Goal: Task Accomplishment & Management: Use online tool/utility

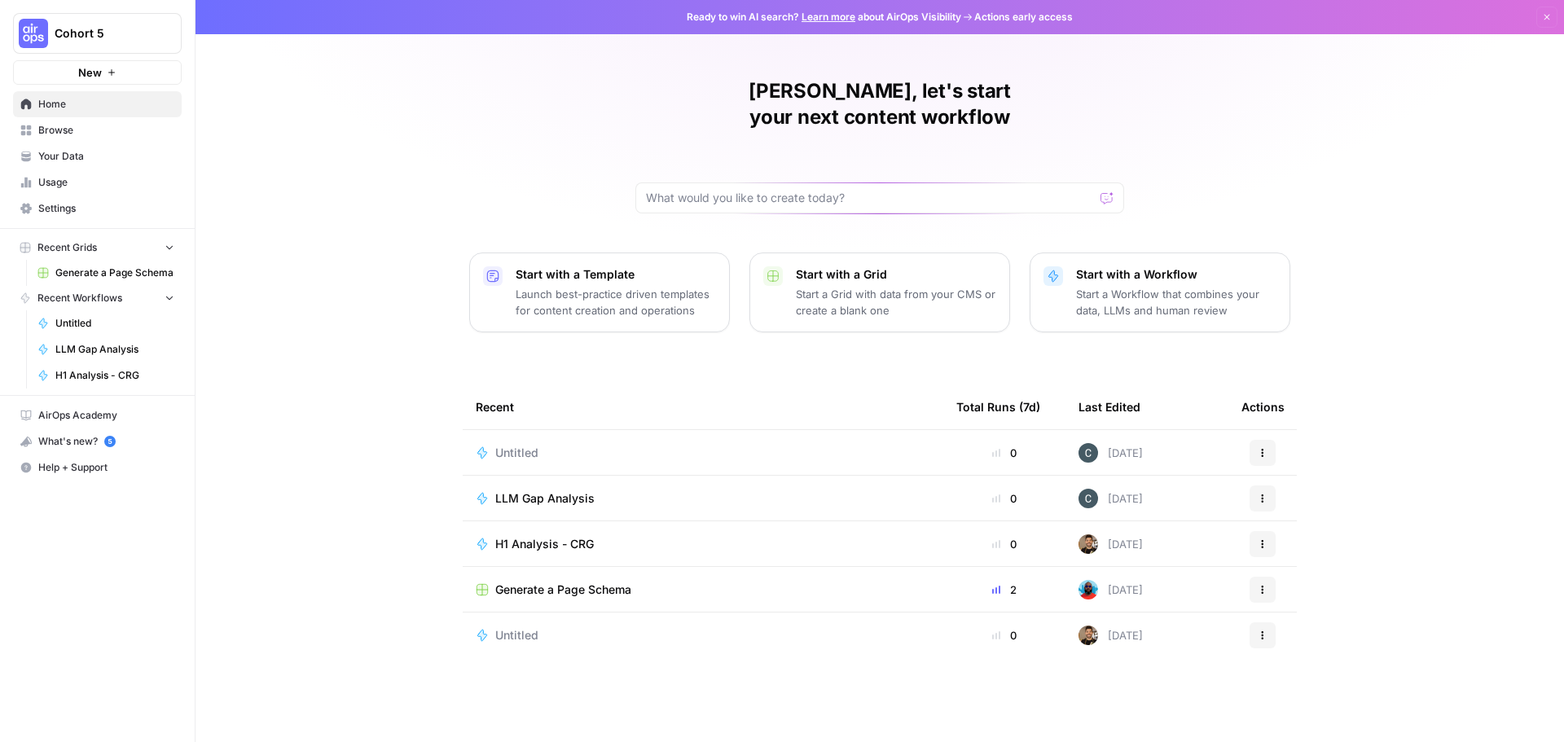
click at [69, 98] on span "Home" at bounding box center [106, 104] width 136 height 15
click at [686, 190] on input "text" at bounding box center [870, 198] width 448 height 16
click at [37, 154] on link "Your Data" at bounding box center [97, 156] width 169 height 26
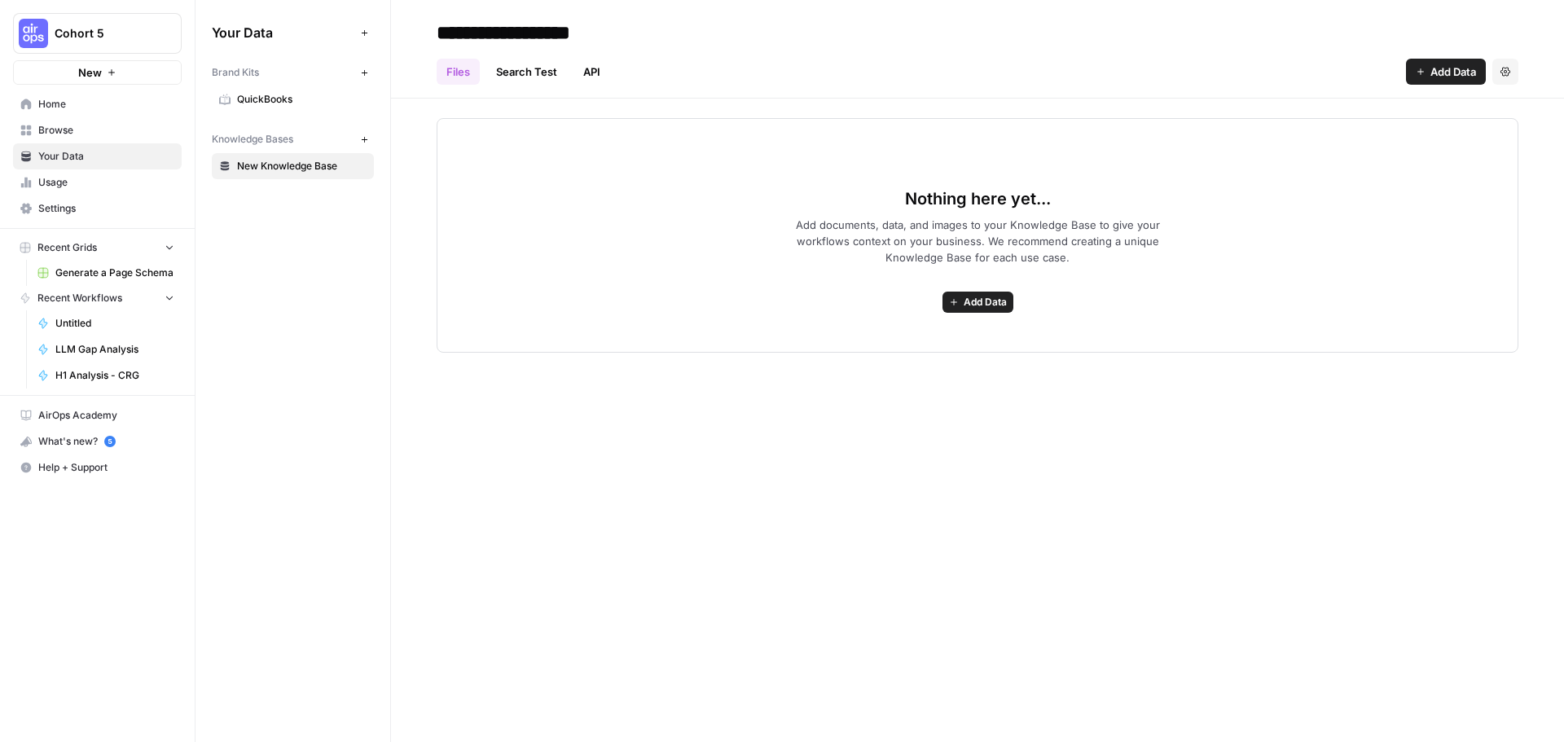
click at [262, 94] on span "QuickBooks" at bounding box center [302, 99] width 130 height 15
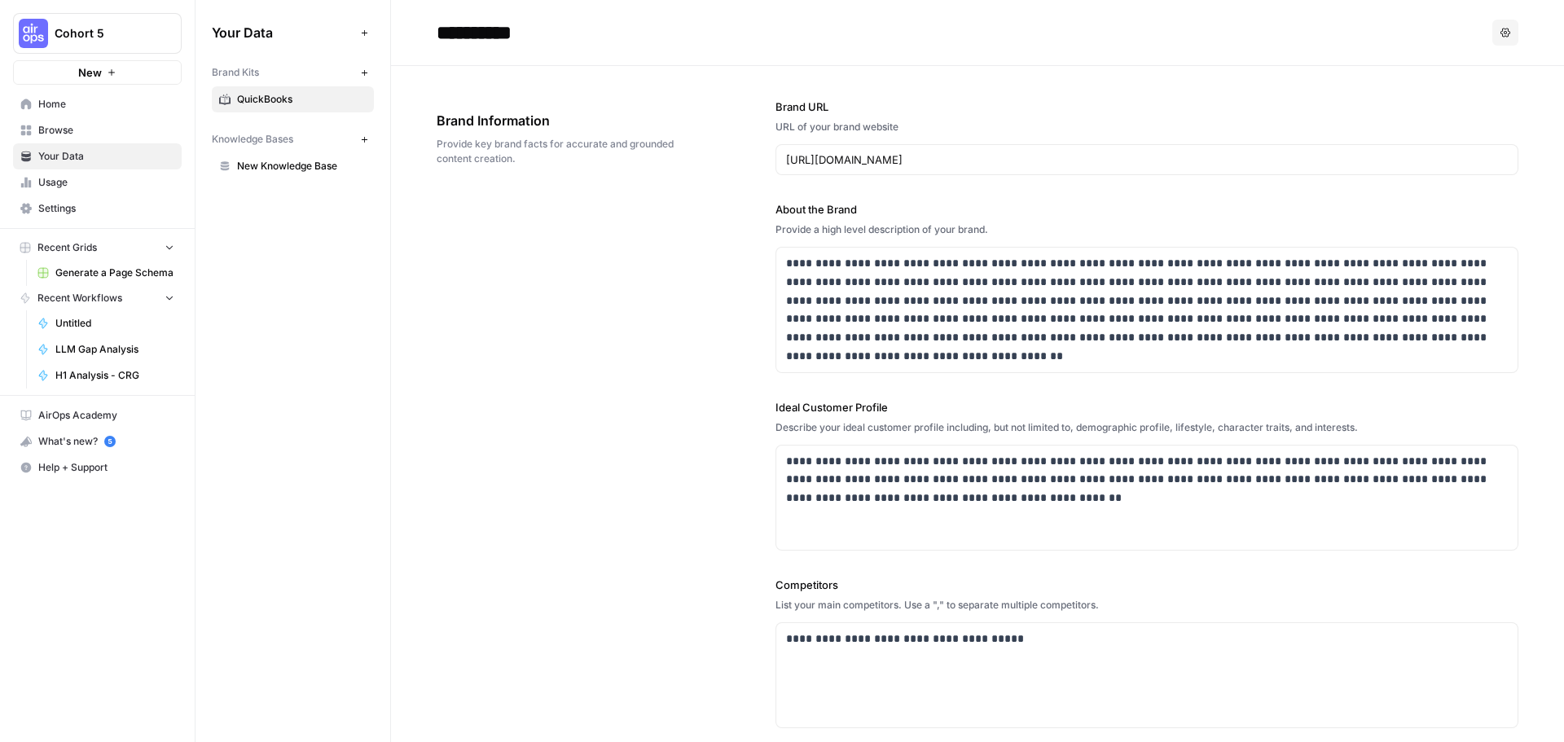
click at [45, 111] on span "Home" at bounding box center [106, 104] width 136 height 15
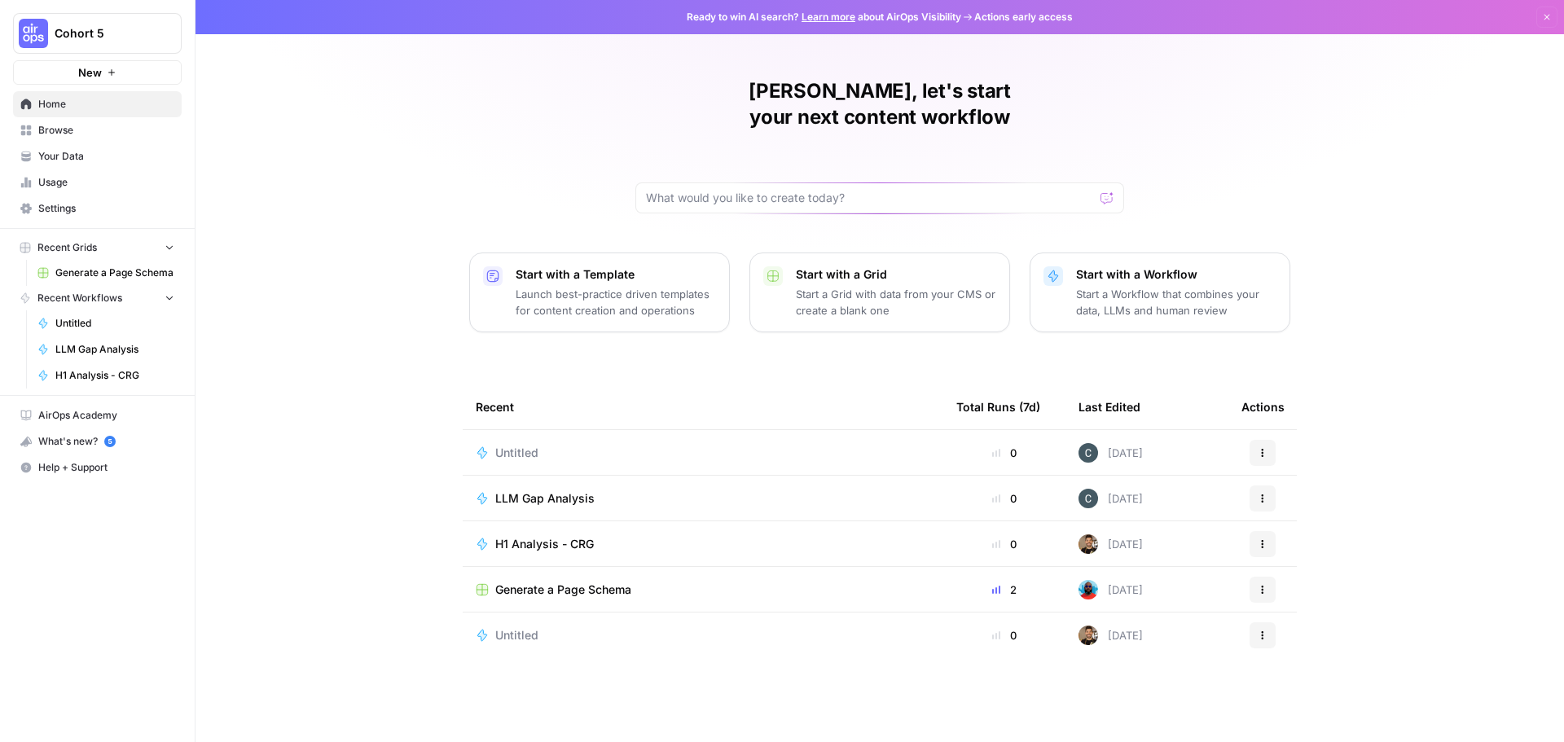
click at [697, 183] on div at bounding box center [880, 198] width 489 height 31
type input "Given a brand kit input, create 5 FAQs that are based on my brand's information…"
click button "Send" at bounding box center [1107, 197] width 21 height 21
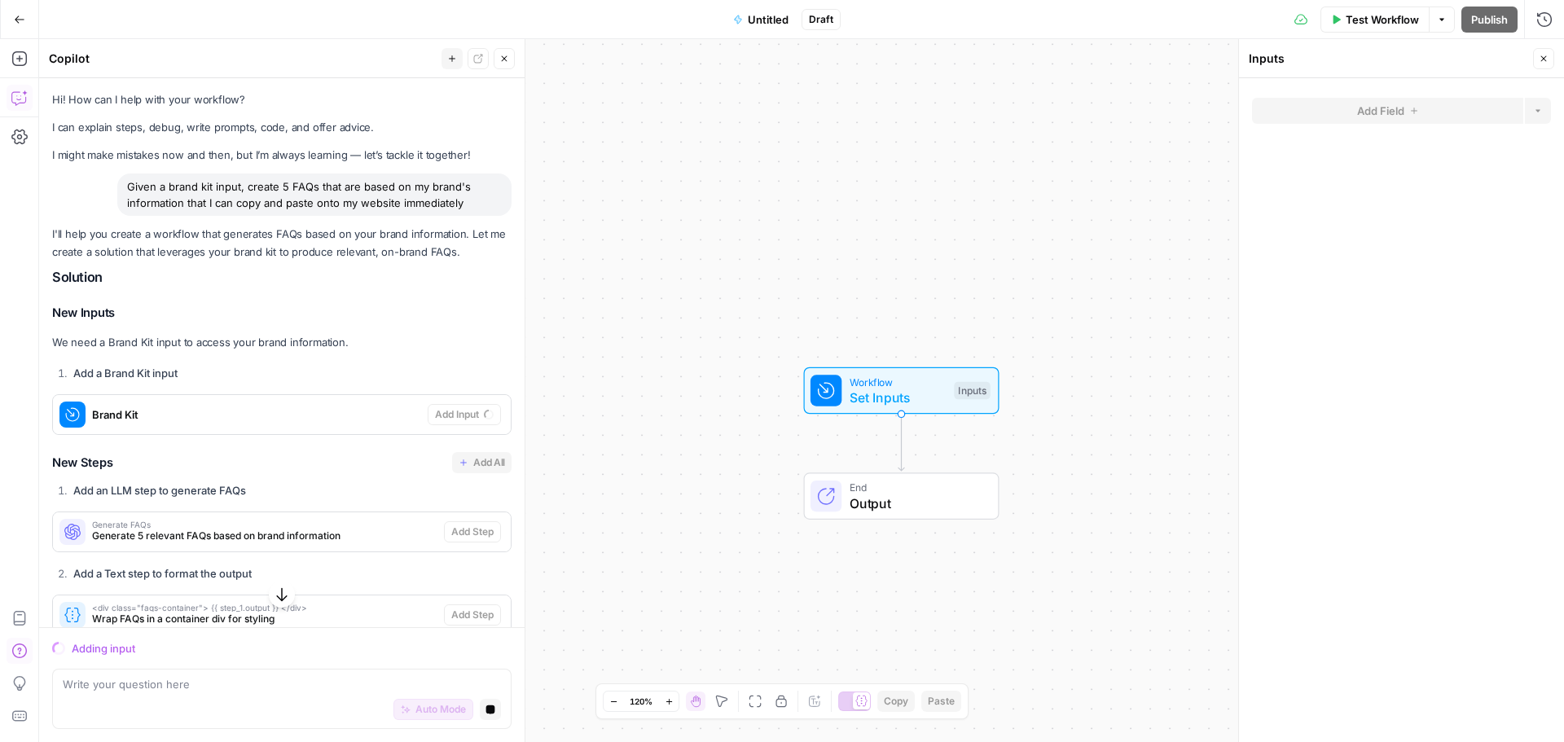
click at [19, 23] on icon "button" at bounding box center [19, 19] width 11 height 11
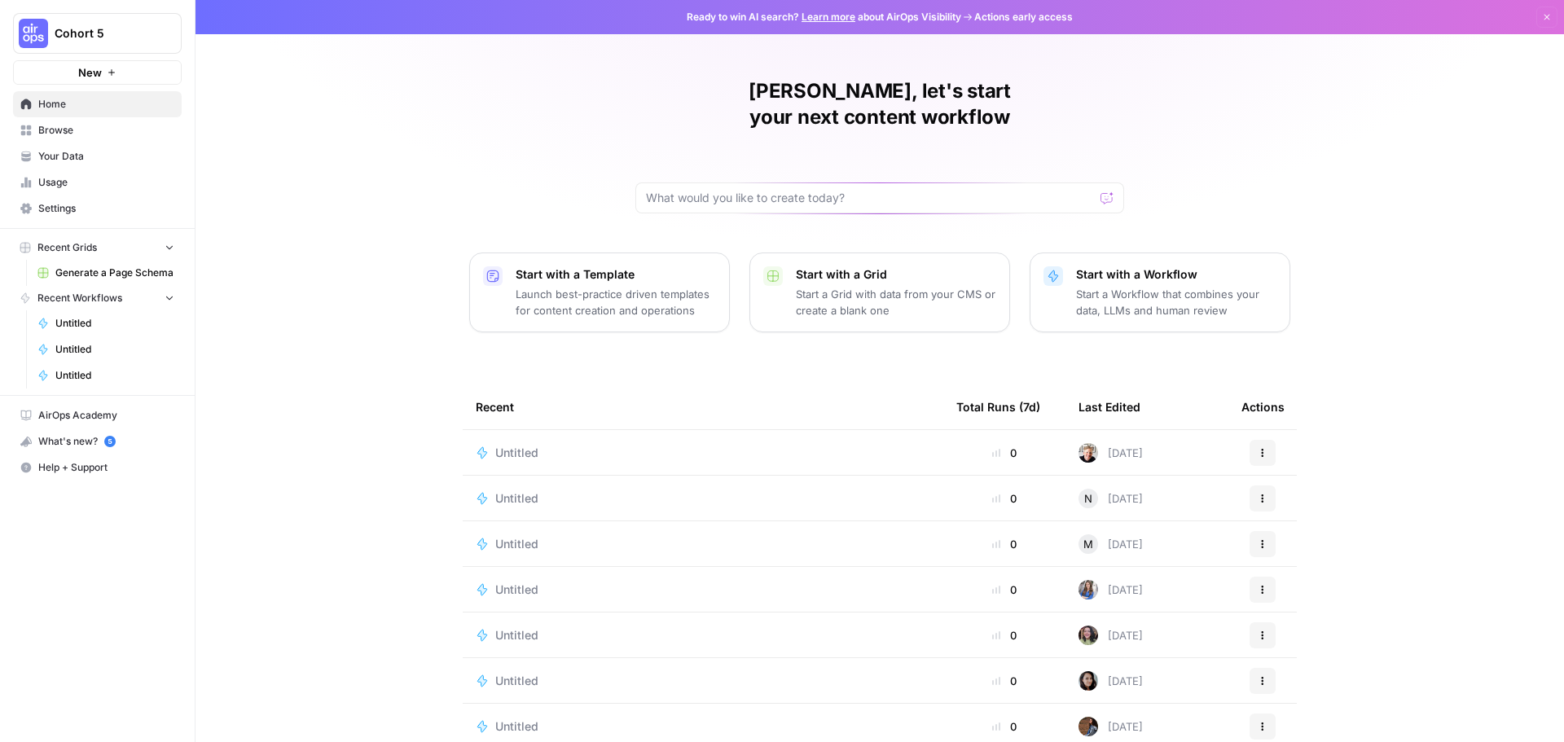
click at [87, 154] on span "Your Data" at bounding box center [106, 156] width 136 height 15
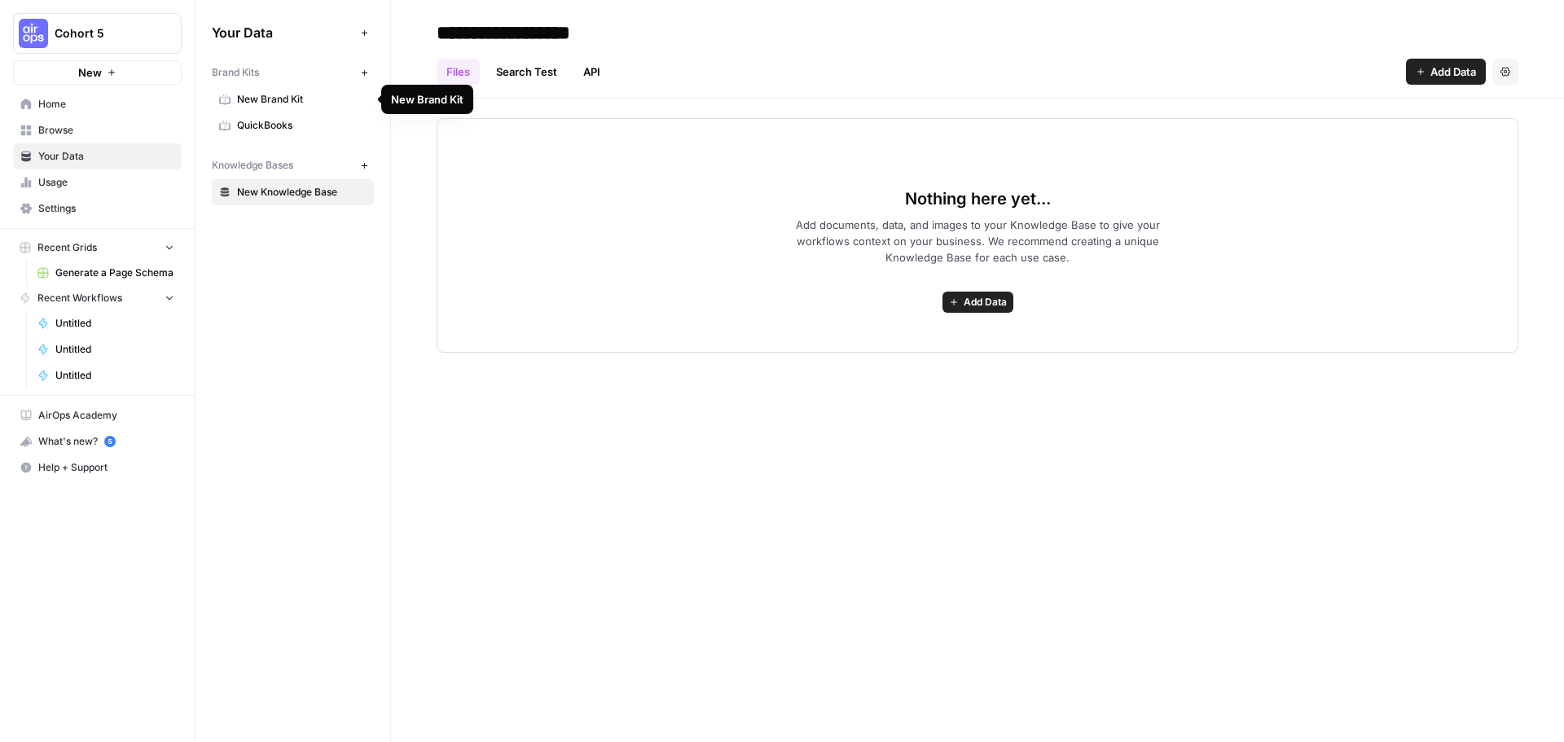
click at [277, 98] on span "New Brand Kit" at bounding box center [302, 99] width 130 height 15
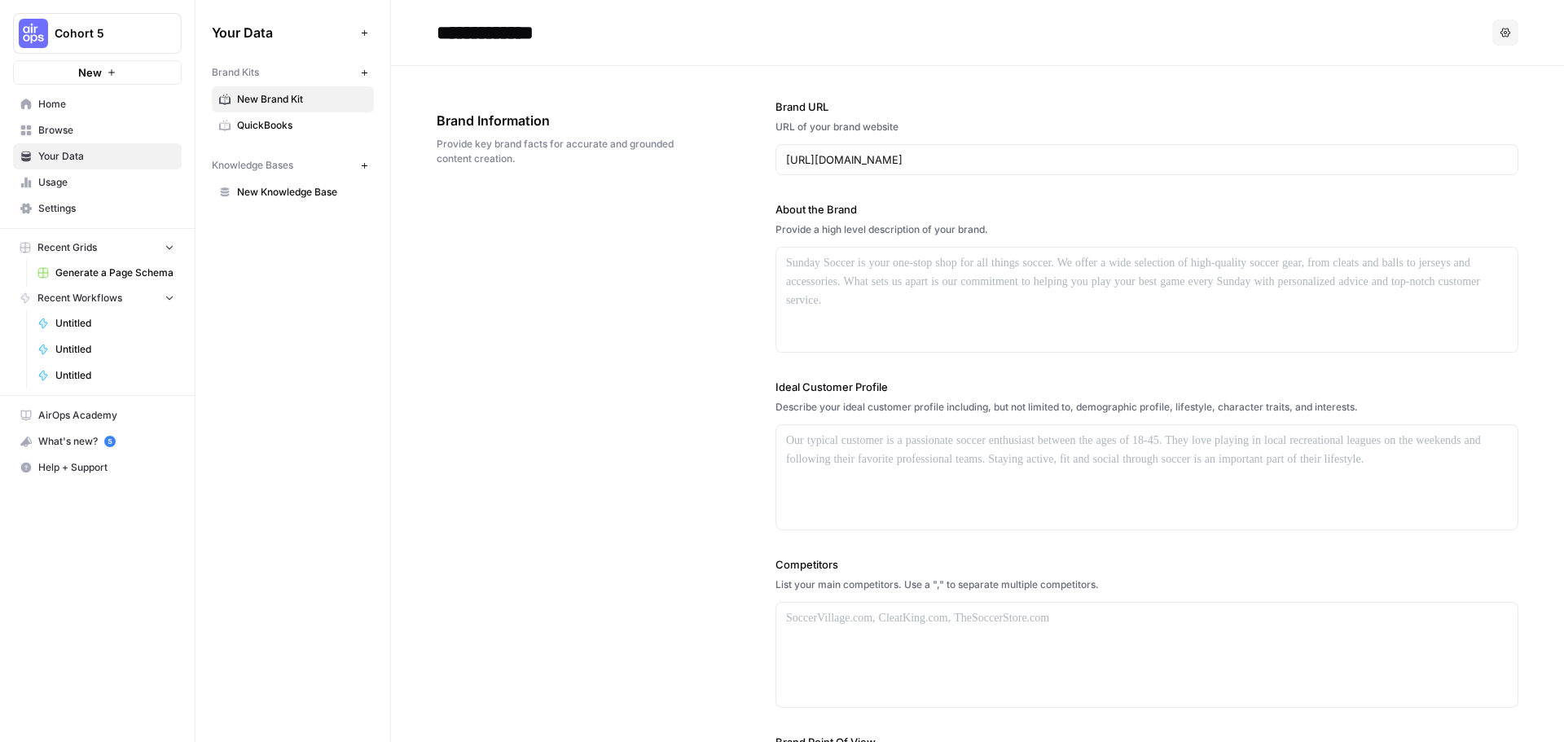
click at [269, 121] on span "QuickBooks" at bounding box center [302, 125] width 130 height 15
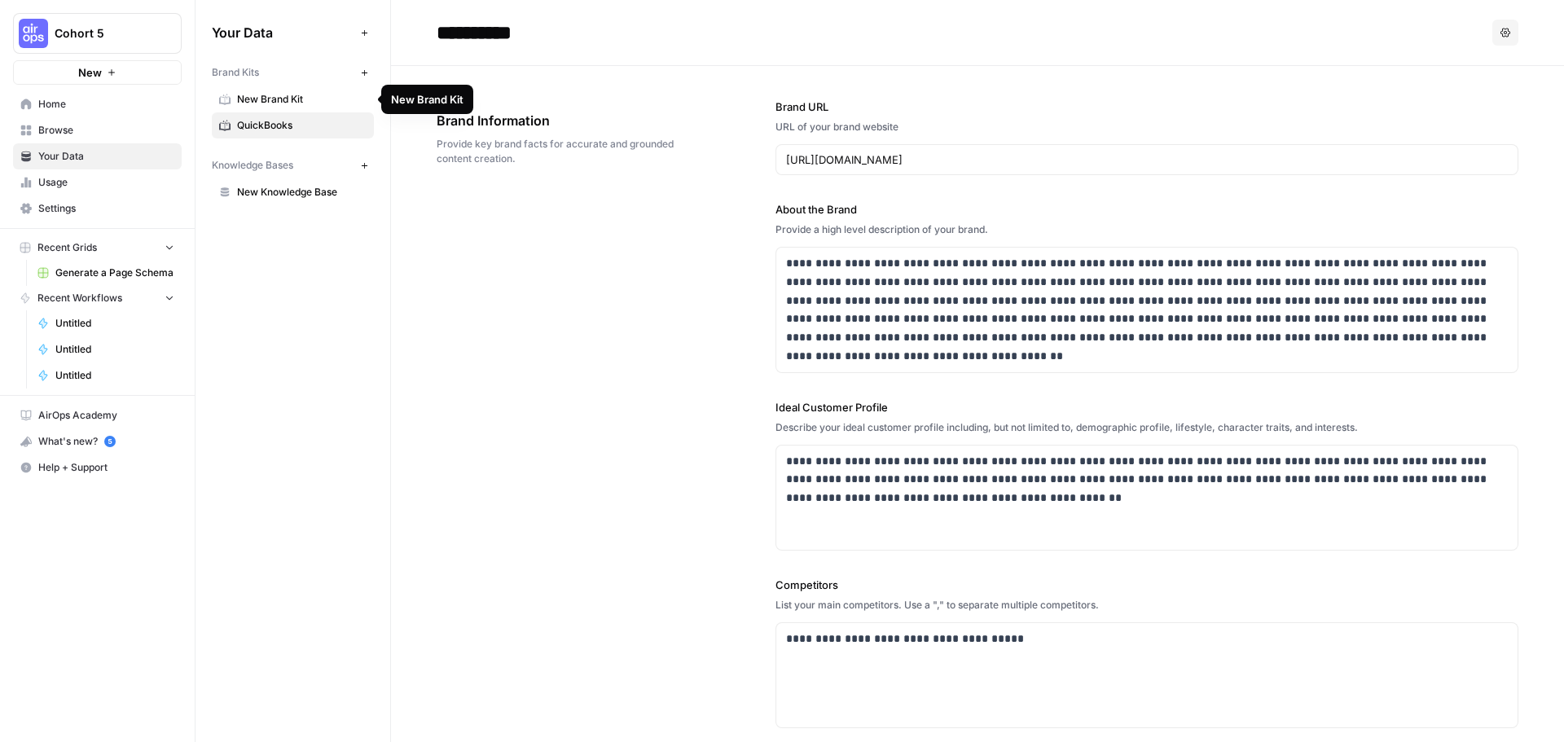
drag, startPoint x: 281, startPoint y: 96, endPoint x: 510, endPoint y: 73, distance: 230.2
click at [510, 73] on div "**********" at bounding box center [978, 502] width 1082 height 873
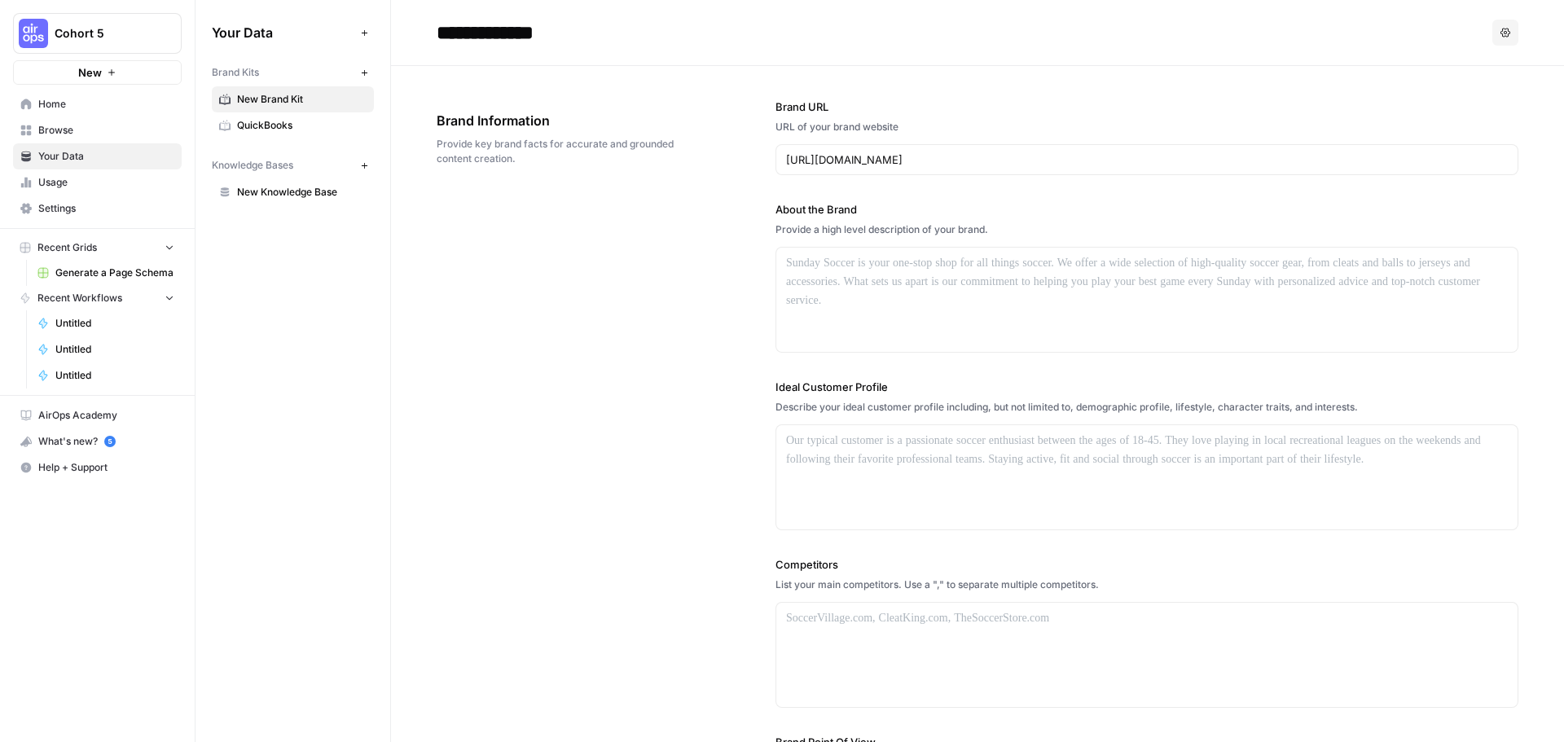
click at [63, 99] on span "Home" at bounding box center [106, 104] width 136 height 15
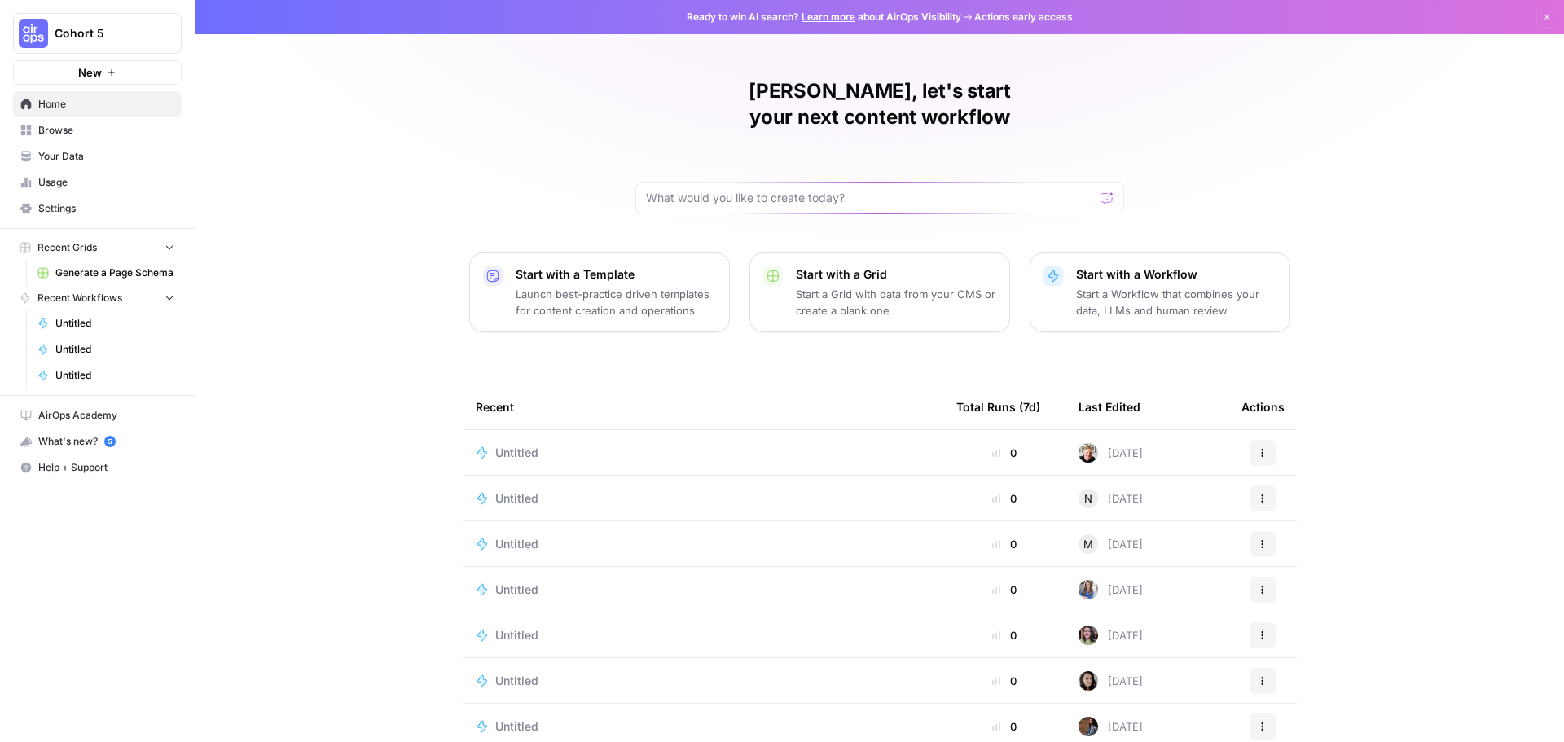
click at [502, 445] on span "Untitled" at bounding box center [516, 453] width 43 height 16
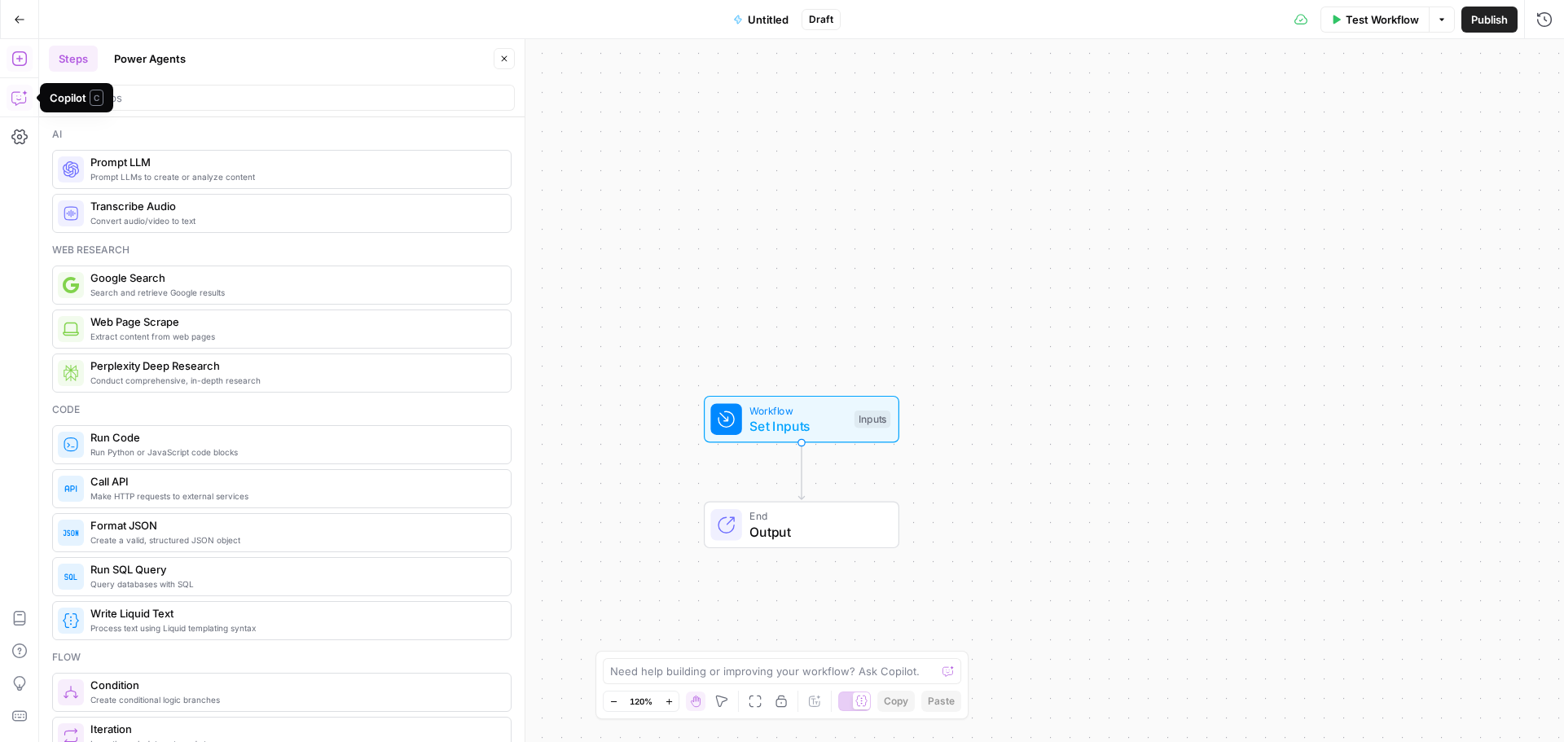
click at [20, 97] on icon "button" at bounding box center [19, 98] width 16 height 16
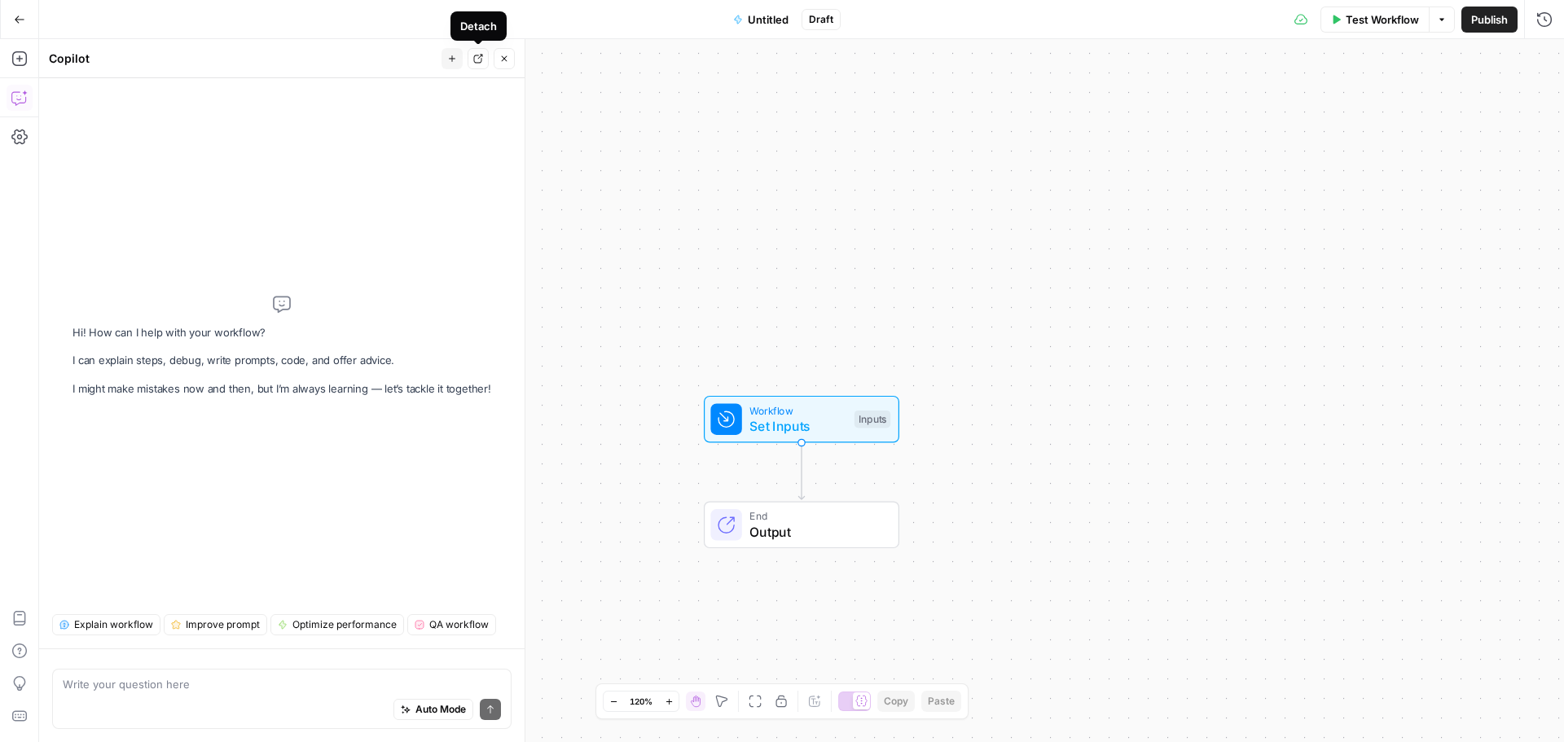
click at [7, 11] on button "Go Back" at bounding box center [19, 19] width 29 height 29
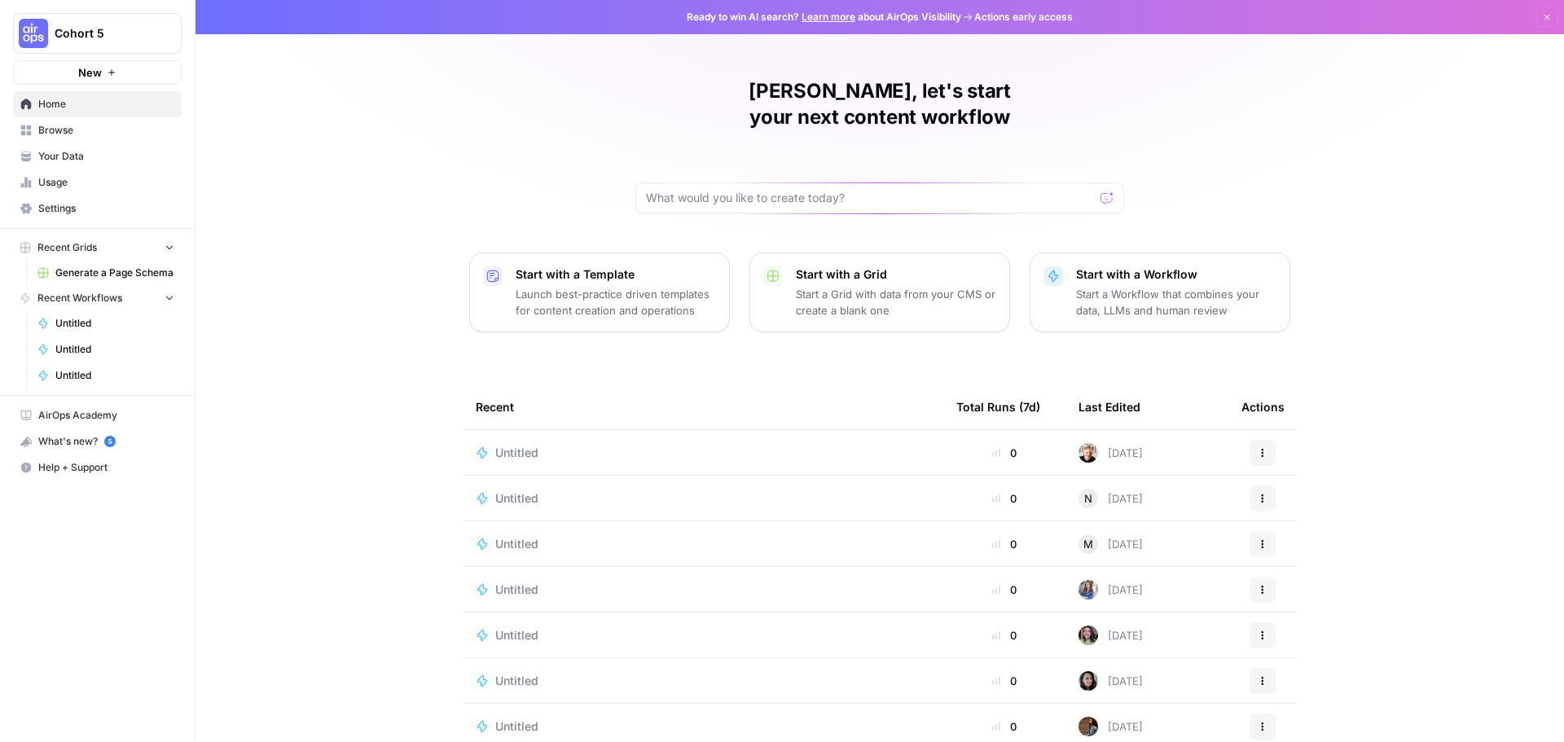
click at [96, 187] on span "Usage" at bounding box center [106, 182] width 136 height 15
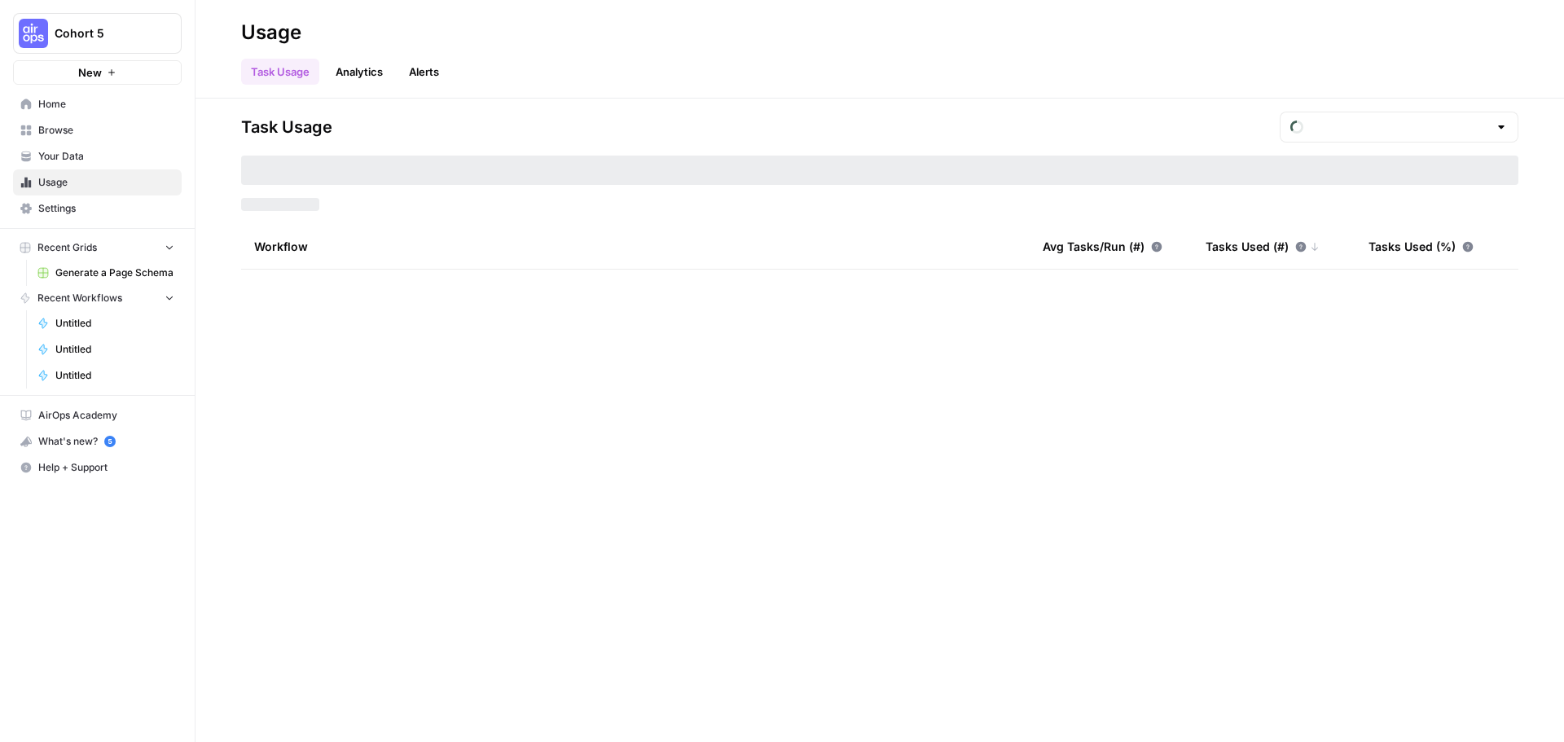
type input "August Tasks"
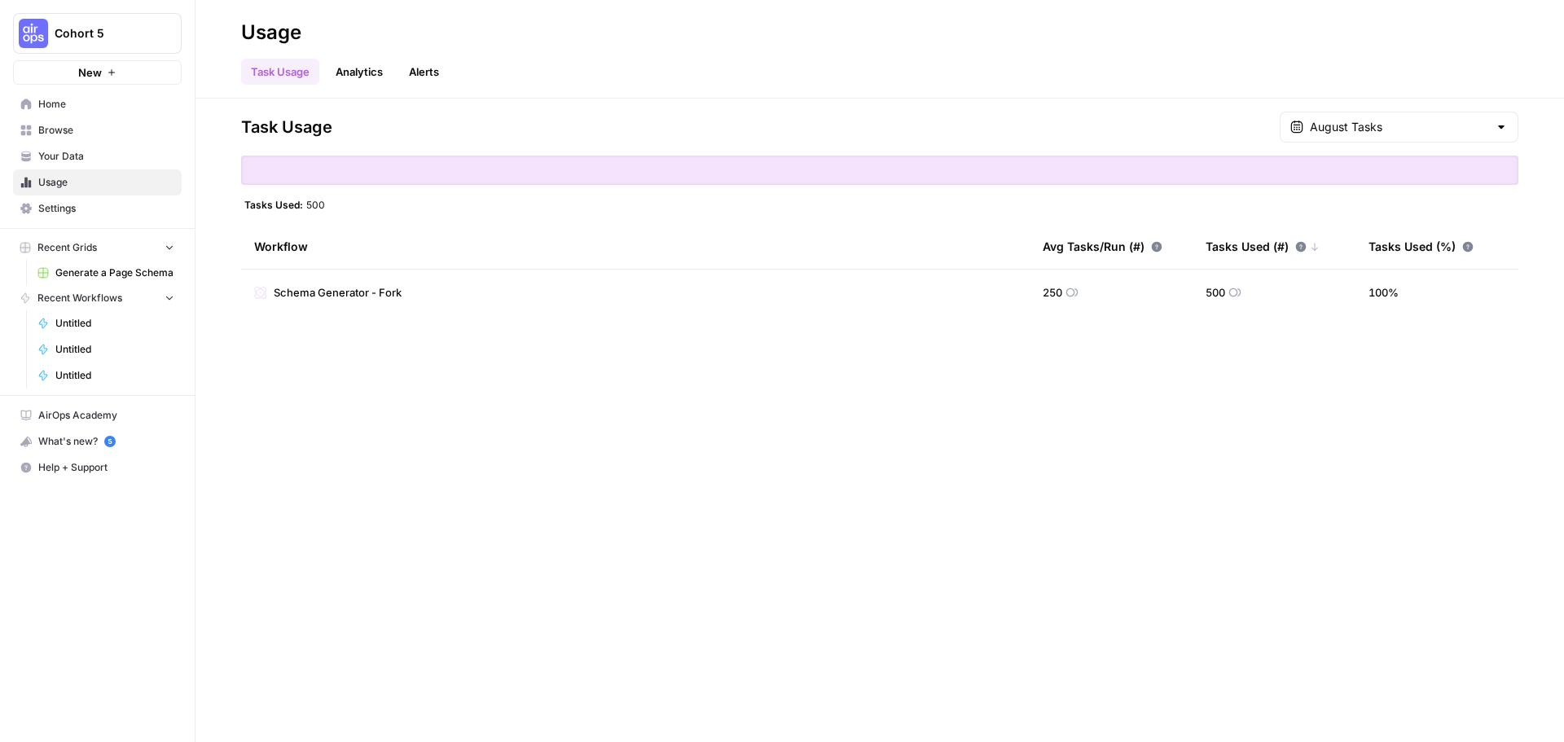
click at [77, 108] on span "Home" at bounding box center [106, 104] width 136 height 15
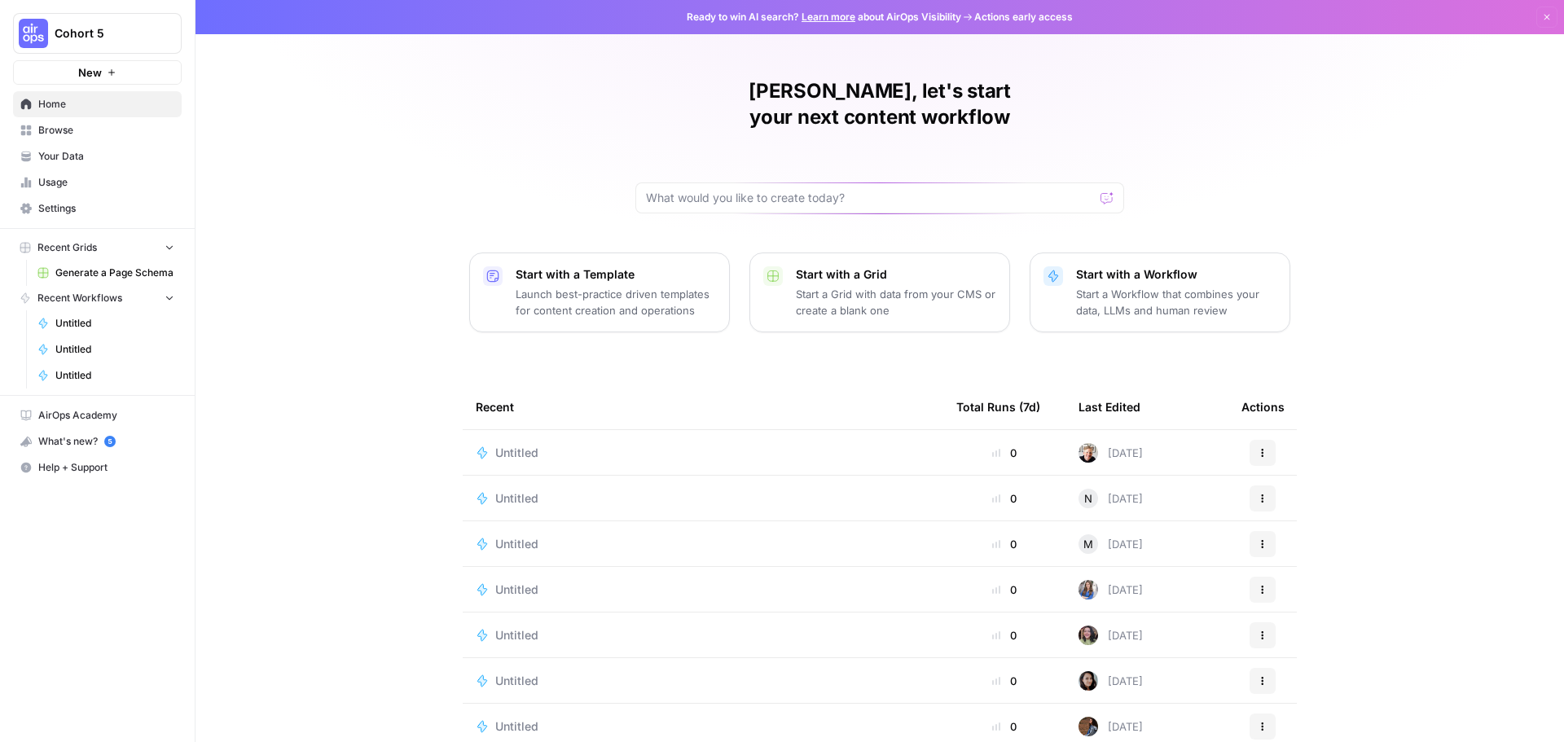
click at [1261, 448] on icon "button" at bounding box center [1263, 453] width 10 height 10
click at [1138, 430] on td "[DATE]" at bounding box center [1147, 452] width 163 height 45
click at [511, 445] on span "Untitled" at bounding box center [516, 453] width 43 height 16
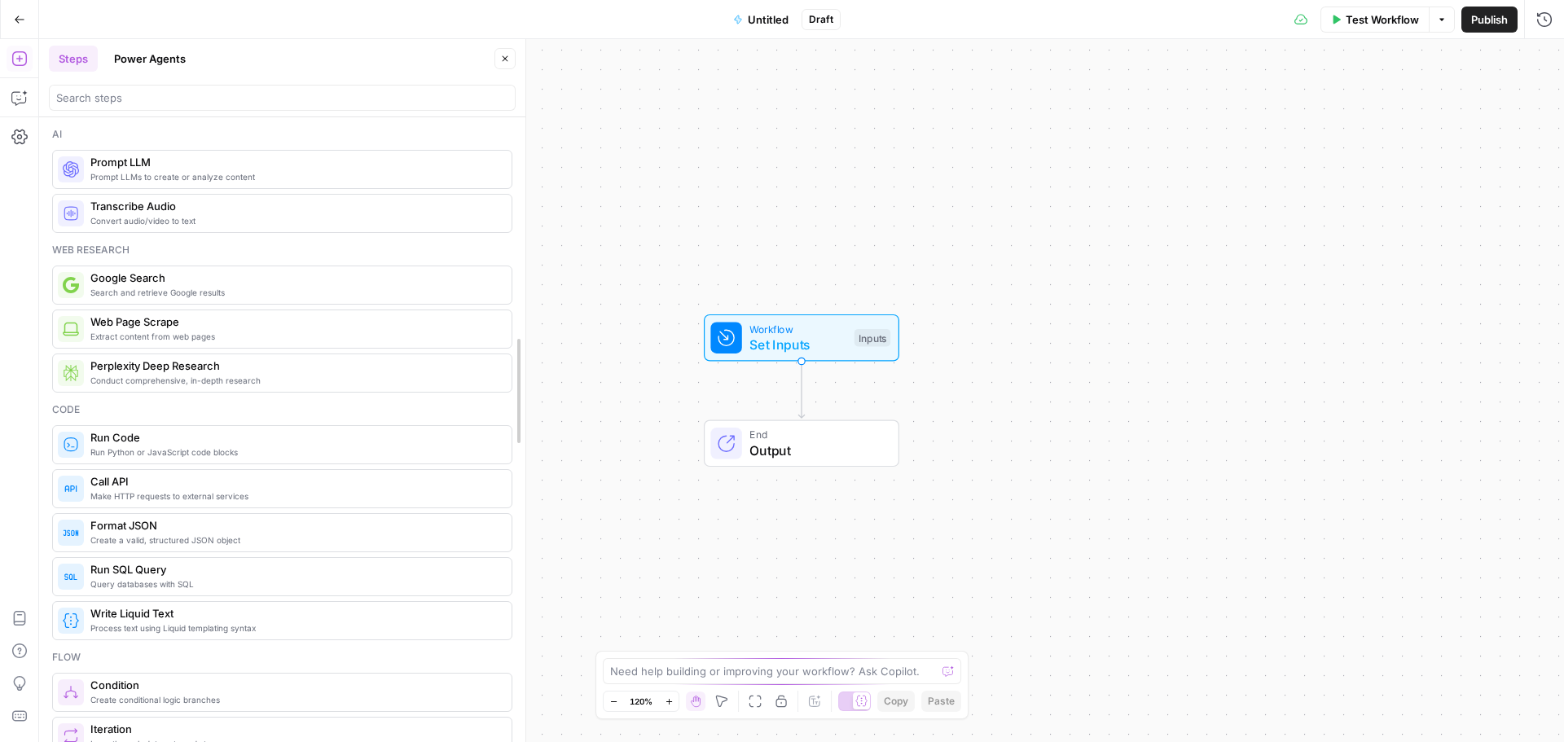
drag, startPoint x: 518, startPoint y: 195, endPoint x: 519, endPoint y: 220, distance: 25.3
click at [156, 64] on button "Power Agents" at bounding box center [149, 59] width 91 height 26
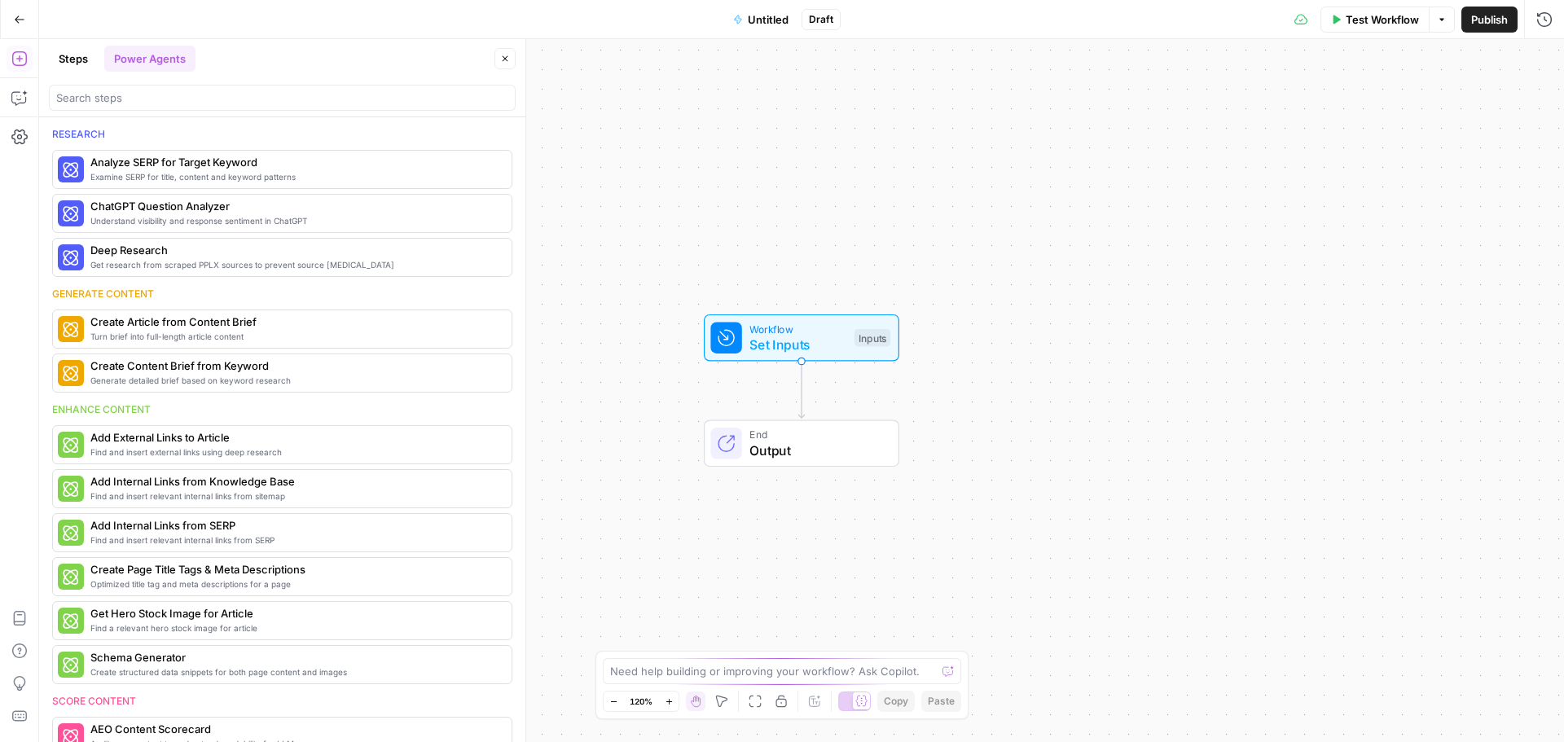
click at [70, 68] on button "Steps" at bounding box center [73, 59] width 49 height 26
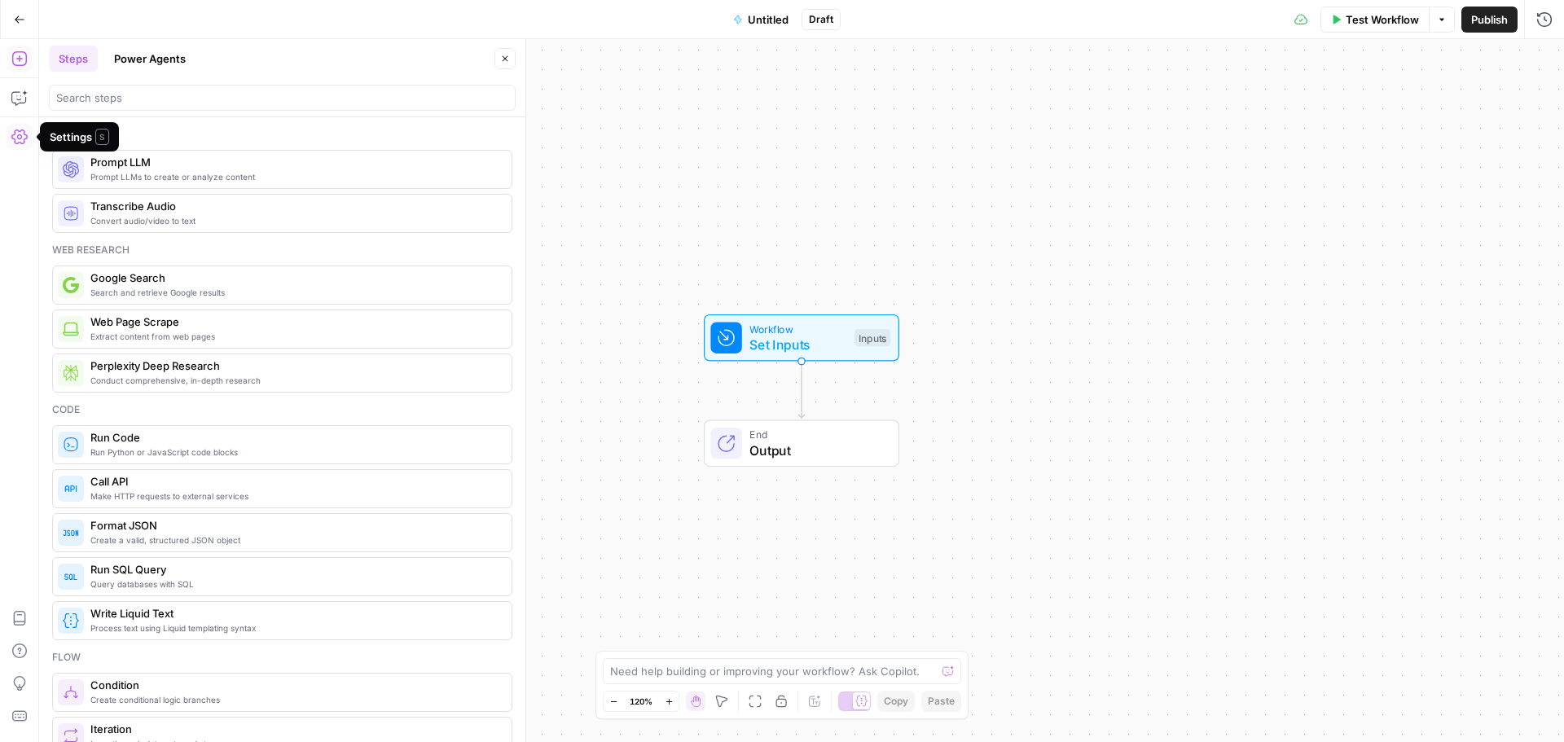
drag, startPoint x: 15, startPoint y: 124, endPoint x: 20, endPoint y: 140, distance: 16.8
click at [20, 140] on icon "button" at bounding box center [19, 137] width 16 height 16
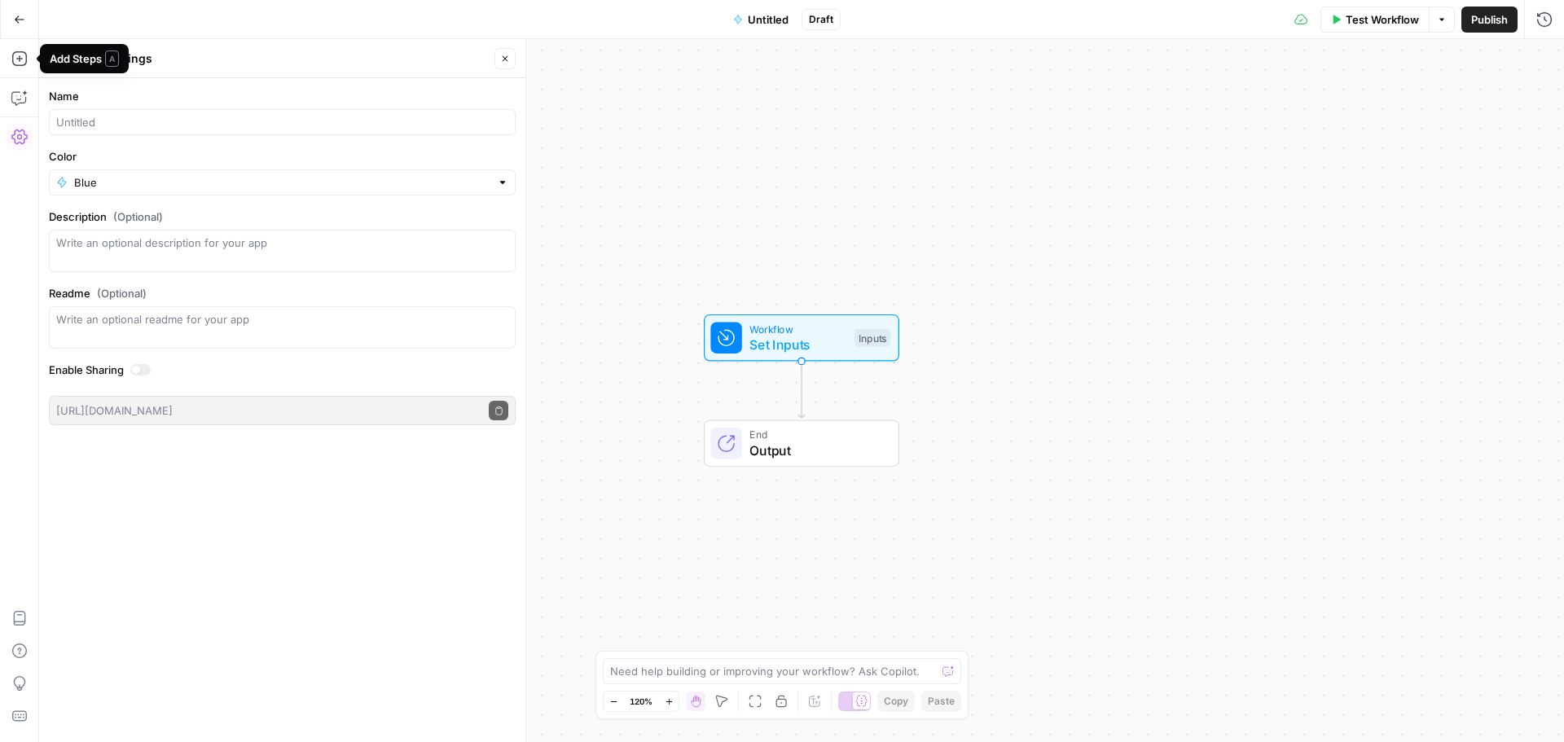
click at [15, 20] on icon "button" at bounding box center [19, 19] width 11 height 11
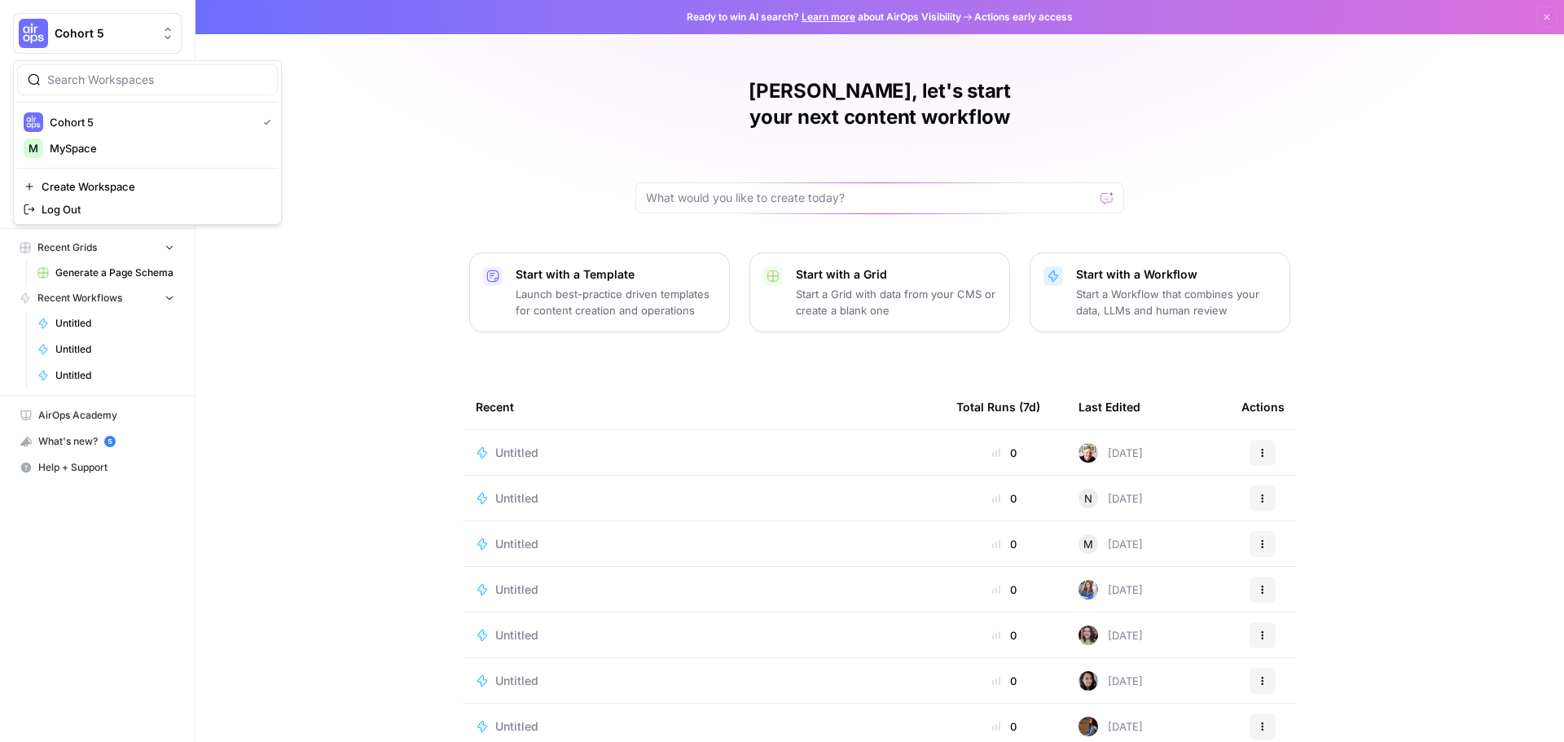
click at [173, 33] on icon "Workspace: Cohort 5" at bounding box center [168, 33] width 16 height 16
click at [389, 77] on div "Jay, let's start your next content workflow Start with a Template Launch best-p…" at bounding box center [880, 388] width 1369 height 776
click at [77, 121] on link "Browse" at bounding box center [97, 130] width 169 height 26
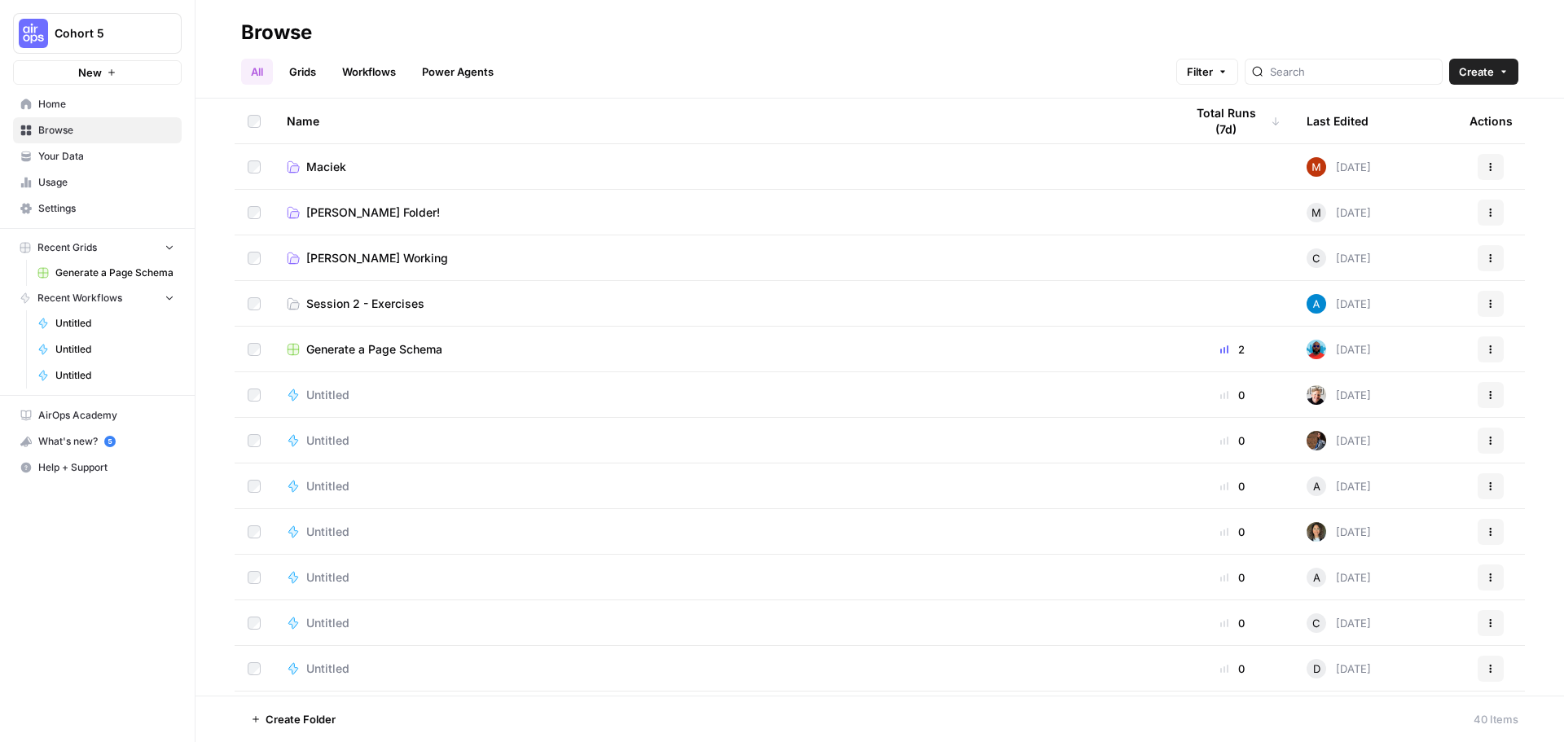
click at [332, 402] on span "Untitled" at bounding box center [327, 395] width 43 height 16
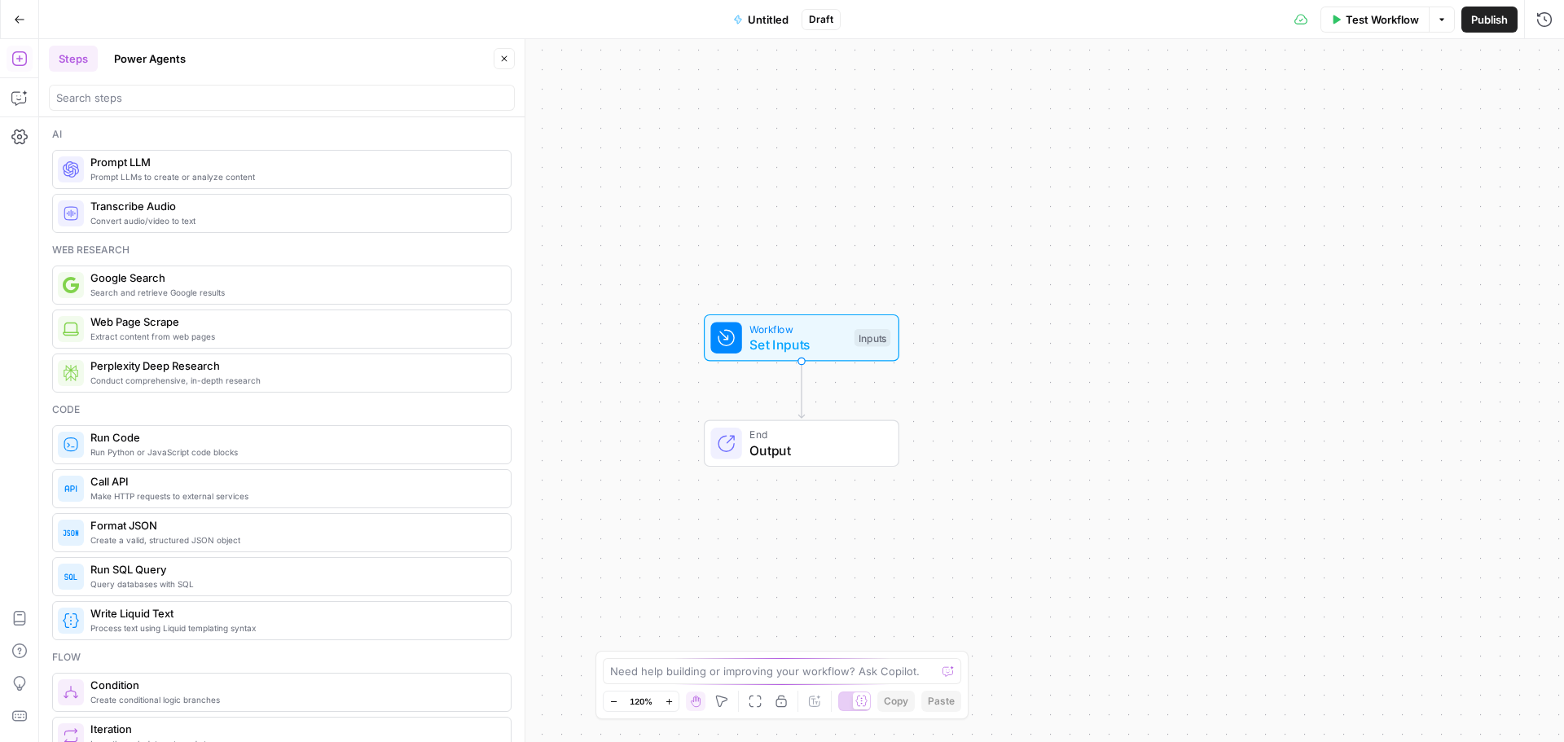
click at [19, 20] on icon "button" at bounding box center [20, 18] width 10 height 7
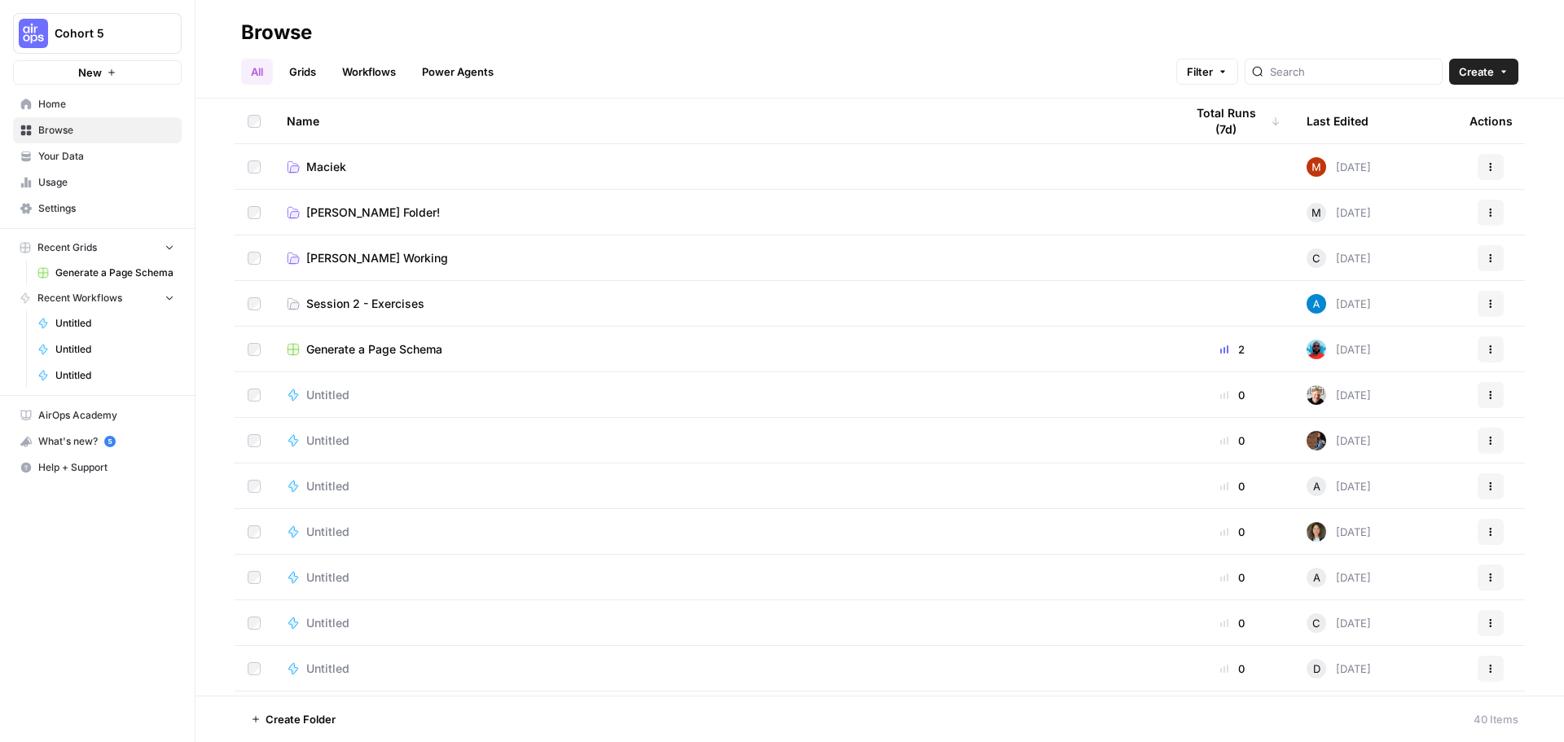
click at [73, 130] on span "Browse" at bounding box center [106, 130] width 136 height 15
click at [301, 75] on link "Grids" at bounding box center [302, 72] width 46 height 26
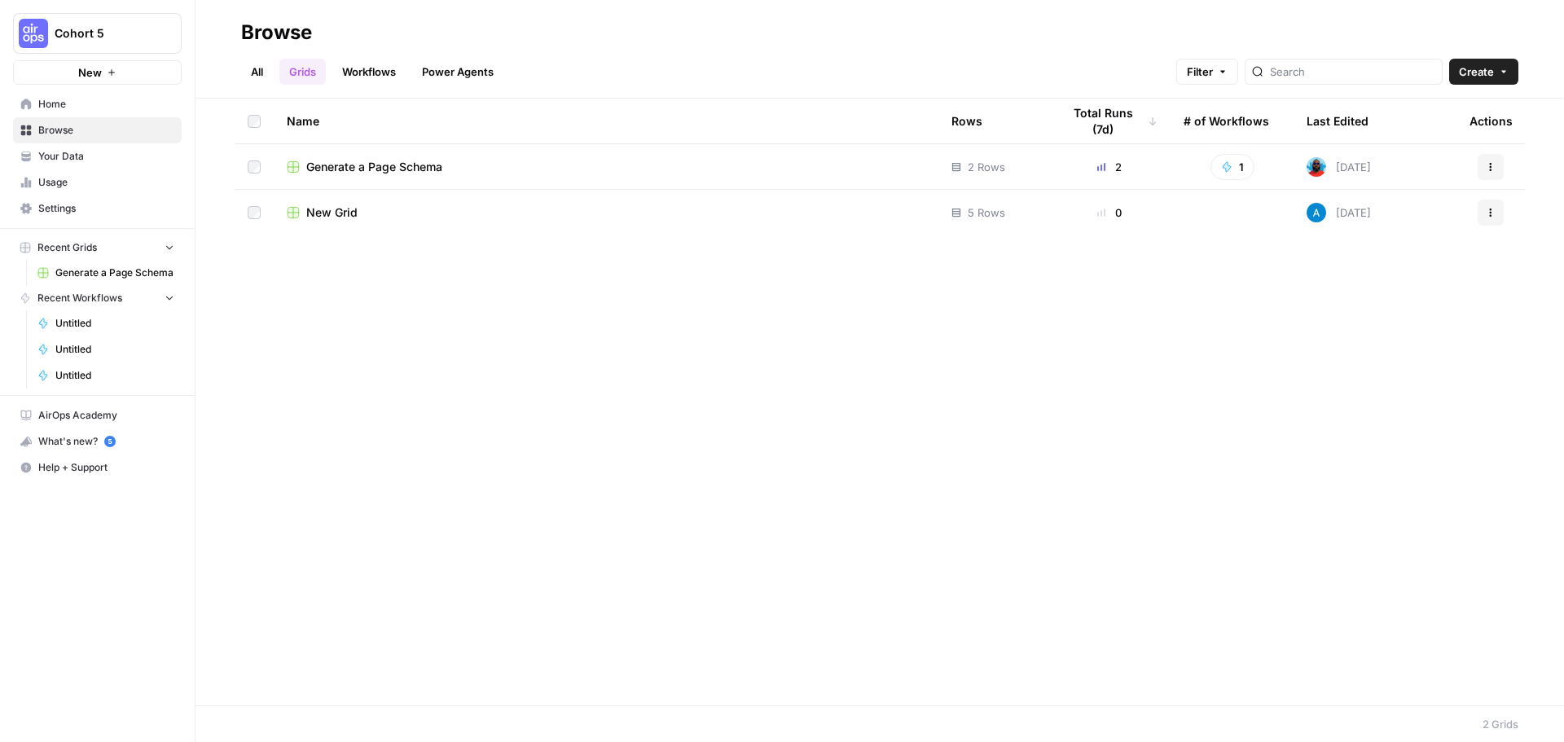
click at [1474, 73] on span "Create" at bounding box center [1476, 72] width 35 height 16
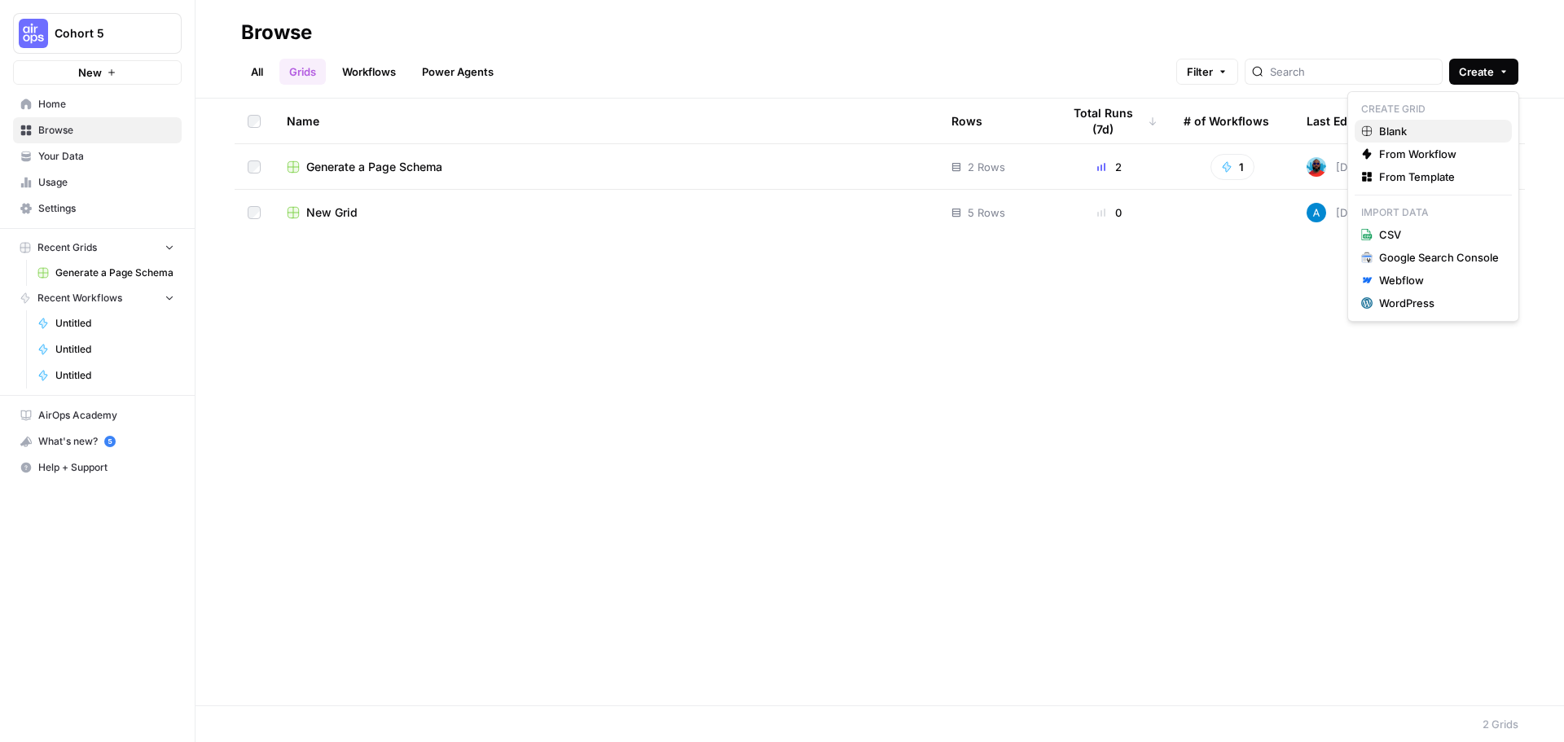
click at [1415, 133] on span "Blank" at bounding box center [1439, 131] width 120 height 16
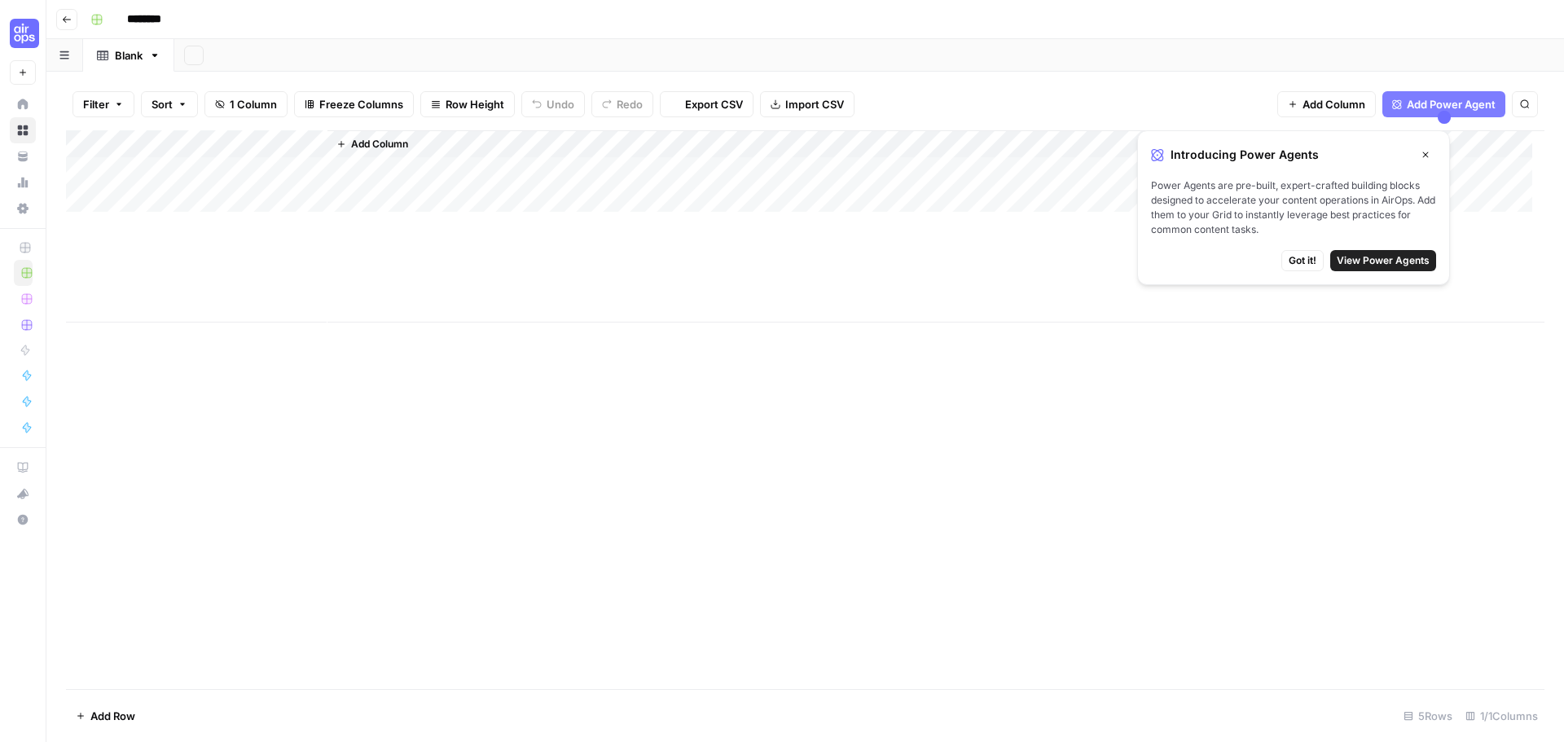
click at [147, 195] on div "Add Column" at bounding box center [805, 226] width 1479 height 192
click at [154, 173] on div "Add Column" at bounding box center [805, 226] width 1479 height 192
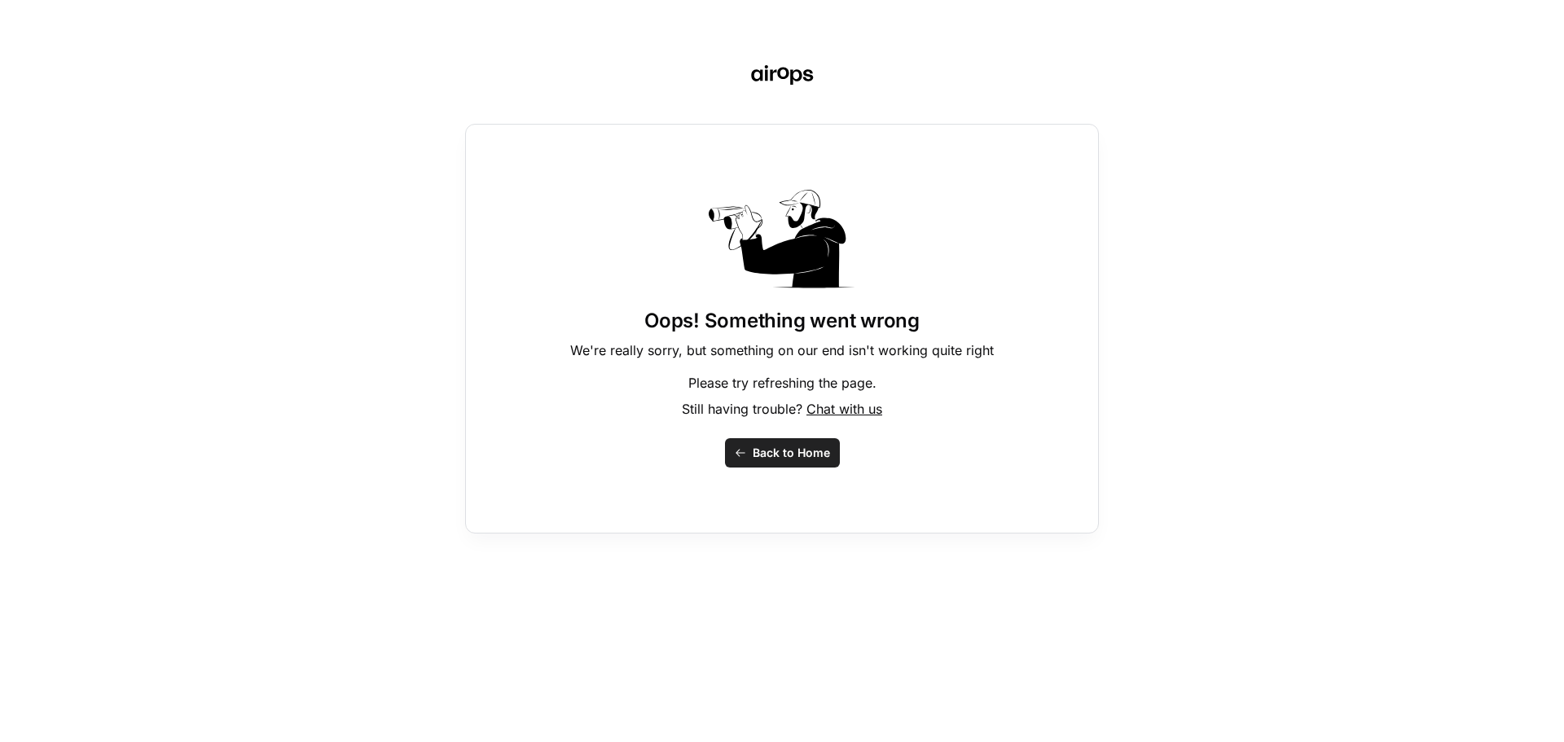
click at [763, 436] on div "Oops! Something went wrong We're really sorry, but something on our end isn't w…" at bounding box center [782, 329] width 634 height 410
click at [770, 445] on span "Back to Home" at bounding box center [791, 453] width 77 height 16
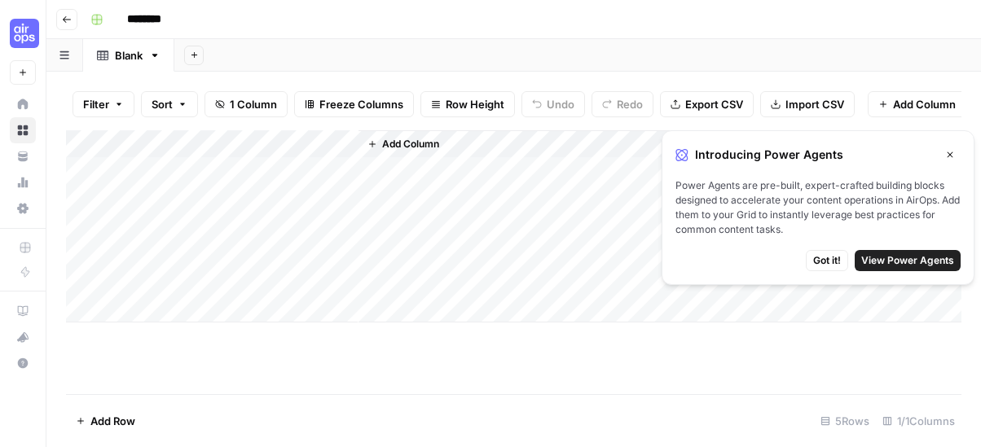
click at [173, 175] on div "Add Column" at bounding box center [513, 226] width 895 height 192
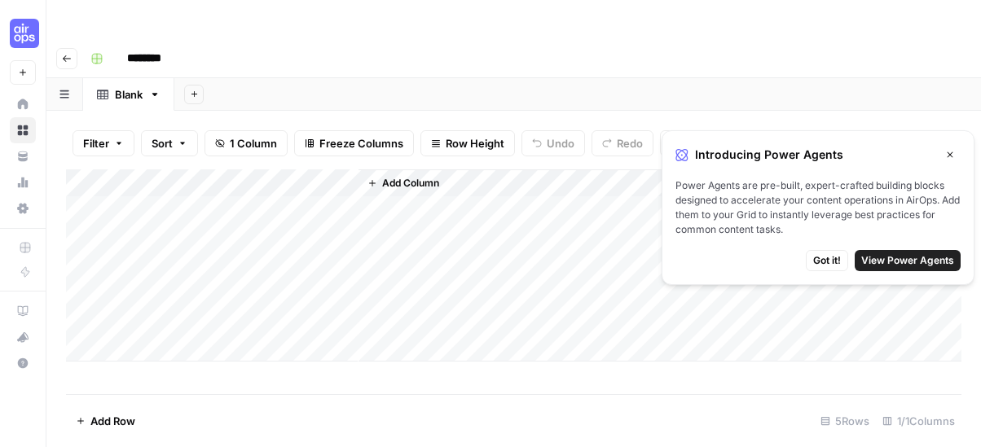
click at [184, 183] on div "Add Column" at bounding box center [513, 265] width 895 height 192
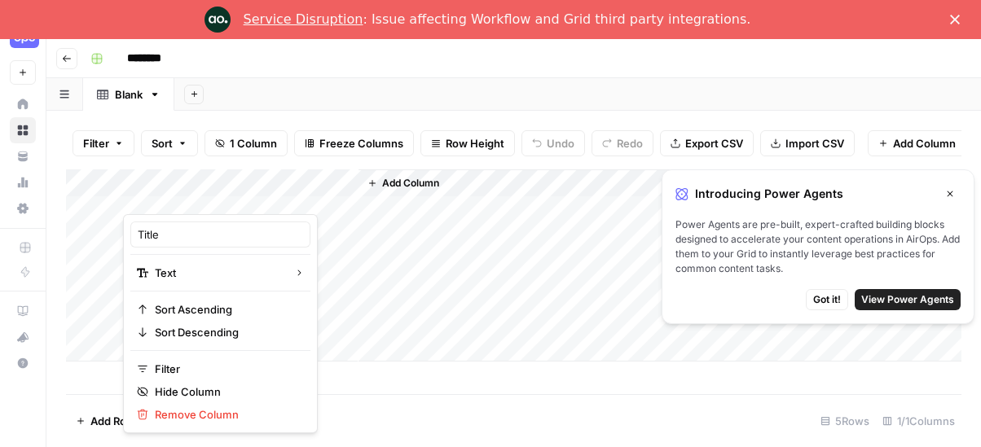
click at [401, 71] on div "********" at bounding box center [524, 59] width 881 height 26
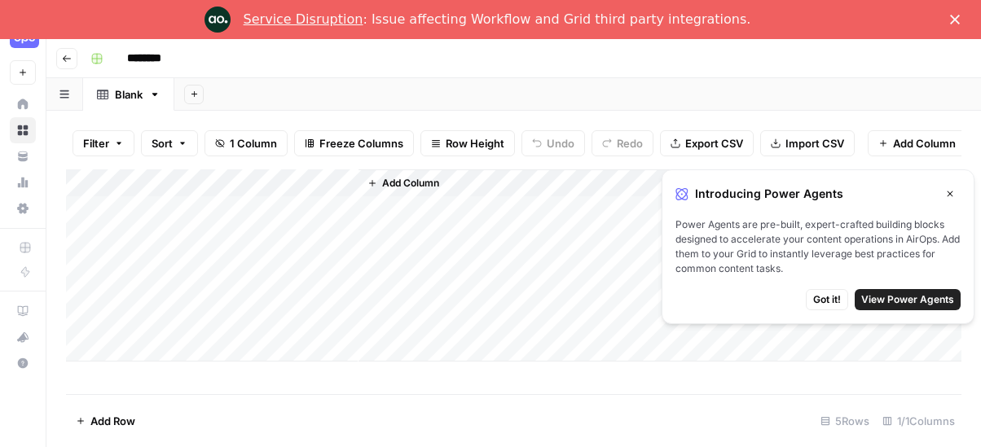
click at [178, 228] on div "Add Column" at bounding box center [513, 265] width 895 height 192
type textarea "*********"
click at [412, 220] on div "Add Column" at bounding box center [659, 265] width 603 height 192
click at [947, 196] on icon "button" at bounding box center [950, 194] width 10 height 10
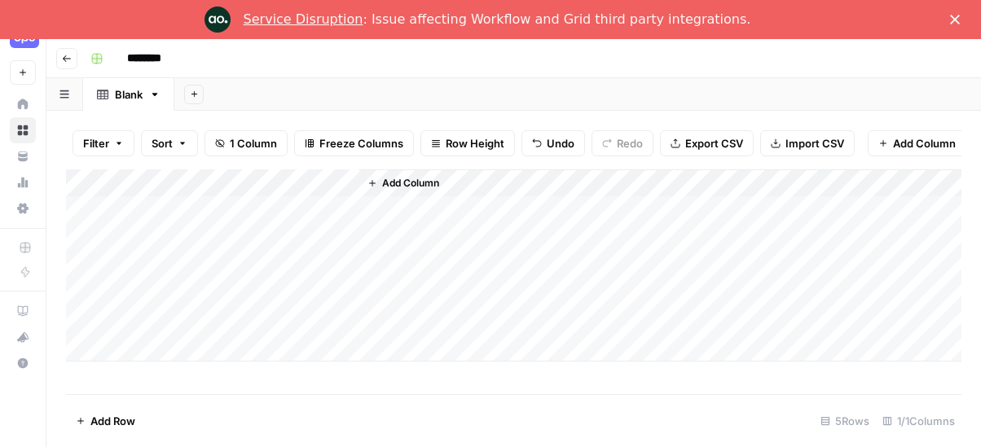
click at [384, 218] on div "Add Column" at bounding box center [659, 265] width 603 height 192
click at [398, 218] on div "Add Column" at bounding box center [659, 265] width 603 height 192
click at [391, 191] on span "Add Column" at bounding box center [410, 183] width 57 height 15
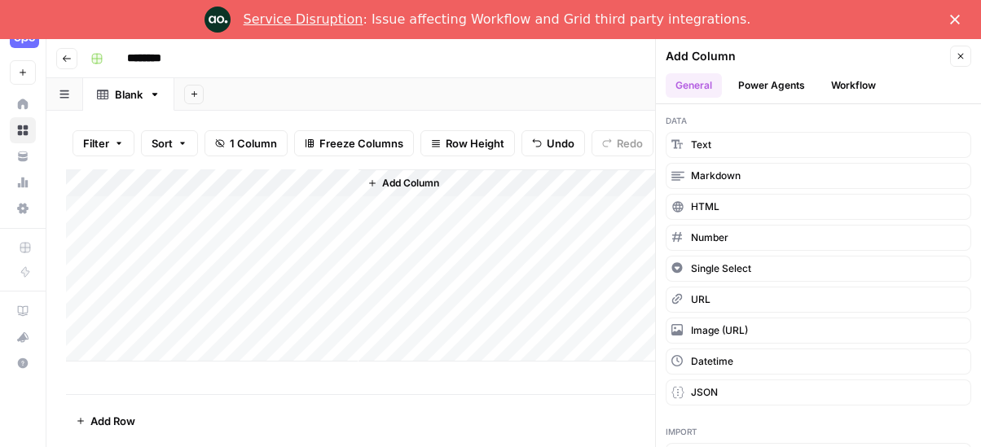
click at [776, 90] on button "Power Agents" at bounding box center [771, 85] width 86 height 24
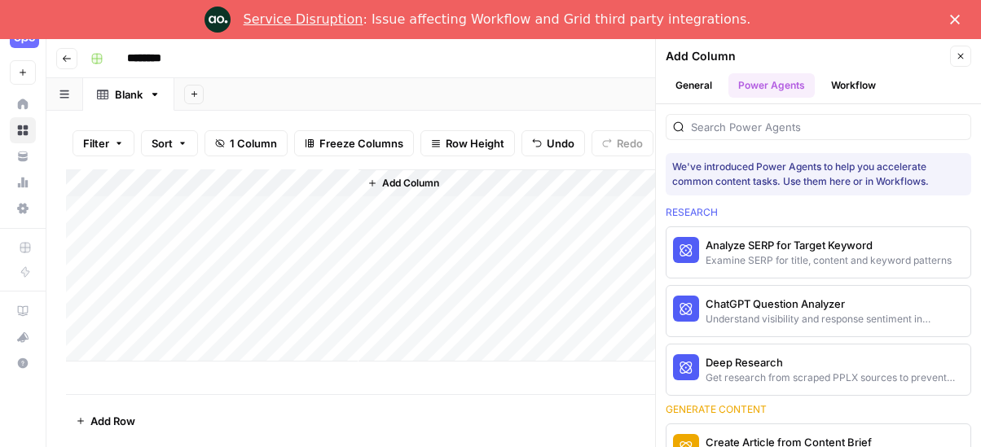
click at [962, 15] on div "Close" at bounding box center [958, 20] width 16 height 10
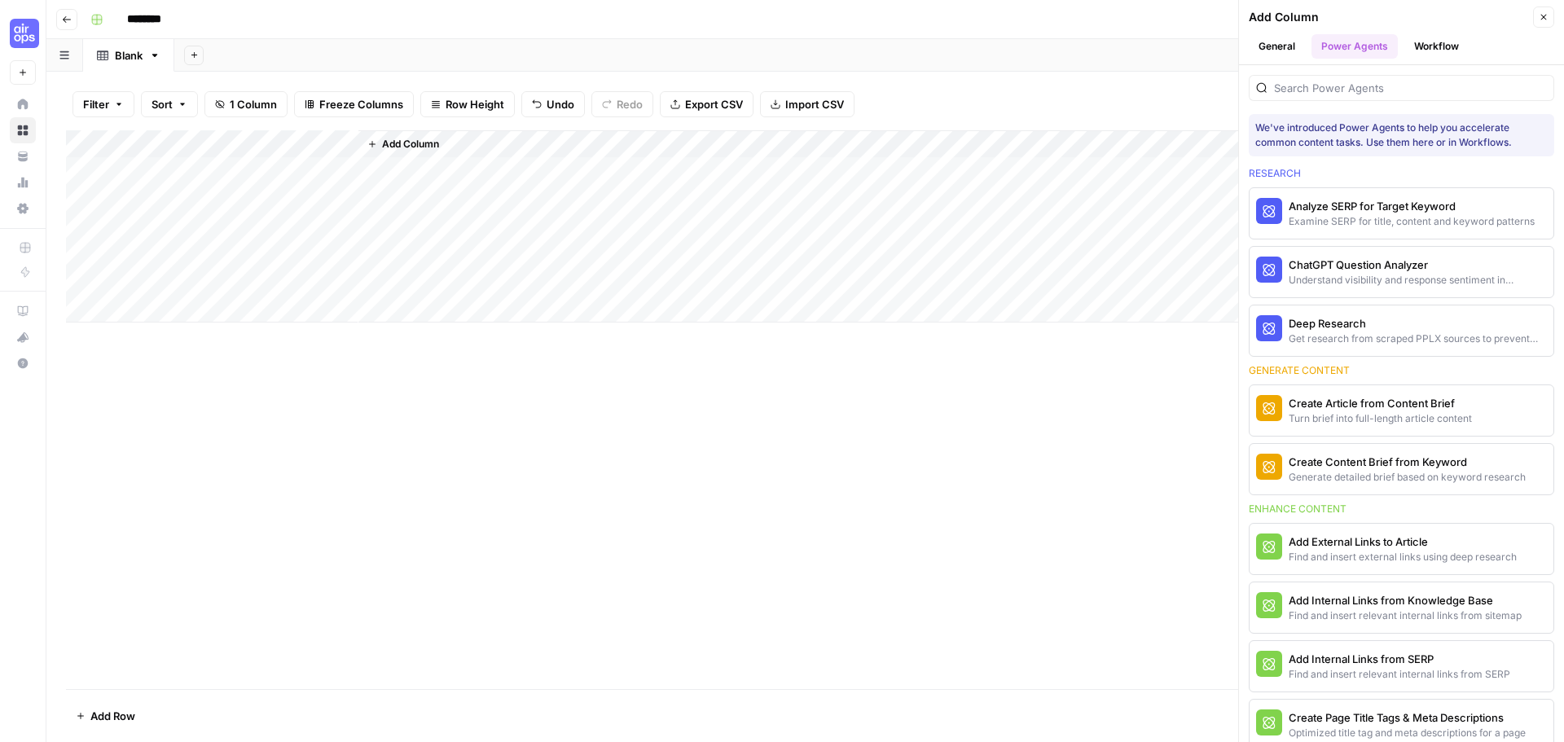
click at [980, 35] on button "General" at bounding box center [1277, 46] width 56 height 24
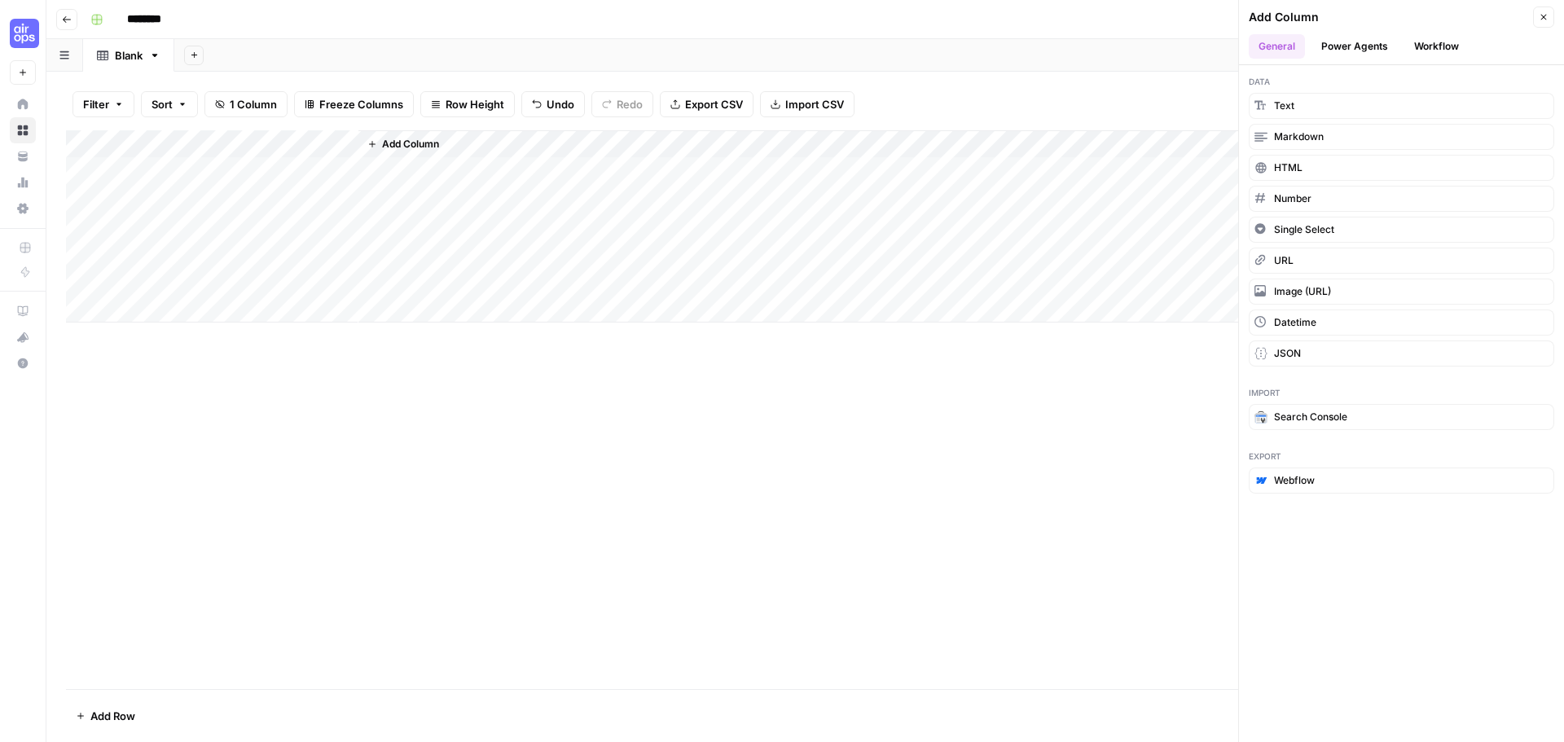
click at [980, 45] on button "Power Agents" at bounding box center [1355, 46] width 86 height 24
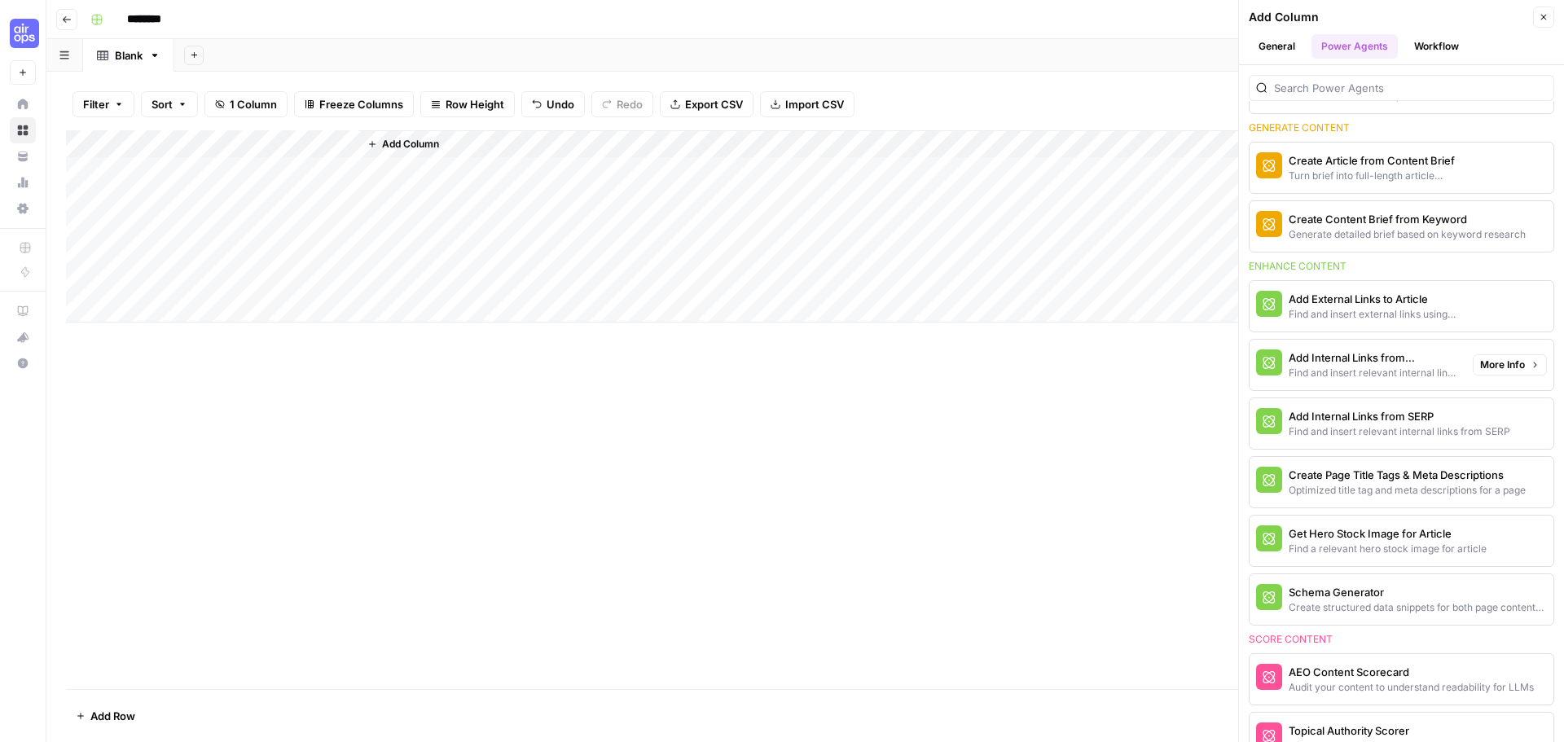
scroll to position [244, 0]
click at [980, 226] on div "Generate detailed brief based on keyword research" at bounding box center [1374, 233] width 171 height 15
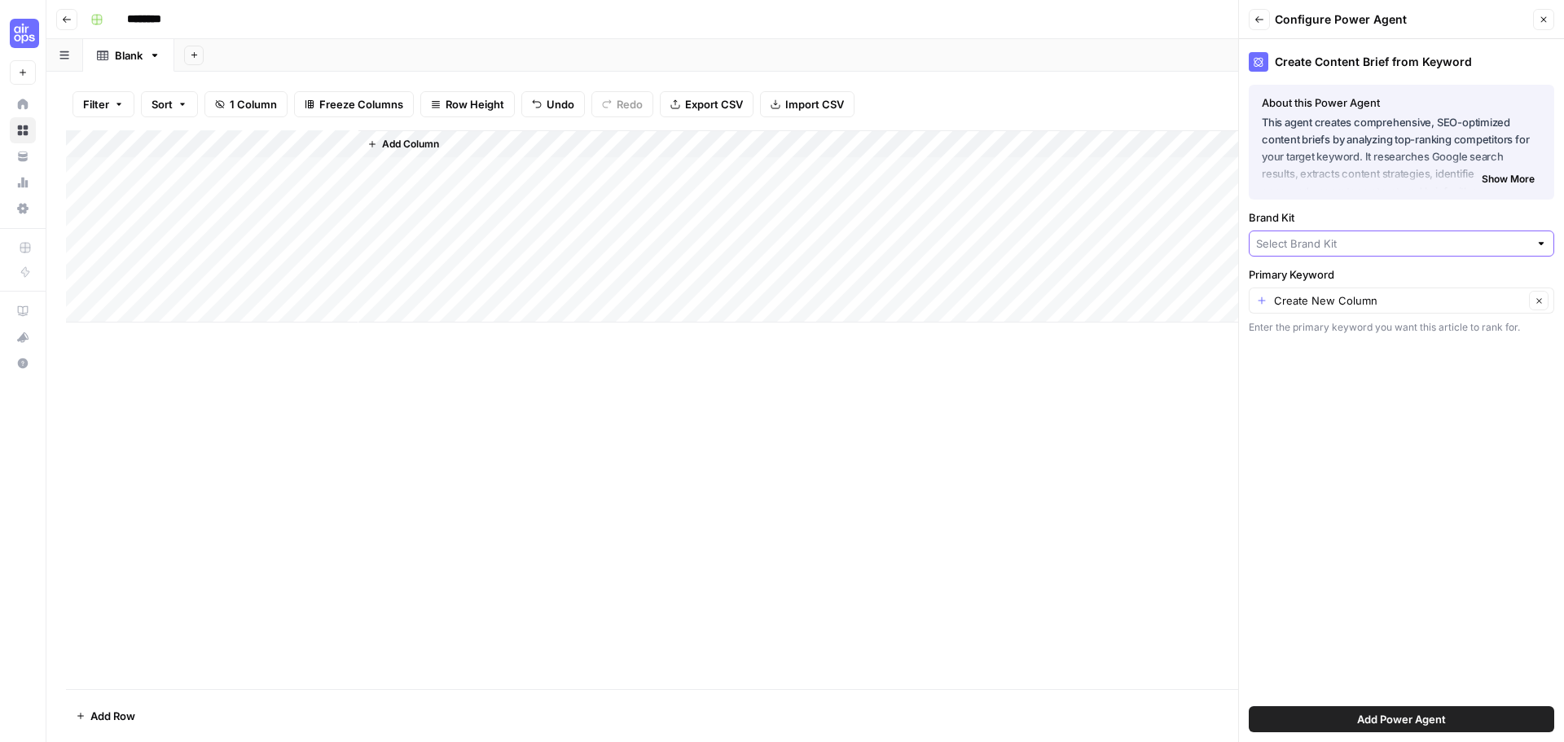
click at [980, 247] on input "Brand Kit" at bounding box center [1392, 243] width 273 height 16
click at [980, 303] on span "QuickBooks" at bounding box center [1398, 305] width 271 height 16
type input "QuickBooks"
click at [980, 305] on input "Primary Keyword" at bounding box center [1399, 301] width 250 height 16
click at [980, 343] on span "Create New Column" at bounding box center [1400, 339] width 239 height 16
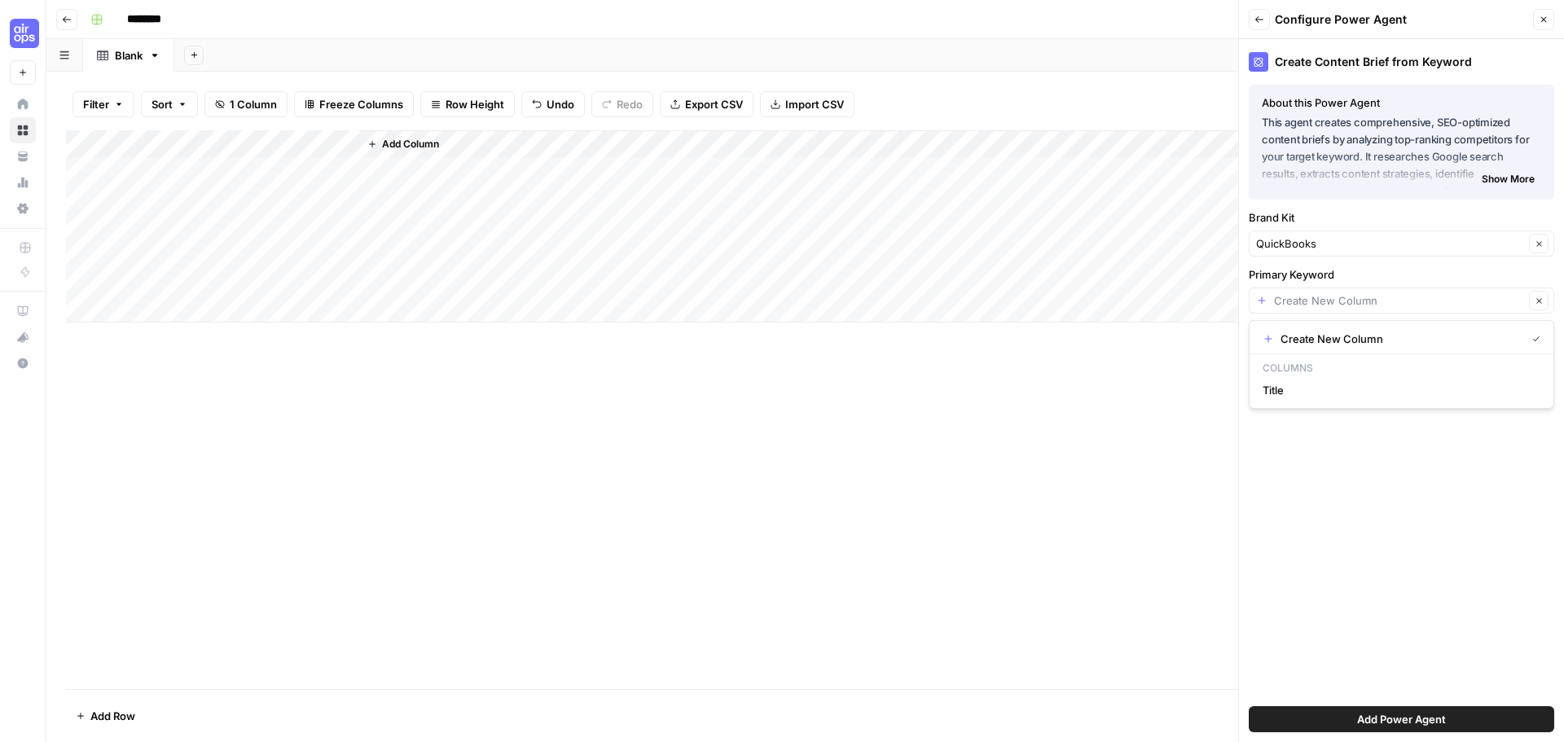
type input "Create New Column"
click at [980, 306] on input "Primary Keyword" at bounding box center [1399, 301] width 250 height 16
type input "Create New Column"
click at [980, 446] on span "Add Power Agent" at bounding box center [1401, 719] width 89 height 16
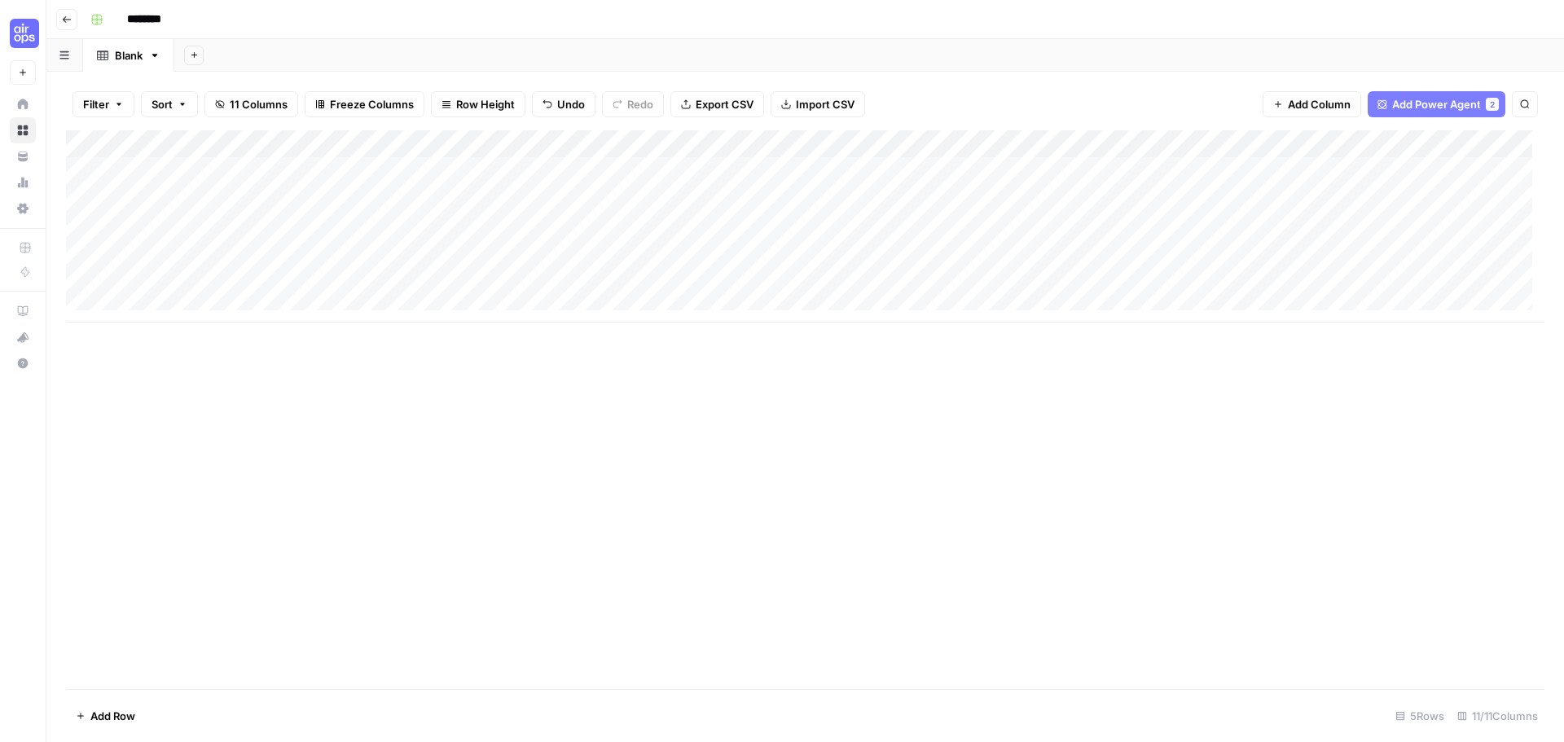
click at [721, 167] on div "Add Column" at bounding box center [805, 226] width 1479 height 192
click at [716, 166] on div "Add Column" at bounding box center [805, 226] width 1479 height 192
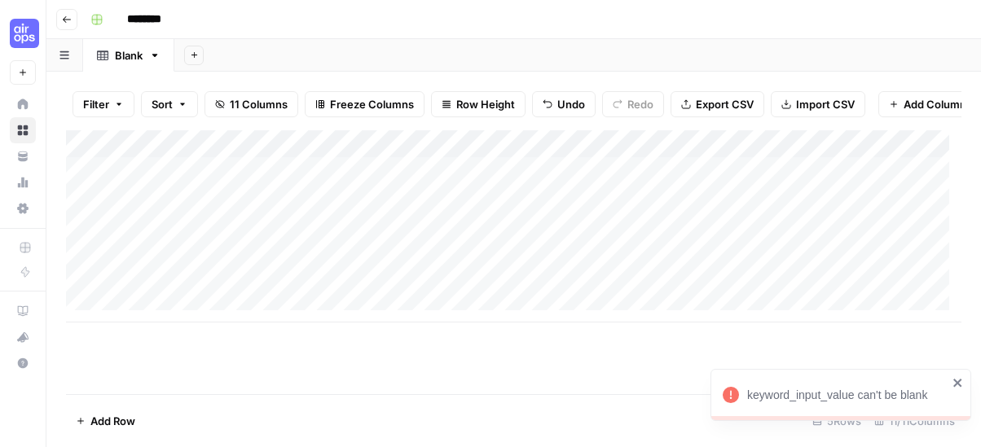
click at [609, 187] on div "Add Column" at bounding box center [513, 226] width 895 height 192
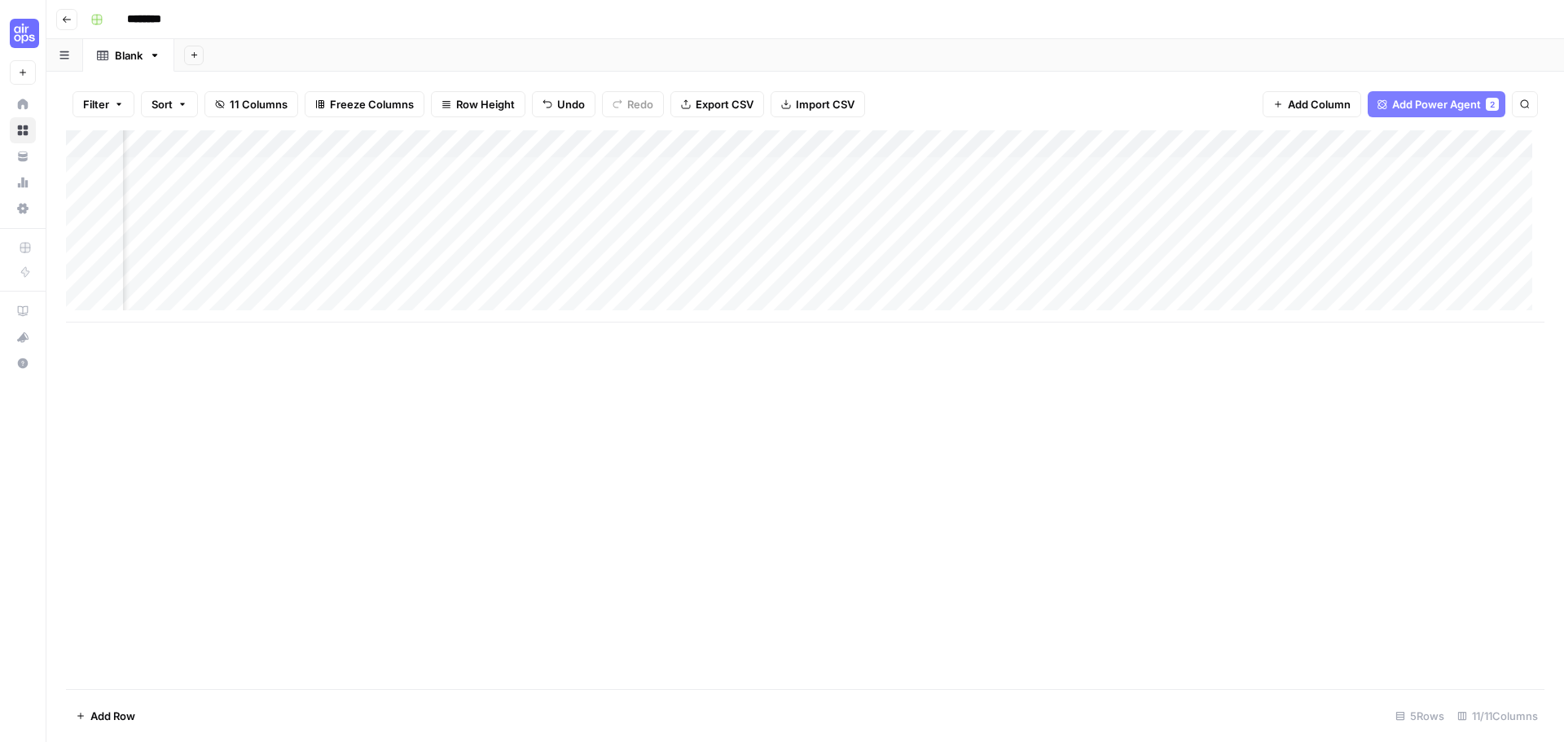
scroll to position [0, 112]
click at [721, 148] on div "Add Column" at bounding box center [805, 226] width 1479 height 192
click at [591, 145] on div "Add Column" at bounding box center [805, 226] width 1479 height 192
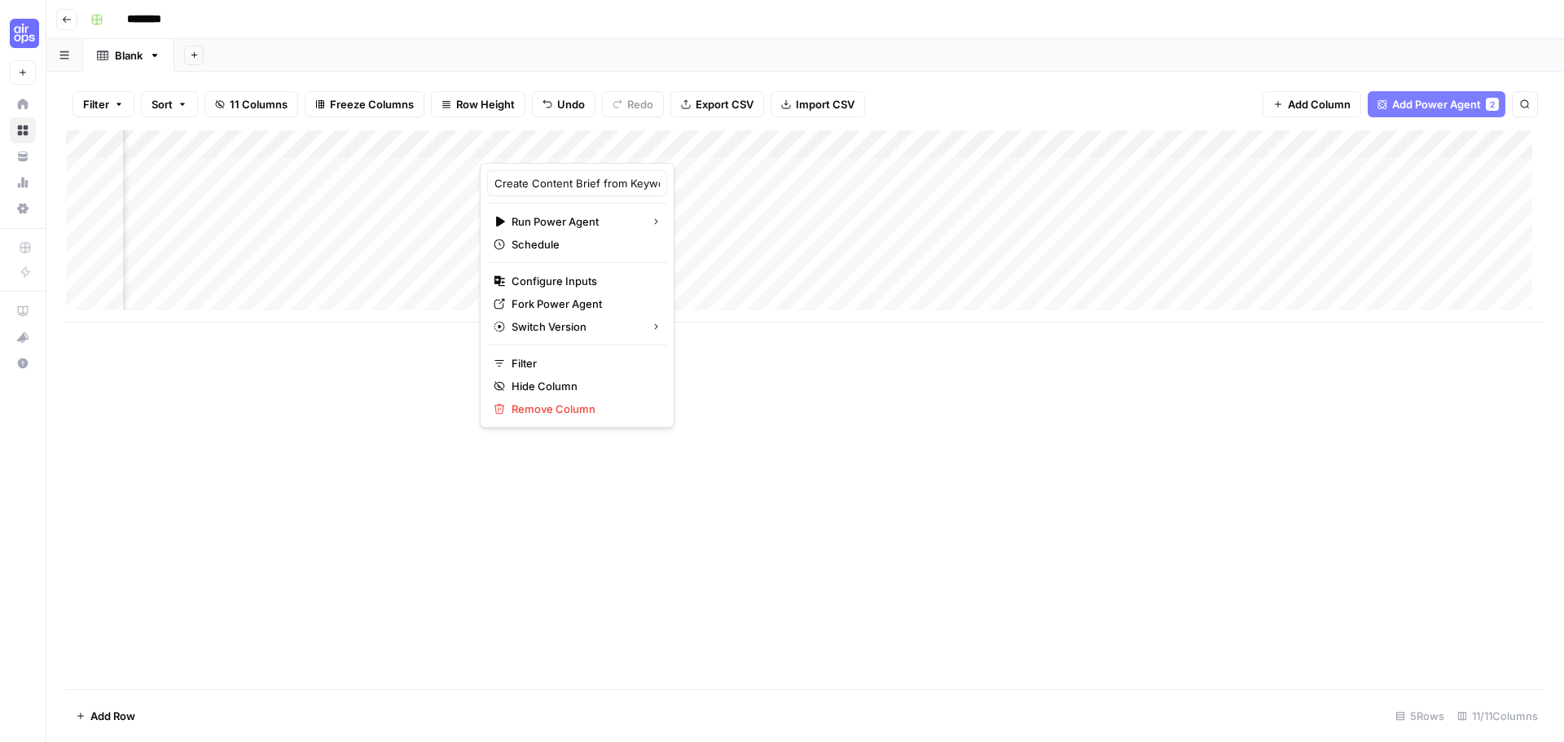
click at [318, 179] on div "Add Column" at bounding box center [805, 226] width 1479 height 192
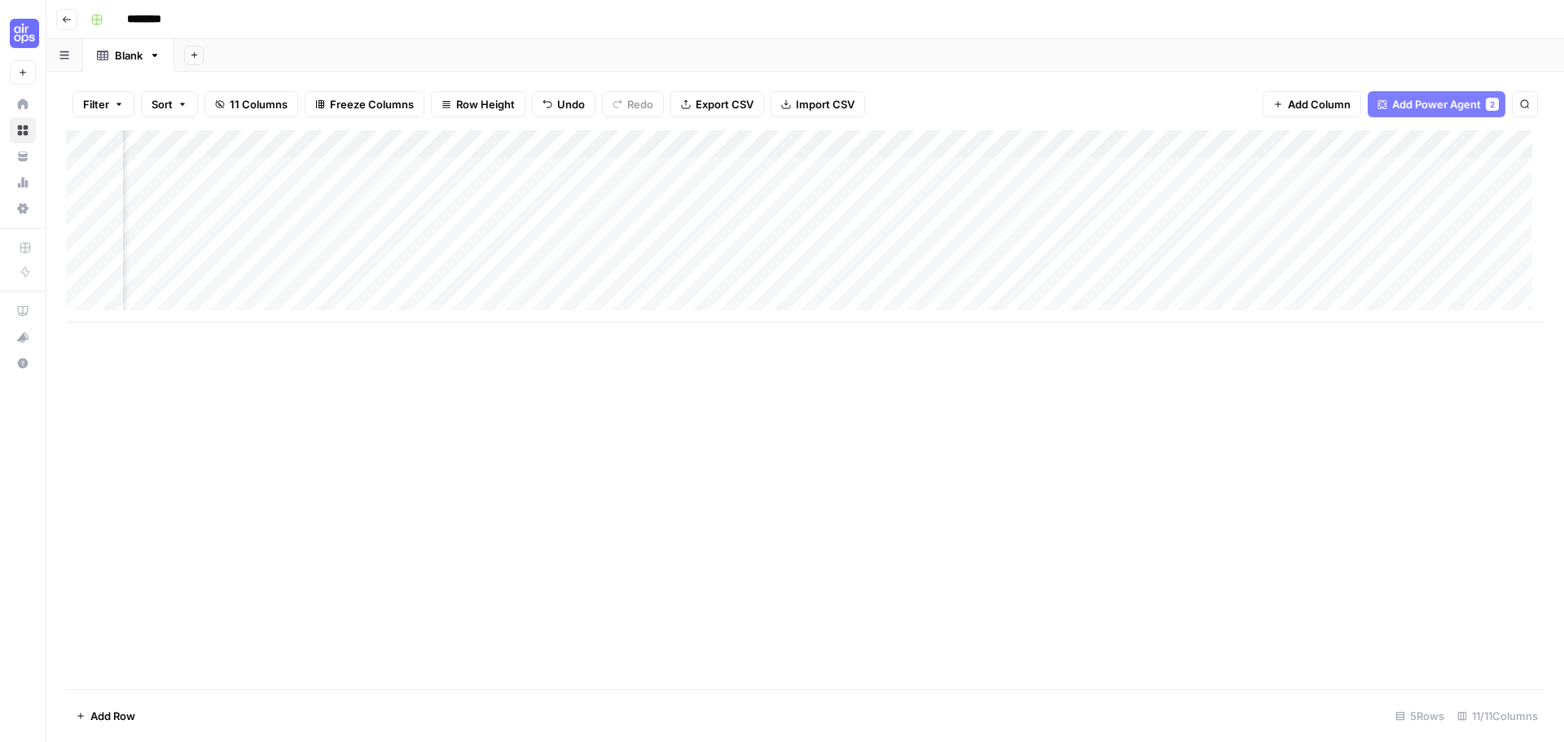
click at [605, 172] on div "Add Column" at bounding box center [805, 226] width 1479 height 192
click at [509, 173] on div "Add Column" at bounding box center [805, 226] width 1479 height 192
click at [509, 172] on div at bounding box center [607, 171] width 257 height 30
click at [980, 446] on div "keyword_input_value can't be blank" at bounding box center [1418, 690] width 235 height 26
click at [980, 446] on icon "close" at bounding box center [1541, 615] width 11 height 13
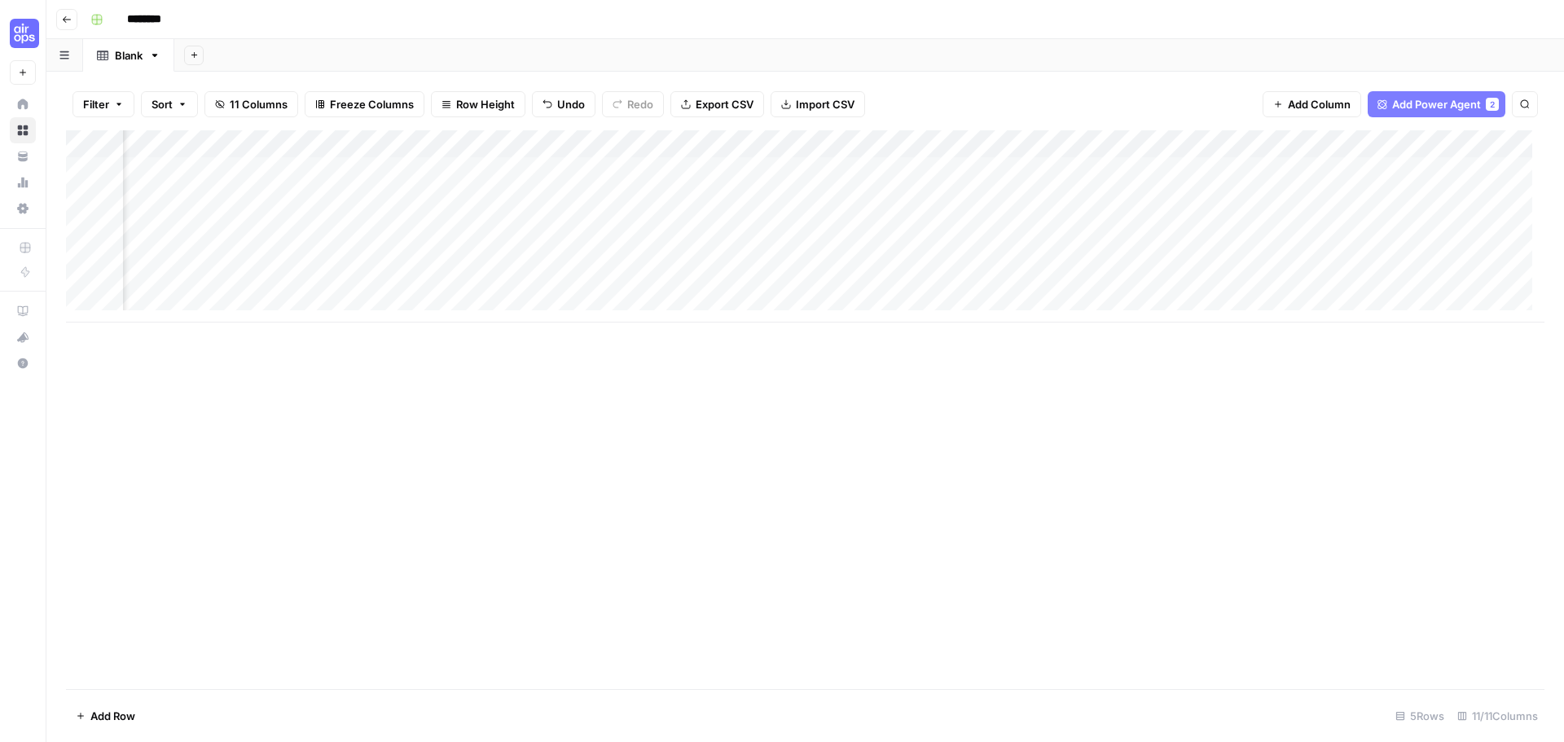
click at [354, 164] on div "Add Column" at bounding box center [805, 226] width 1479 height 192
click at [171, 175] on div "Add Column" at bounding box center [805, 226] width 1479 height 192
click at [193, 174] on div "Add Column" at bounding box center [805, 226] width 1479 height 192
click at [193, 174] on textarea "*********" at bounding box center [252, 172] width 261 height 23
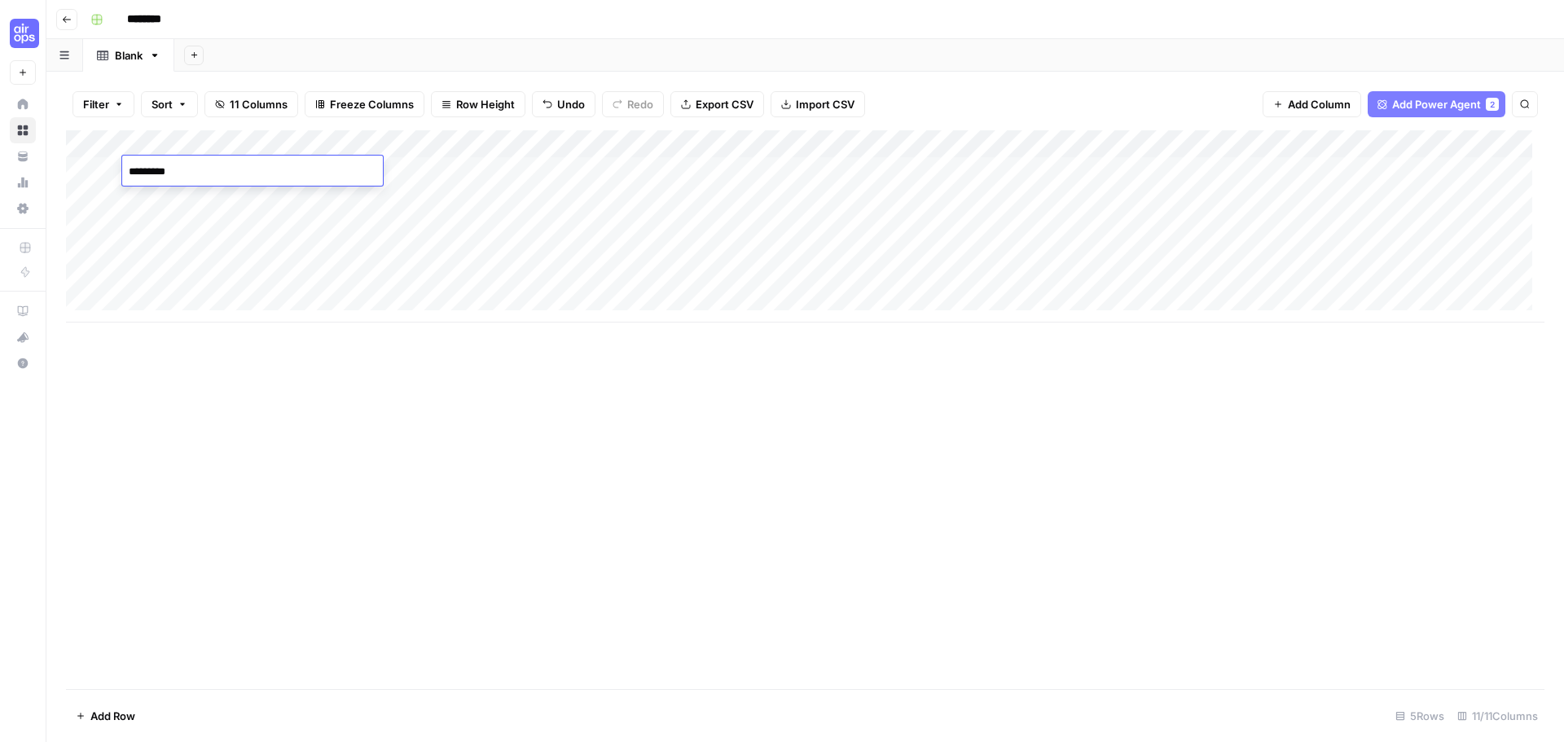
click at [193, 174] on textarea "*********" at bounding box center [252, 172] width 261 height 23
click at [427, 179] on div "Add Column" at bounding box center [805, 226] width 1479 height 192
click at [427, 172] on div "Add Column" at bounding box center [805, 226] width 1479 height 192
type textarea "*********"
click at [284, 130] on div "Filter Sort 11 Columns Freeze Columns Row Height Undo Redo Export CSV Import CS…" at bounding box center [805, 104] width 1479 height 52
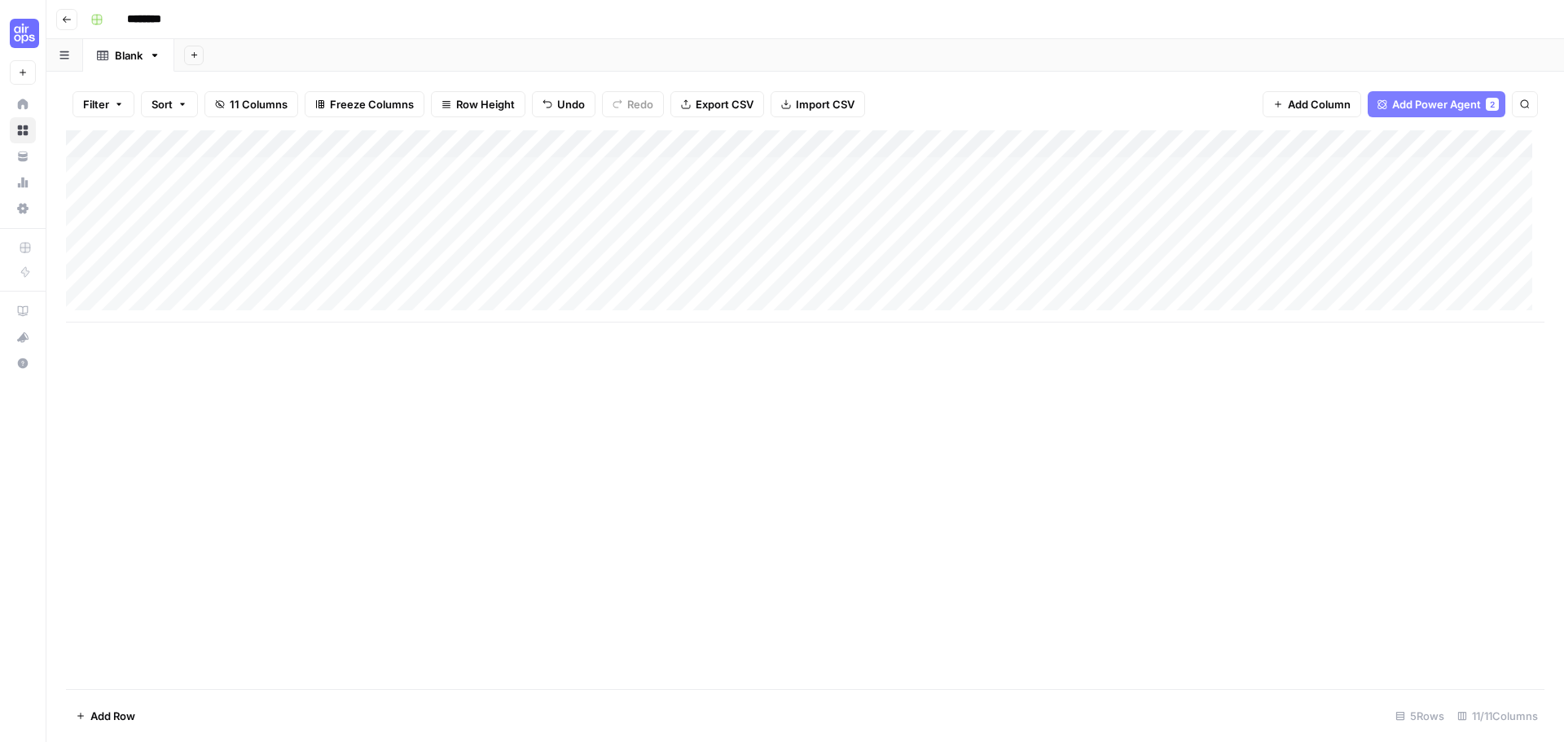
click at [293, 137] on div "Add Column" at bounding box center [805, 226] width 1479 height 192
click at [219, 367] on span "Remove Column" at bounding box center [226, 363] width 143 height 16
click at [715, 175] on span "Delete" at bounding box center [723, 169] width 35 height 16
click at [481, 166] on div "Add Column" at bounding box center [805, 226] width 1479 height 192
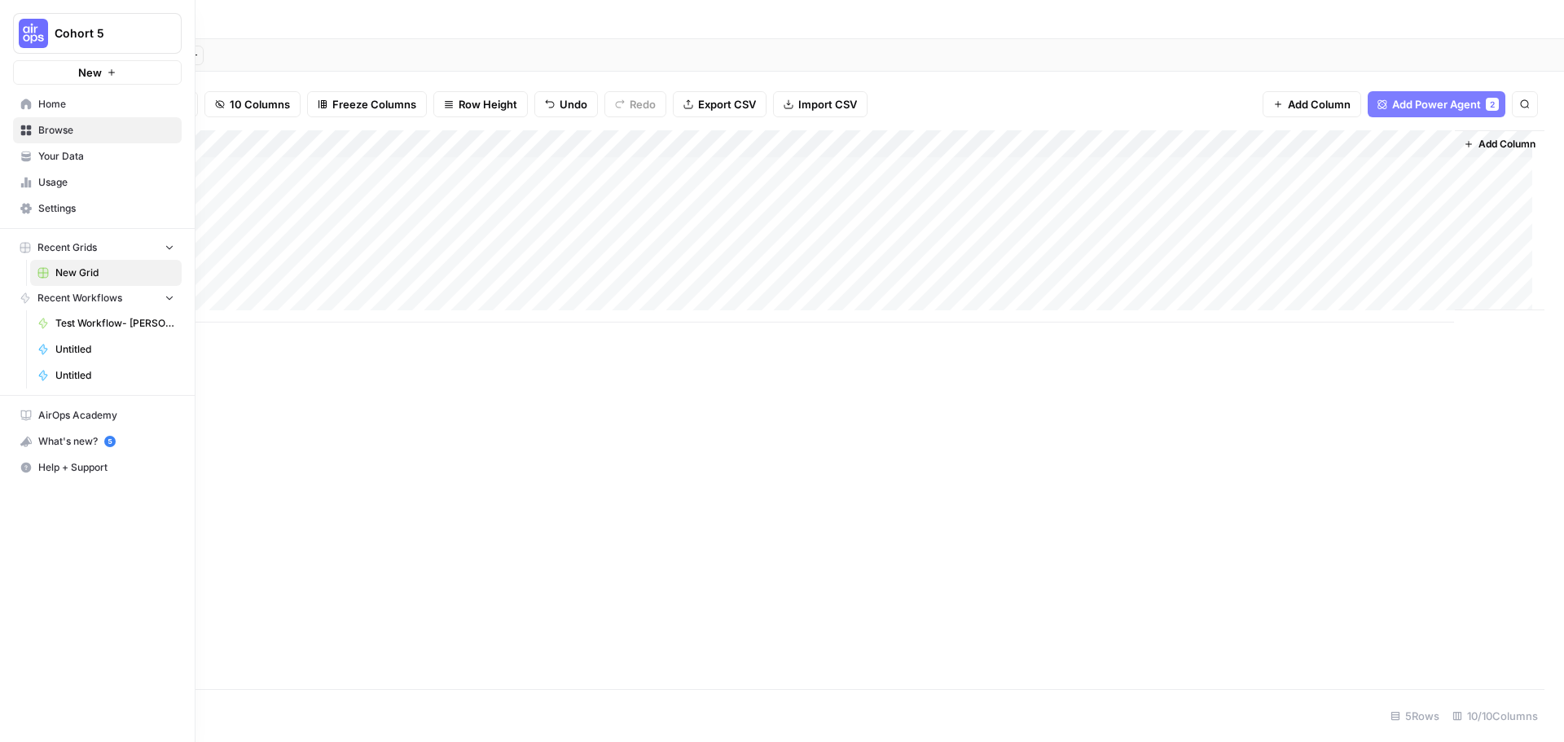
click at [73, 253] on span "Recent Grids" at bounding box center [66, 247] width 59 height 15
click at [64, 100] on span "Home" at bounding box center [106, 104] width 136 height 15
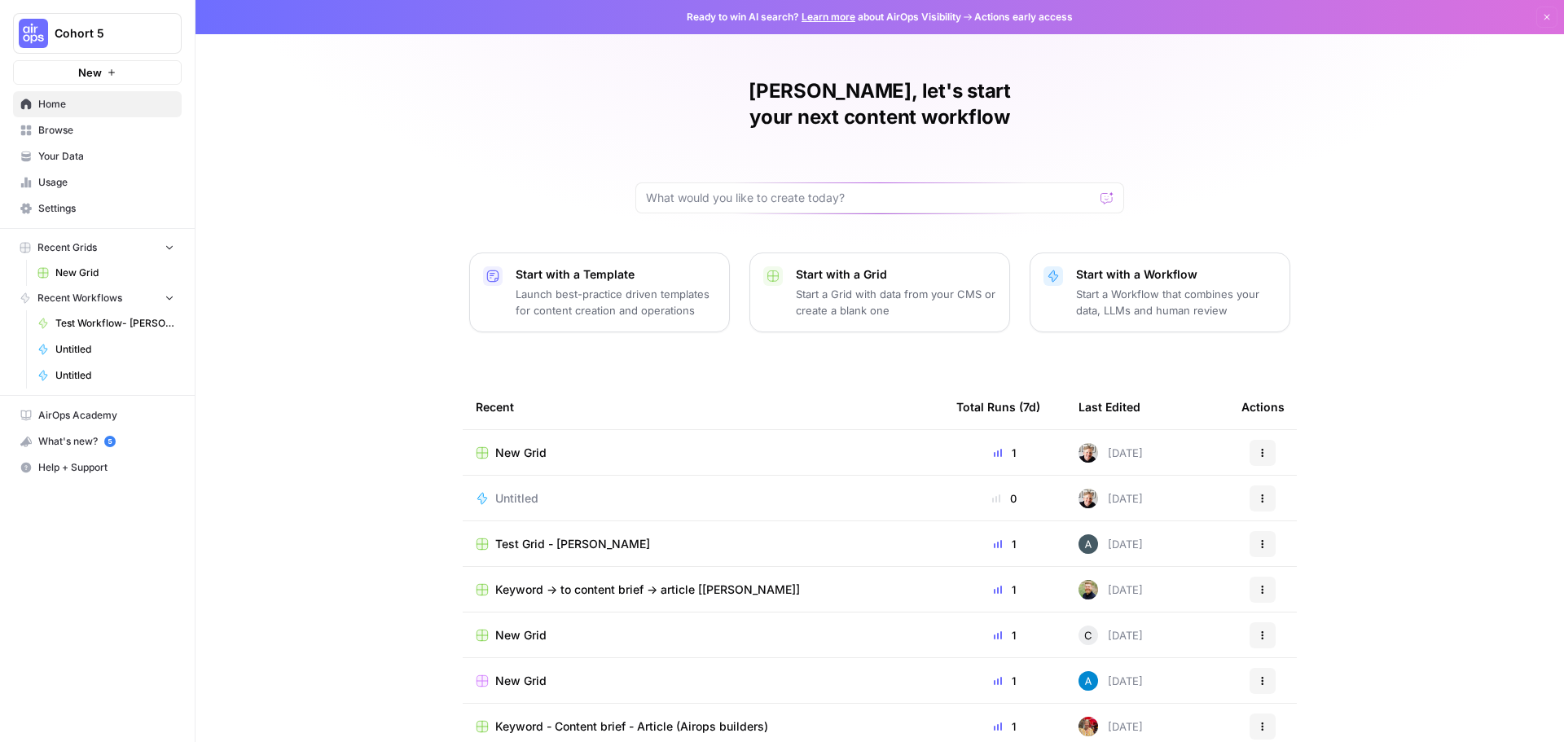
drag, startPoint x: 283, startPoint y: 254, endPoint x: 293, endPoint y: 259, distance: 11.7
click at [292, 258] on div "Jay, let's start your next content workflow Start with a Template Launch best-p…" at bounding box center [880, 388] width 1369 height 776
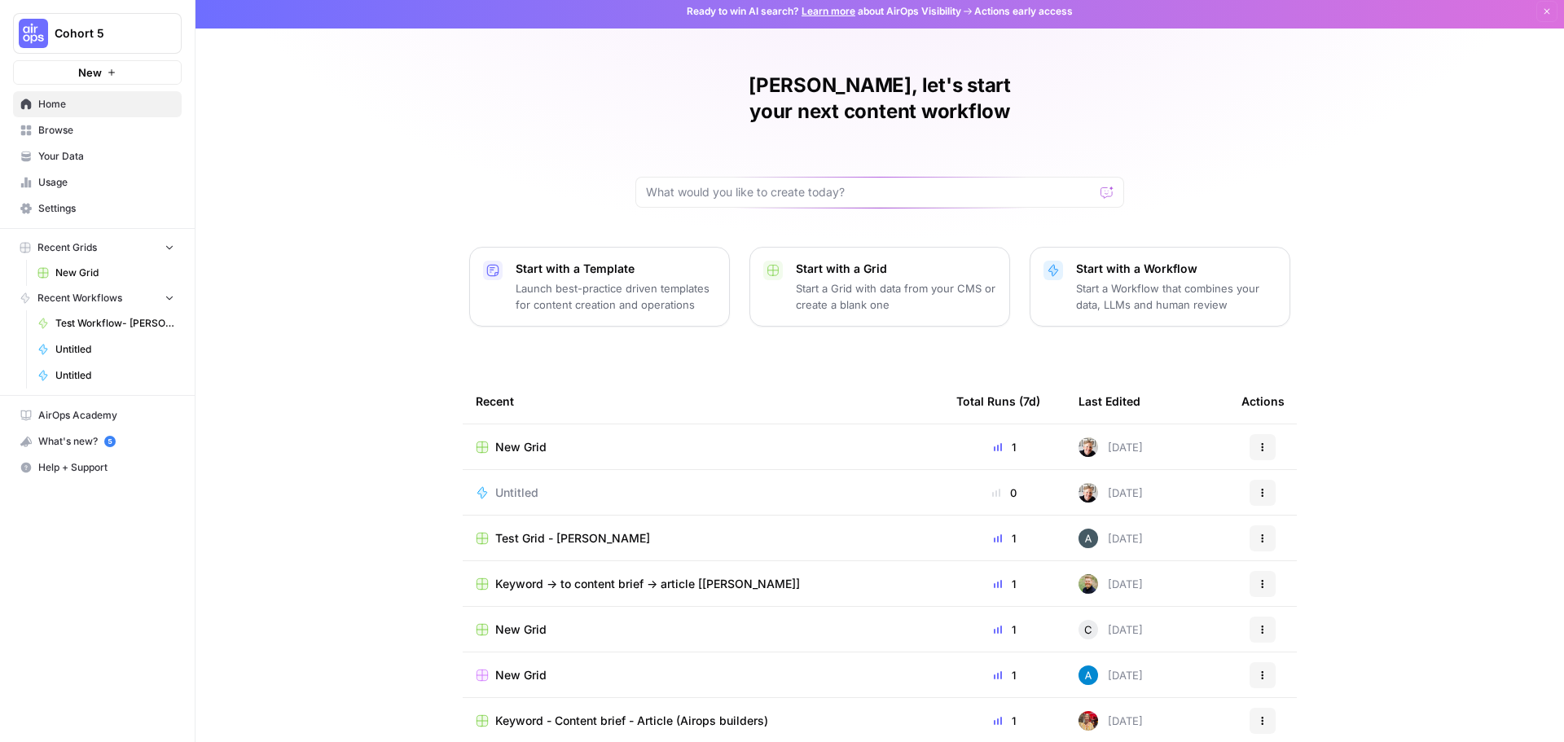
scroll to position [7, 0]
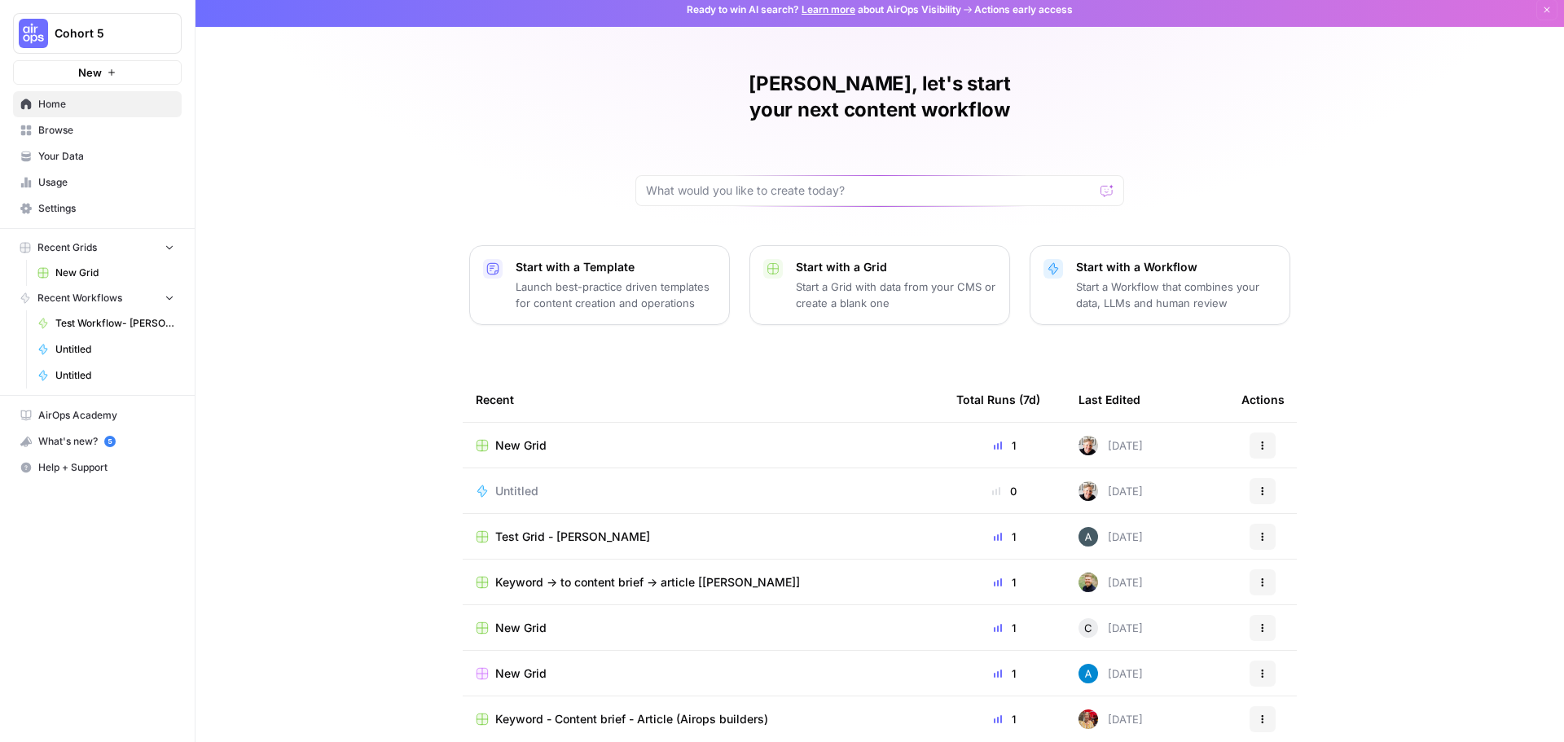
click at [66, 253] on span "Recent Grids" at bounding box center [66, 247] width 59 height 15
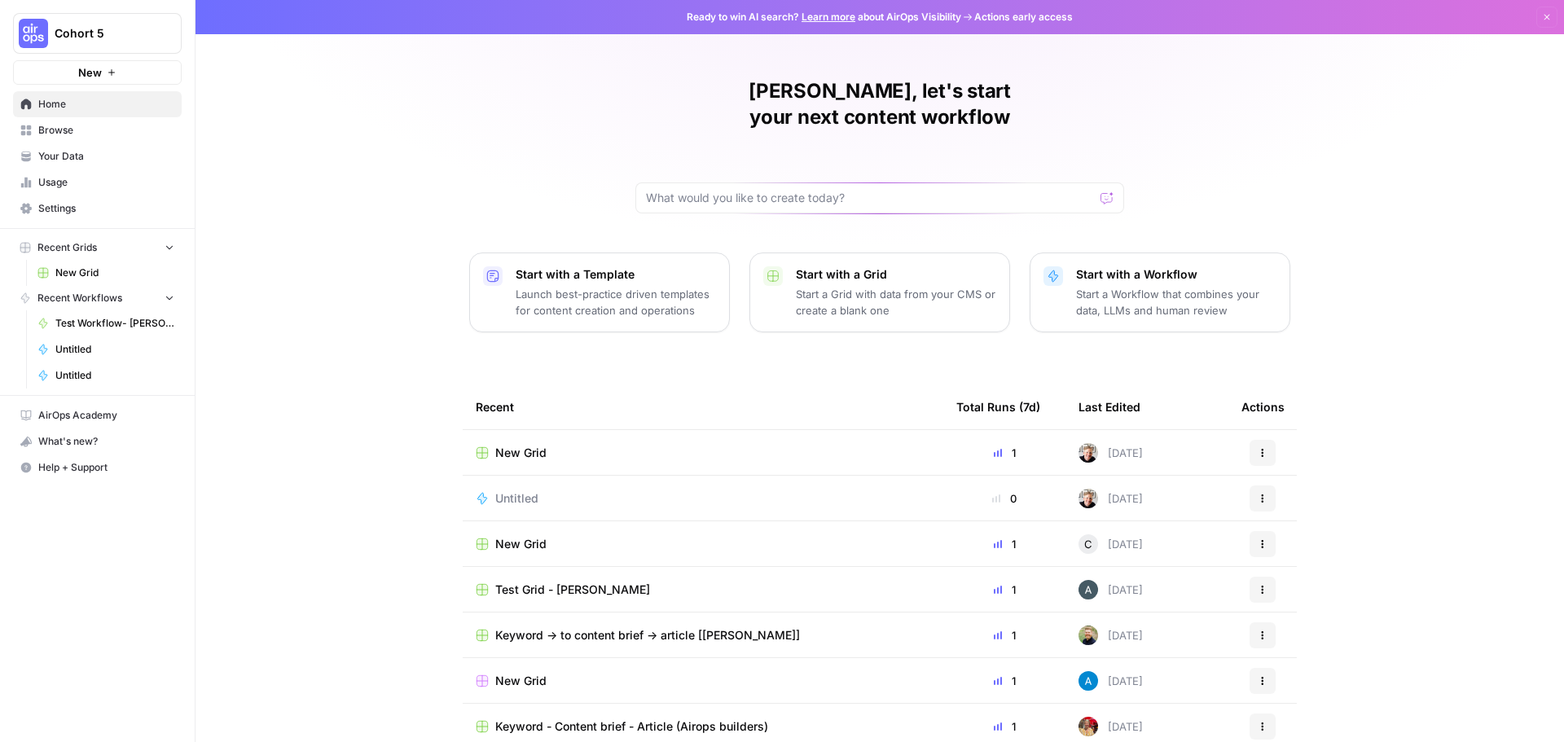
click at [163, 250] on button "Recent Grids" at bounding box center [97, 247] width 169 height 24
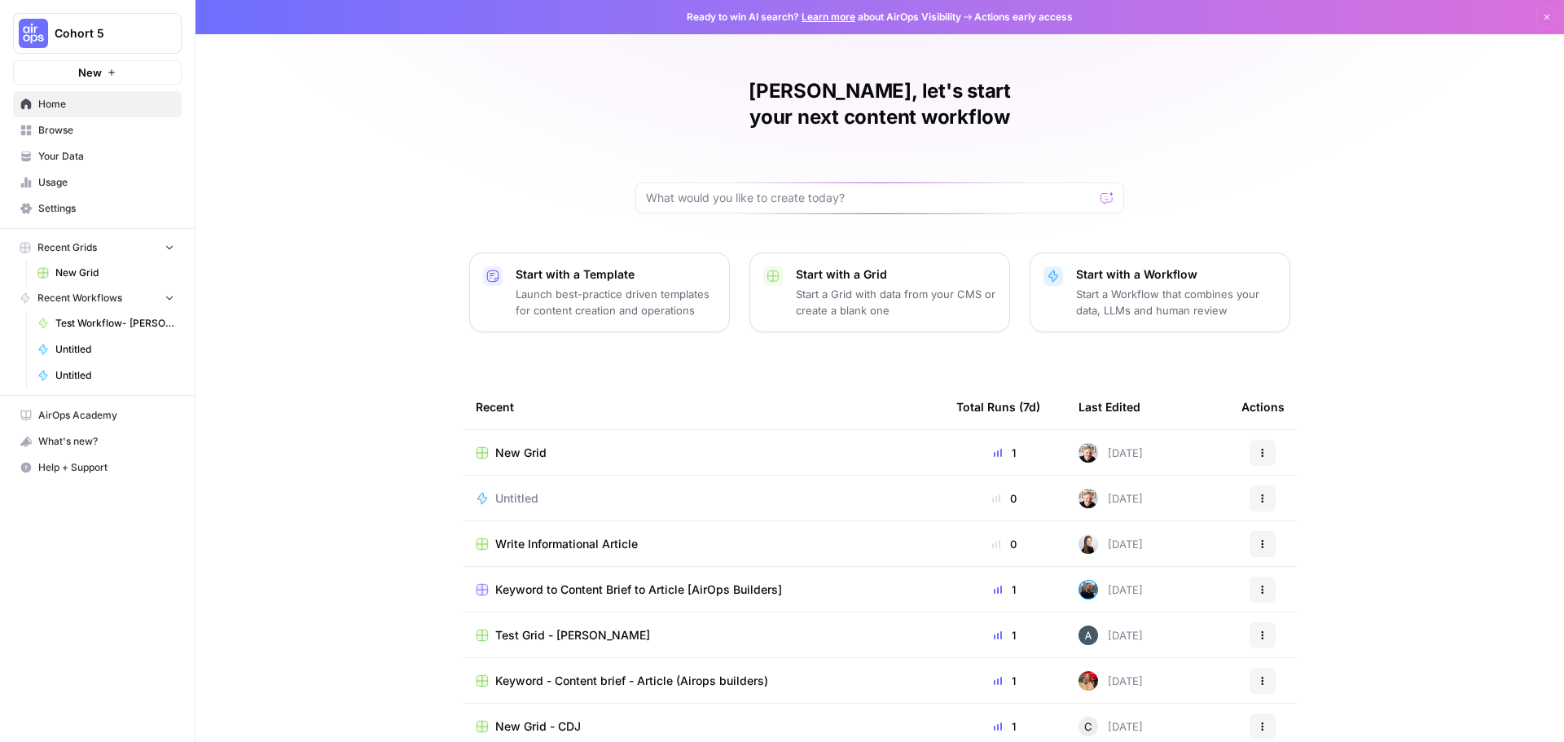
click at [640, 286] on p "Launch best-practice driven templates for content creation and operations" at bounding box center [616, 302] width 200 height 33
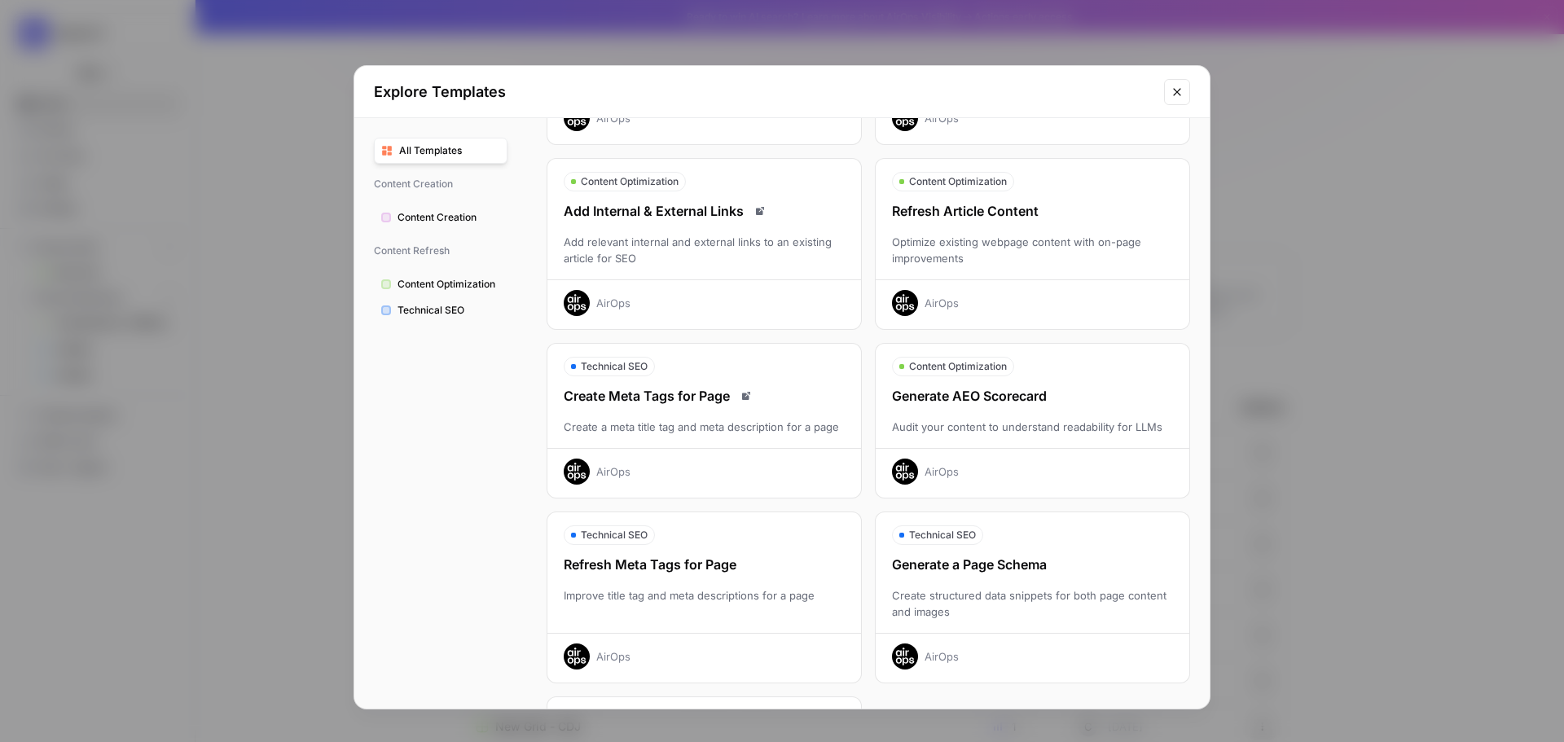
scroll to position [129, 0]
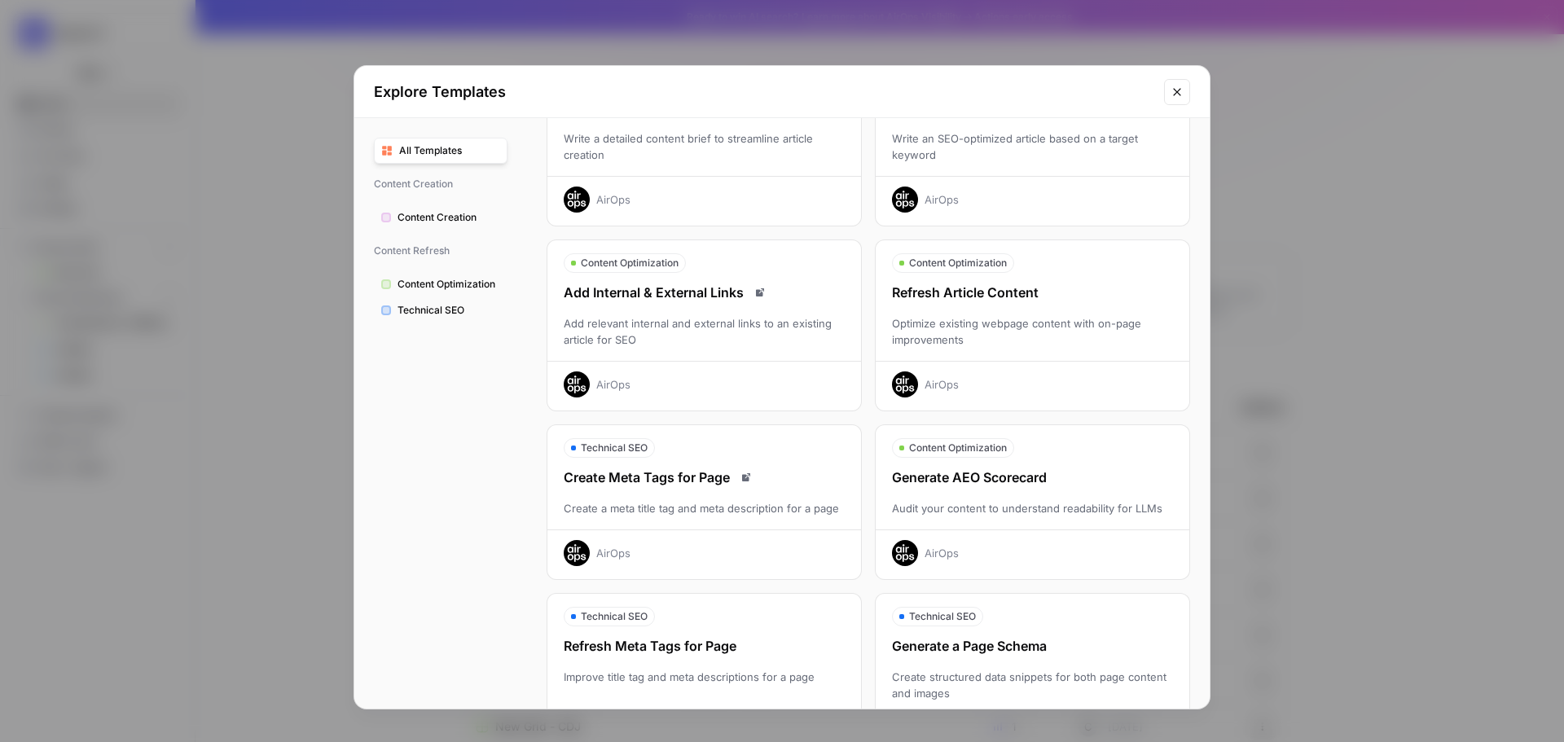
click at [440, 311] on span "Technical SEO" at bounding box center [449, 310] width 103 height 15
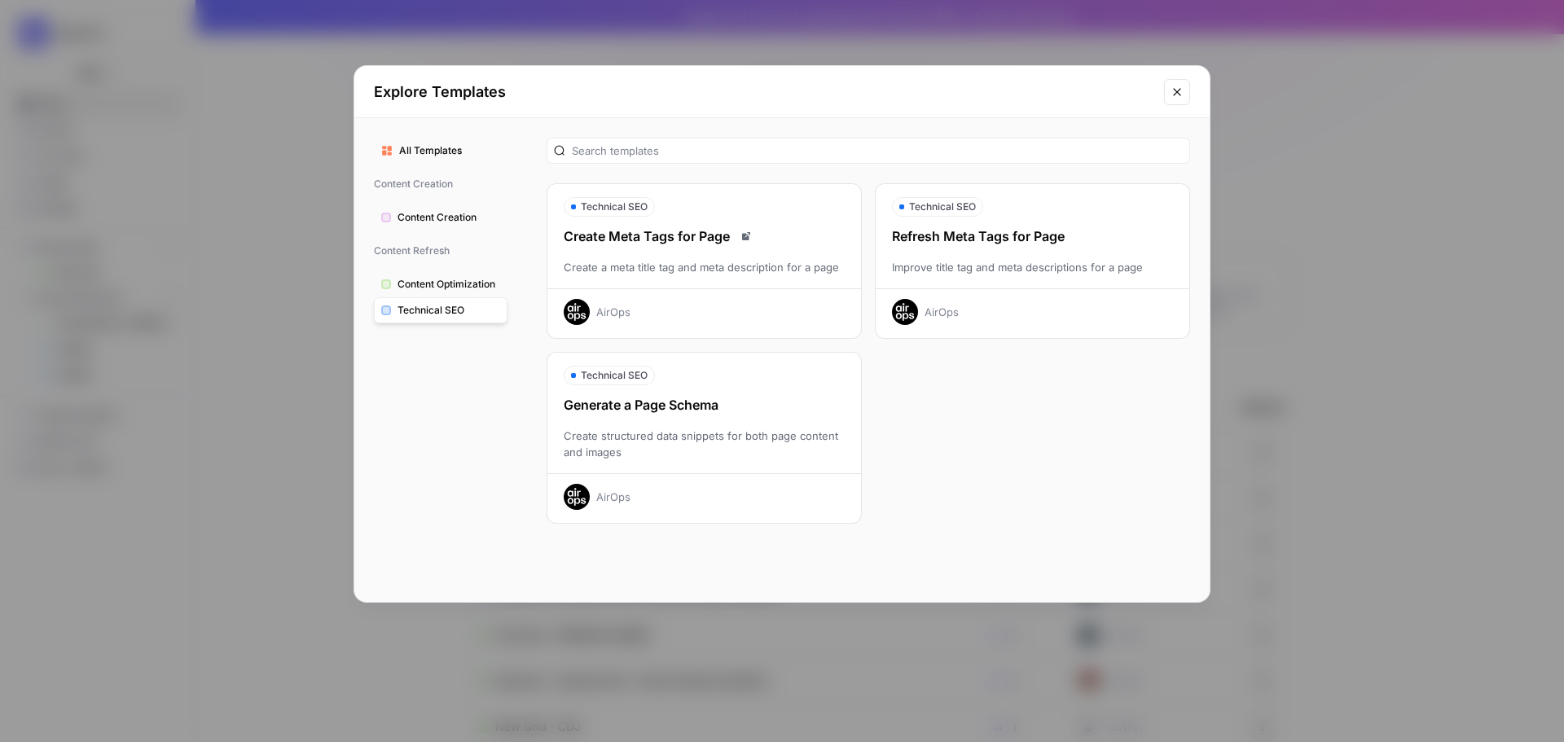
click at [1163, 92] on div "Explore Templates" at bounding box center [782, 92] width 856 height 52
click at [1175, 97] on icon "Close modal" at bounding box center [1177, 92] width 13 height 13
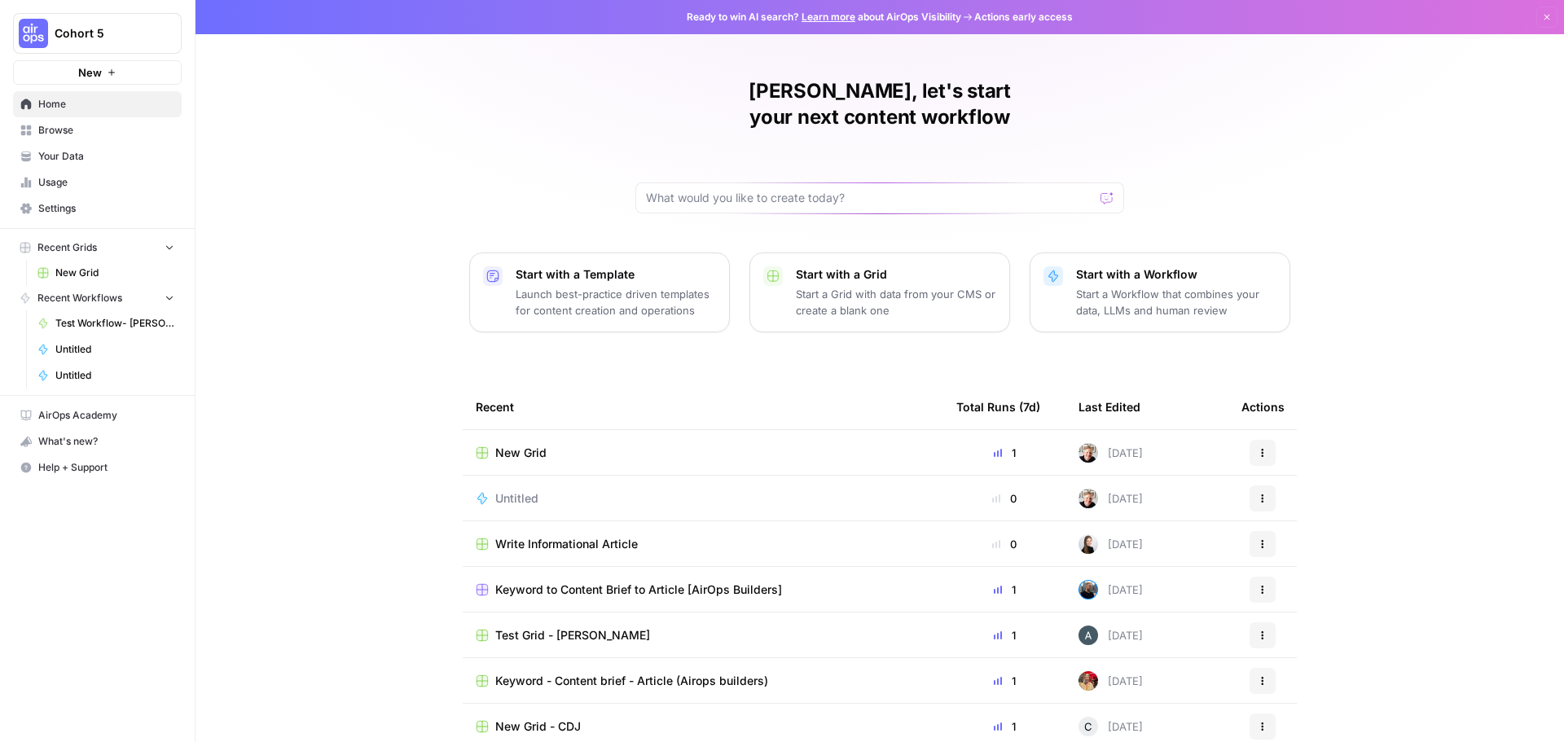
click at [1145, 286] on p "Start a Workflow that combines your data, LLMs and human review" at bounding box center [1176, 302] width 200 height 33
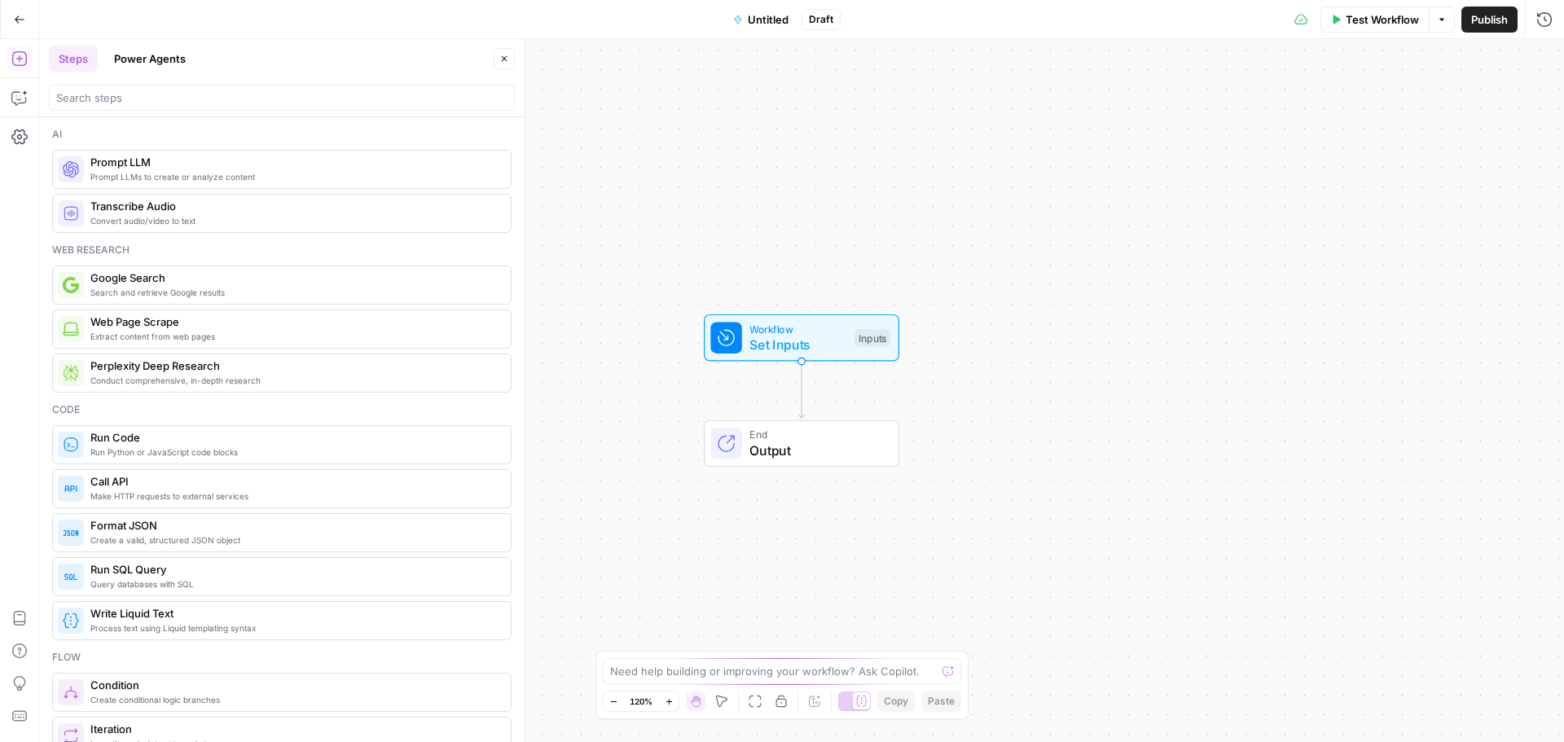
click at [138, 54] on button "Power Agents" at bounding box center [149, 59] width 91 height 26
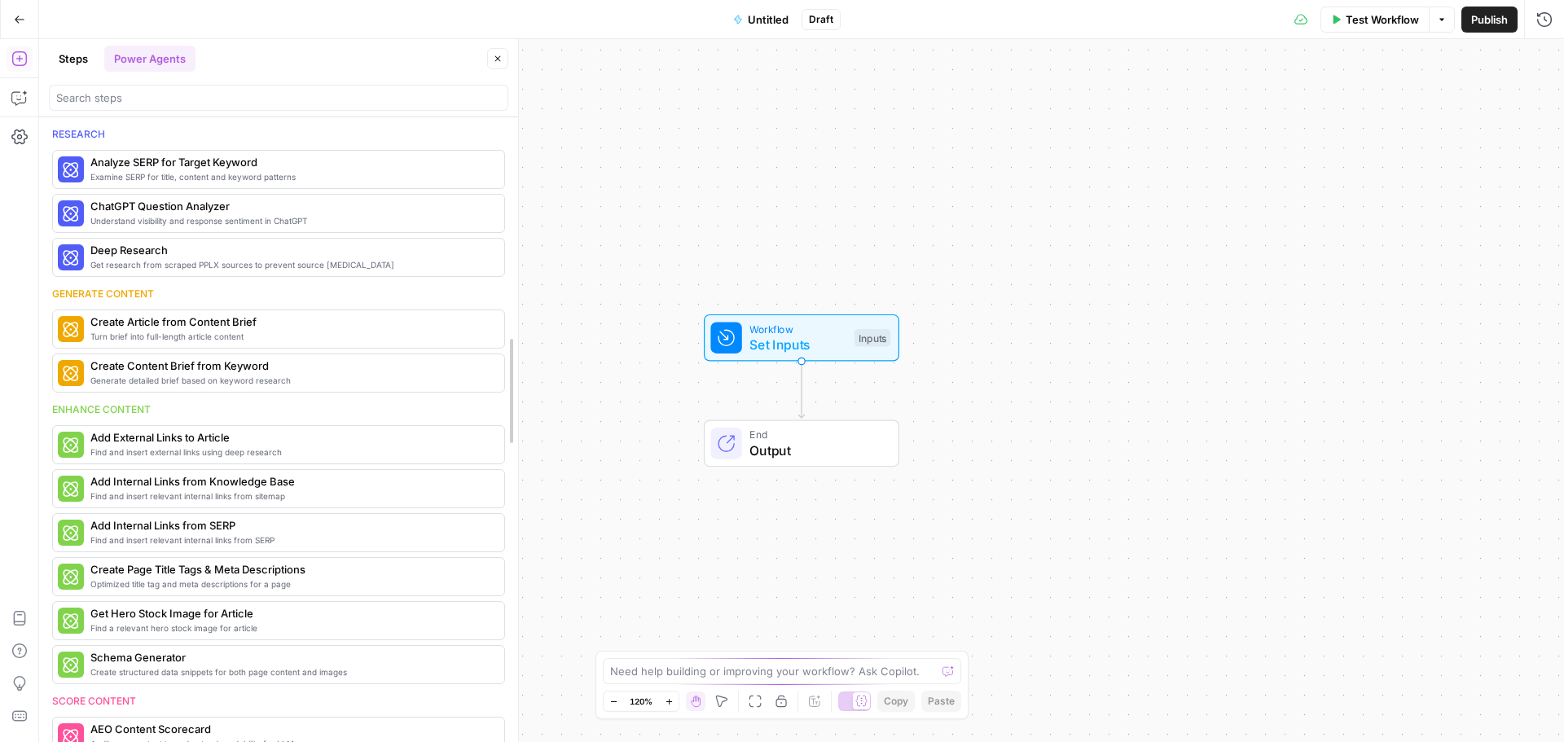
drag, startPoint x: 517, startPoint y: 176, endPoint x: 511, endPoint y: 265, distance: 89.0
click at [802, 340] on span "Set Inputs" at bounding box center [798, 345] width 97 height 20
click at [1389, 114] on span "Add Field" at bounding box center [1380, 111] width 47 height 16
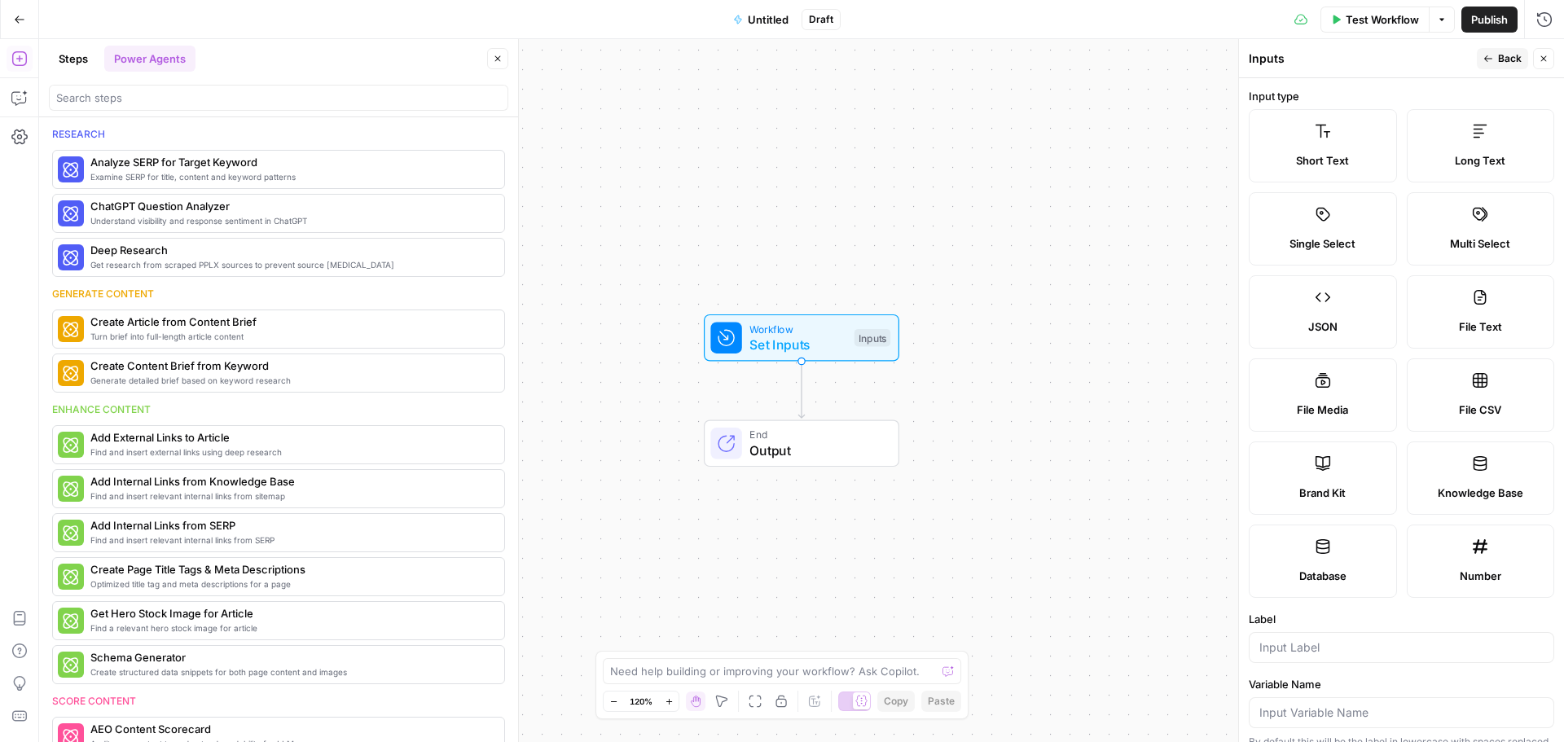
click at [1501, 62] on span "Back" at bounding box center [1510, 58] width 24 height 15
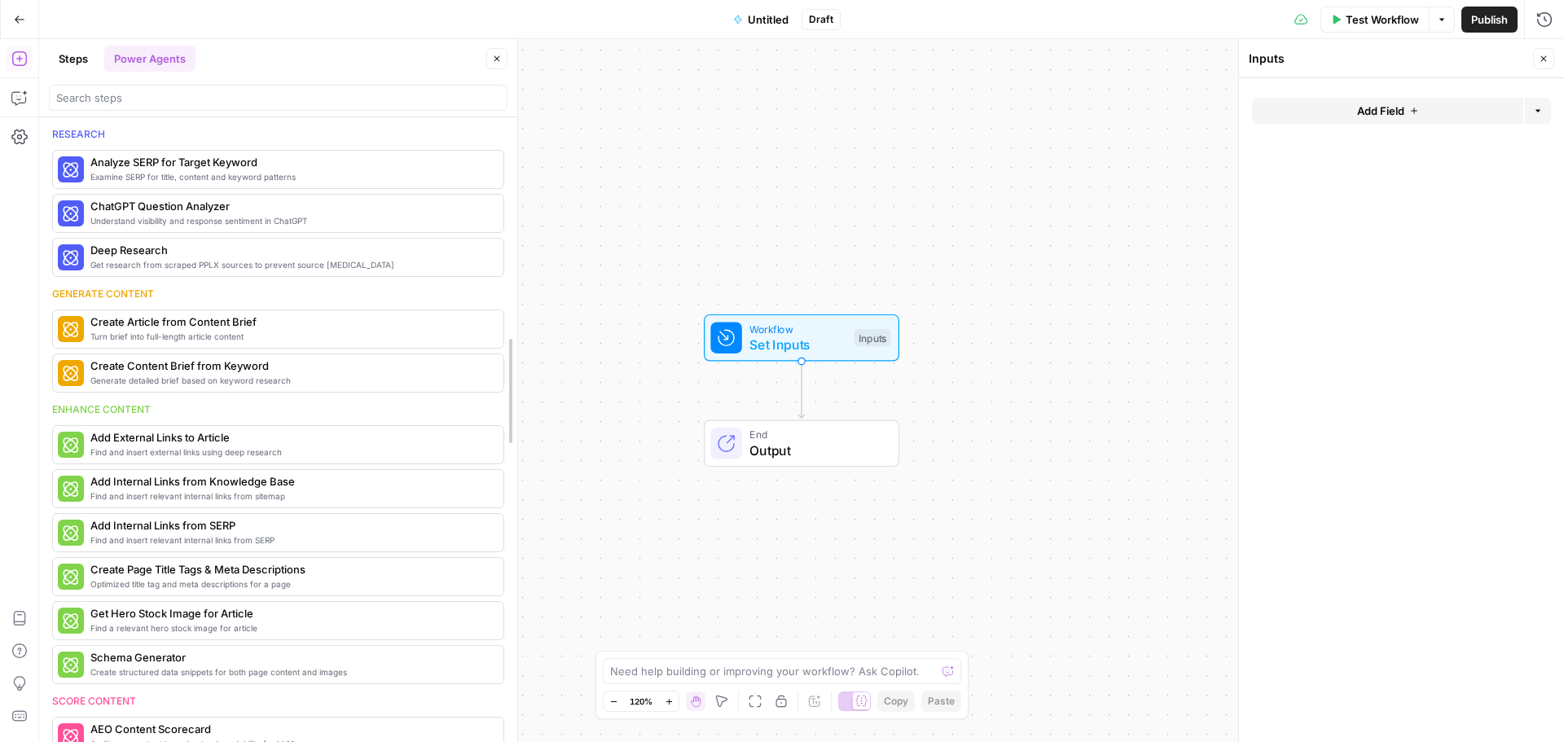
drag, startPoint x: 513, startPoint y: 343, endPoint x: 512, endPoint y: 376, distance: 33.4
drag, startPoint x: 514, startPoint y: 387, endPoint x: 515, endPoint y: 456, distance: 69.3
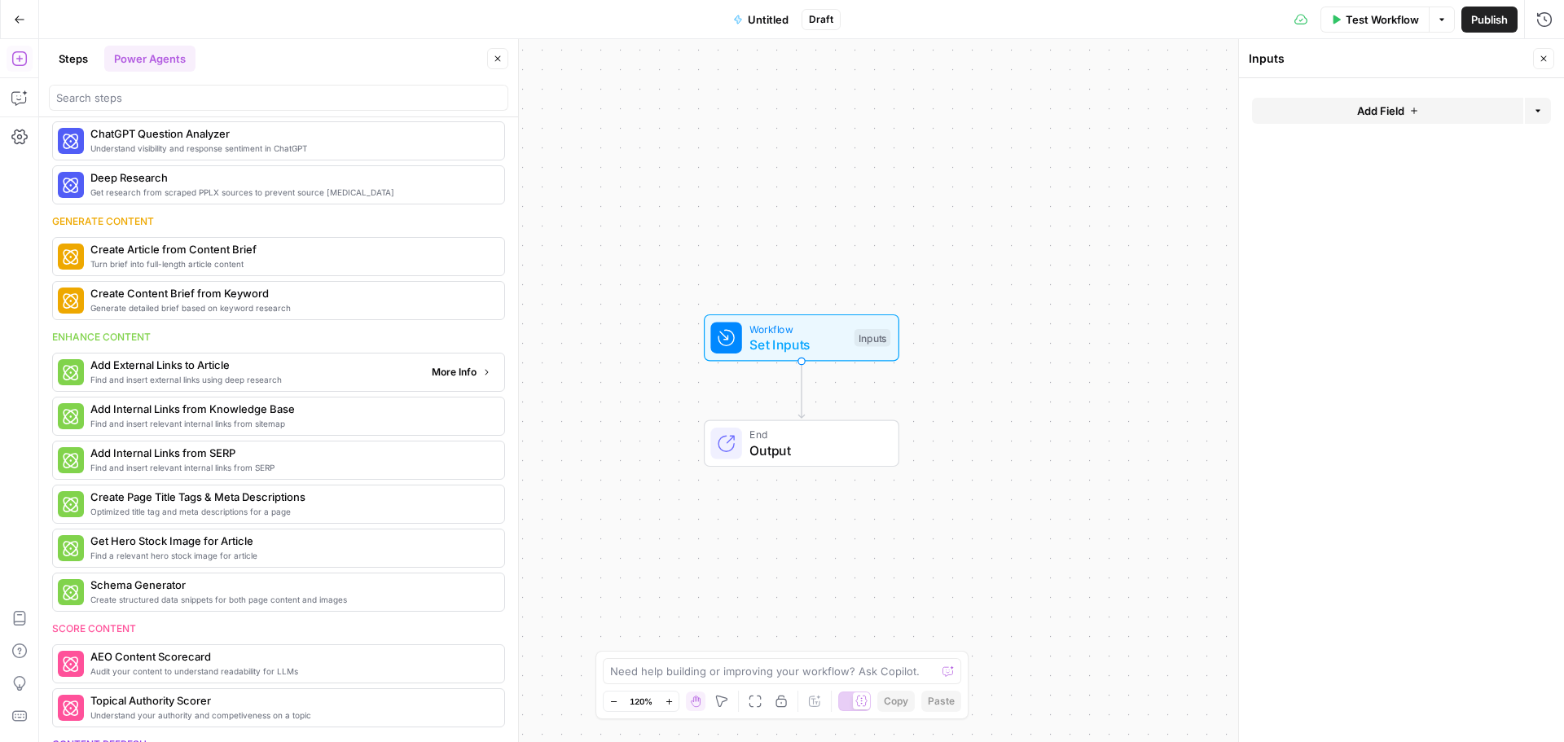
scroll to position [163, 0]
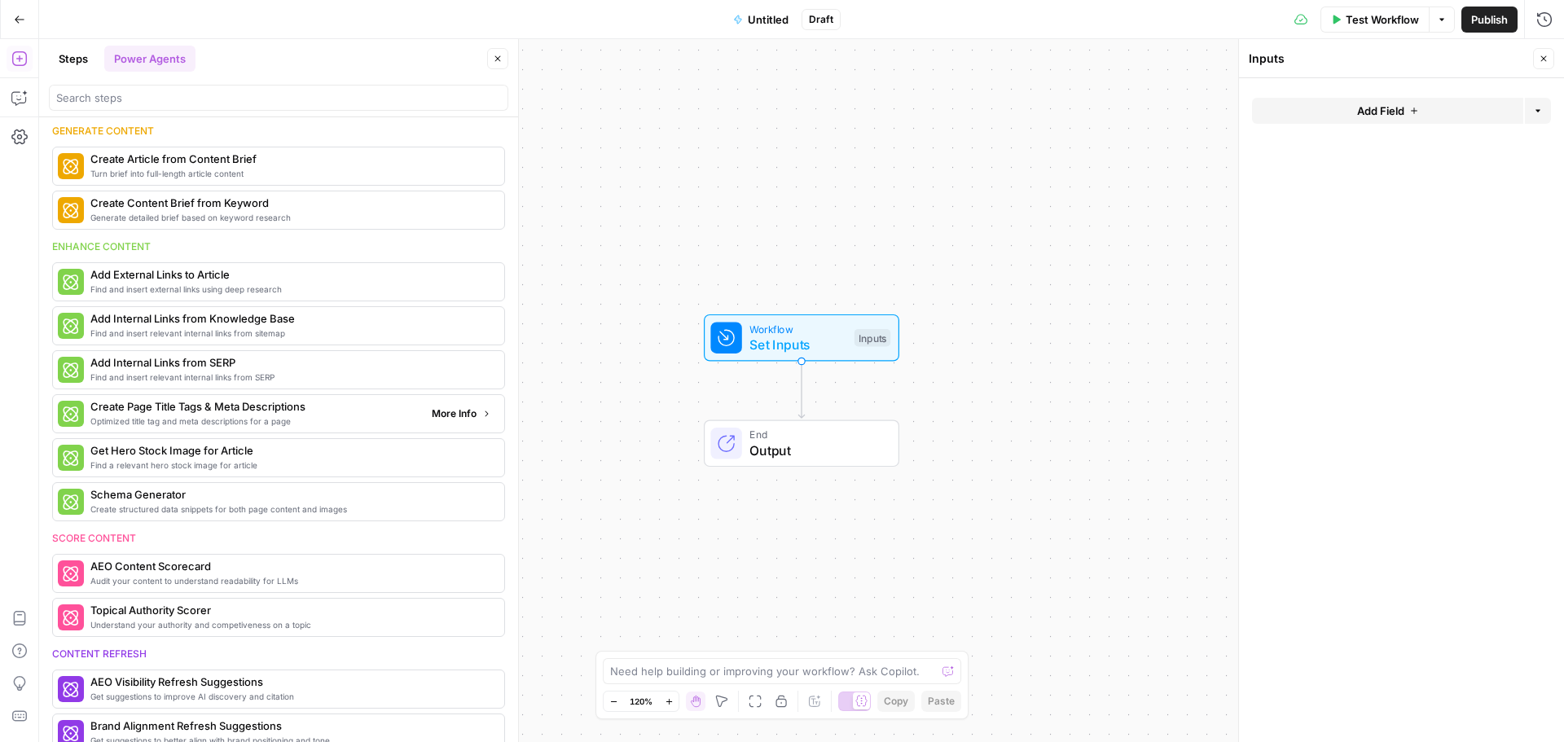
click at [347, 423] on span "Optimized title tag and meta descriptions for a page" at bounding box center [254, 421] width 328 height 13
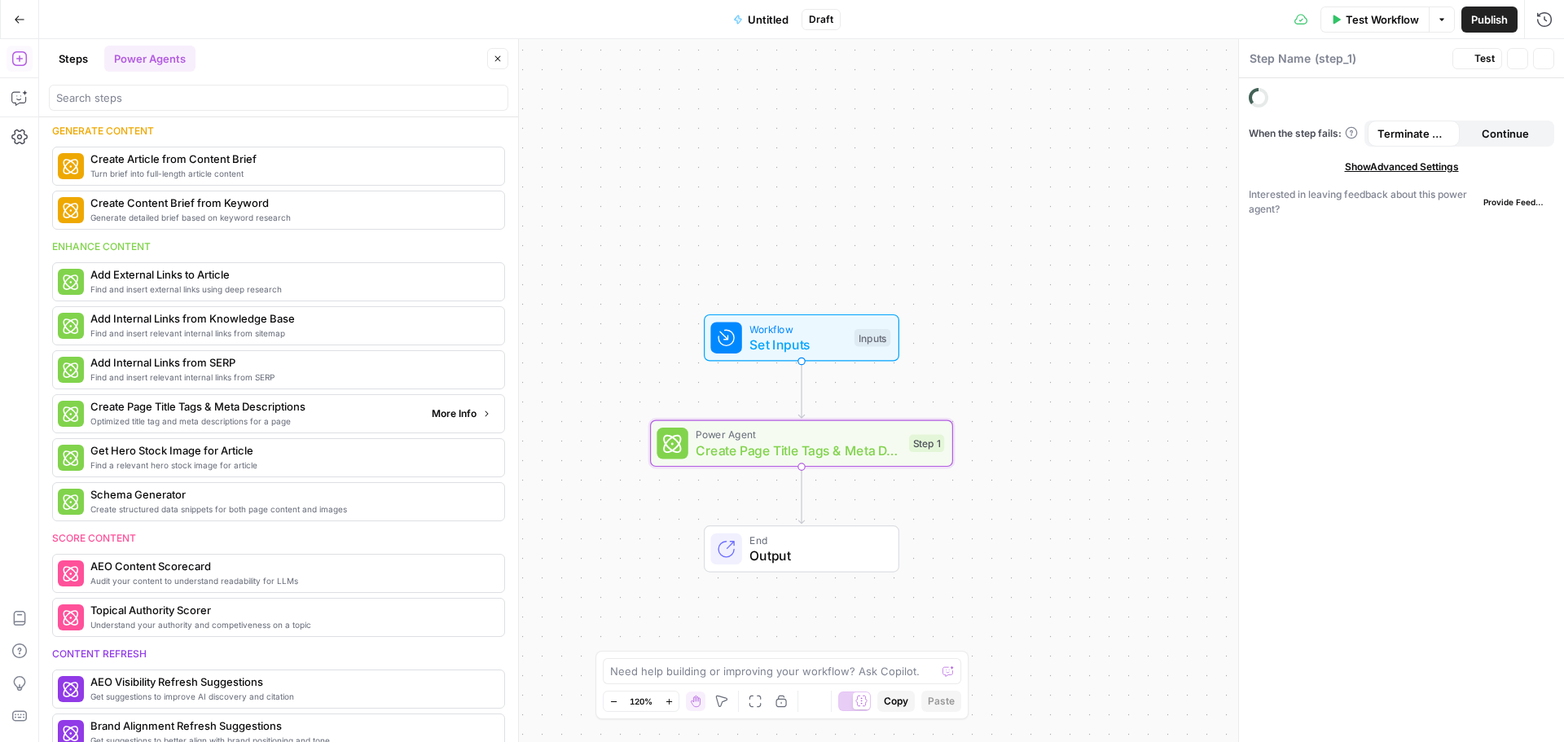
type textarea "Create Page Title Tags & Meta Descriptions"
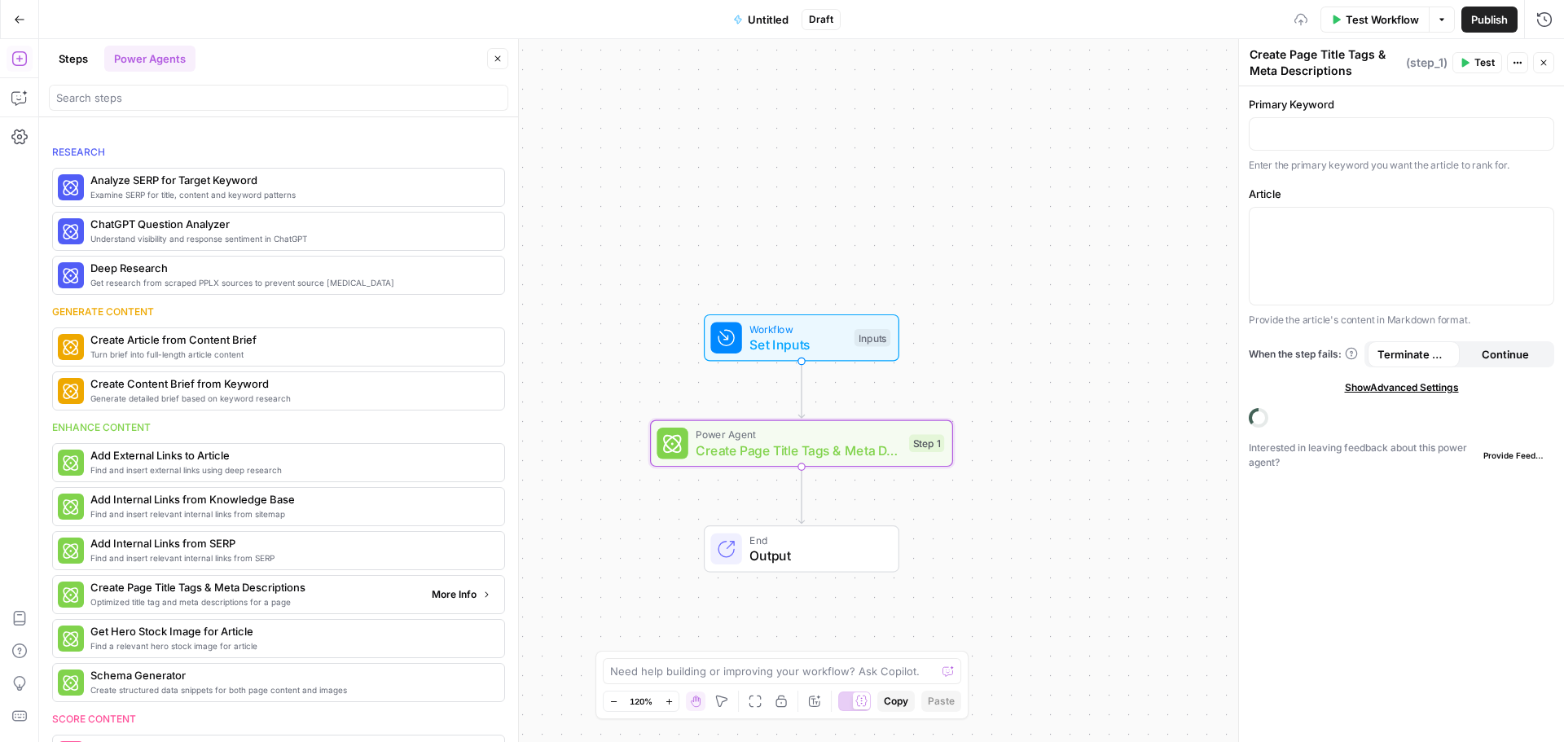
scroll to position [344, 0]
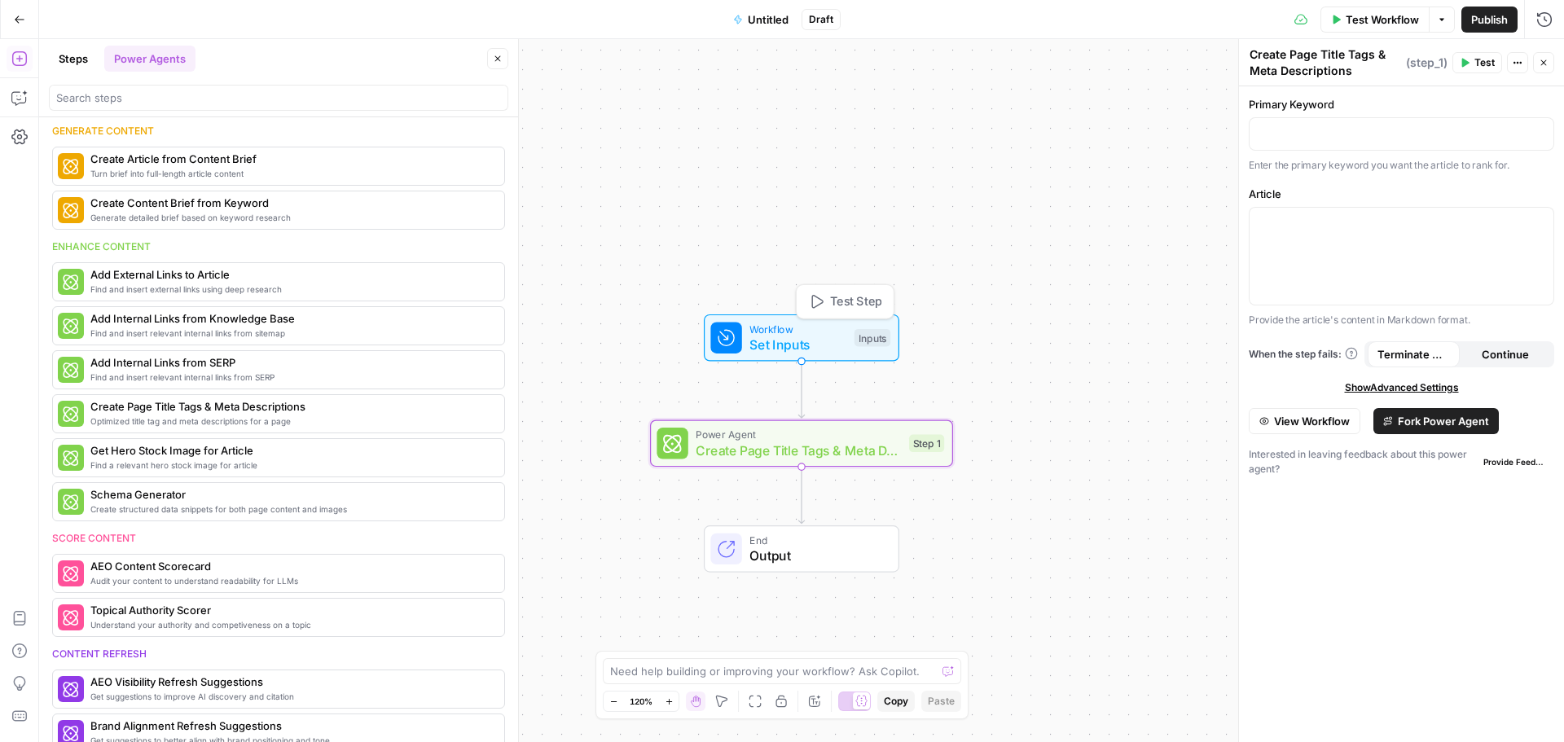
click at [811, 345] on span "Set Inputs" at bounding box center [798, 345] width 97 height 20
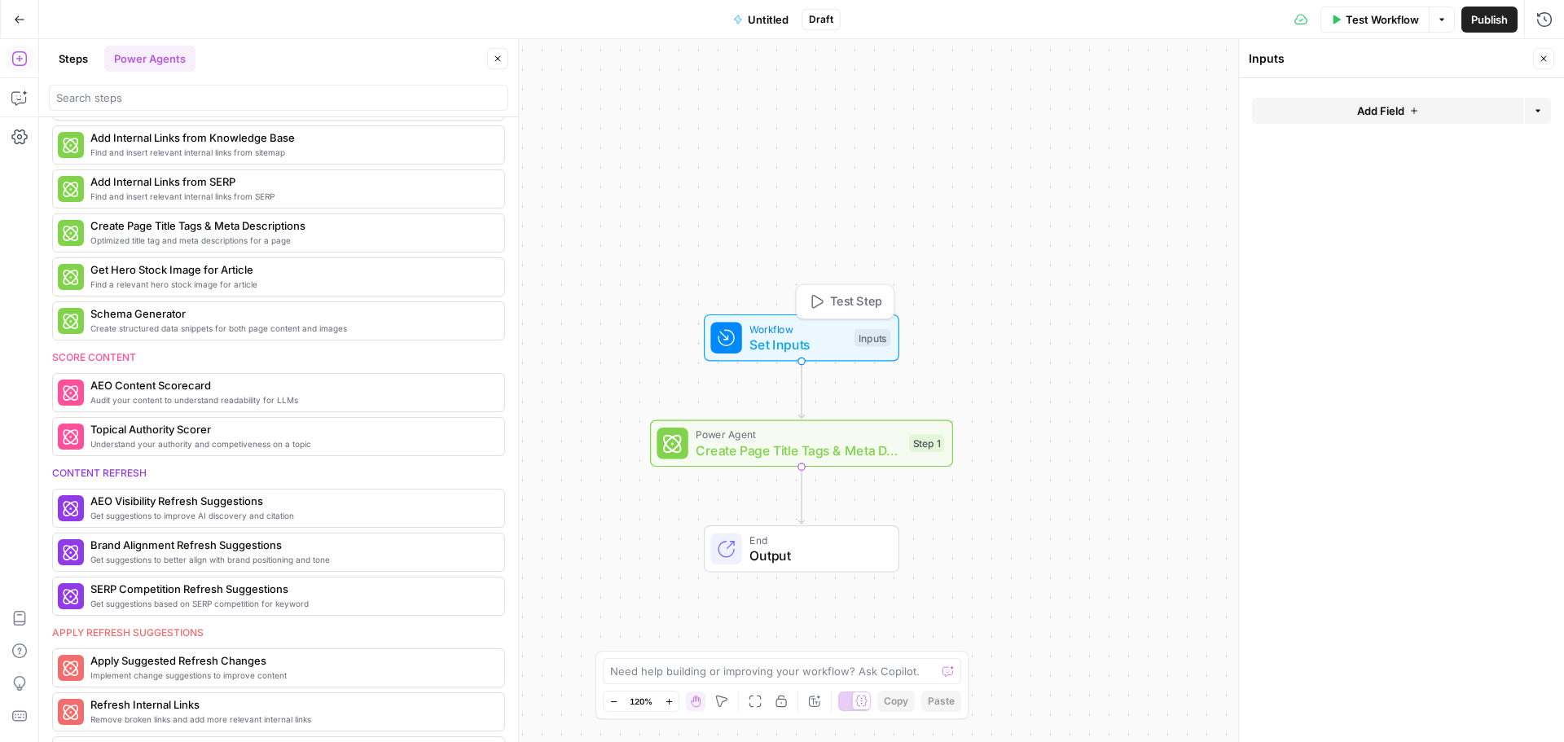
scroll to position [163, 0]
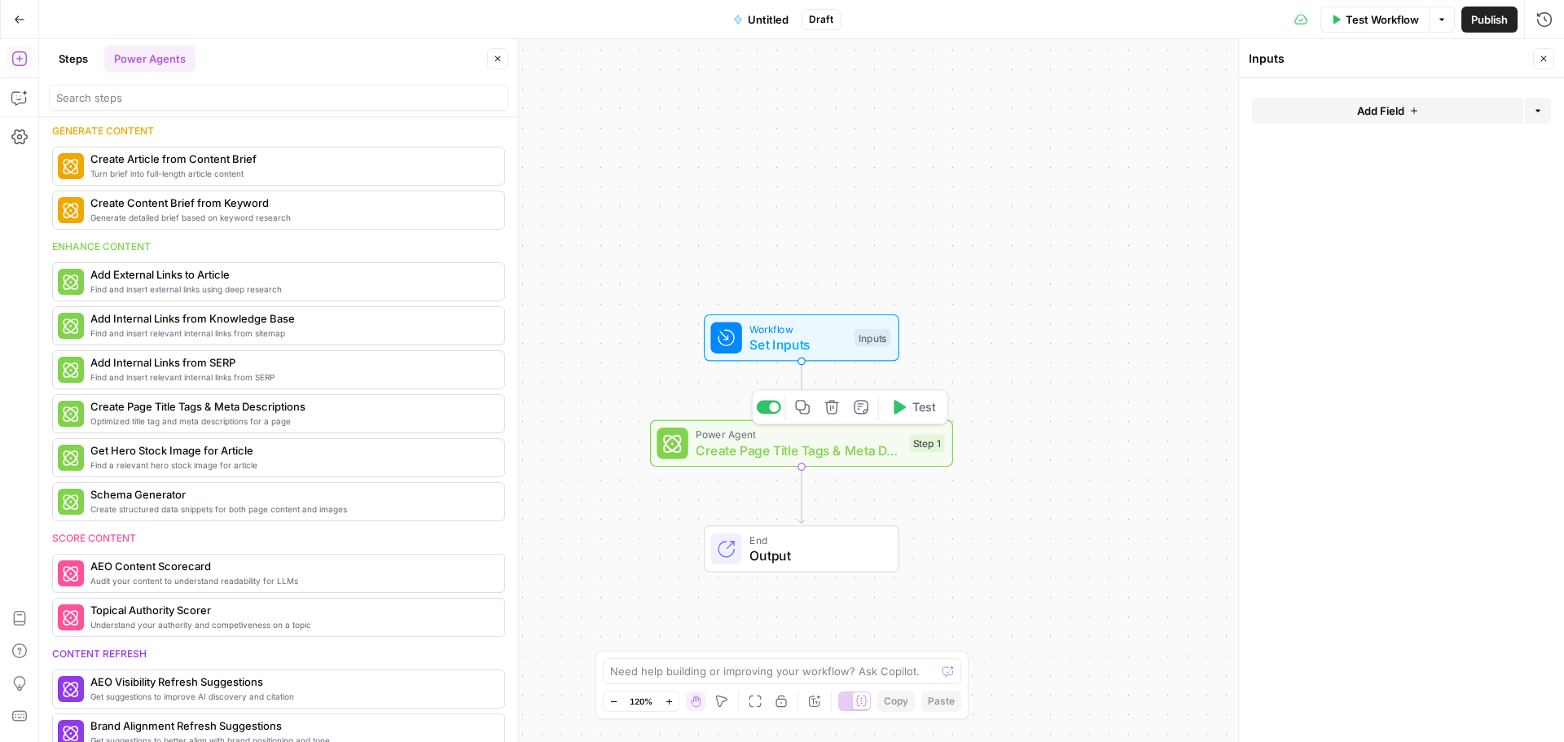
click at [754, 437] on span "Power Agent" at bounding box center [798, 434] width 205 height 15
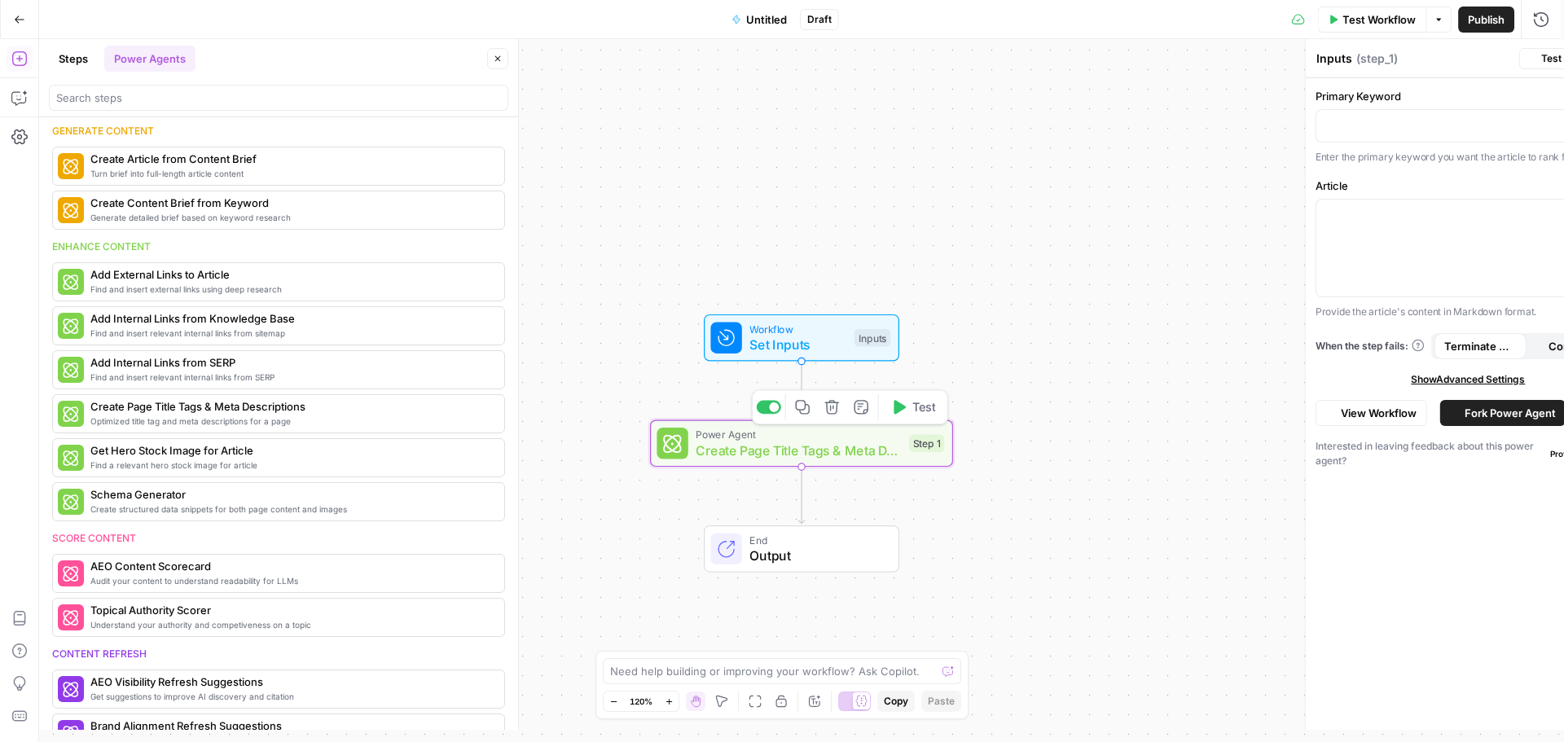
type textarea "Create Page Title Tags & Meta Descriptions"
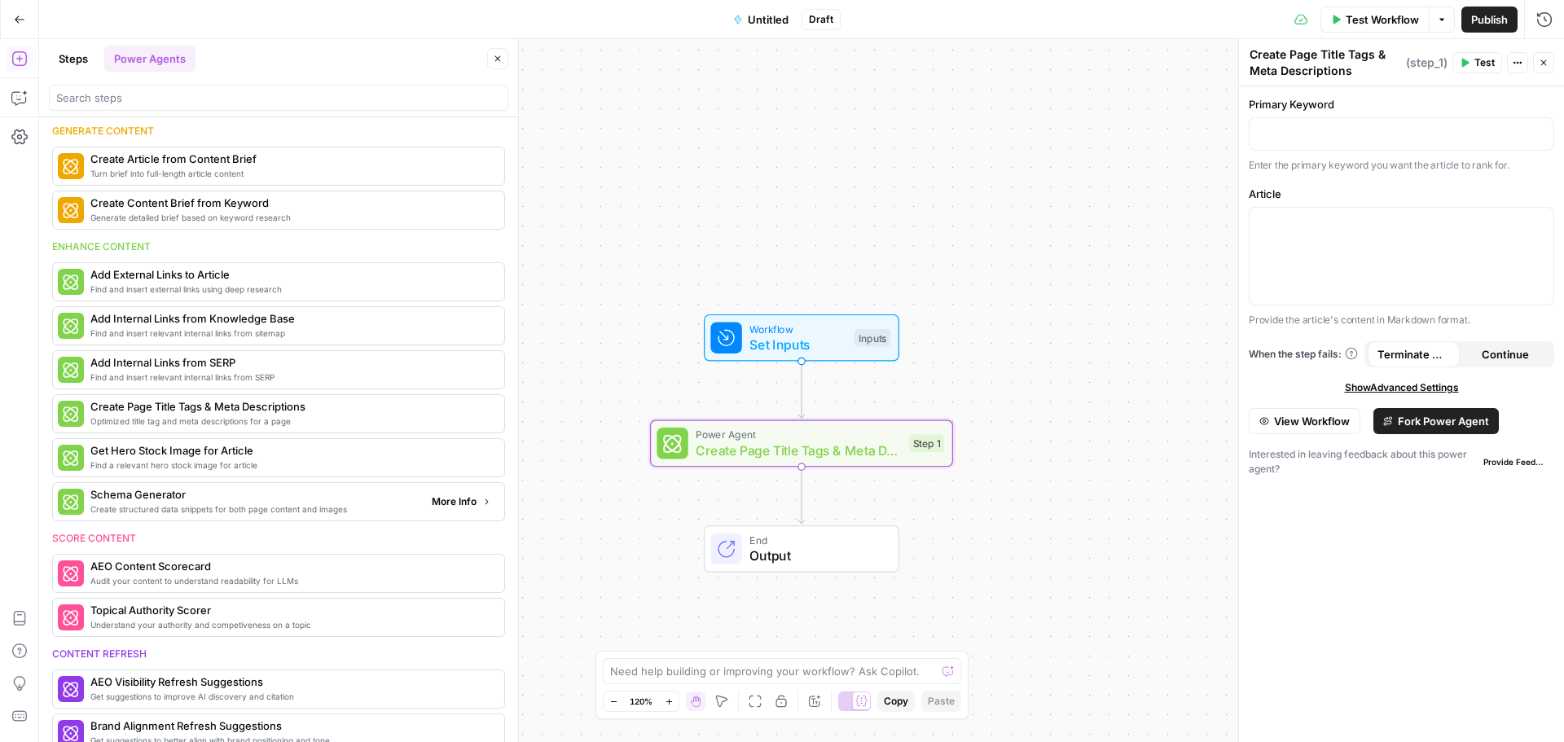
click at [147, 504] on span "Create structured data snippets for both page content and images" at bounding box center [254, 509] width 328 height 13
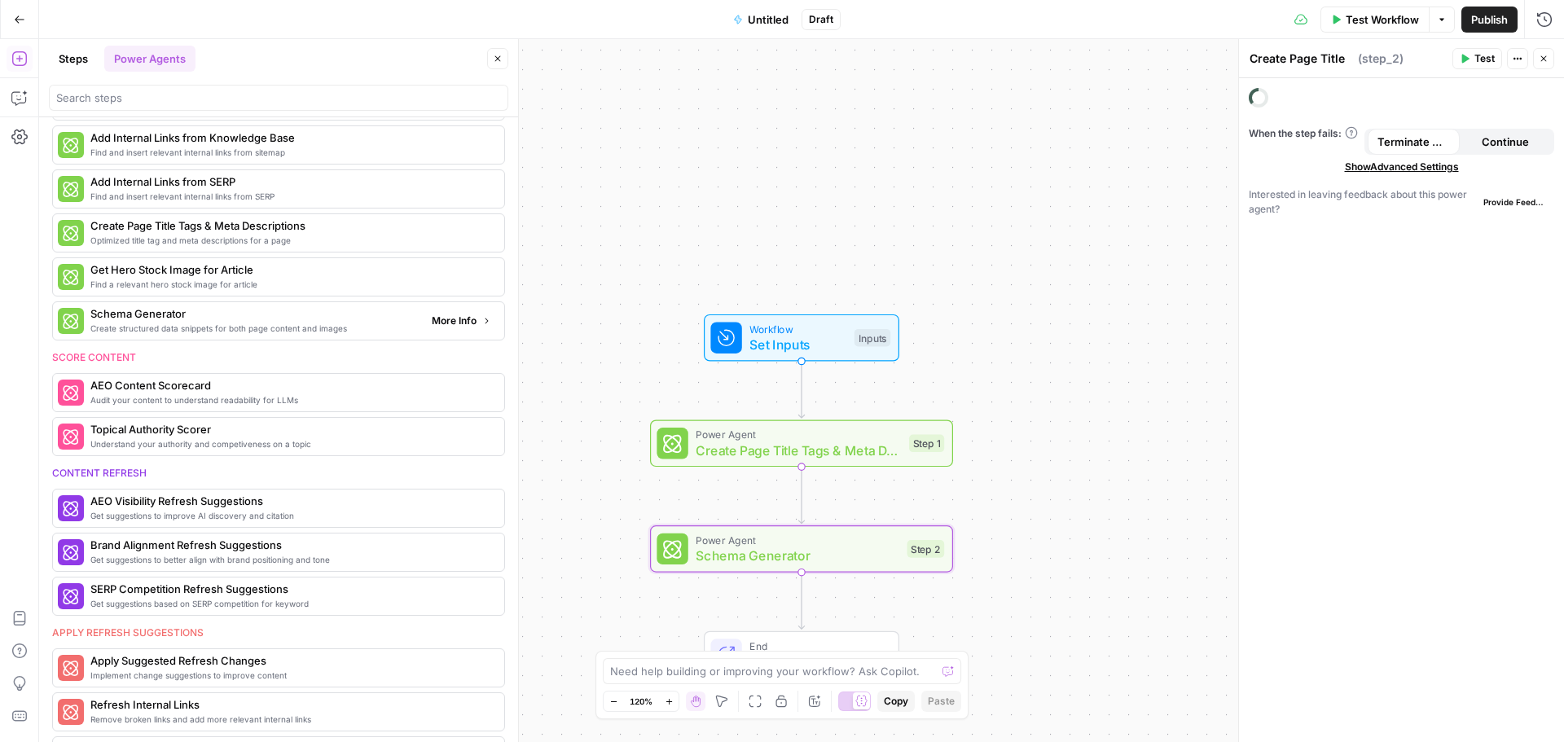
type textarea "Schema Generator"
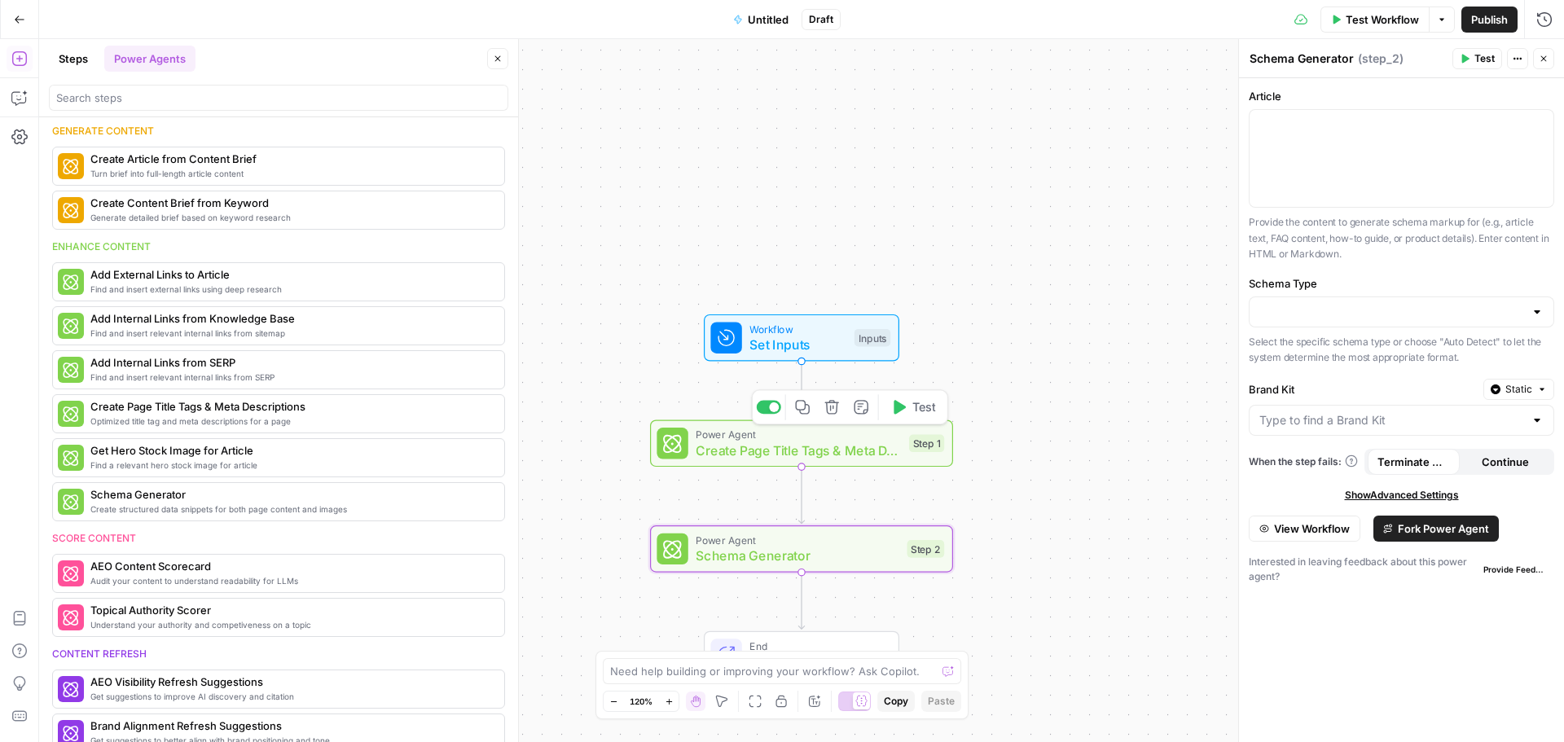
drag, startPoint x: 816, startPoint y: 455, endPoint x: 746, endPoint y: 446, distance: 70.6
click at [746, 446] on span "Create Page Title Tags & Meta Descriptions" at bounding box center [798, 451] width 205 height 20
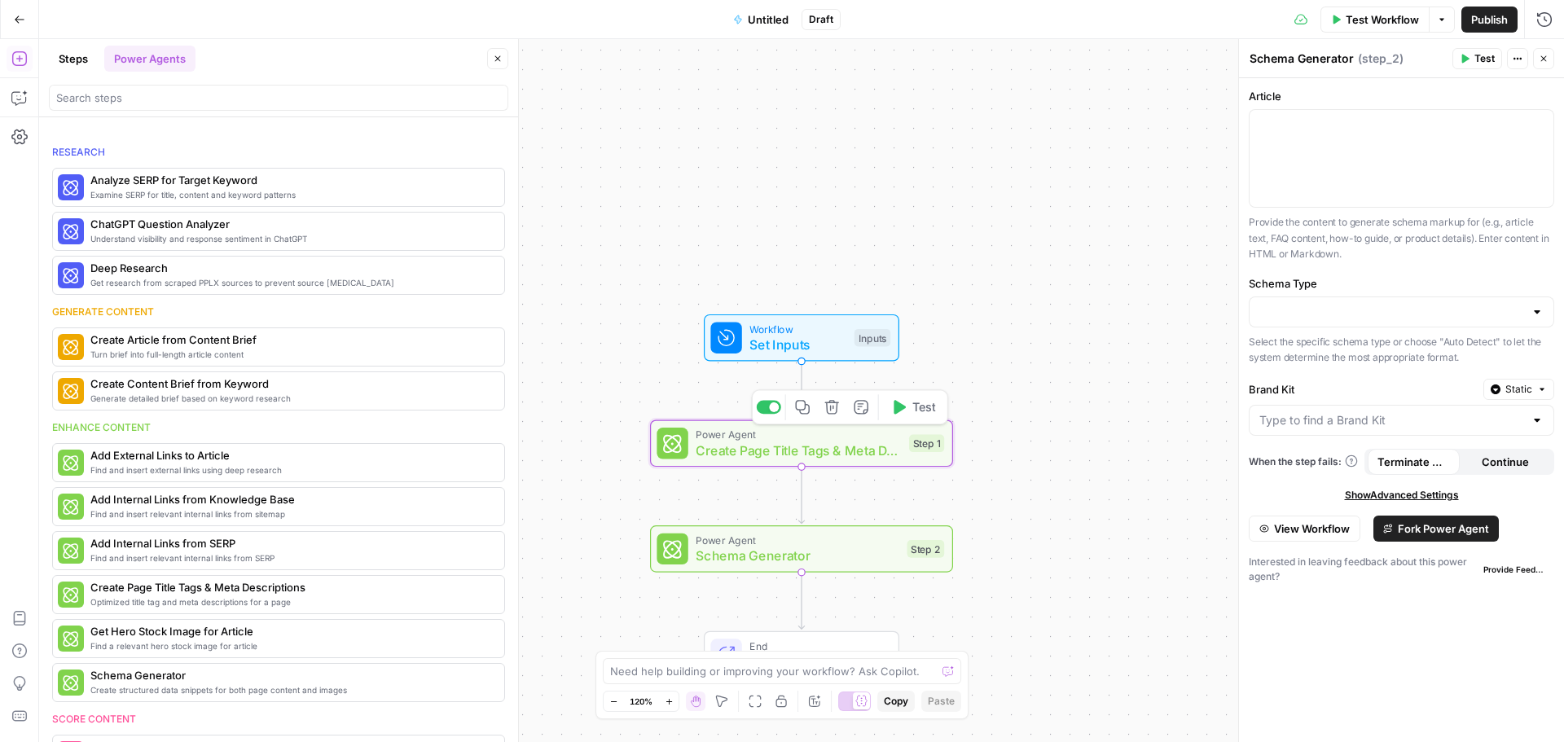
scroll to position [344, 0]
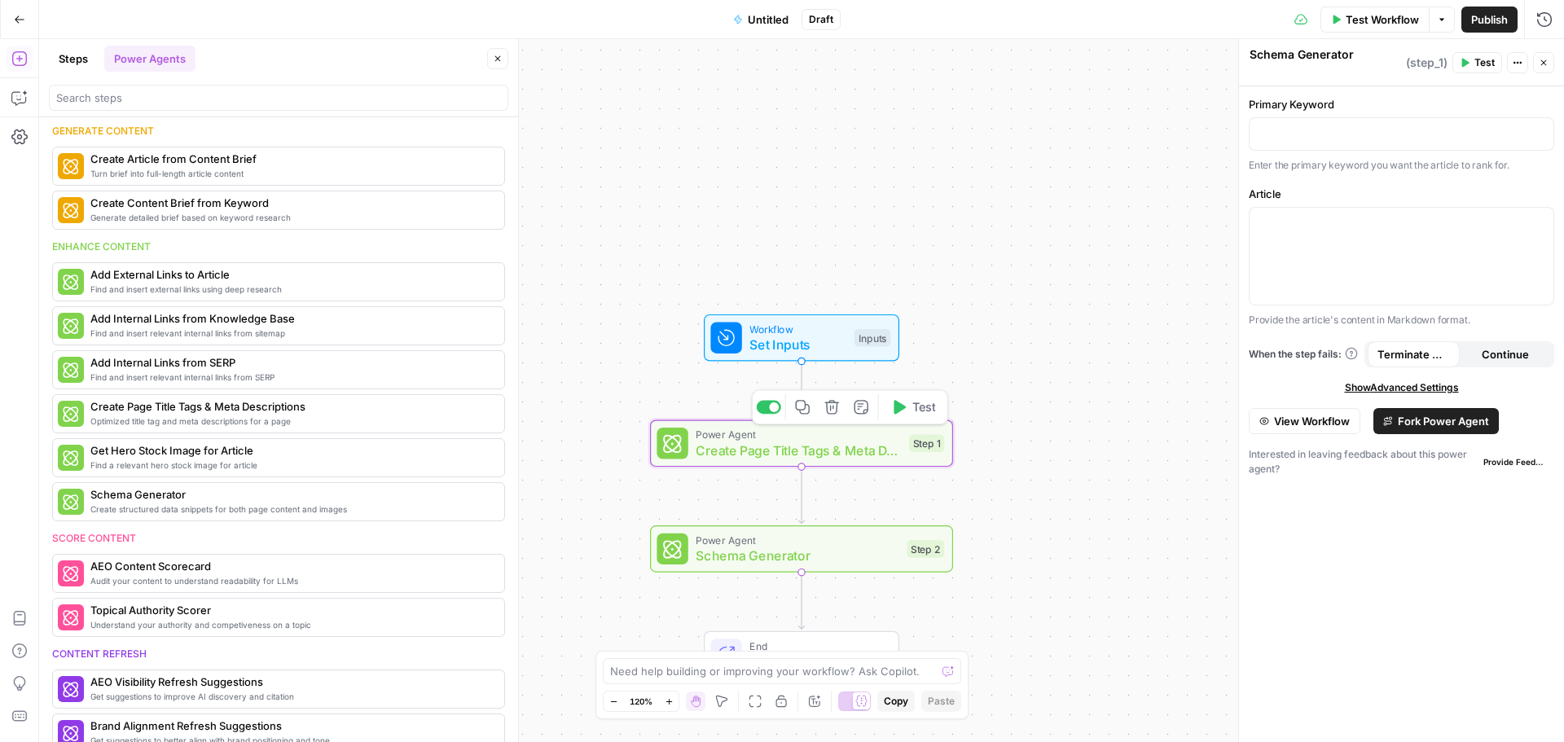
type textarea "Create Page Title Tags & Meta Descriptions"
click at [837, 411] on icon "button" at bounding box center [832, 407] width 14 height 14
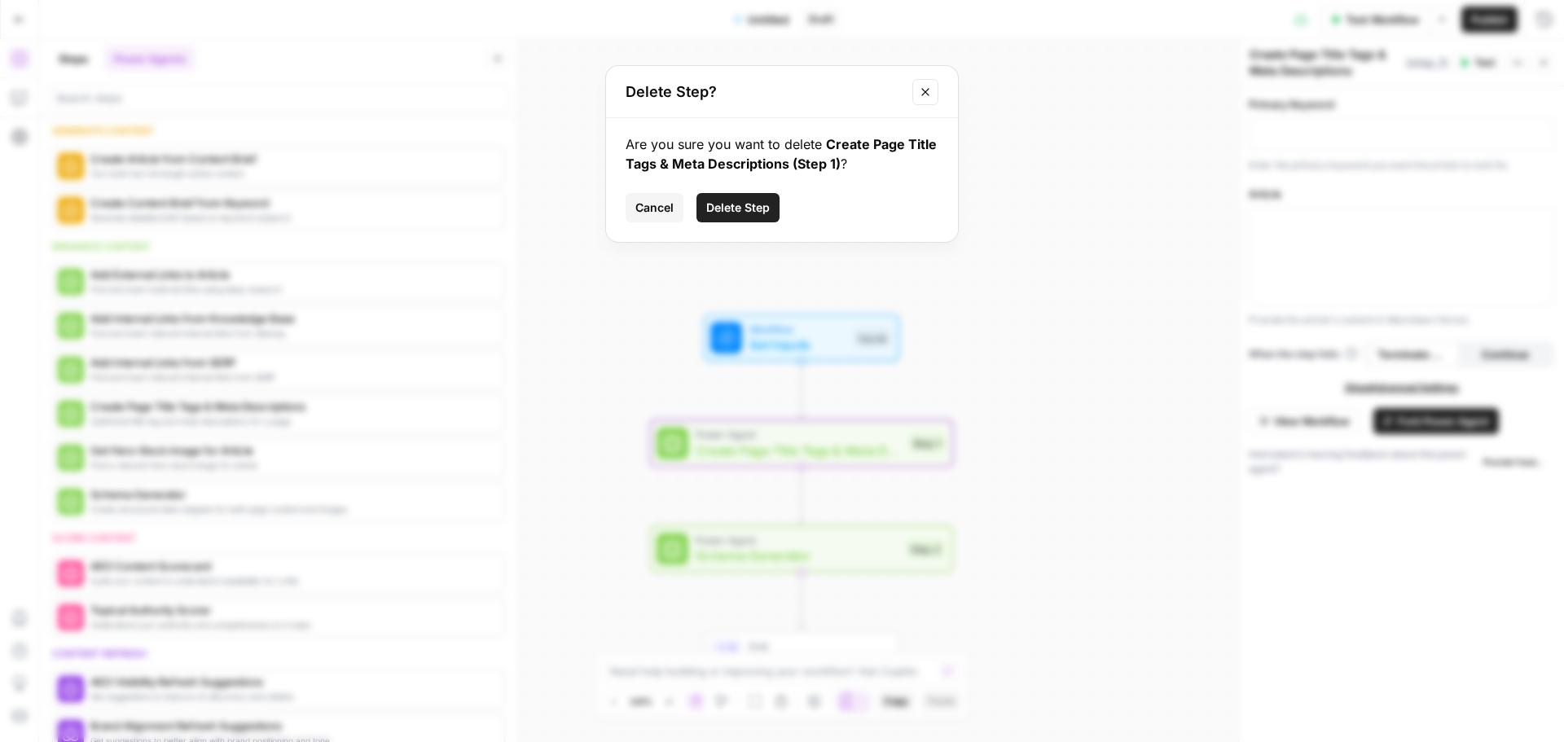
click at [726, 201] on span "Delete Step" at bounding box center [738, 208] width 64 height 16
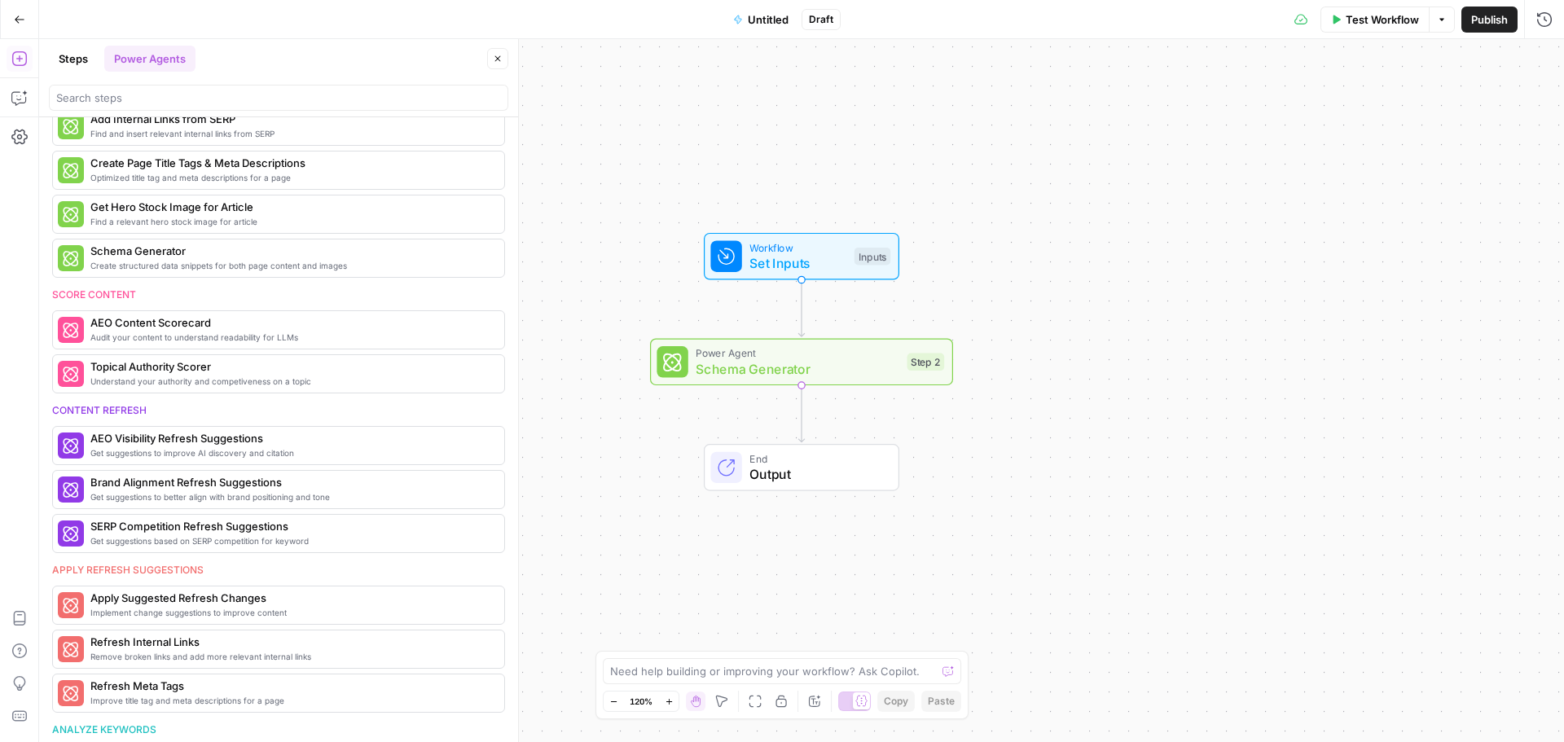
scroll to position [407, 0]
click at [803, 254] on span "Set Inputs" at bounding box center [798, 263] width 97 height 20
click at [1386, 110] on span "Add Field" at bounding box center [1380, 111] width 47 height 16
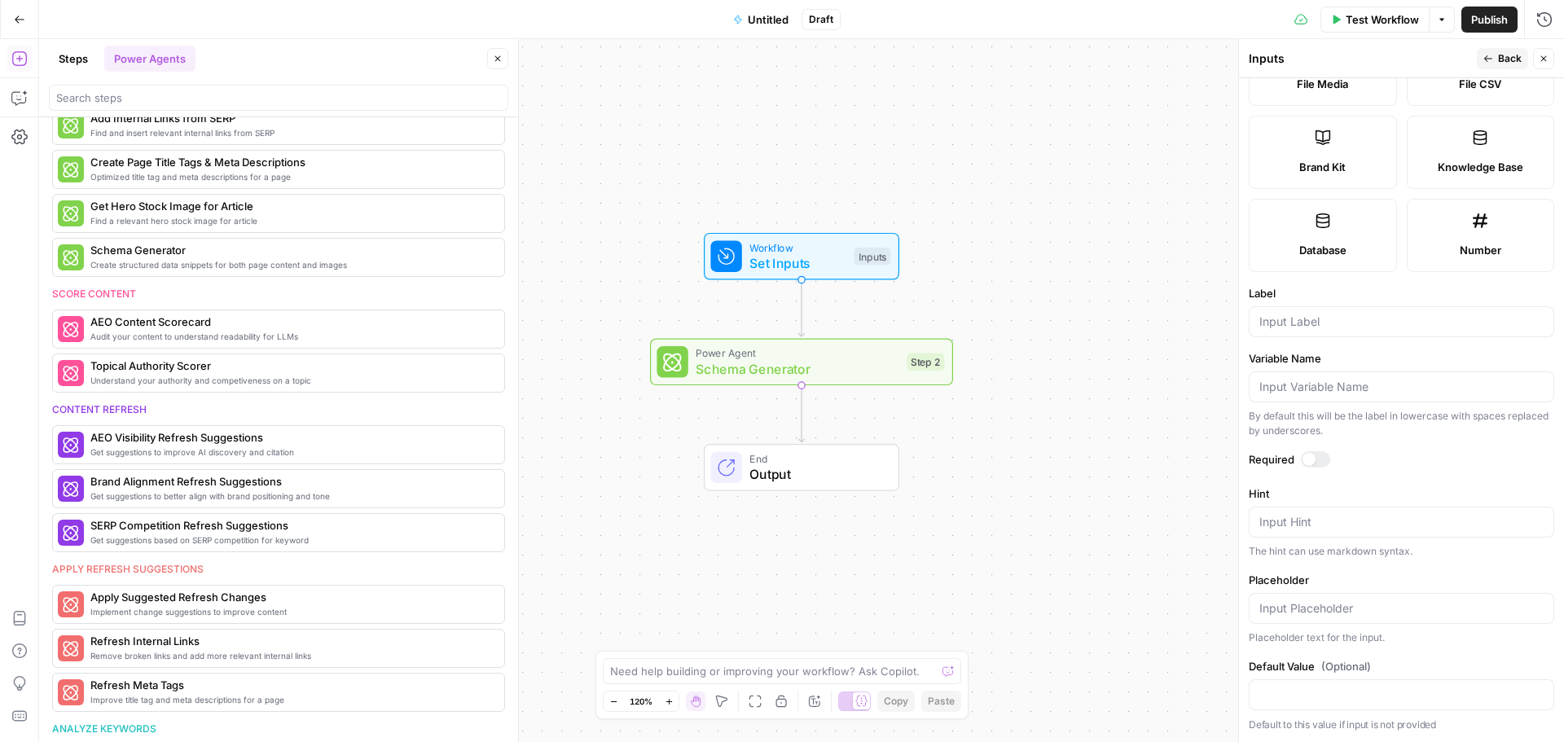
scroll to position [327, 0]
click at [1494, 55] on button "Back" at bounding box center [1502, 58] width 51 height 21
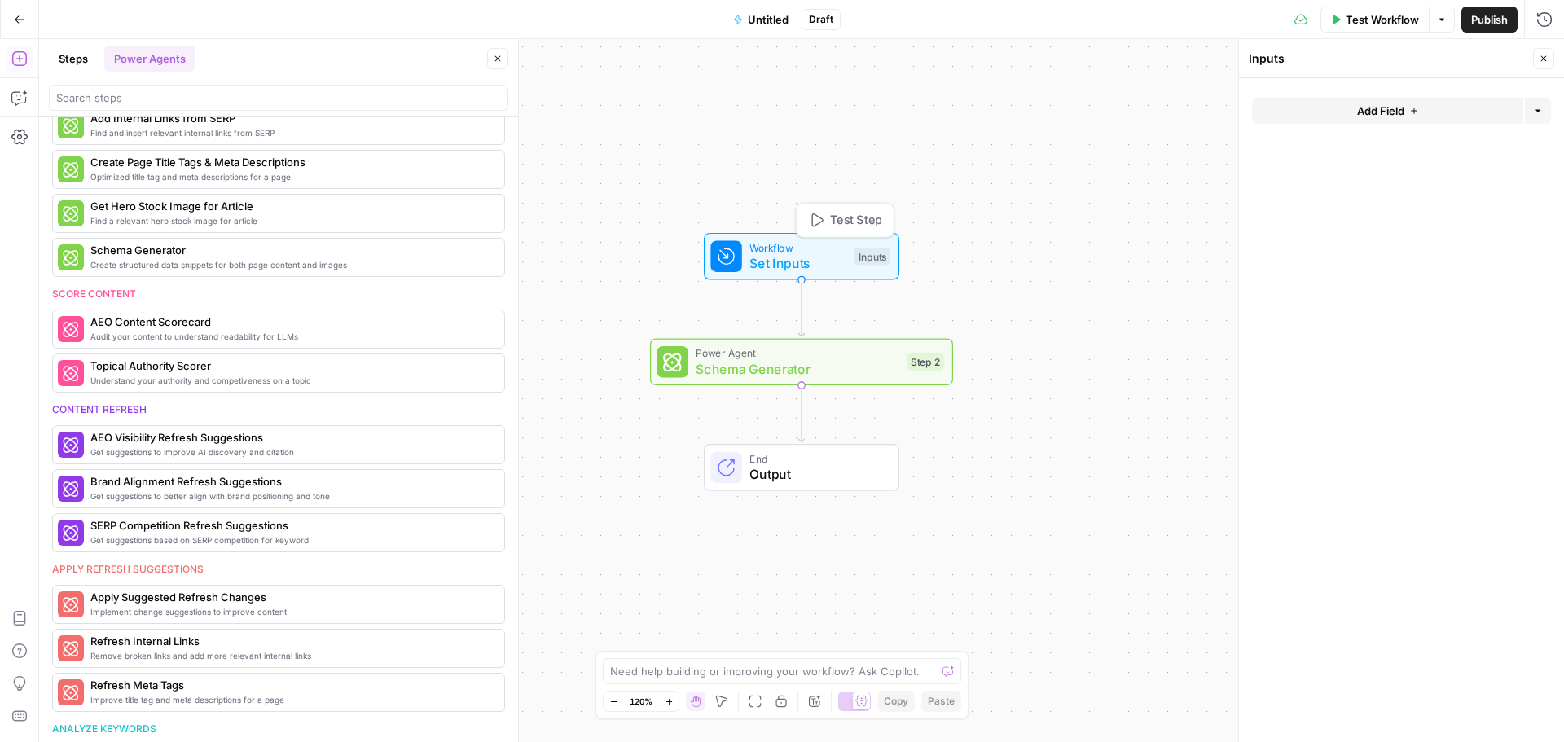
click at [789, 261] on span "Set Inputs" at bounding box center [798, 263] width 97 height 20
click at [1397, 105] on span "Add Field" at bounding box center [1380, 111] width 47 height 16
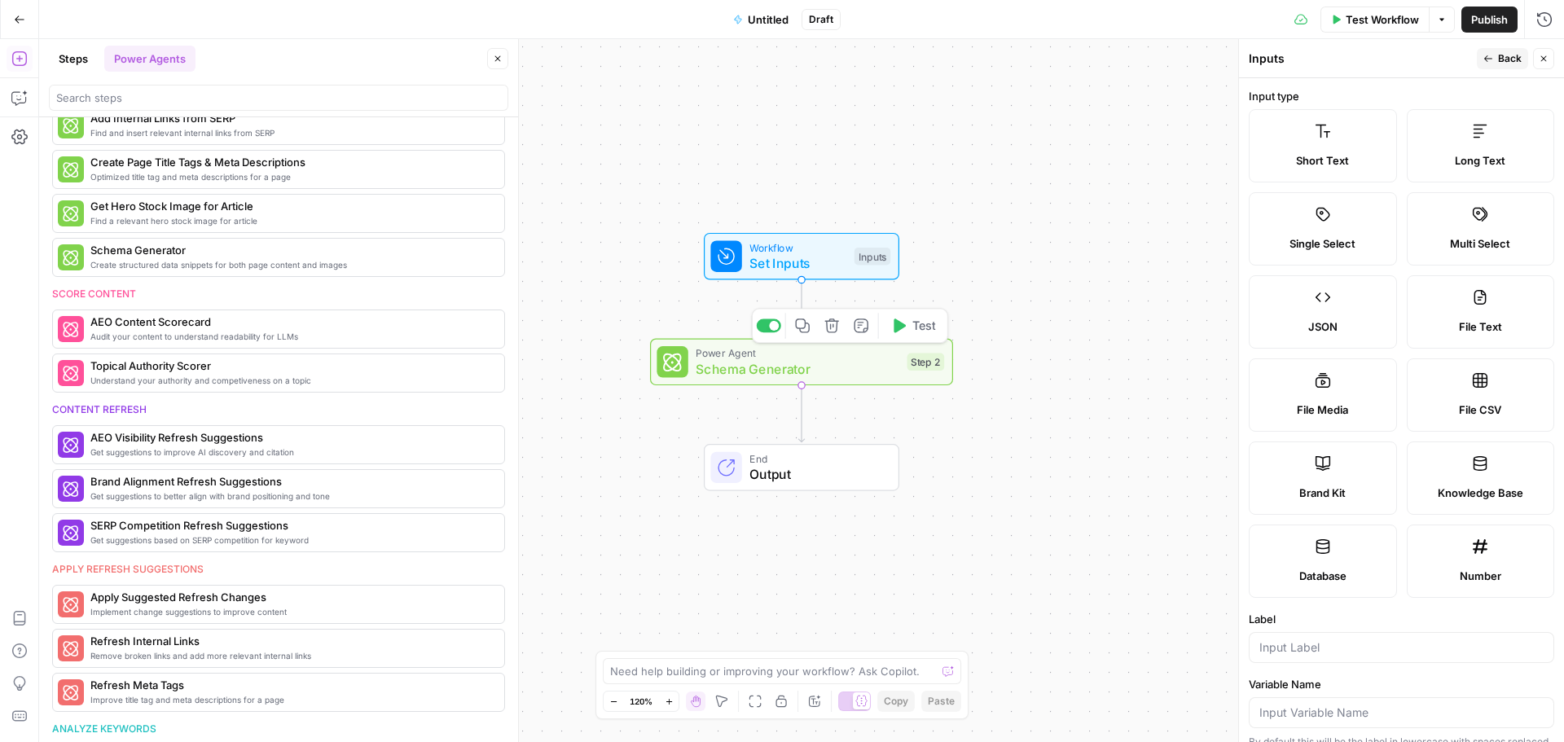
click at [784, 372] on span "Schema Generator" at bounding box center [798, 369] width 204 height 20
click at [785, 372] on span "Schema Generator" at bounding box center [798, 369] width 204 height 20
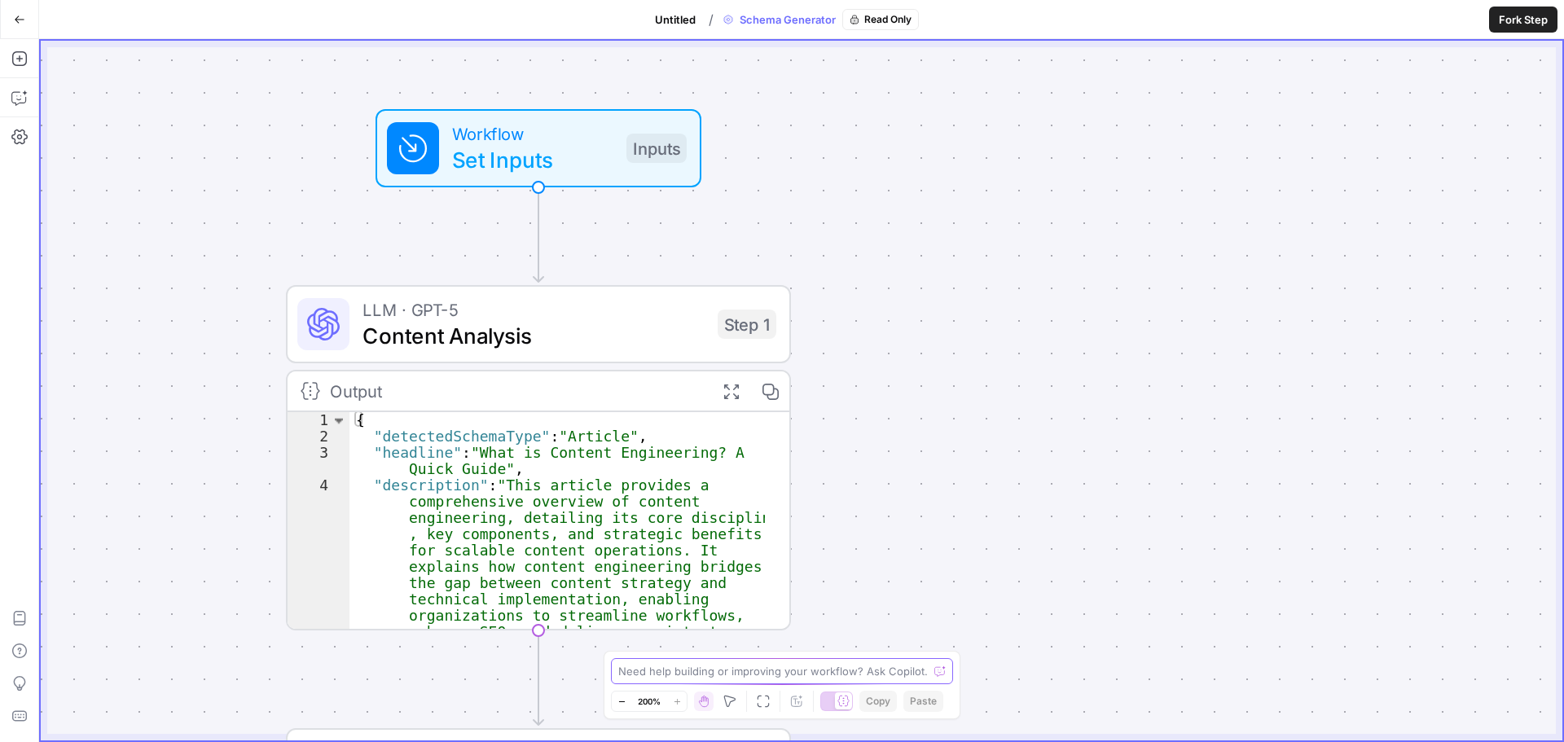
drag, startPoint x: 840, startPoint y: 326, endPoint x: 891, endPoint y: 675, distance: 353.3
click at [891, 678] on body "Cohort 5 New Home Browse Your Data Usage Settings Recent Grids New Grid Recent …" at bounding box center [782, 371] width 1564 height 742
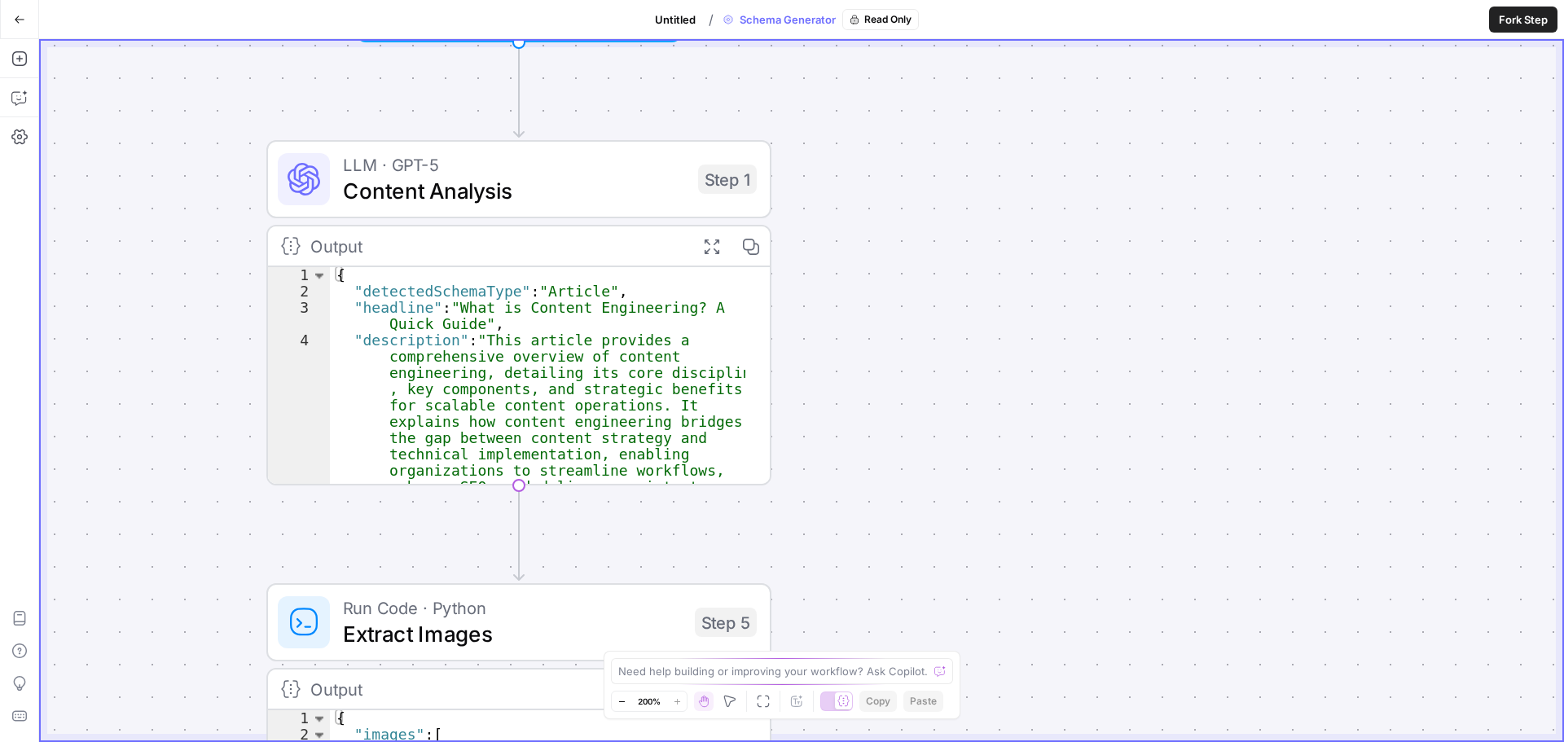
drag, startPoint x: 894, startPoint y: 488, endPoint x: 874, endPoint y: 332, distance: 156.8
click at [874, 332] on div "true false Workflow Set Inputs Inputs LLM · GPT-5 Content Analysis Step 1 Outpu…" at bounding box center [802, 391] width 1522 height 700
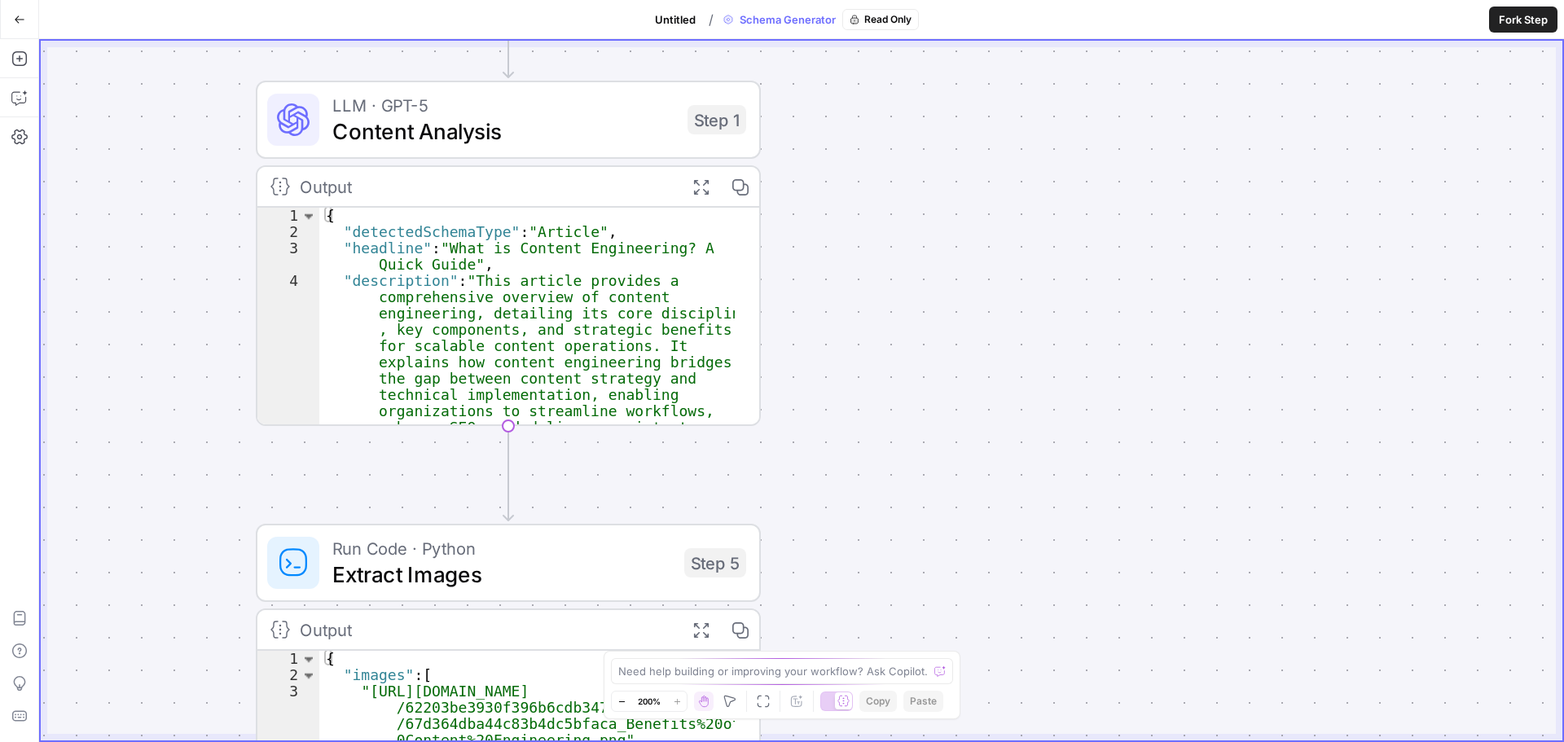
drag, startPoint x: 886, startPoint y: 429, endPoint x: 875, endPoint y: 370, distance: 60.4
click at [875, 370] on div "true false Workflow Set Inputs Inputs LLM · GPT-5 Content Analysis Step 1 Outpu…" at bounding box center [802, 391] width 1522 height 700
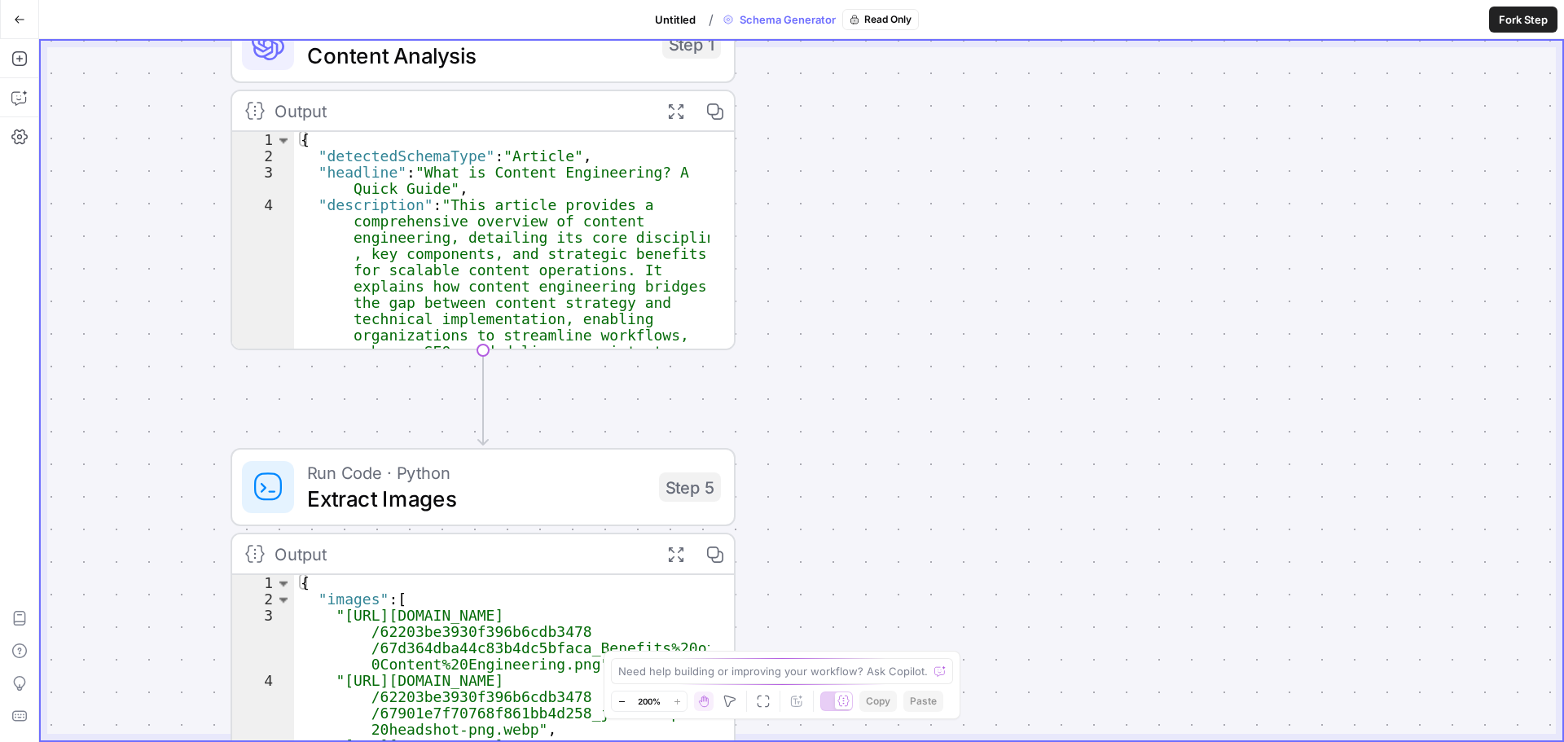
drag, startPoint x: 871, startPoint y: 482, endPoint x: 846, endPoint y: 407, distance: 79.9
click at [846, 407] on div "true false Workflow Set Inputs Inputs LLM · GPT-5 Content Analysis Step 1 Outpu…" at bounding box center [802, 391] width 1522 height 700
drag, startPoint x: 838, startPoint y: 507, endPoint x: 826, endPoint y: 199, distance: 308.2
click at [827, 208] on div "true false Workflow Set Inputs Inputs LLM · GPT-5 Content Analysis Step 1 Outpu…" at bounding box center [802, 391] width 1522 height 700
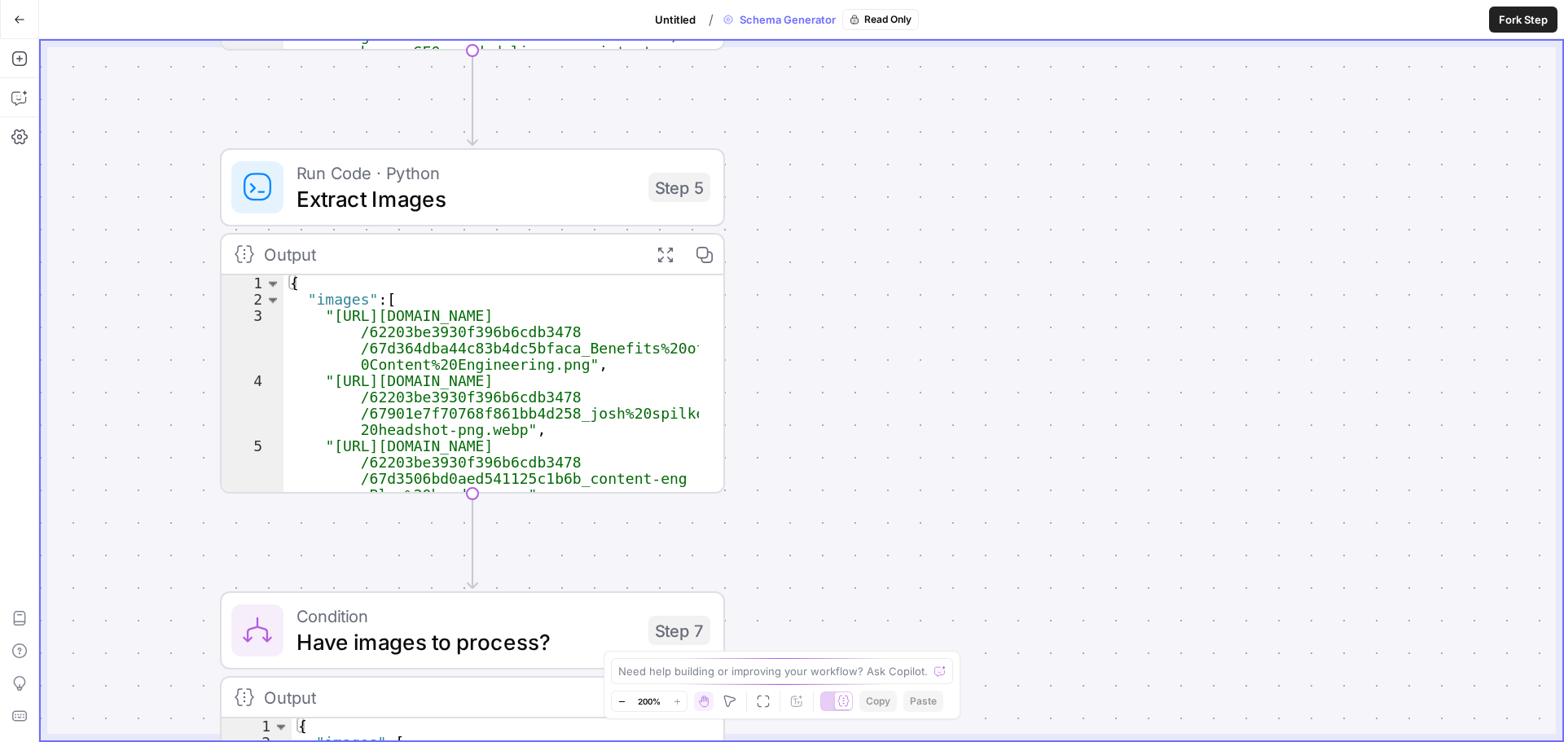
drag, startPoint x: 830, startPoint y: 488, endPoint x: 871, endPoint y: 275, distance: 216.5
click at [871, 277] on div "true false Workflow Set Inputs Inputs LLM · GPT-5 Content Analysis Step 1 Outpu…" at bounding box center [802, 391] width 1522 height 700
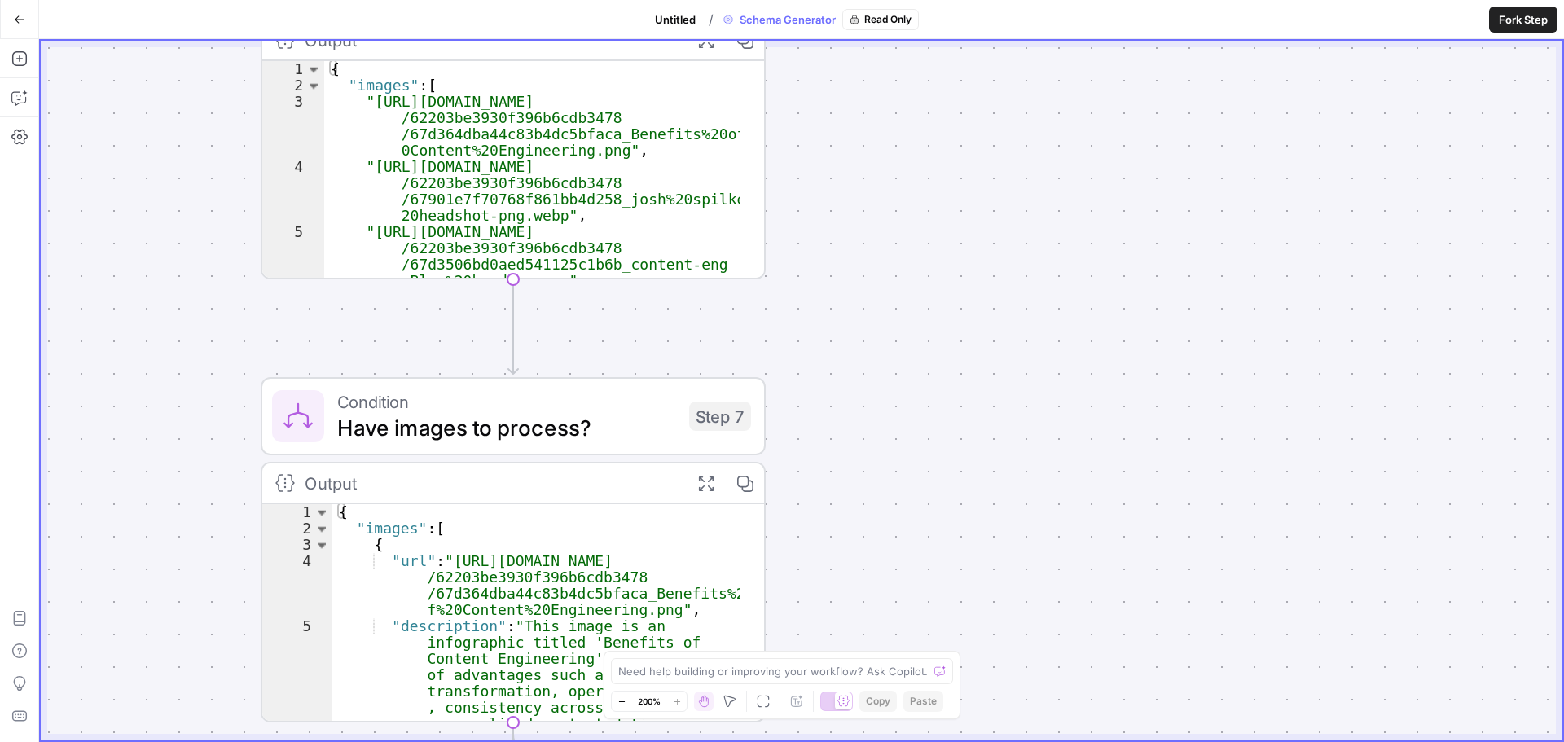
drag, startPoint x: 871, startPoint y: 473, endPoint x: 869, endPoint y: 269, distance: 204.5
click at [869, 268] on div "true false Workflow Set Inputs Inputs LLM · GPT-5 Content Analysis Step 1 Outpu…" at bounding box center [802, 391] width 1522 height 700
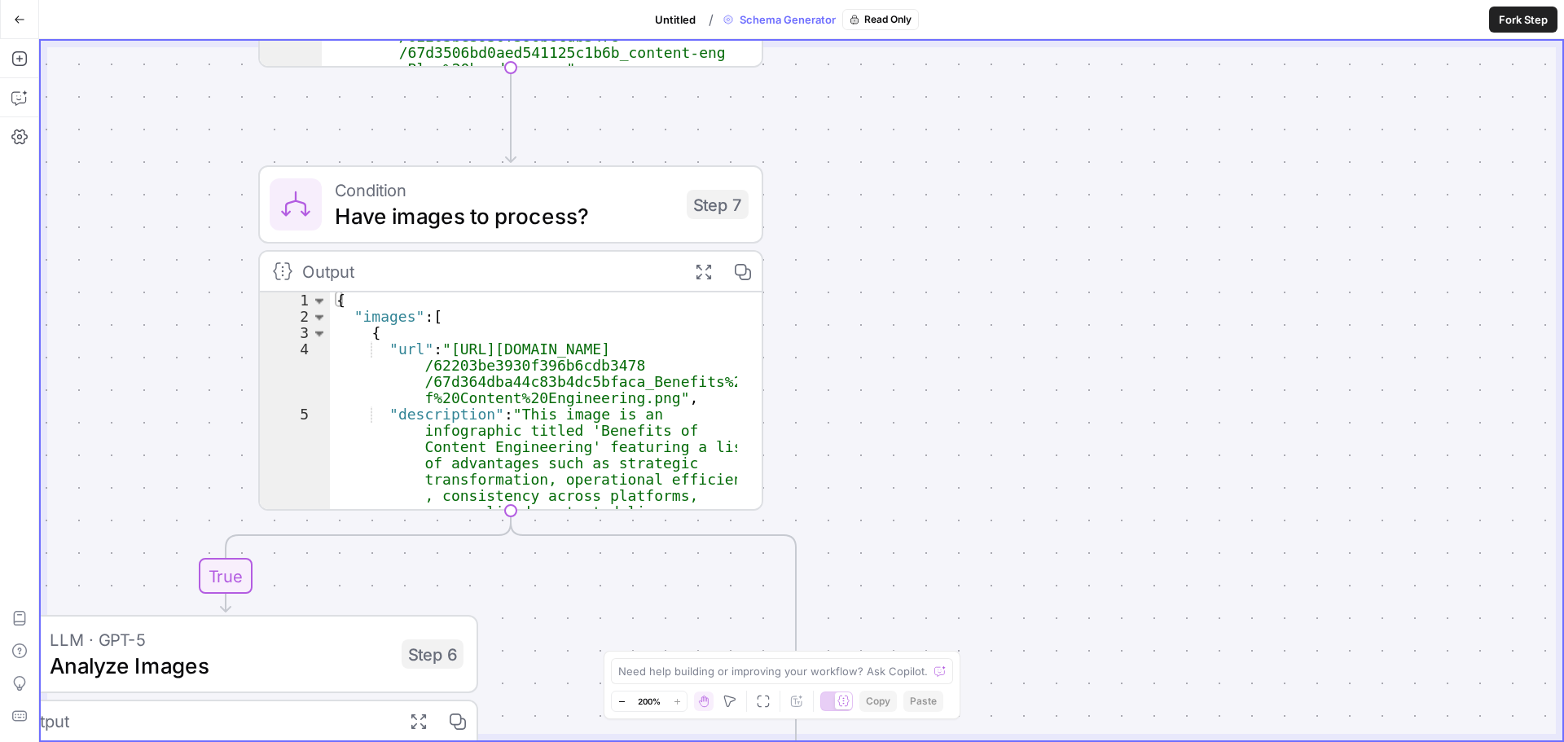
drag, startPoint x: 886, startPoint y: 469, endPoint x: 888, endPoint y: 337, distance: 132.0
click at [888, 337] on div "true false Workflow Set Inputs Inputs LLM · GPT-5 Content Analysis Step 1 Outpu…" at bounding box center [802, 391] width 1522 height 700
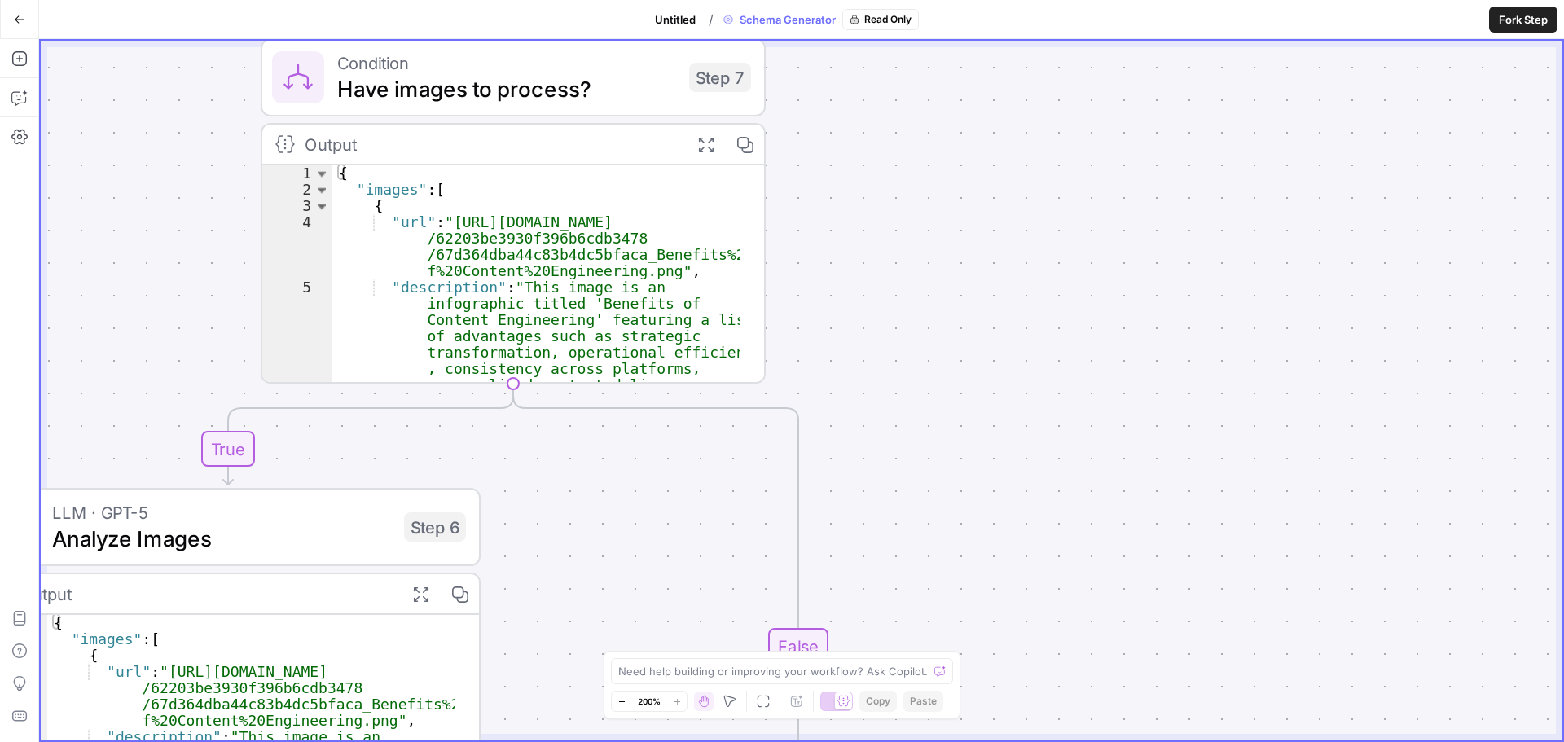
drag, startPoint x: 882, startPoint y: 431, endPoint x: 909, endPoint y: 174, distance: 259.0
click at [908, 174] on div "true false Workflow Set Inputs Inputs LLM · GPT-5 Content Analysis Step 1 Outpu…" at bounding box center [802, 391] width 1522 height 700
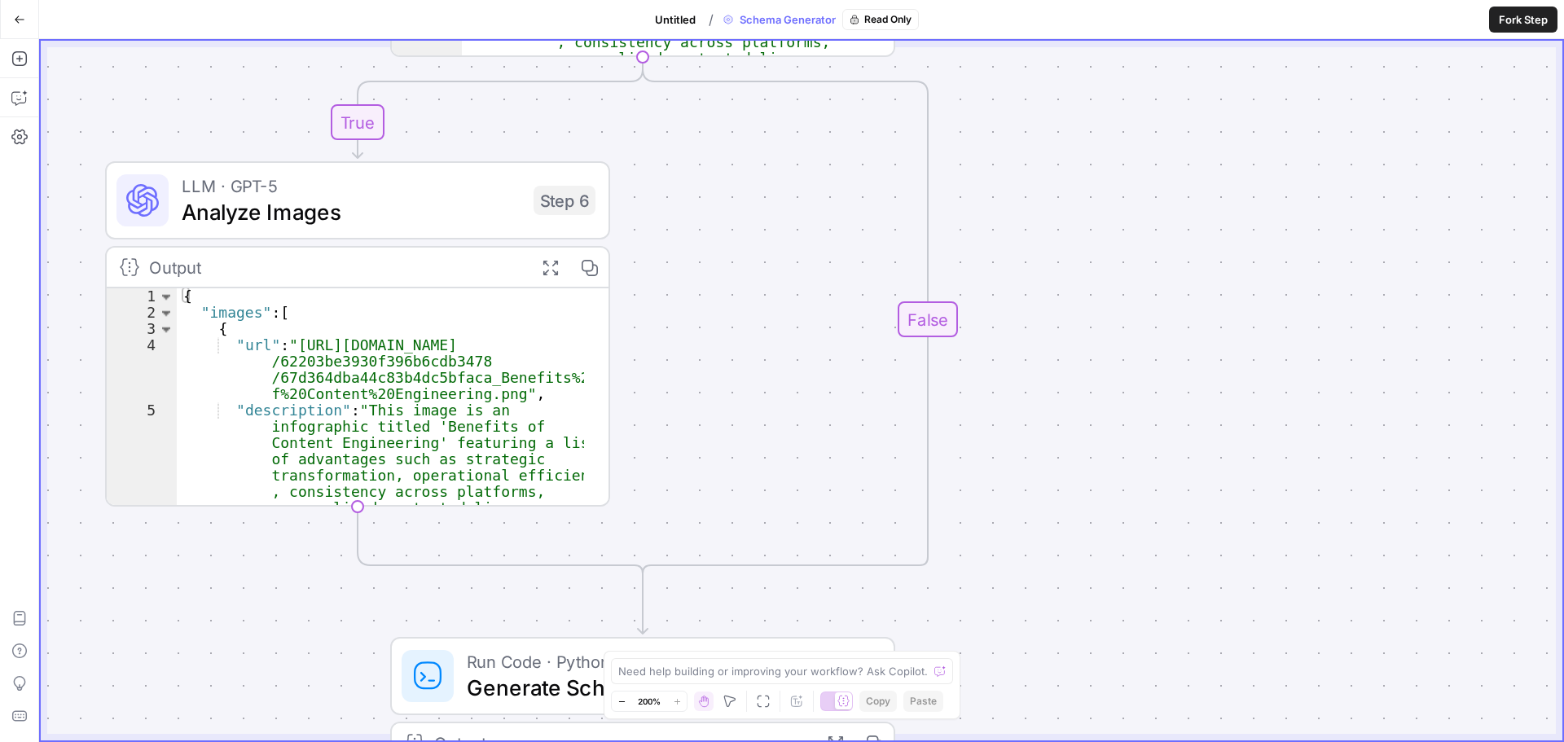
drag, startPoint x: 925, startPoint y: 361, endPoint x: 1027, endPoint y: 291, distance: 124.3
click at [1027, 291] on div "true false Workflow Set Inputs Inputs LLM · GPT-5 Content Analysis Step 1 Outpu…" at bounding box center [802, 391] width 1522 height 700
drag, startPoint x: 1028, startPoint y: 400, endPoint x: 1036, endPoint y: 161, distance: 239.7
click at [1036, 161] on div "true false Workflow Set Inputs Inputs LLM · GPT-5 Content Analysis Step 1 Outpu…" at bounding box center [802, 391] width 1522 height 700
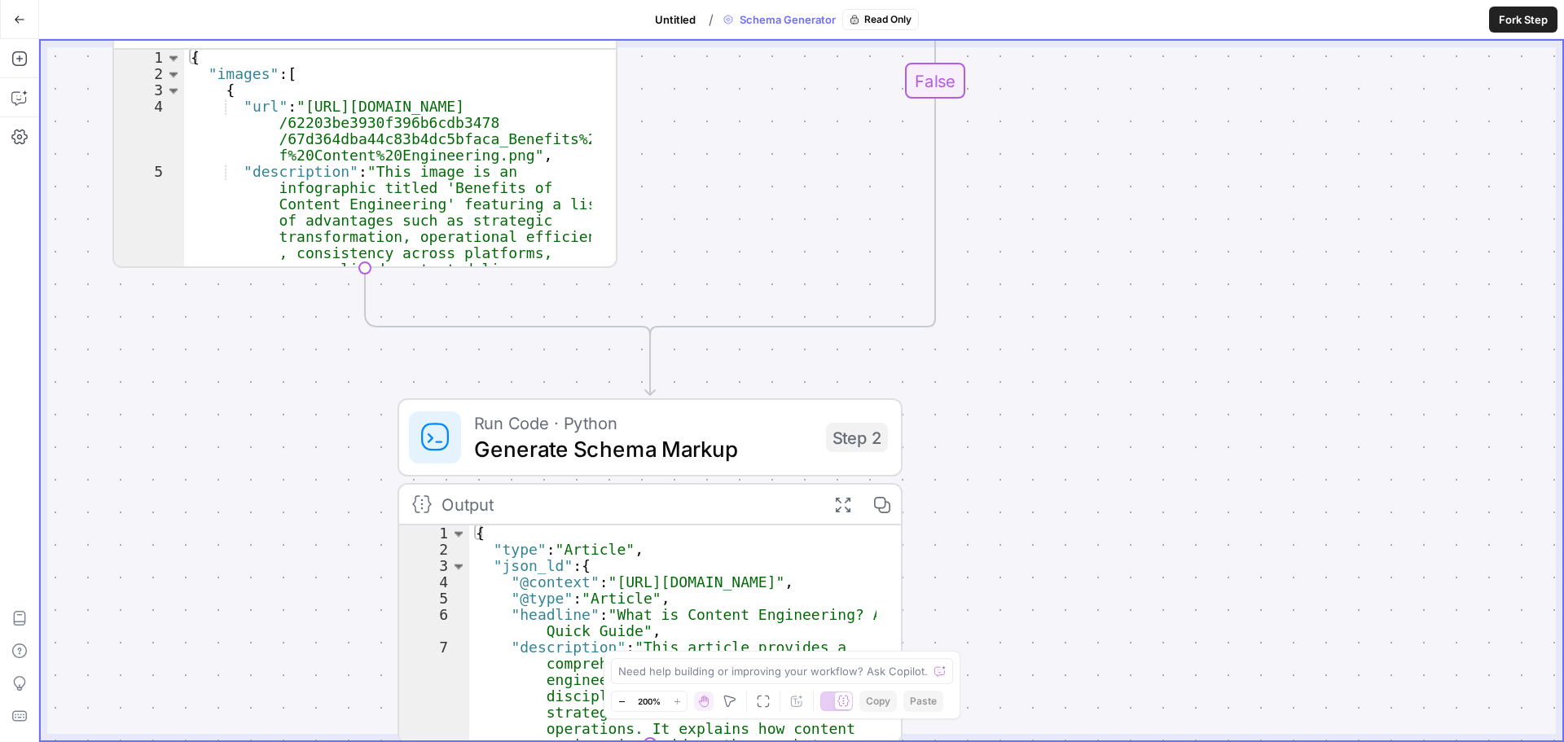
drag, startPoint x: 1066, startPoint y: 467, endPoint x: 1035, endPoint y: 305, distance: 165.1
click at [1036, 307] on div "true false Workflow Set Inputs Inputs LLM · GPT-5 Content Analysis Step 1 Outpu…" at bounding box center [802, 391] width 1522 height 700
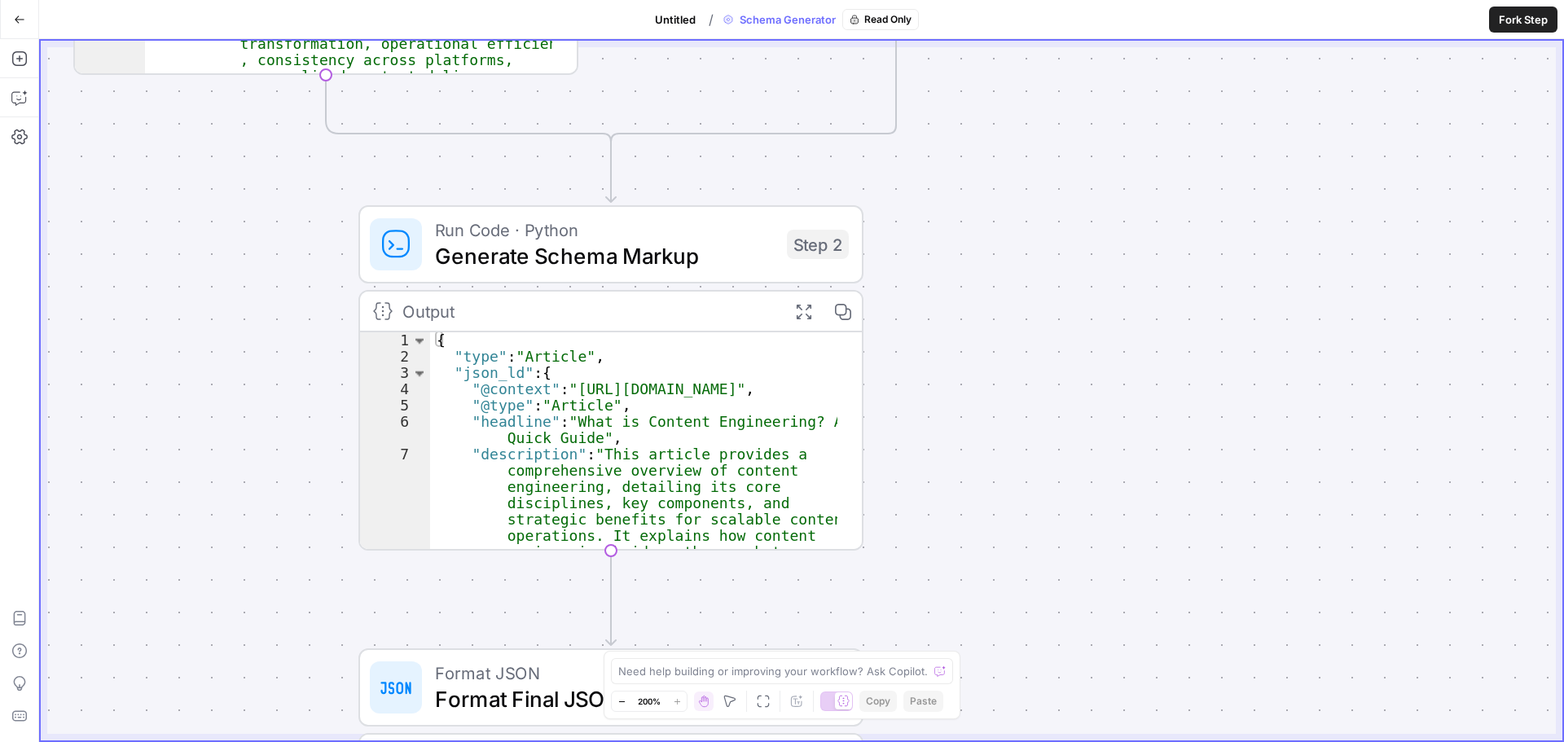
drag, startPoint x: 1069, startPoint y: 449, endPoint x: 994, endPoint y: 306, distance: 161.8
click at [994, 303] on div "true false Workflow Set Inputs Inputs LLM · GPT-5 Content Analysis Step 1 Outpu…" at bounding box center [802, 391] width 1522 height 700
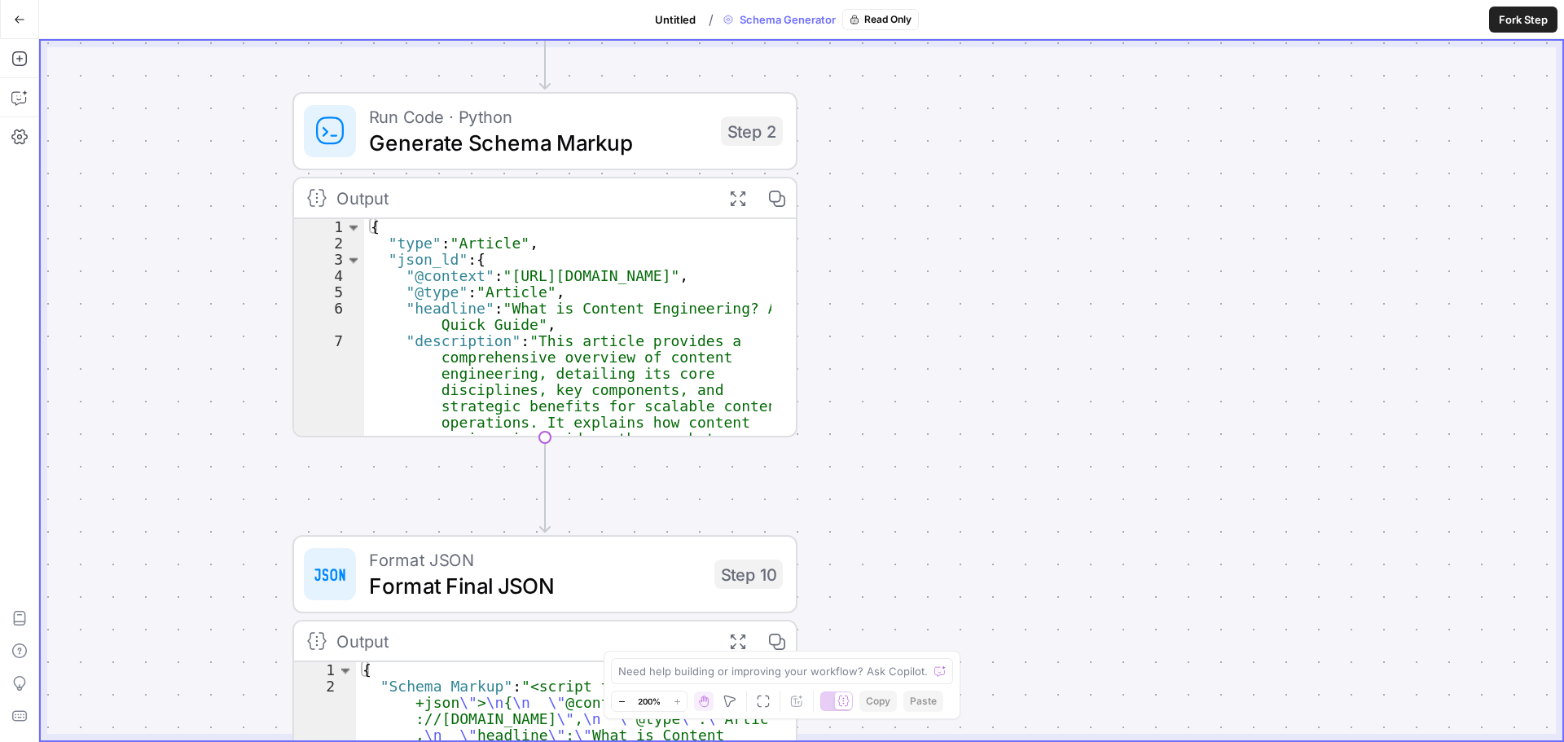
drag, startPoint x: 1016, startPoint y: 442, endPoint x: 979, endPoint y: 273, distance: 172.6
click at [979, 274] on div "true false Workflow Set Inputs Inputs LLM · GPT-5 Content Analysis Step 1 Outpu…" at bounding box center [802, 391] width 1522 height 700
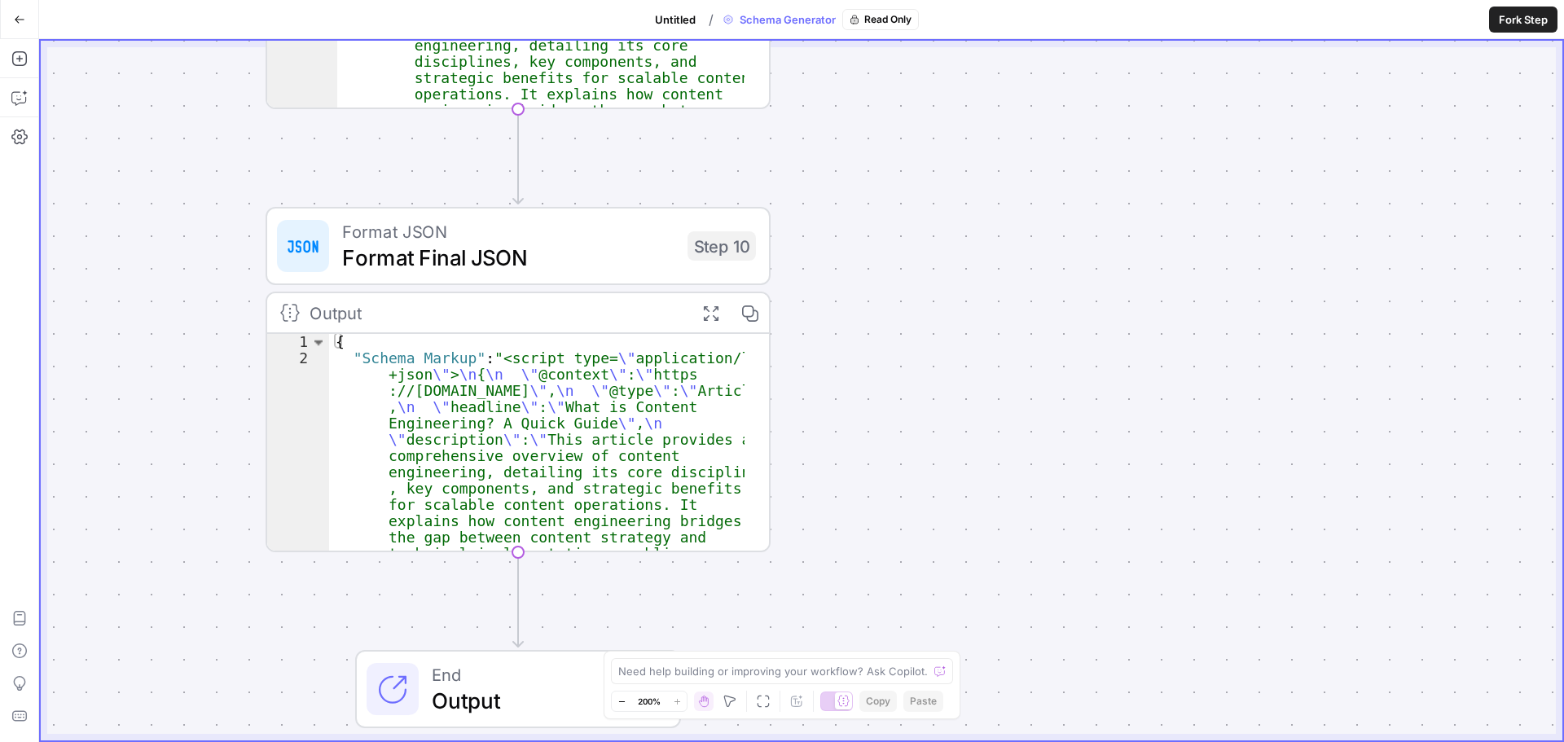
drag, startPoint x: 978, startPoint y: 438, endPoint x: 988, endPoint y: 227, distance: 212.1
click at [988, 235] on div "true false Workflow Set Inputs Inputs LLM · GPT-5 Content Analysis Step 1 Outpu…" at bounding box center [802, 391] width 1522 height 700
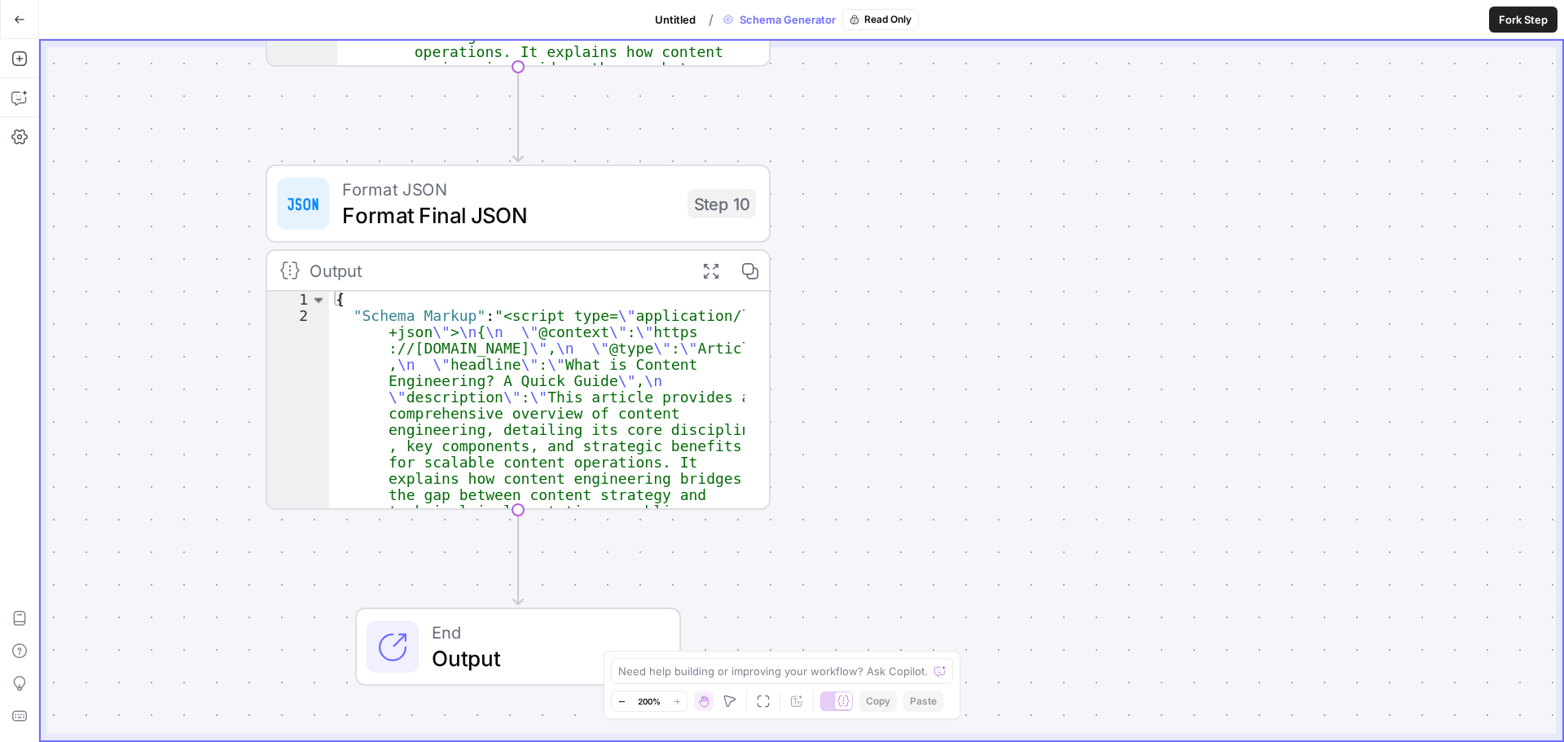
drag, startPoint x: 1005, startPoint y: 420, endPoint x: 999, endPoint y: 264, distance: 156.5
click at [999, 265] on div "true false Workflow Set Inputs Inputs LLM · GPT-5 Content Analysis Step 1 Outpu…" at bounding box center [802, 391] width 1522 height 700
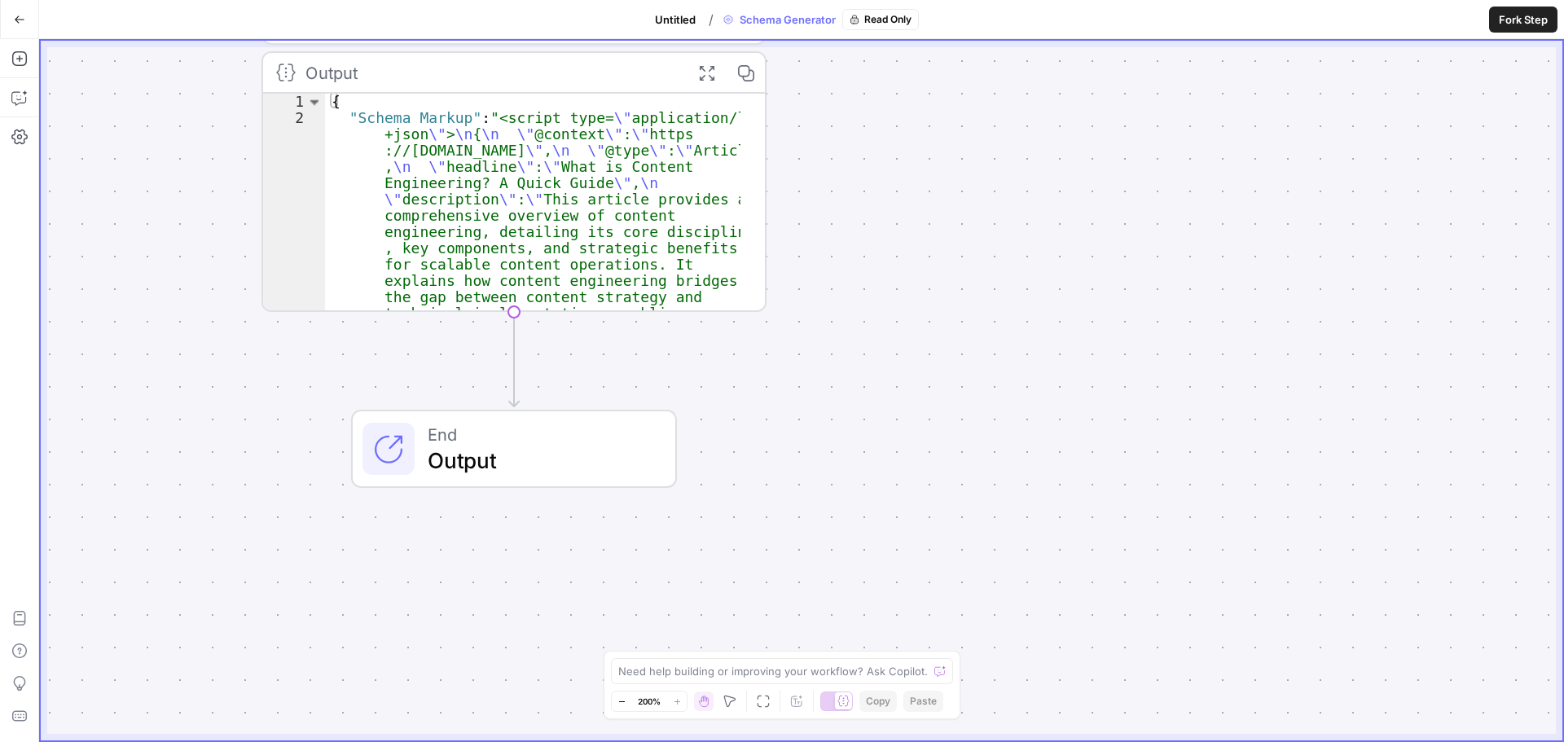
drag, startPoint x: 1017, startPoint y: 363, endPoint x: 1004, endPoint y: 239, distance: 125.3
click at [1004, 235] on div "true false Workflow Set Inputs Inputs LLM · GPT-5 Content Analysis Step 1 Outpu…" at bounding box center [802, 391] width 1522 height 700
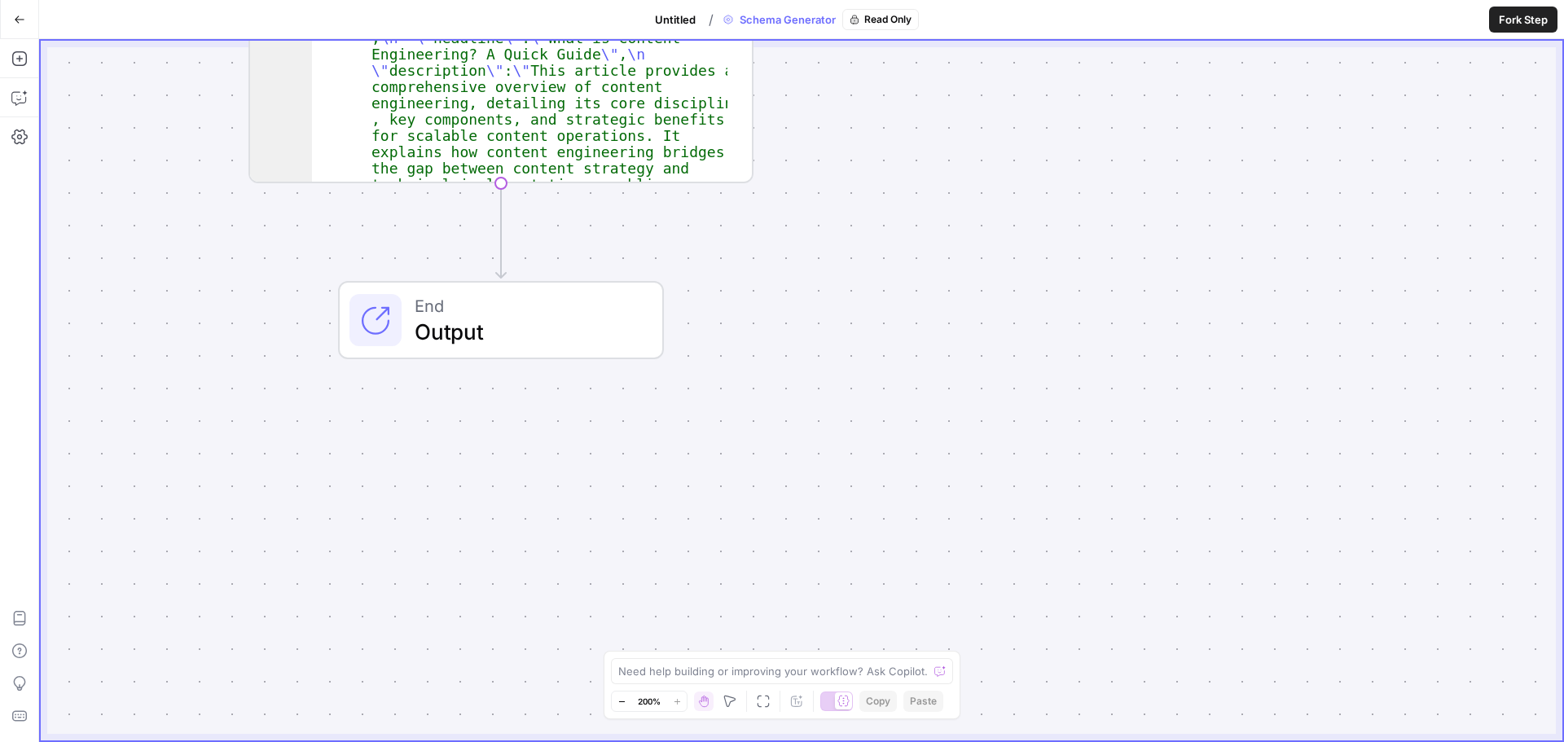
click at [13, 25] on button "Go Back" at bounding box center [19, 19] width 29 height 29
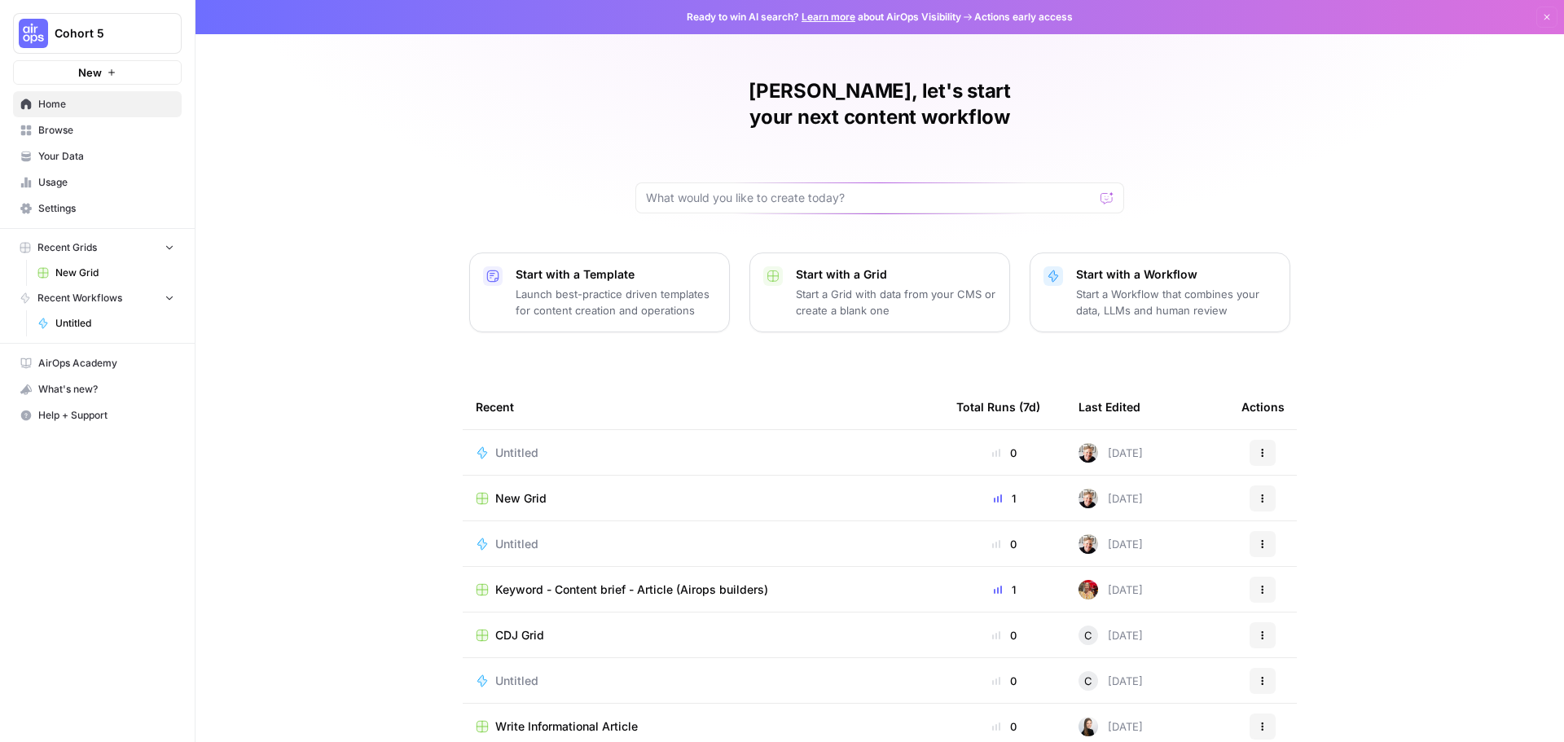
click at [585, 445] on div "Untitled" at bounding box center [703, 453] width 455 height 16
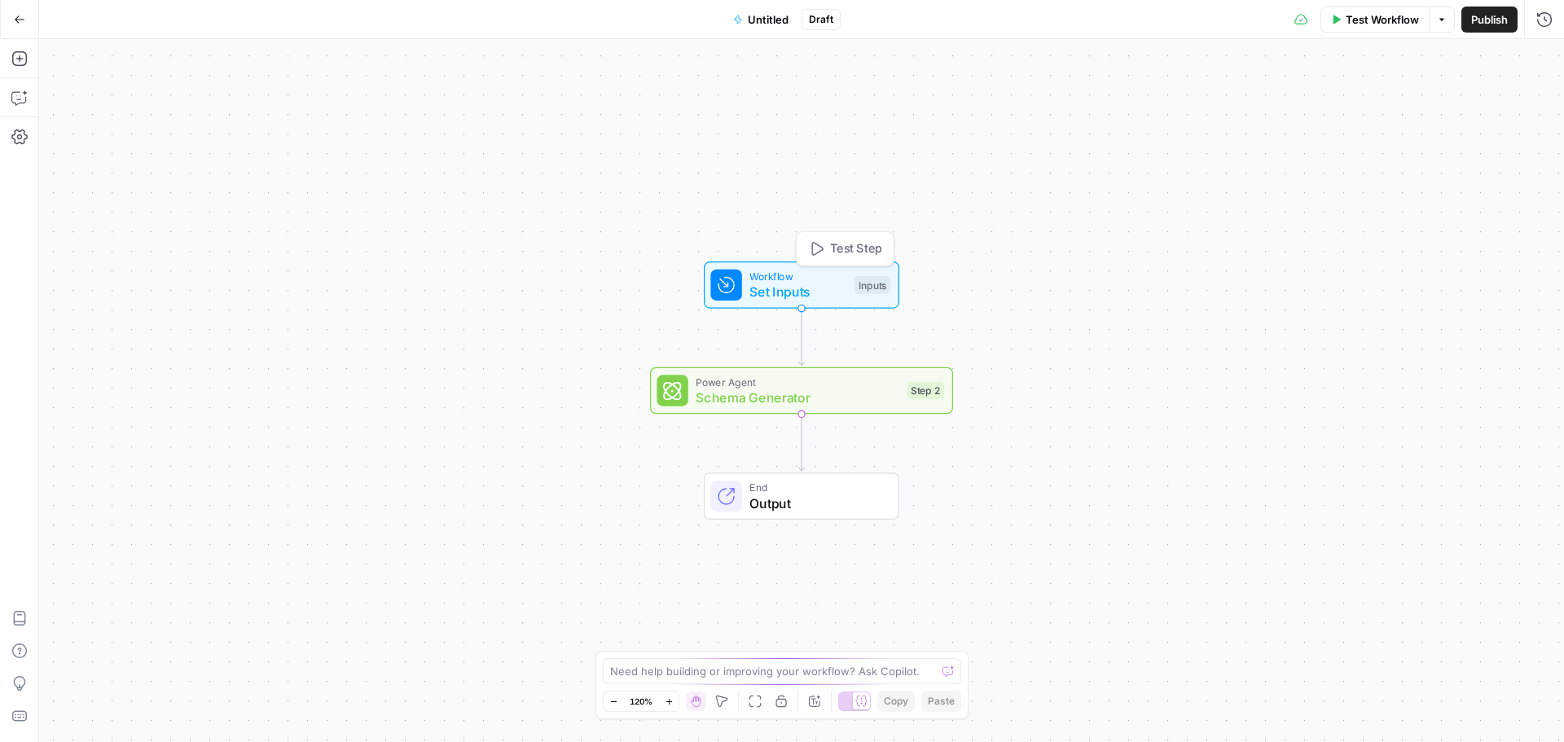
click at [795, 288] on span "Set Inputs" at bounding box center [798, 292] width 97 height 20
click at [1390, 100] on button "Add Field" at bounding box center [1387, 111] width 271 height 26
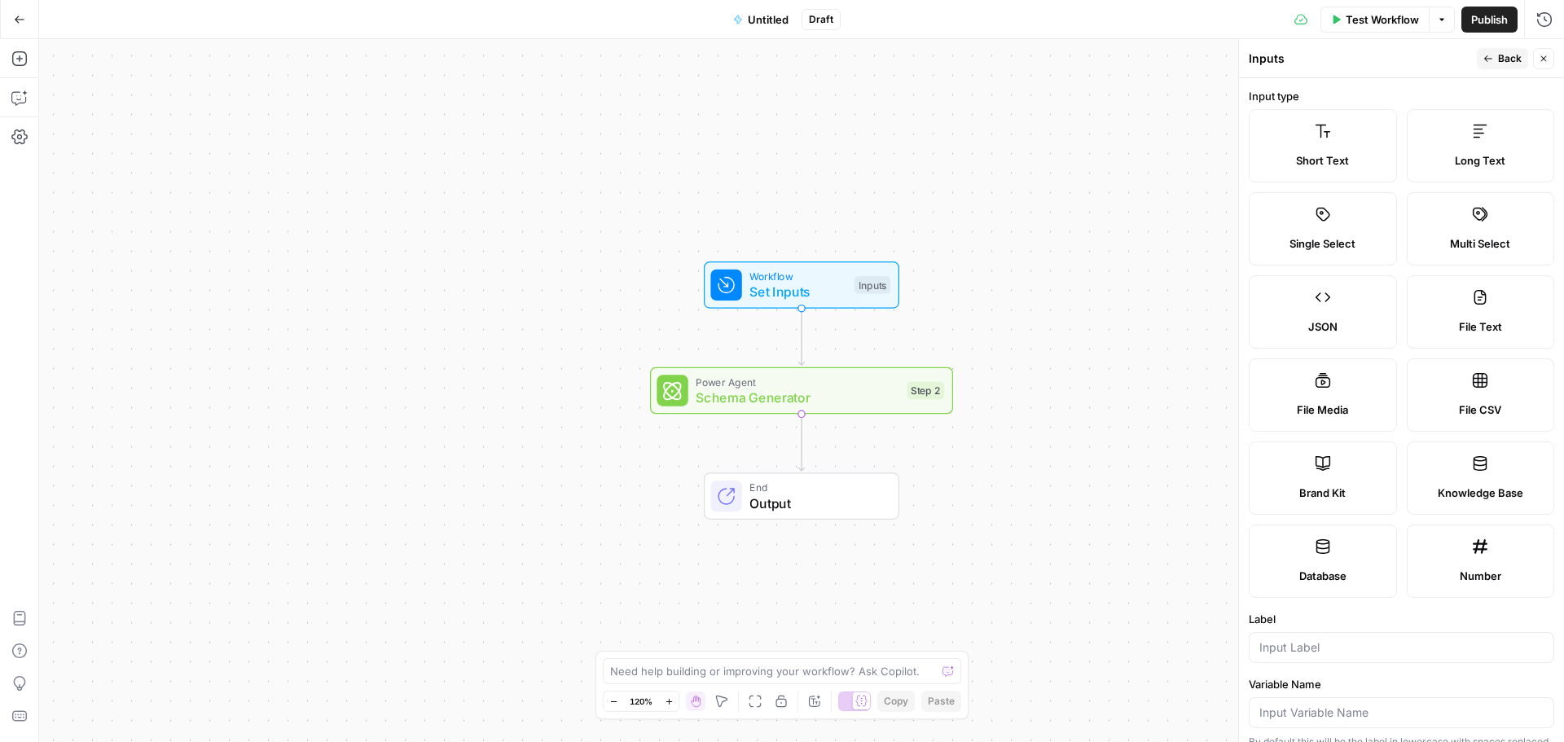
click at [1485, 383] on label "File CSV" at bounding box center [1481, 394] width 148 height 73
type textarea "Supports .csv file type"
click at [1465, 390] on label "File CSV" at bounding box center [1481, 394] width 148 height 73
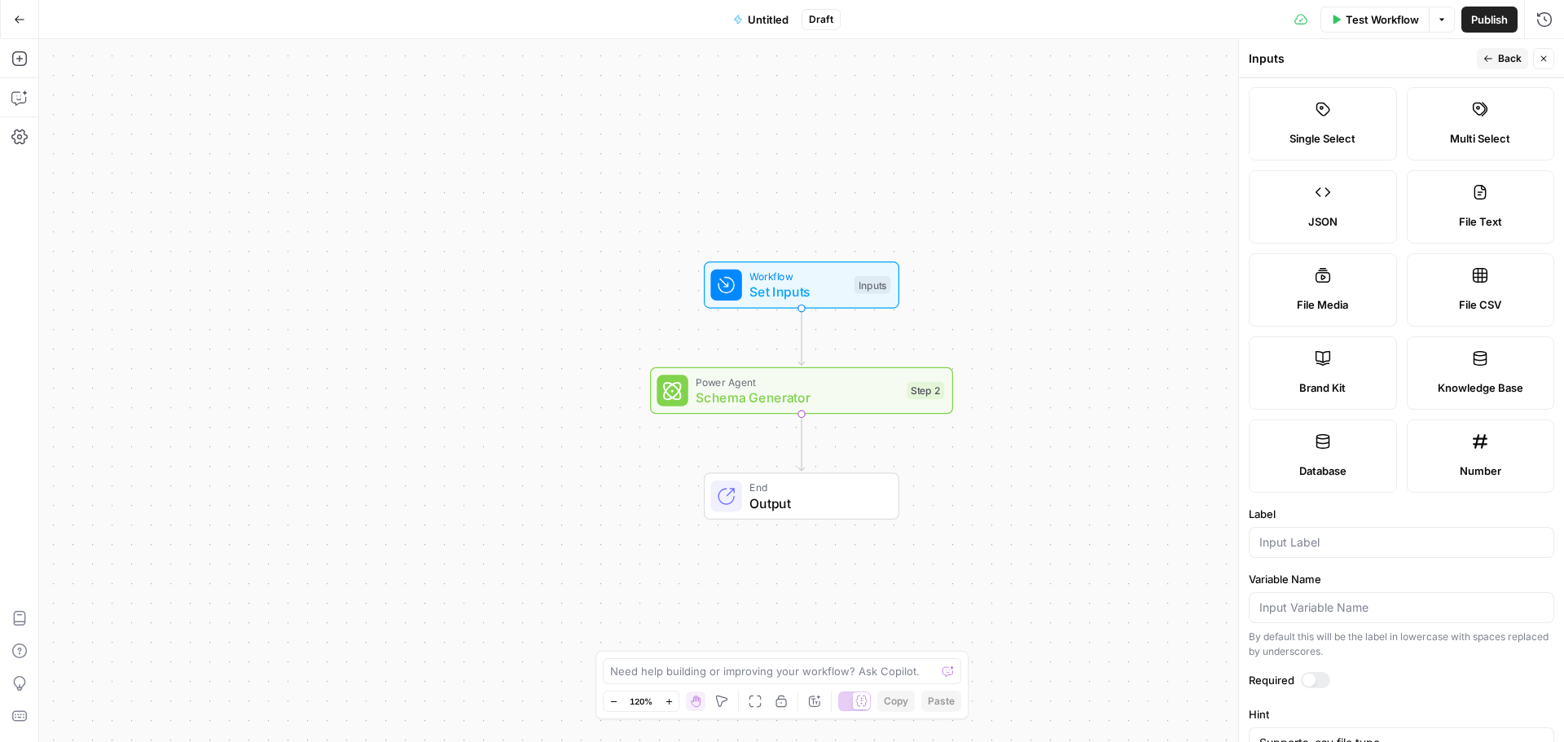
scroll to position [239, 0]
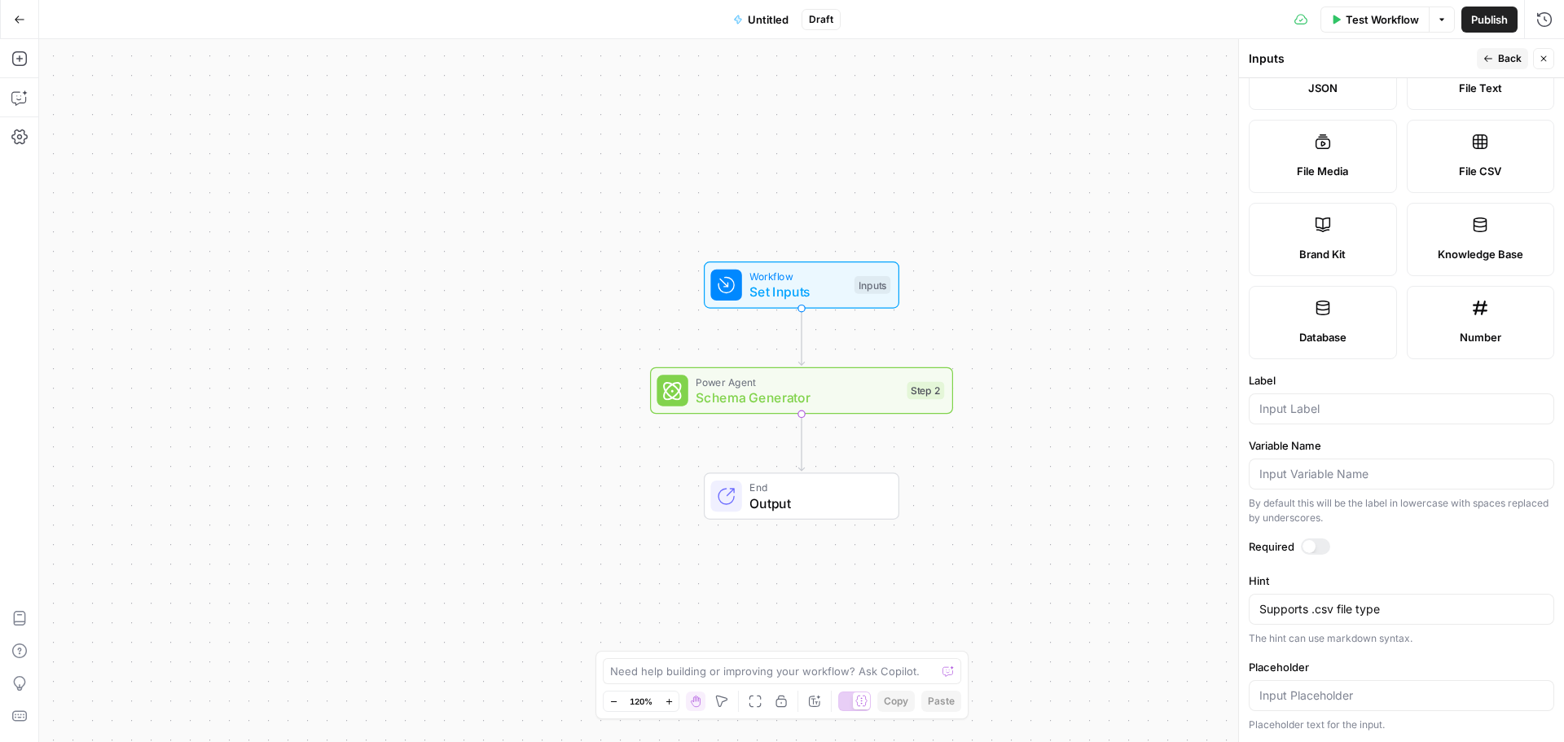
click at [1475, 157] on label "File CSV" at bounding box center [1481, 156] width 148 height 73
click at [1442, 178] on div "File CSV" at bounding box center [1481, 171] width 121 height 16
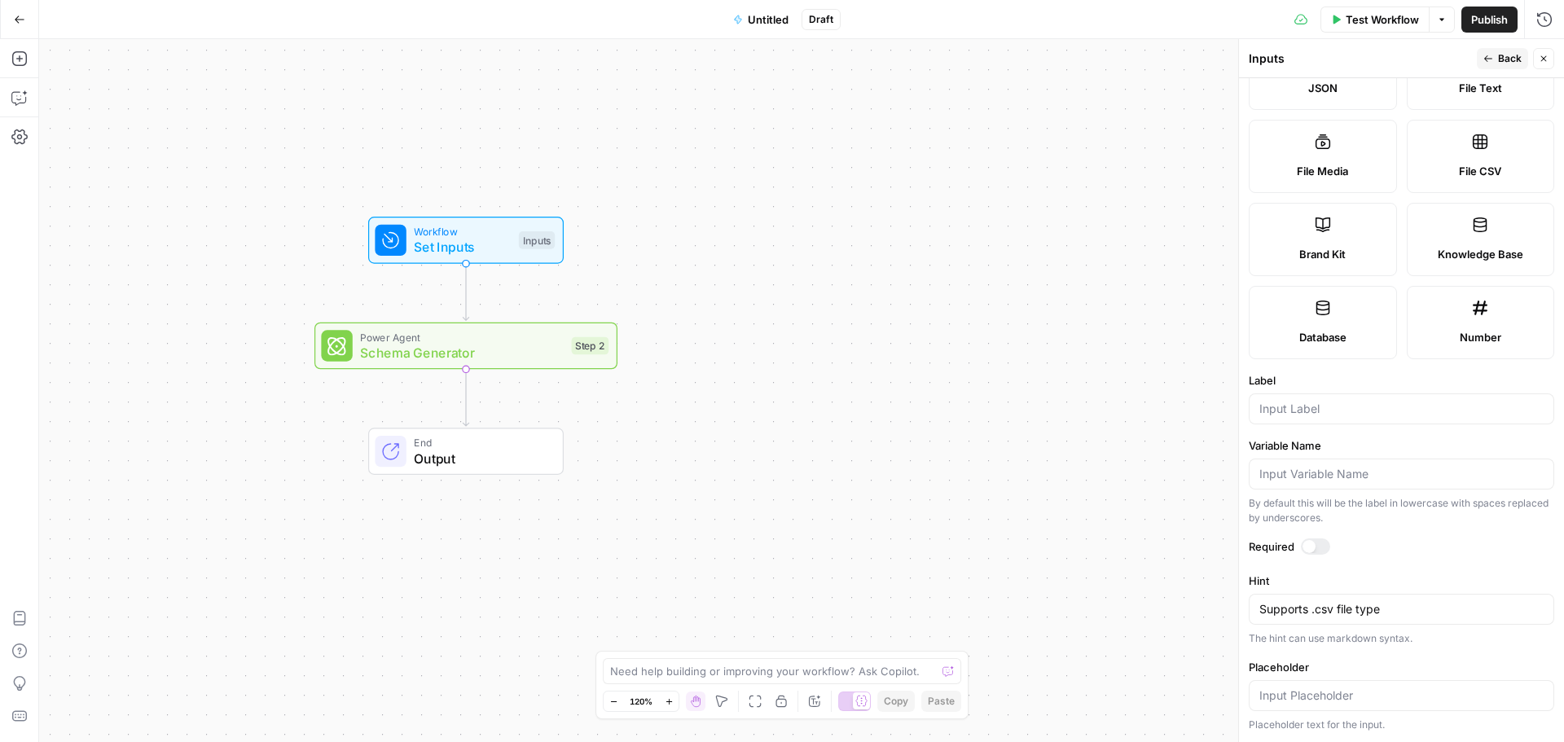
drag, startPoint x: 1103, startPoint y: 496, endPoint x: 761, endPoint y: 154, distance: 483.9
click at [761, 154] on div "Workflow Set Inputs Inputs Power Agent Schema Generator Step 2 End Output" at bounding box center [801, 390] width 1525 height 703
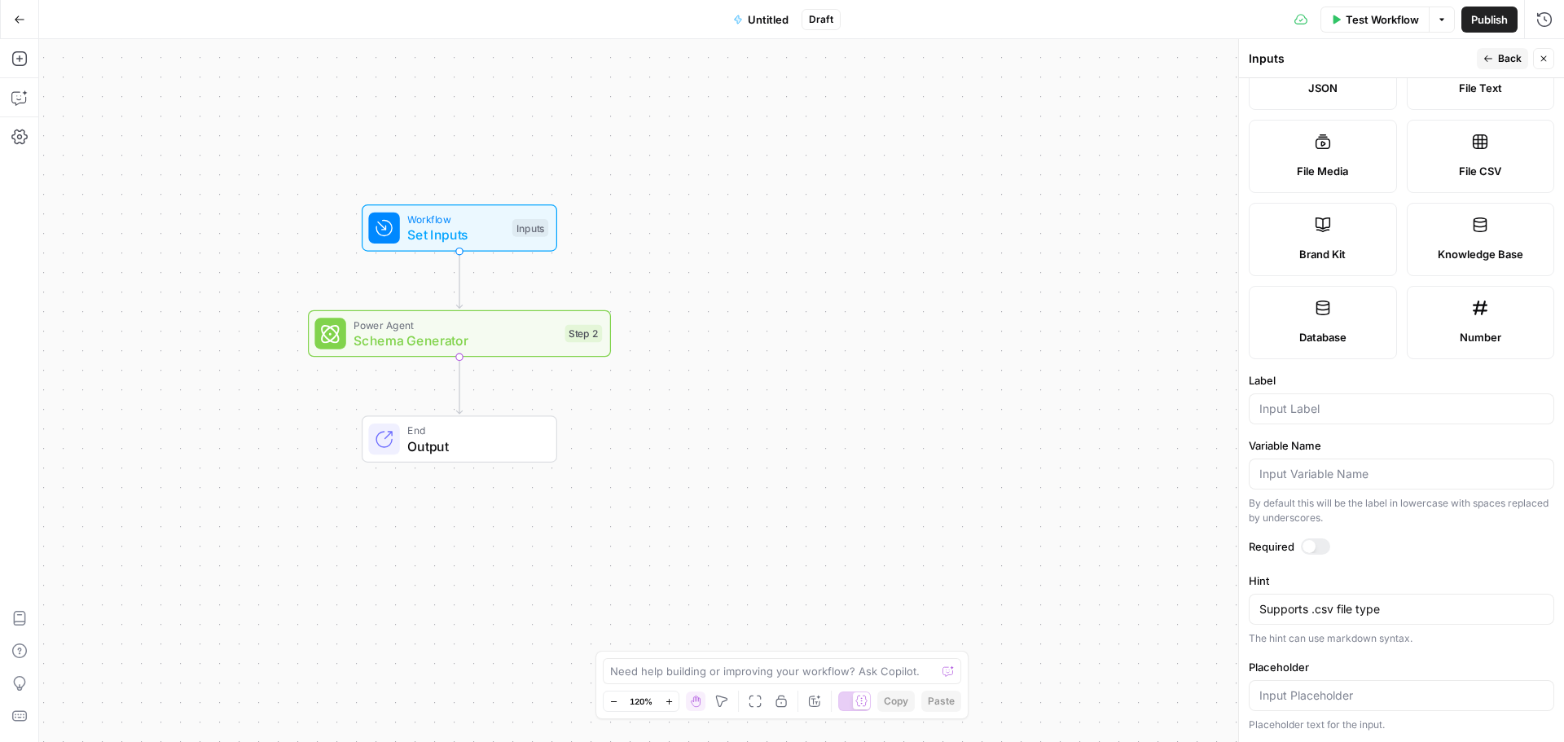
click at [1467, 165] on span "File CSV" at bounding box center [1480, 171] width 42 height 16
click at [1349, 625] on div "Hint Supports .csv file type Supports .csv file type The hint can use markdown …" at bounding box center [1402, 609] width 306 height 73
click at [1299, 626] on div "Hint Supports .csv file type Supports .csv file type The hint can use markdown …" at bounding box center [1402, 609] width 306 height 73
click at [1287, 693] on input "Placeholder" at bounding box center [1402, 696] width 284 height 16
click at [1281, 543] on label "Required" at bounding box center [1402, 547] width 306 height 16
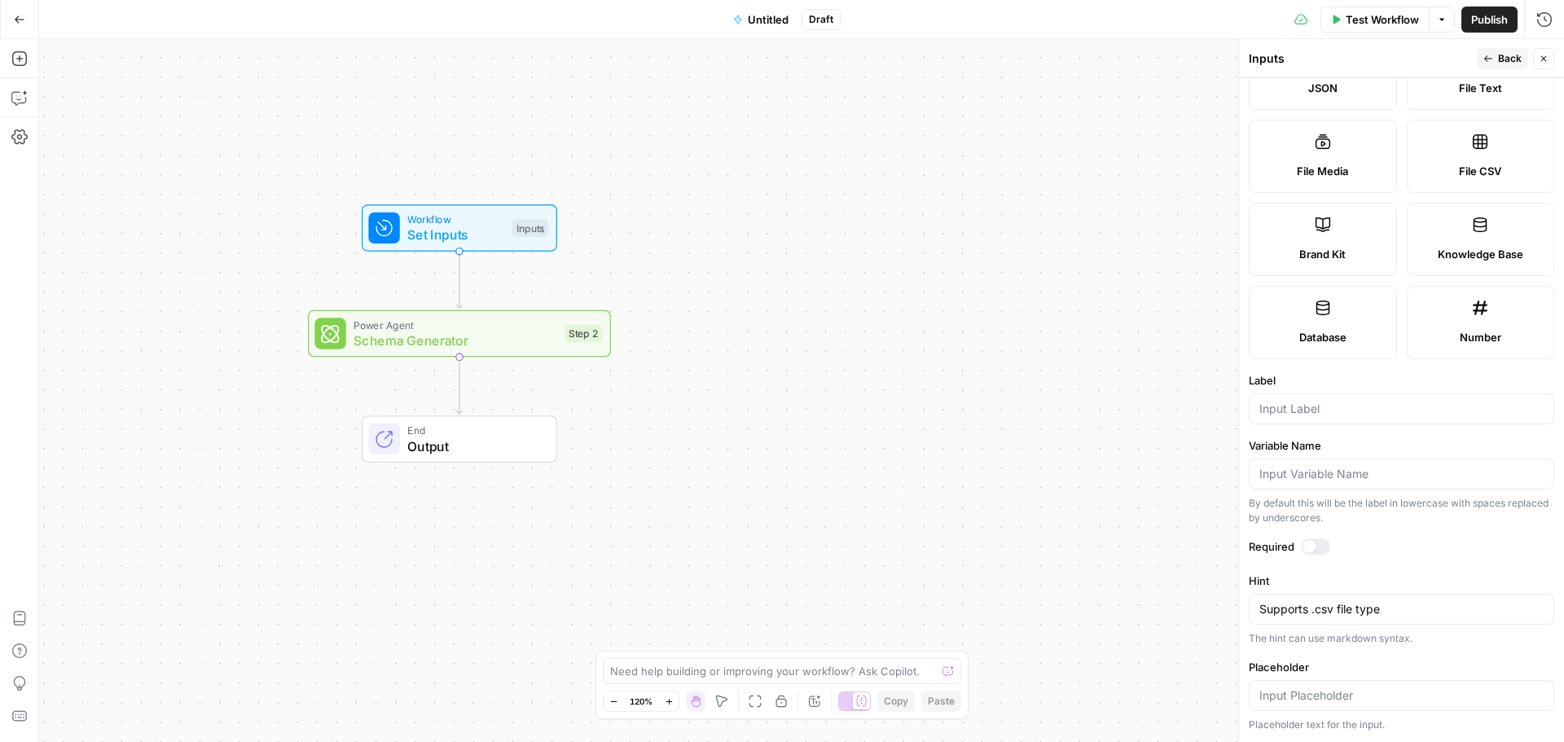
click at [1306, 544] on div at bounding box center [1309, 546] width 13 height 13
click at [1325, 552] on div at bounding box center [1322, 546] width 13 height 13
click at [1328, 486] on div at bounding box center [1402, 474] width 306 height 31
click at [1314, 404] on input "Label" at bounding box center [1402, 409] width 284 height 16
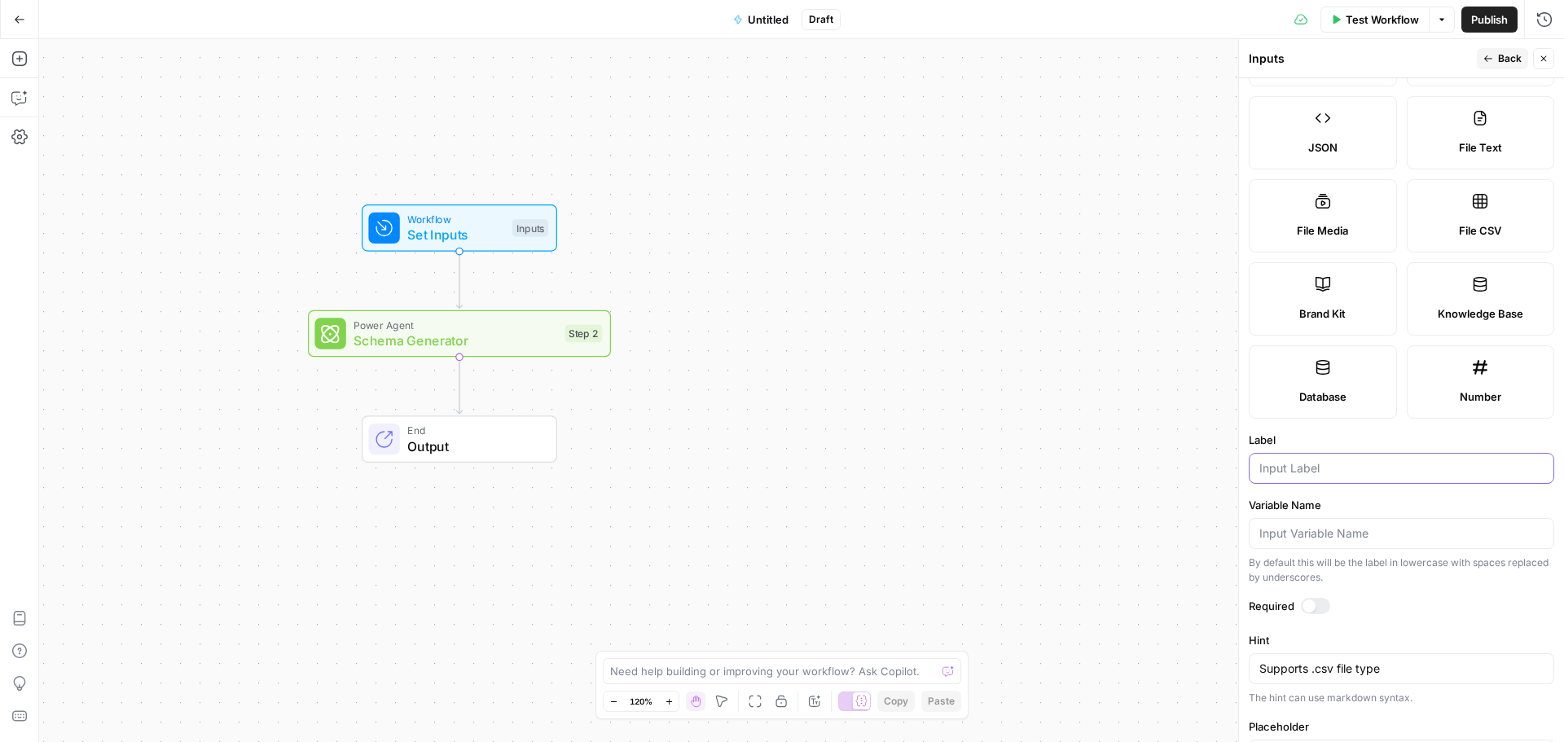
scroll to position [157, 0]
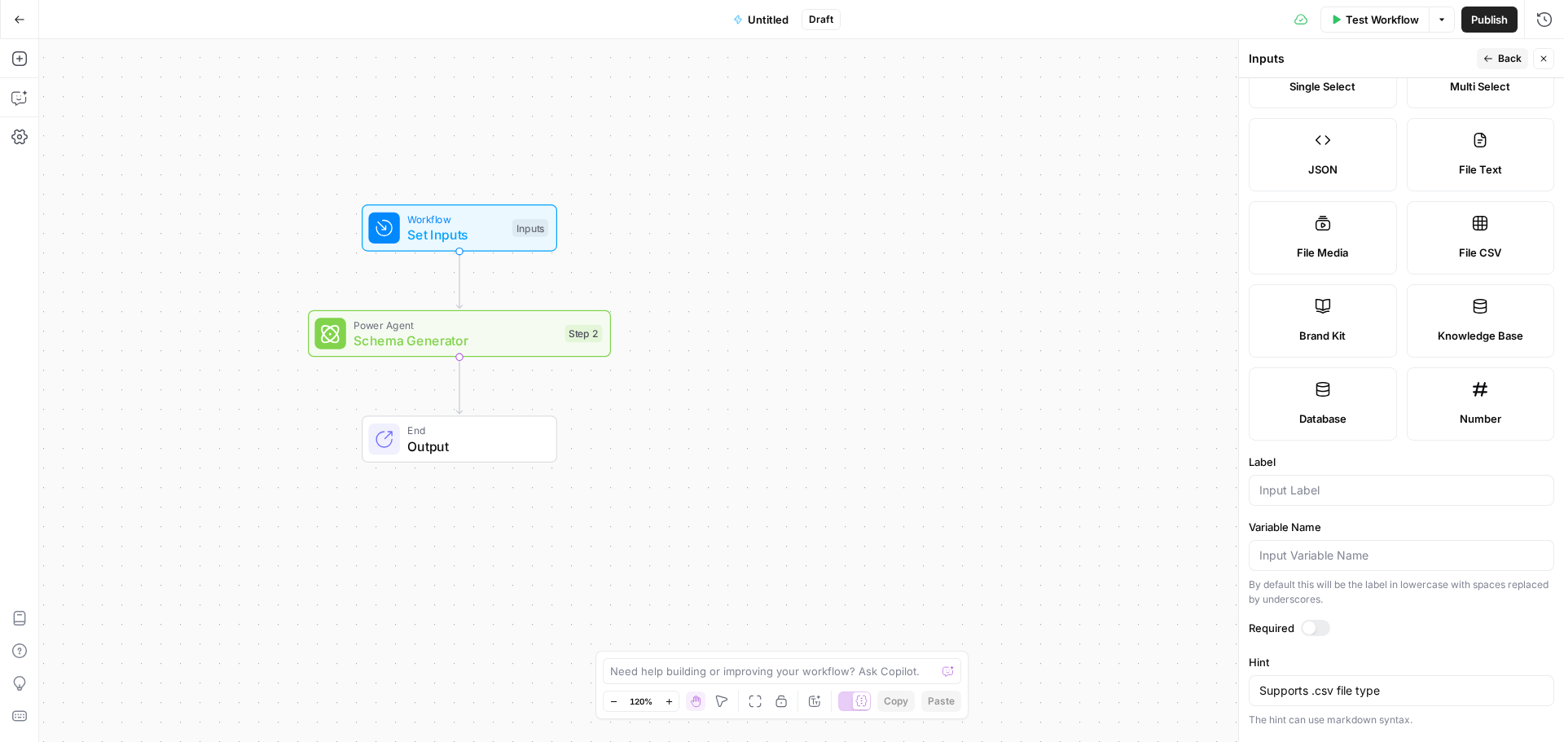
click at [1457, 396] on label "Number" at bounding box center [1481, 403] width 148 height 73
click at [1318, 385] on icon at bounding box center [1323, 389] width 16 height 16
click at [1472, 228] on icon at bounding box center [1480, 223] width 16 height 16
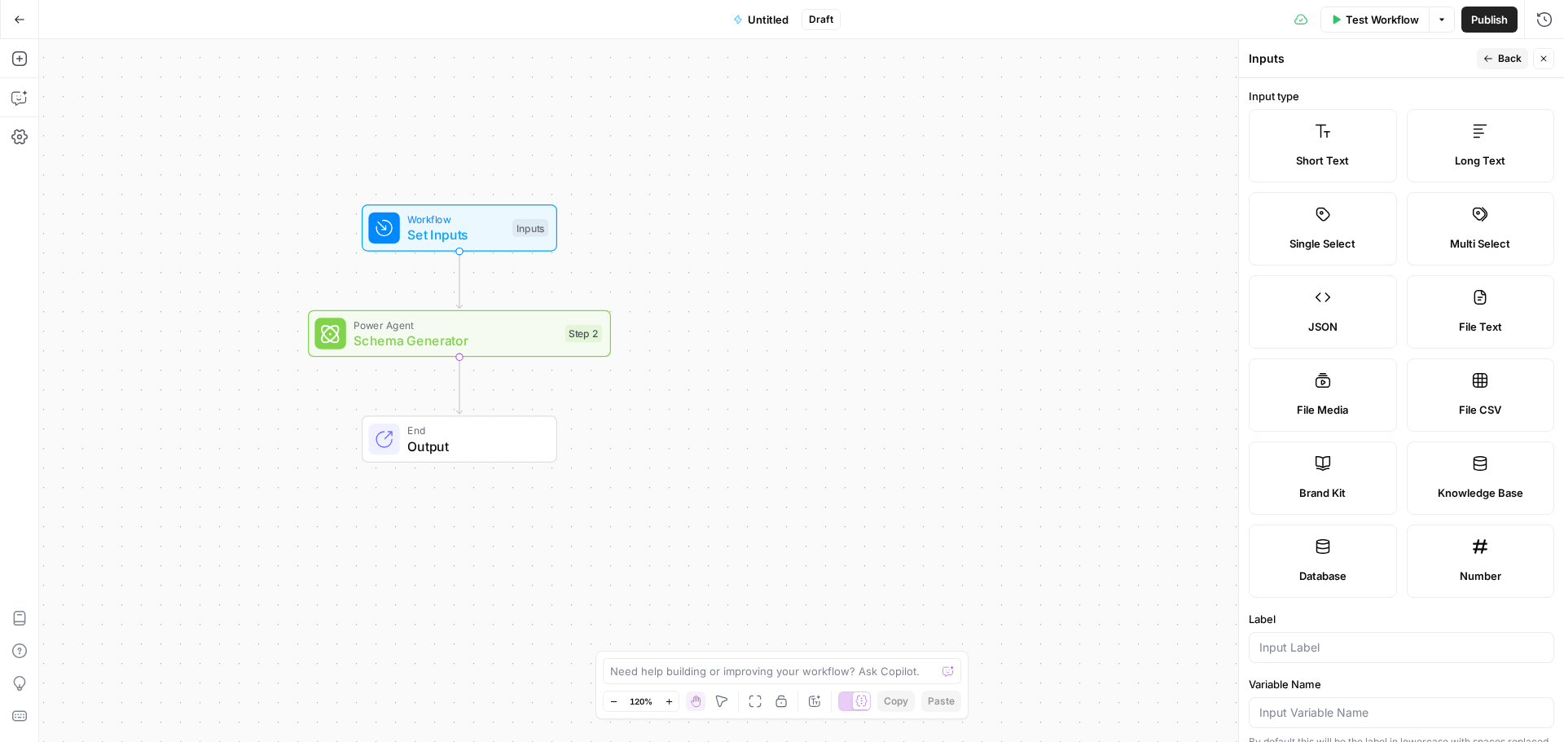
click at [1481, 413] on span "File CSV" at bounding box center [1480, 410] width 42 height 16
click at [1476, 411] on span "File CSV" at bounding box center [1480, 410] width 42 height 16
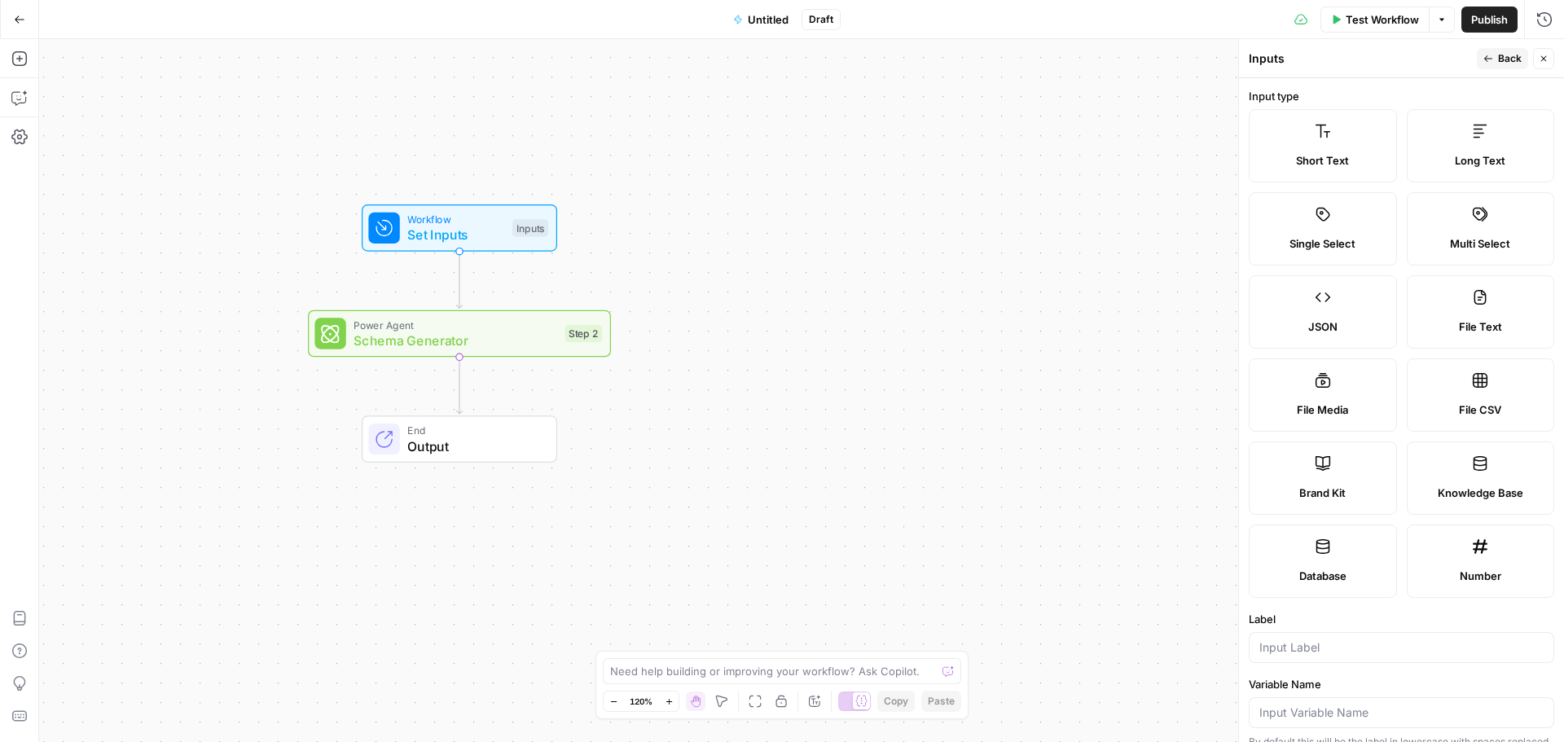
click at [1474, 390] on label "File CSV" at bounding box center [1481, 394] width 148 height 73
click at [1330, 393] on label "File Media" at bounding box center [1323, 394] width 148 height 73
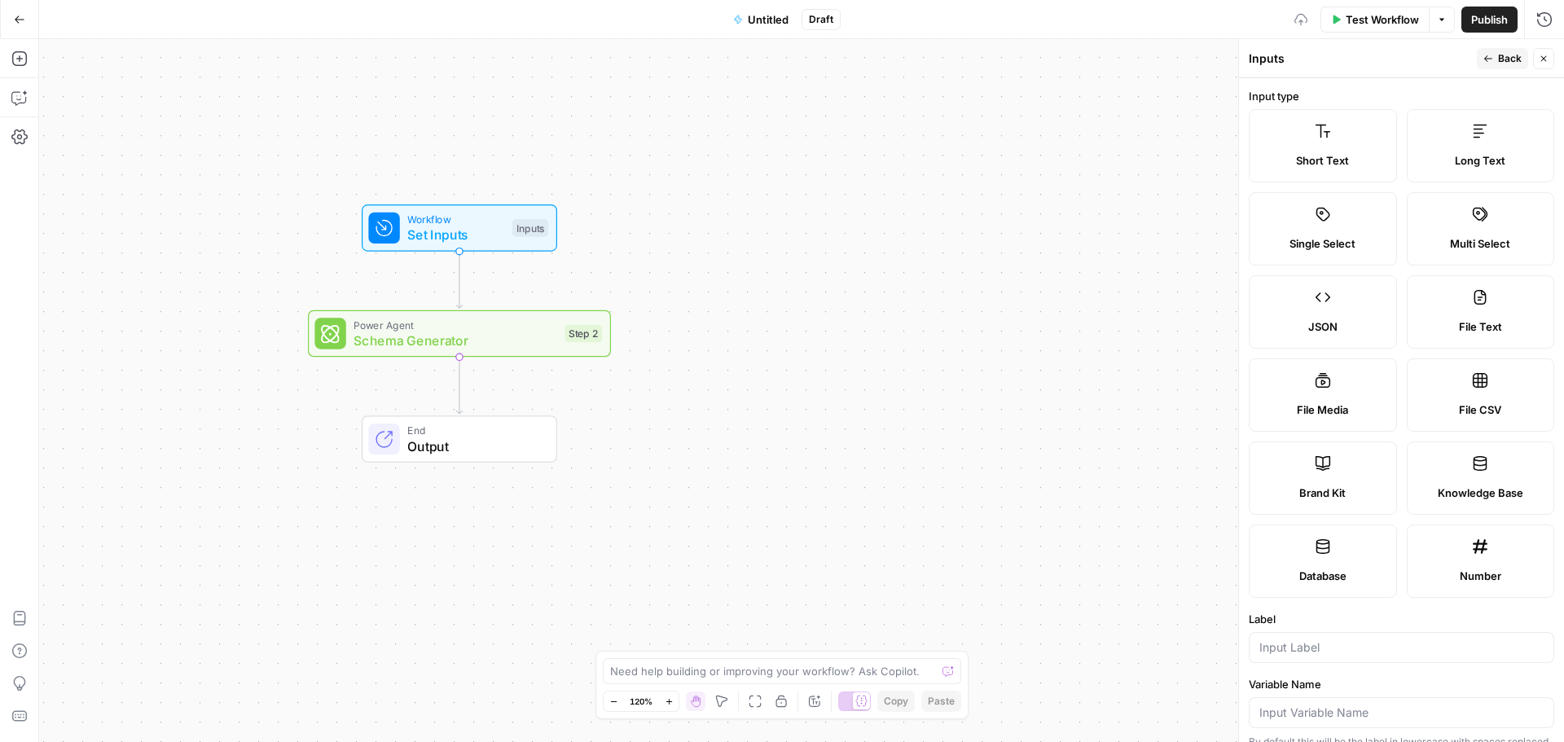
click at [1414, 391] on label "File CSV" at bounding box center [1481, 394] width 148 height 73
click at [1465, 390] on label "File CSV" at bounding box center [1481, 394] width 148 height 73
click at [1310, 389] on label "File Media" at bounding box center [1323, 394] width 148 height 73
click at [1454, 388] on label "File CSV" at bounding box center [1481, 394] width 148 height 73
type textarea "Supports .csv file type"
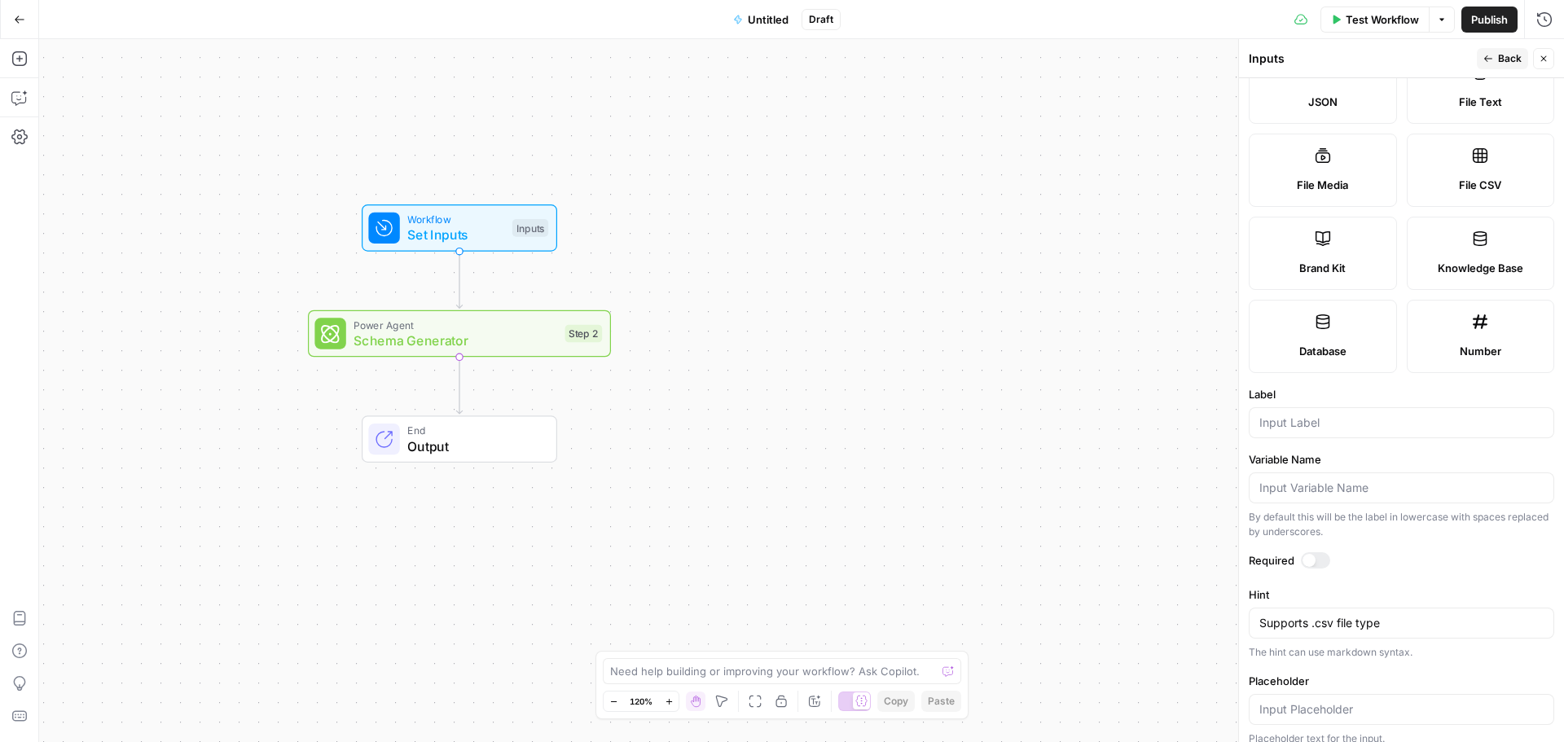
scroll to position [239, 0]
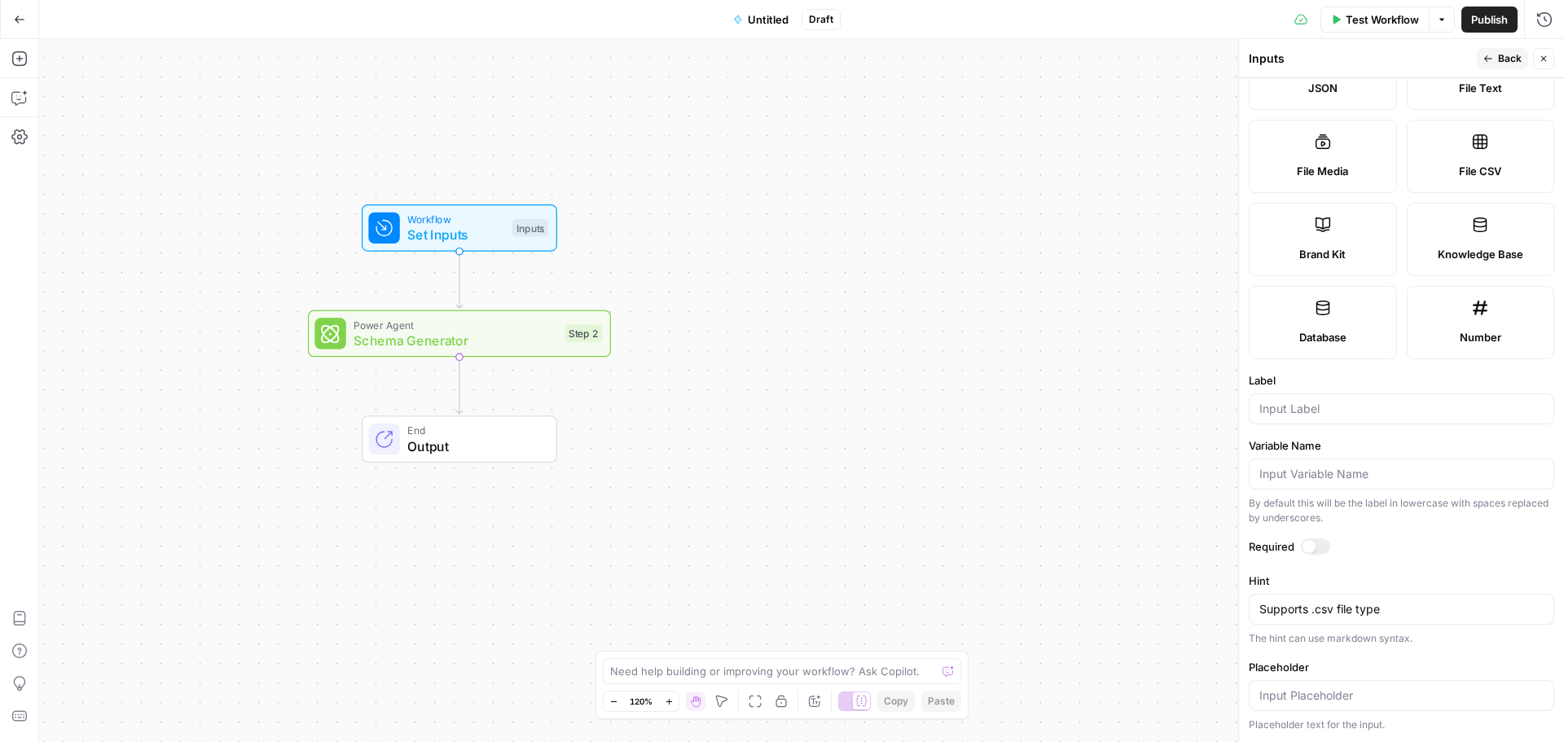
click at [1314, 732] on div "Placeholder text for the input." at bounding box center [1402, 725] width 306 height 15
click at [1309, 702] on input "Placeholder" at bounding box center [1402, 696] width 284 height 16
click at [1310, 481] on input "Variable Name" at bounding box center [1402, 474] width 284 height 16
click at [1310, 415] on input "Label" at bounding box center [1402, 409] width 284 height 16
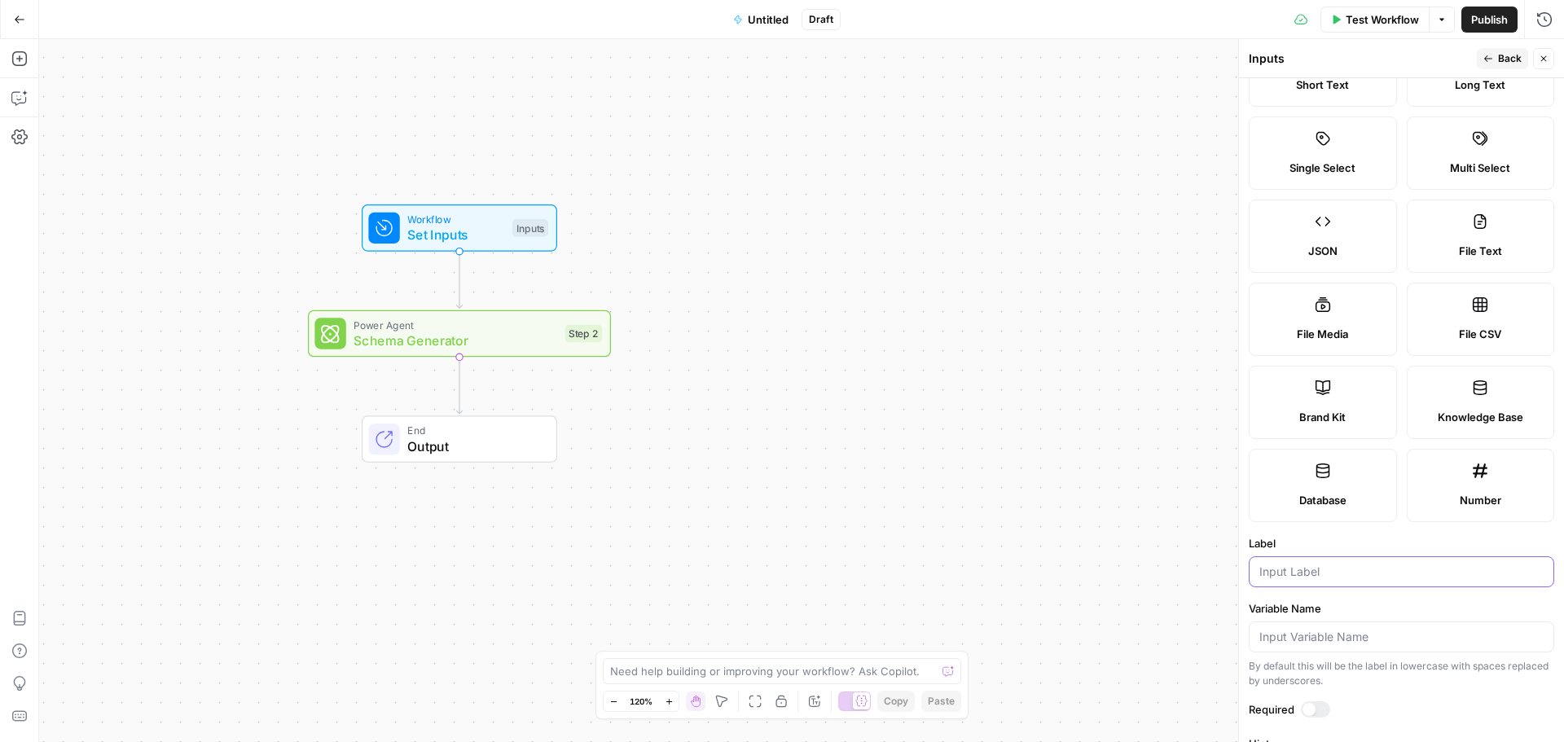
scroll to position [0, 0]
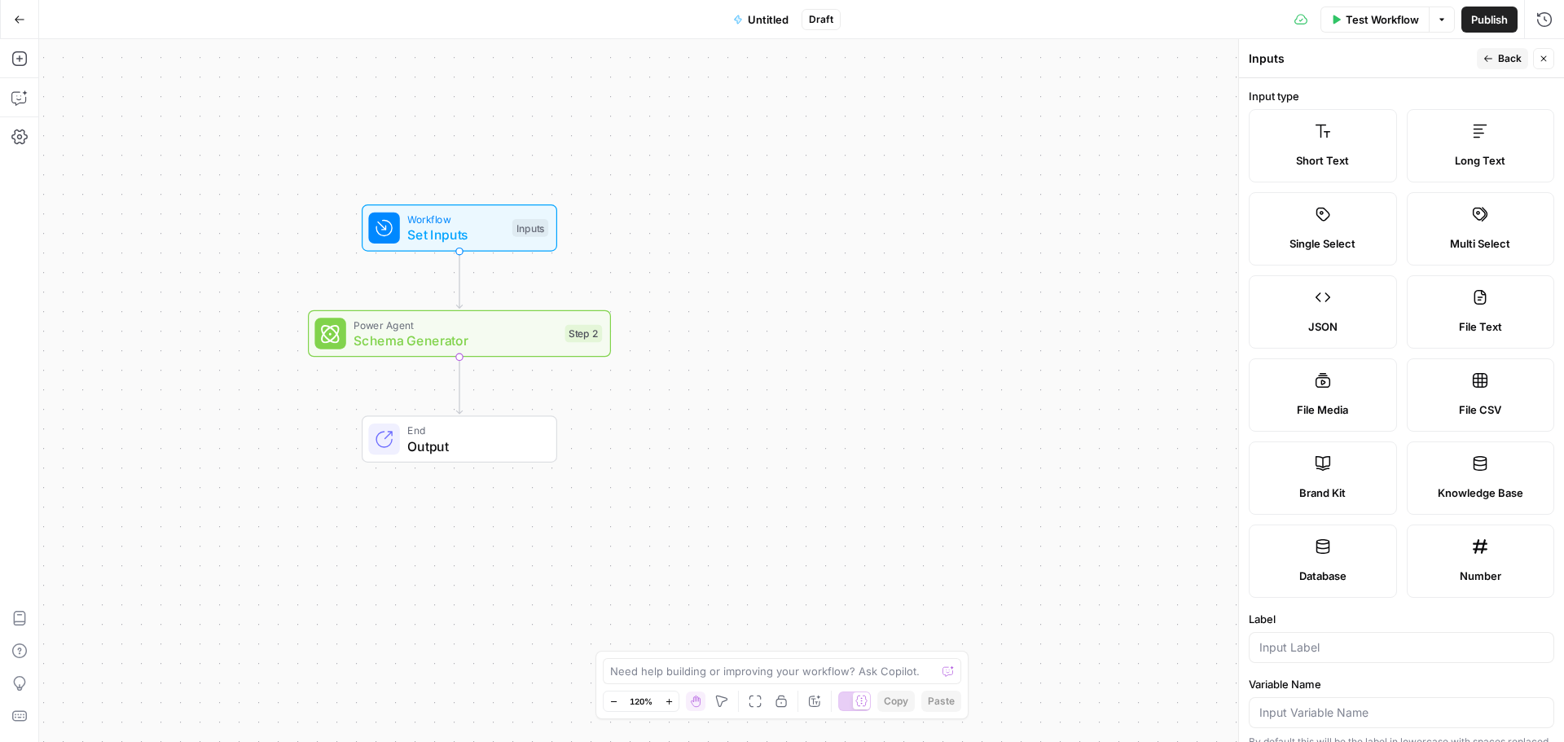
click at [1547, 66] on button "Close" at bounding box center [1543, 58] width 21 height 21
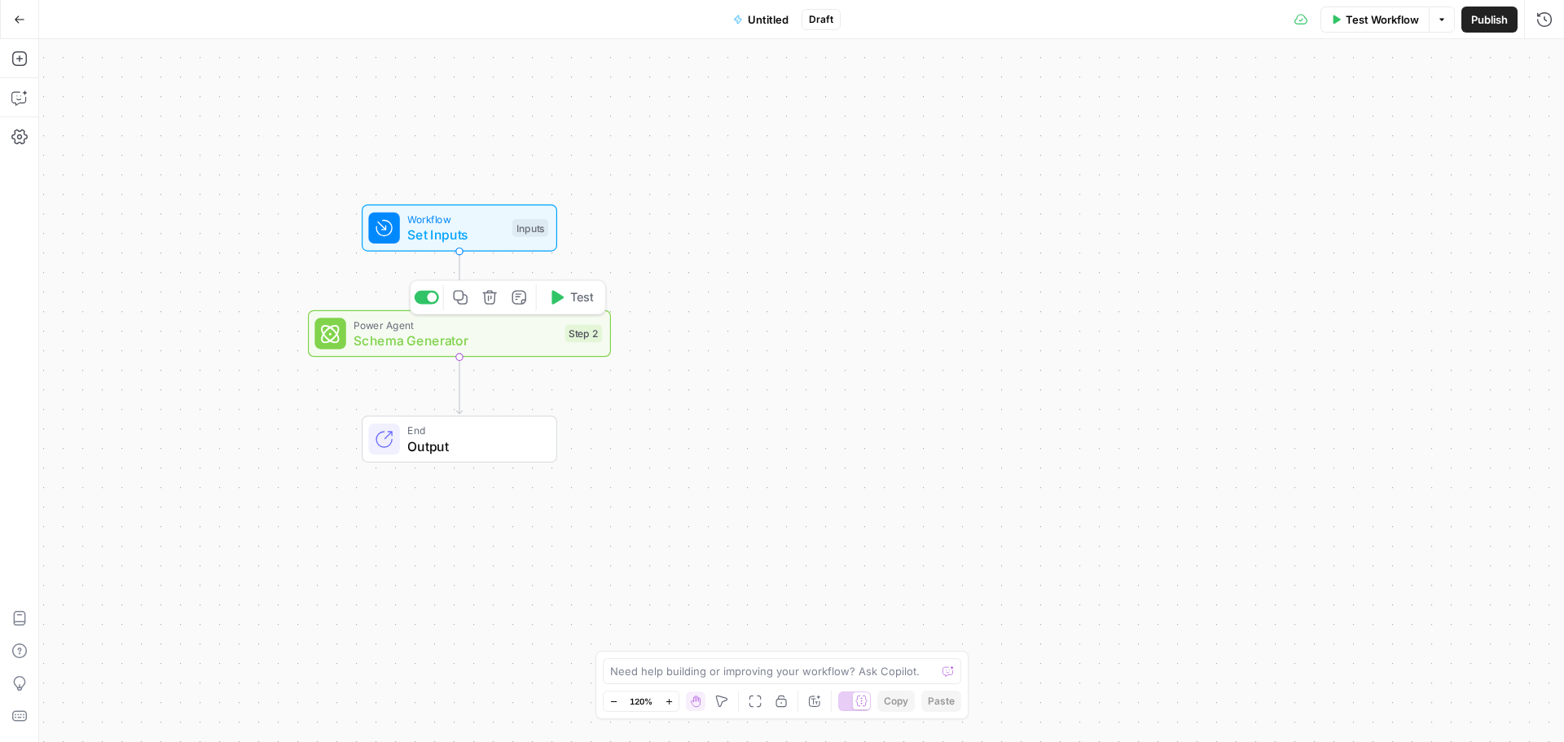
click at [486, 219] on span "Workflow" at bounding box center [455, 219] width 97 height 15
click at [422, 213] on span "Workflow" at bounding box center [455, 218] width 97 height 15
click at [422, 213] on span "Workflow" at bounding box center [455, 217] width 97 height 15
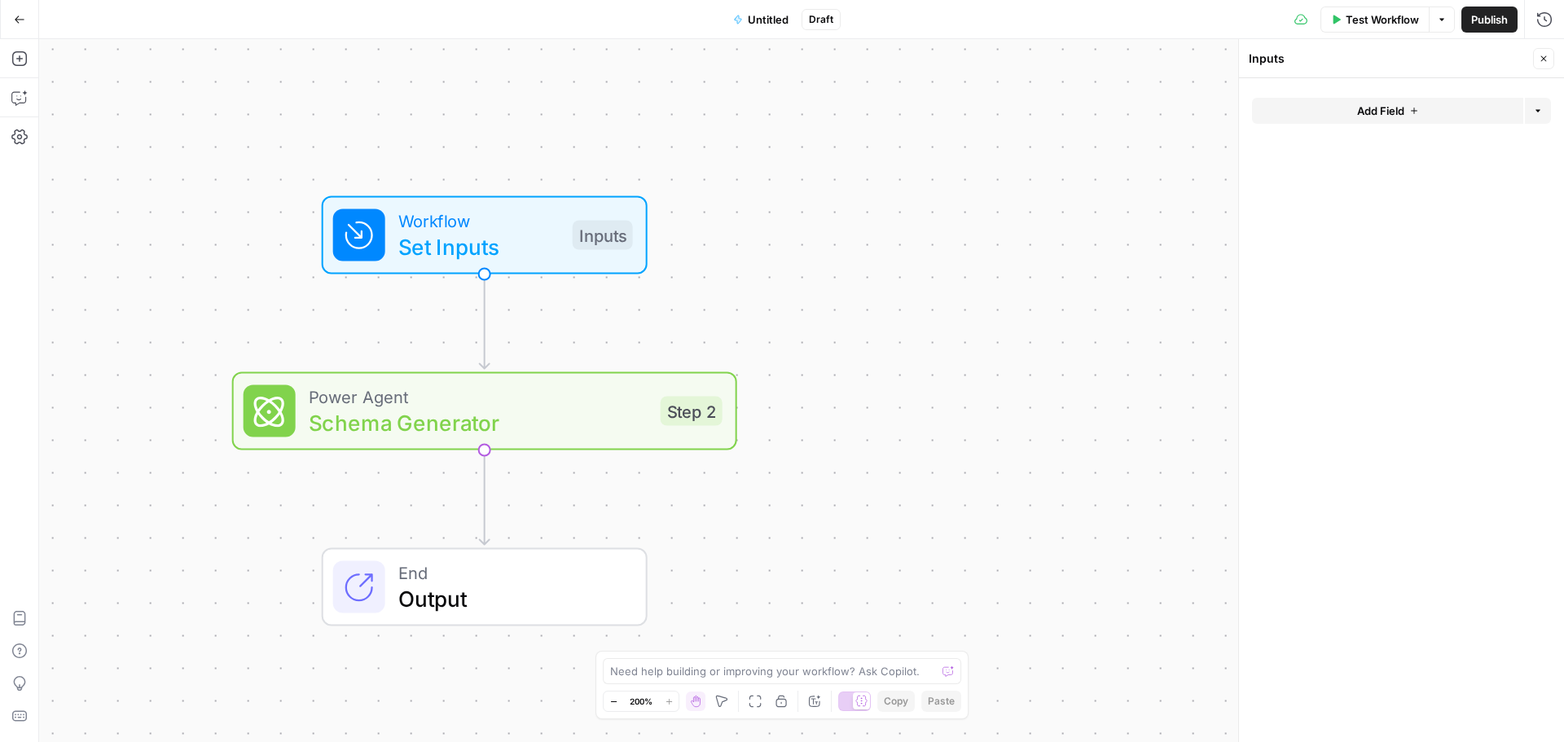
click at [1403, 114] on span "Add Field" at bounding box center [1380, 111] width 47 height 16
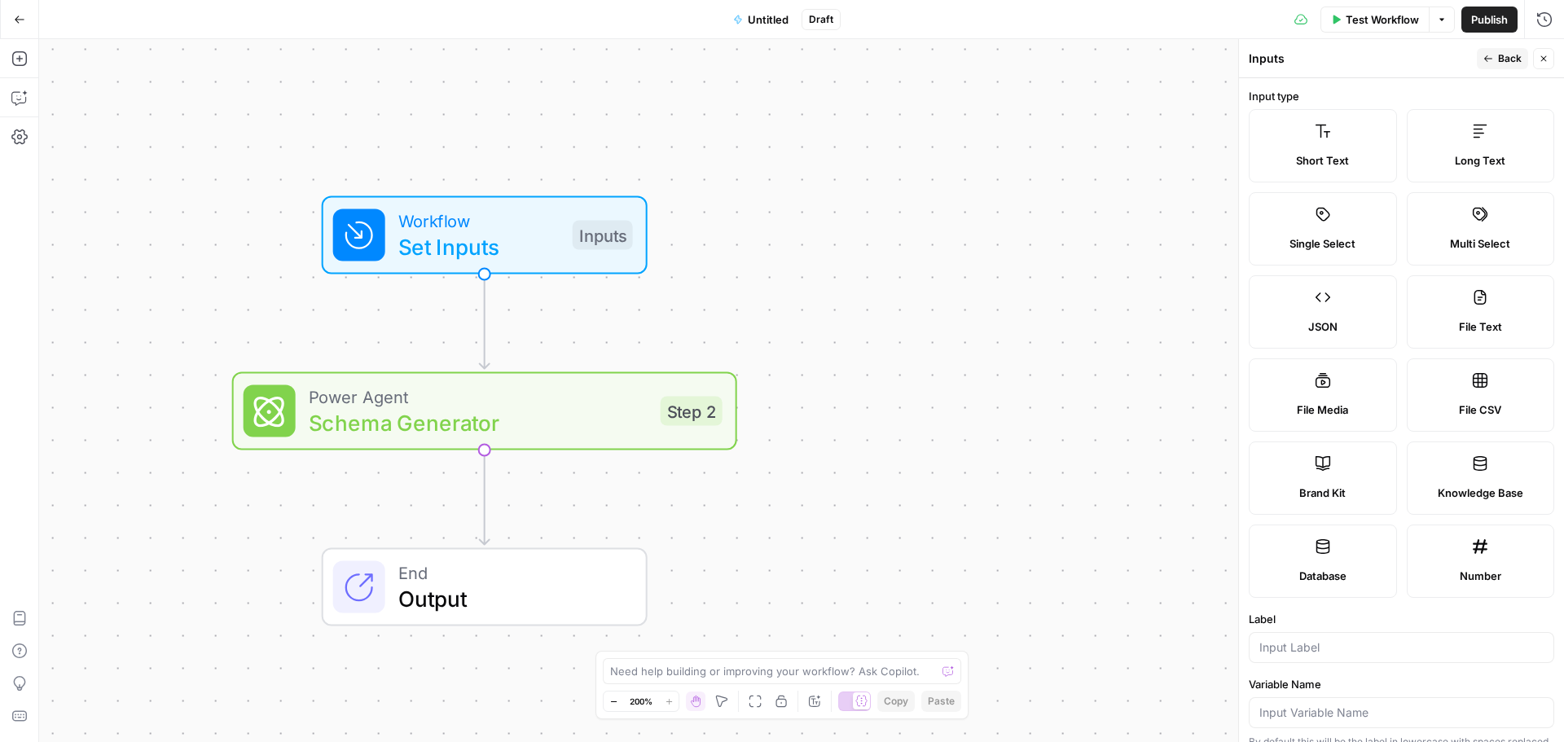
click at [1454, 385] on label "File CSV" at bounding box center [1481, 394] width 148 height 73
type textarea "Supports .csv file type"
drag, startPoint x: 1454, startPoint y: 385, endPoint x: 1047, endPoint y: 458, distance: 413.8
click at [1047, 458] on div "Workflow Set Inputs Inputs Power Agent Schema Generator Step 2 End Output" at bounding box center [801, 390] width 1525 height 703
click at [1349, 24] on span "Test Workflow" at bounding box center [1382, 19] width 73 height 16
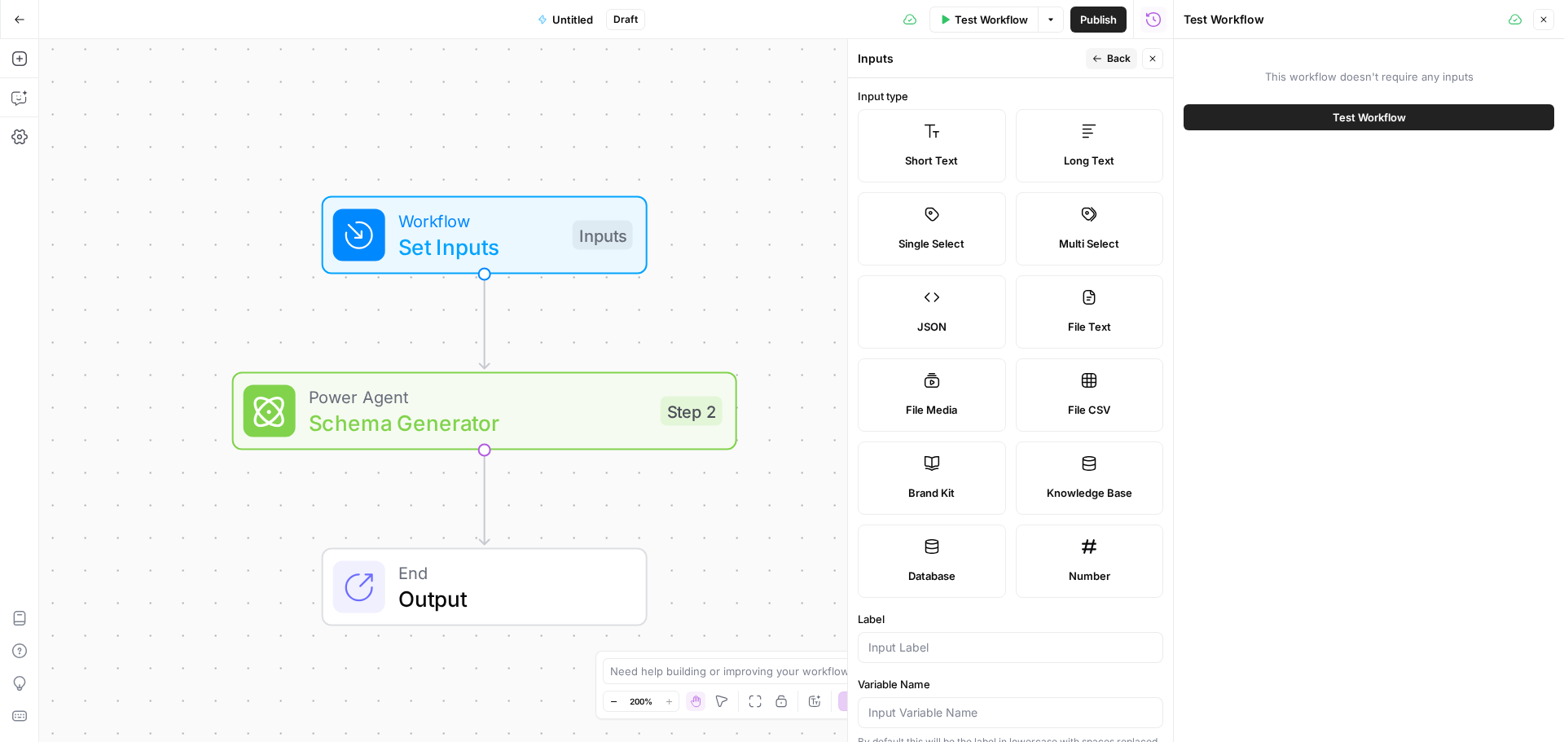
click at [1094, 405] on span "File CSV" at bounding box center [1089, 410] width 42 height 16
click at [1363, 119] on span "Test Workflow" at bounding box center [1369, 117] width 73 height 16
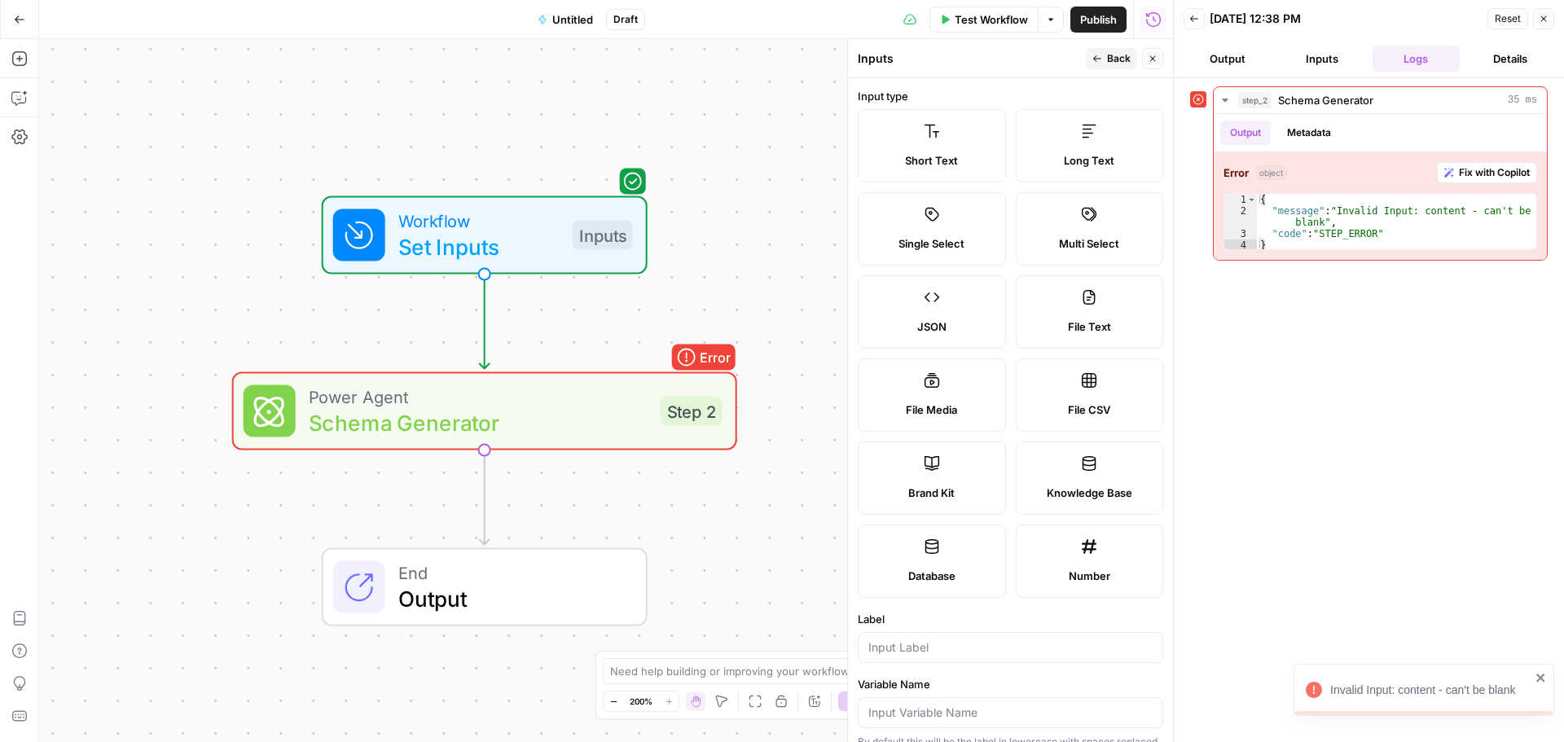
click at [1197, 102] on icon at bounding box center [1198, 99] width 11 height 11
click at [558, 413] on span "Schema Generator" at bounding box center [478, 423] width 339 height 33
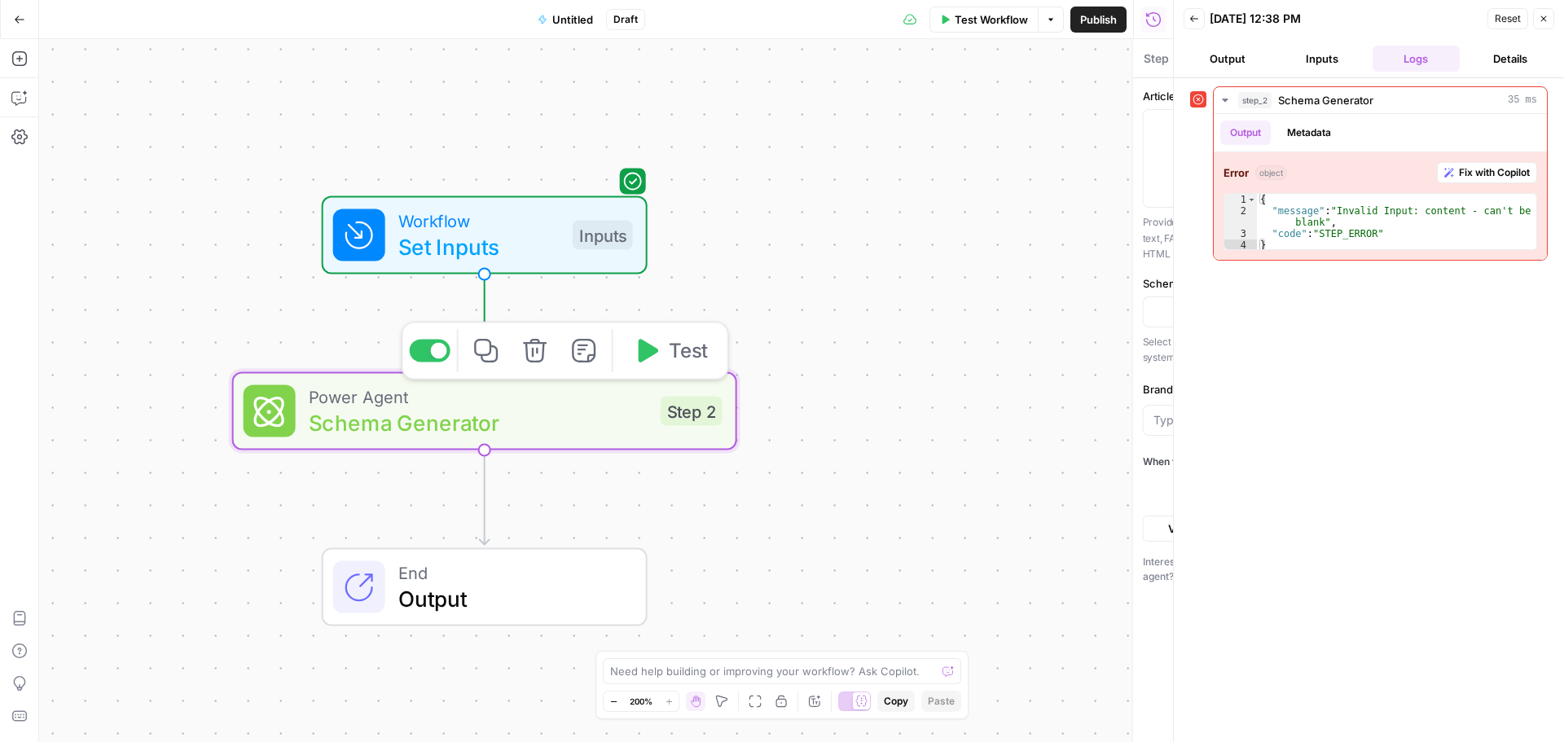
type textarea "Schema Generator"
click at [558, 413] on span "Schema Generator" at bounding box center [478, 423] width 339 height 33
click at [558, 413] on div "Go Back Untitled Draft Test Workflow Options Publish Run History Add Steps Copi…" at bounding box center [782, 371] width 1564 height 742
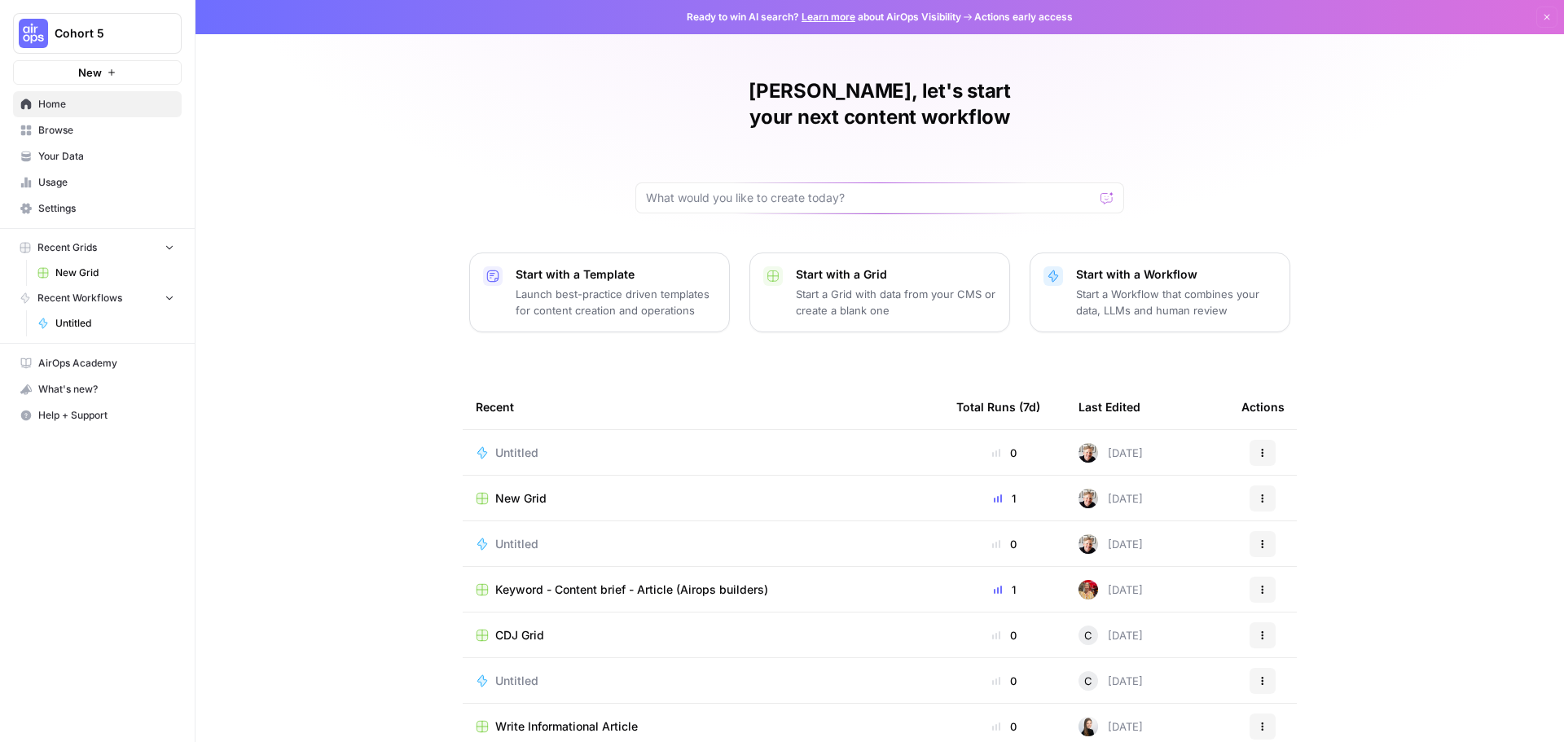
click at [572, 445] on div "Untitled" at bounding box center [703, 453] width 455 height 16
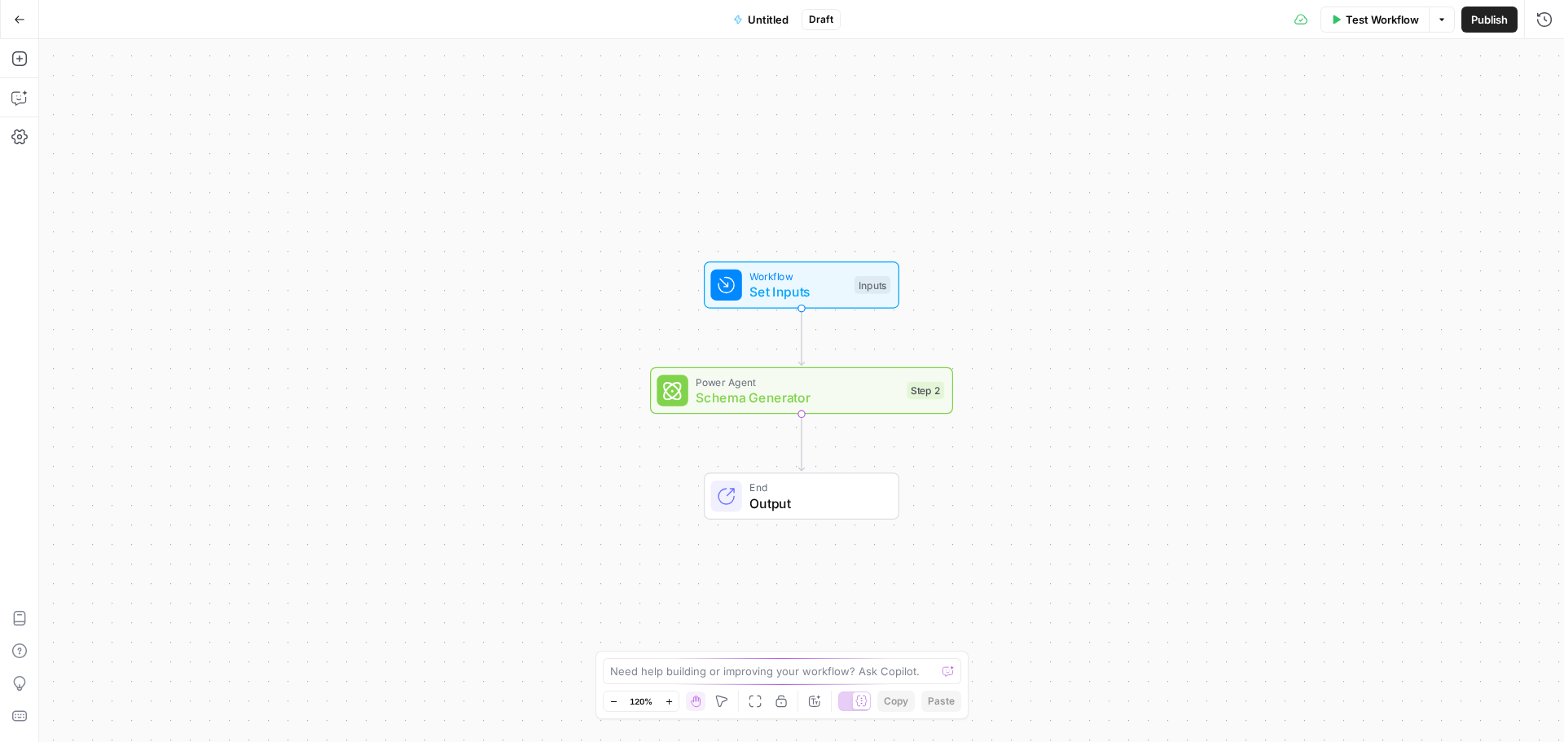
click at [802, 394] on span "Schema Generator" at bounding box center [798, 398] width 204 height 20
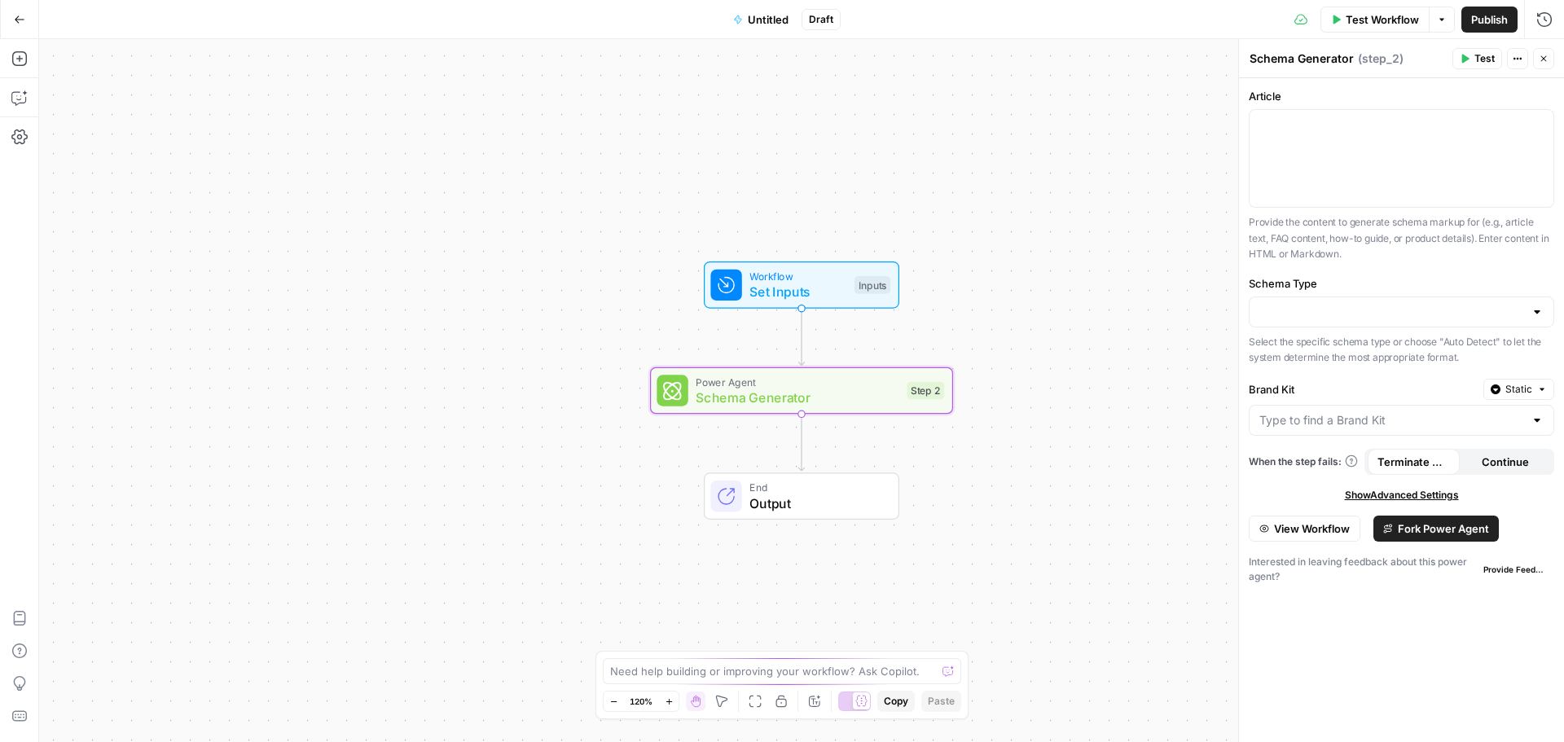
click at [1419, 521] on span "Fork Power Agent" at bounding box center [1443, 529] width 91 height 16
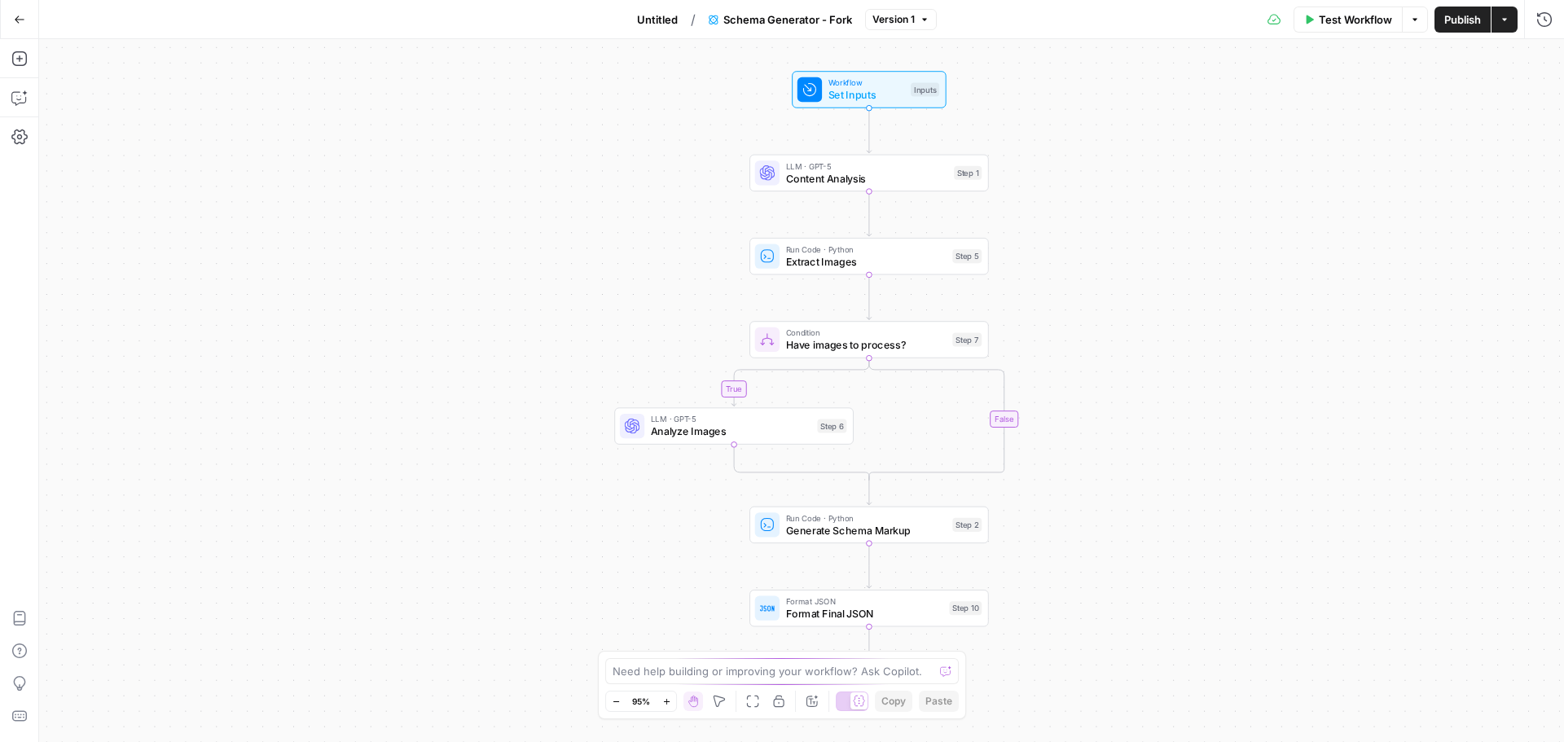
click at [22, 15] on icon "button" at bounding box center [19, 19] width 11 height 11
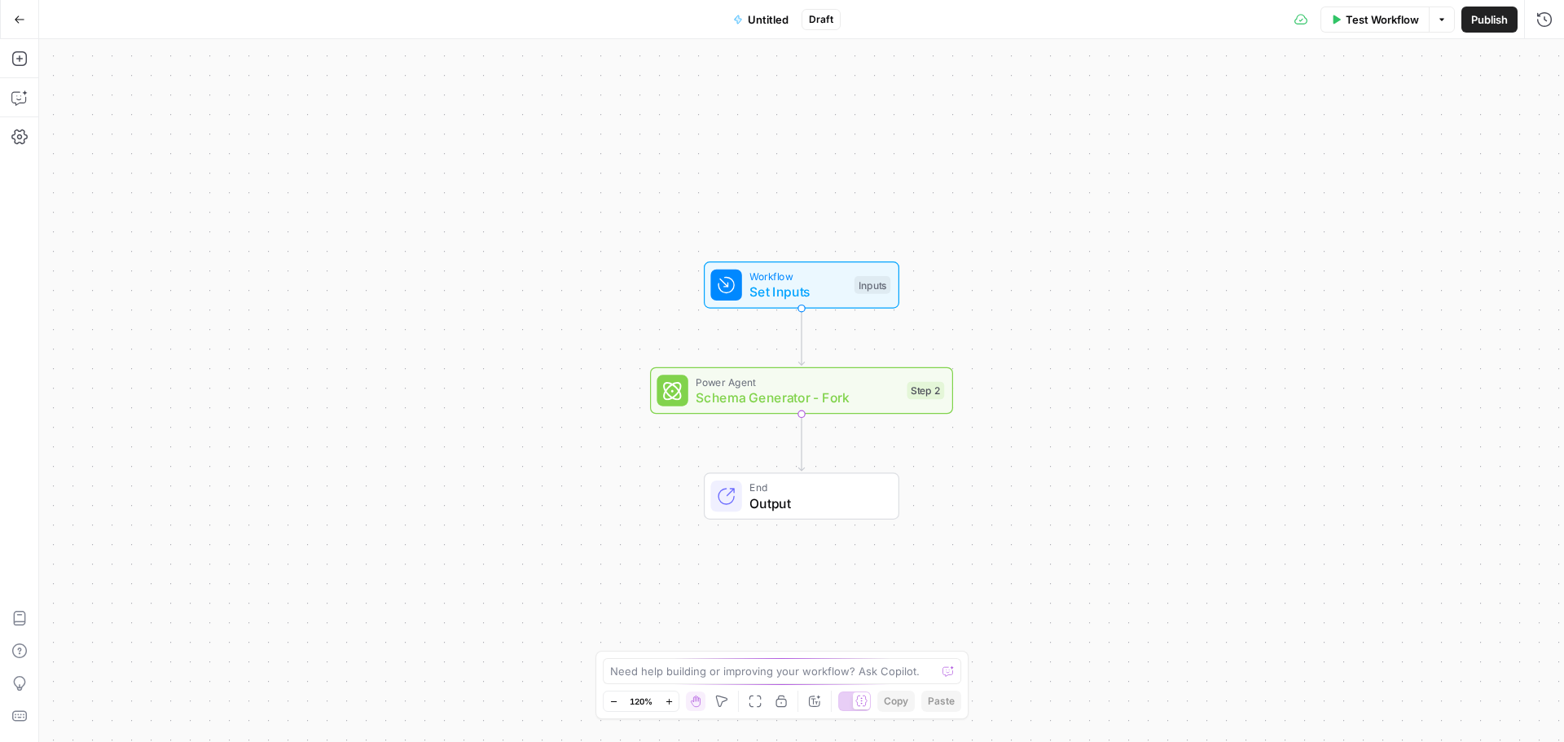
click at [14, 15] on icon "button" at bounding box center [19, 19] width 11 height 11
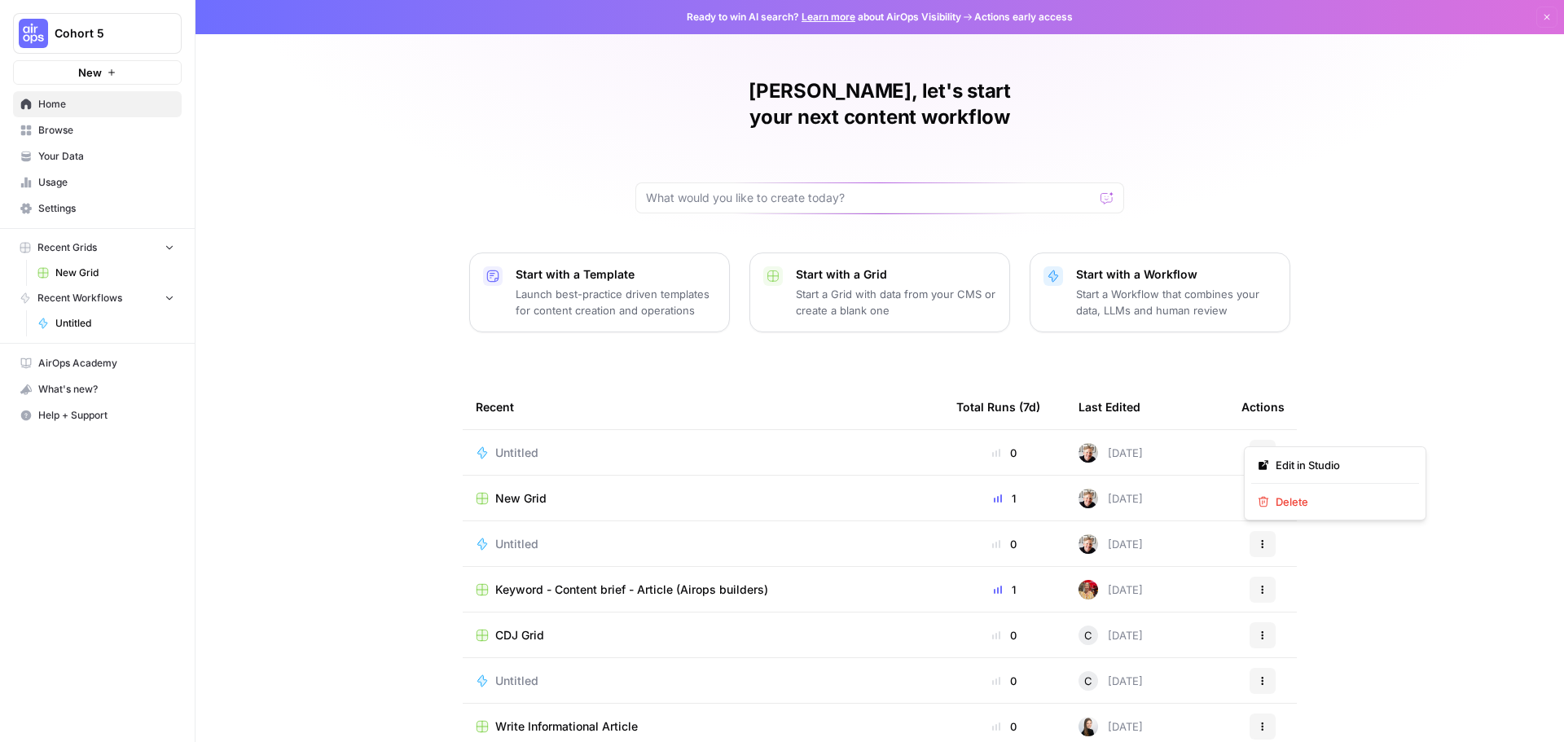
click at [1250, 440] on button "Actions" at bounding box center [1263, 453] width 26 height 26
click at [1286, 506] on span "Delete" at bounding box center [1341, 502] width 130 height 16
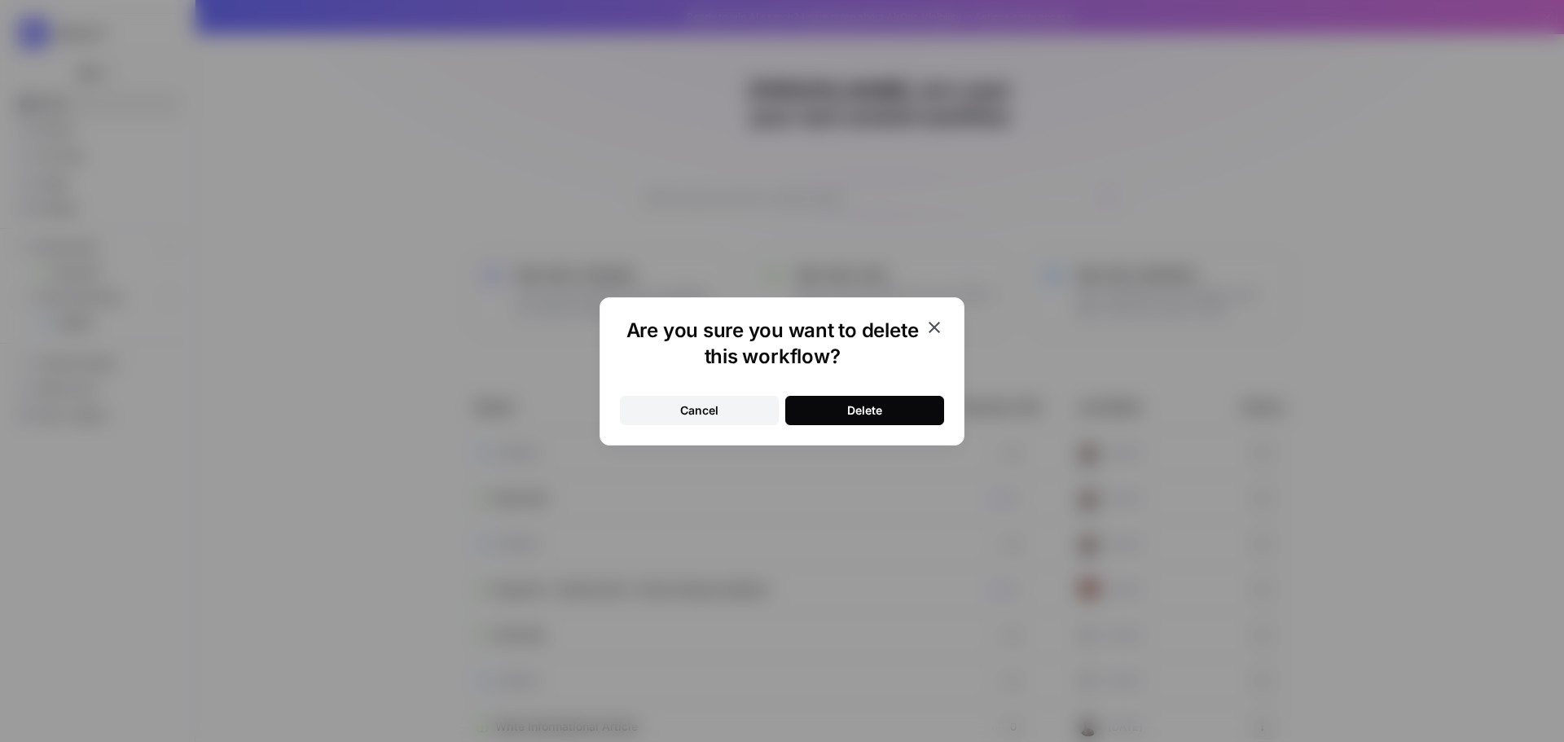
click at [863, 411] on div "Delete" at bounding box center [864, 410] width 35 height 16
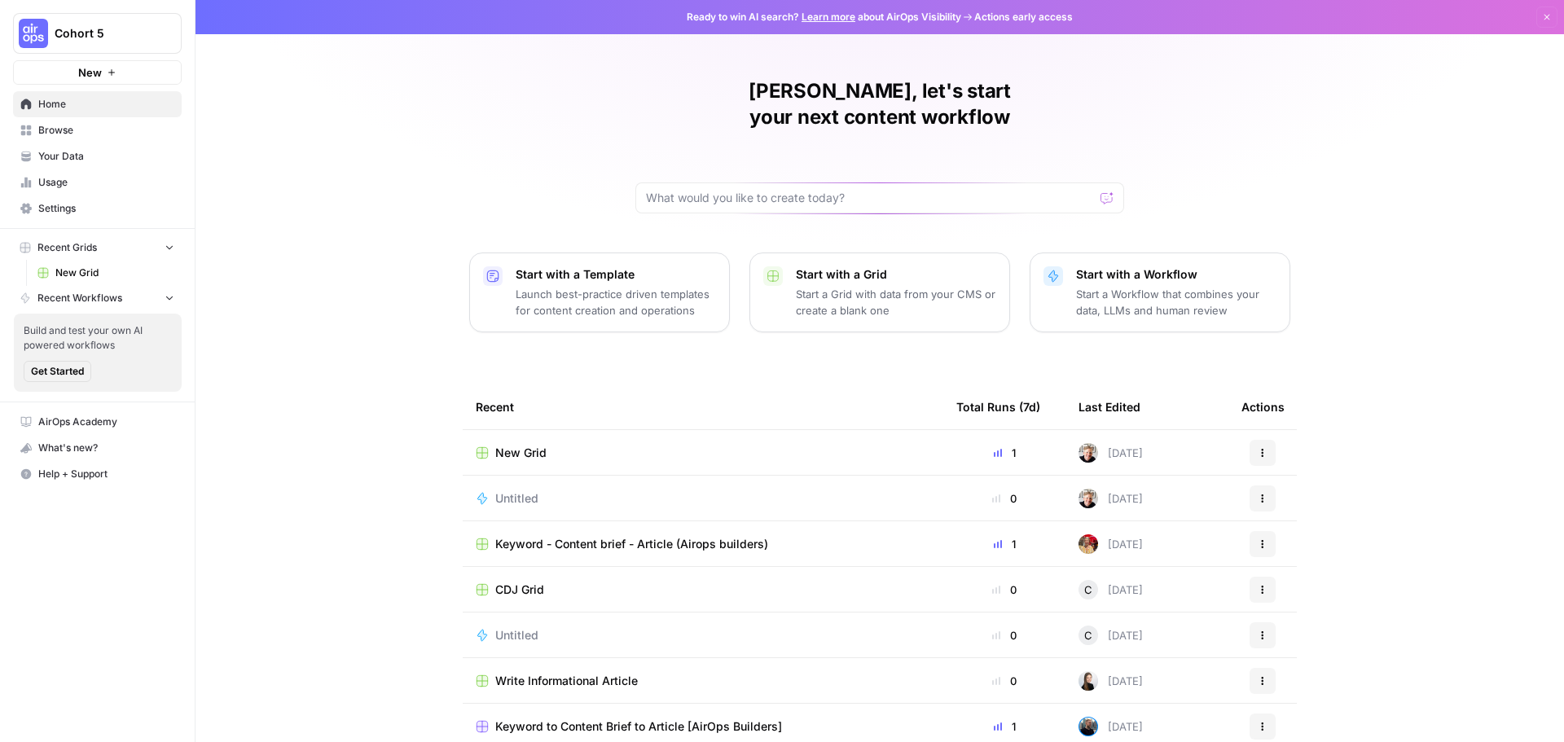
click at [1258, 494] on icon "button" at bounding box center [1263, 499] width 10 height 10
click at [1279, 542] on span "Delete" at bounding box center [1341, 547] width 130 height 16
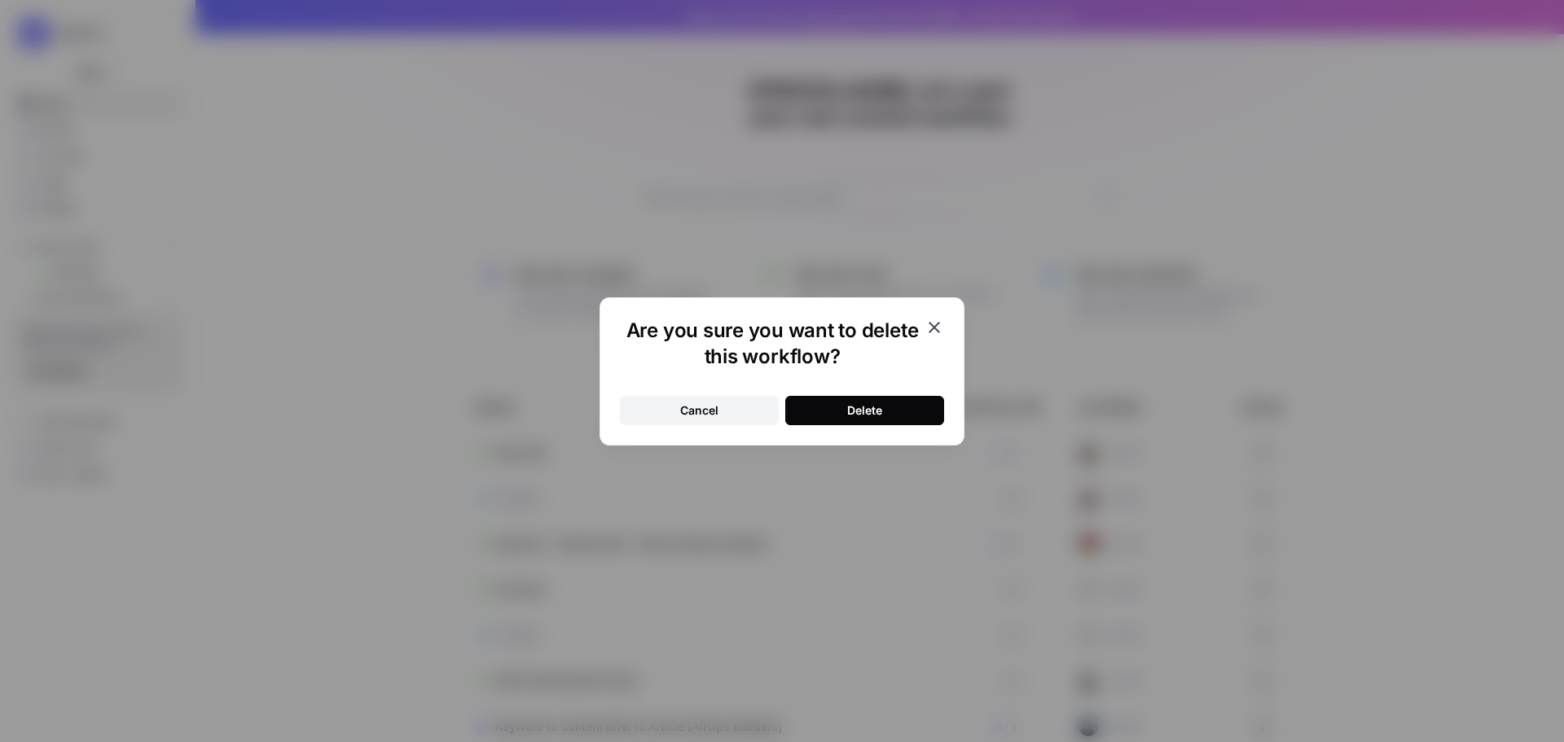
click at [904, 416] on button "Delete" at bounding box center [864, 410] width 159 height 29
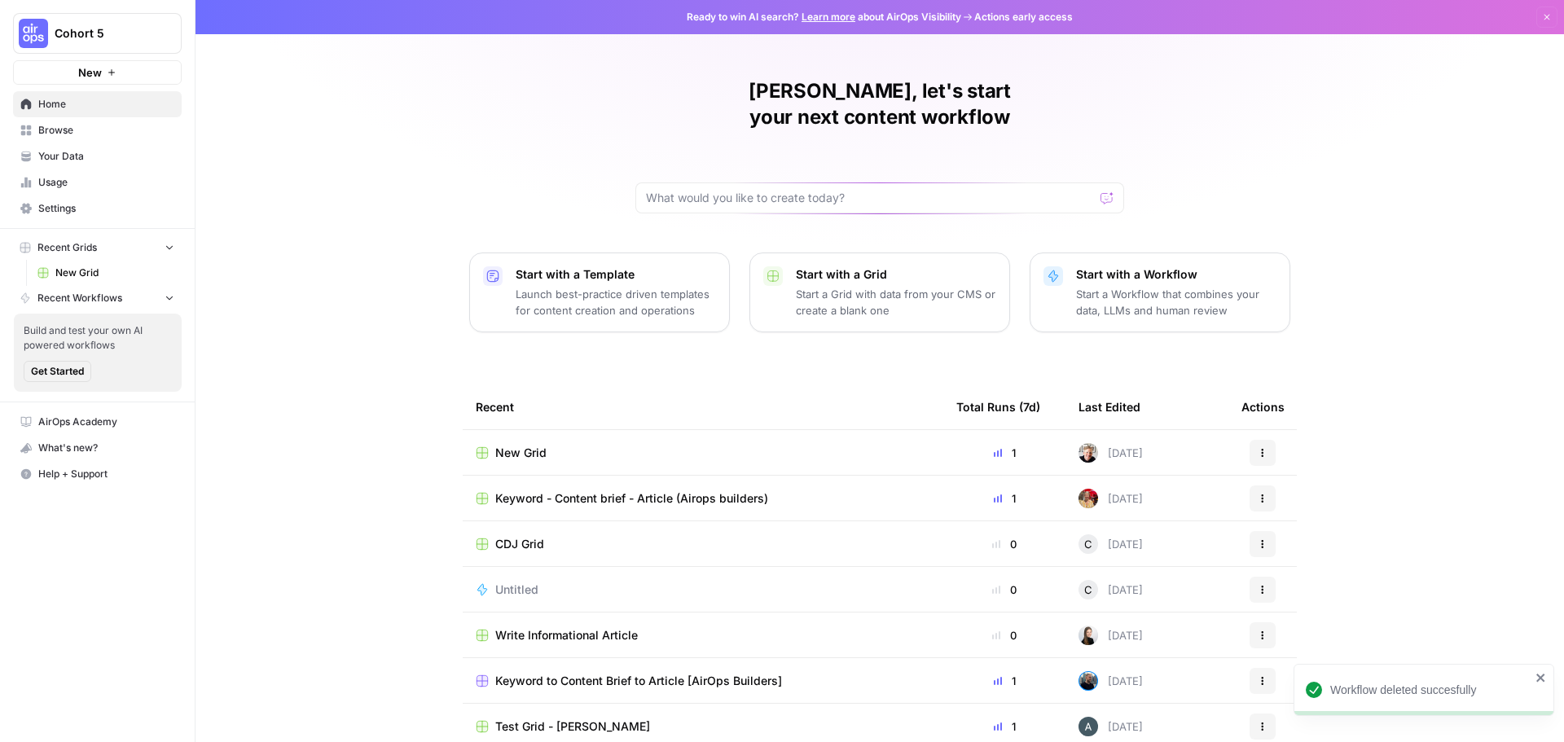
click at [1262, 455] on icon "button" at bounding box center [1263, 456] width 2 height 2
click at [1281, 495] on span "Delete" at bounding box center [1341, 502] width 130 height 16
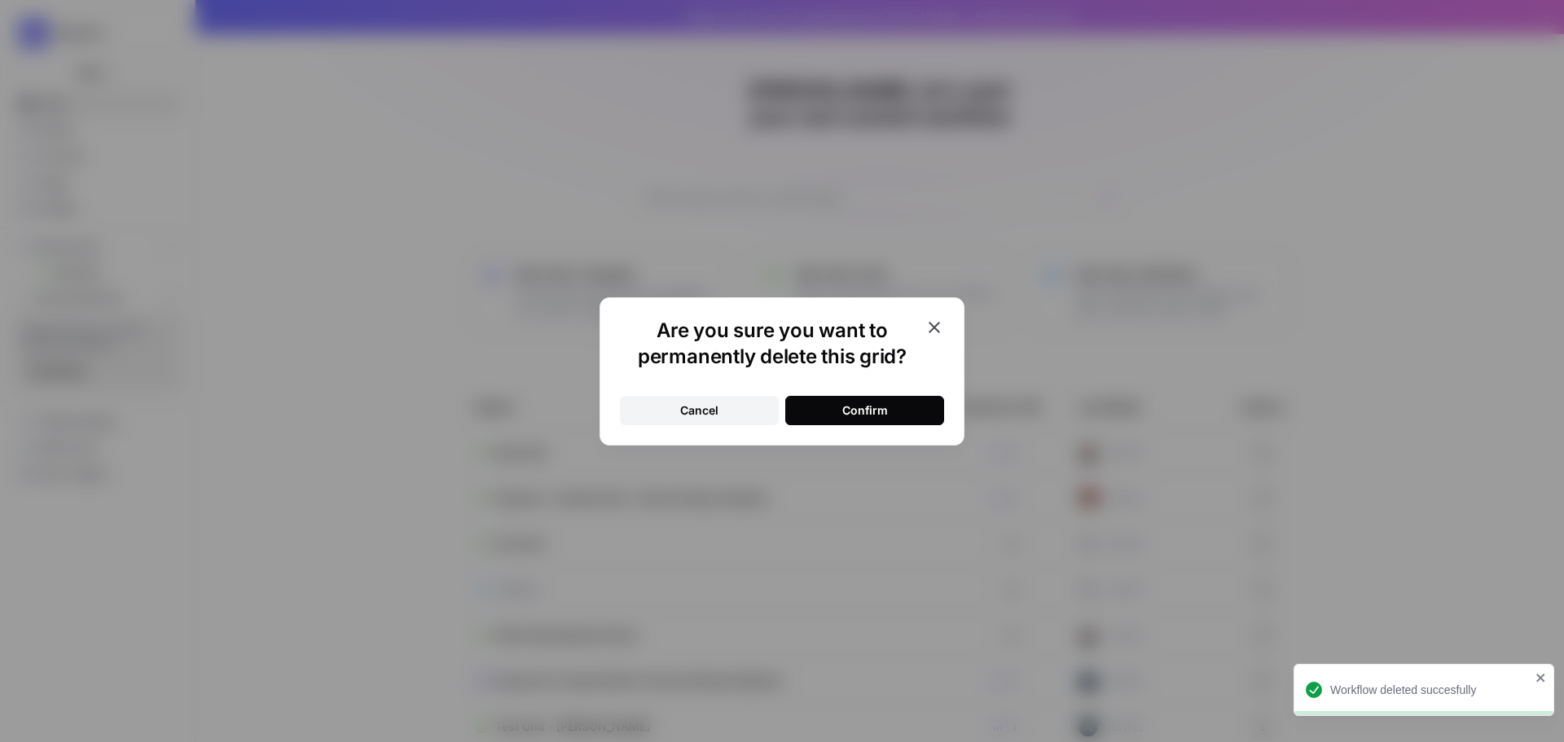
click at [867, 415] on div "Confirm" at bounding box center [865, 410] width 46 height 16
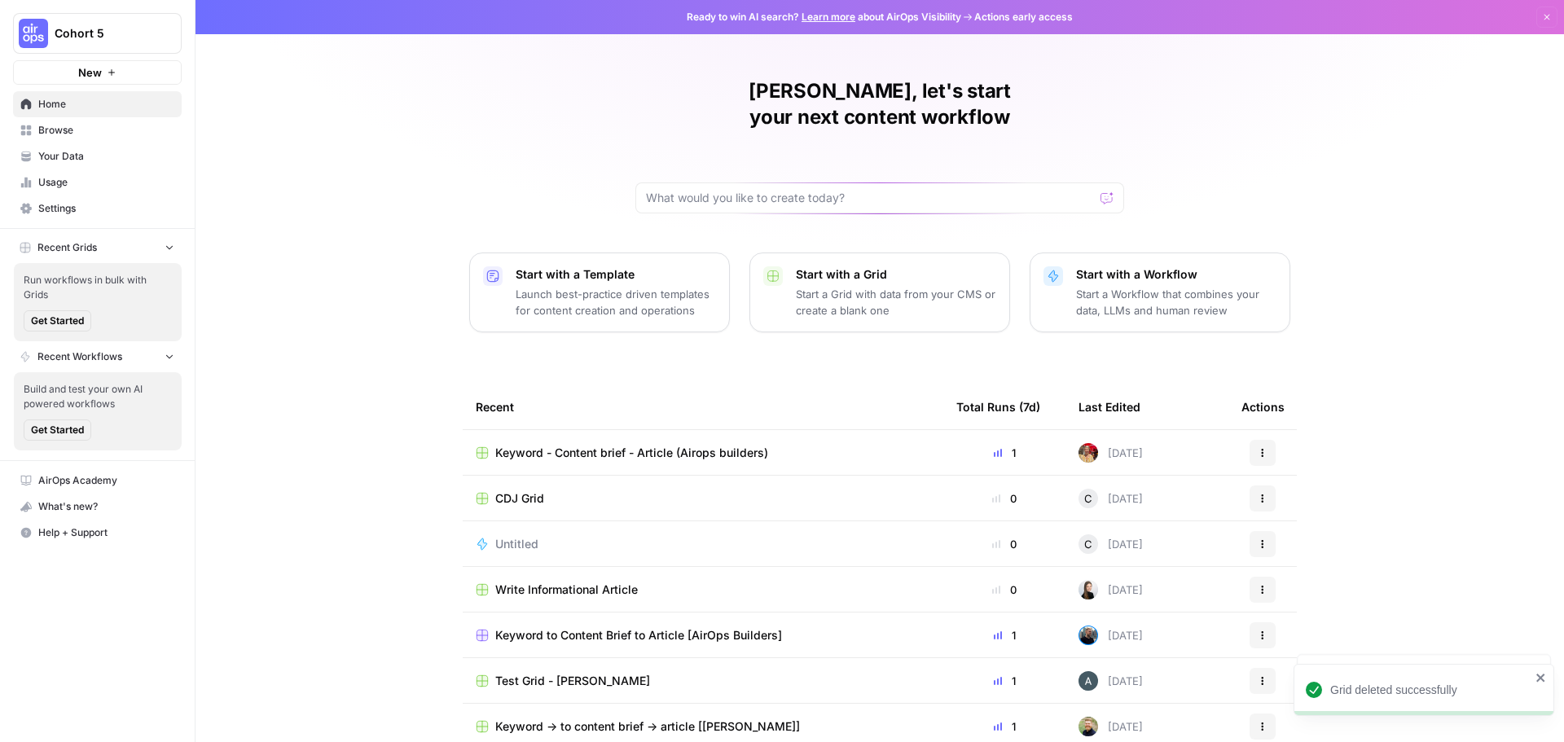
scroll to position [7, 0]
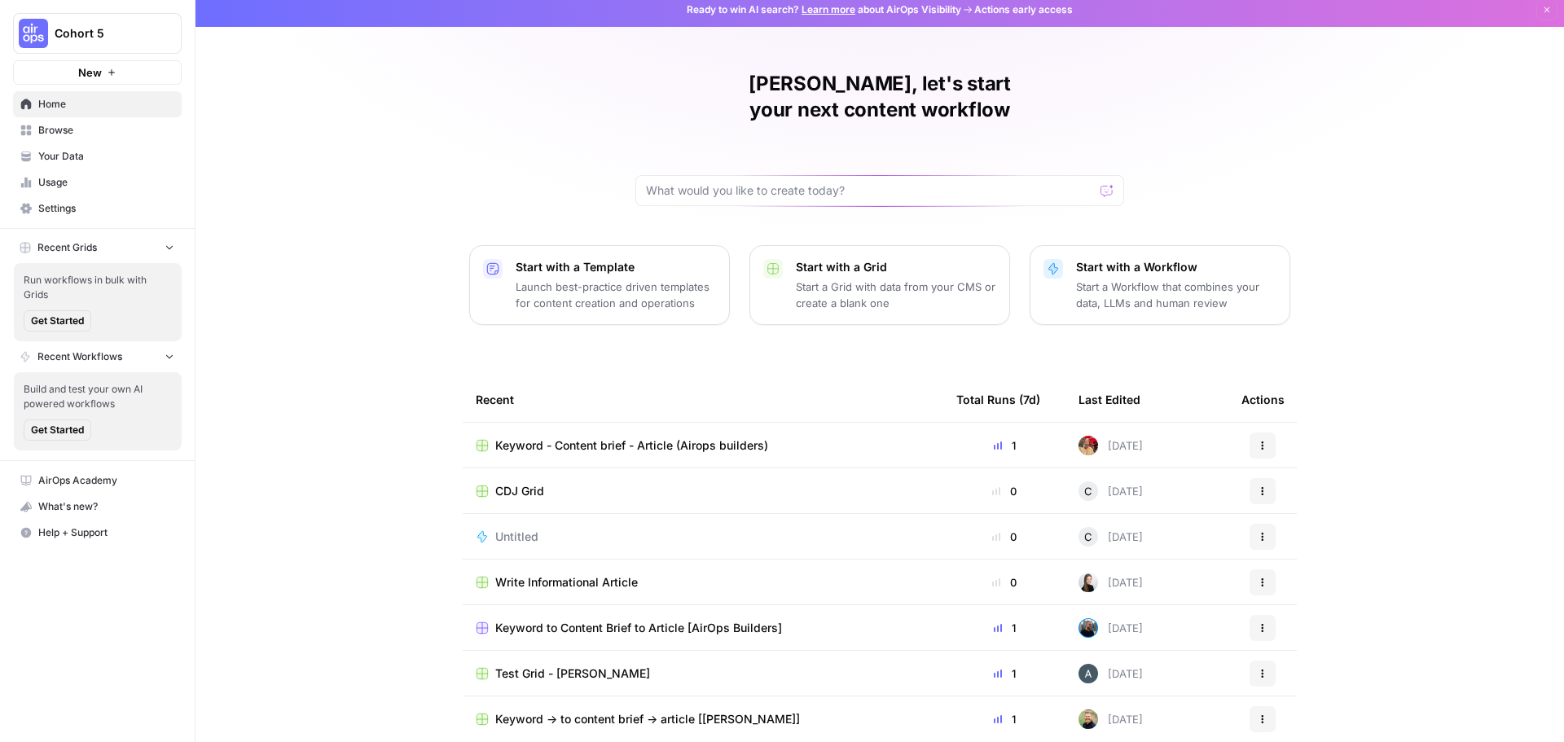
click at [47, 130] on span "Browse" at bounding box center [106, 130] width 136 height 15
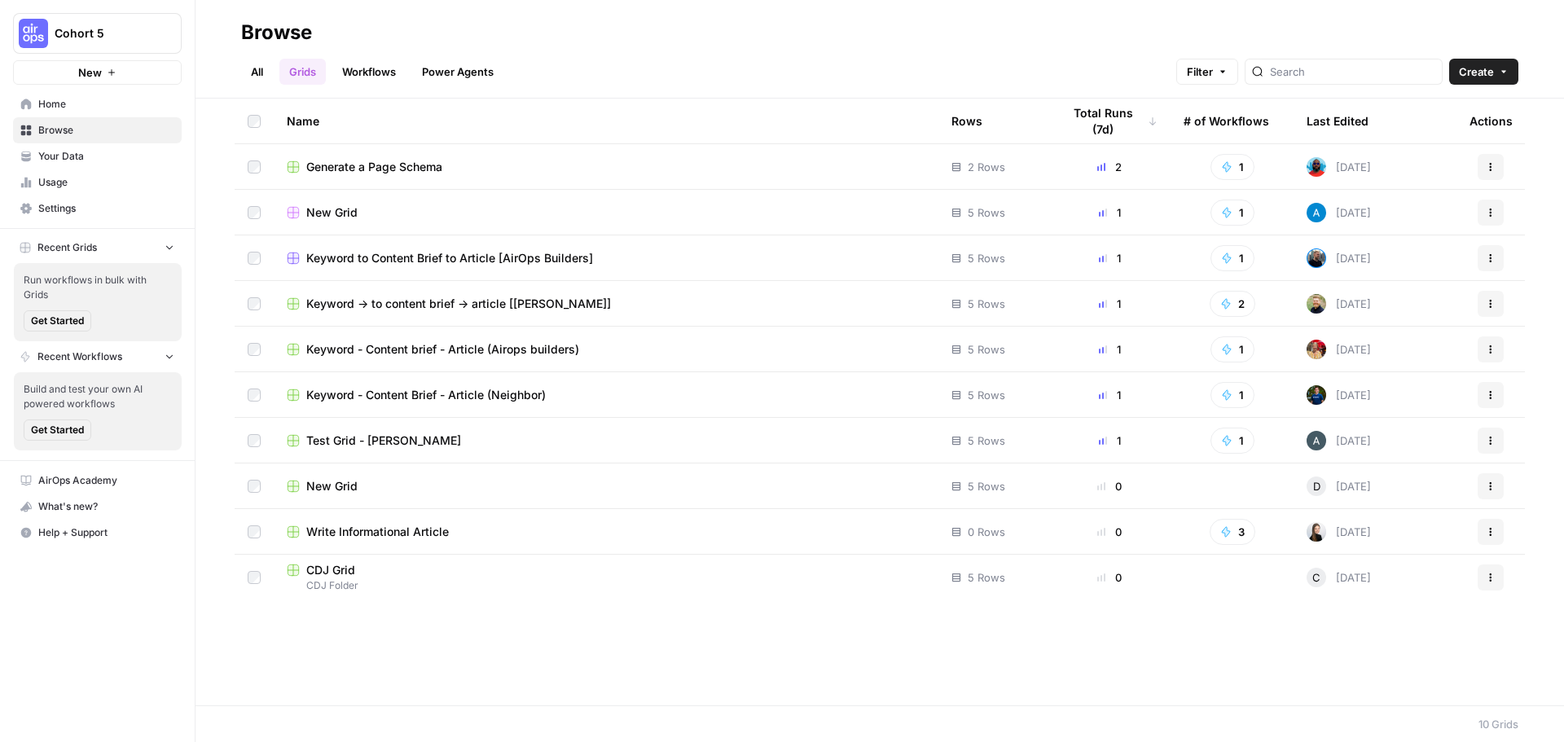
click at [259, 75] on link "All" at bounding box center [257, 72] width 32 height 26
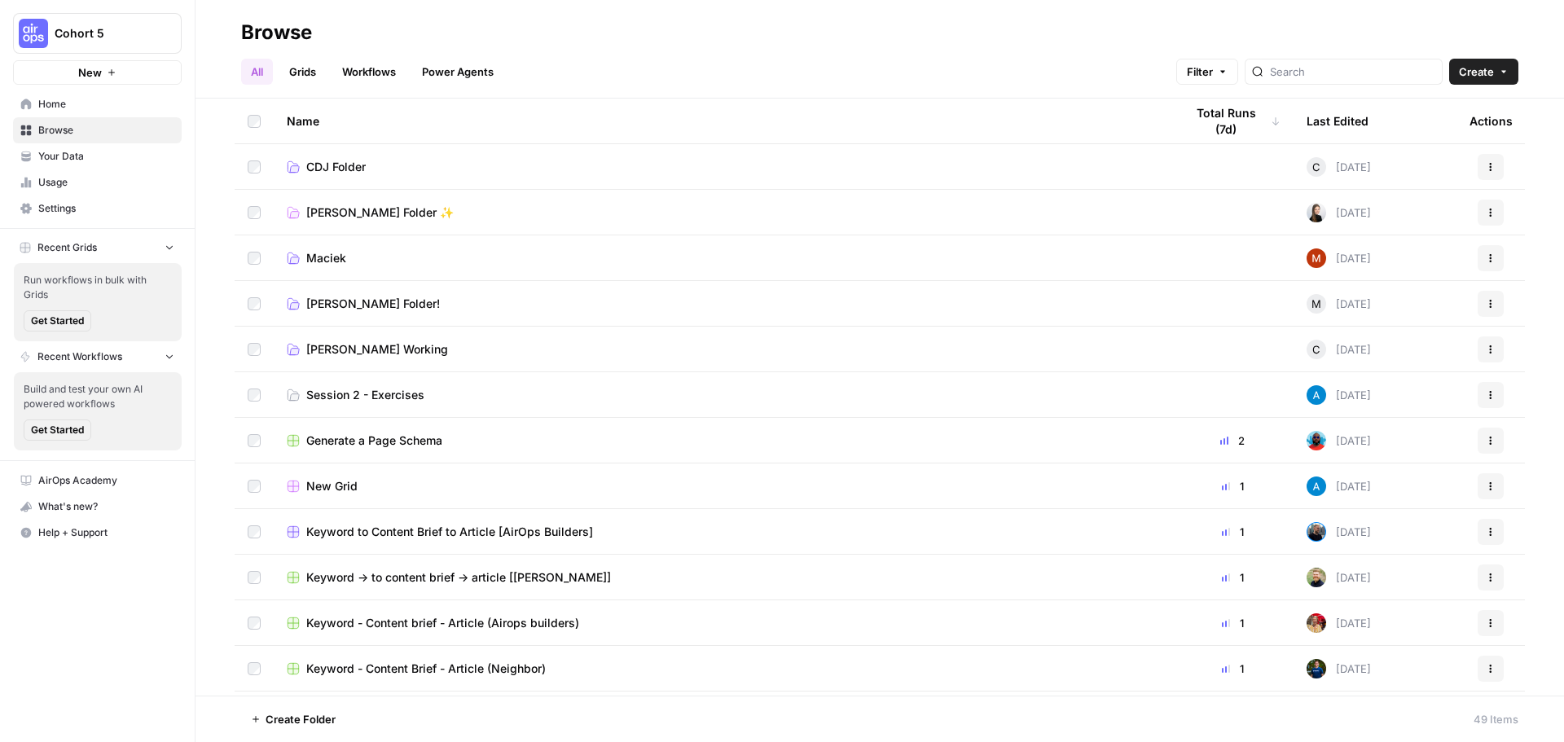
click at [61, 112] on link "Home" at bounding box center [97, 104] width 169 height 26
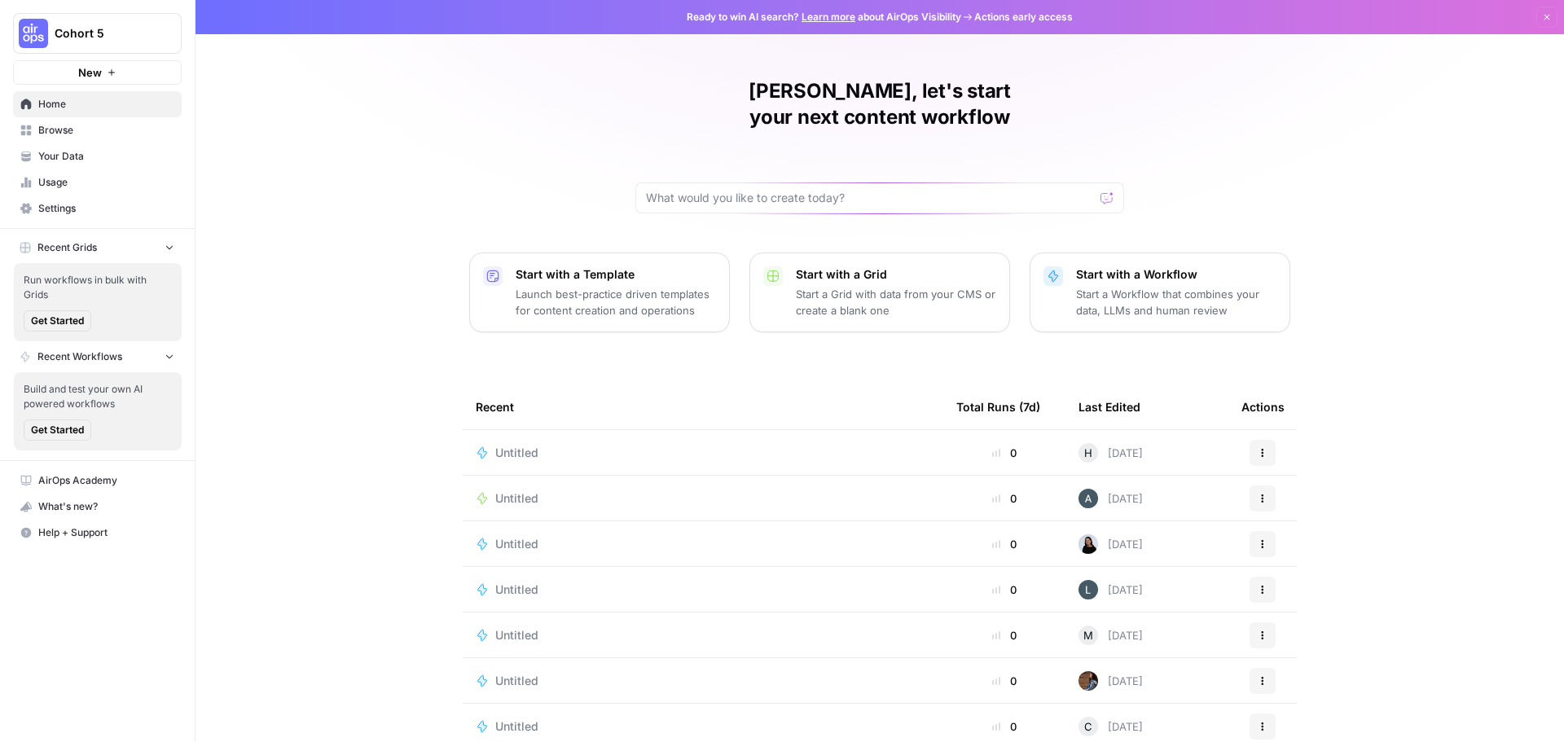
click at [61, 131] on span "Browse" at bounding box center [106, 130] width 136 height 15
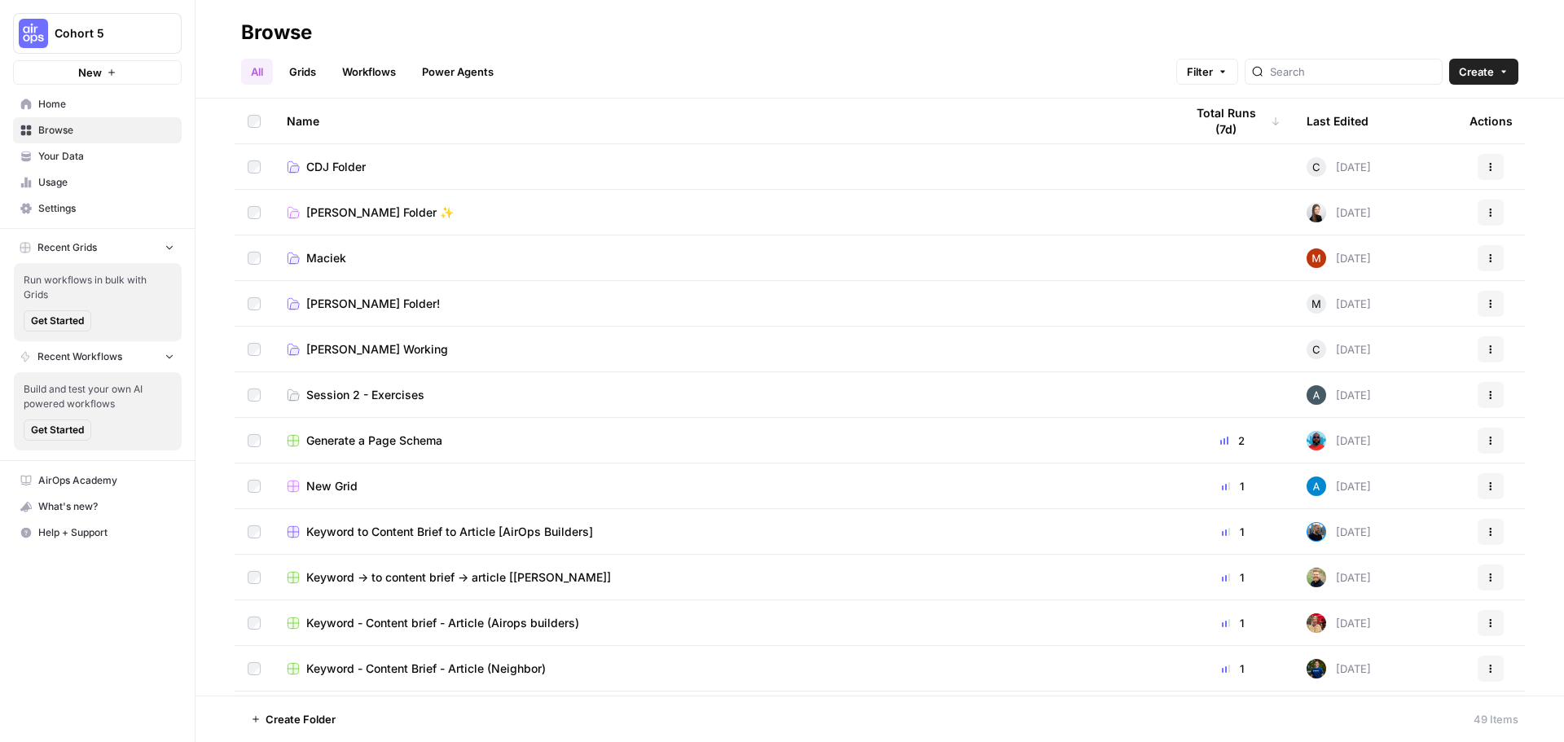
click at [372, 399] on span "Session 2 - Exercises" at bounding box center [365, 395] width 118 height 16
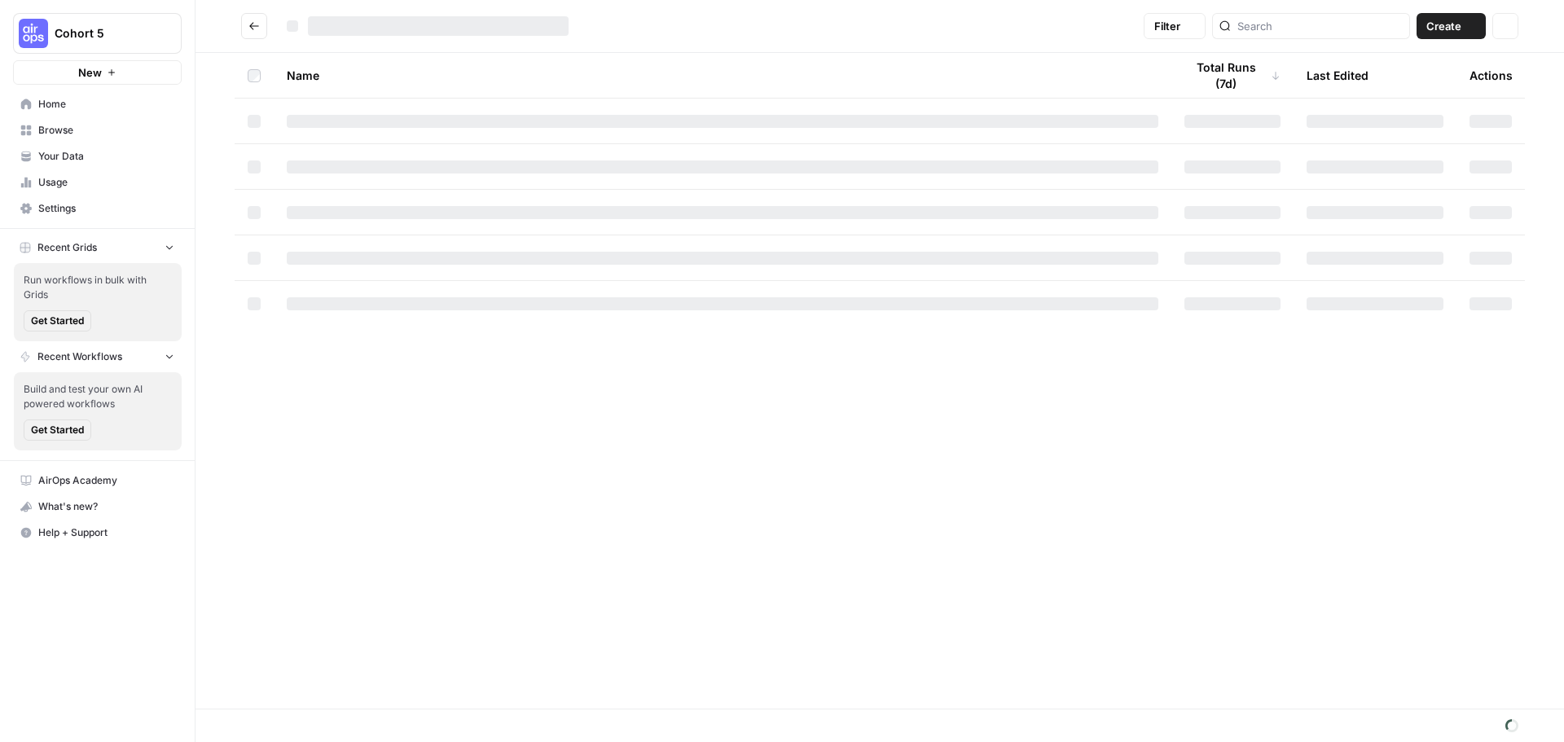
click at [372, 399] on div "Name Total Runs (7d) Last Edited Actions" at bounding box center [880, 381] width 1369 height 656
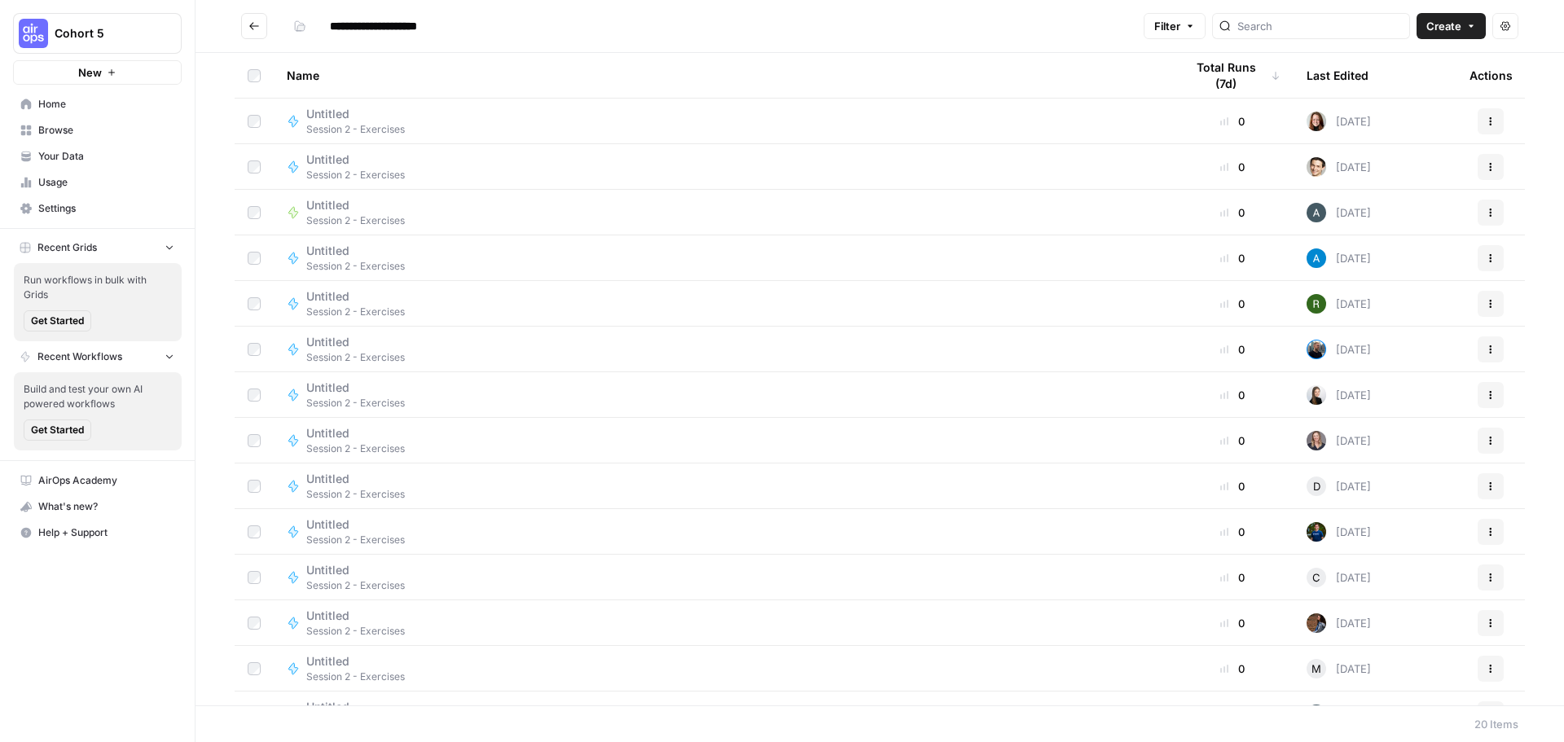
click at [402, 77] on div "Name" at bounding box center [723, 75] width 872 height 45
click at [1453, 36] on button "Create" at bounding box center [1451, 26] width 69 height 26
click at [1401, 86] on span "Workflow" at bounding box center [1420, 87] width 91 height 16
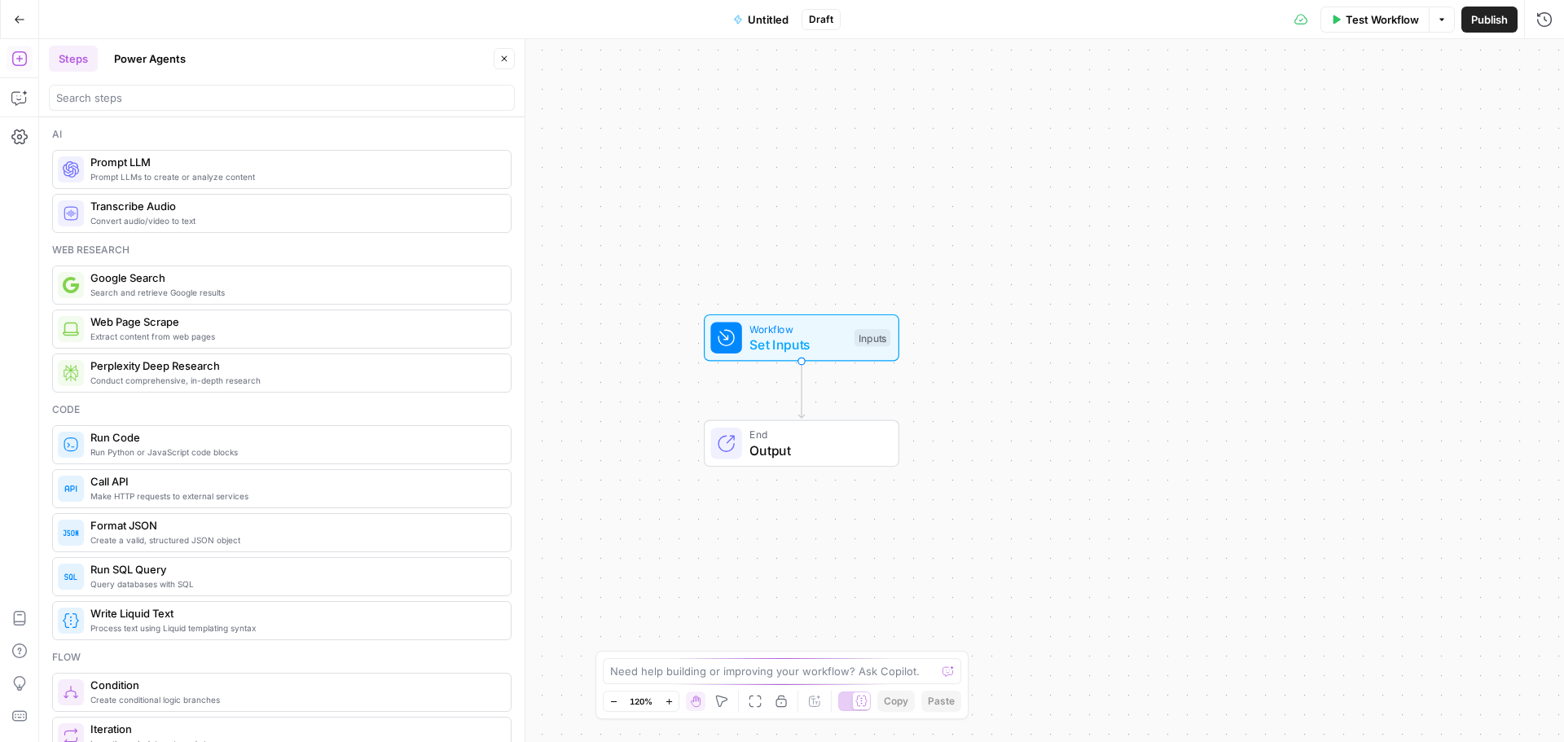
click at [784, 20] on span "Untitled" at bounding box center [768, 19] width 41 height 16
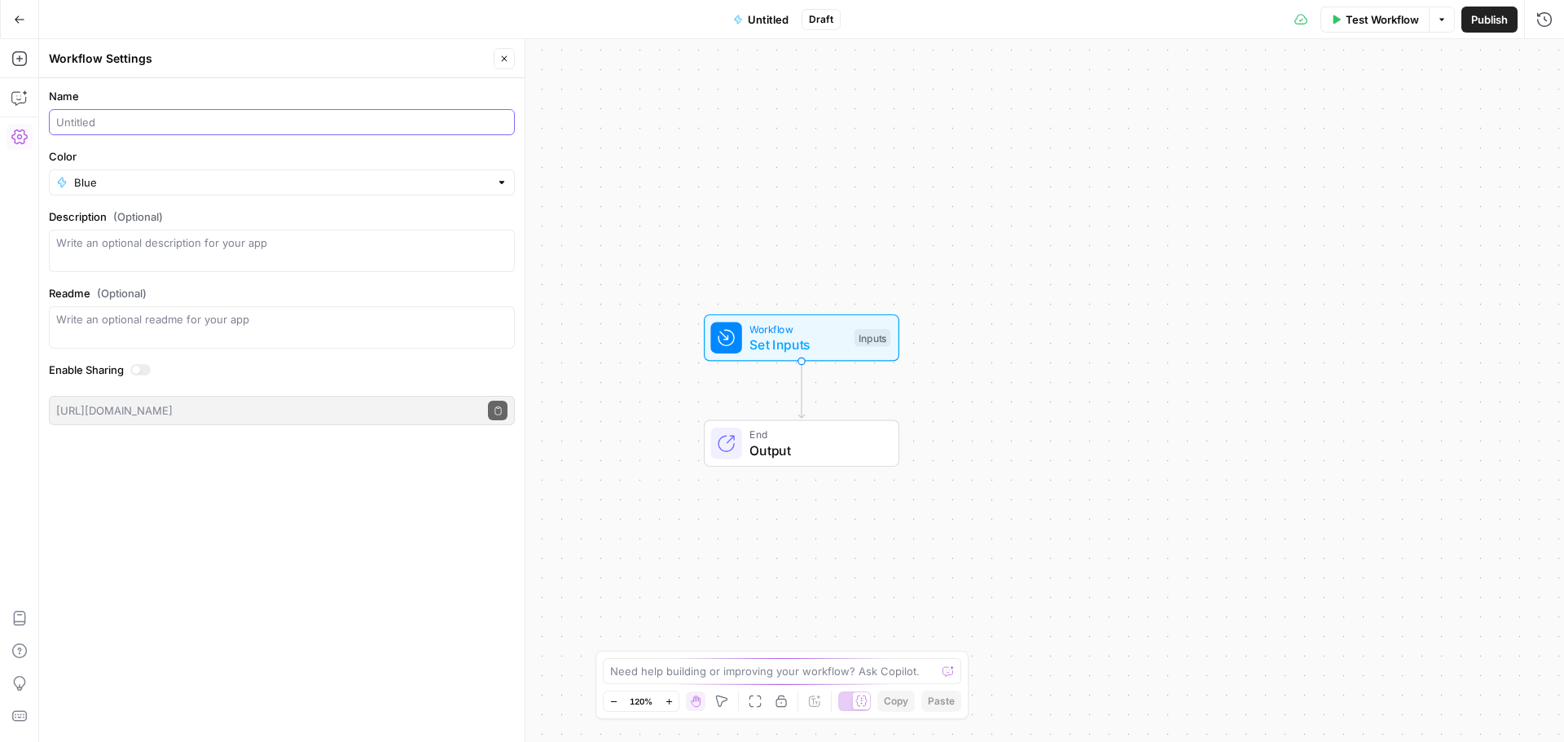
click at [108, 129] on input "Name" at bounding box center [281, 122] width 451 height 16
click at [215, 125] on input "Meta Description Generator" at bounding box center [281, 122] width 451 height 16
click at [280, 127] on input "Meta Description Generator ([PERSON_NAME](" at bounding box center [281, 122] width 451 height 16
type input "Meta Description Generator ([PERSON_NAME])"
click at [174, 171] on div "Blue" at bounding box center [282, 182] width 466 height 26
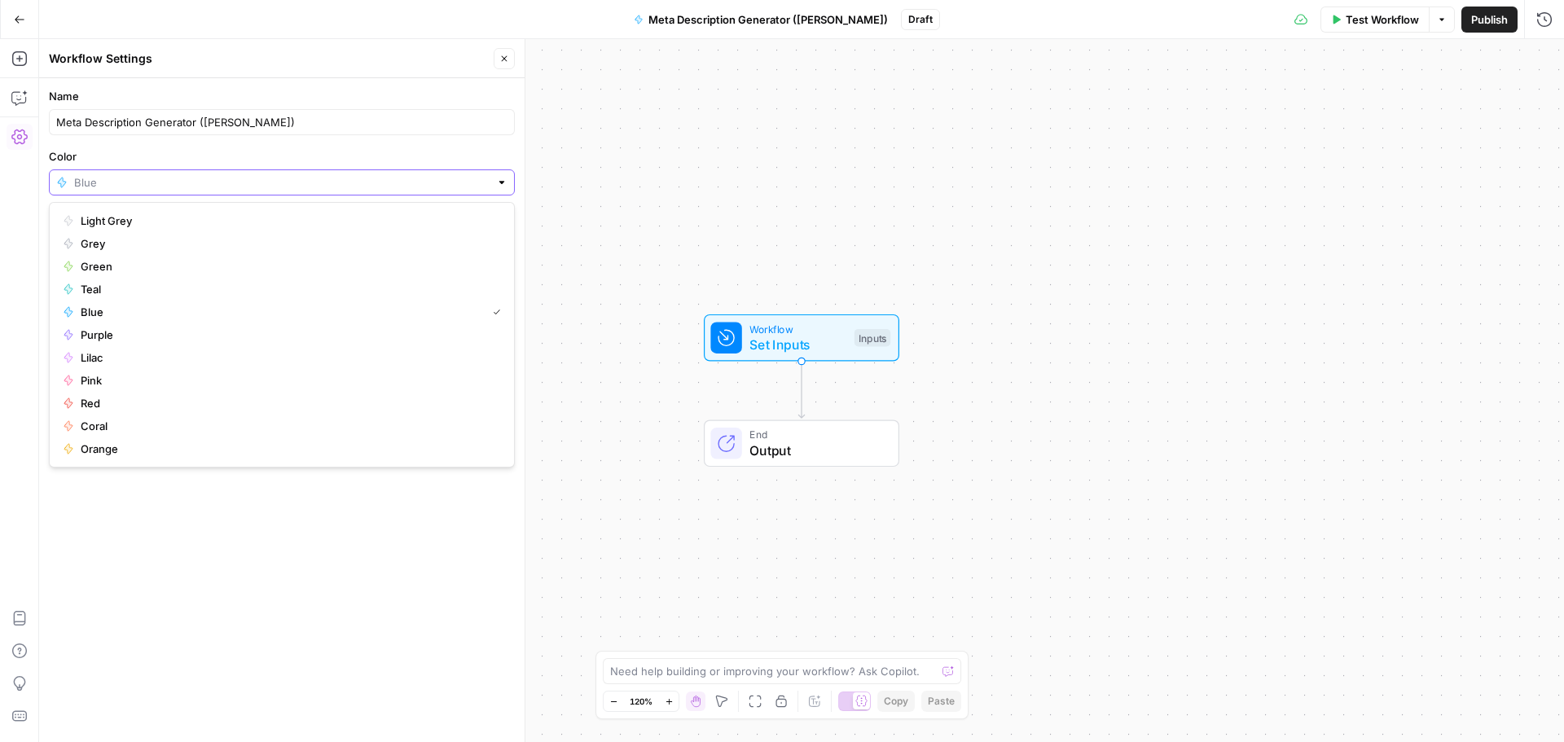
click at [170, 180] on input "Color" at bounding box center [282, 182] width 416 height 16
click at [104, 385] on span "Pink" at bounding box center [288, 380] width 414 height 16
type input "Pink"
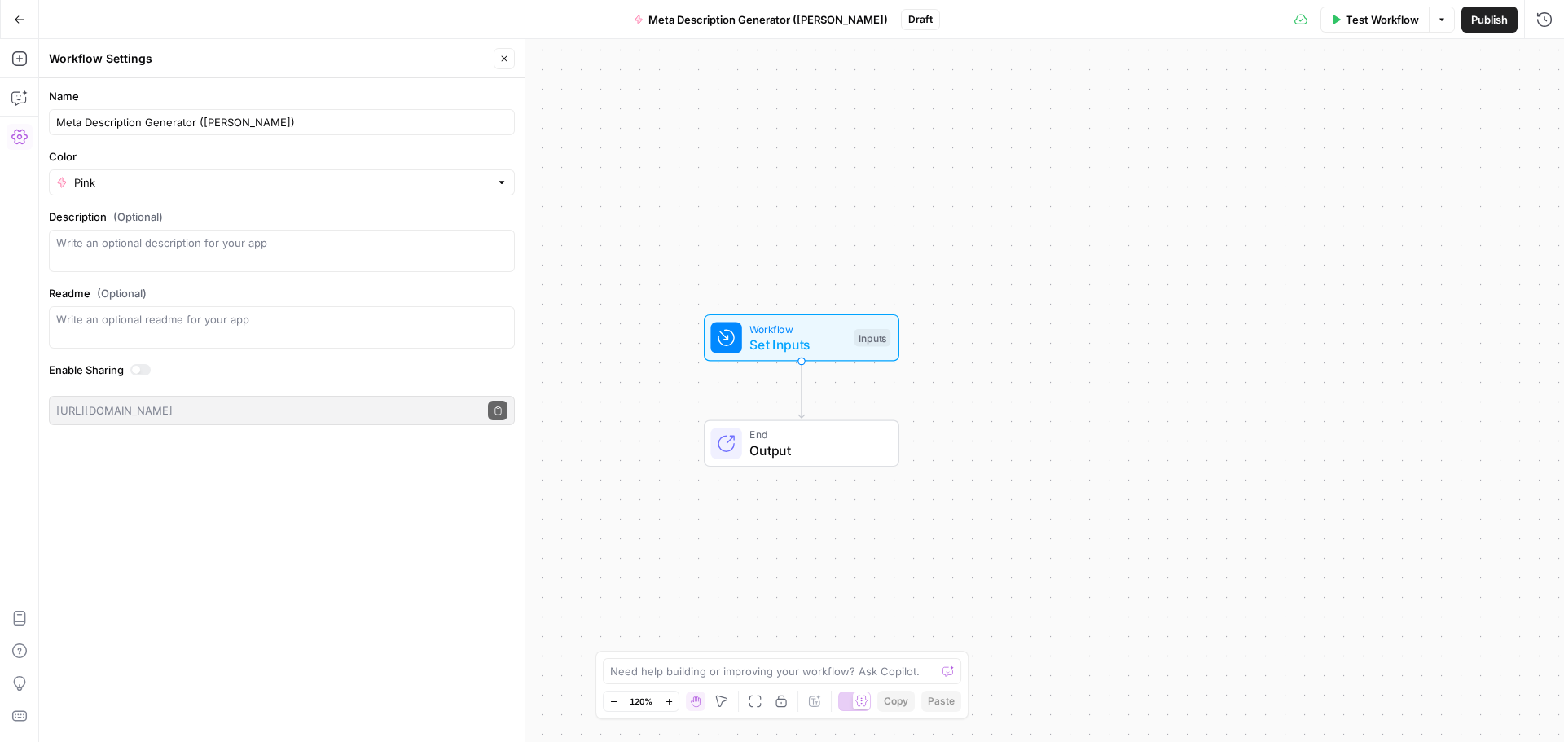
click at [20, 17] on icon "button" at bounding box center [19, 19] width 11 height 11
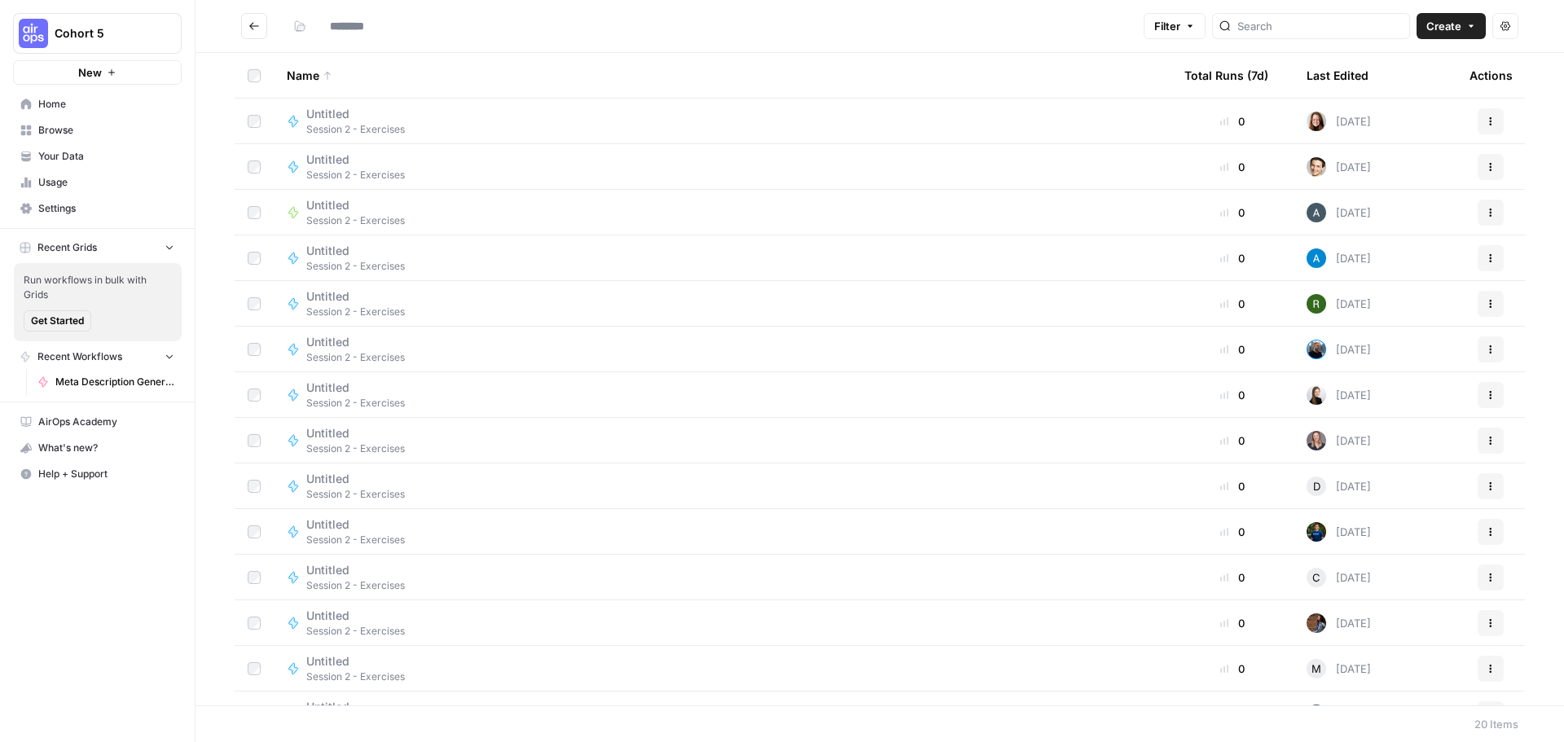
type input "**********"
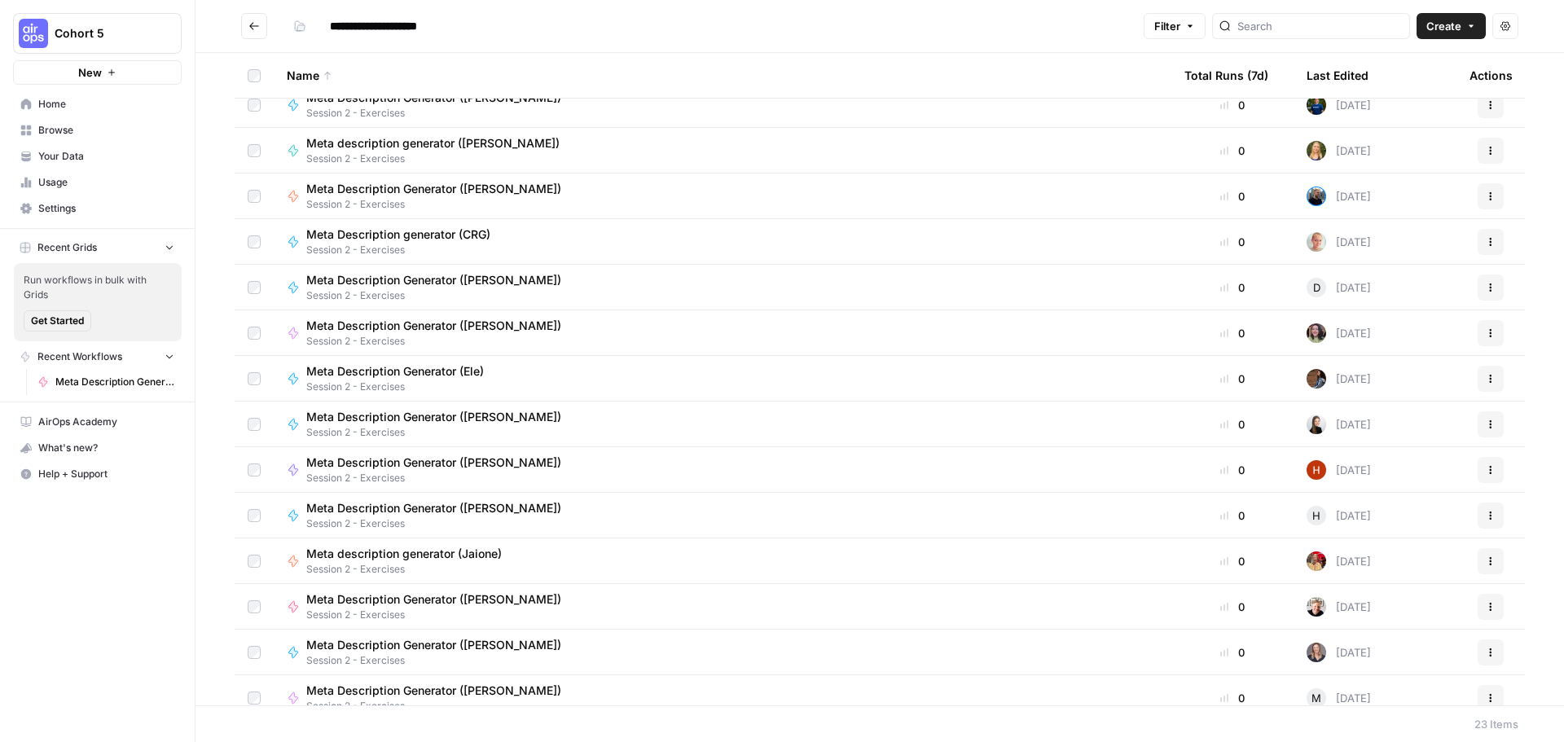
scroll to position [442, 0]
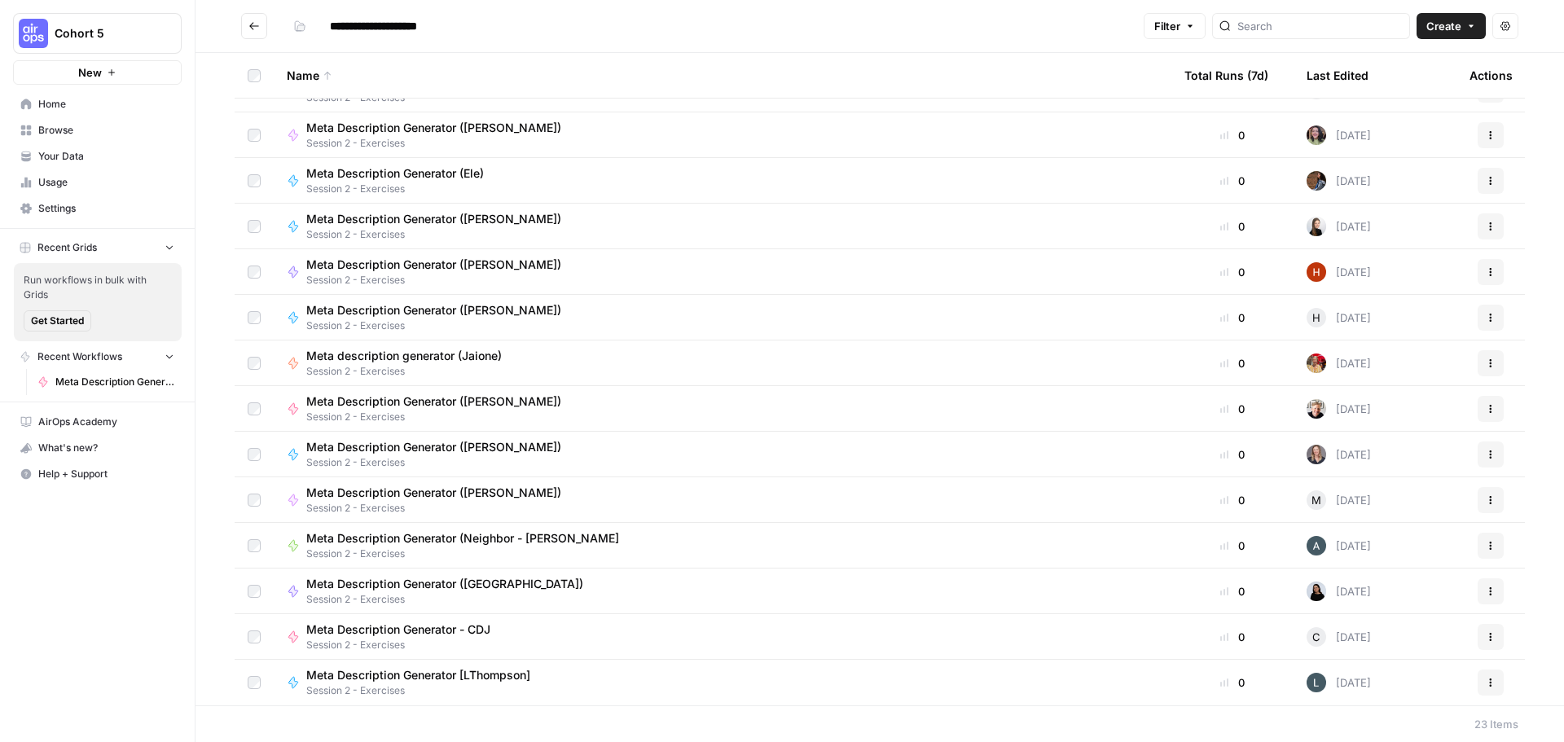
click at [500, 401] on div "Meta Description Generator ([PERSON_NAME])" at bounding box center [440, 402] width 268 height 16
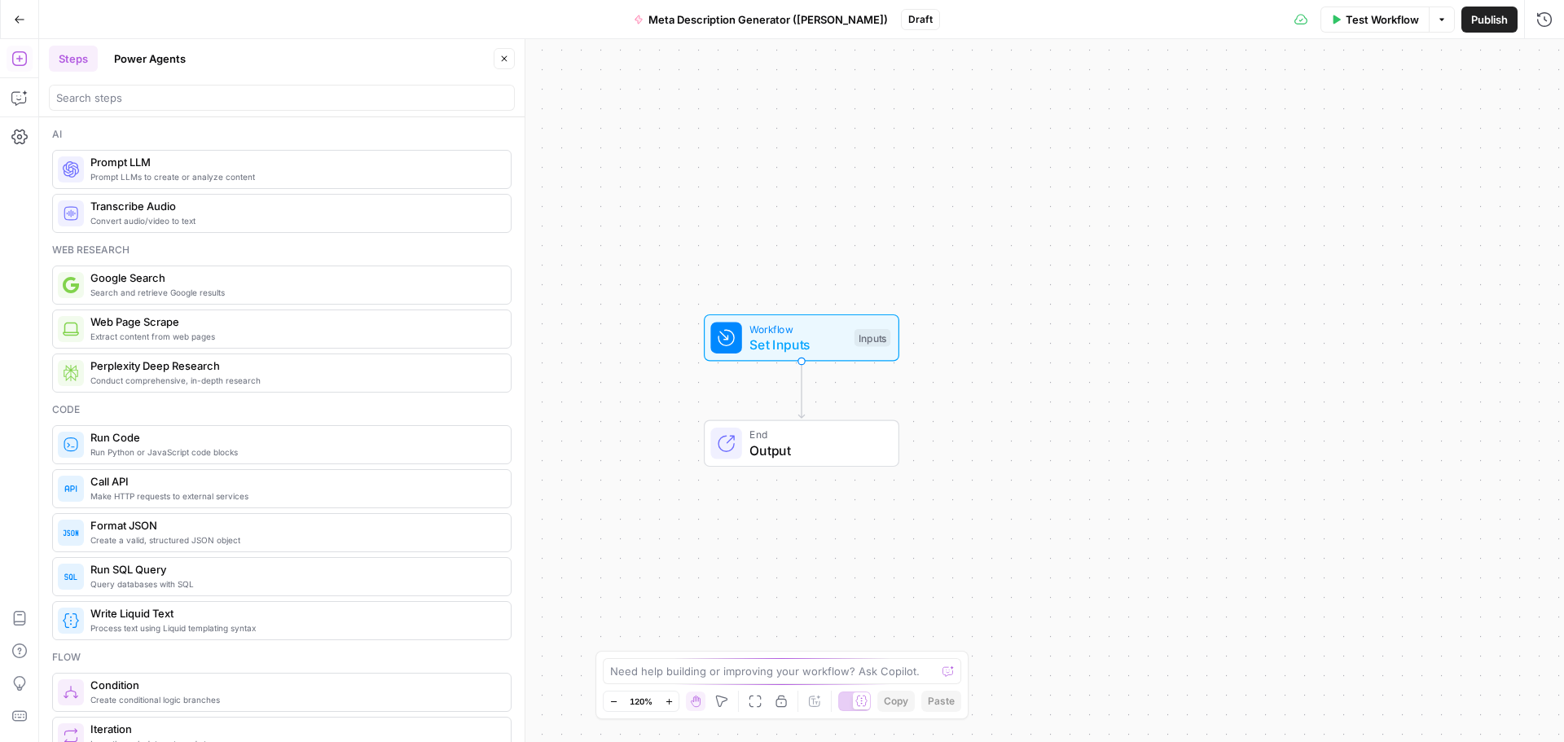
click at [806, 345] on span "Set Inputs" at bounding box center [798, 345] width 97 height 20
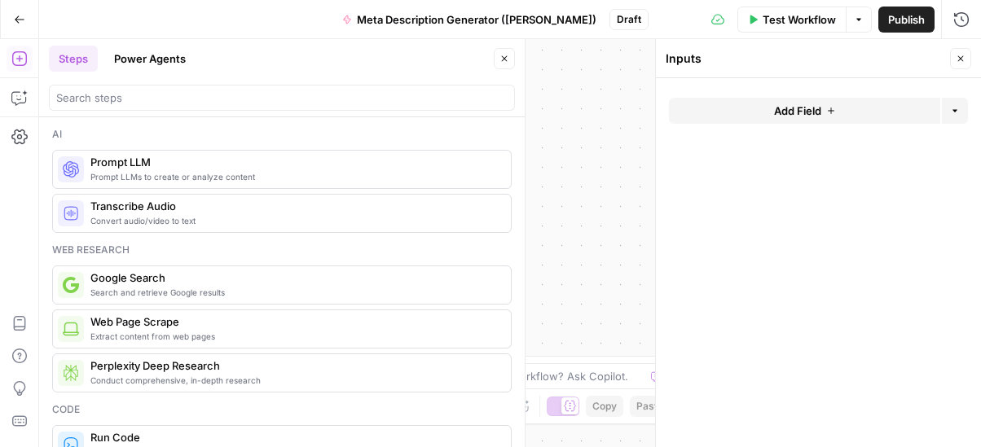
click at [798, 111] on span "Add Field" at bounding box center [797, 111] width 47 height 16
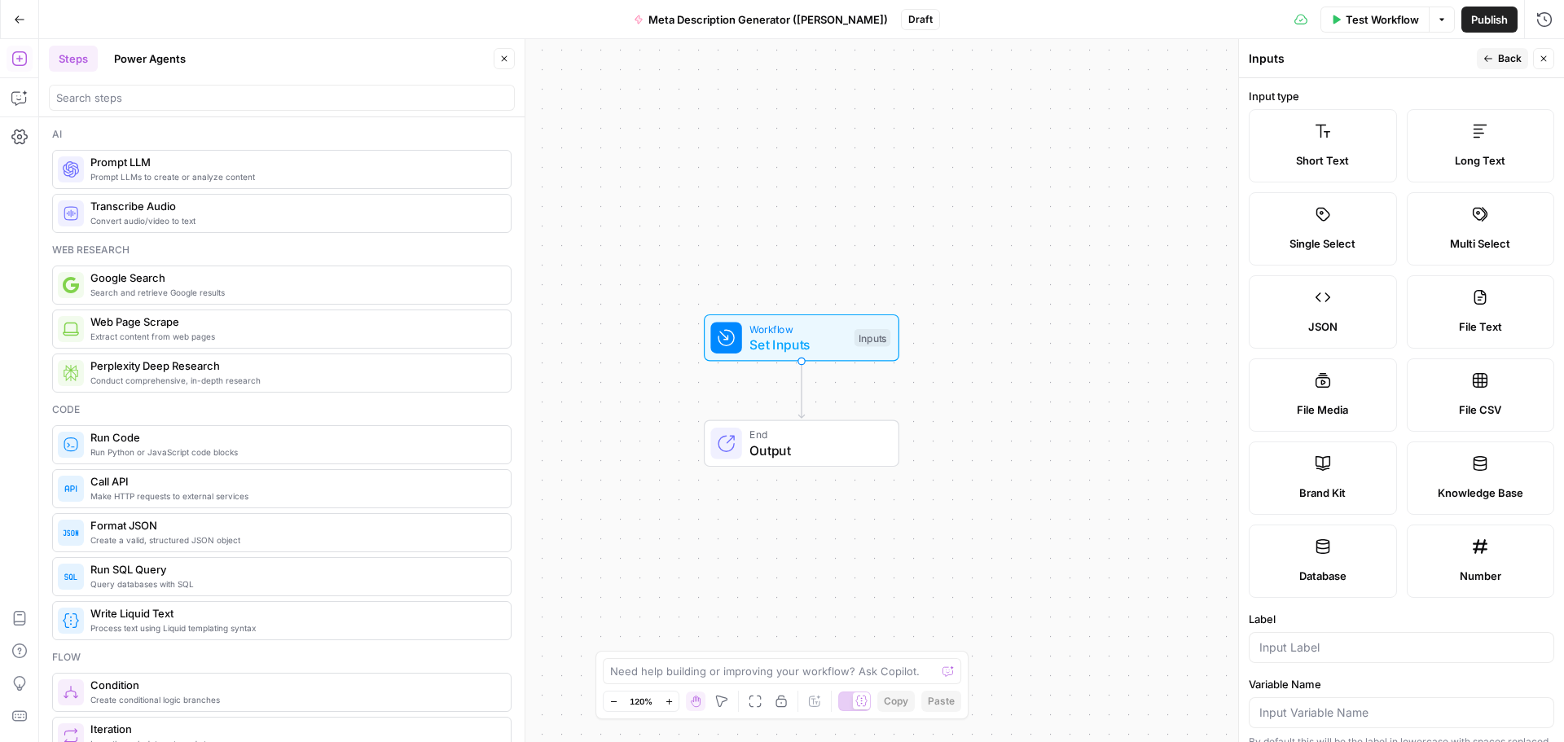
click at [1319, 550] on icon at bounding box center [1323, 547] width 16 height 16
click at [1320, 479] on label "Brand Kit" at bounding box center [1323, 478] width 148 height 73
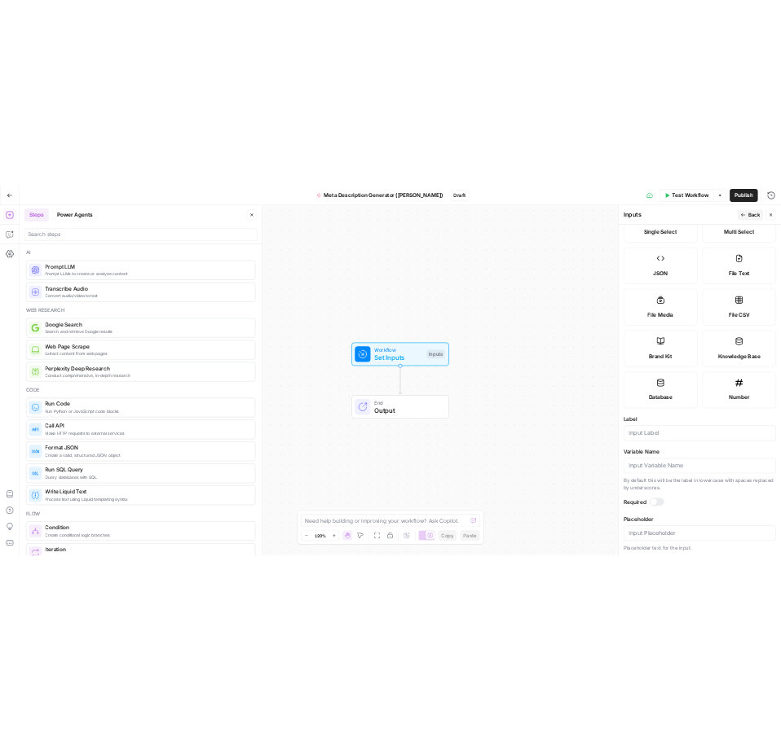
scroll to position [152, 0]
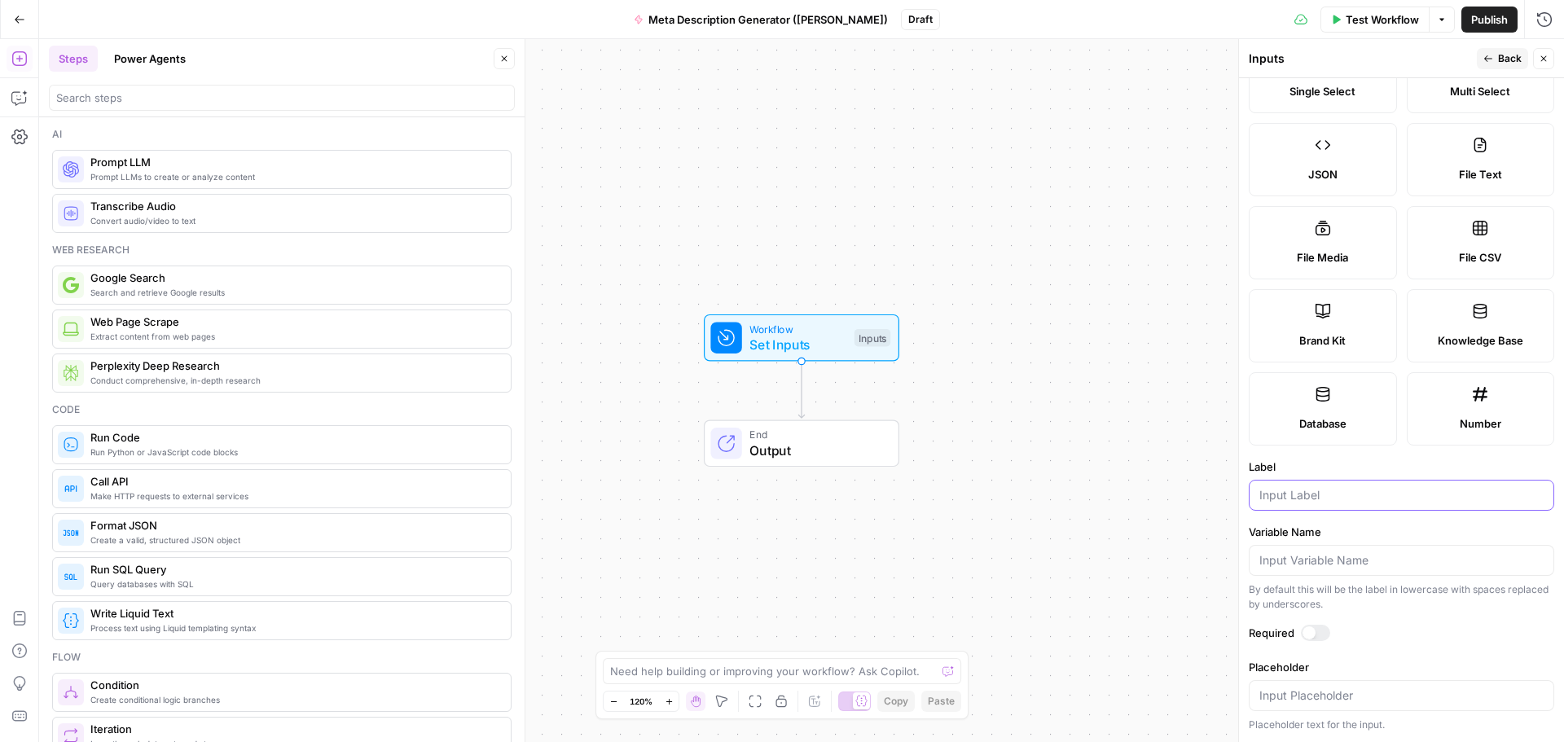
click at [1289, 500] on input "Label" at bounding box center [1402, 495] width 284 height 16
type input "Brand Kit"
click at [1319, 563] on input "Variable Name" at bounding box center [1402, 560] width 284 height 16
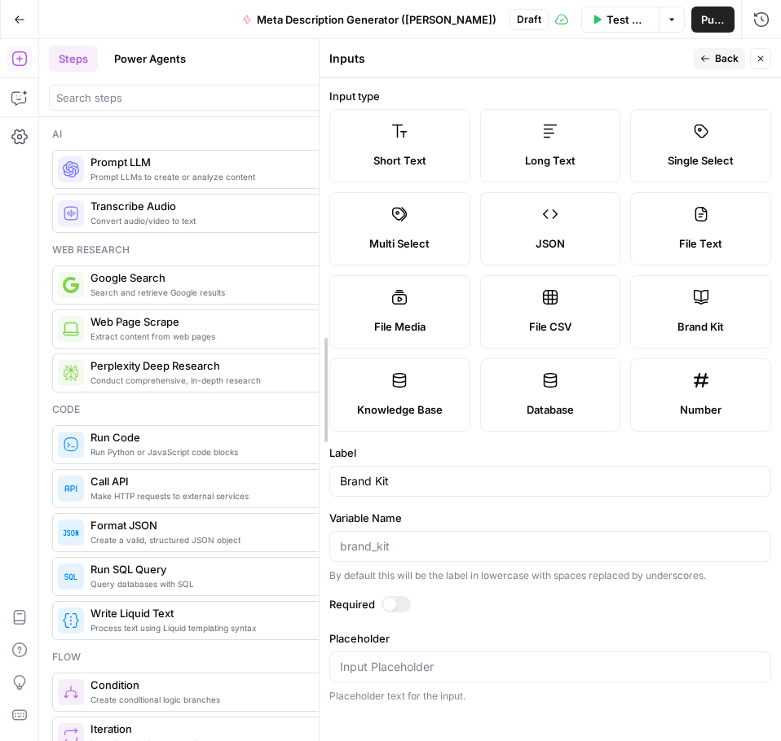
scroll to position [0, 0]
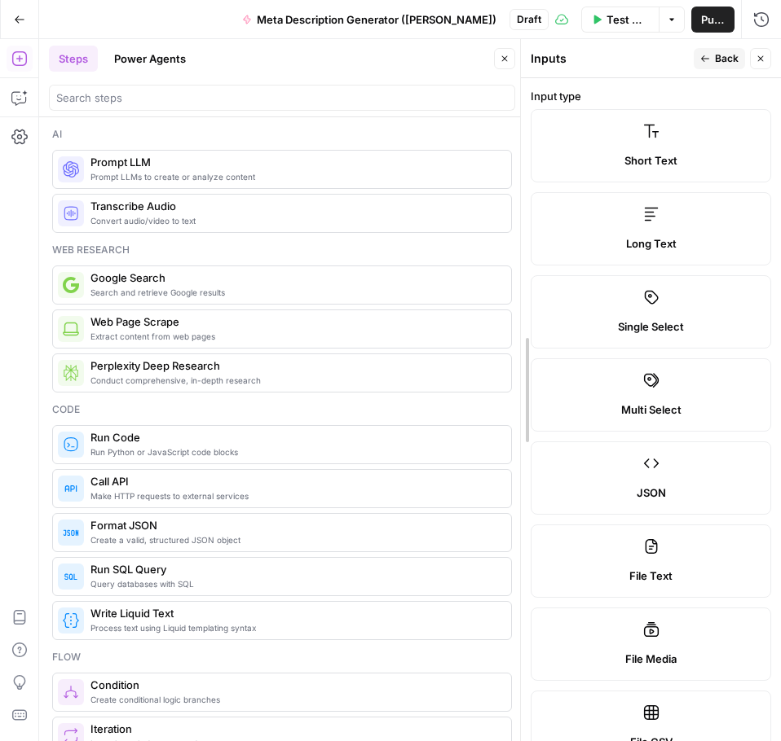
drag, startPoint x: 462, startPoint y: 280, endPoint x: 642, endPoint y: 291, distance: 180.4
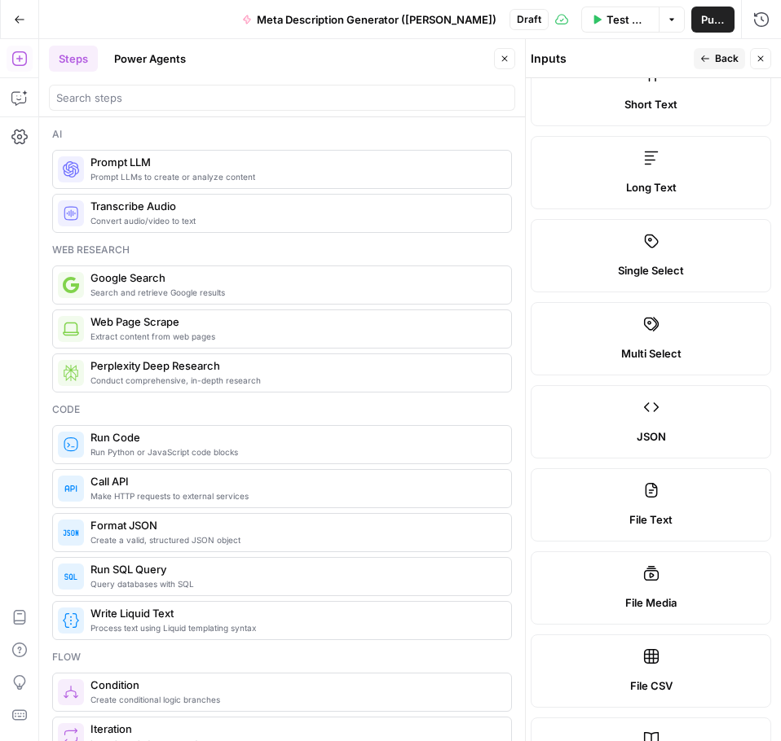
scroll to position [81, 0]
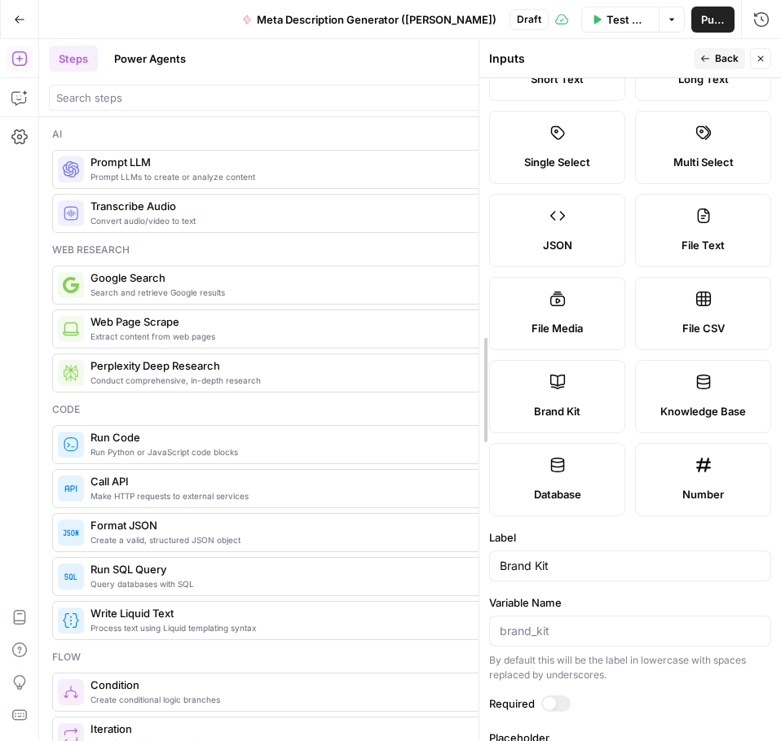
drag, startPoint x: 521, startPoint y: 283, endPoint x: 477, endPoint y: 282, distance: 43.2
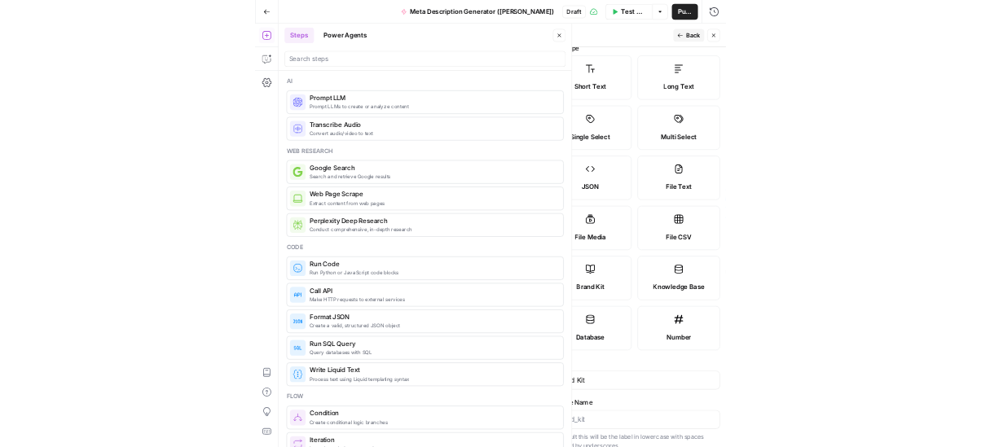
scroll to position [0, 0]
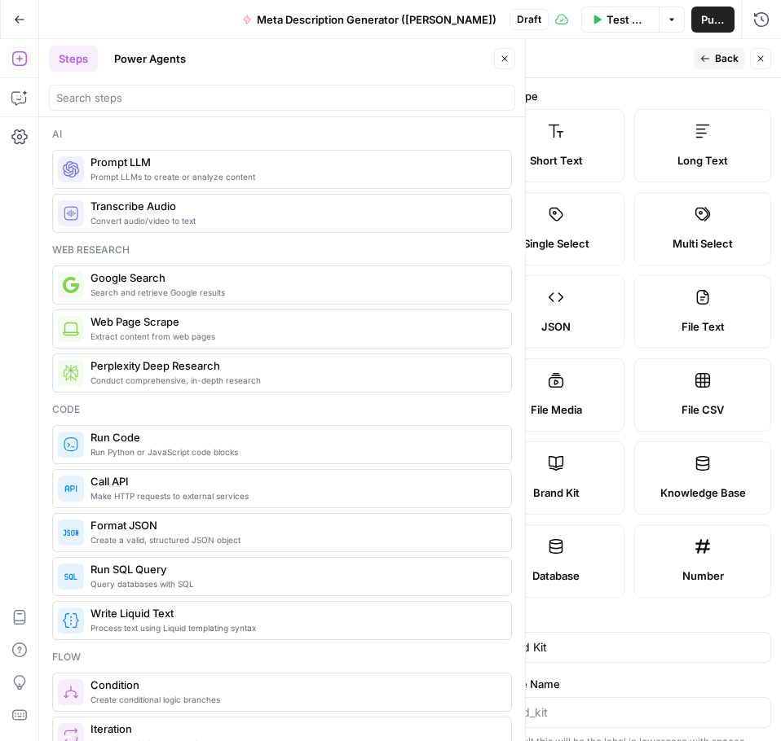
click at [715, 55] on span "Back" at bounding box center [727, 58] width 24 height 15
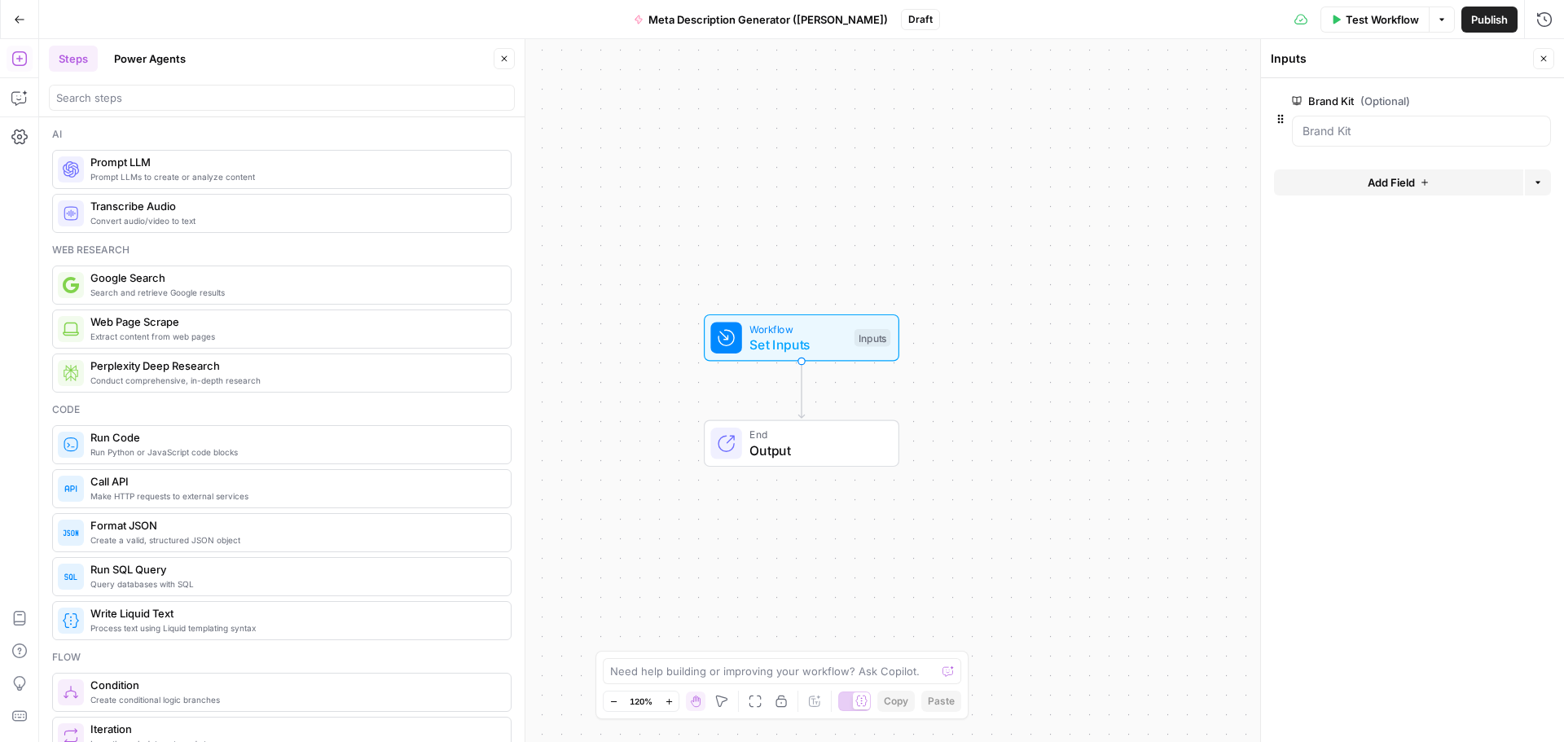
click at [1390, 184] on span "Add Field" at bounding box center [1391, 182] width 47 height 16
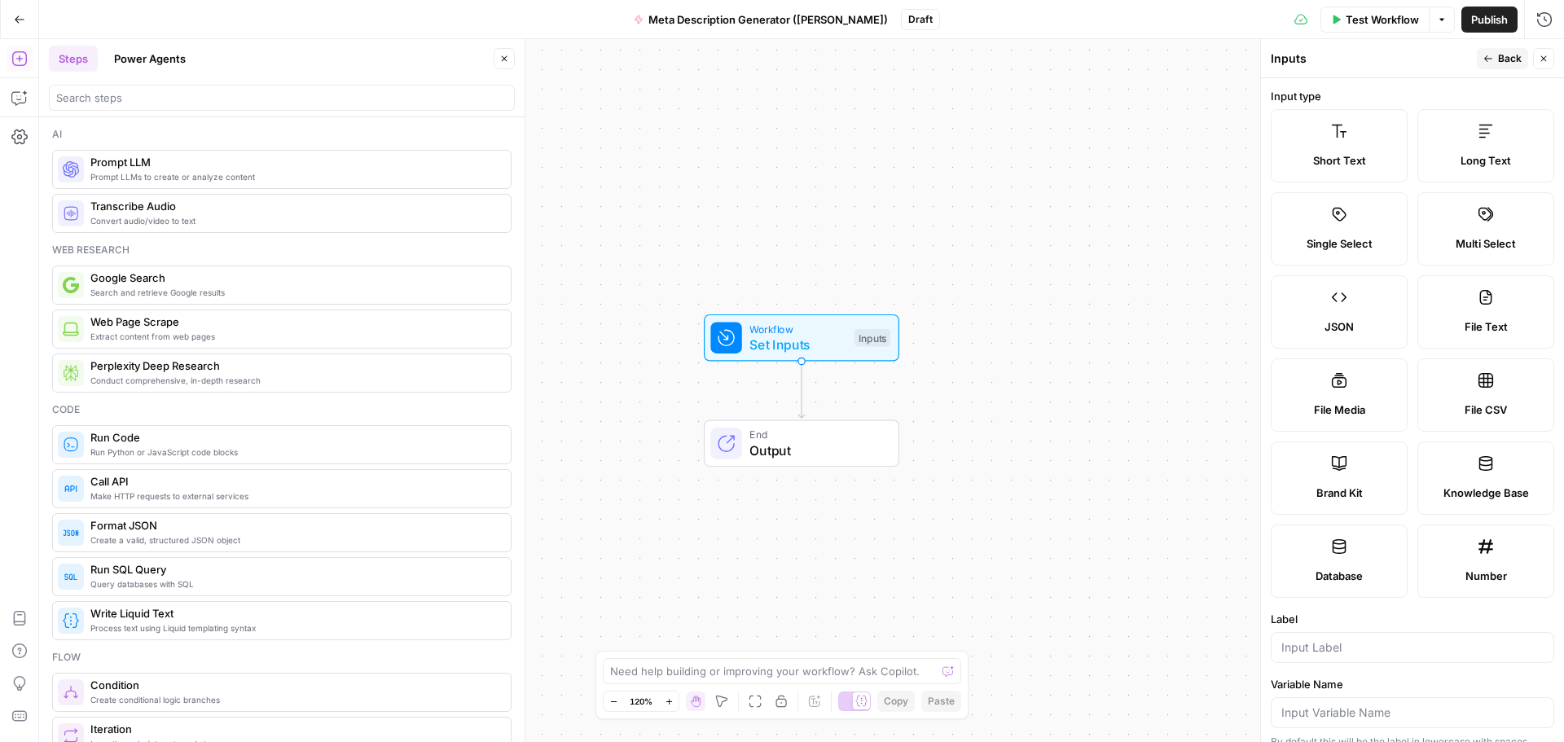
click at [1343, 151] on label "Short Text" at bounding box center [1339, 145] width 137 height 73
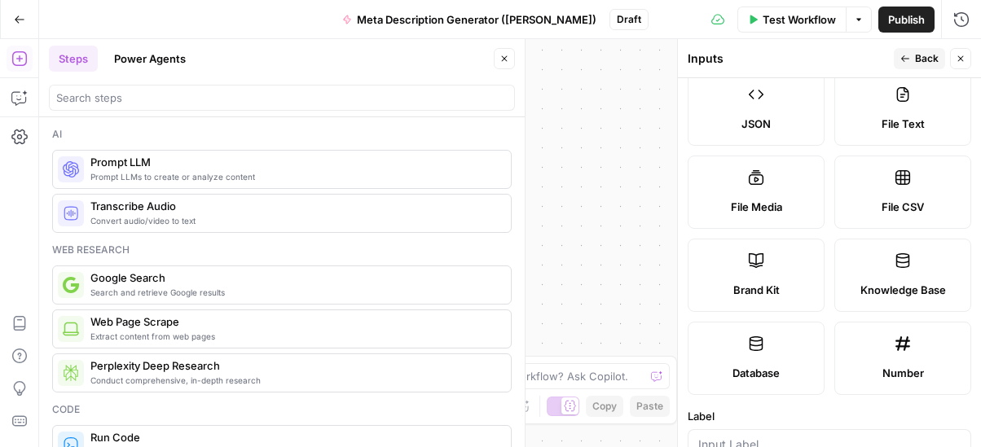
scroll to position [326, 0]
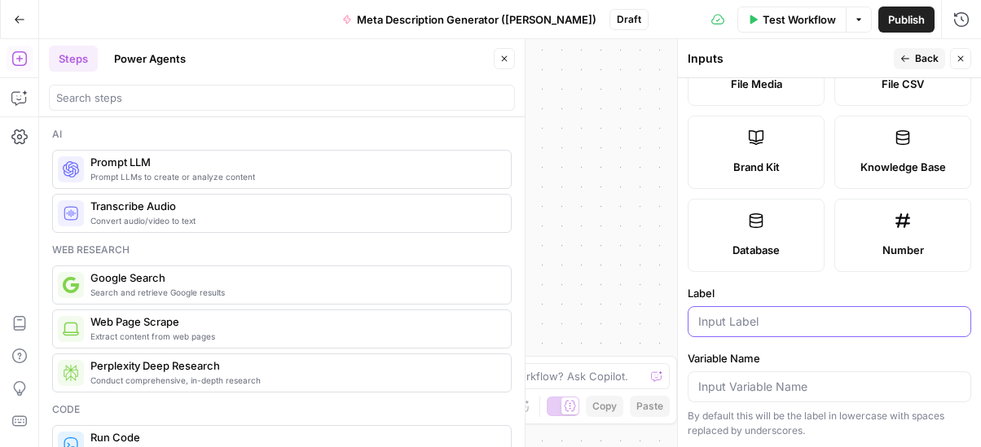
click at [756, 315] on input "Label" at bounding box center [829, 322] width 262 height 16
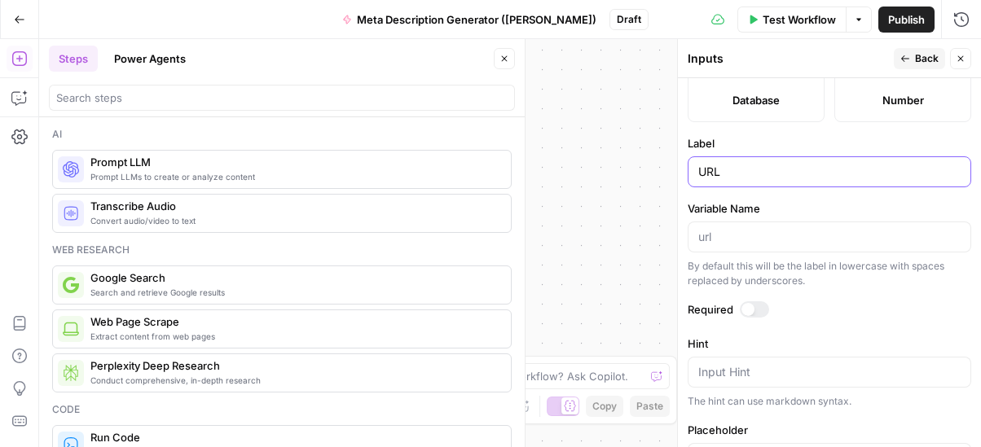
scroll to position [622, 0]
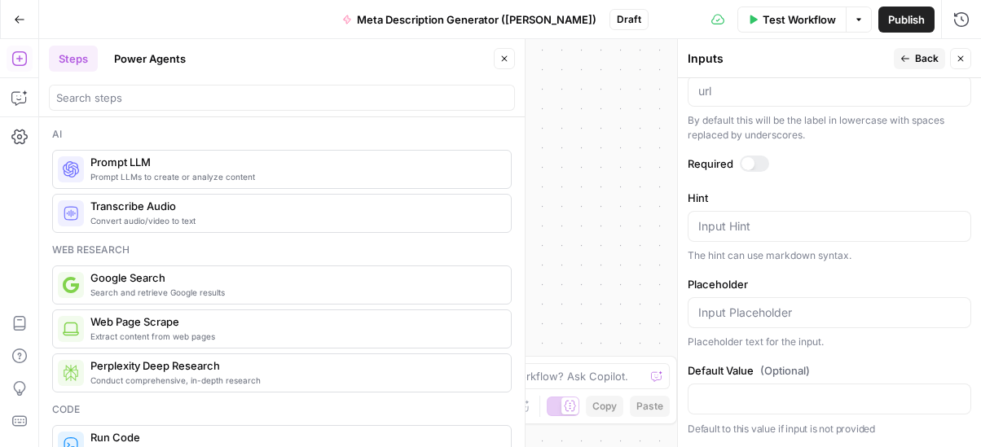
type input "URL"
click at [908, 60] on icon "button" at bounding box center [905, 59] width 10 height 10
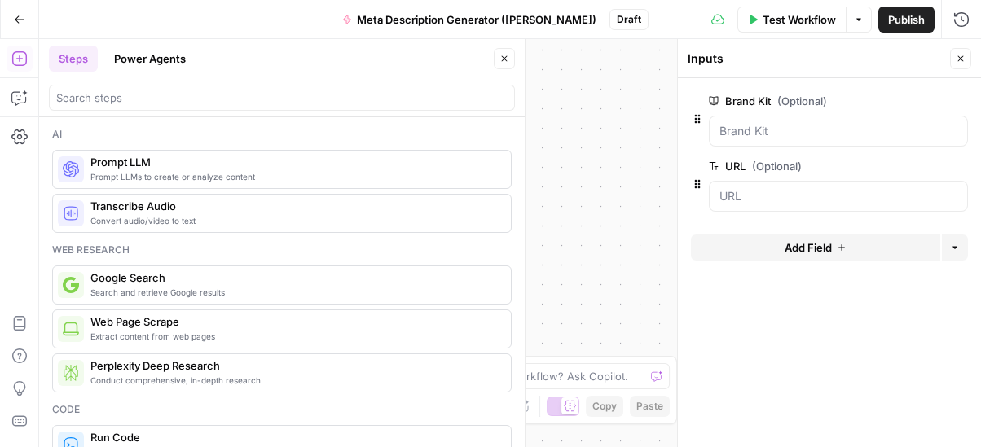
click at [798, 243] on span "Add Field" at bounding box center [808, 248] width 47 height 16
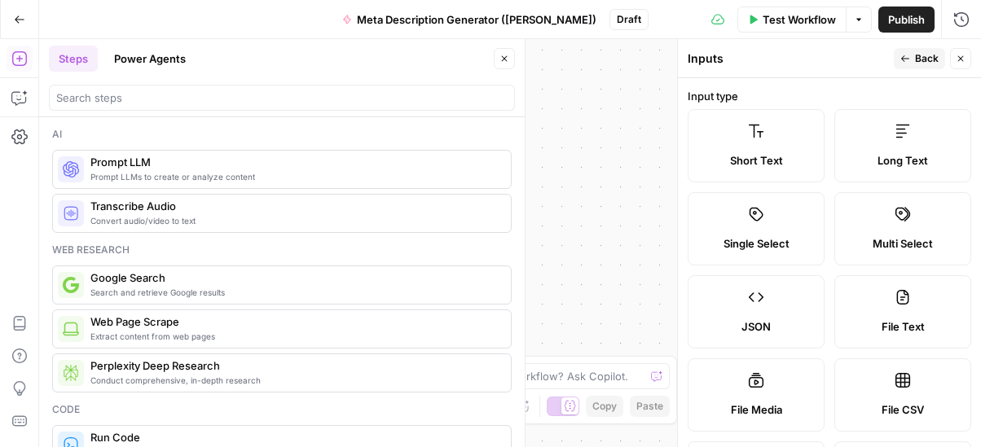
click at [749, 128] on icon at bounding box center [756, 131] width 16 height 16
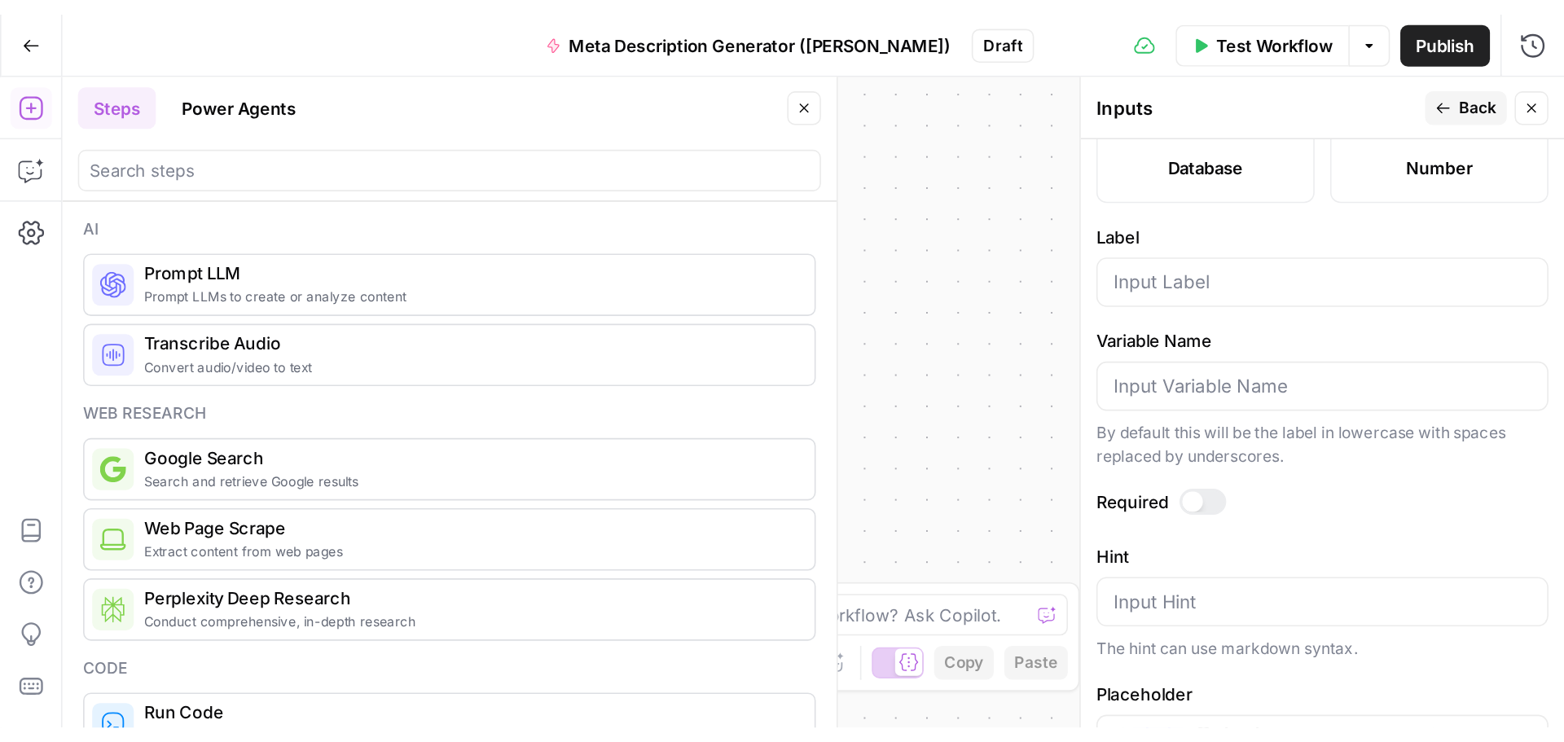
scroll to position [377, 0]
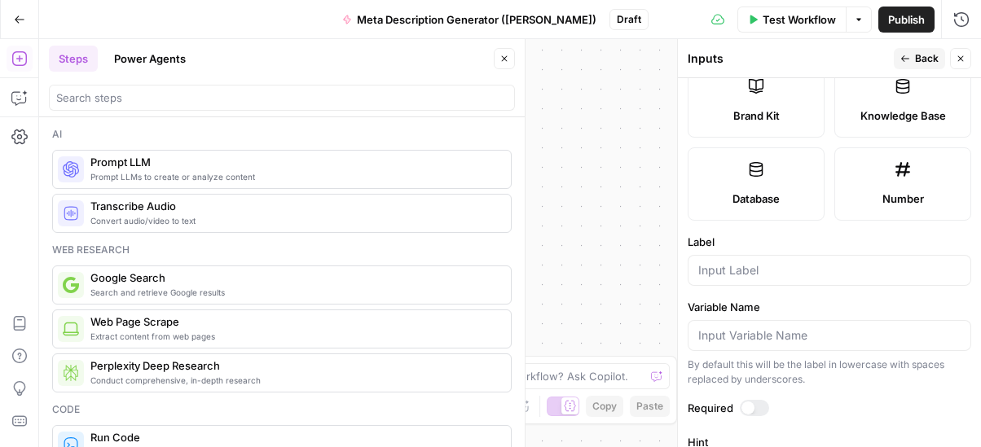
click at [729, 283] on div at bounding box center [830, 270] width 284 height 31
type input "Keyword"
click at [639, 239] on div "Workflow Set Inputs Inputs End Output" at bounding box center [510, 243] width 942 height 408
click at [916, 61] on span "Back" at bounding box center [927, 58] width 24 height 15
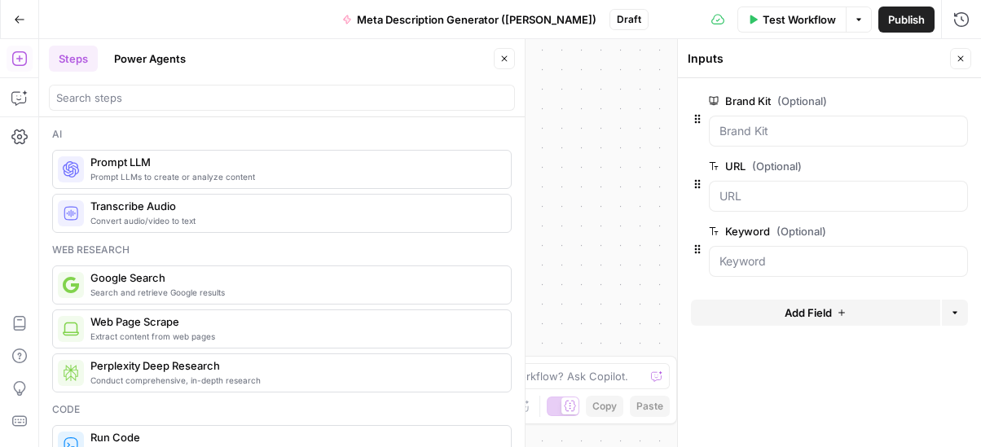
click at [958, 64] on button "Close" at bounding box center [960, 58] width 21 height 21
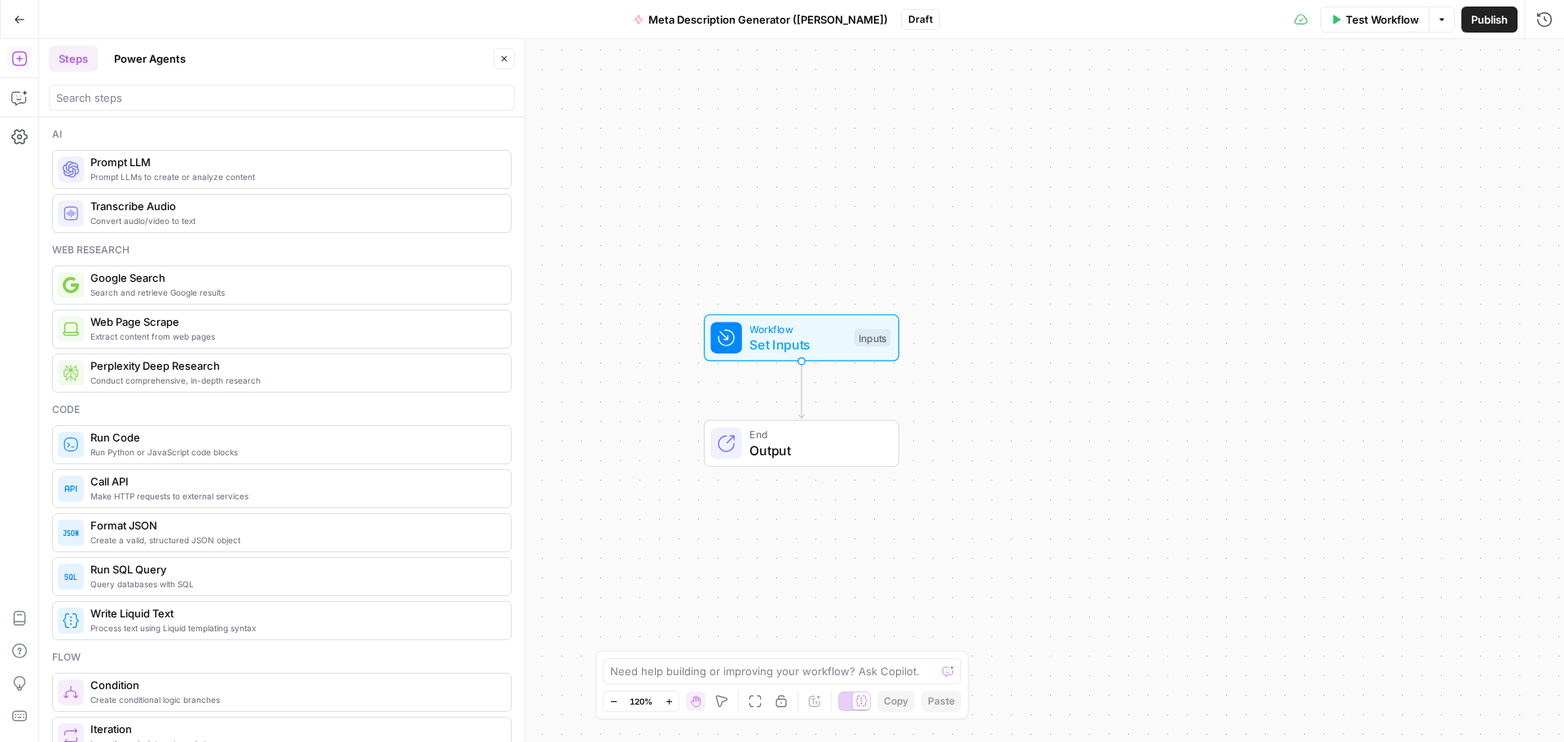
click at [794, 459] on span "Output" at bounding box center [816, 451] width 133 height 20
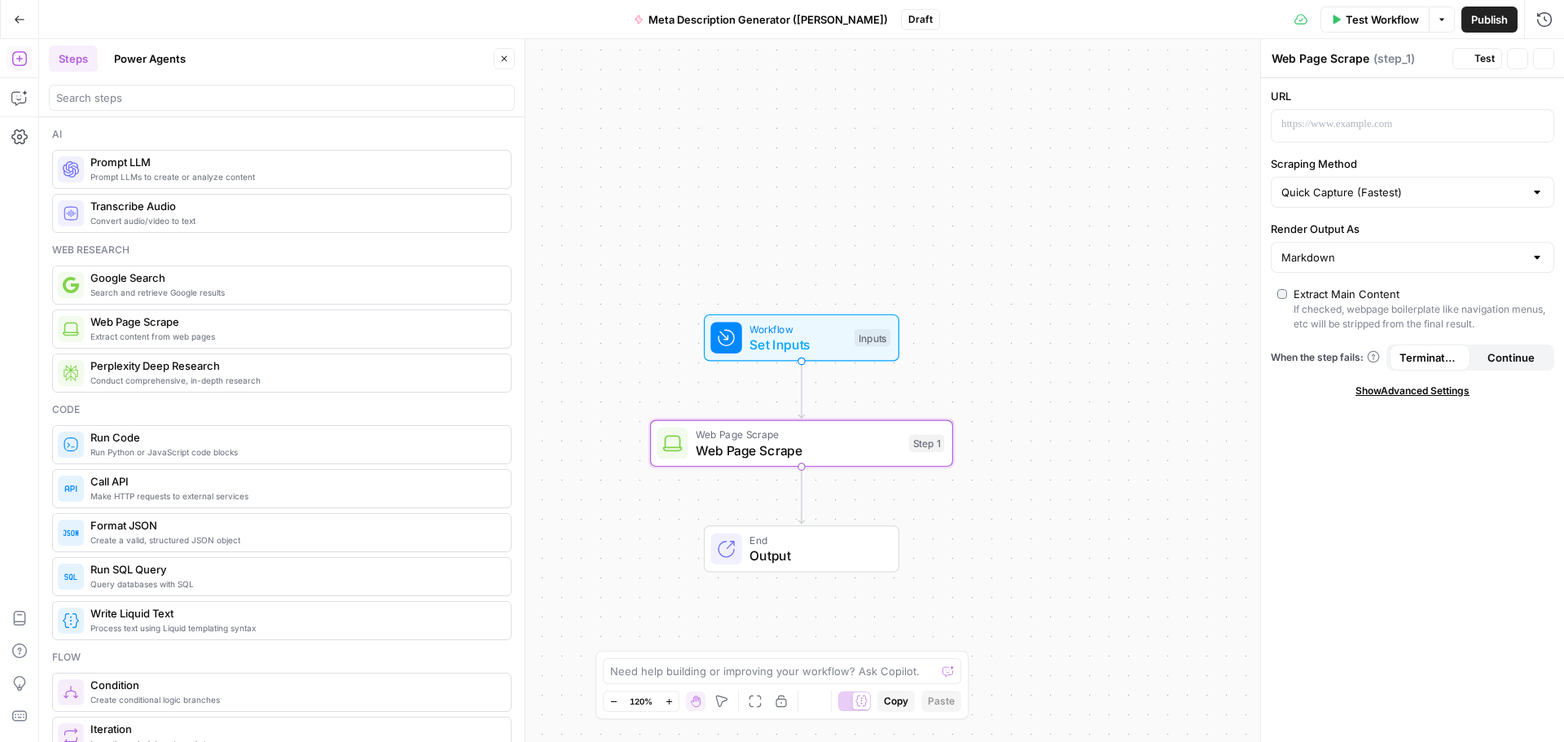
type textarea "Web Page Scrape"
click at [807, 441] on span "Web Page Scrape" at bounding box center [798, 451] width 205 height 20
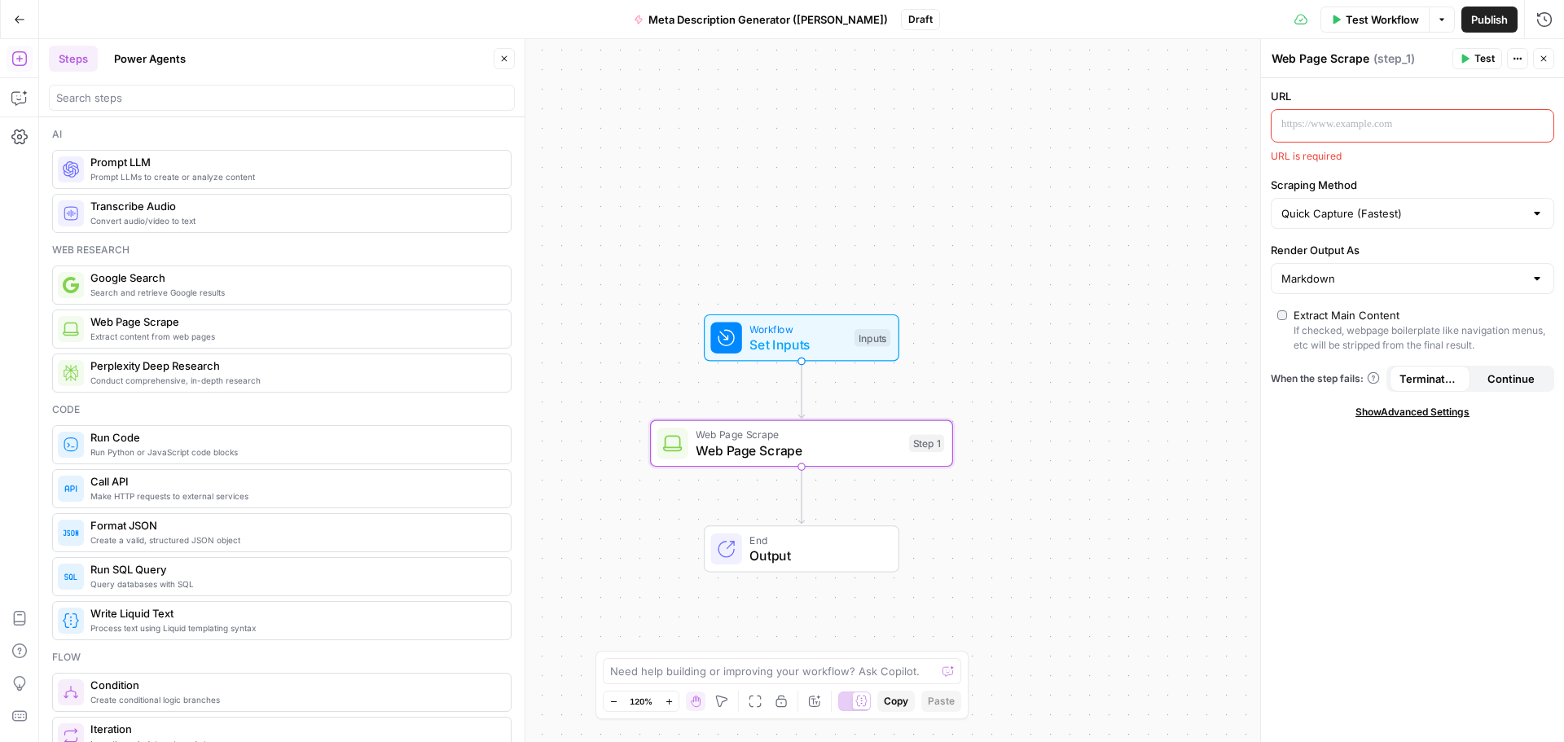
click at [1322, 125] on p at bounding box center [1400, 125] width 236 height 16
click at [1520, 62] on icon "button" at bounding box center [1518, 59] width 10 height 10
click at [1342, 84] on div "URL URL is required Scraping Method Quick Capture (Fastest) Render Output As Ma…" at bounding box center [1412, 410] width 303 height 664
click at [1332, 117] on p at bounding box center [1400, 125] width 236 height 16
click at [1304, 214] on input "Scraping Method" at bounding box center [1403, 213] width 243 height 16
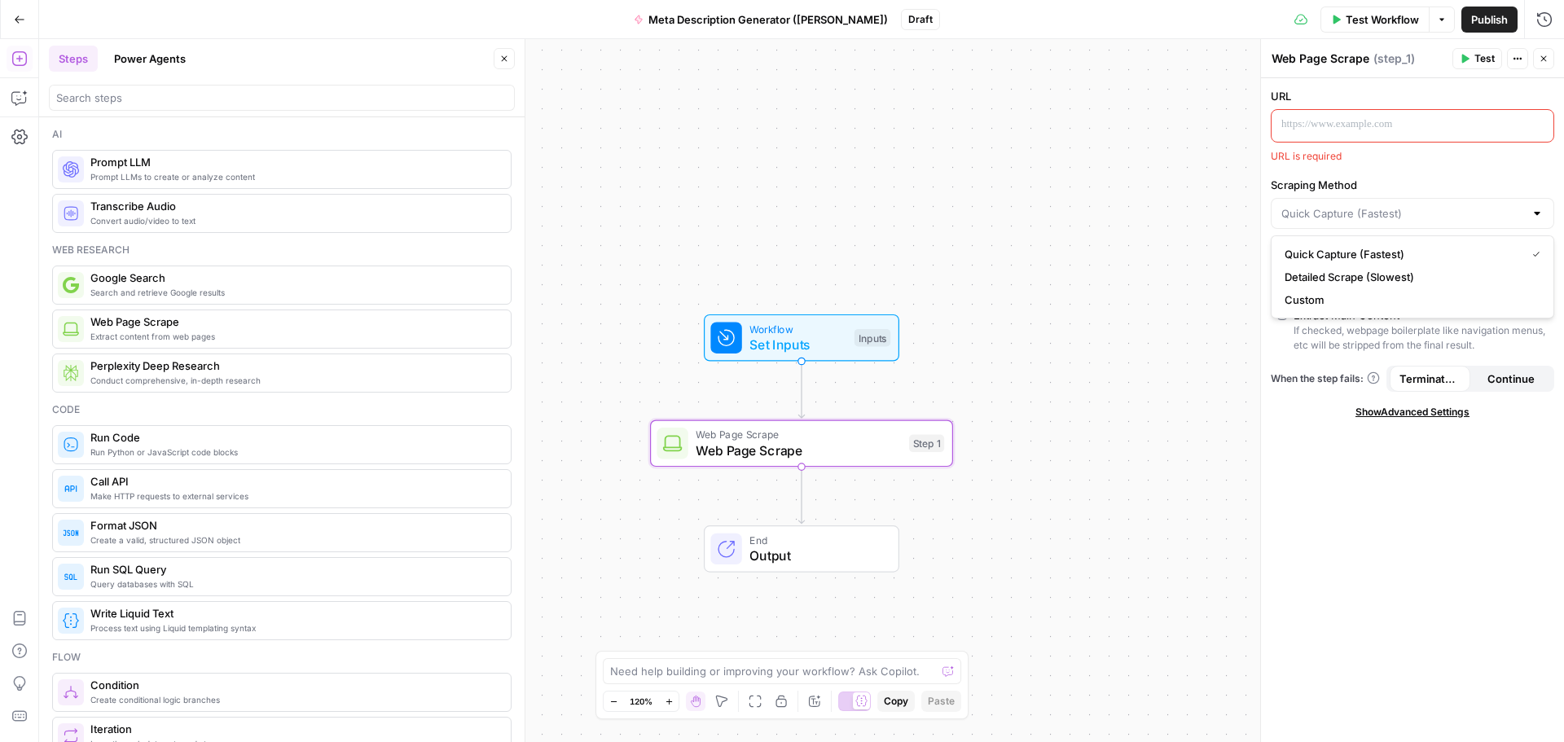
type input "Quick Capture (Fastest)"
click at [1345, 167] on div "URL URL is required Scraping Method Quick Capture (Fastest) Render Output As Ma…" at bounding box center [1412, 410] width 303 height 664
click at [1319, 129] on p at bounding box center [1400, 125] width 236 height 16
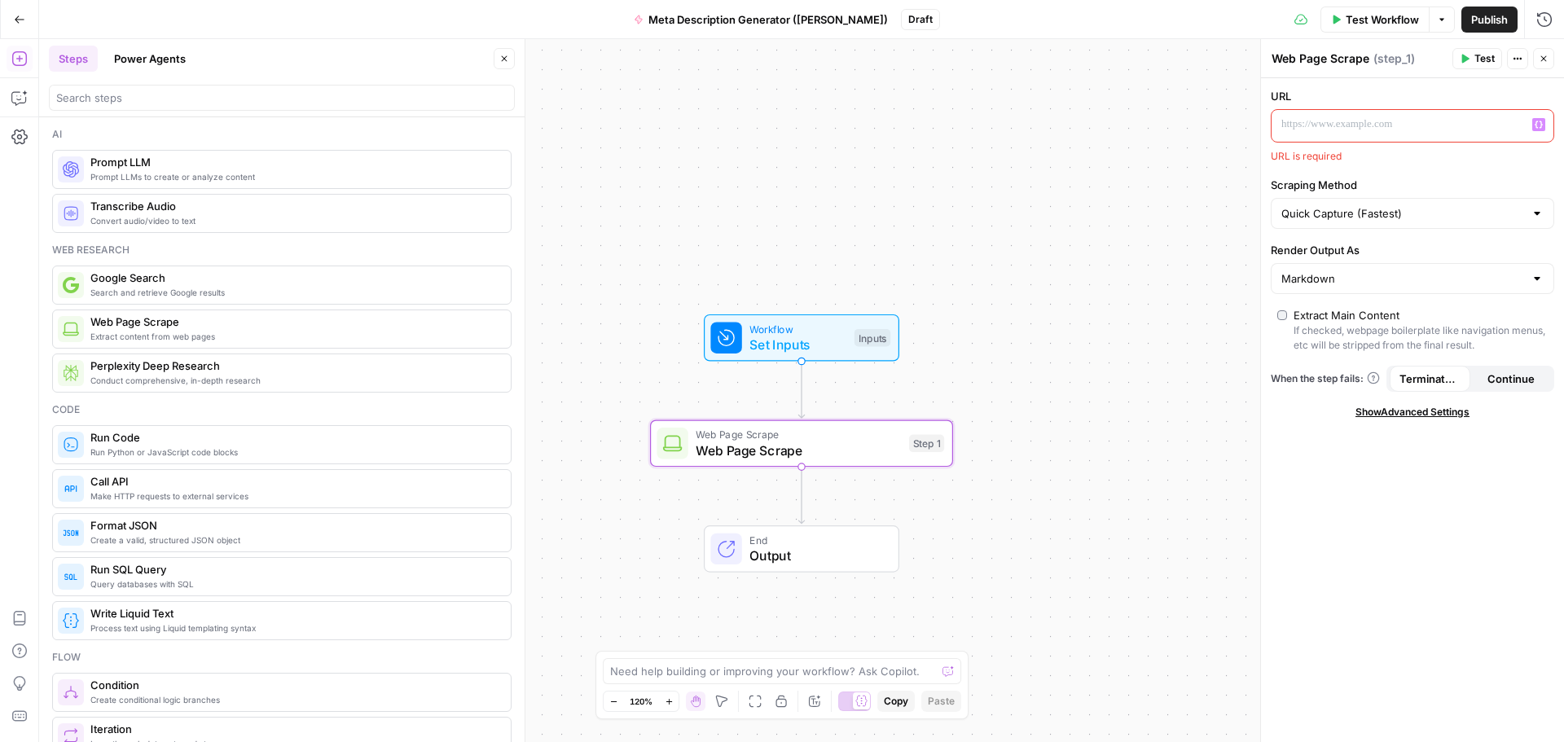
click at [1541, 123] on icon "button" at bounding box center [1539, 125] width 8 height 8
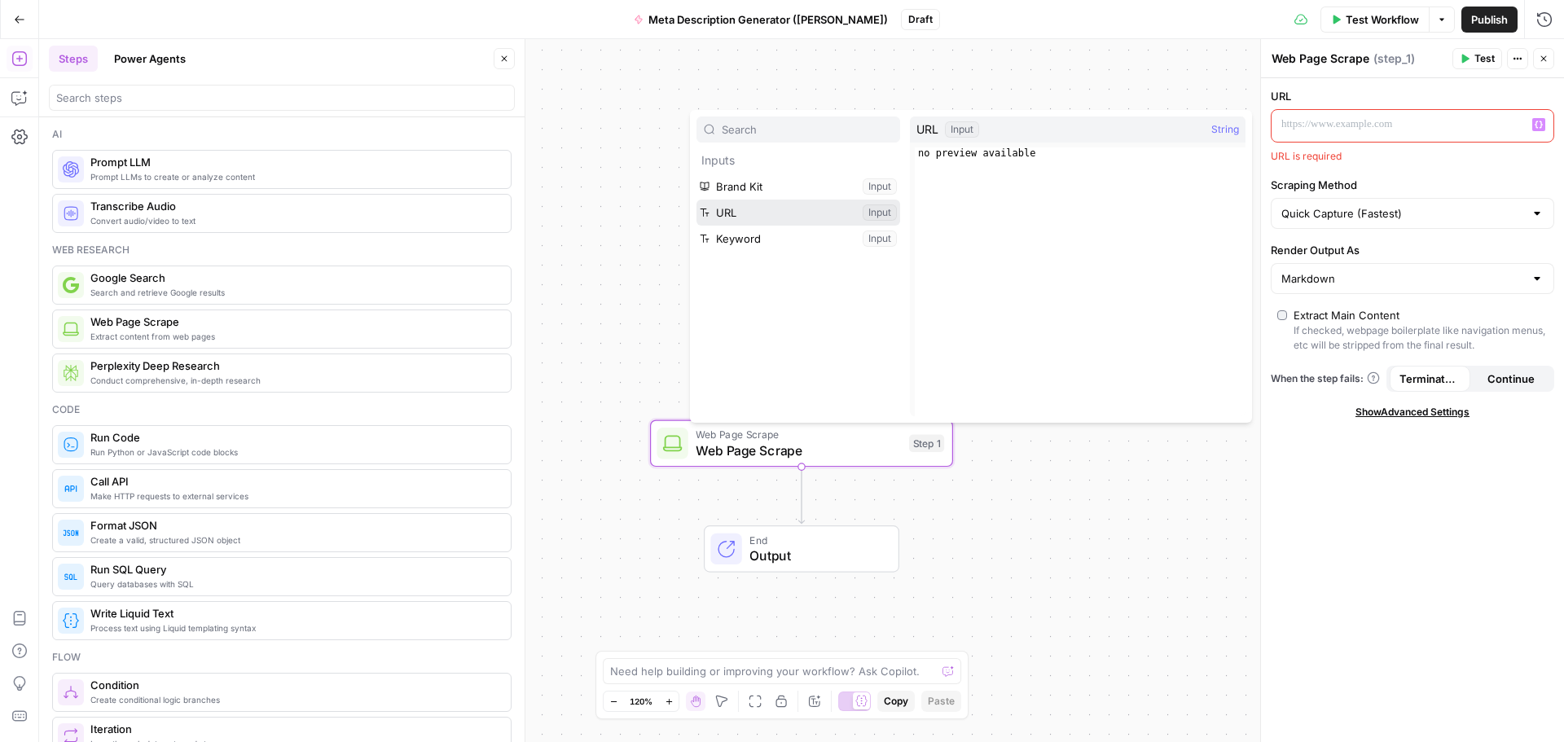
click at [737, 215] on button "Select variable URL" at bounding box center [799, 213] width 204 height 26
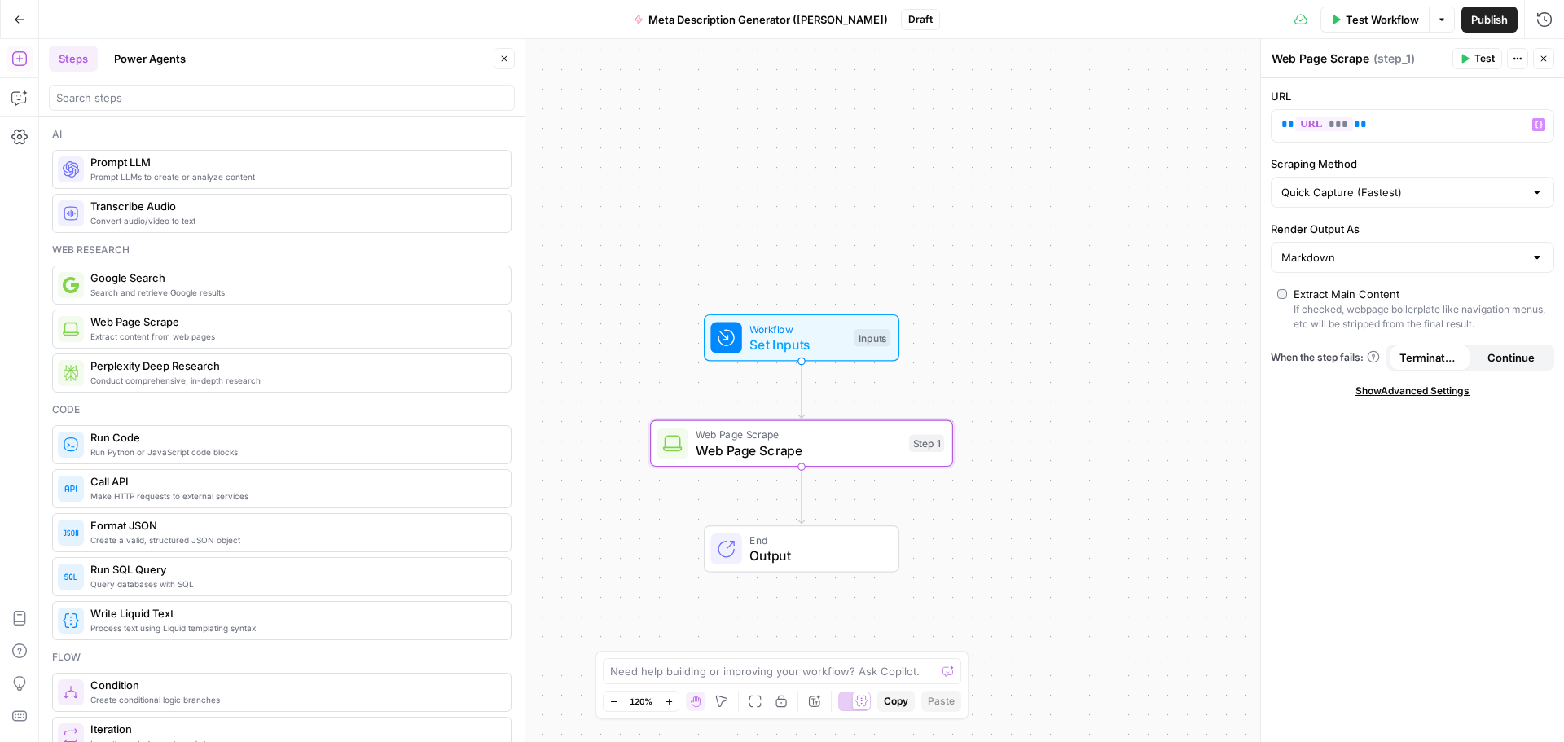
click at [1375, 59] on span "( step_1 )" at bounding box center [1395, 59] width 42 height 16
click at [1372, 54] on div "Web Page Scrape Web Page Scrape" at bounding box center [1321, 59] width 106 height 20
click at [1355, 56] on textarea "Web Page Scrape" at bounding box center [1321, 59] width 98 height 16
click at [1326, 60] on textarea "Web Page Scrape" at bounding box center [1321, 59] width 98 height 16
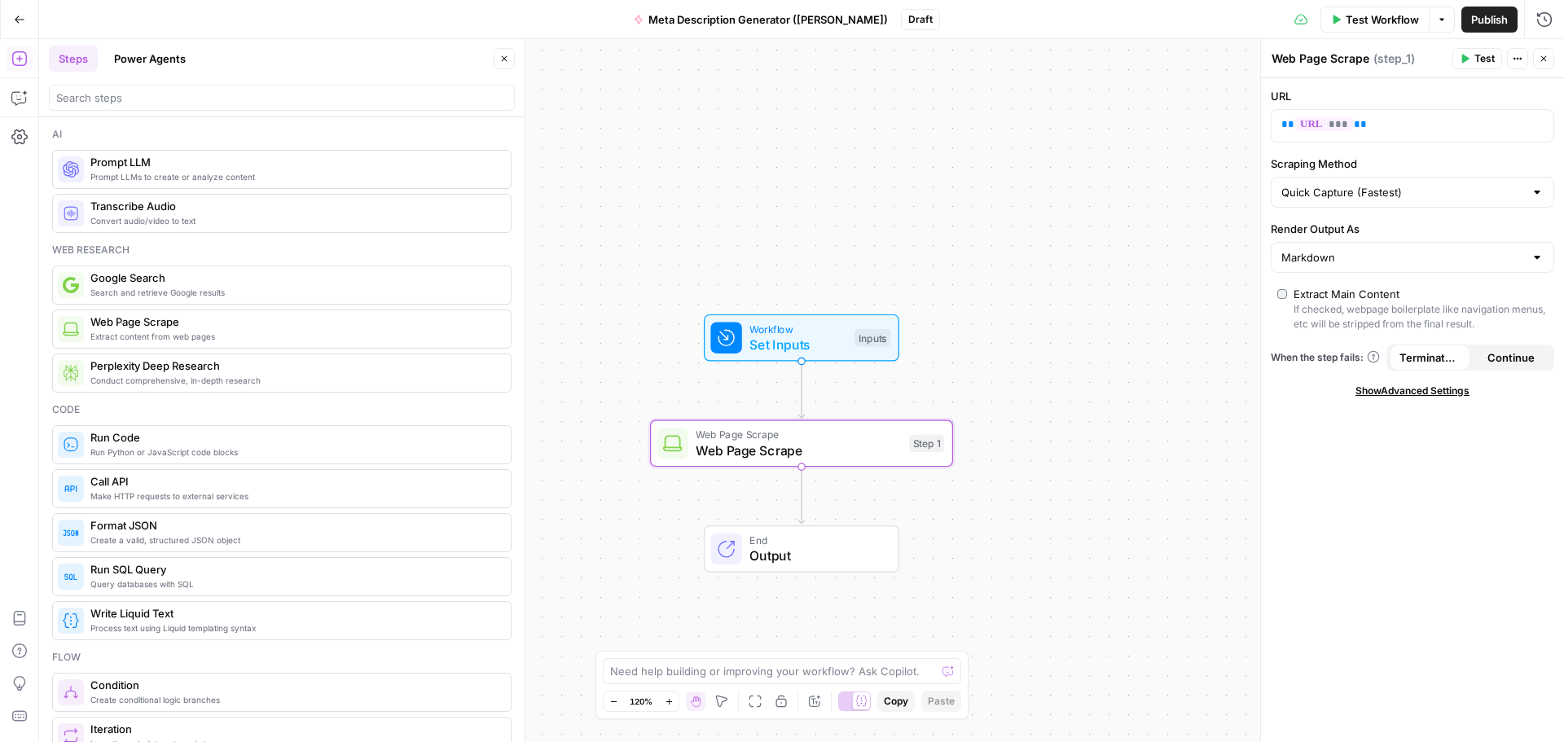
click at [1326, 60] on textarea "Web Page Scrape" at bounding box center [1321, 59] width 98 height 16
type textarea "Scrape Blog URL"
click at [1113, 189] on div "Workflow Set Inputs Inputs Web Page Scrape Scrape Blog URL Step 1 End Output" at bounding box center [801, 390] width 1525 height 703
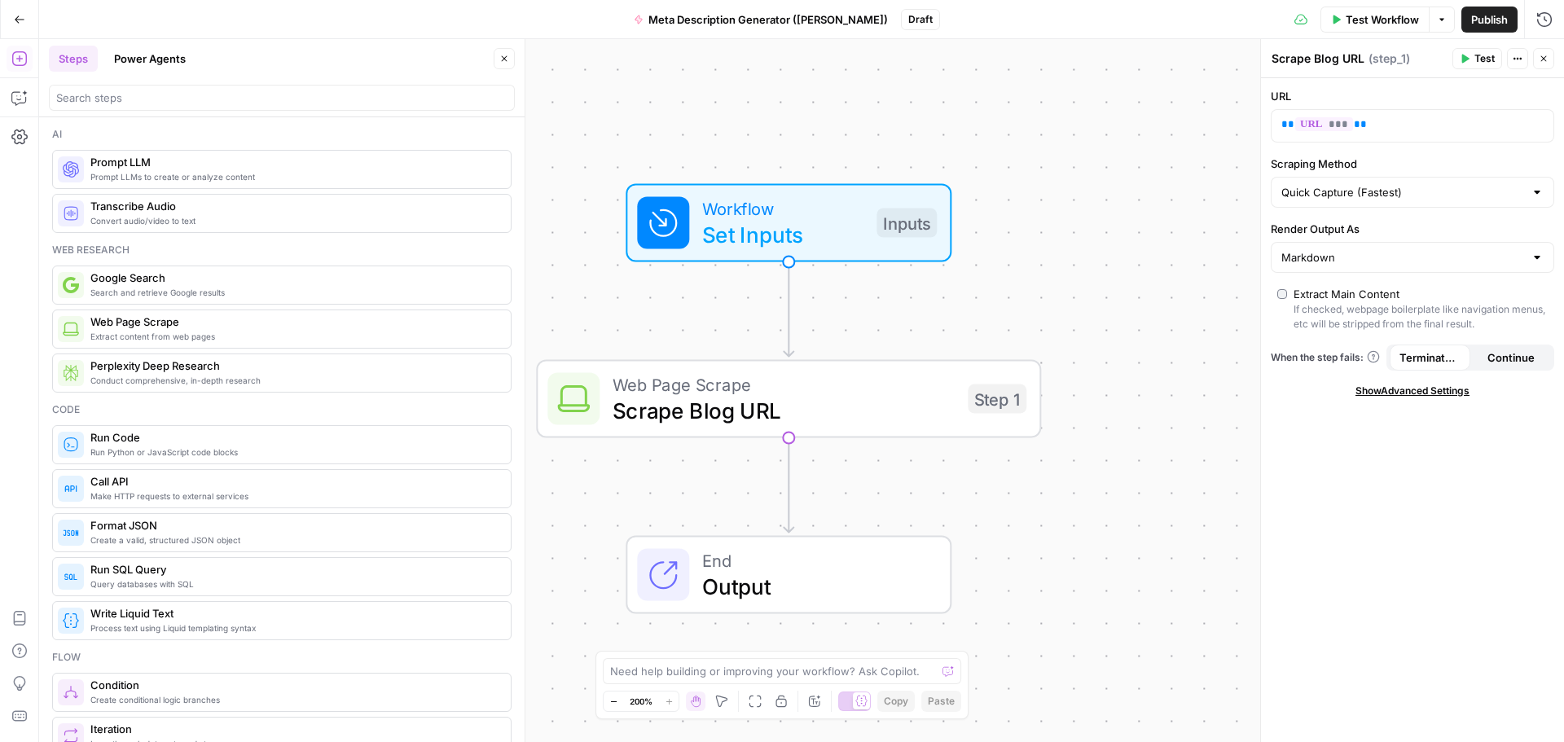
drag, startPoint x: 966, startPoint y: 372, endPoint x: 1077, endPoint y: 296, distance: 134.9
click at [1077, 296] on div "Workflow Set Inputs Inputs Web Page Scrape Scrape Blog URL Step 1 End Output" at bounding box center [801, 390] width 1525 height 703
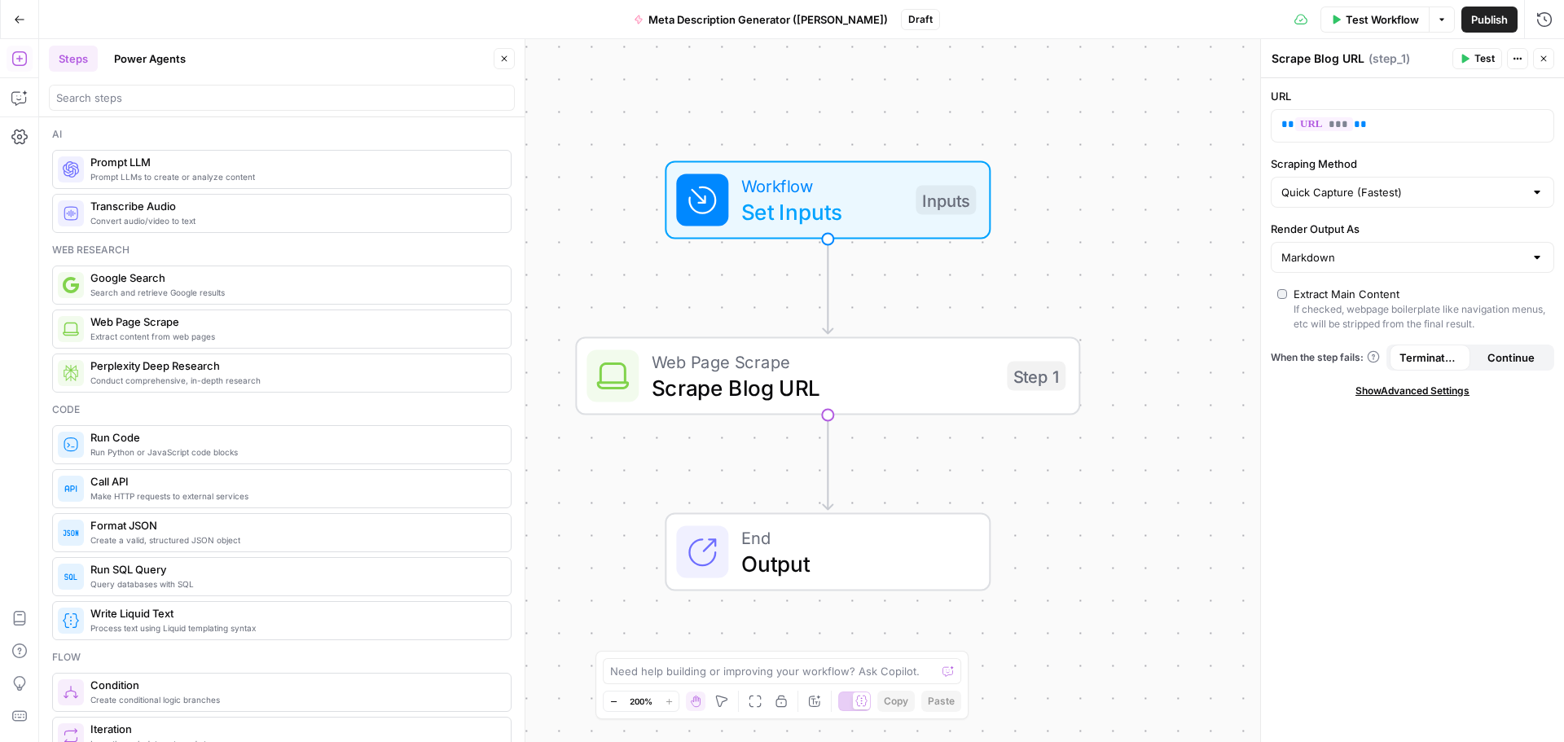
drag, startPoint x: 1072, startPoint y: 294, endPoint x: 1111, endPoint y: 272, distance: 44.9
click at [1111, 272] on div "Workflow Set Inputs Inputs Web Page Scrape Scrape Blog URL Step 1 End Output" at bounding box center [801, 390] width 1525 height 703
click at [1539, 56] on icon "button" at bounding box center [1544, 59] width 10 height 10
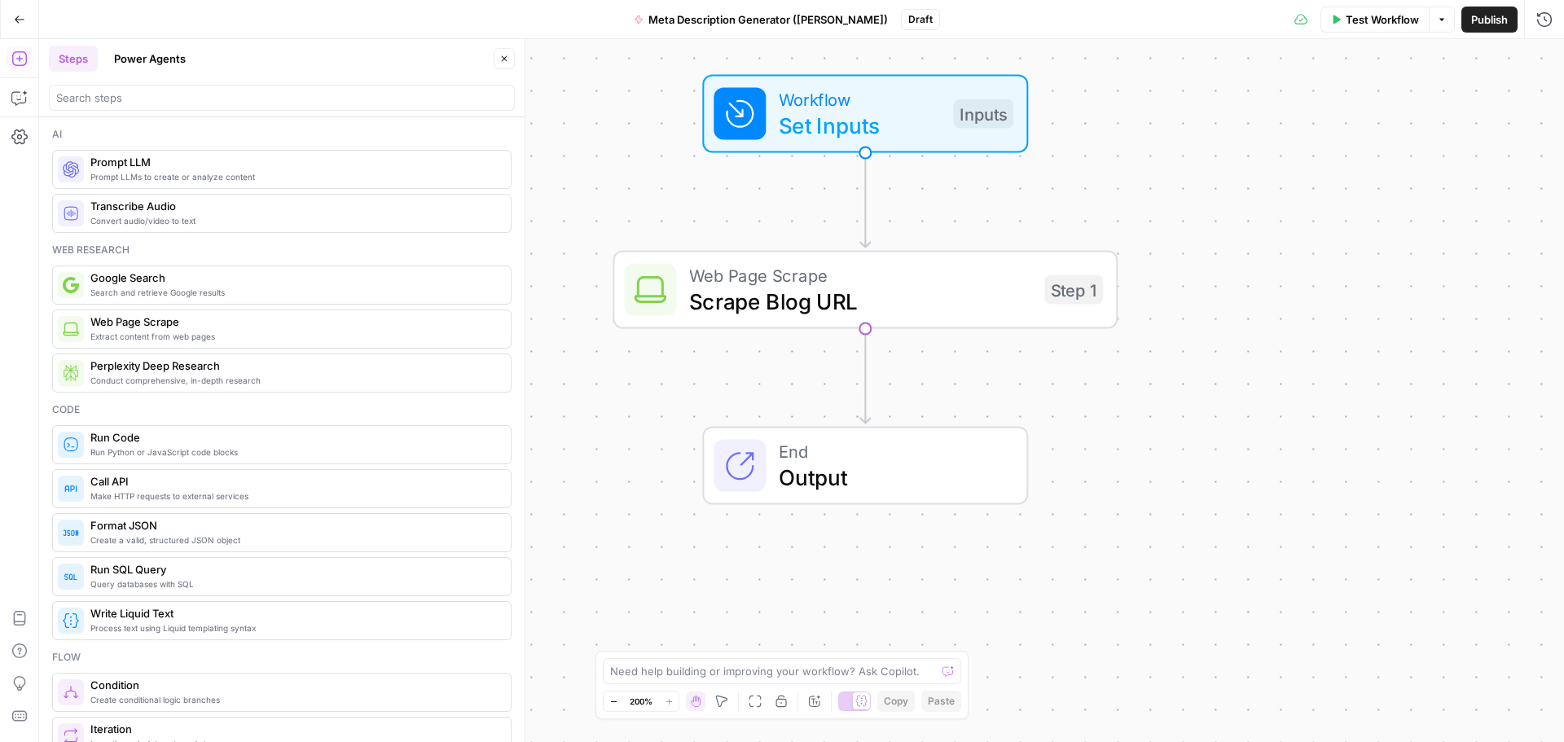
drag, startPoint x: 591, startPoint y: 273, endPoint x: 628, endPoint y: 187, distance: 94.1
click at [628, 187] on div "Workflow Set Inputs Inputs Web Page Scrape Scrape Blog URL Step 1 End Output" at bounding box center [801, 390] width 1525 height 703
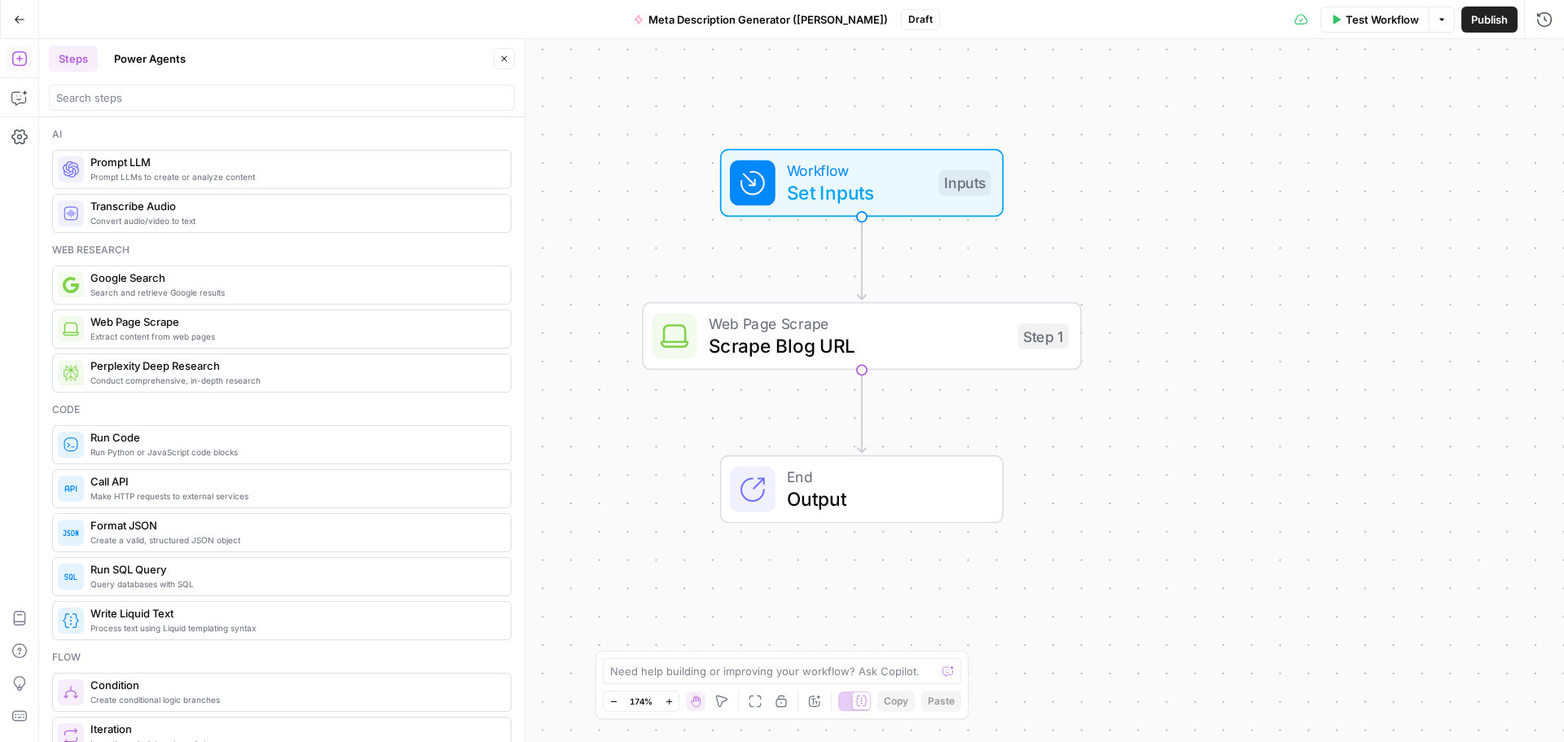
drag, startPoint x: 1119, startPoint y: 196, endPoint x: 1147, endPoint y: 255, distance: 64.9
click at [1147, 255] on div "Workflow Set Inputs Inputs Web Page Scrape Scrape Blog URL Step 1 End Output" at bounding box center [801, 390] width 1525 height 703
click at [1031, 292] on span "Test" at bounding box center [1040, 283] width 34 height 25
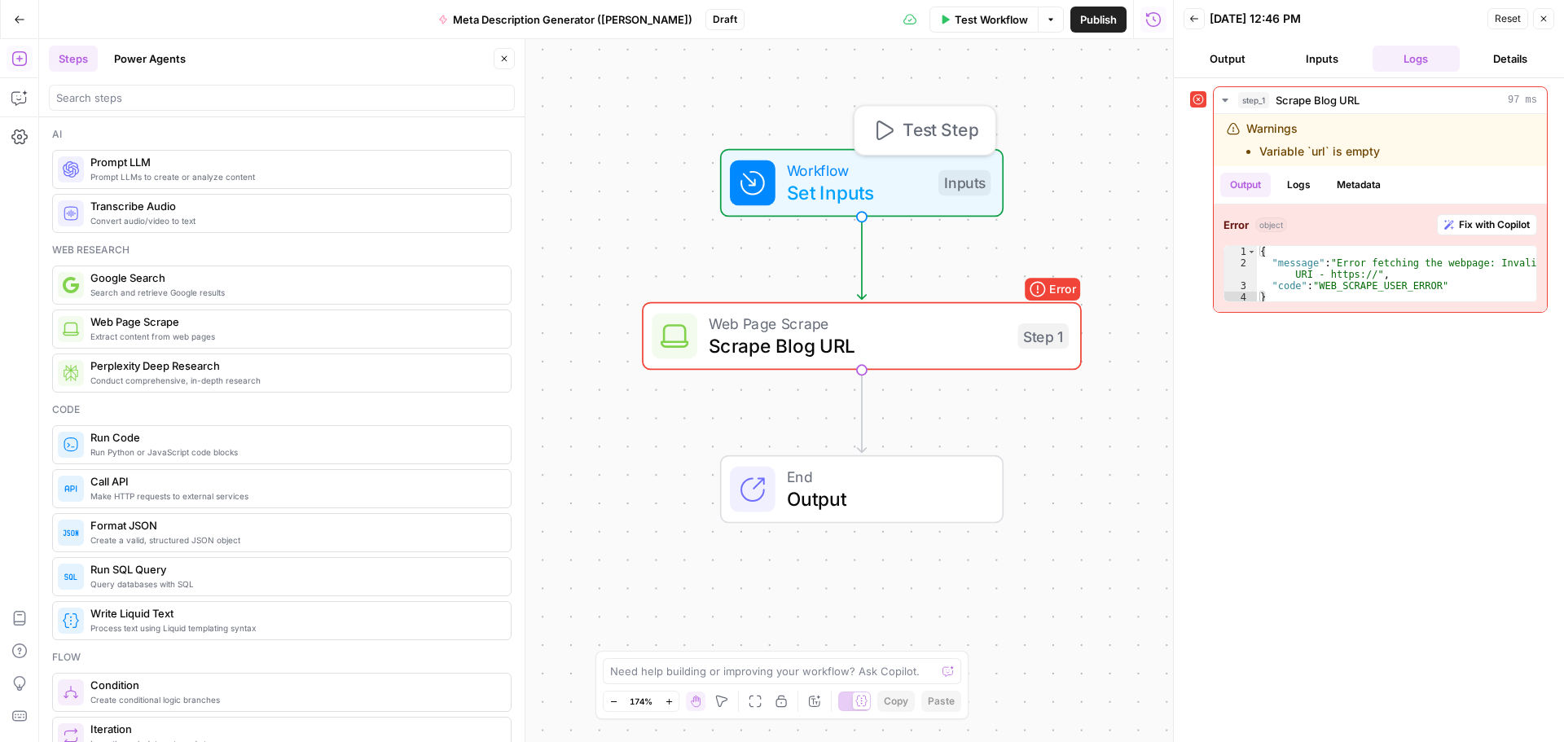
click at [853, 172] on span "Workflow" at bounding box center [857, 170] width 140 height 23
click at [1321, 62] on button "Inputs" at bounding box center [1322, 59] width 88 height 26
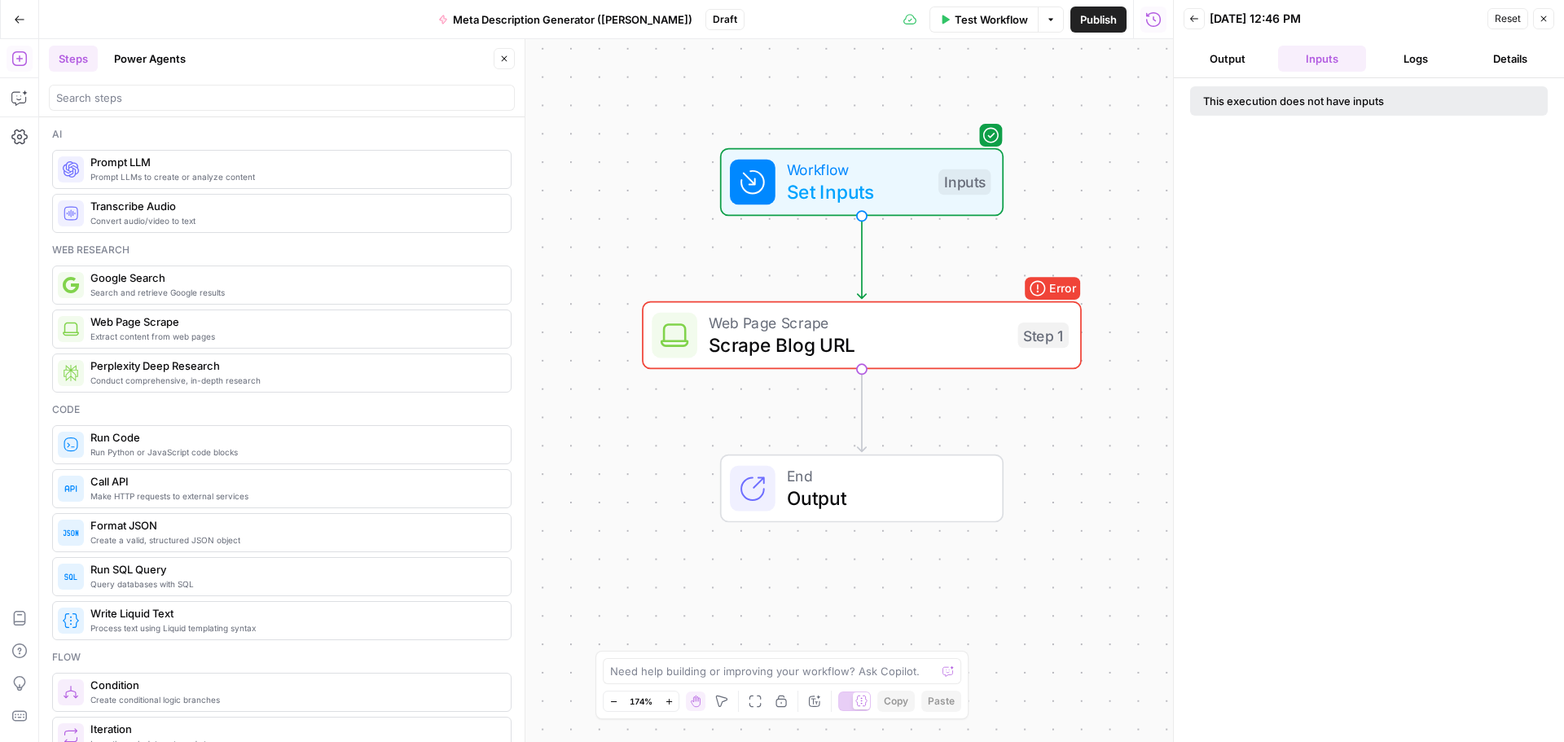
click at [926, 326] on span "Web Page Scrape" at bounding box center [858, 322] width 298 height 23
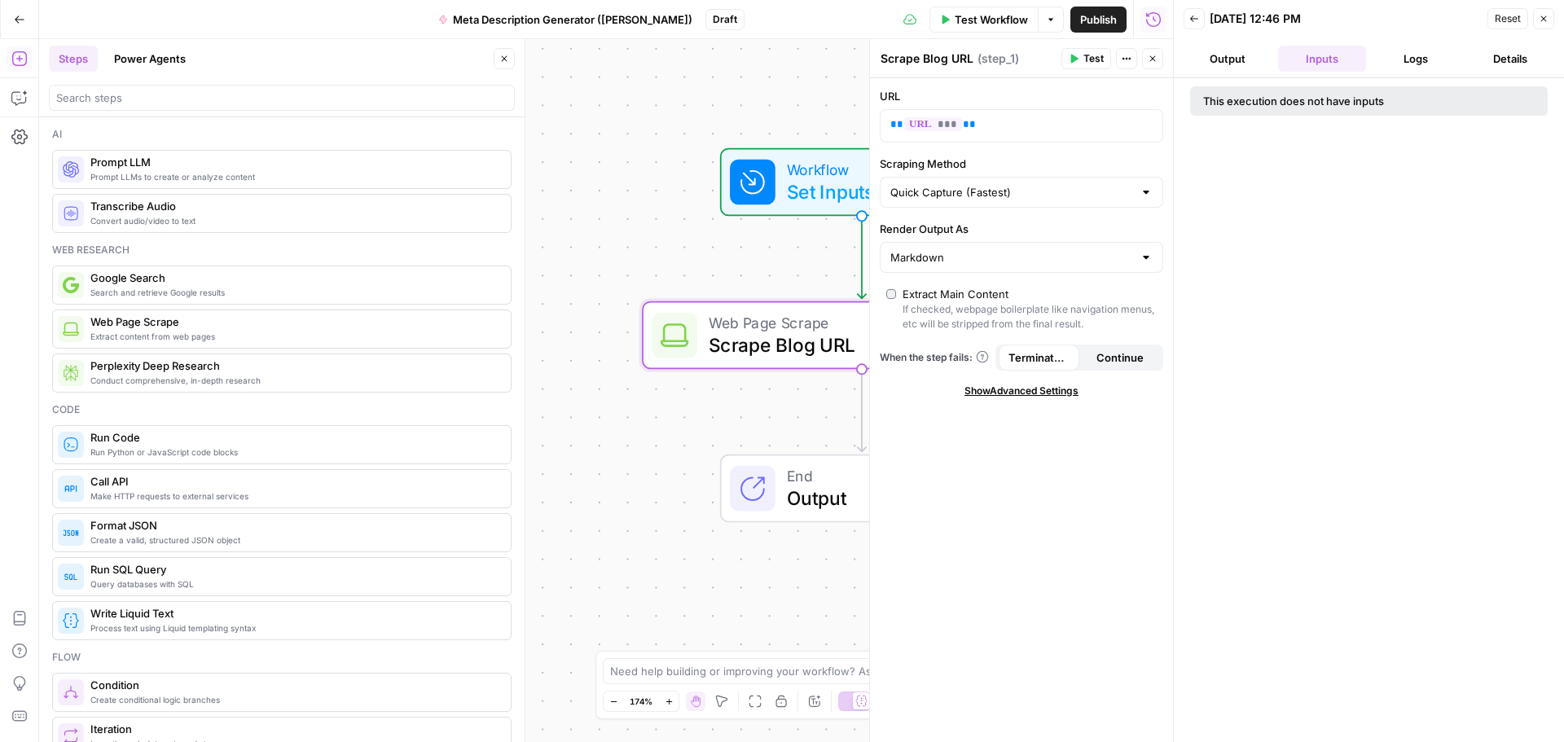
click at [1003, 17] on span "Test Workflow" at bounding box center [991, 19] width 73 height 16
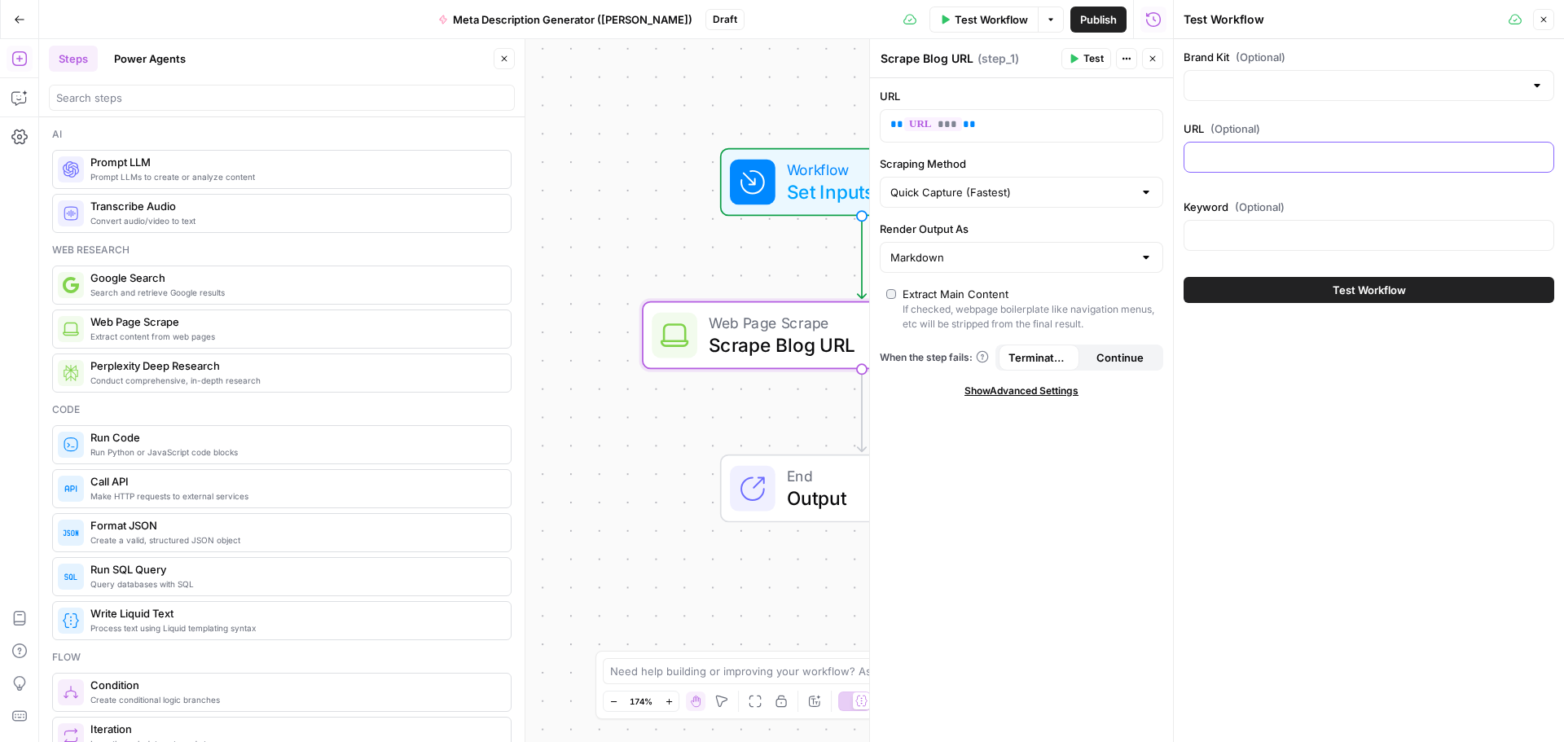
click at [1230, 152] on input "URL (Optional)" at bounding box center [1369, 157] width 350 height 16
paste input "[URL][DOMAIN_NAME]"
type input "[URL][DOMAIN_NAME]"
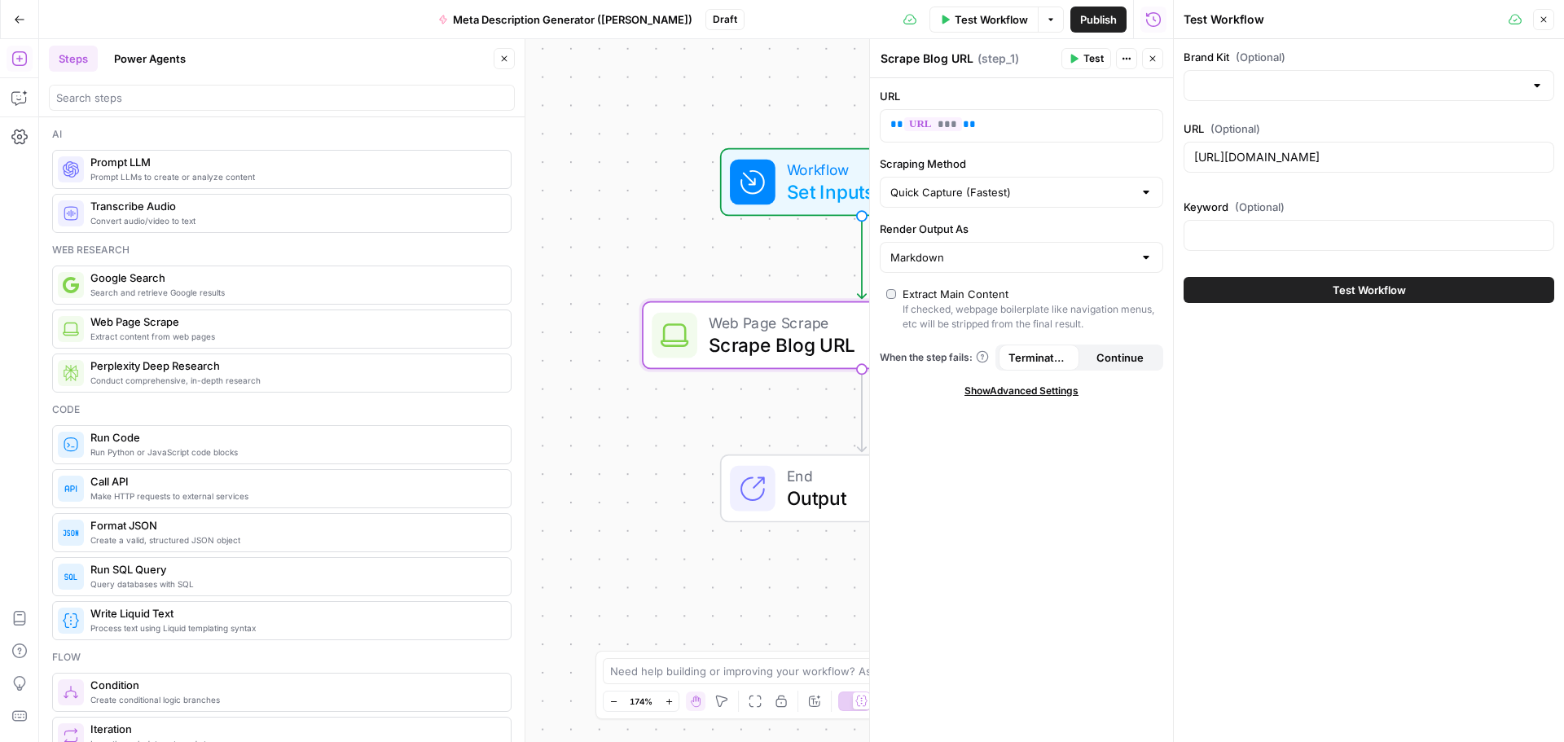
click at [1278, 181] on div "Brand Kit (Optional) URL (Optional) [URL][DOMAIN_NAME] Keyword (Optional)" at bounding box center [1369, 153] width 371 height 209
click at [1246, 90] on input "Brand Kit (Optional)" at bounding box center [1359, 85] width 330 height 16
type input "Brand"
click at [1230, 81] on input "Brand Kit (Optional)" at bounding box center [1359, 85] width 330 height 16
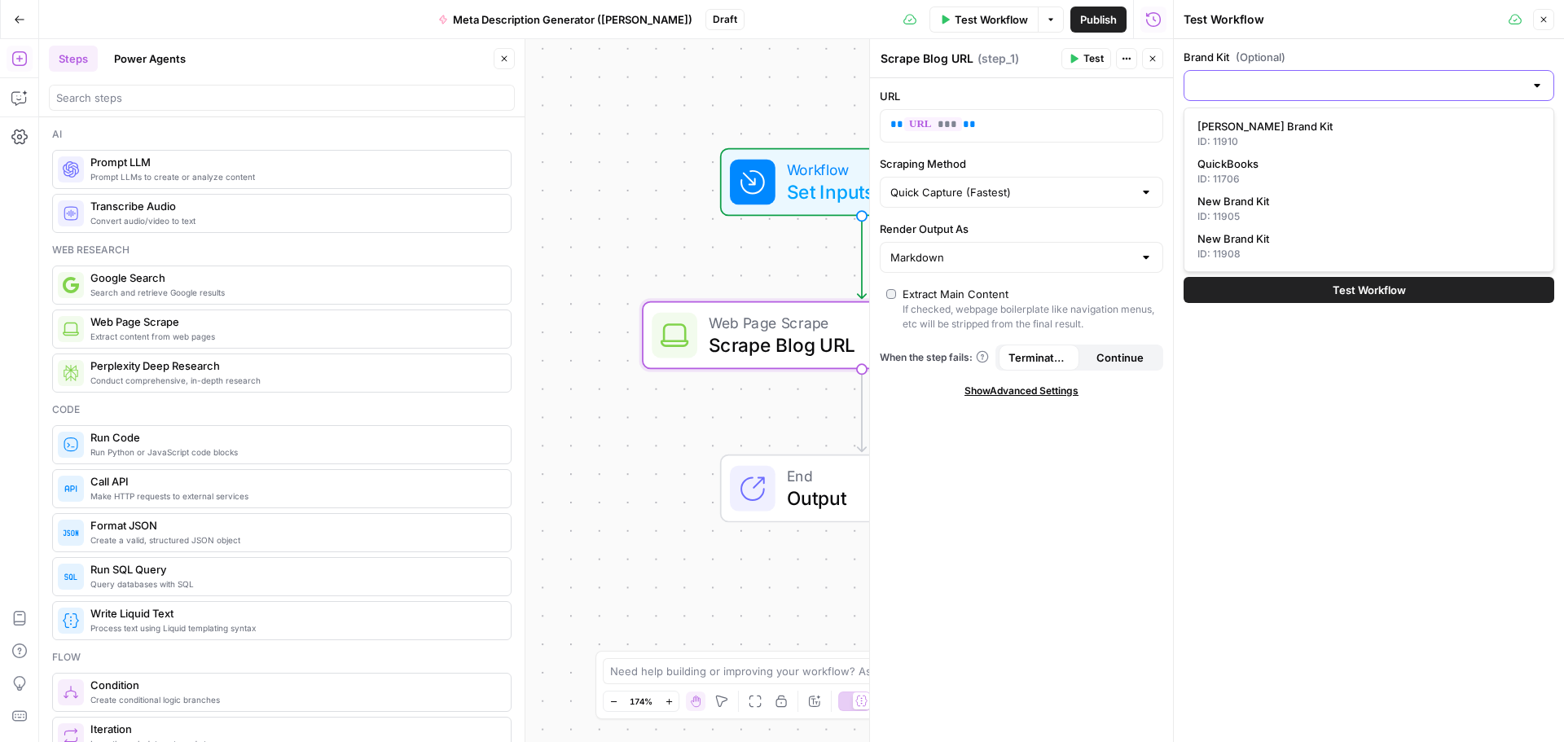
click at [1230, 81] on input "Brand Kit (Optional)" at bounding box center [1359, 85] width 330 height 16
click at [1302, 48] on div "Brand Kit (Optional) URL (Optional) [URL][DOMAIN_NAME] Keyword (Optional) Test …" at bounding box center [1369, 176] width 390 height 274
click at [1219, 89] on input "Brand Kit (Optional)" at bounding box center [1359, 85] width 330 height 16
click at [1229, 166] on span "QuickBooks" at bounding box center [1366, 164] width 337 height 16
type input "QuickBooks"
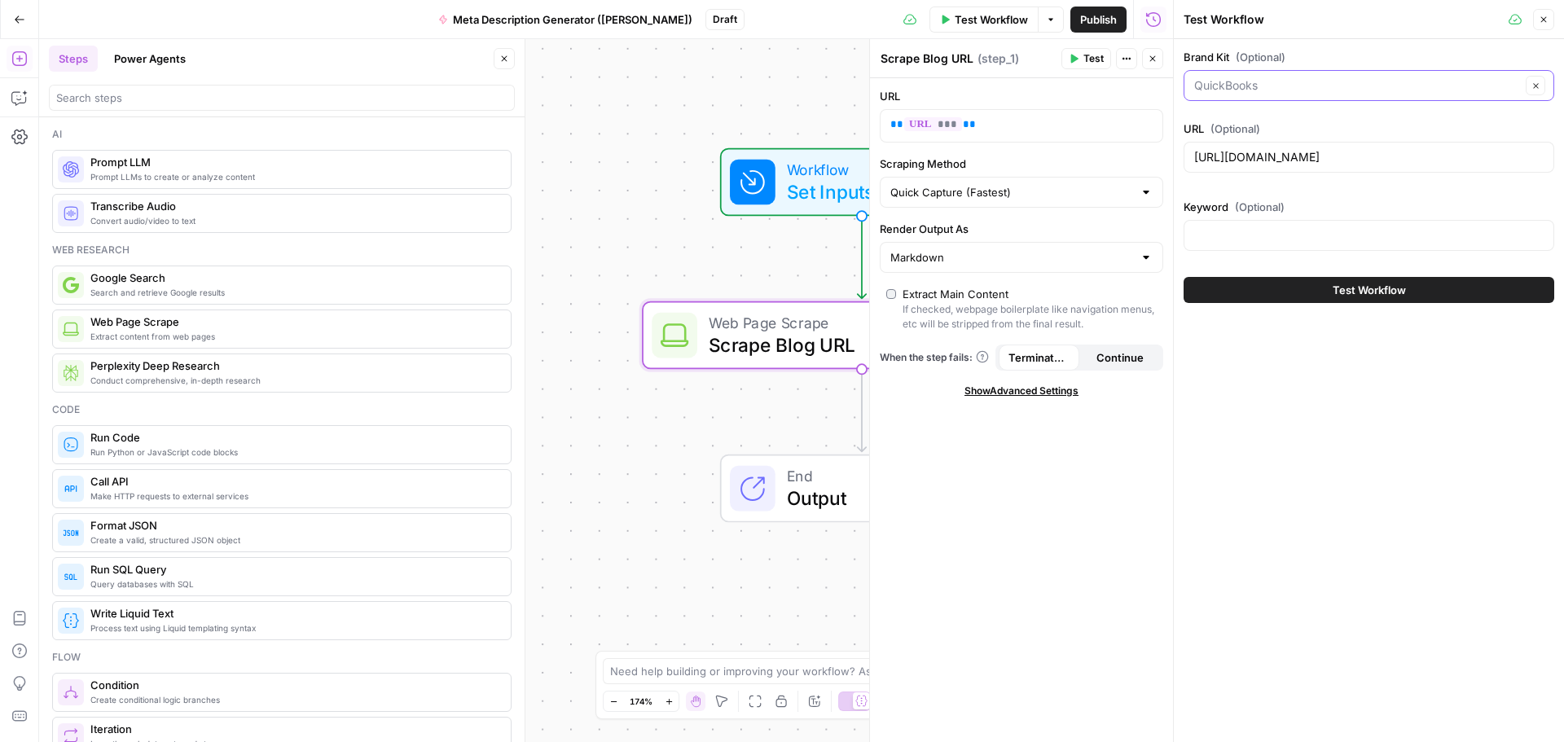
click at [1281, 85] on input "Brand Kit (Optional)" at bounding box center [1357, 85] width 327 height 16
click at [1295, 89] on input "Brand Kit (Optional)" at bounding box center [1357, 85] width 327 height 16
click at [1295, 90] on input "Brand Kit (Optional)" at bounding box center [1357, 85] width 327 height 16
type input "QuickBooks"
click at [1308, 46] on div "Brand Kit (Optional) QuickBooks Clear URL (Optional) [URL][DOMAIN_NAME] Keyword…" at bounding box center [1369, 176] width 390 height 274
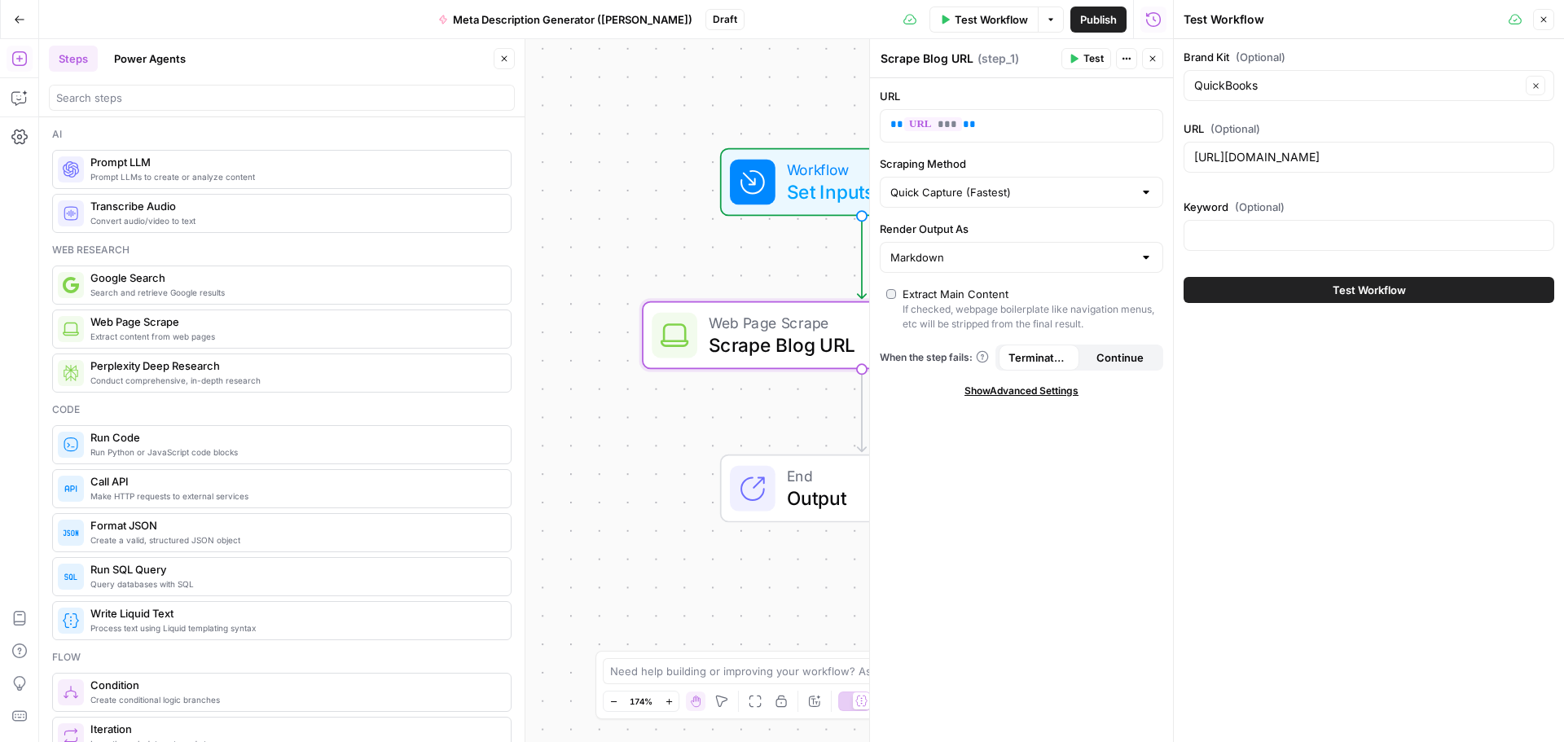
click at [1278, 75] on div "QuickBooks Clear" at bounding box center [1369, 85] width 371 height 31
click at [1278, 75] on div "Clear" at bounding box center [1369, 85] width 371 height 31
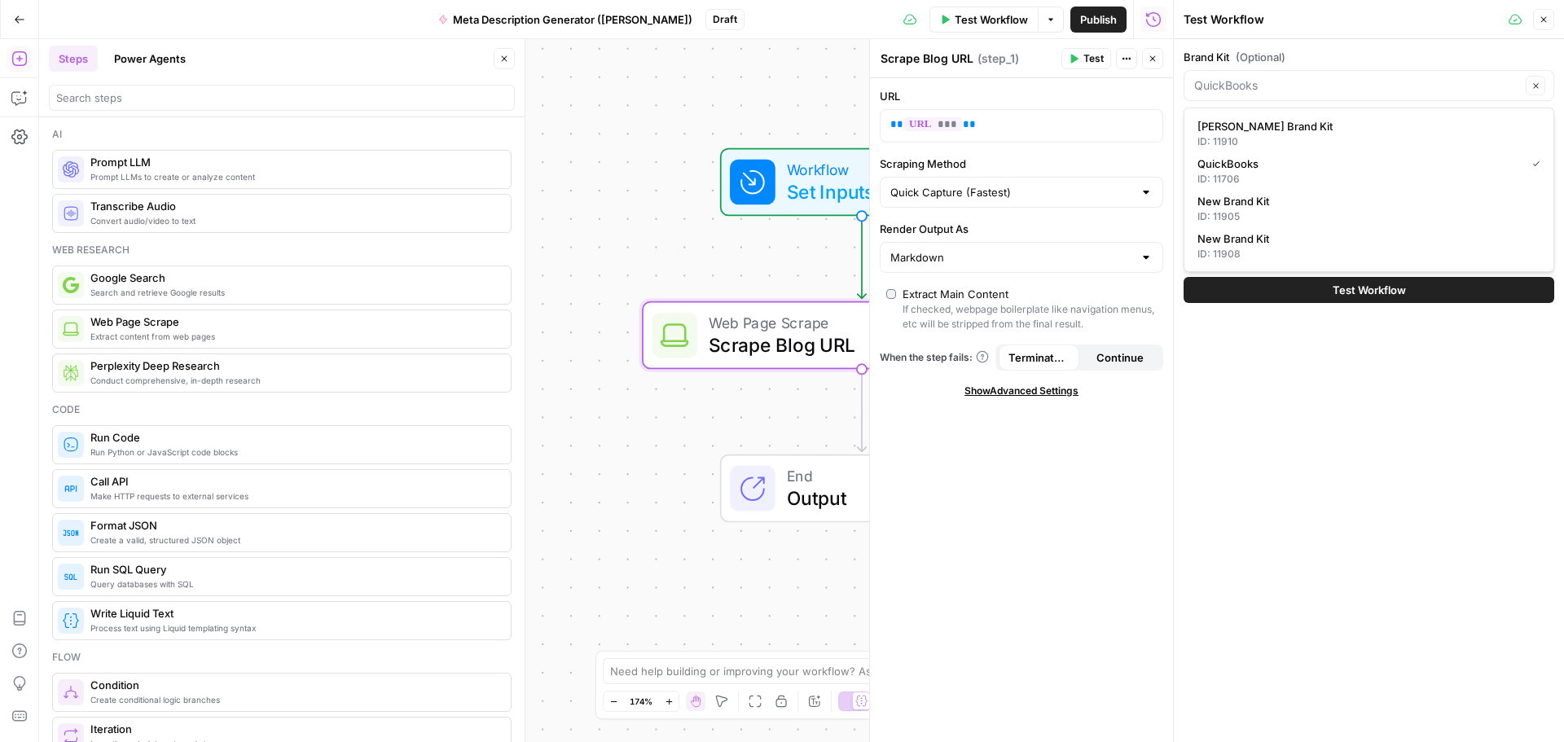
click at [1278, 75] on div "Clear" at bounding box center [1369, 85] width 371 height 31
type input "QuickBooks"
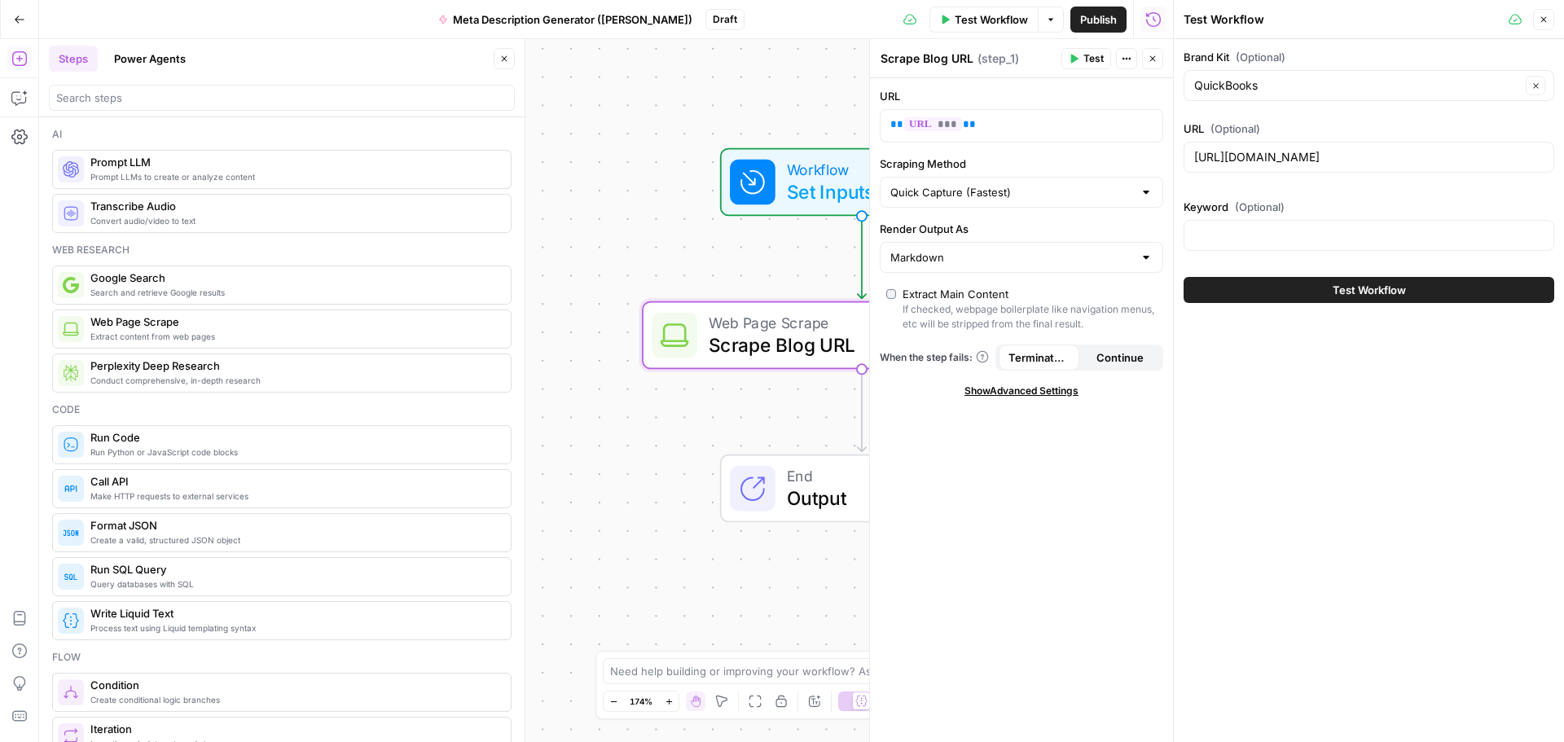
click at [1278, 60] on span "(Optional)" at bounding box center [1261, 57] width 50 height 16
click at [1278, 77] on input "QuickBooks" at bounding box center [1357, 85] width 327 height 16
click at [1279, 94] on div "Clear" at bounding box center [1369, 85] width 371 height 31
click at [1273, 94] on div "Clear" at bounding box center [1369, 85] width 371 height 31
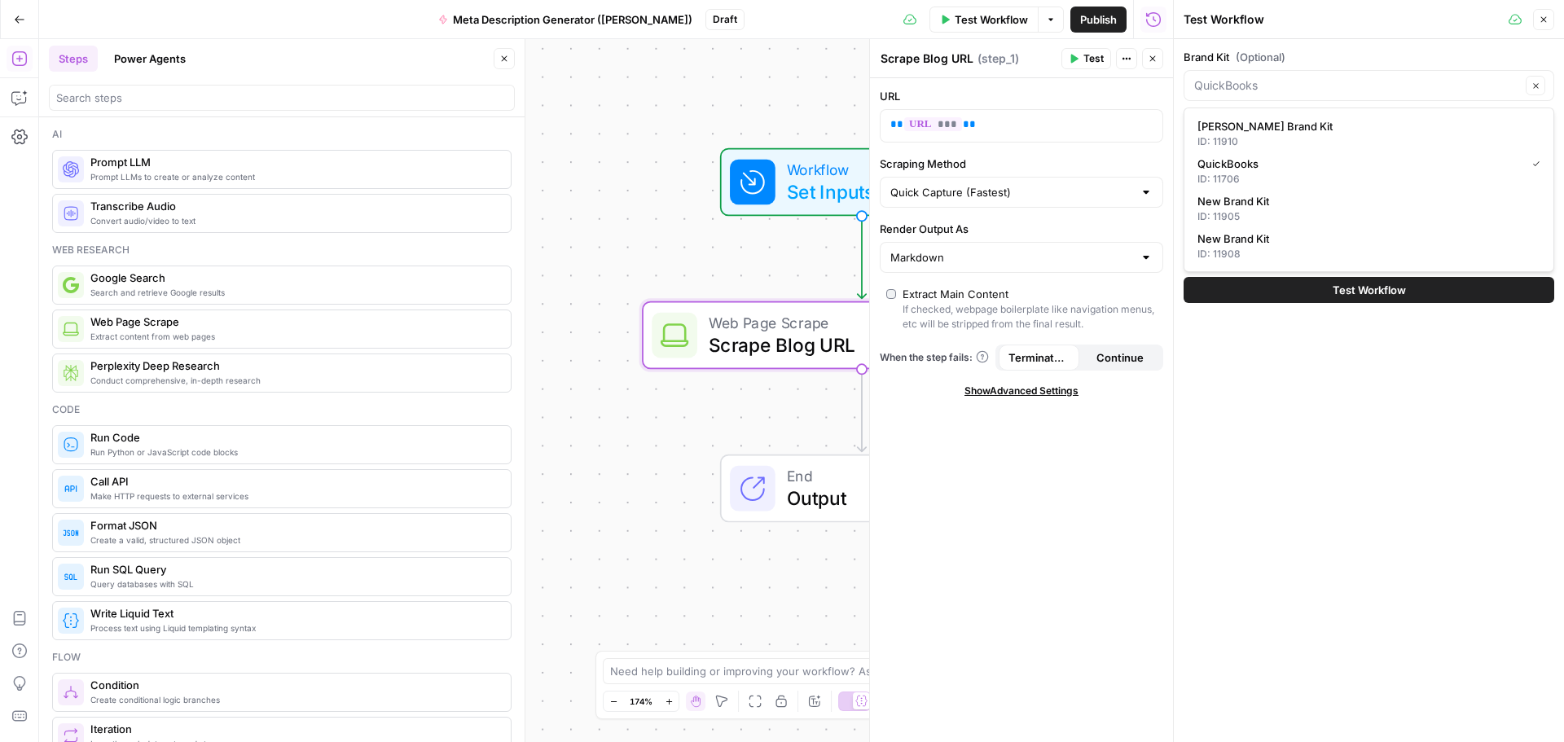
click at [1273, 94] on div "Clear" at bounding box center [1369, 85] width 371 height 31
click at [24, 21] on icon "button" at bounding box center [19, 19] width 11 height 11
type input "QuickBooks"
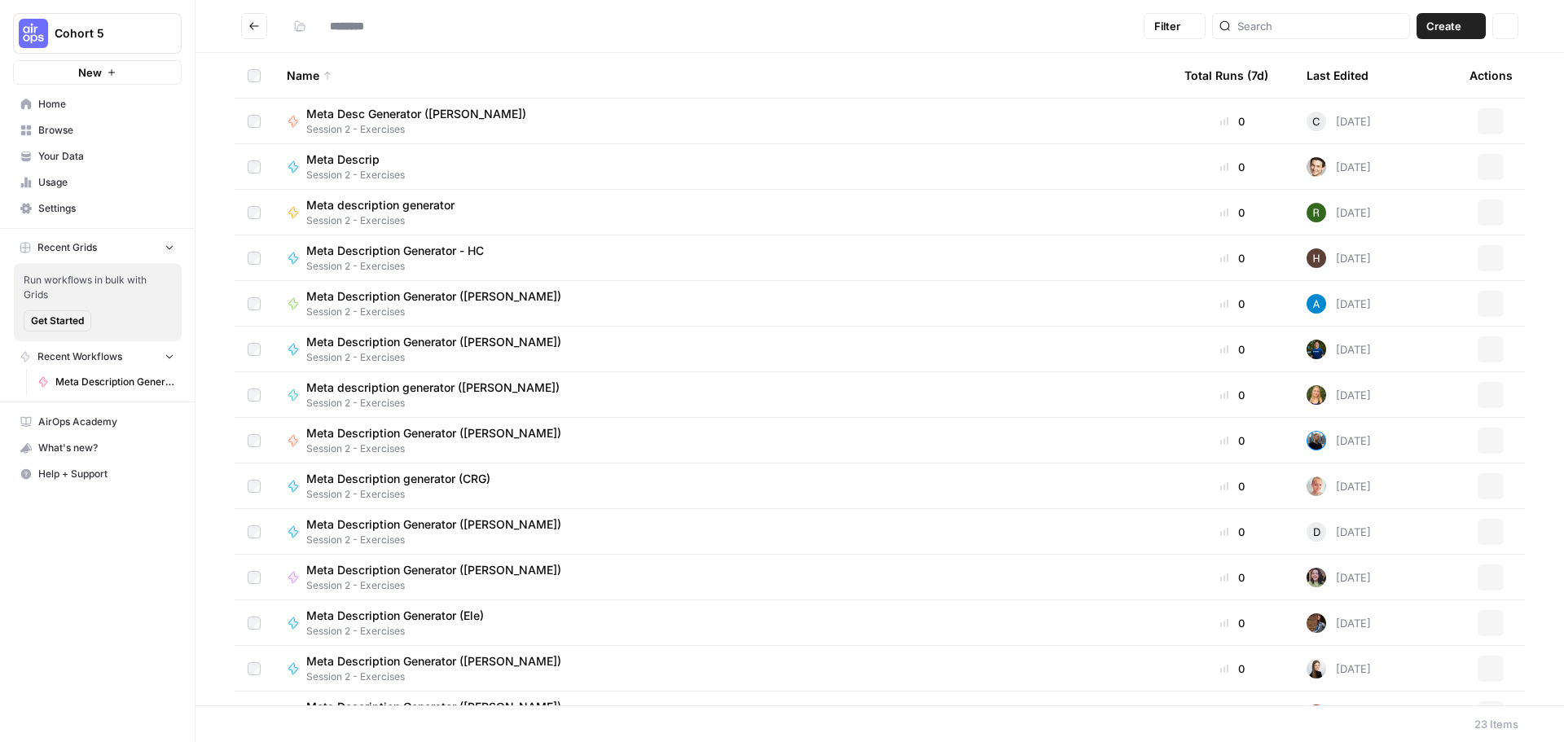
type input "**********"
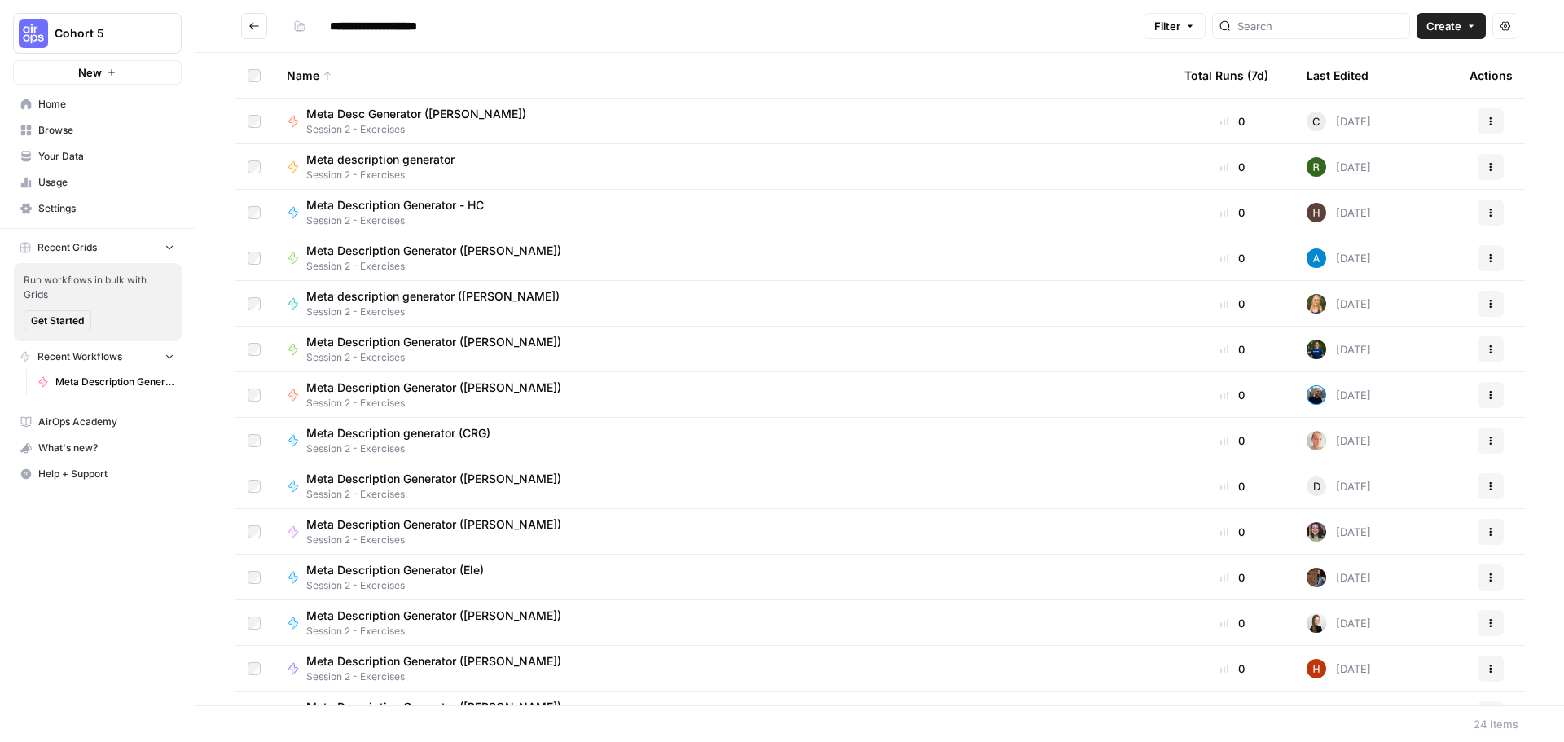
click at [56, 160] on span "Your Data" at bounding box center [106, 156] width 136 height 15
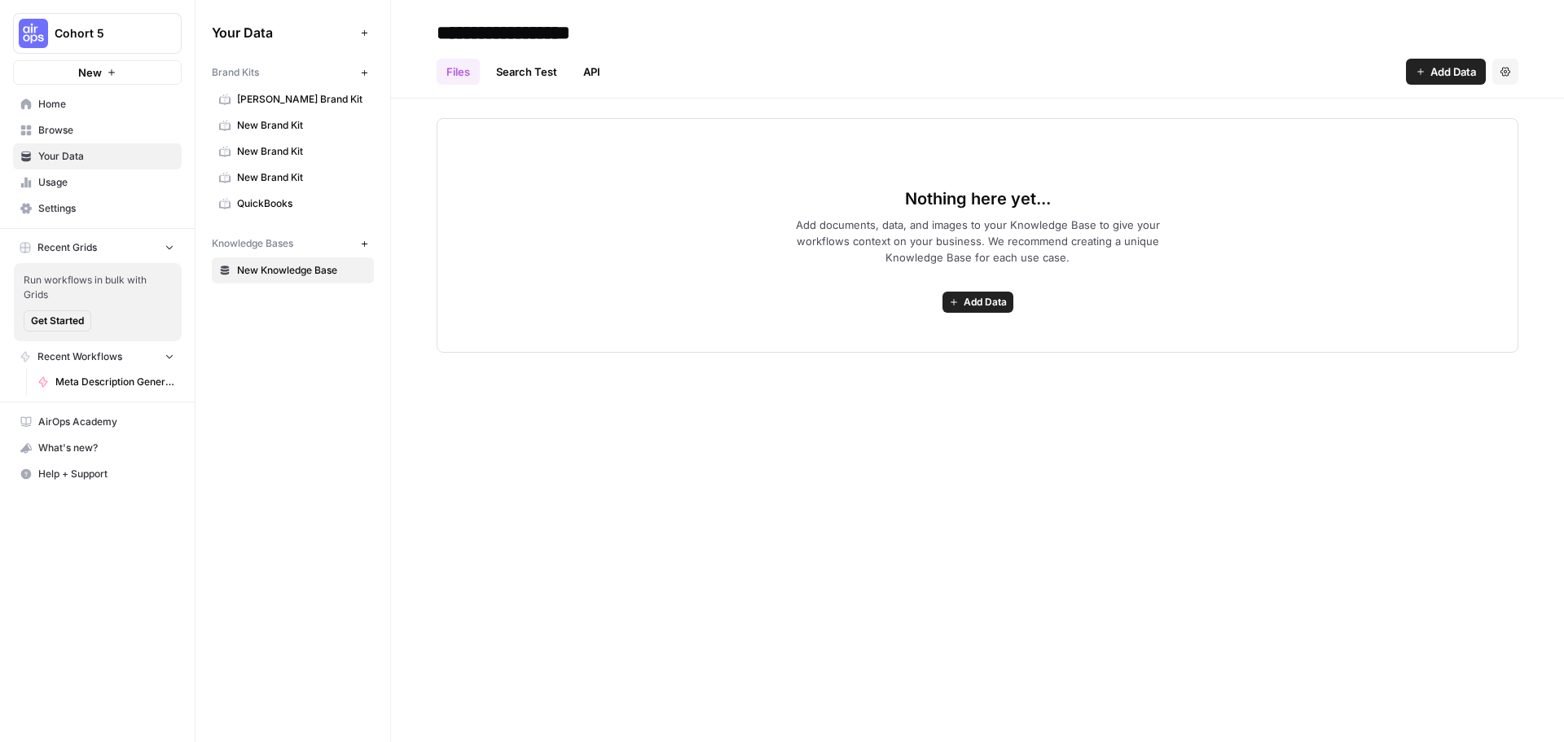
click at [363, 71] on icon "button" at bounding box center [364, 72] width 9 height 9
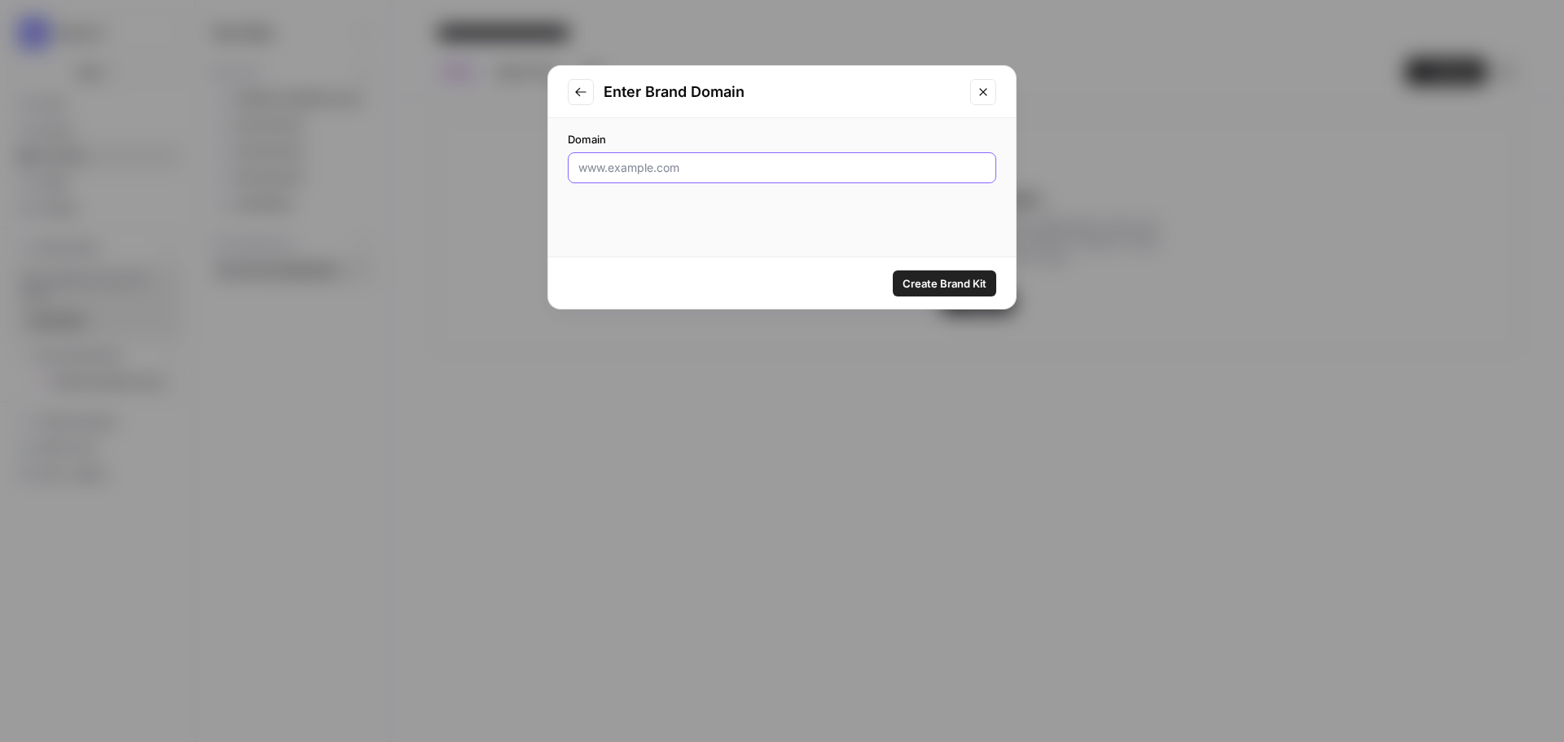
click at [649, 162] on input "Domain" at bounding box center [781, 168] width 407 height 16
type input "[DOMAIN_NAME]"
click at [922, 287] on span "Create Brand Kit" at bounding box center [945, 283] width 84 height 16
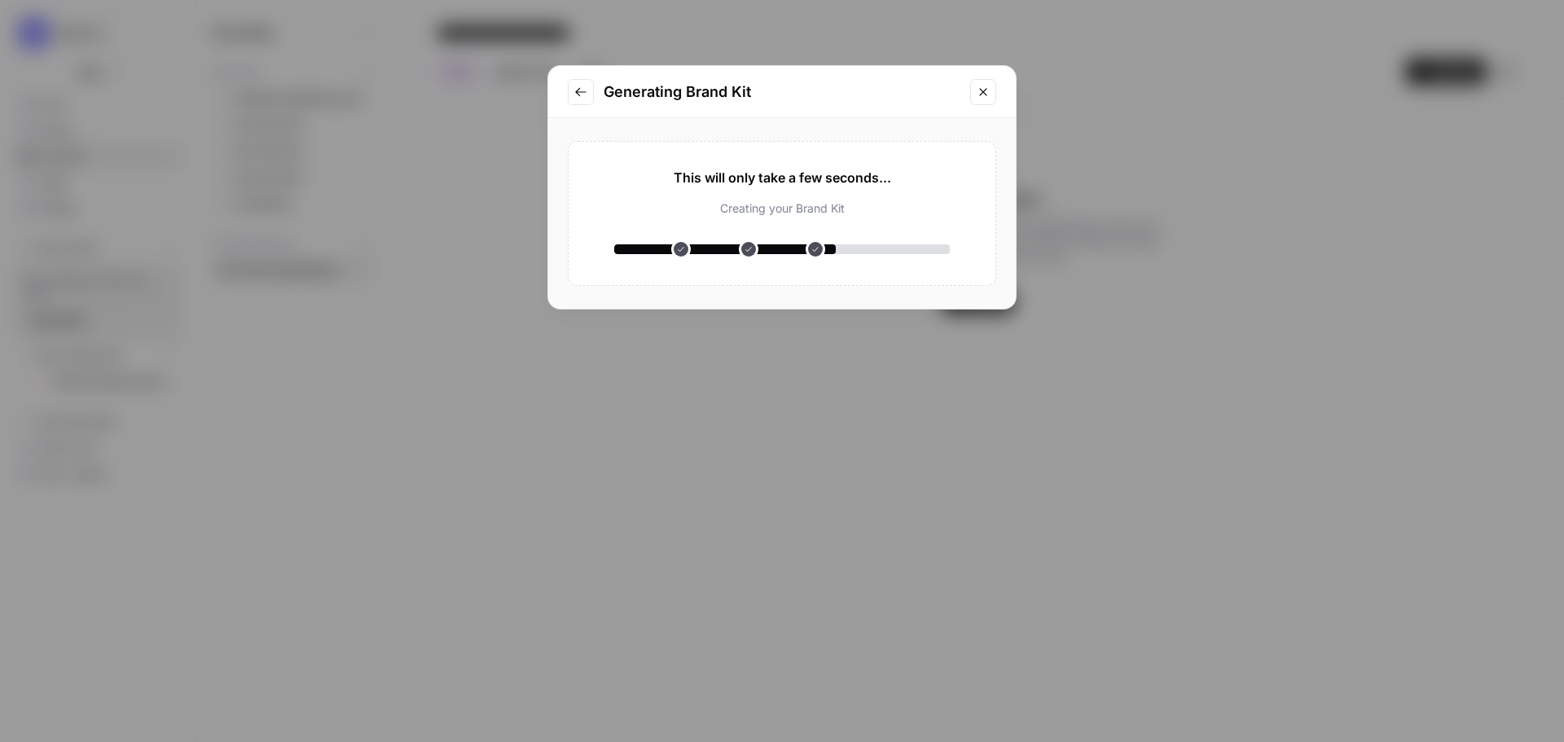
click at [582, 93] on icon "Go to previous step" at bounding box center [580, 92] width 13 height 13
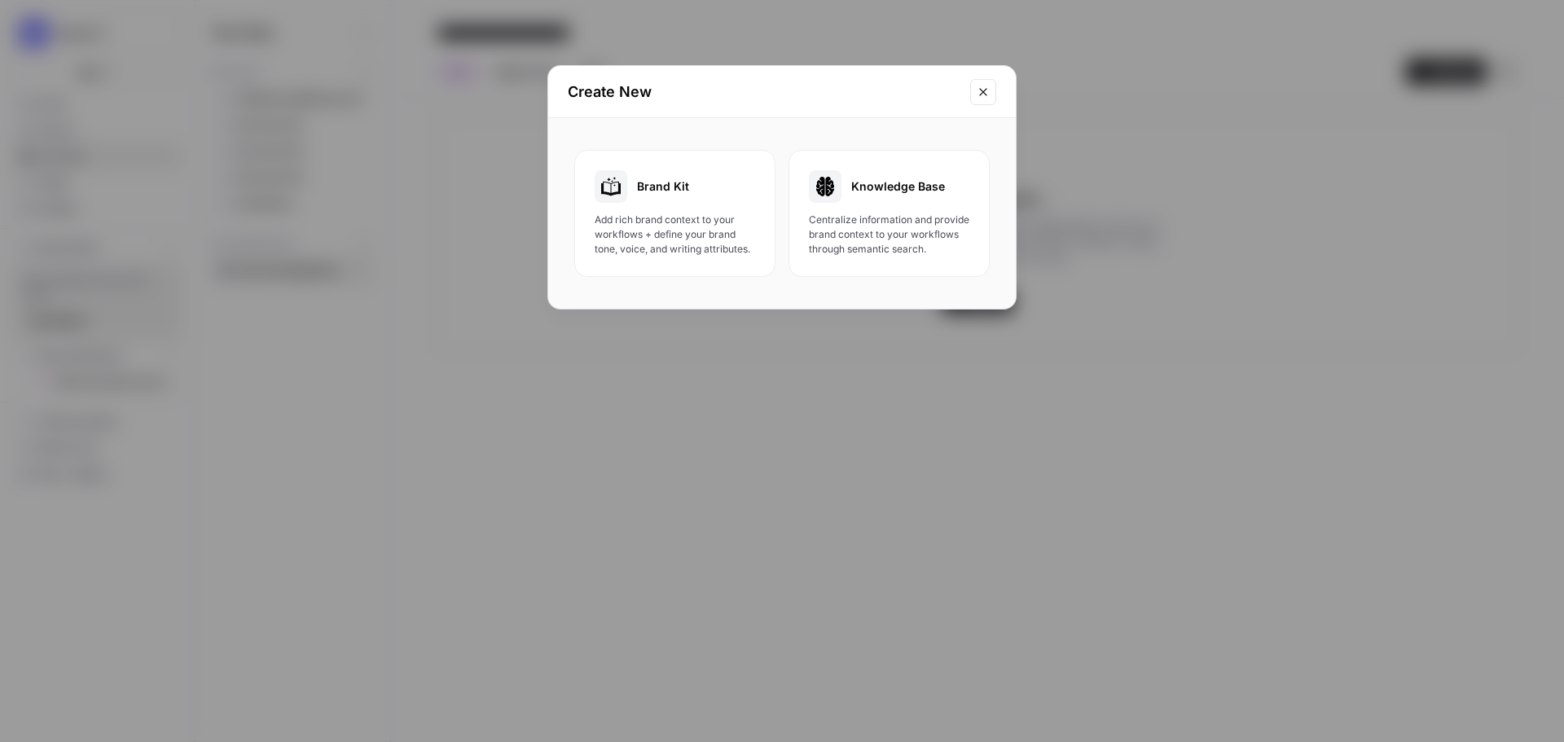
click at [988, 93] on icon "Close modal" at bounding box center [983, 92] width 13 height 13
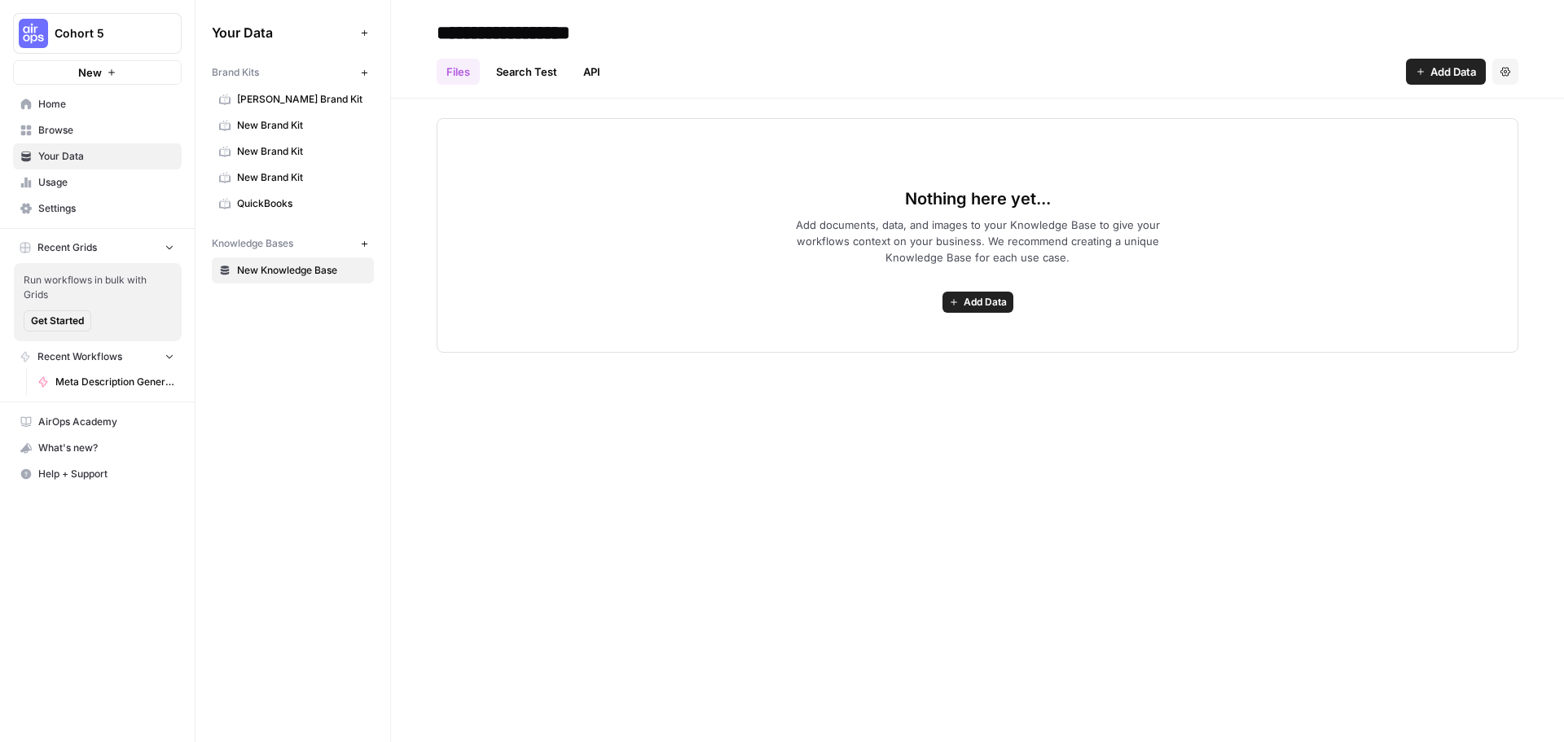
click at [79, 376] on span "Meta Description Generator ([PERSON_NAME])" at bounding box center [114, 382] width 119 height 15
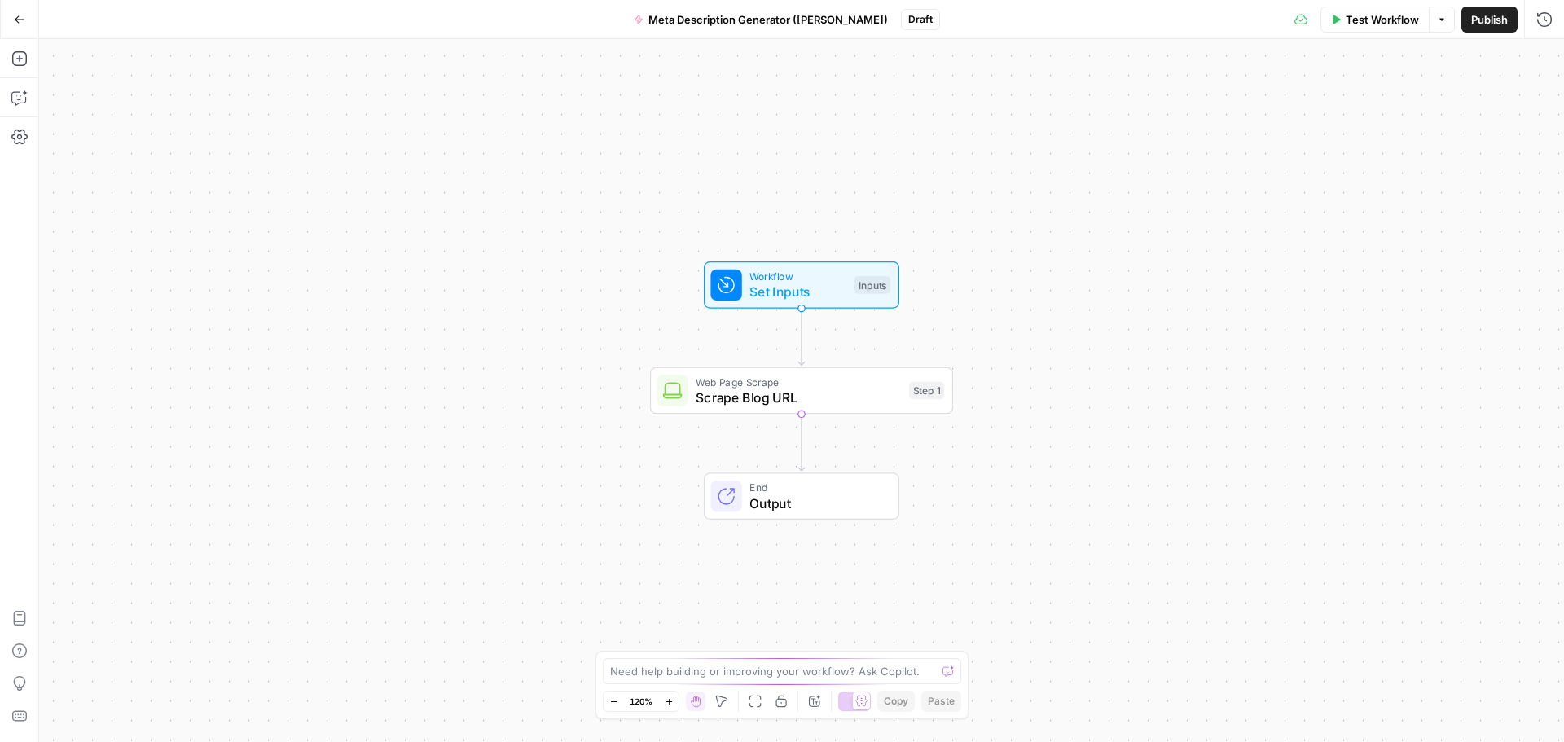
click at [804, 283] on span "Set Inputs" at bounding box center [798, 292] width 97 height 20
click at [1354, 115] on div "Brand Kit (Optional) edit field Delete group" at bounding box center [1410, 118] width 281 height 55
click at [1343, 130] on Kit "Brand Kit (Optional)" at bounding box center [1411, 131] width 260 height 16
click at [1342, 130] on Kit "Brand Kit (Optional)" at bounding box center [1411, 131] width 260 height 16
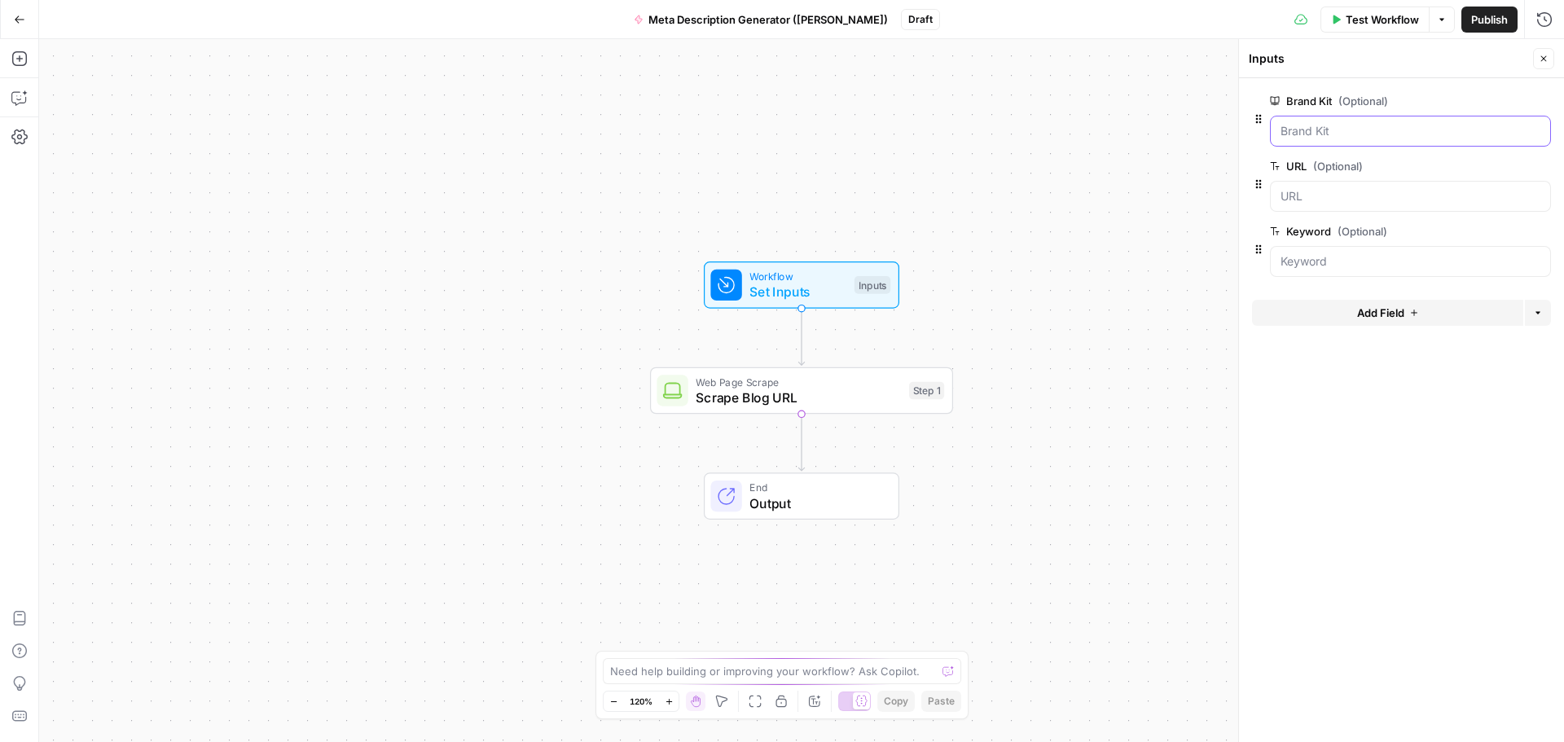
click at [1336, 137] on Kit "Brand Kit (Optional)" at bounding box center [1411, 131] width 260 height 16
click at [1309, 161] on label "URL (Optional)" at bounding box center [1364, 166] width 189 height 16
click at [1309, 188] on input "URL (Optional)" at bounding box center [1411, 196] width 260 height 16
click at [1317, 196] on input "URL (Optional)" at bounding box center [1411, 196] width 260 height 16
click at [1318, 122] on div at bounding box center [1410, 131] width 281 height 31
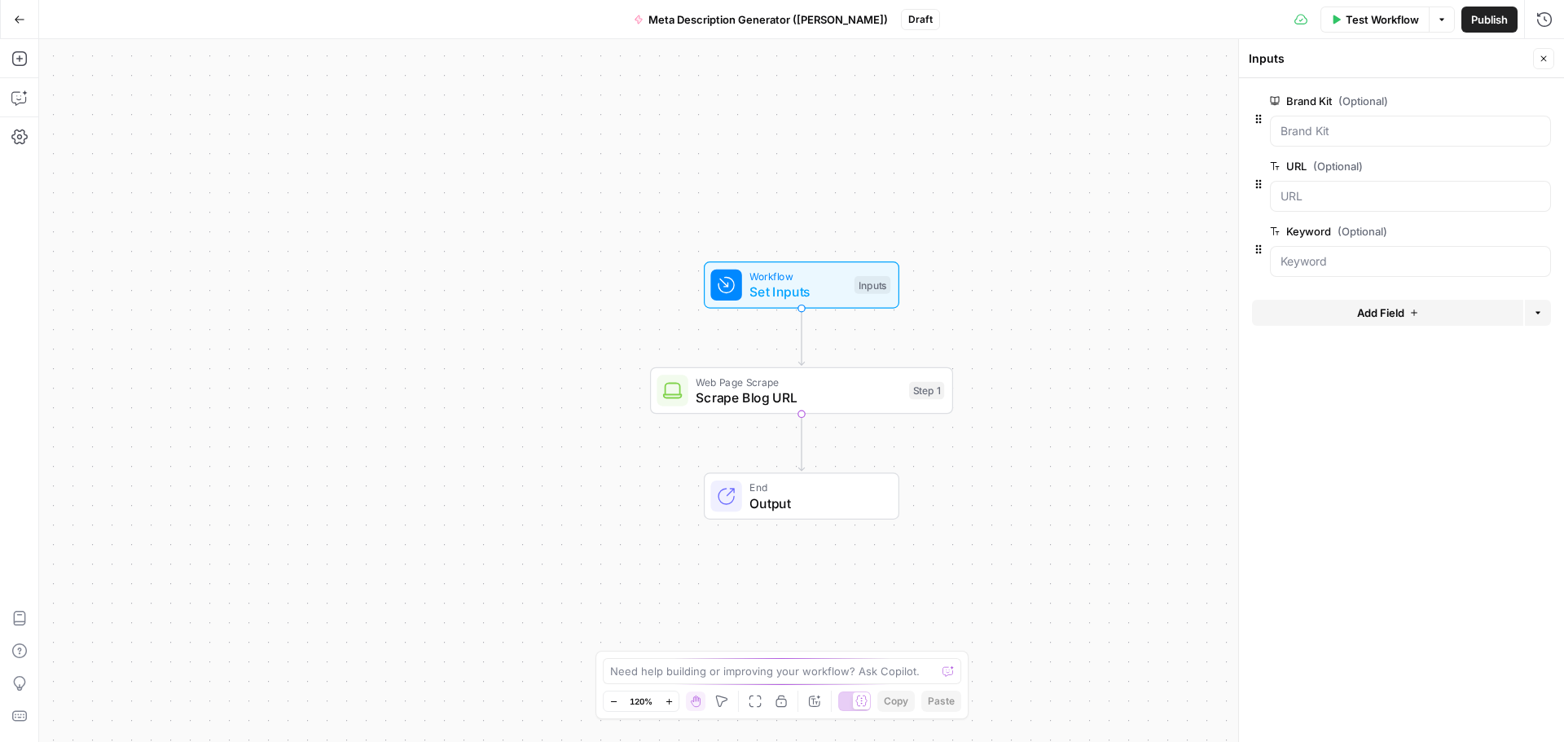
click at [1318, 122] on div at bounding box center [1410, 131] width 281 height 31
click at [1335, 124] on Kit "Brand Kit (Optional)" at bounding box center [1411, 131] width 260 height 16
click at [1345, 130] on Kit "Brand Kit (Optional)" at bounding box center [1411, 131] width 260 height 16
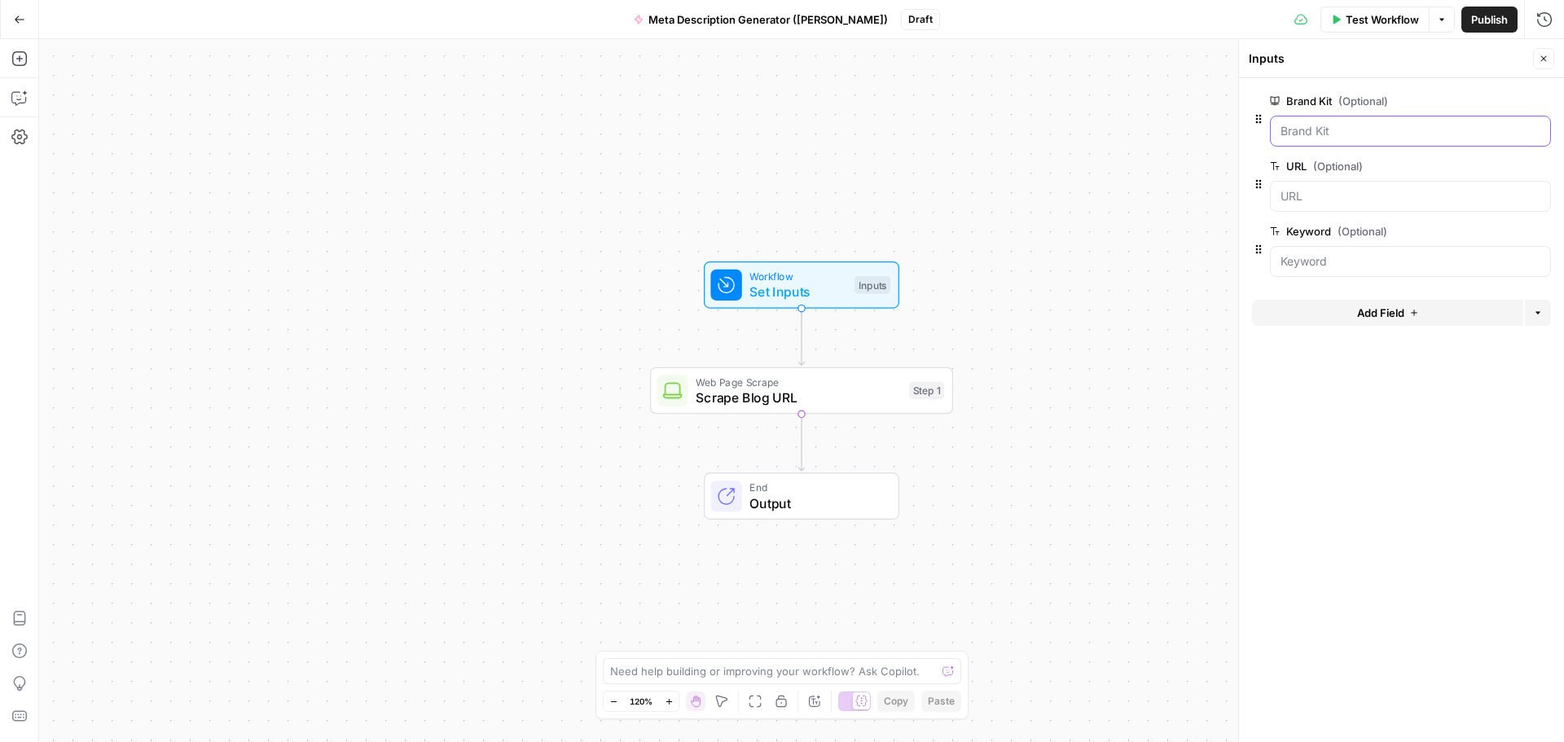
click at [1345, 130] on Kit "Brand Kit (Optional)" at bounding box center [1411, 131] width 260 height 16
click at [1511, 101] on button "edit field" at bounding box center [1497, 101] width 63 height 20
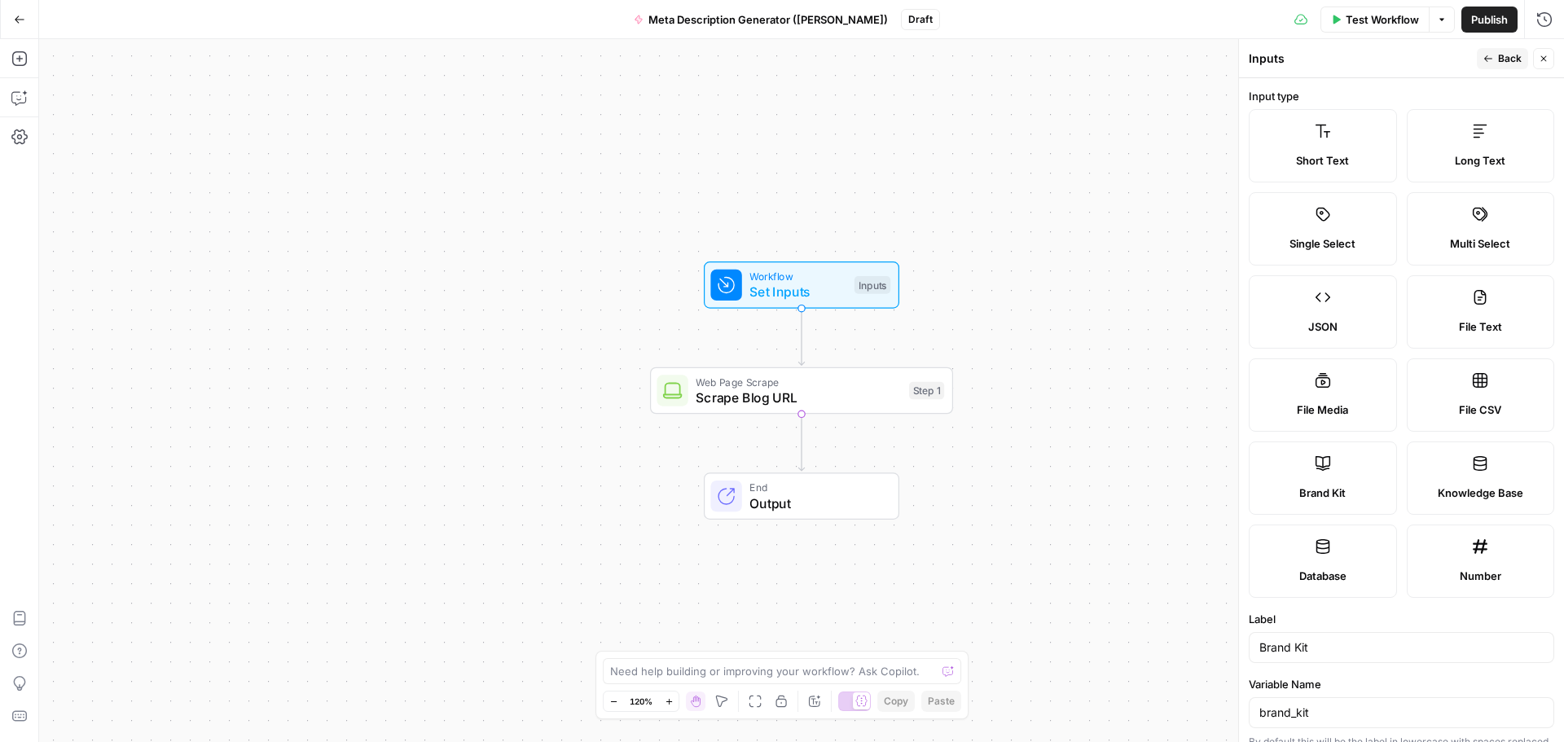
click at [1509, 59] on span "Back" at bounding box center [1510, 58] width 24 height 15
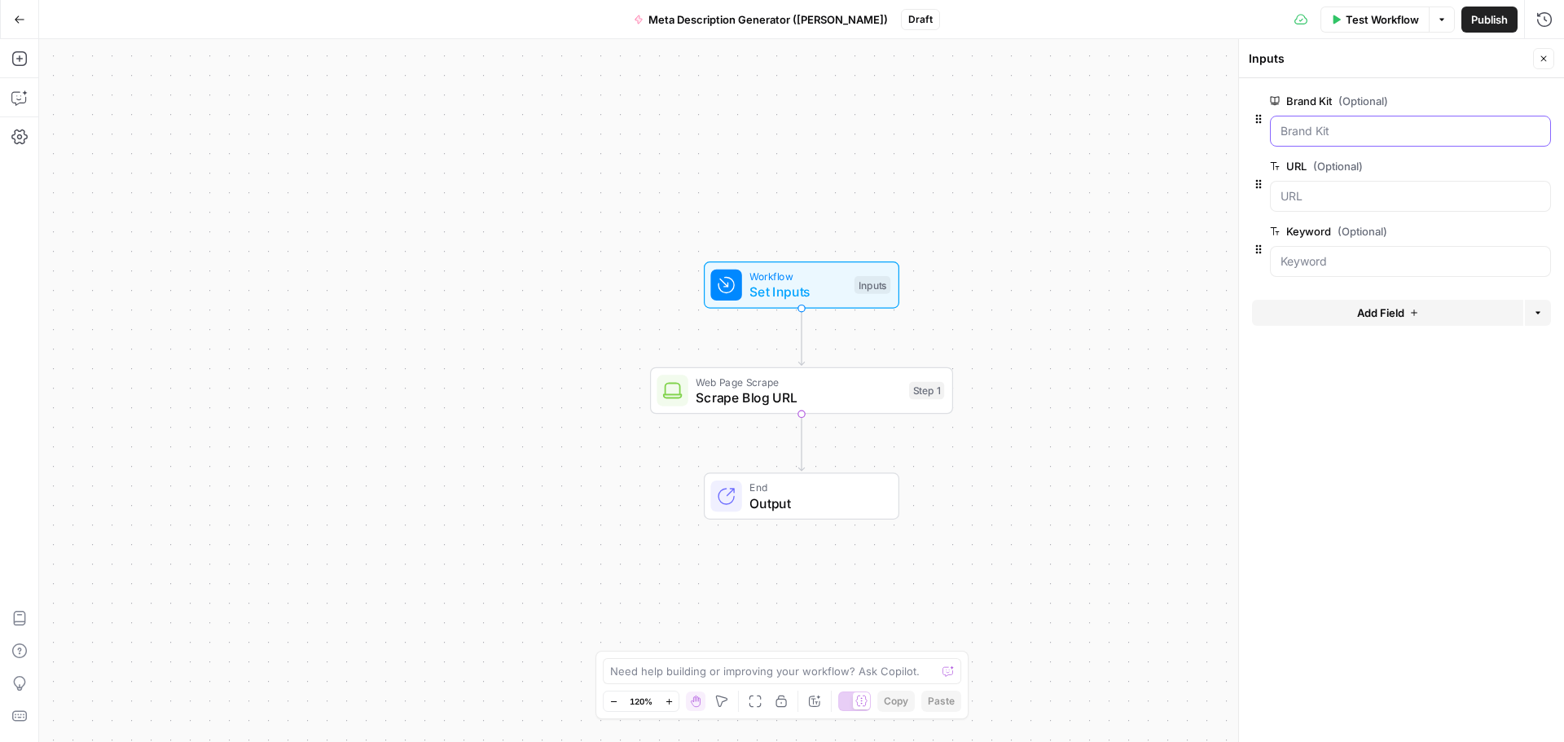
click at [1360, 138] on Kit "Brand Kit (Optional)" at bounding box center [1411, 131] width 260 height 16
click at [1361, 21] on span "Test Workflow" at bounding box center [1382, 19] width 73 height 16
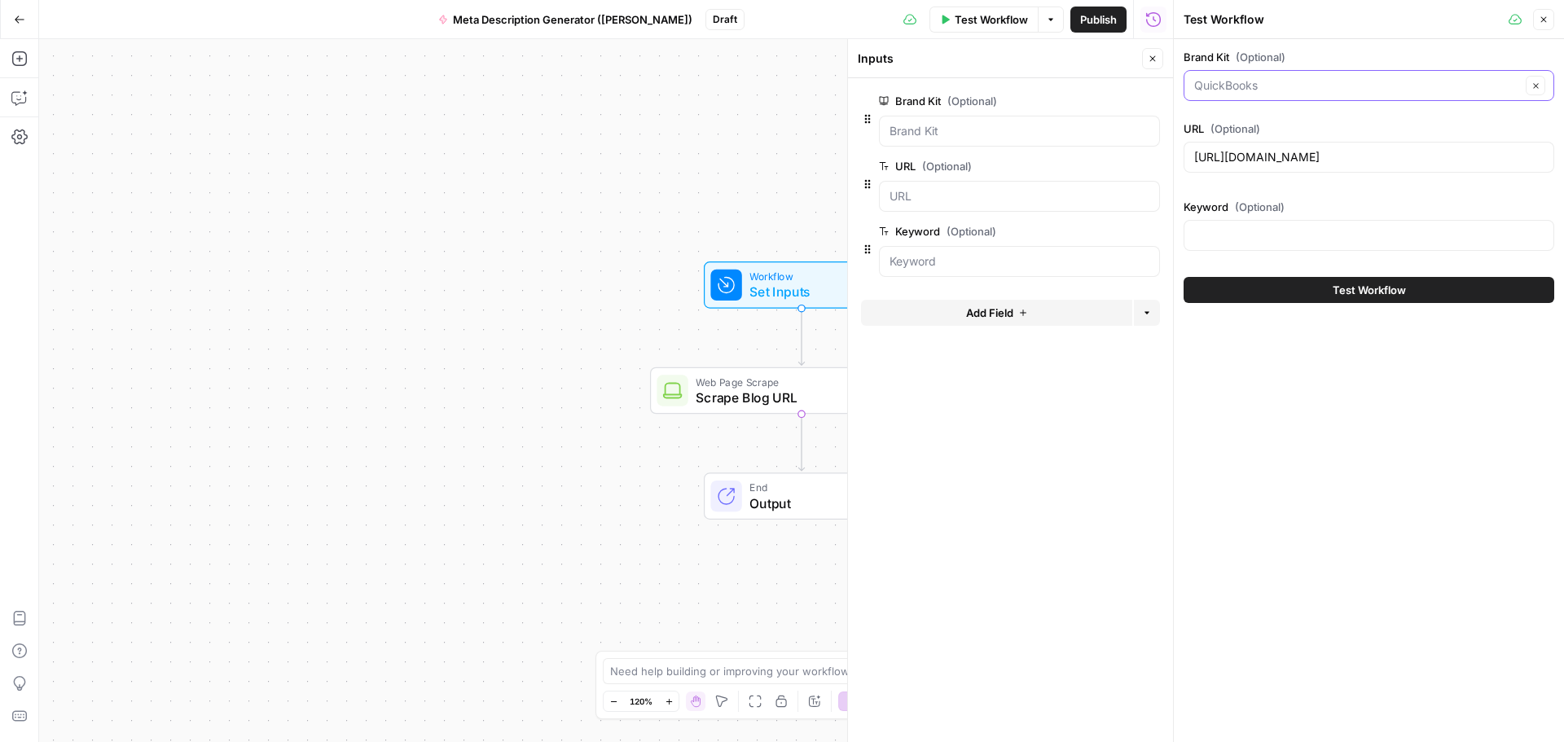
click at [1260, 90] on input "Brand Kit (Optional)" at bounding box center [1357, 85] width 327 height 16
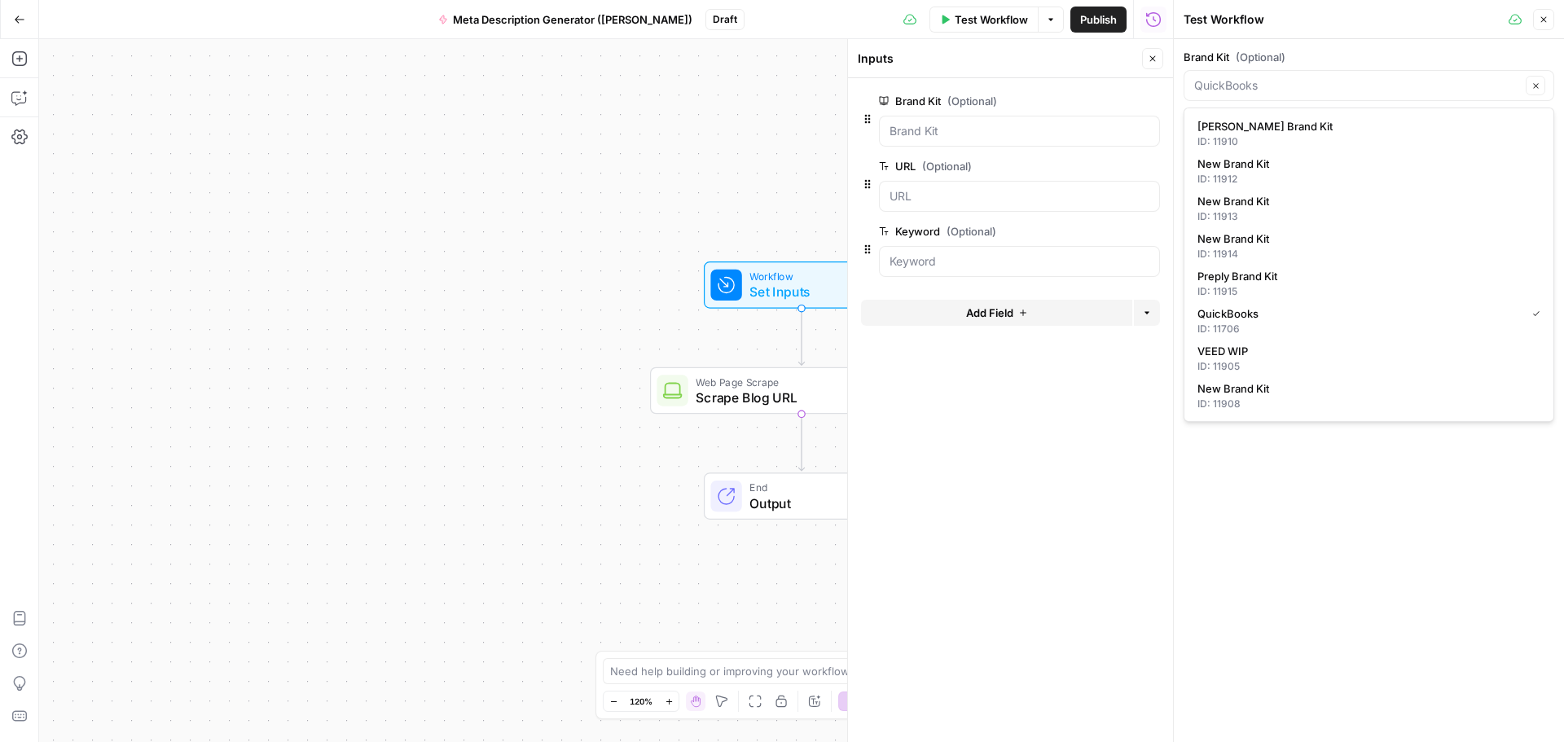
click at [1260, 95] on div "Clear" at bounding box center [1369, 85] width 371 height 31
click at [1260, 94] on div "Clear" at bounding box center [1369, 85] width 371 height 31
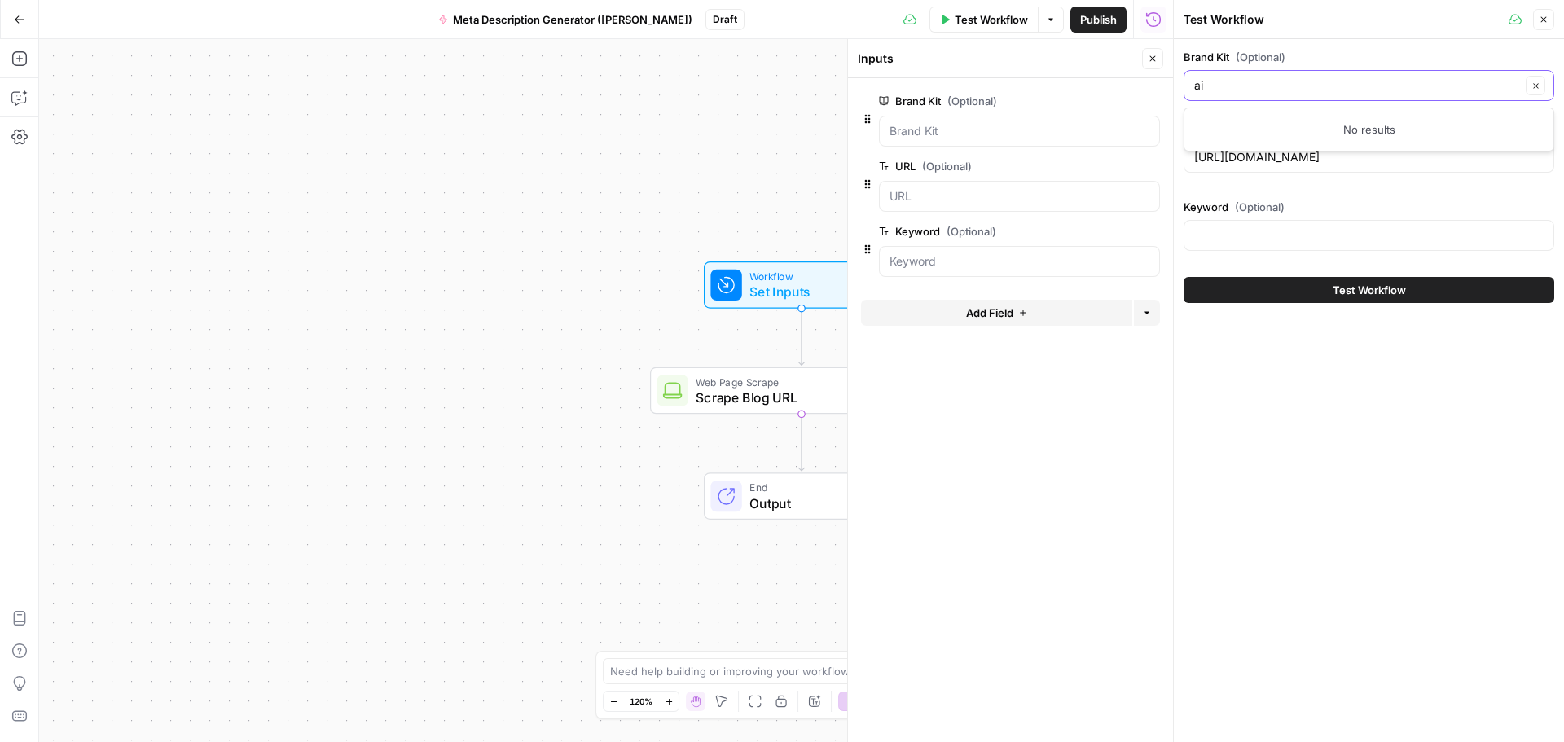
type input "a"
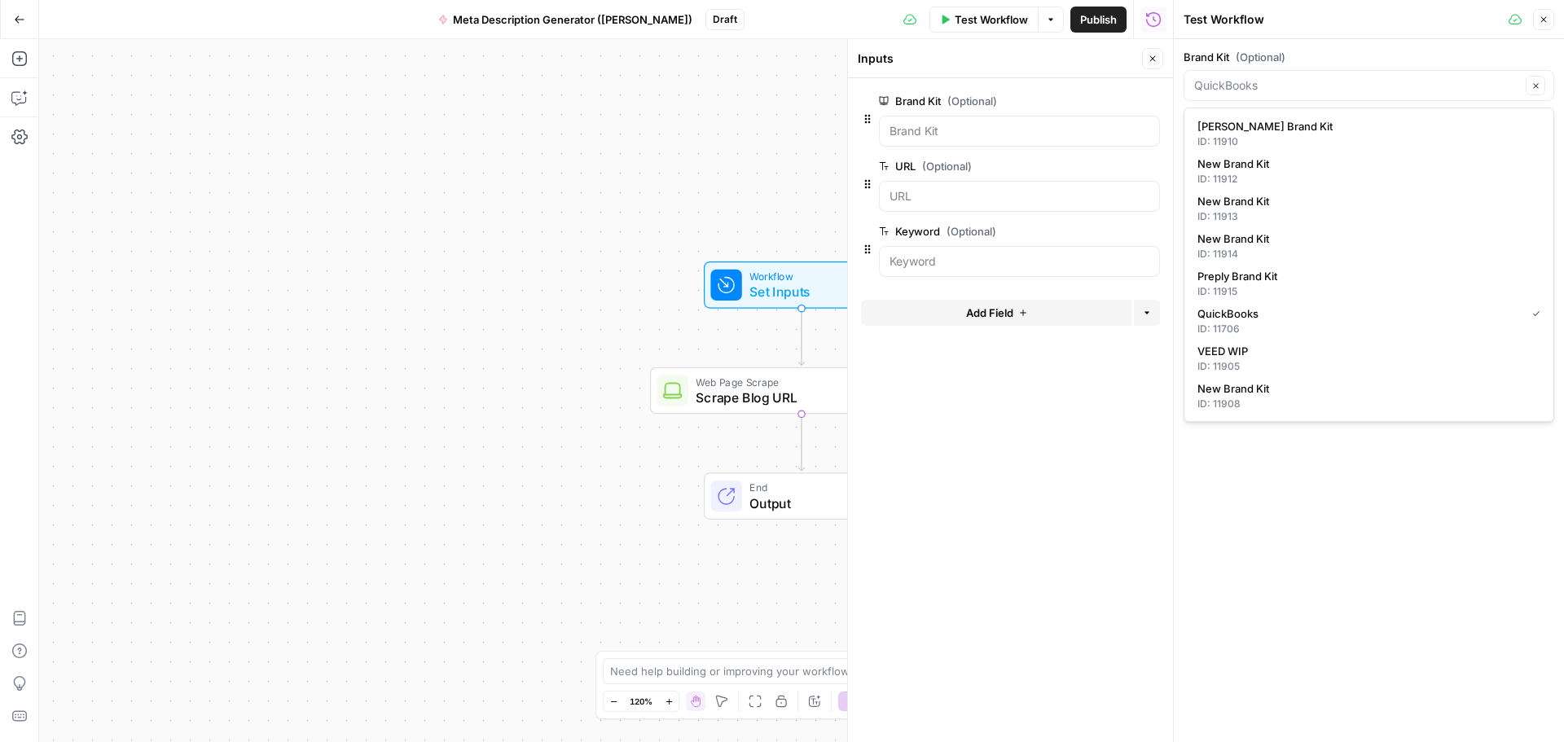
type input "QuickBooks"
click at [1548, 13] on button "Close" at bounding box center [1543, 19] width 21 height 21
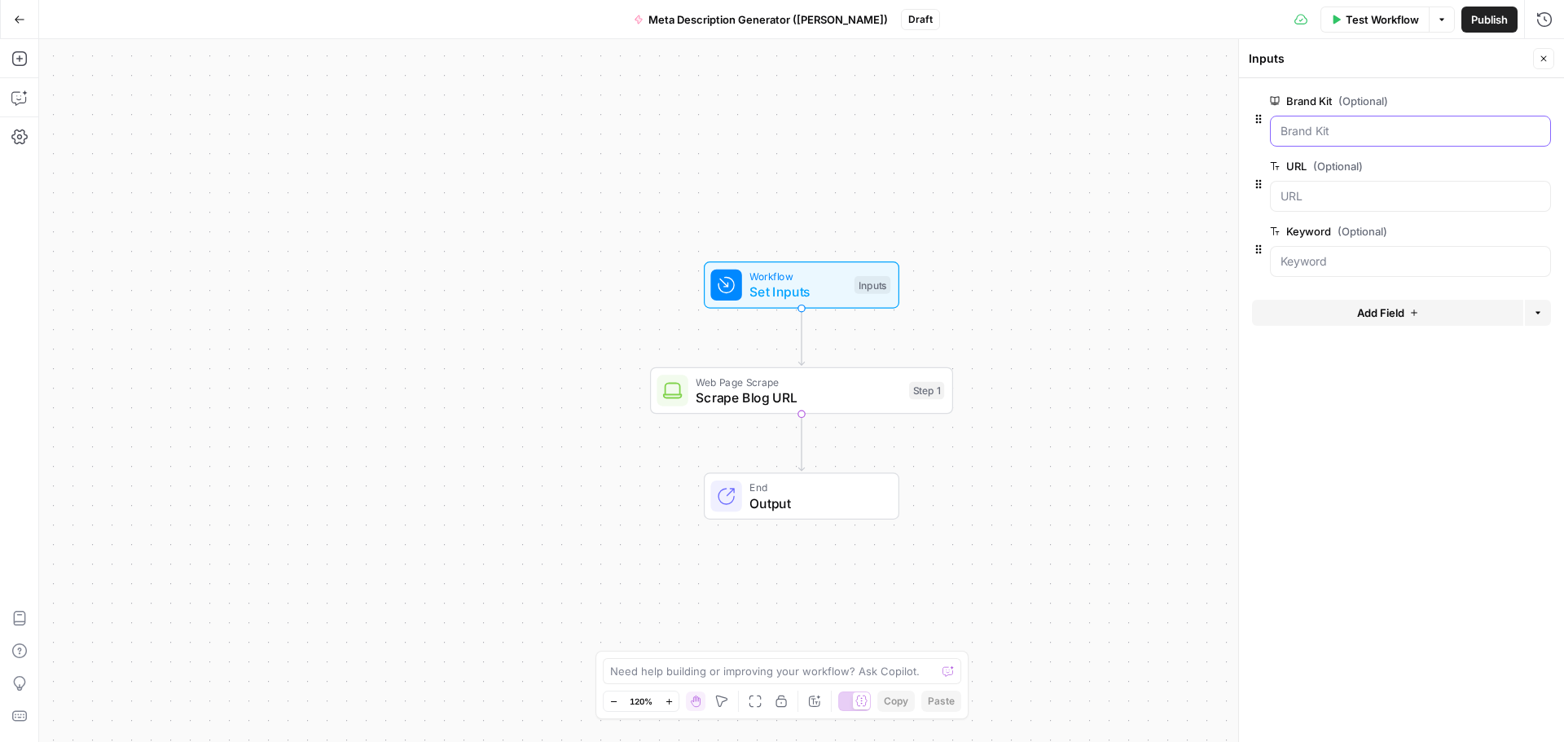
click at [1311, 127] on Kit "Brand Kit (Optional)" at bounding box center [1411, 131] width 260 height 16
click at [1370, 13] on span "Test Workflow" at bounding box center [1382, 19] width 73 height 16
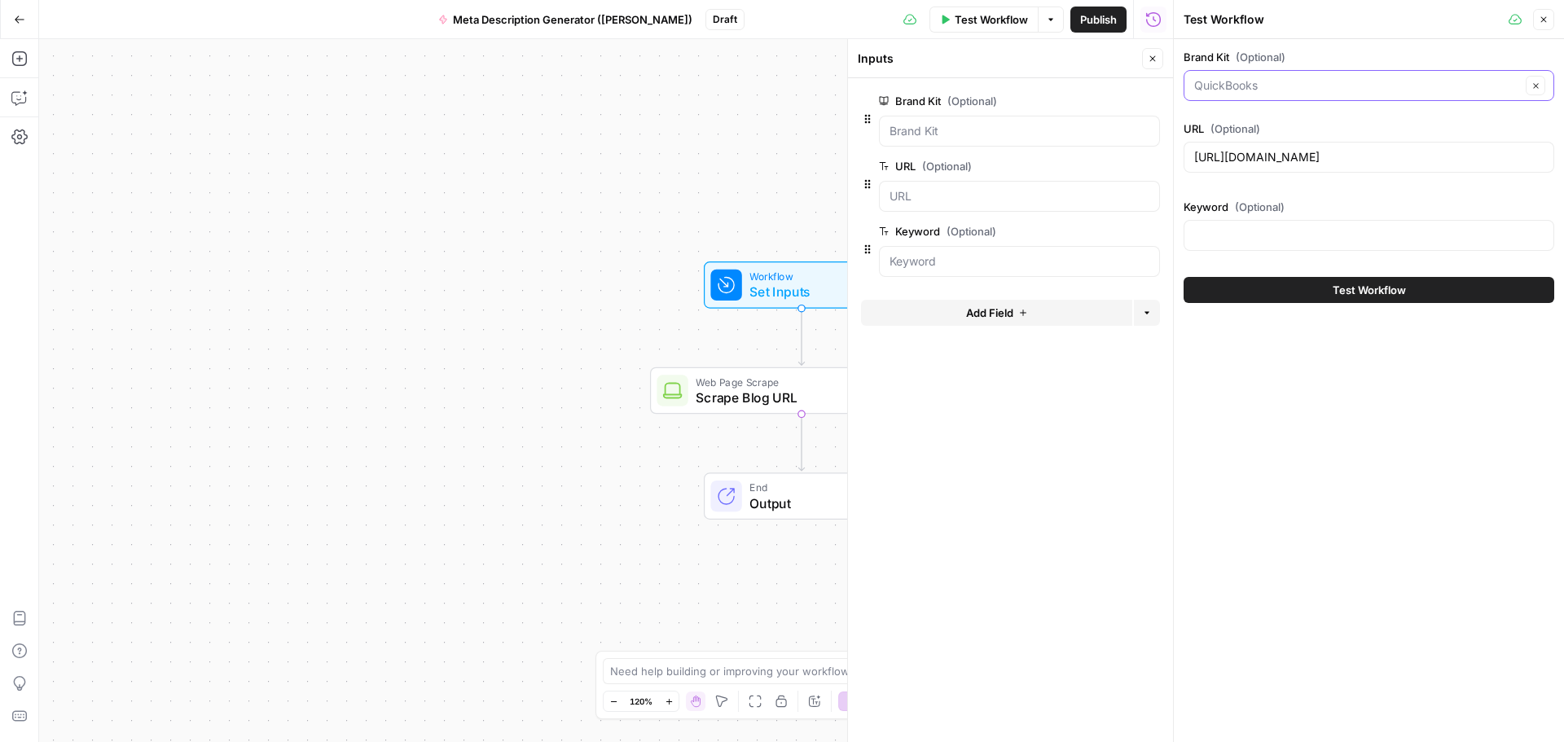
click at [1251, 91] on input "Brand Kit (Optional)" at bounding box center [1357, 85] width 327 height 16
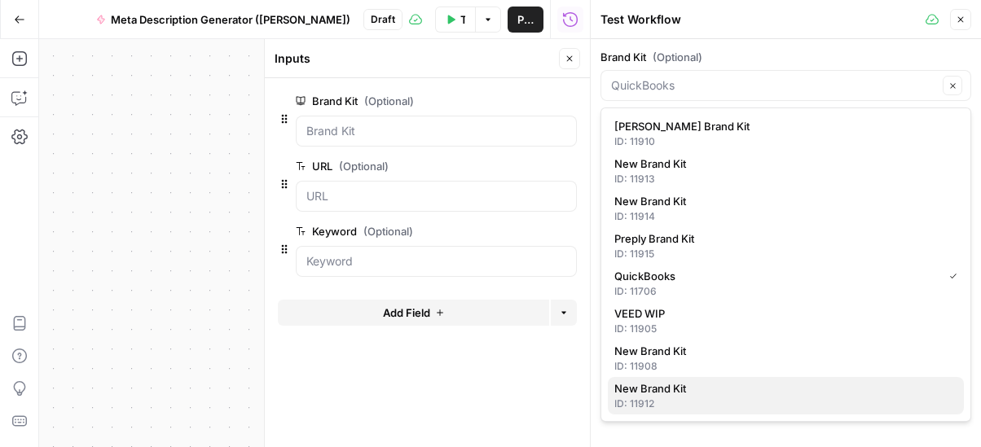
click at [668, 395] on span "New Brand Kit" at bounding box center [782, 388] width 337 height 16
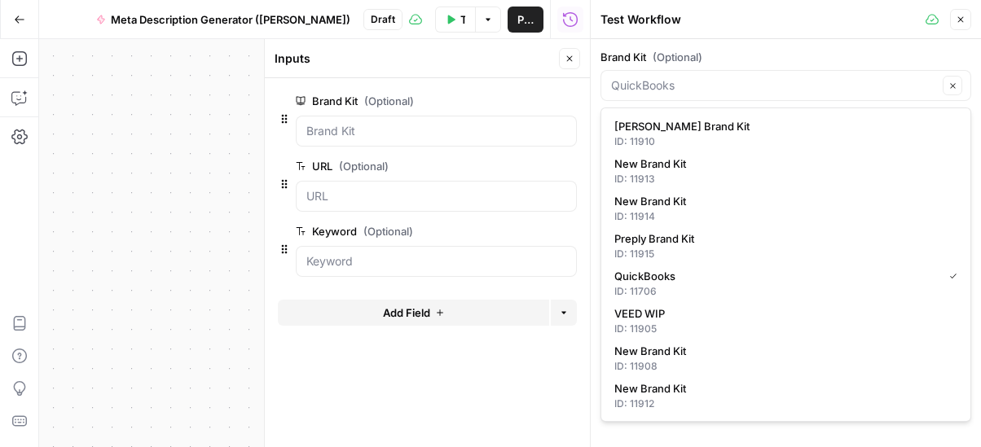
type input "New Brand Kit"
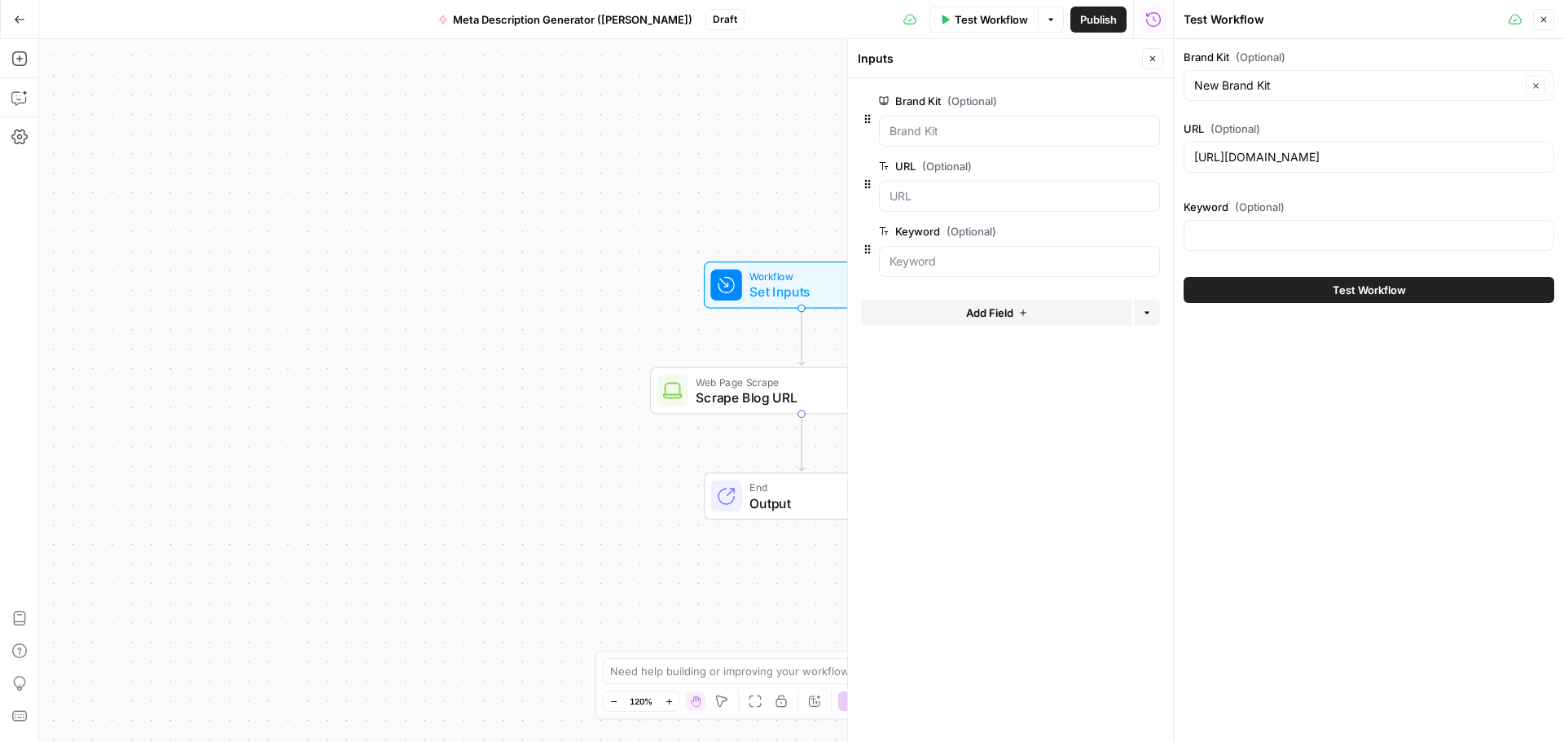
click at [23, 7] on button "Go Back" at bounding box center [19, 19] width 29 height 29
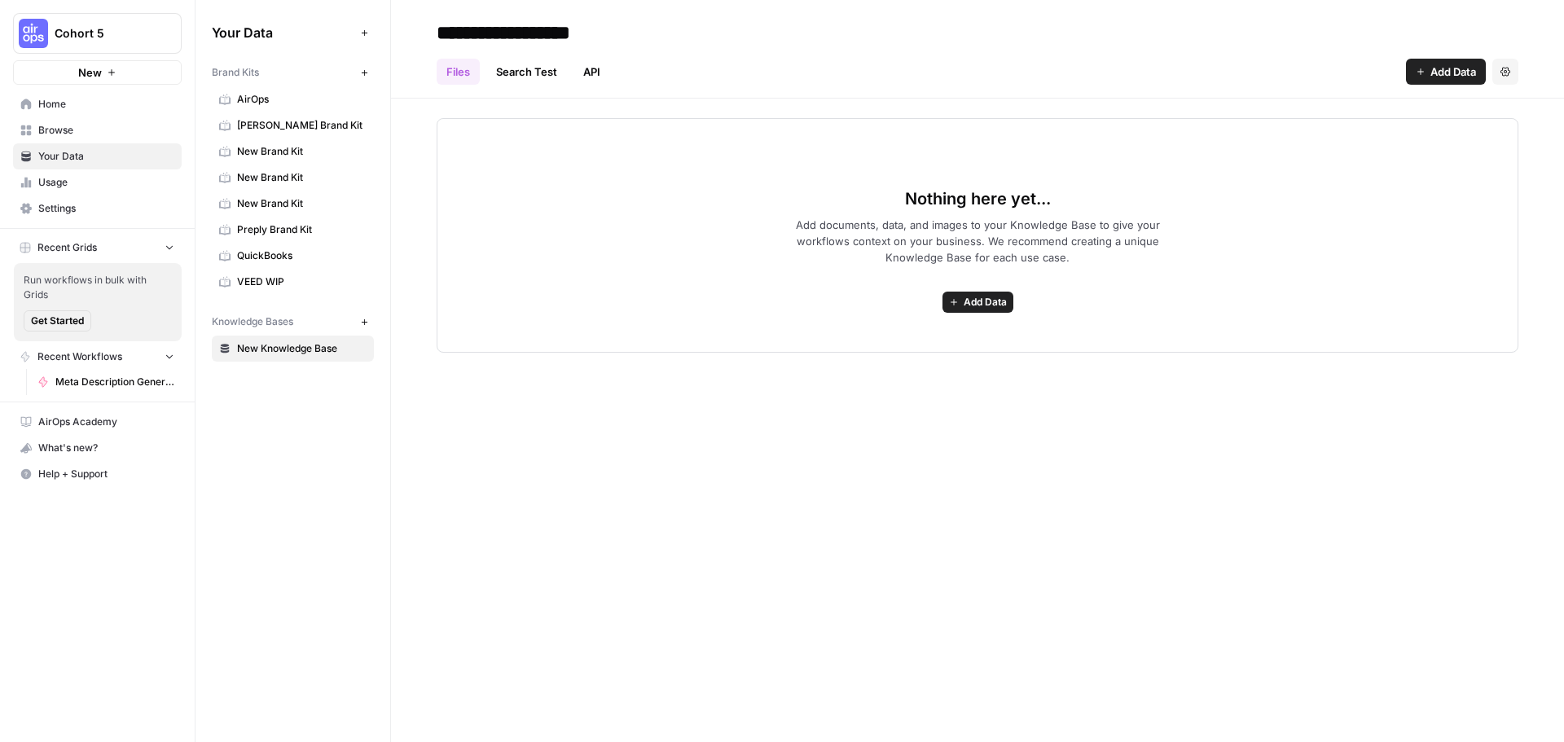
click at [278, 145] on span "New Brand Kit" at bounding box center [302, 151] width 130 height 15
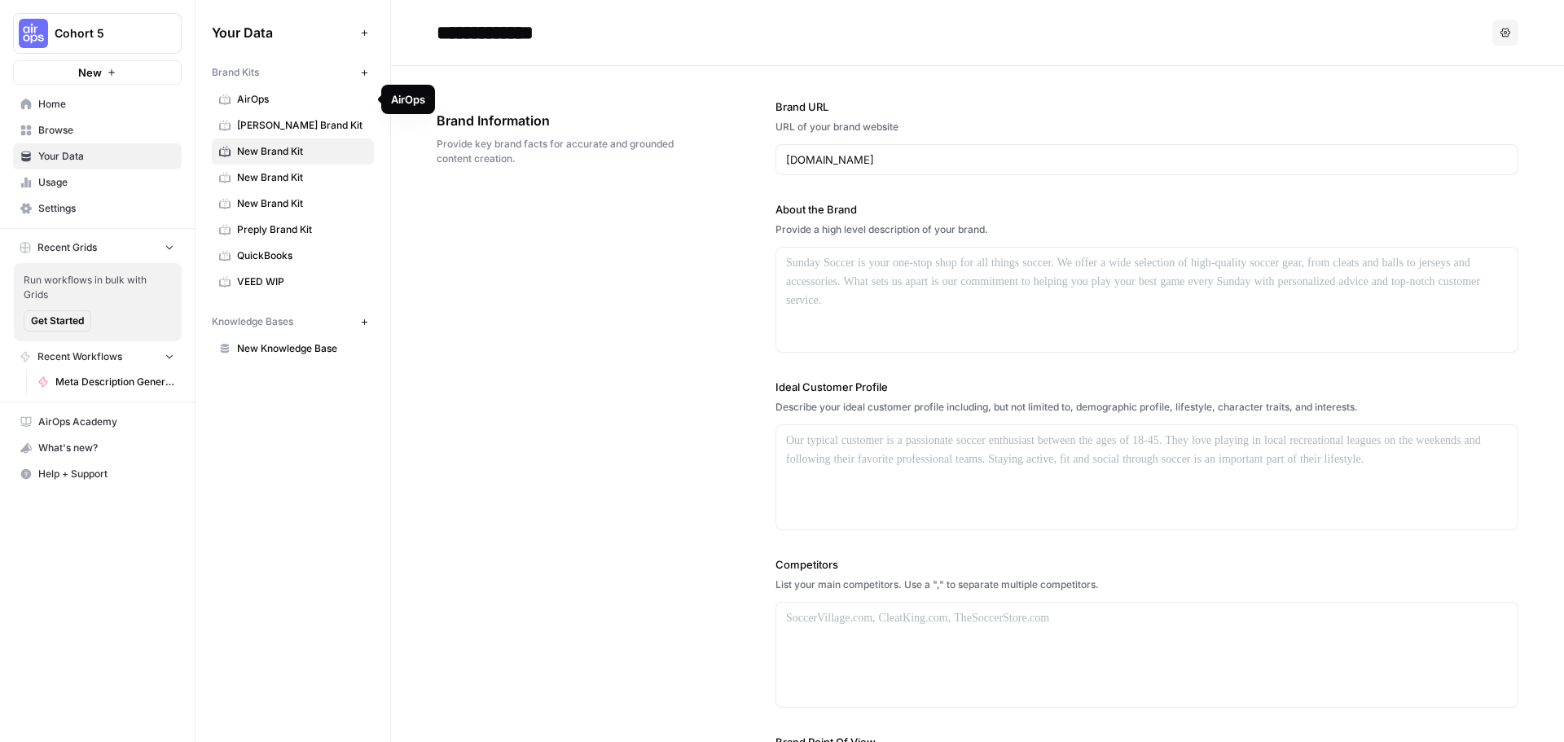
click at [263, 103] on span "AirOps" at bounding box center [302, 99] width 130 height 15
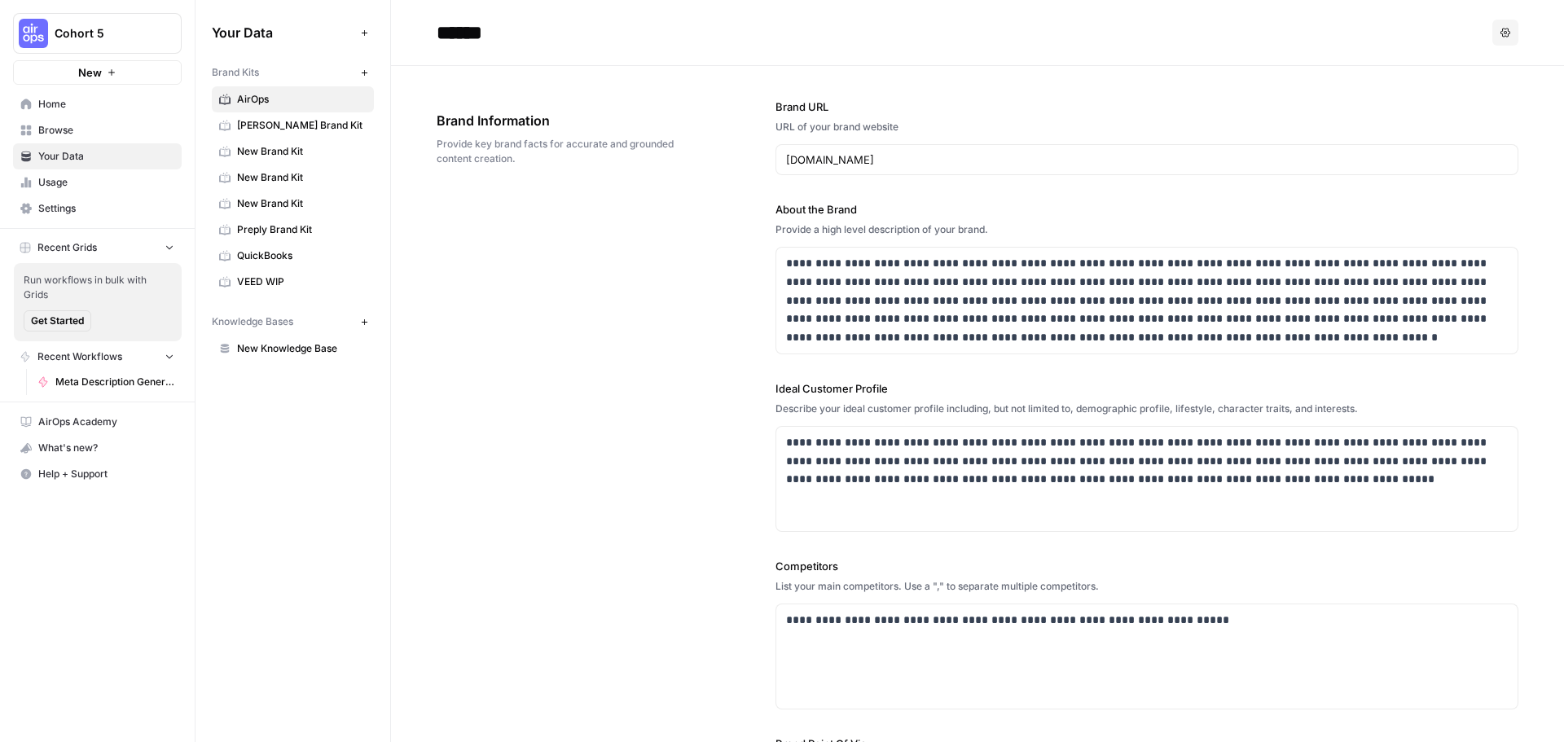
click at [64, 381] on span "Meta Description Generator ([PERSON_NAME])" at bounding box center [114, 382] width 119 height 15
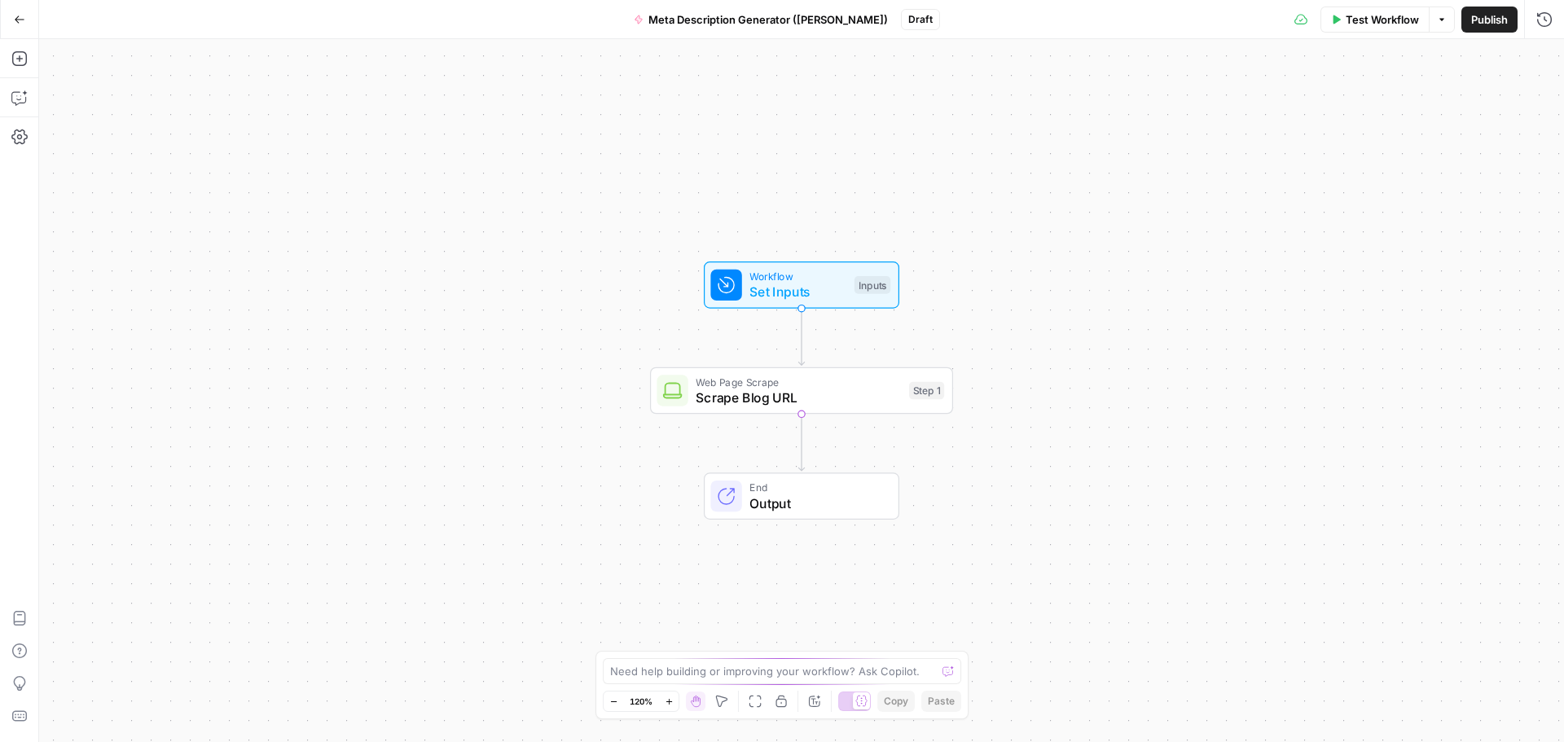
click at [794, 275] on span "Workflow" at bounding box center [798, 276] width 97 height 15
click at [1381, 25] on span "Test Workflow" at bounding box center [1382, 19] width 73 height 16
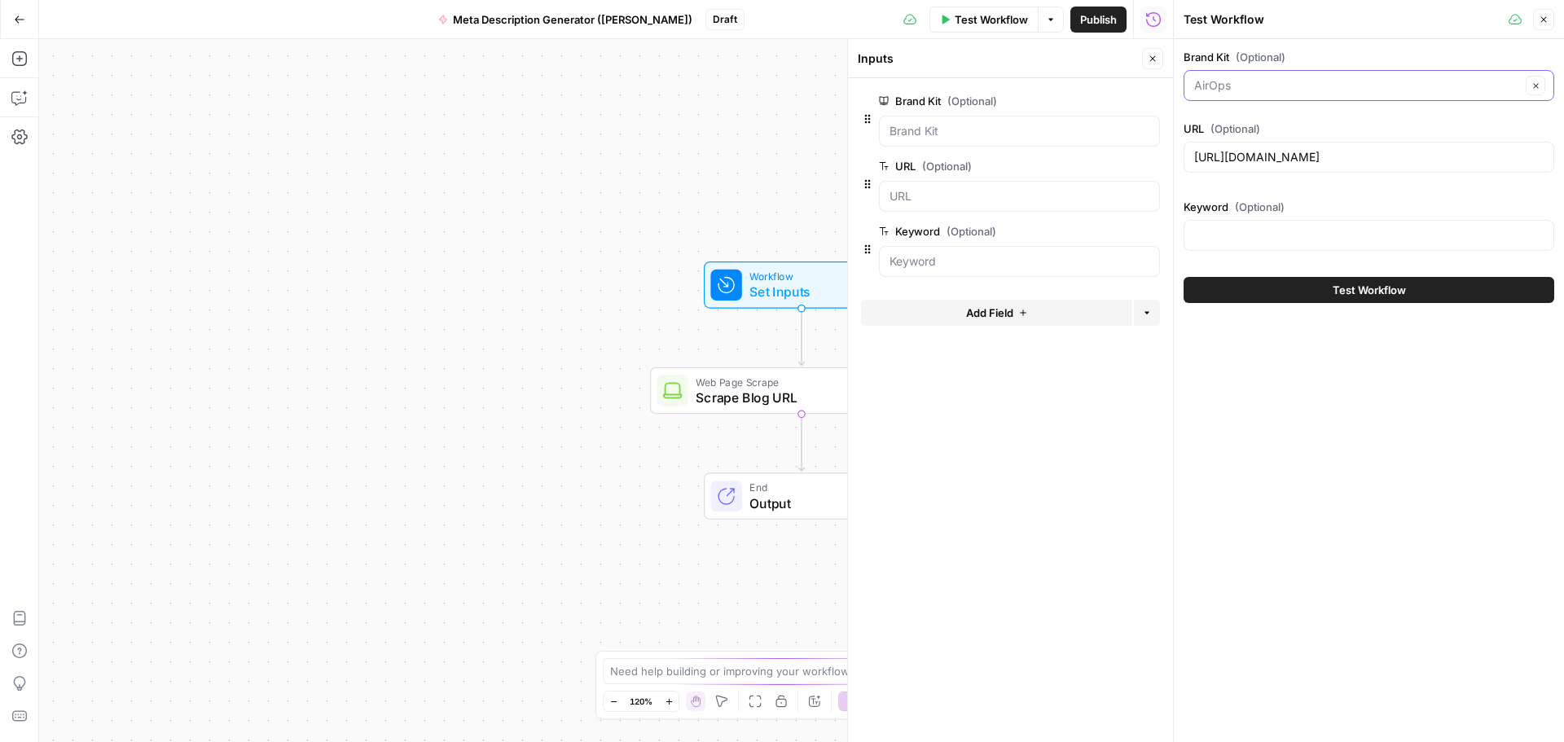
click at [1231, 90] on input "Brand Kit (Optional)" at bounding box center [1357, 85] width 327 height 16
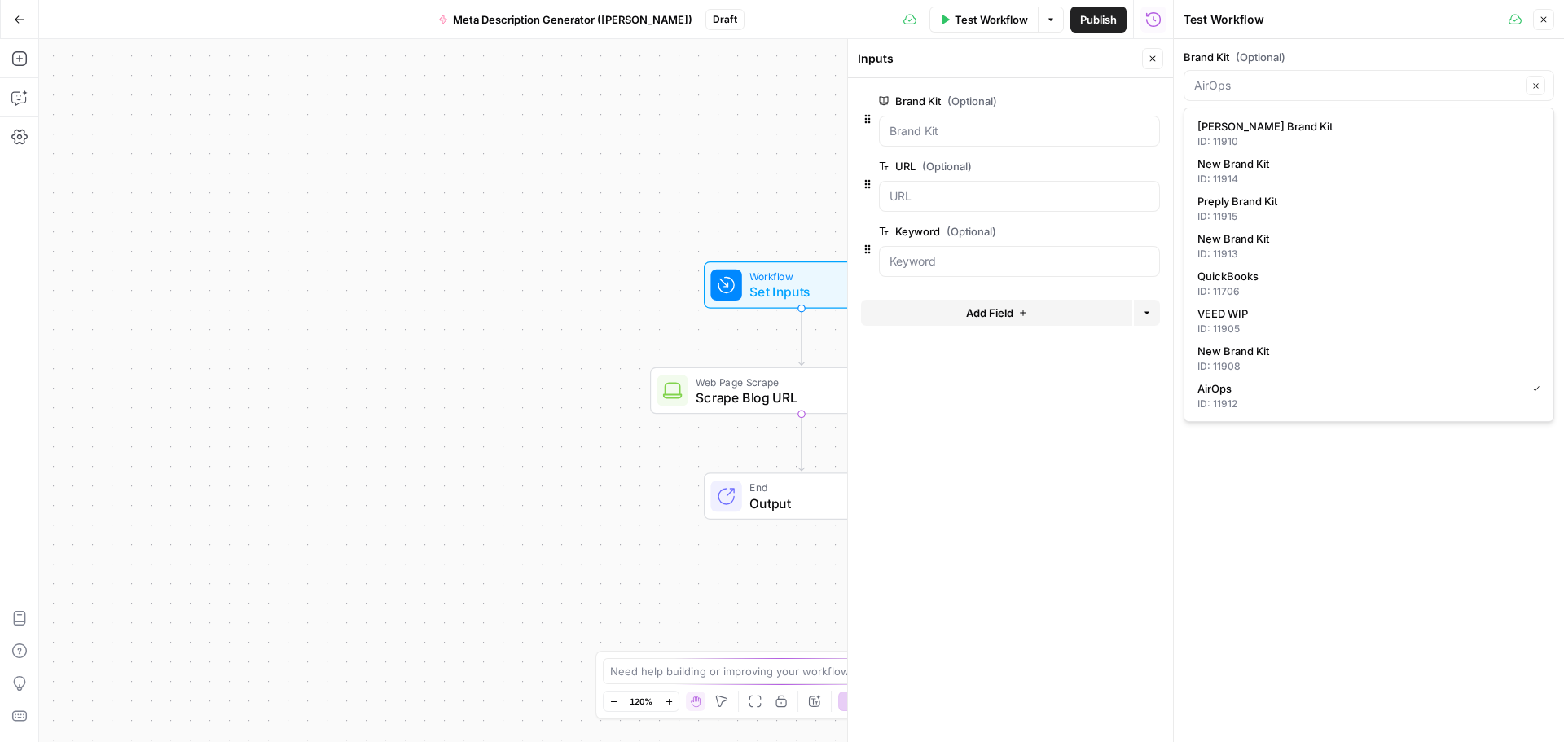
type input "AirOps"
click at [1265, 56] on span "(Optional)" at bounding box center [1261, 57] width 50 height 16
click at [1265, 77] on input "AirOps" at bounding box center [1357, 85] width 327 height 16
type input "AirOps"
click at [1304, 61] on label "Brand Kit (Optional)" at bounding box center [1369, 57] width 371 height 16
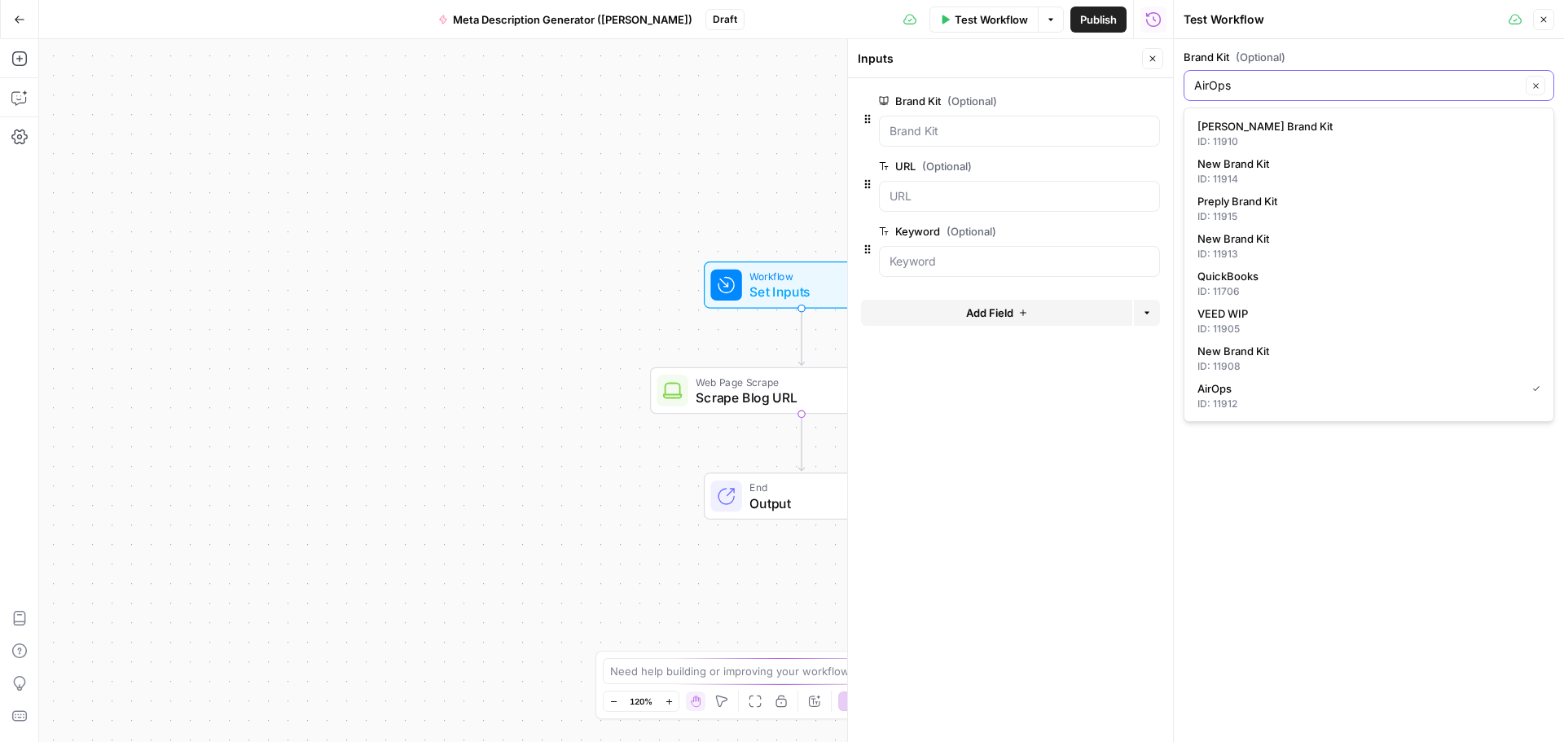
click at [1304, 77] on input "AirOps" at bounding box center [1357, 85] width 327 height 16
type input "AirOps"
click at [1296, 471] on div "Brand Kit (Optional) AirOps Clear URL (Optional) [URL][DOMAIN_NAME] Keyword (Op…" at bounding box center [1369, 390] width 390 height 703
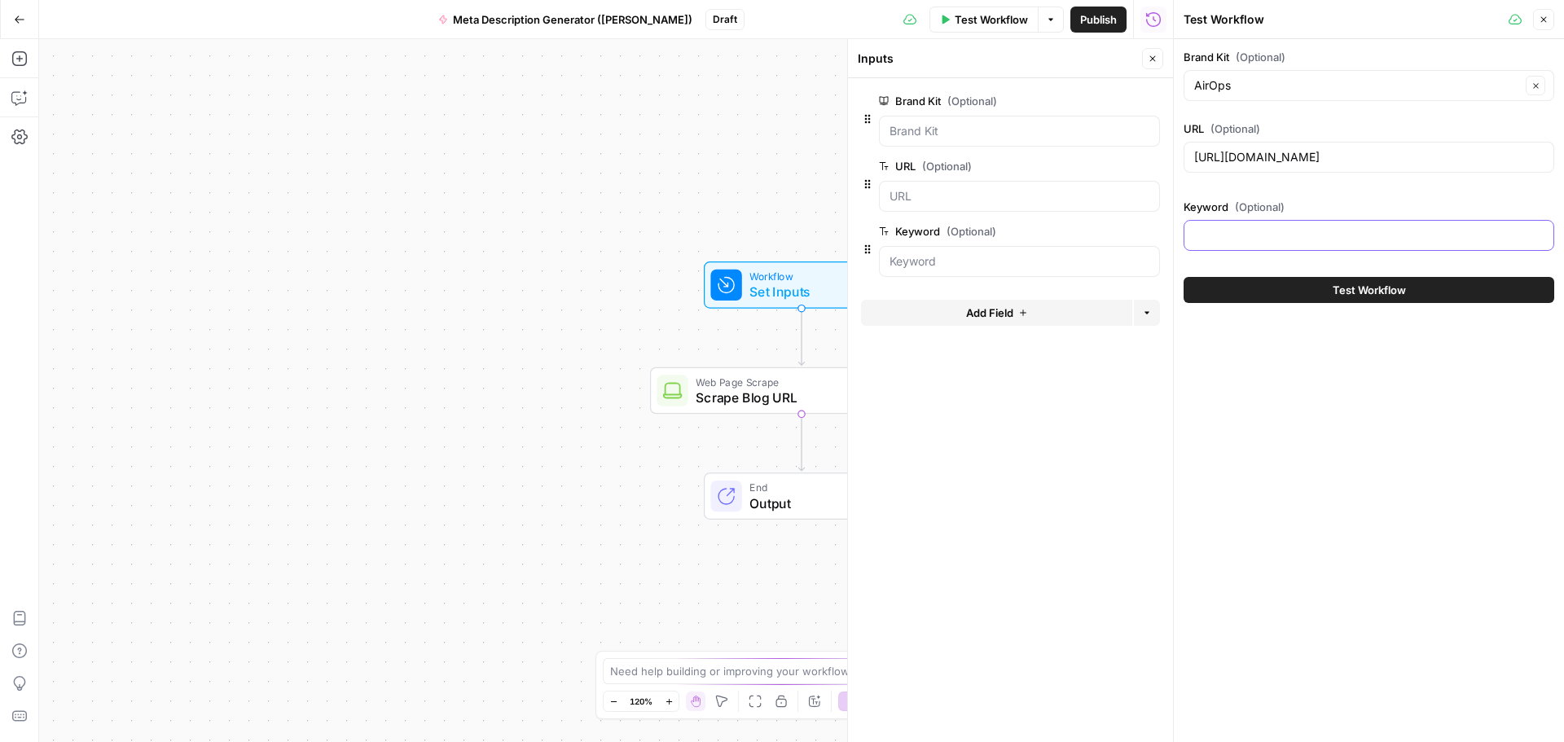
click at [1232, 234] on input "Keyword (Optional)" at bounding box center [1369, 235] width 350 height 16
type input "ai search"
click at [1309, 278] on button "Test Workflow" at bounding box center [1369, 290] width 371 height 26
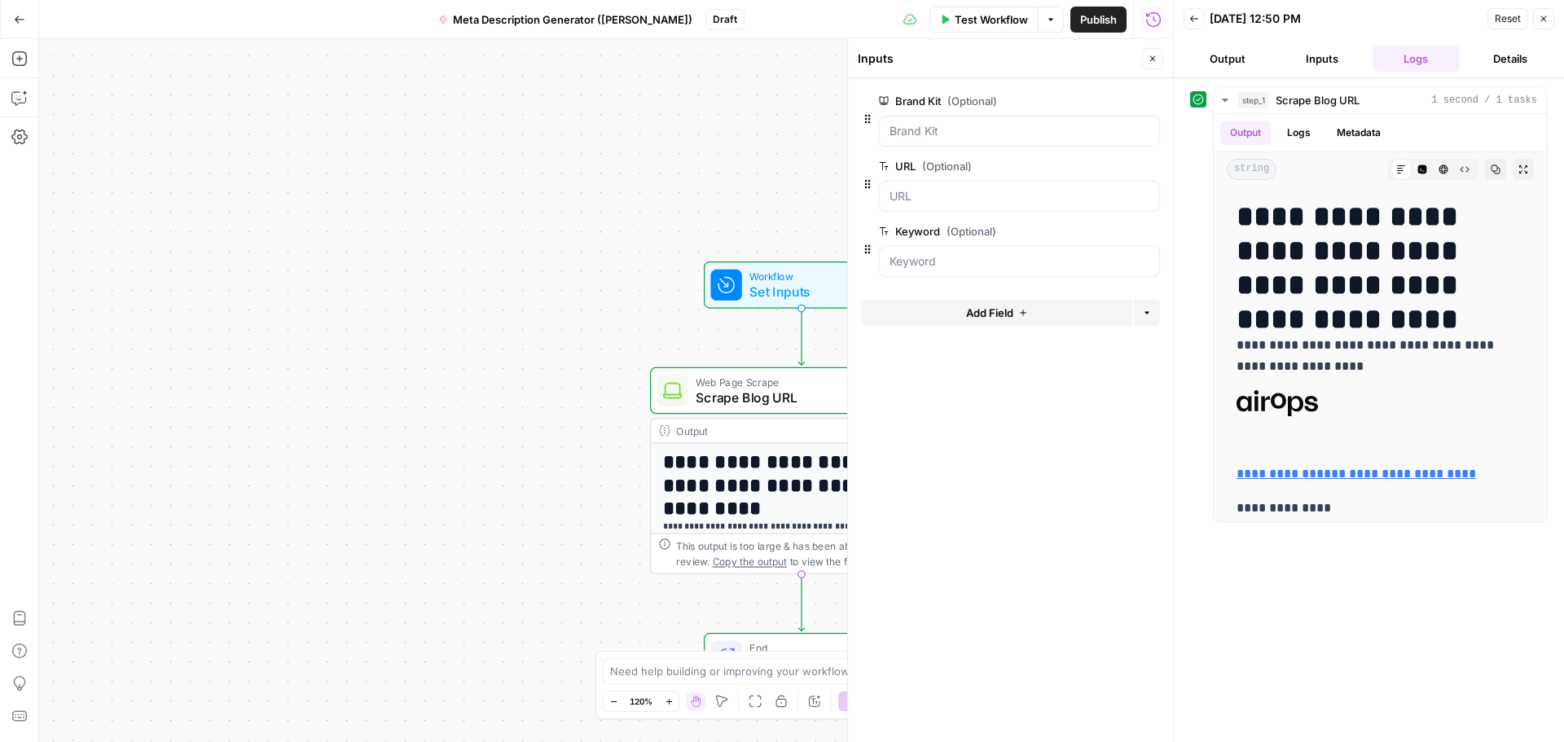
click at [808, 119] on div "**********" at bounding box center [606, 390] width 1134 height 703
click at [1543, 18] on icon "button" at bounding box center [1544, 19] width 10 height 10
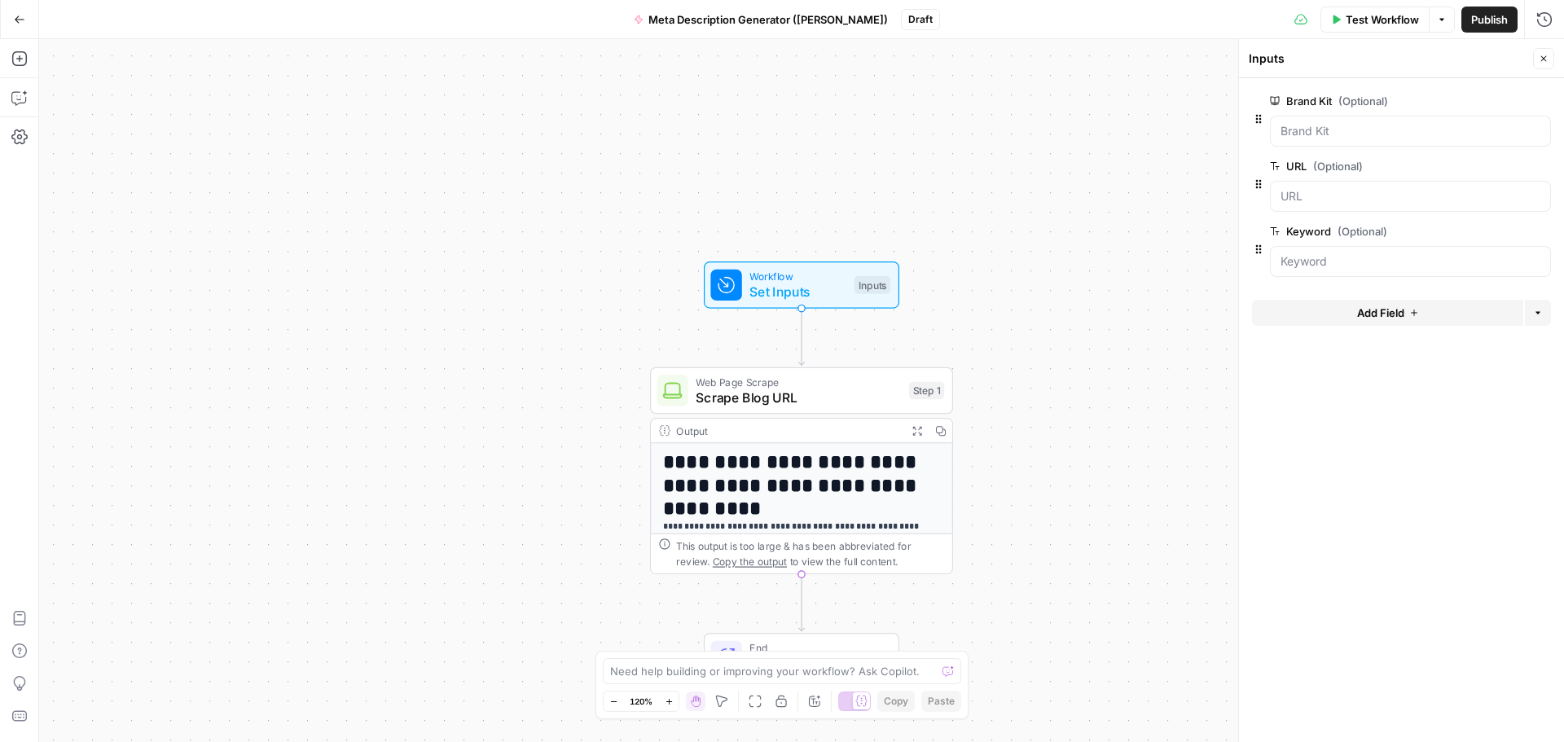
click at [1444, 20] on icon "button" at bounding box center [1442, 20] width 10 height 10
click at [1257, 48] on div "Inputs Close" at bounding box center [1402, 58] width 306 height 21
click at [1543, 62] on icon "button" at bounding box center [1544, 59] width 10 height 10
click at [867, 477] on h1 "**********" at bounding box center [794, 474] width 263 height 46
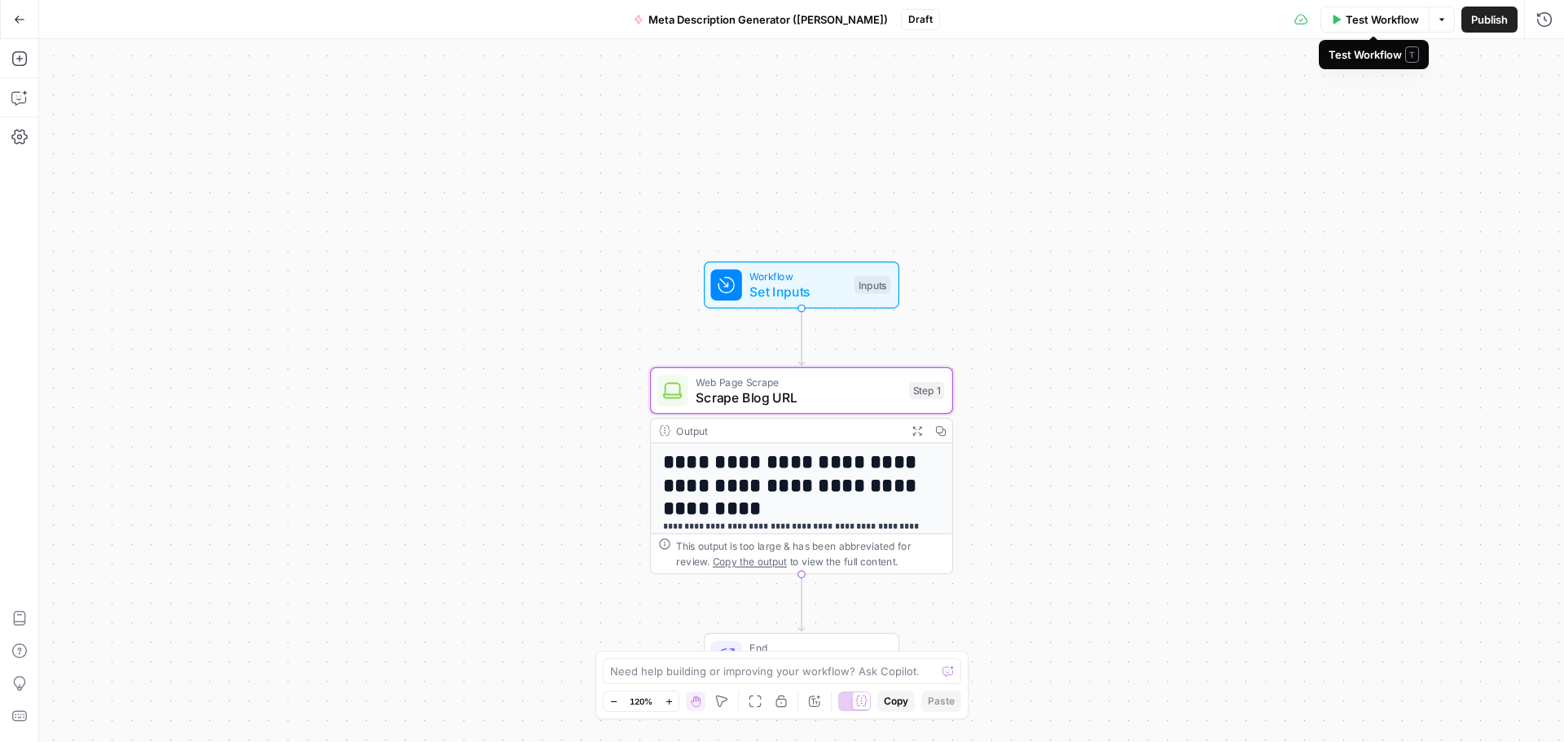
click at [1350, 20] on span "Test Workflow" at bounding box center [1382, 19] width 73 height 16
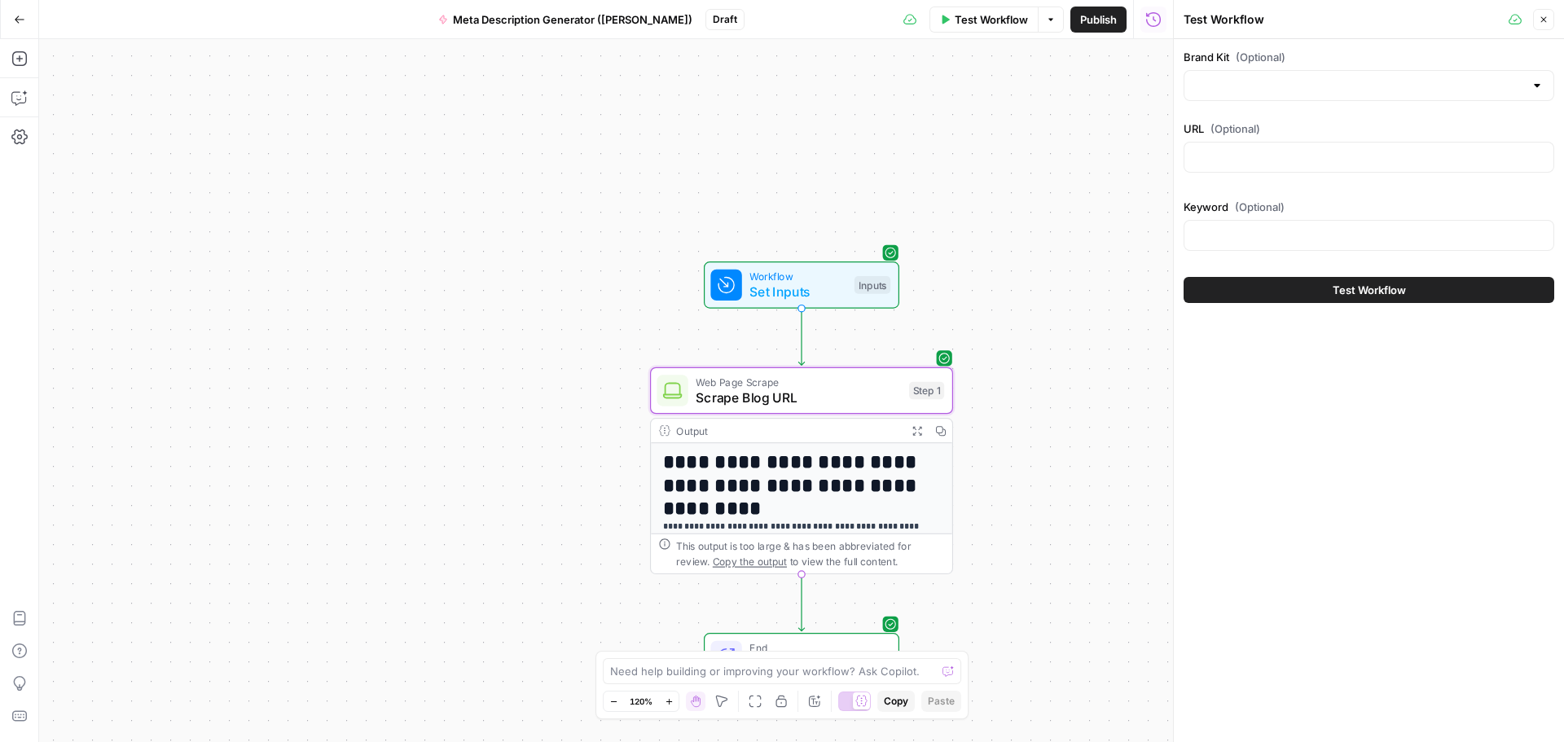
click at [1539, 21] on icon "button" at bounding box center [1544, 20] width 10 height 10
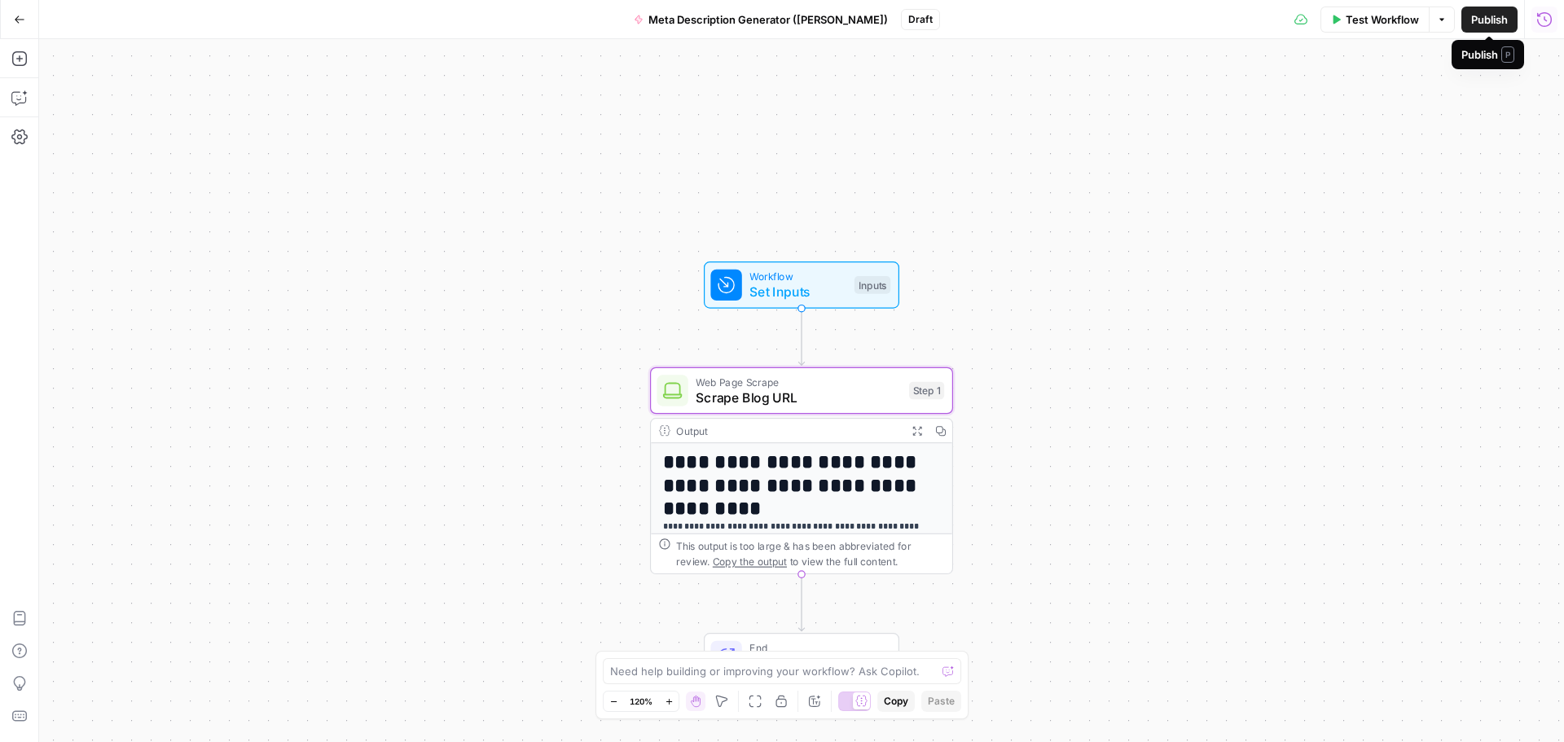
click at [1549, 18] on icon "button" at bounding box center [1545, 19] width 16 height 16
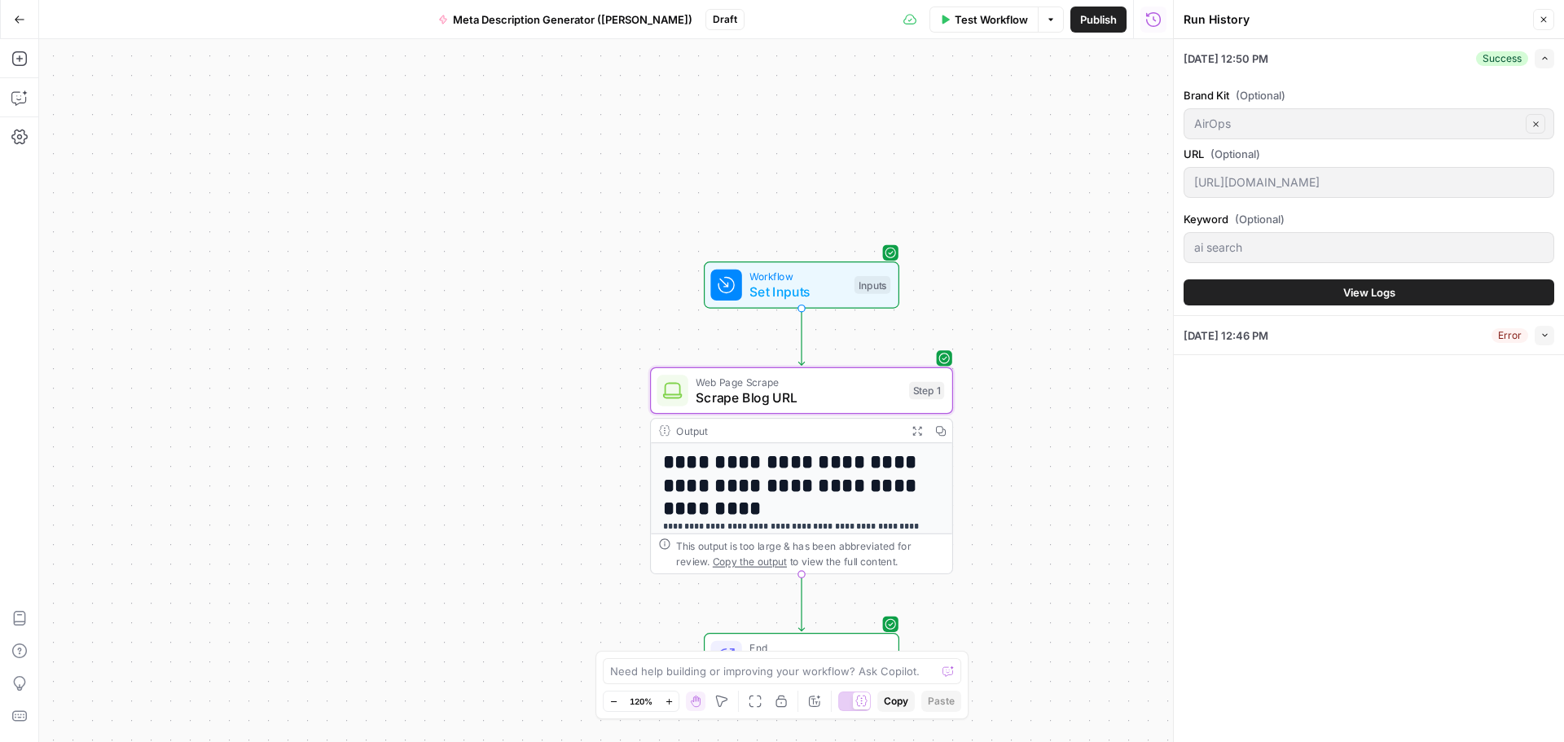
click at [1379, 300] on span "View Logs" at bounding box center [1370, 292] width 52 height 16
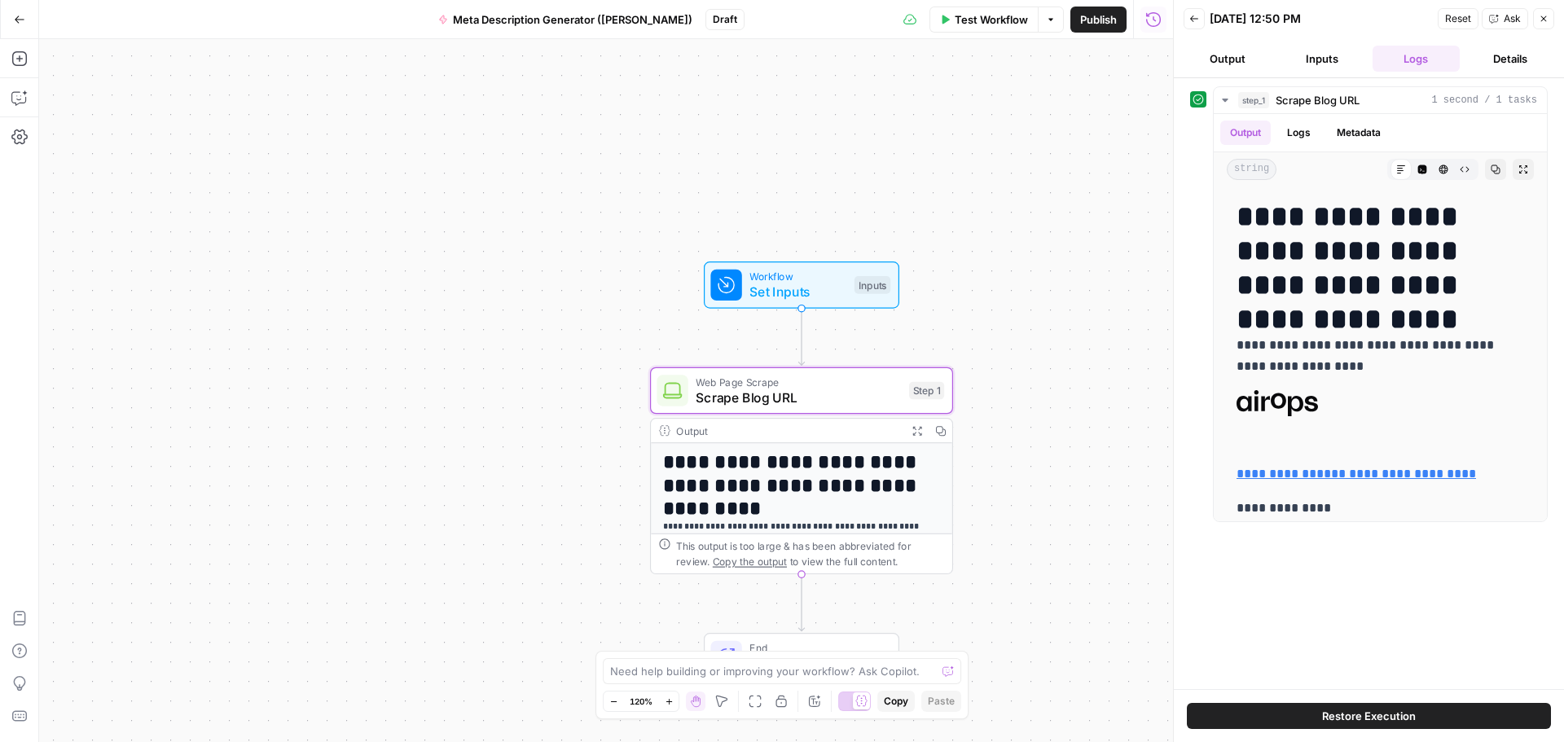
click at [1243, 55] on button "Output" at bounding box center [1228, 59] width 88 height 26
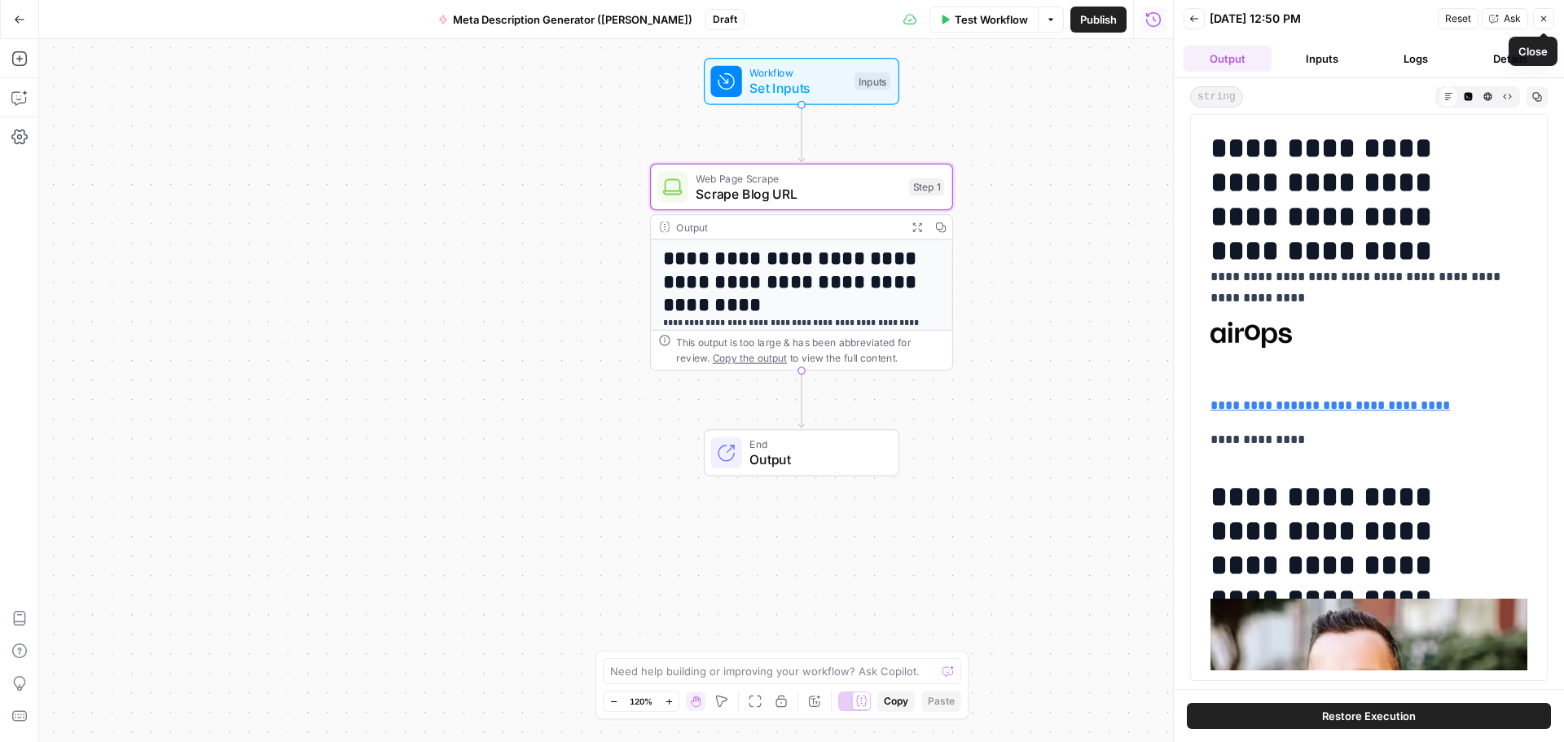
click at [1542, 19] on icon "button" at bounding box center [1544, 19] width 10 height 10
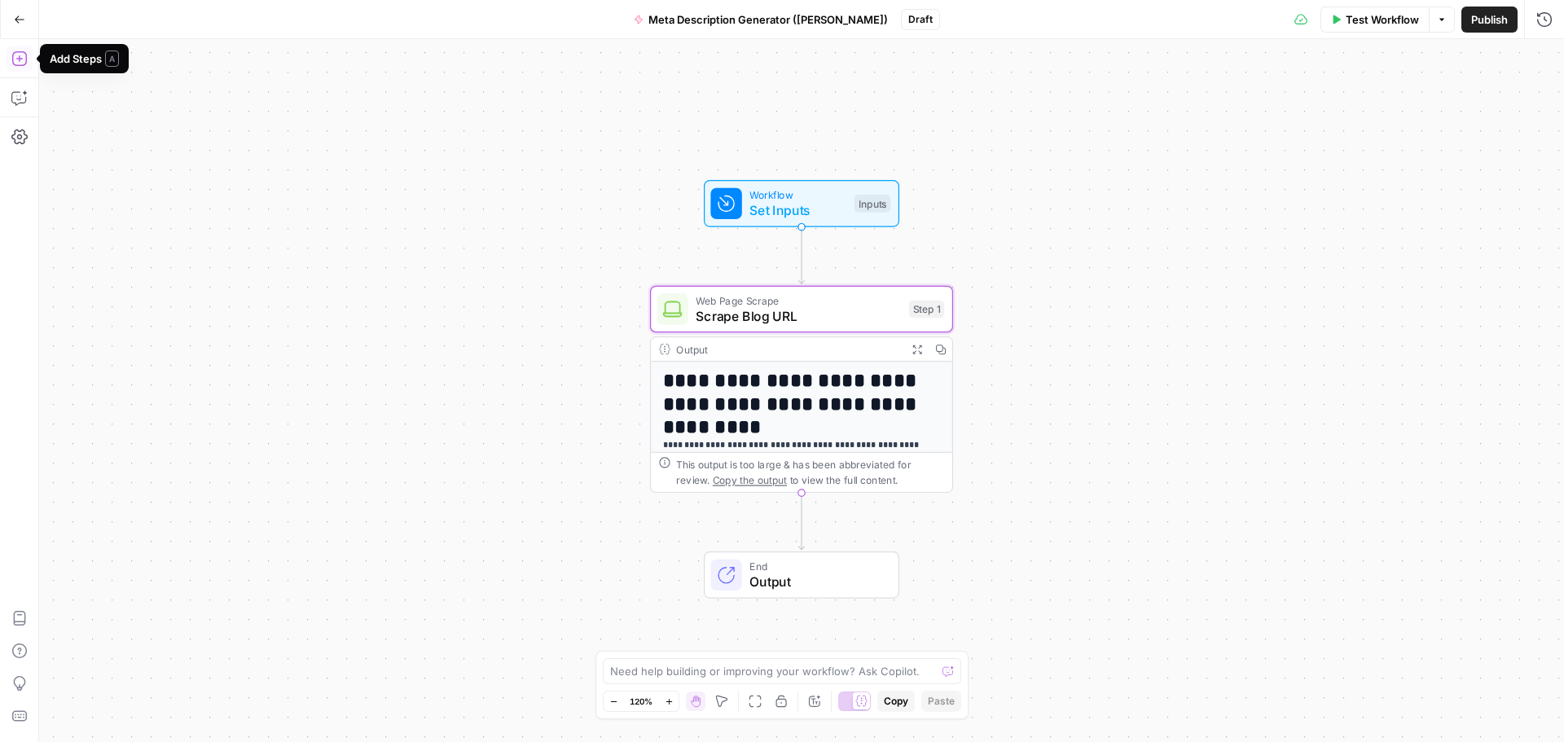
click at [23, 61] on icon "button" at bounding box center [19, 59] width 16 height 16
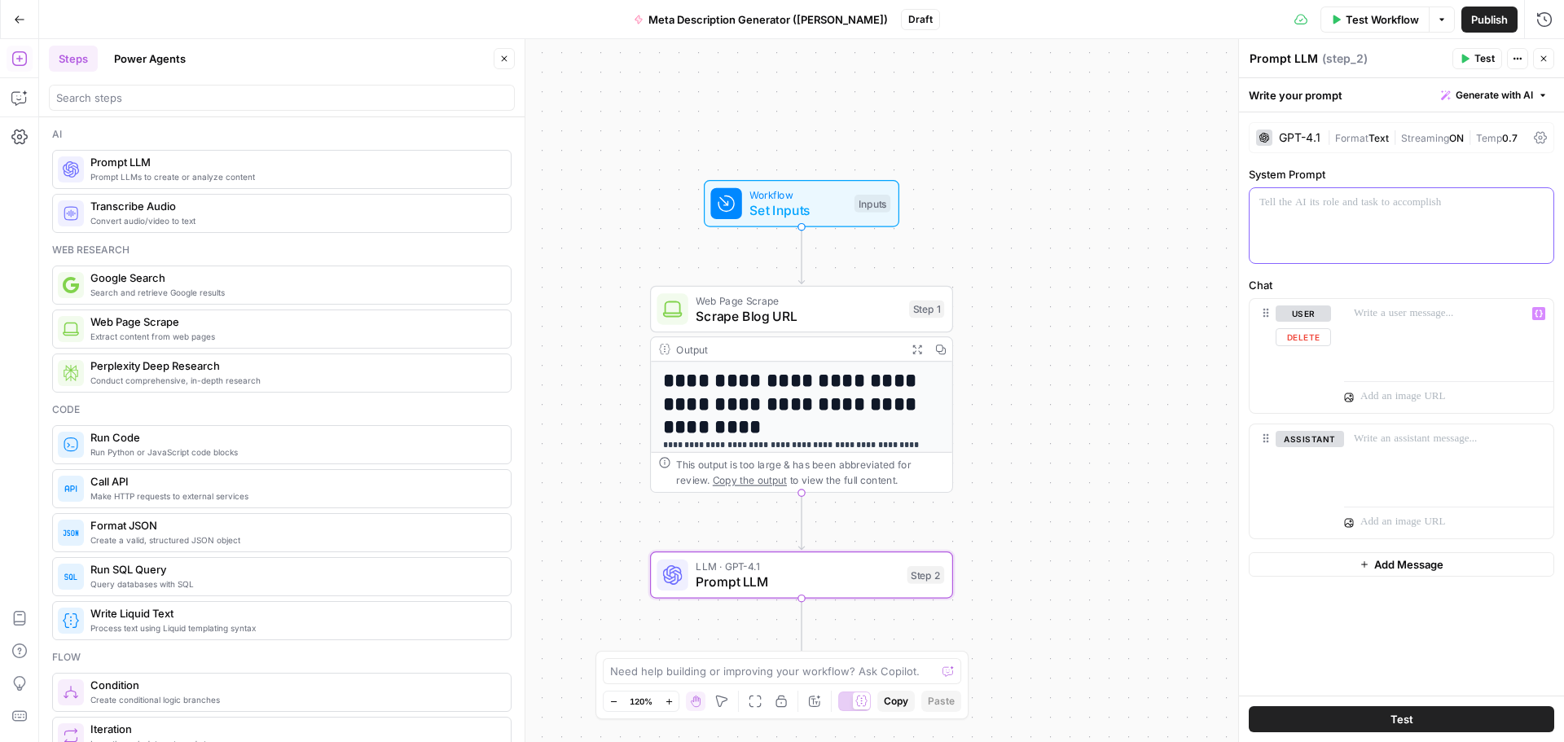
click at [1303, 245] on div at bounding box center [1402, 225] width 304 height 75
click at [1300, 145] on div "GPT-4.1" at bounding box center [1288, 138] width 64 height 16
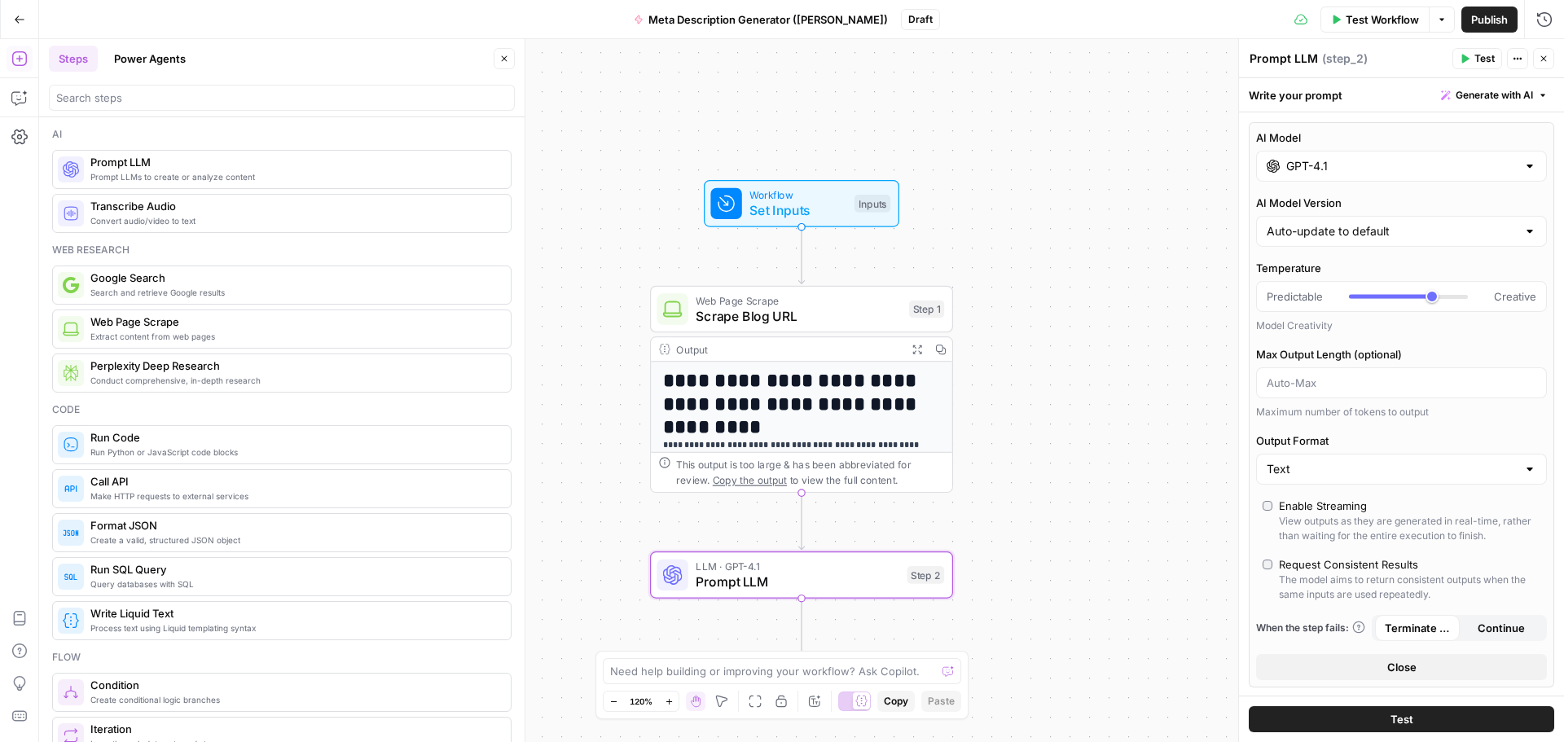
click at [1312, 164] on input "GPT-4.1" at bounding box center [1402, 166] width 231 height 16
click at [1324, 134] on label "AI Model" at bounding box center [1401, 138] width 291 height 16
click at [1324, 158] on input "GPT-4.1" at bounding box center [1402, 166] width 231 height 16
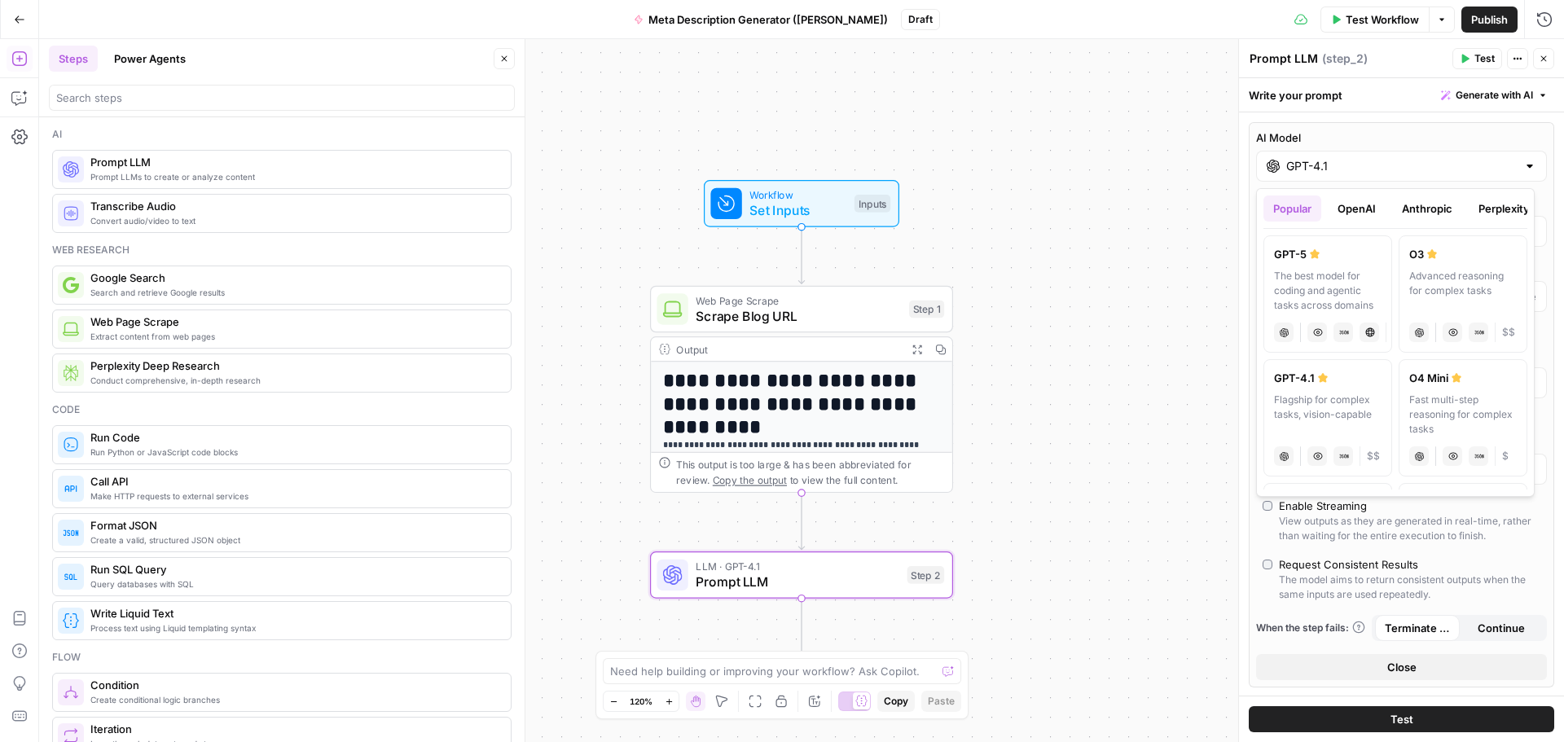
click at [1321, 123] on div "AI Model GPT-4.1 AI Model Version Auto-update to default Temperature Predictabl…" at bounding box center [1402, 404] width 306 height 565
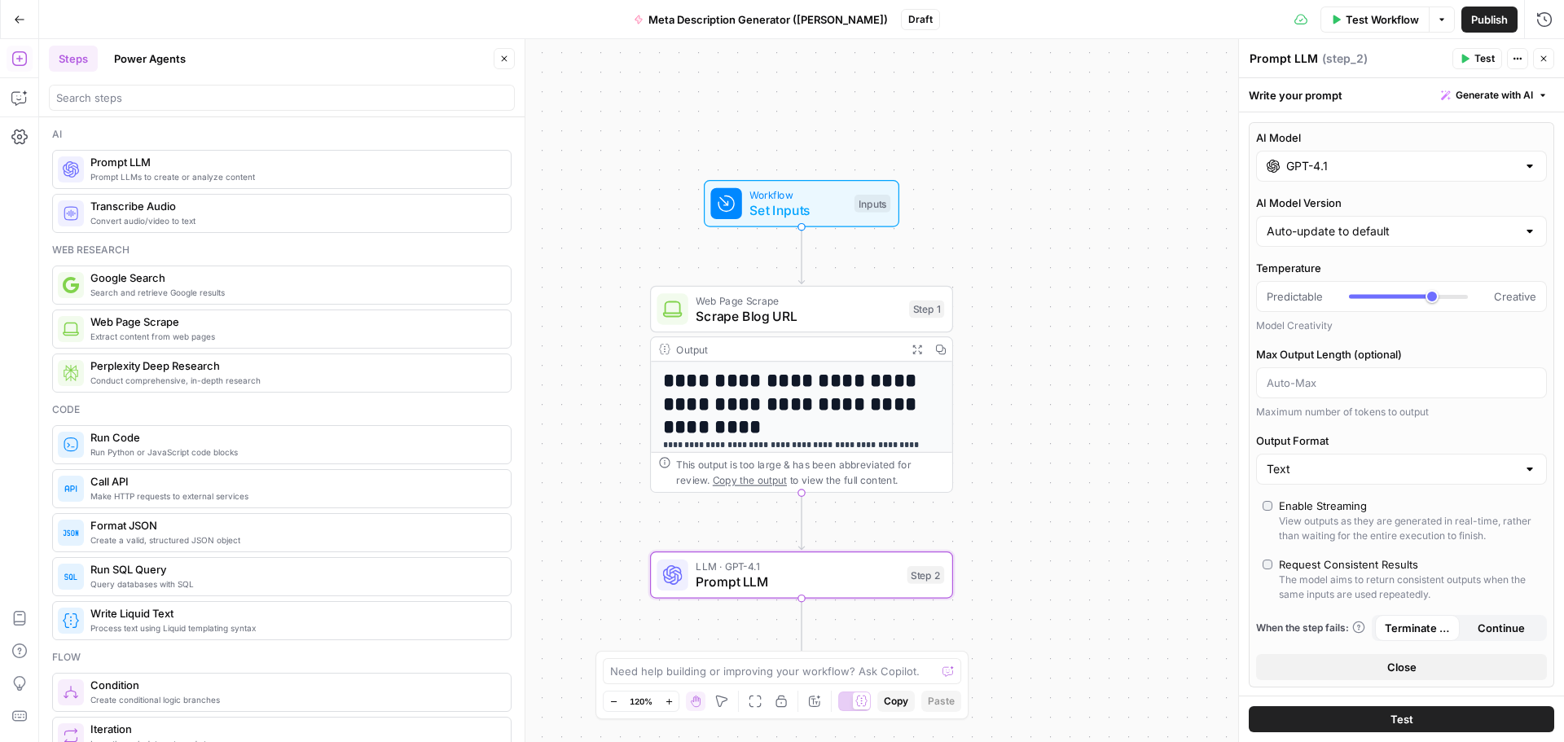
click at [1164, 441] on div "**********" at bounding box center [801, 390] width 1525 height 703
click at [1356, 665] on button "Close" at bounding box center [1401, 667] width 291 height 26
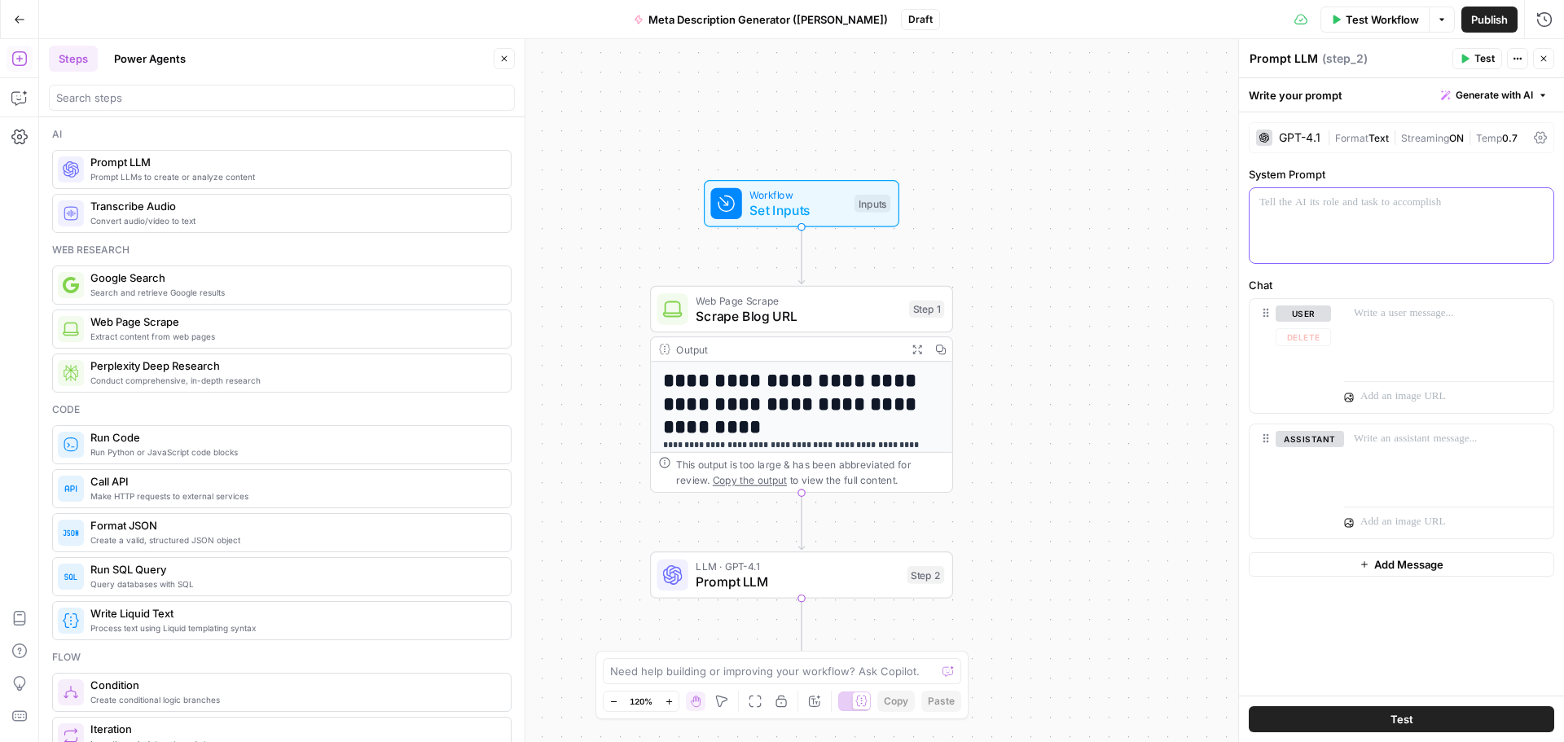
click at [1291, 229] on div at bounding box center [1402, 225] width 304 height 75
click at [1494, 138] on span "Temp" at bounding box center [1489, 138] width 26 height 12
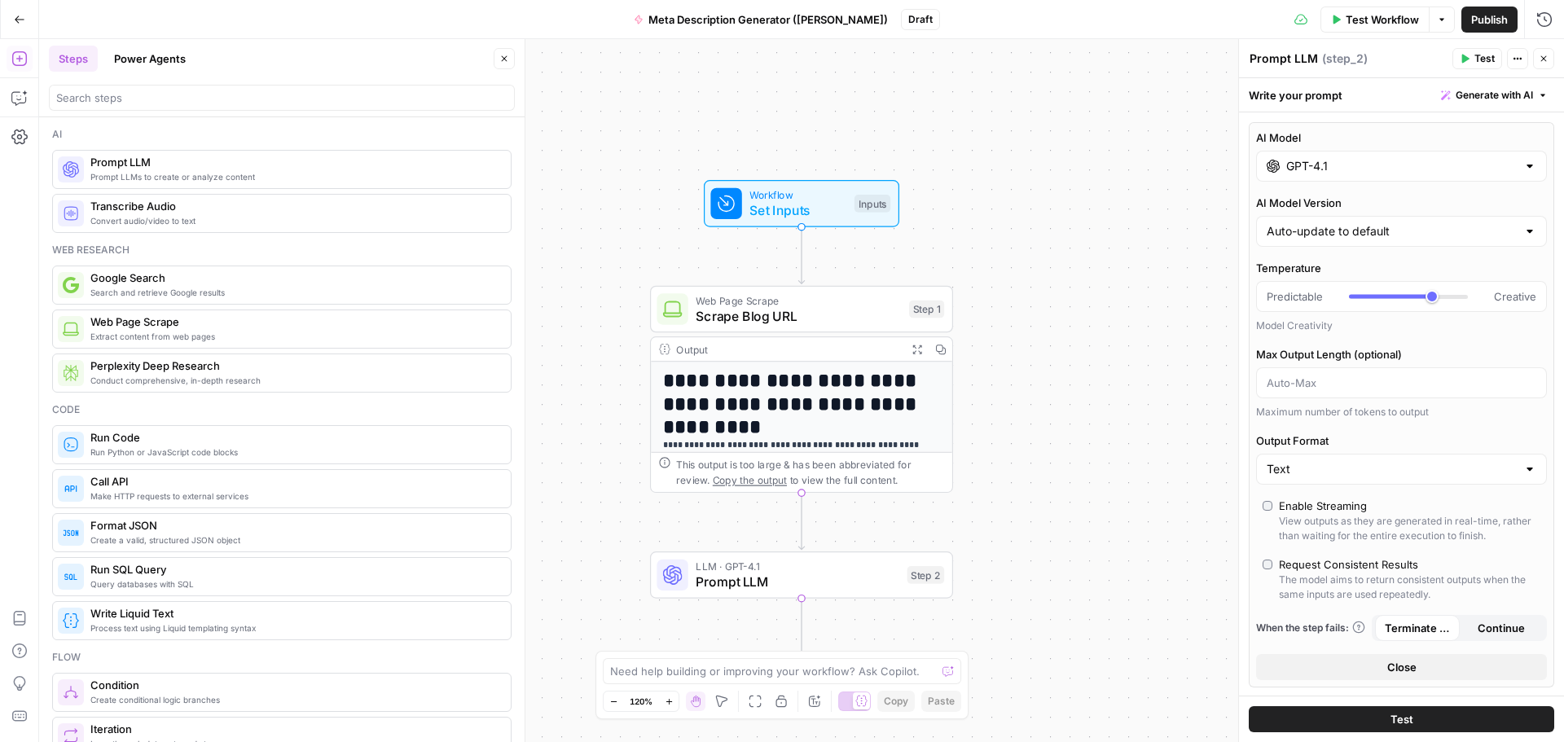
click at [1397, 675] on span "Close" at bounding box center [1402, 667] width 29 height 16
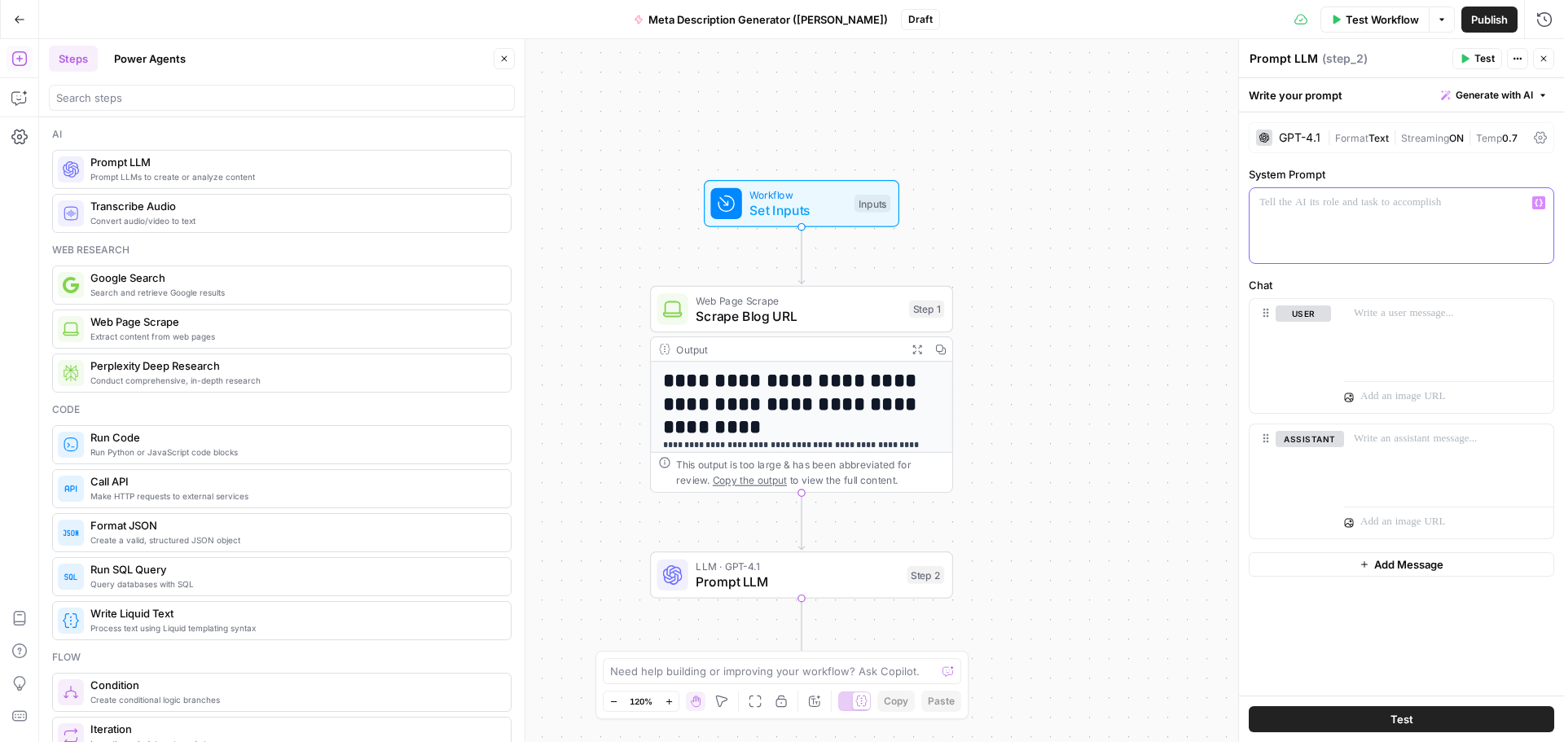
click at [1300, 218] on div at bounding box center [1402, 225] width 304 height 75
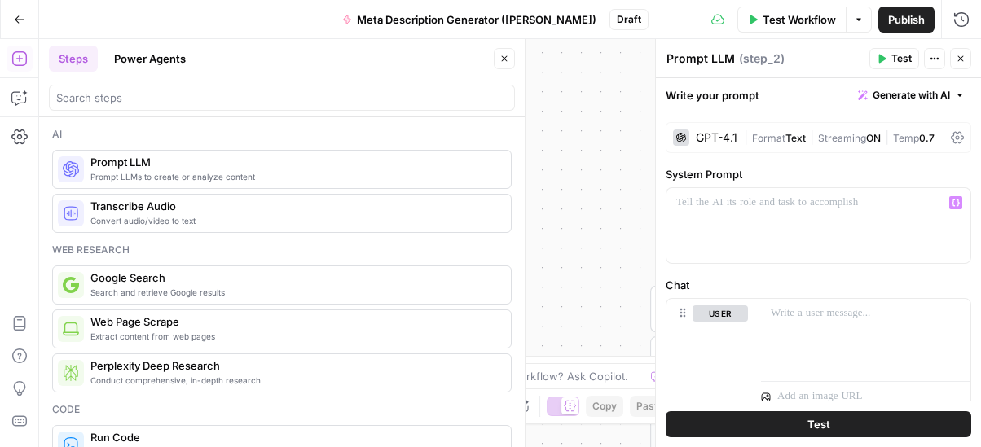
click at [749, 98] on div "Write your prompt Generate with AI" at bounding box center [818, 94] width 325 height 33
click at [926, 64] on button "Actions" at bounding box center [934, 58] width 21 height 21
click at [739, 88] on div "Write your prompt Generate with AI" at bounding box center [818, 94] width 325 height 33
click at [745, 132] on span "|" at bounding box center [748, 137] width 8 height 16
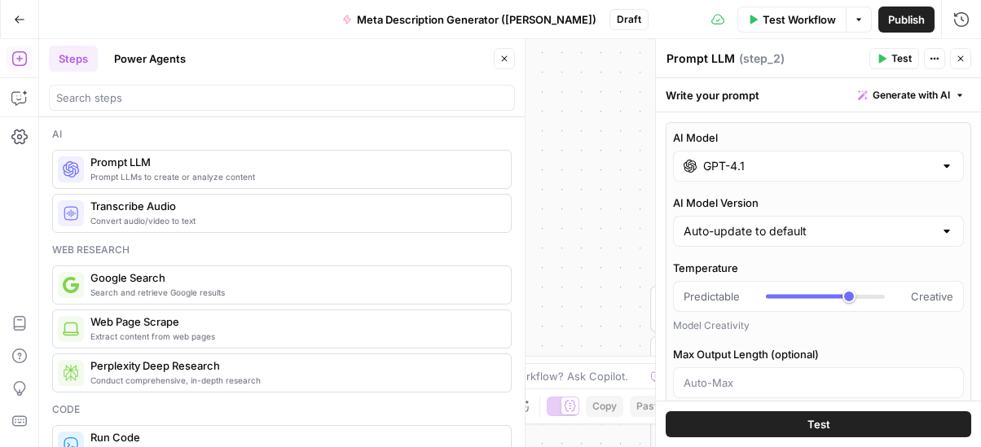
click at [730, 166] on input "GPT-4.1" at bounding box center [818, 166] width 231 height 16
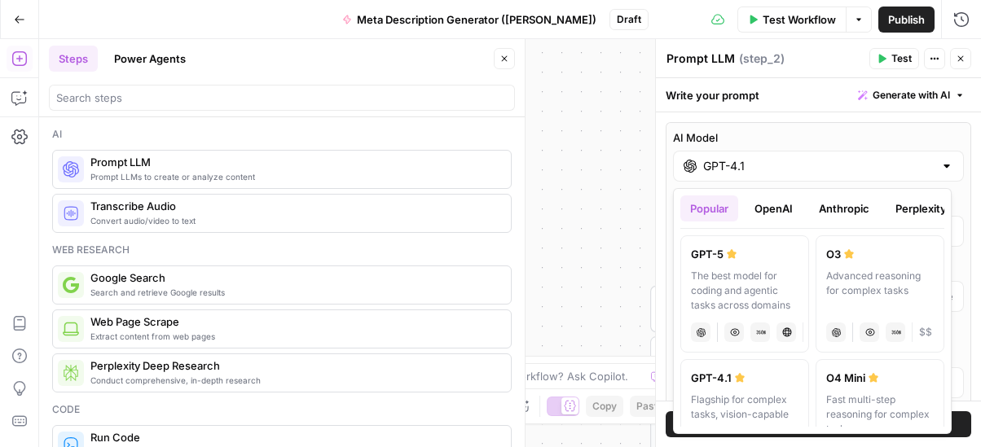
click at [721, 266] on label "GPT-5 The best model for coding and agentic tasks across domains chat Vision Ca…" at bounding box center [744, 293] width 129 height 117
type input "GPT-5"
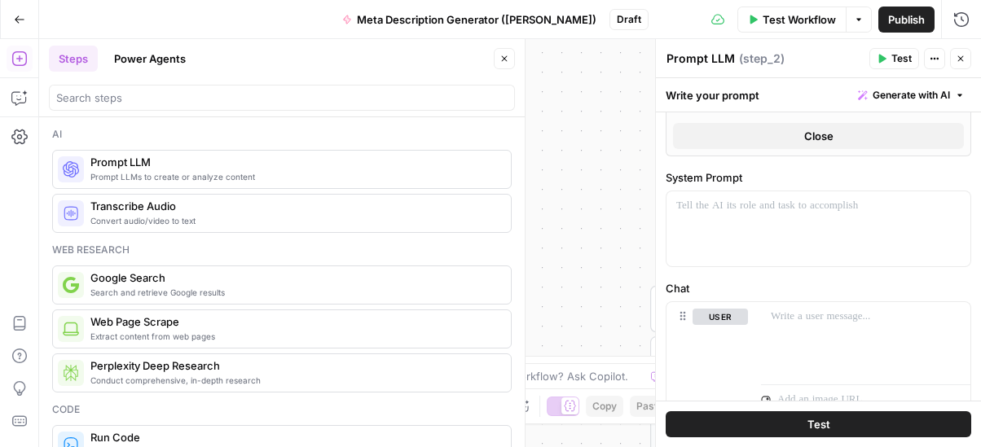
click at [804, 138] on span "Close" at bounding box center [818, 136] width 29 height 16
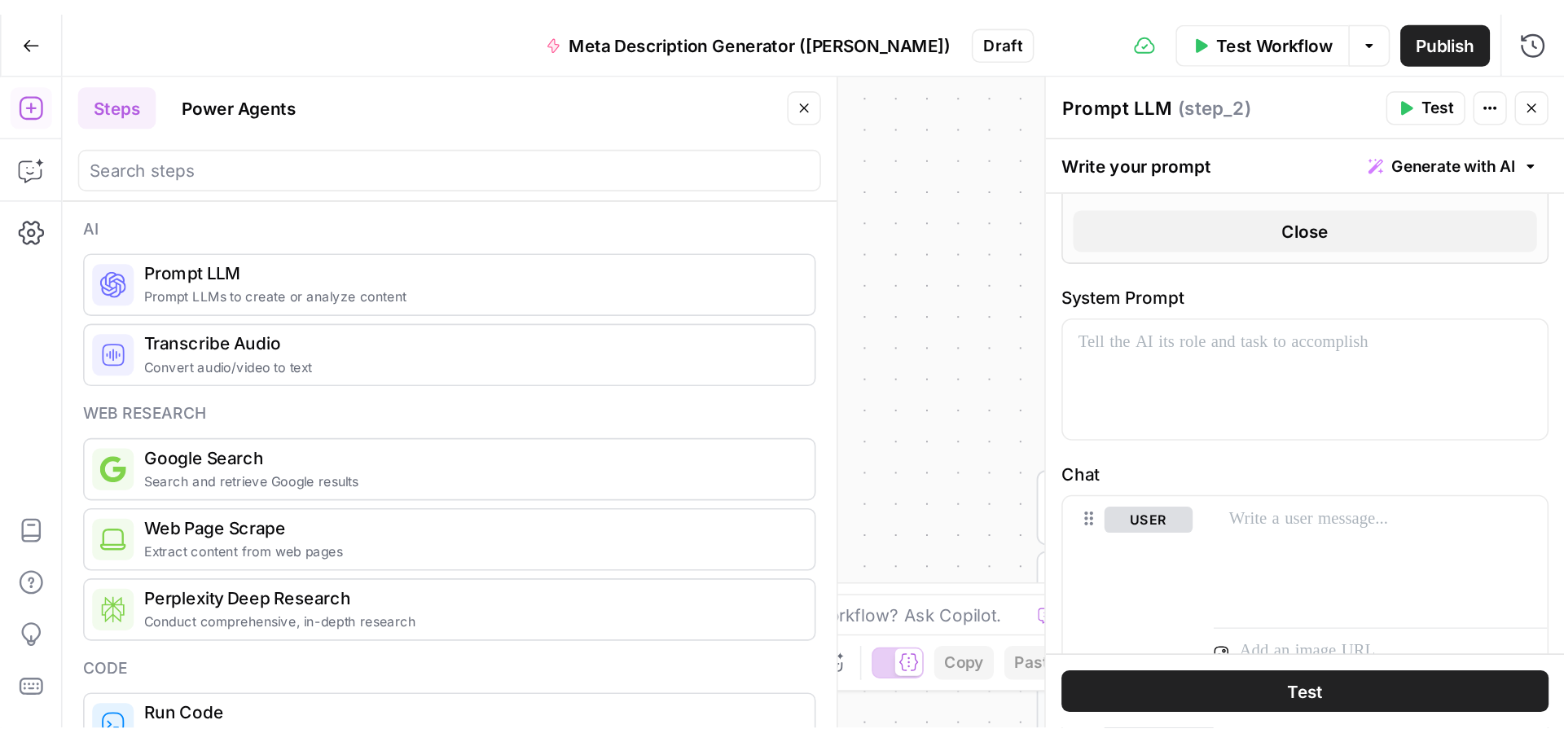
scroll to position [7, 0]
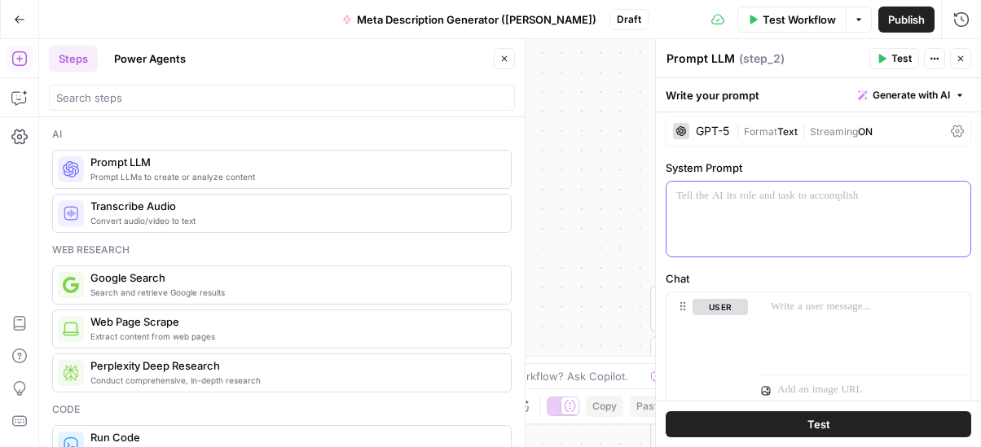
click at [721, 212] on div at bounding box center [818, 219] width 304 height 75
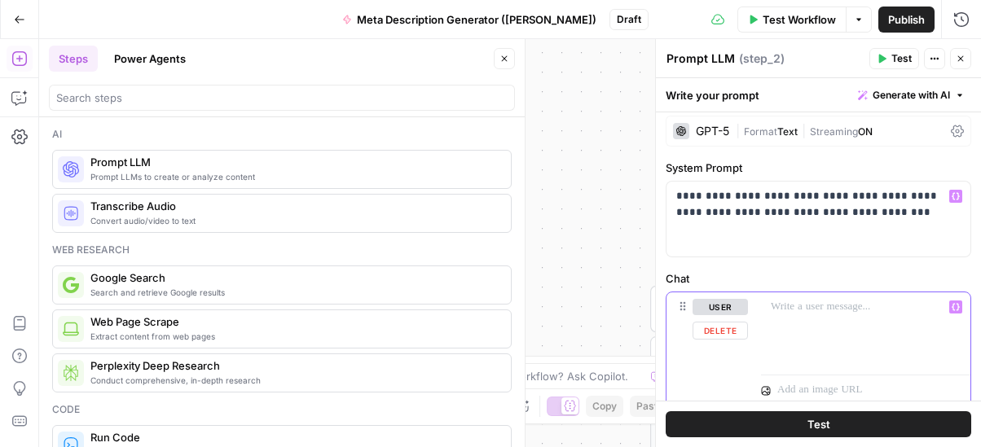
click at [776, 317] on div at bounding box center [865, 330] width 209 height 75
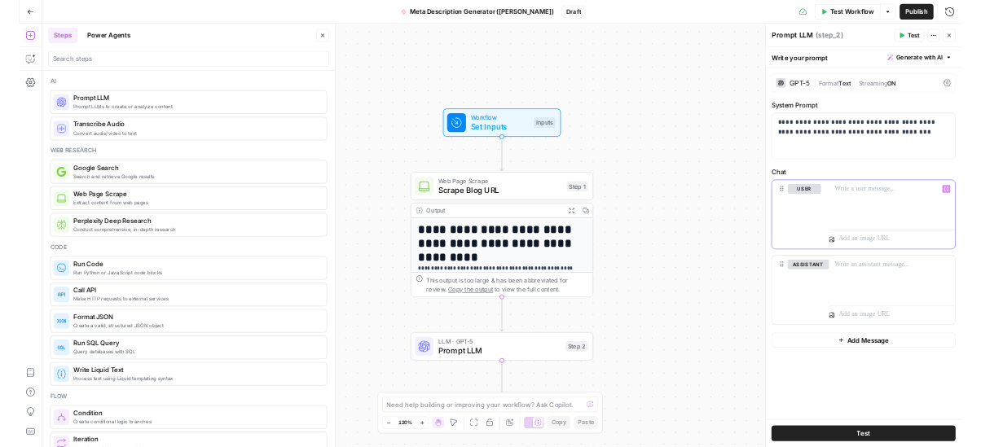
scroll to position [0, 0]
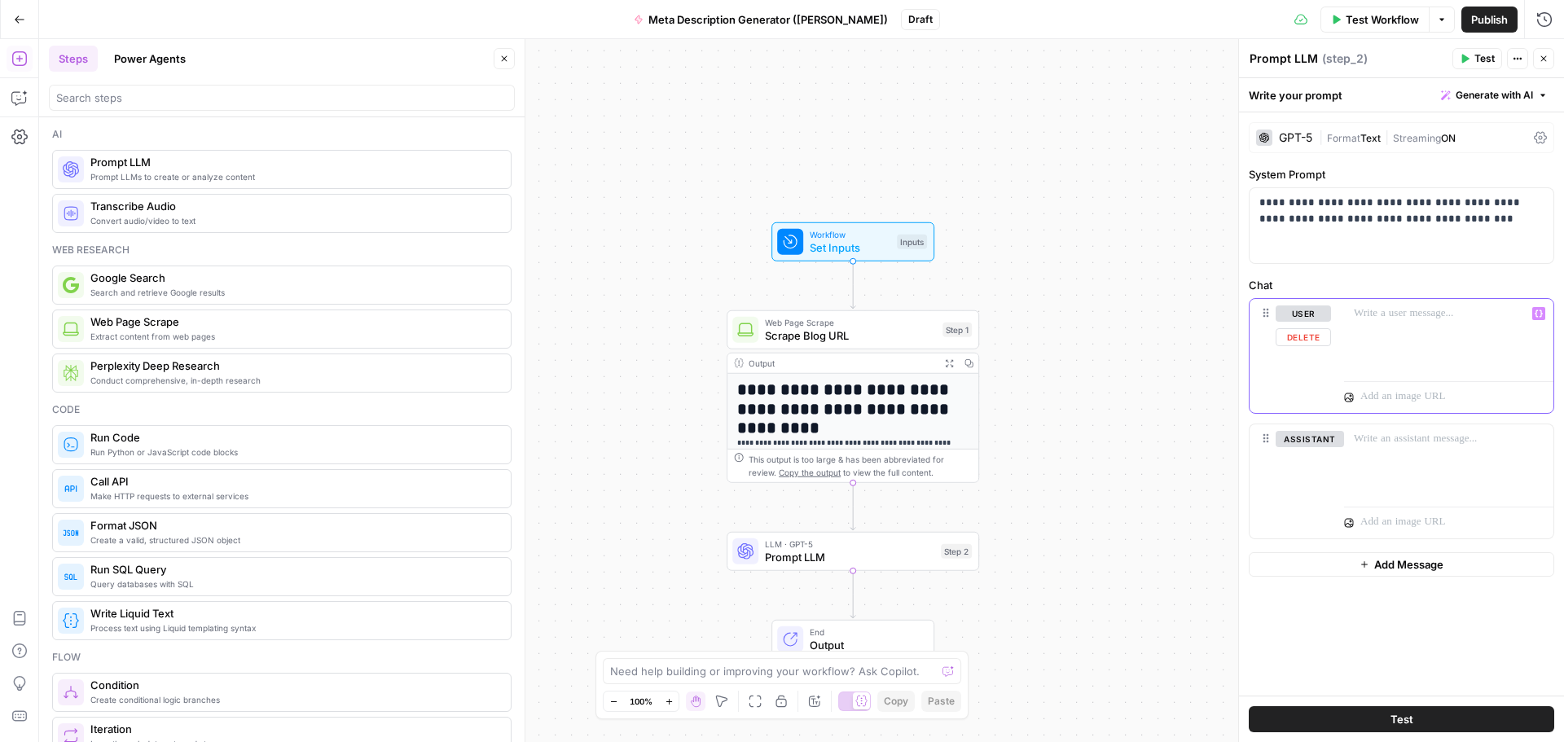
click at [1362, 317] on p at bounding box center [1449, 314] width 190 height 16
click at [1537, 314] on icon "button" at bounding box center [1539, 314] width 8 height 8
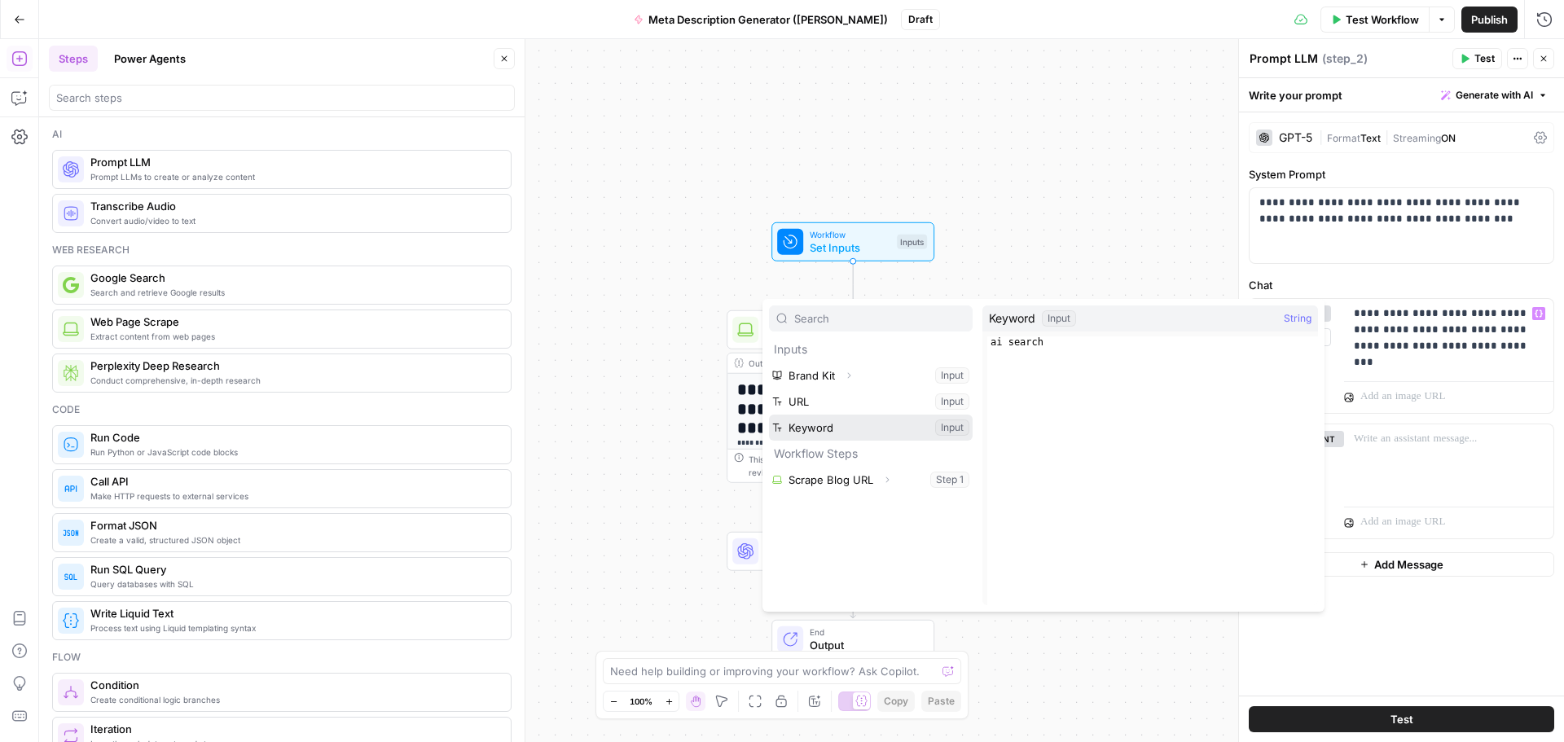
click at [809, 429] on button "Select variable Keyword" at bounding box center [871, 428] width 204 height 26
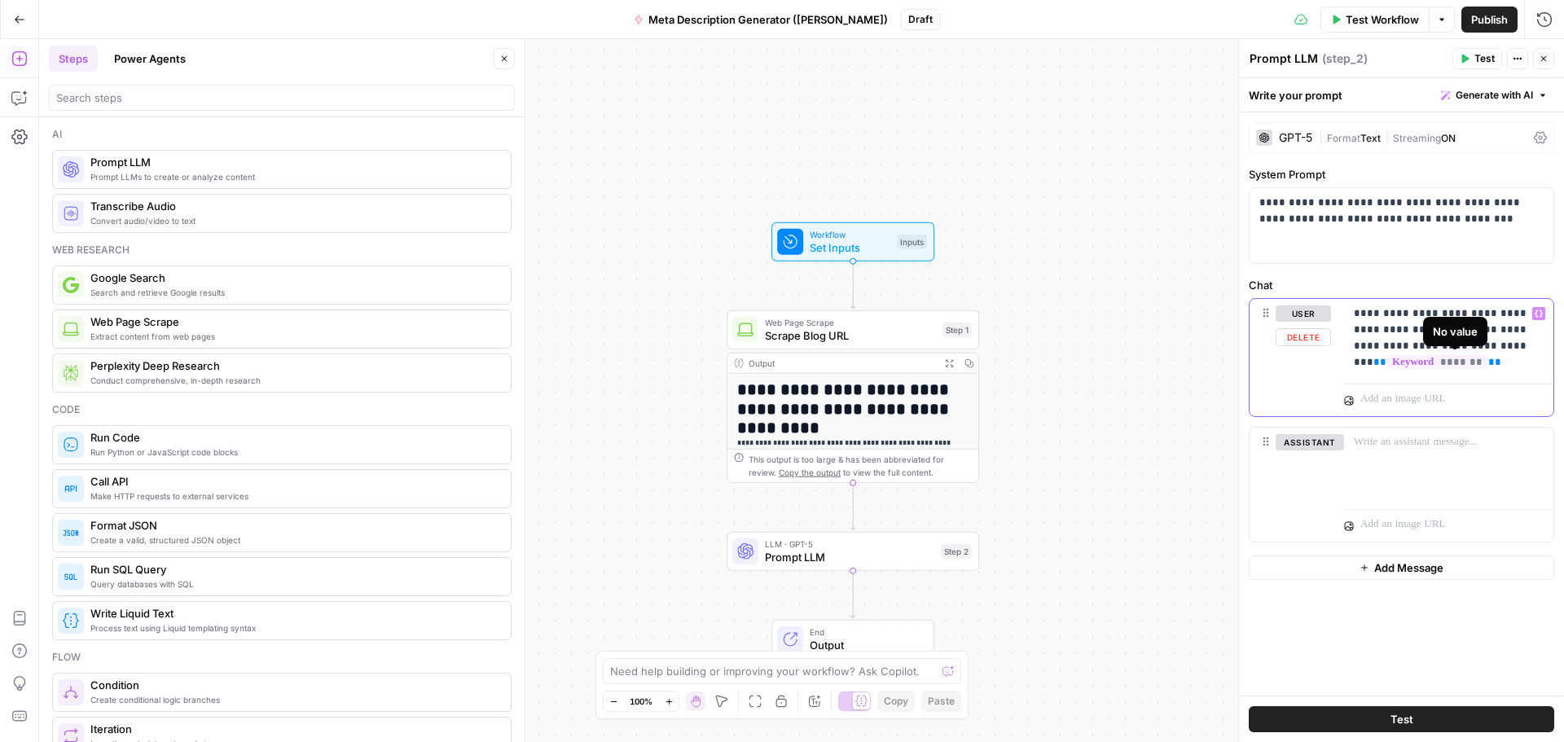
click at [1418, 364] on span "*******" at bounding box center [1438, 362] width 100 height 14
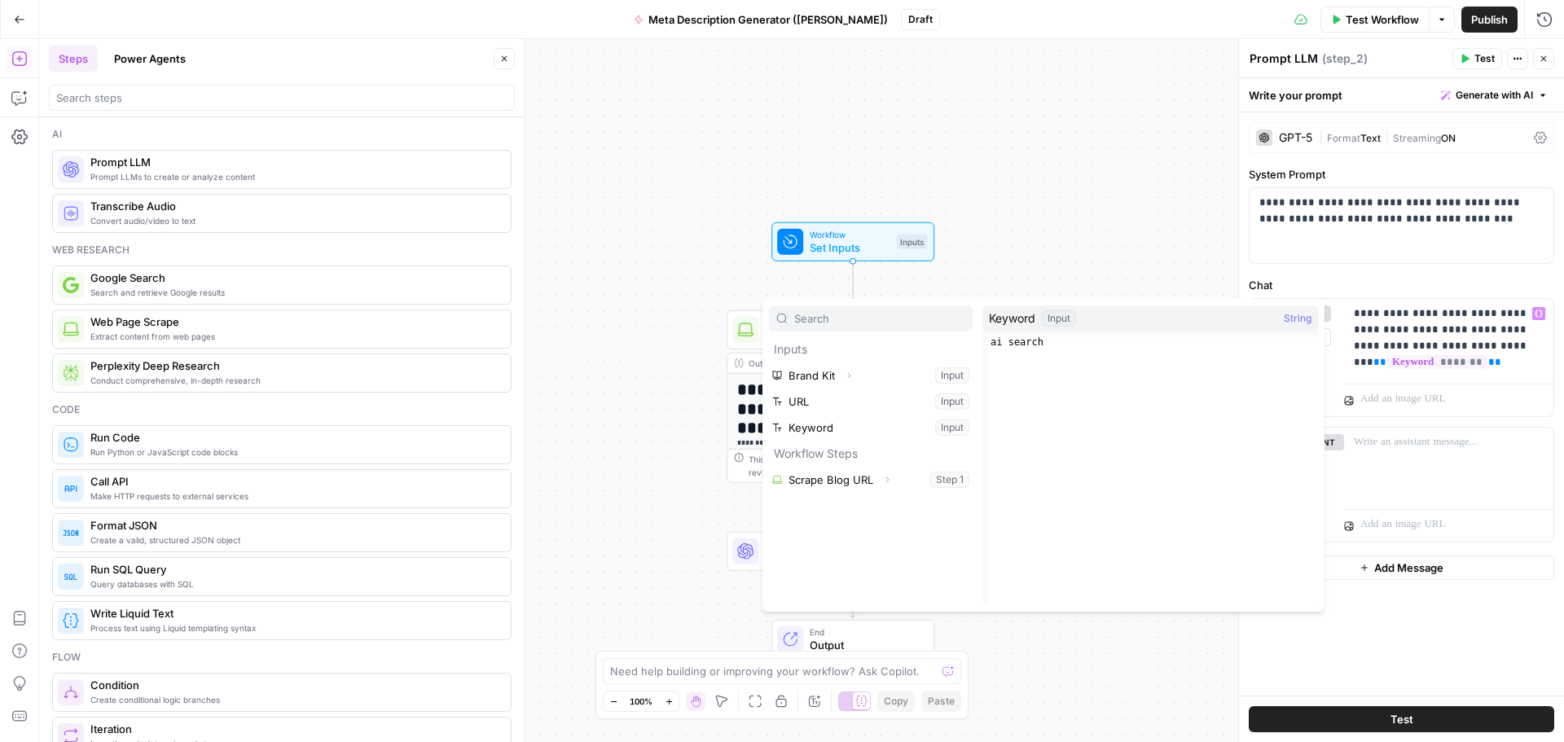
type textarea "*********"
click at [1013, 340] on div "ai search" at bounding box center [1153, 483] width 331 height 292
click at [1432, 328] on p "**********" at bounding box center [1449, 338] width 190 height 65
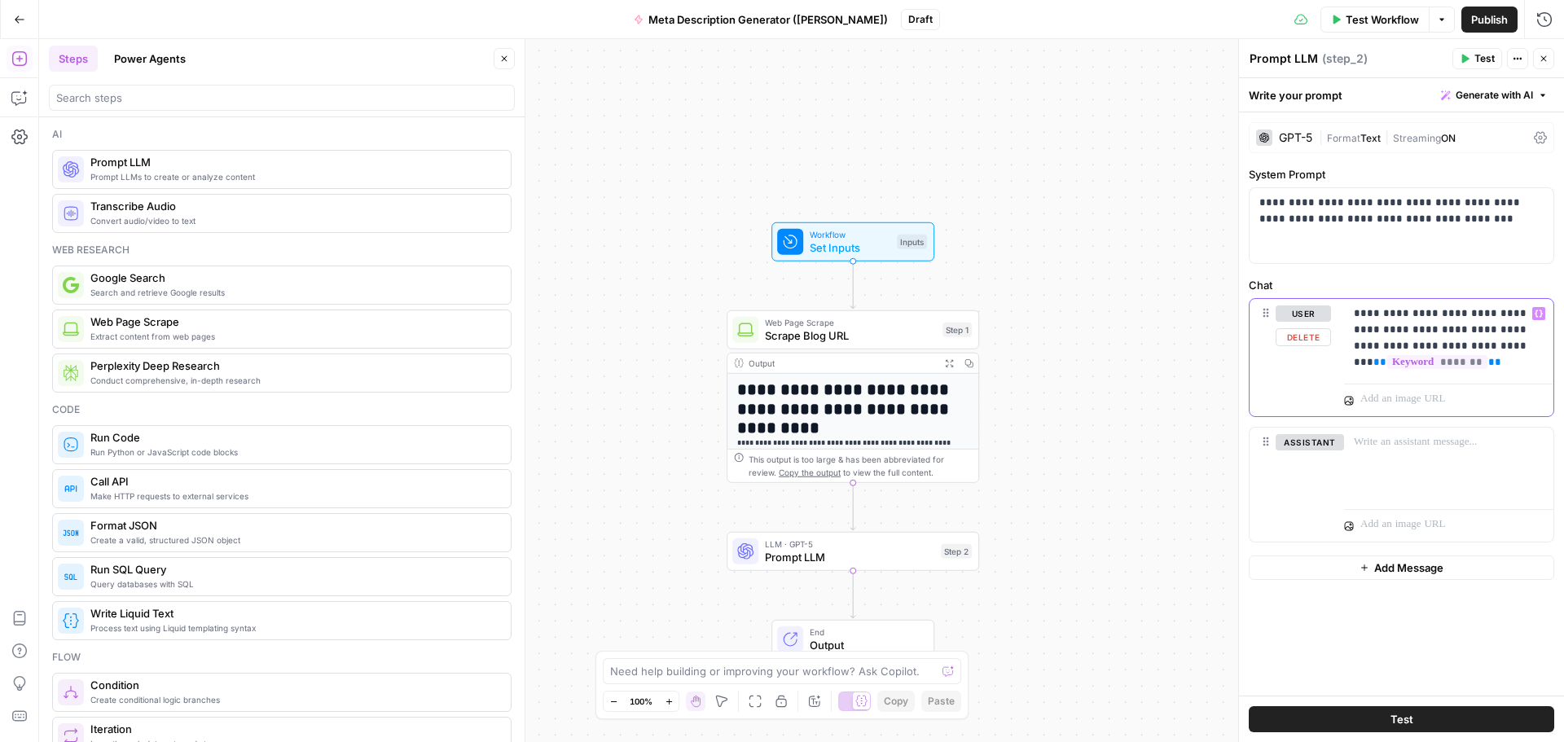
click at [1453, 337] on p "**********" at bounding box center [1449, 338] width 190 height 65
click at [1449, 366] on span "*******" at bounding box center [1438, 362] width 100 height 14
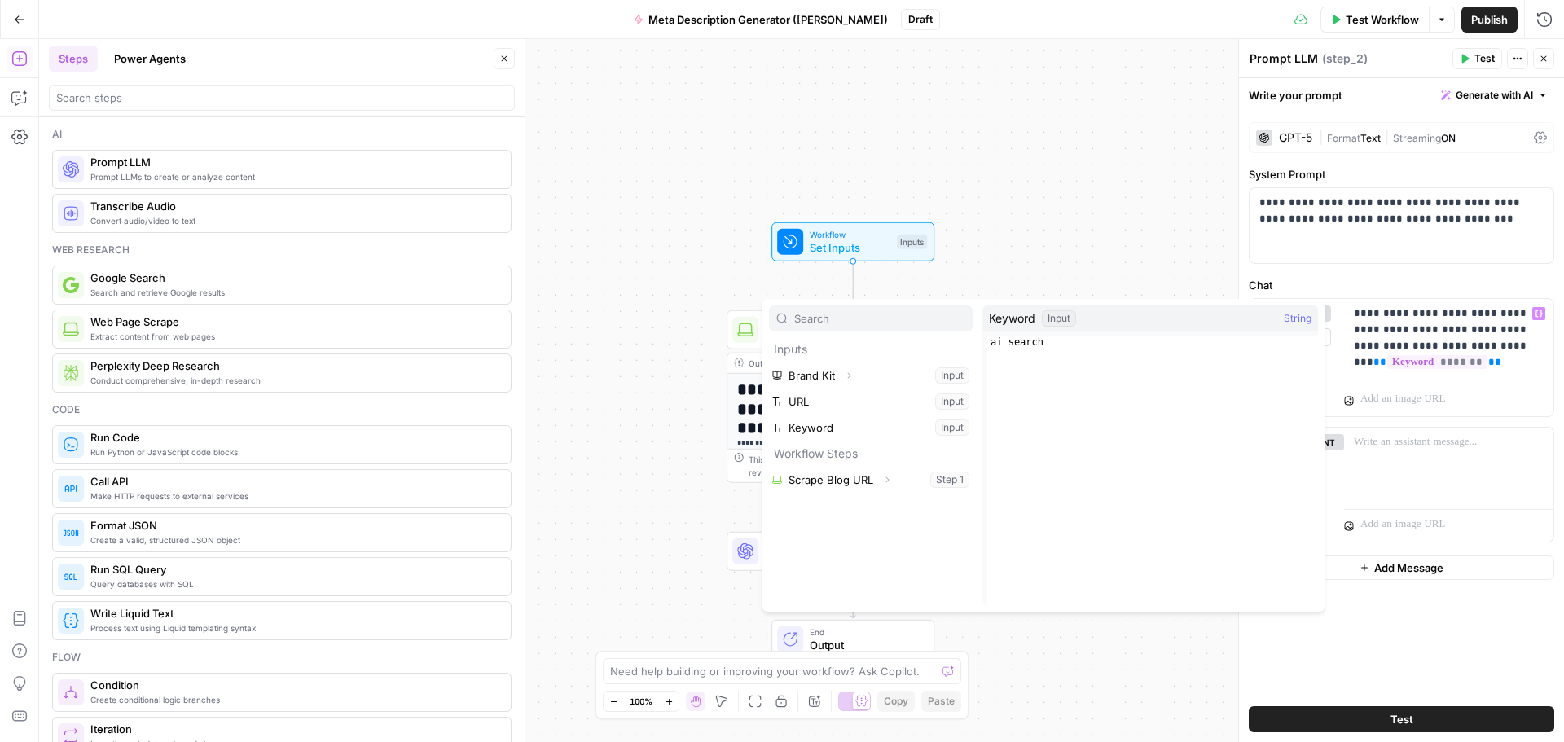
click at [802, 428] on button "Select variable Keyword" at bounding box center [871, 428] width 204 height 26
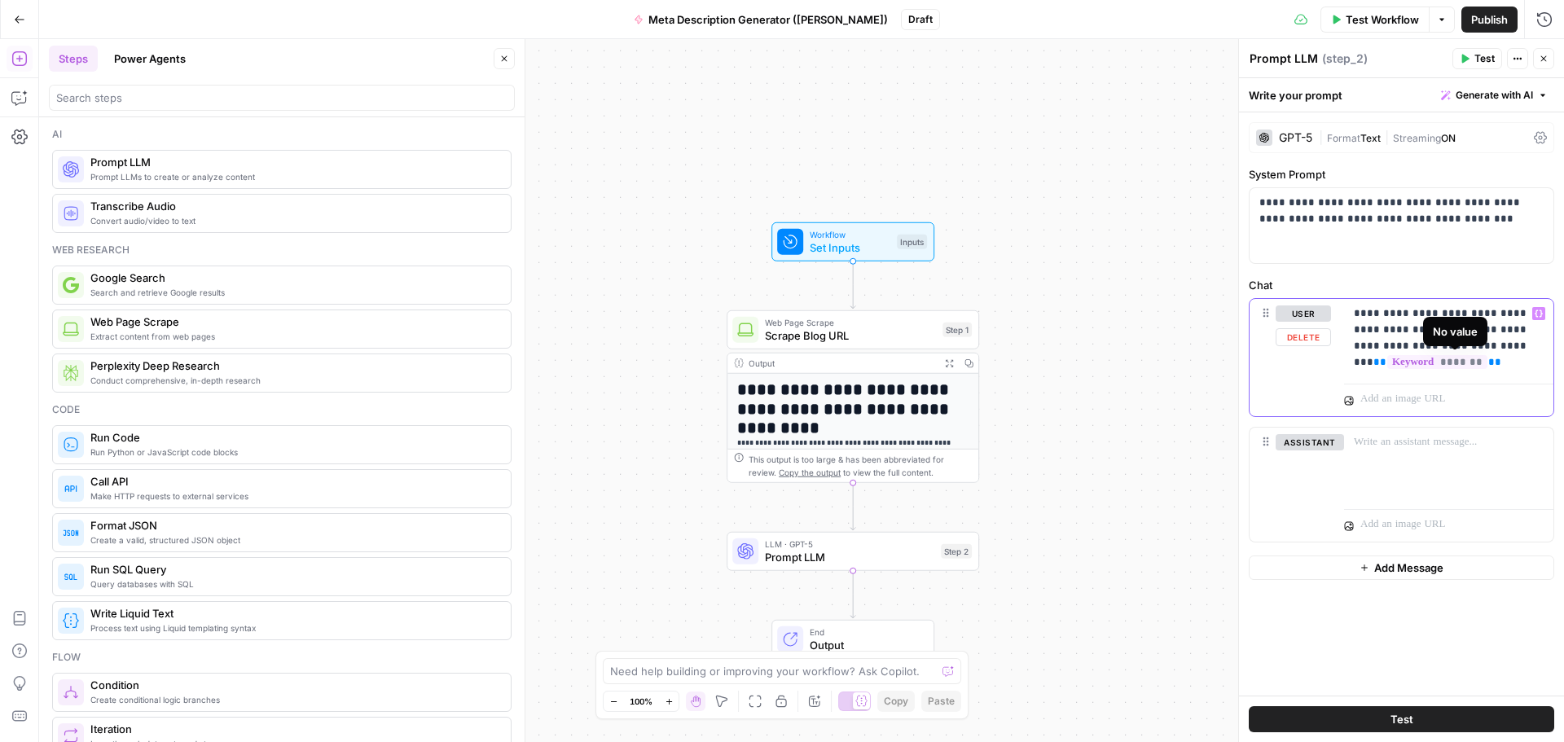
click at [1502, 363] on span "**" at bounding box center [1495, 362] width 13 height 11
click at [1396, 363] on p "**********" at bounding box center [1449, 338] width 190 height 65
click at [1478, 363] on p "**********" at bounding box center [1449, 338] width 190 height 65
click at [1380, 358] on span "**" at bounding box center [1386, 362] width 13 height 11
click at [1480, 348] on p "**********" at bounding box center [1449, 338] width 190 height 65
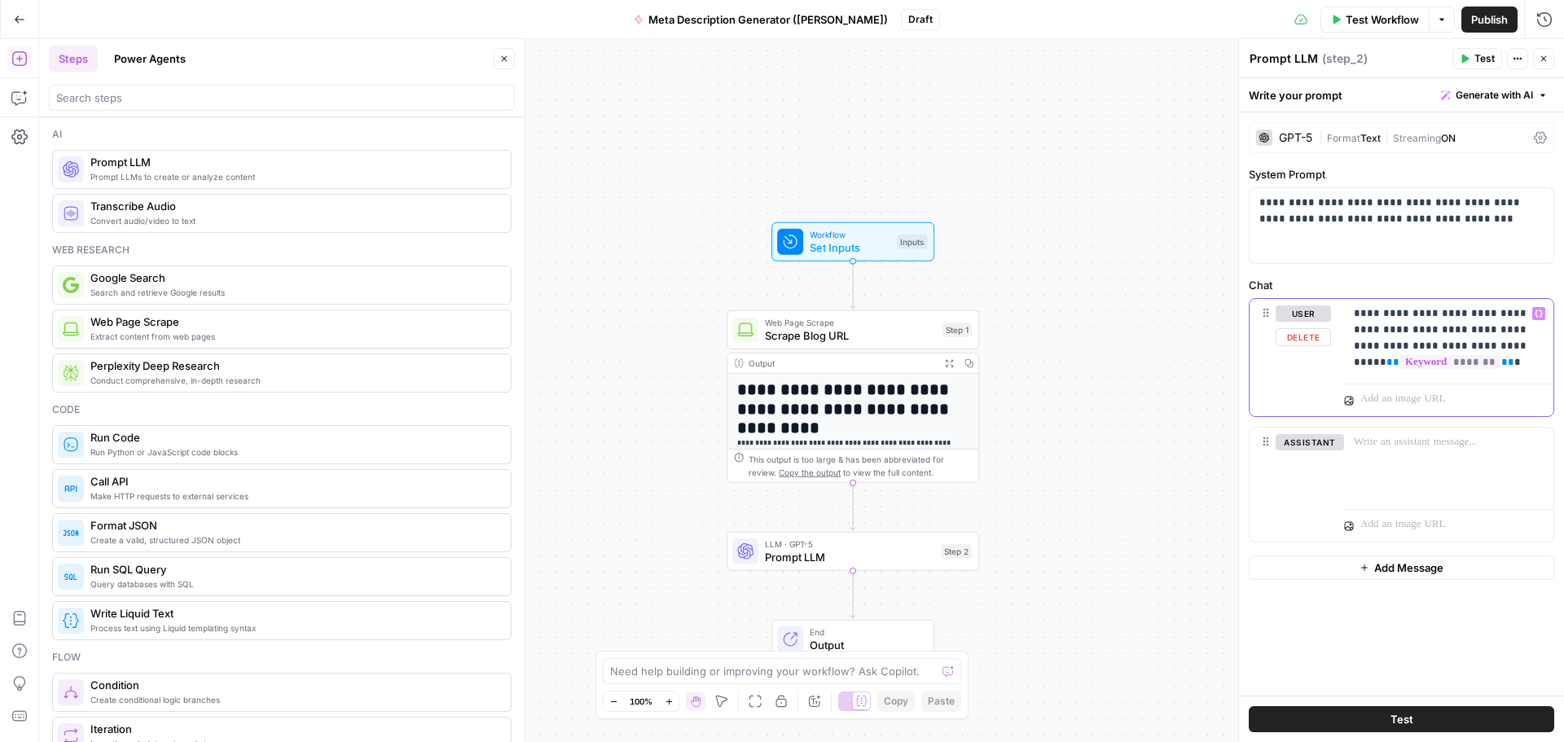
click at [1521, 363] on p "**********" at bounding box center [1449, 338] width 190 height 65
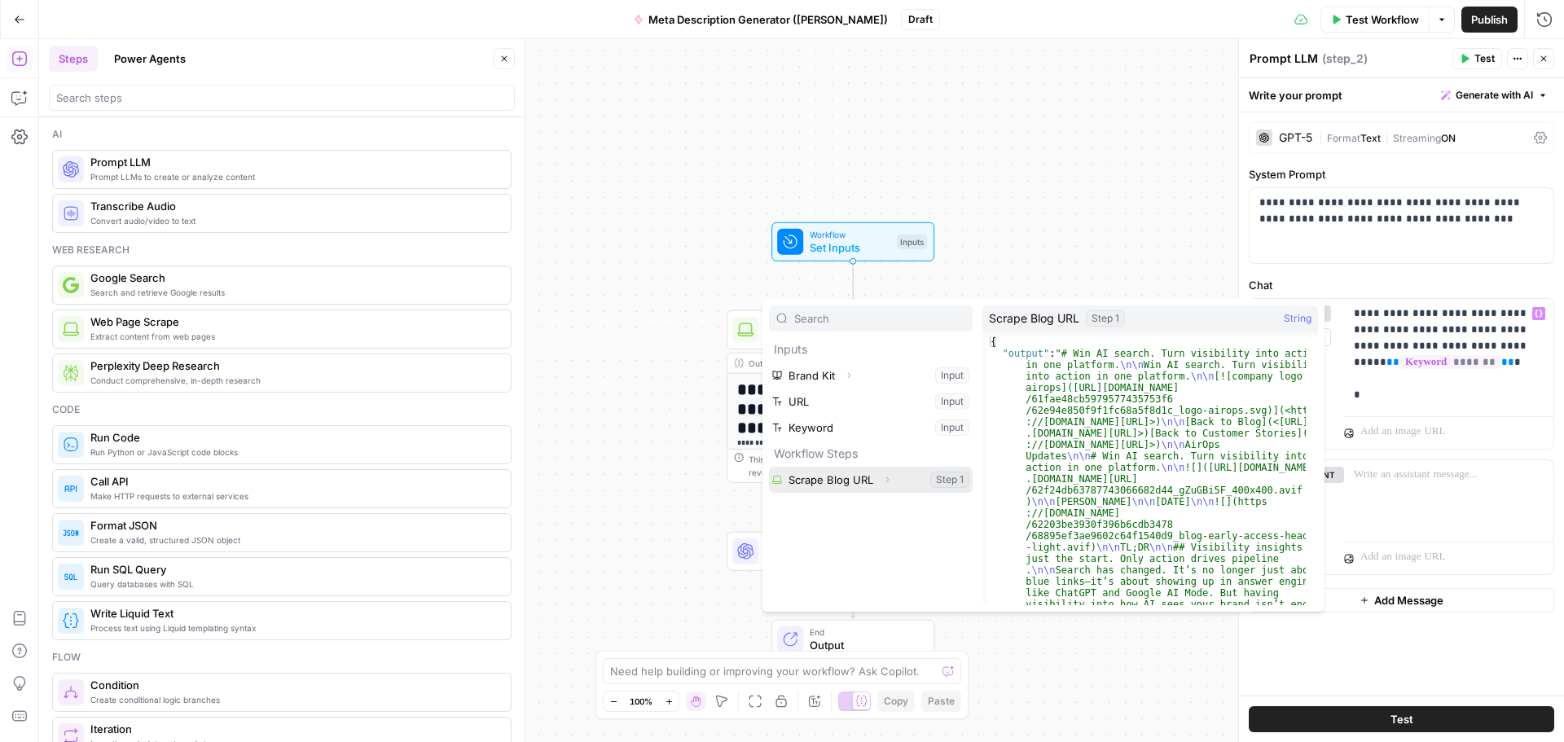
click at [820, 481] on button "Select variable Scrape Blog URL" at bounding box center [871, 480] width 204 height 26
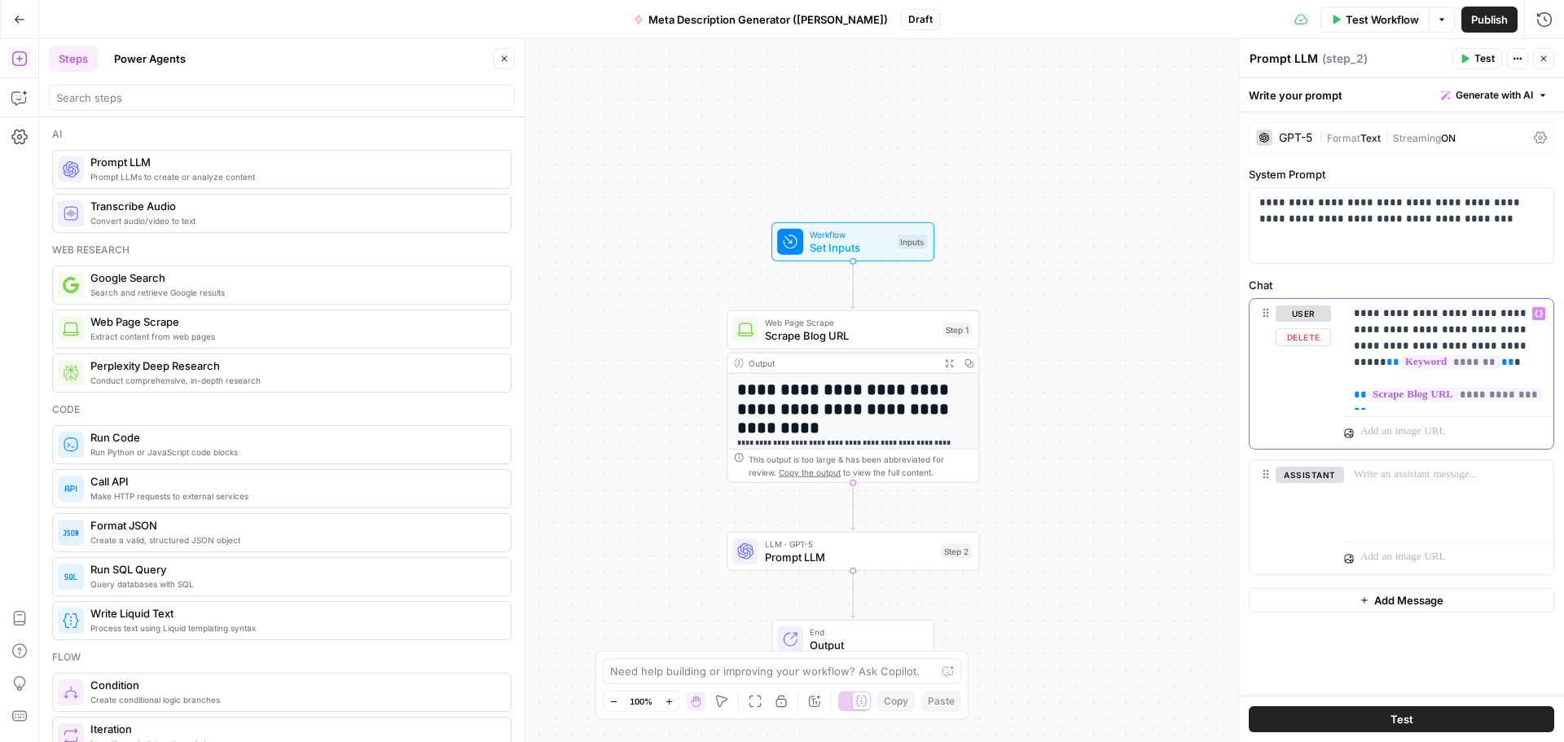
click at [1367, 380] on p "**********" at bounding box center [1449, 355] width 190 height 98
click at [1354, 394] on span "**" at bounding box center [1360, 394] width 13 height 11
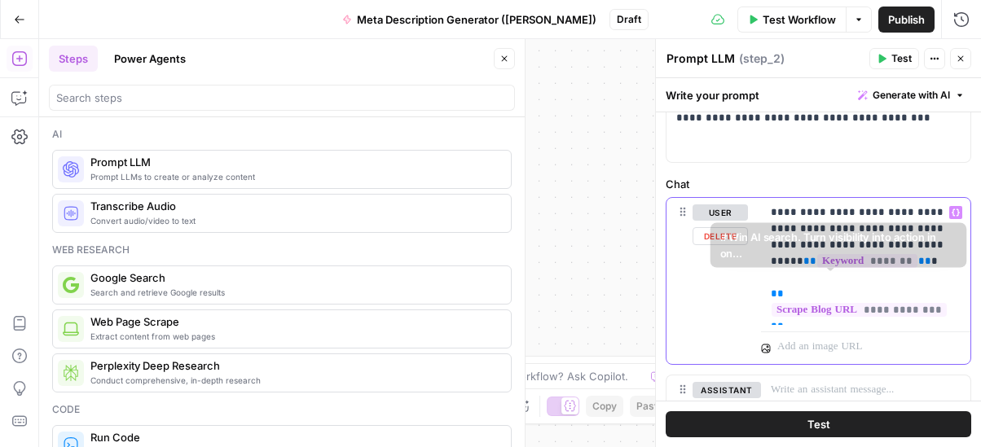
scroll to position [163, 0]
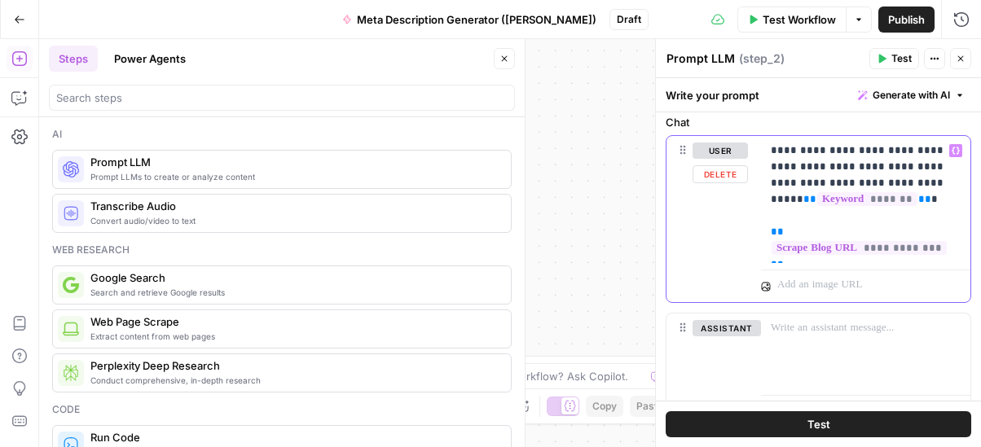
click at [845, 254] on p "**********" at bounding box center [860, 200] width 178 height 114
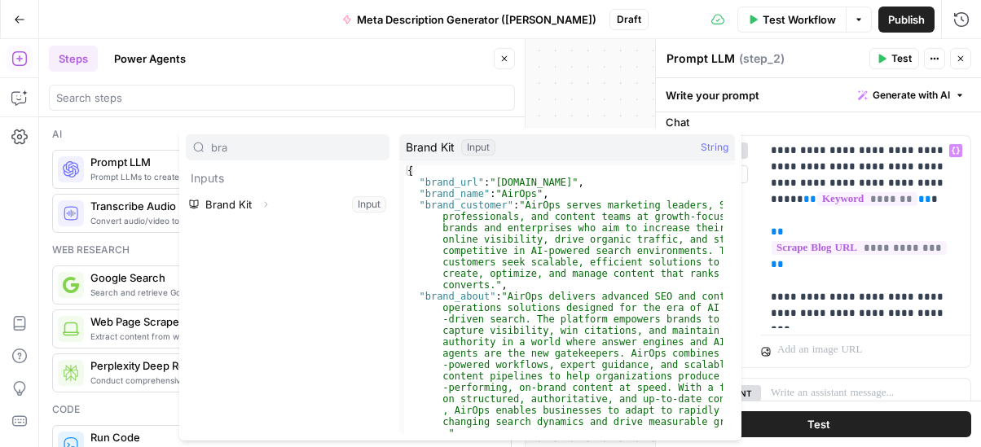
type input "bra"
click at [244, 201] on button "Select variable Brand Kit" at bounding box center [288, 204] width 204 height 26
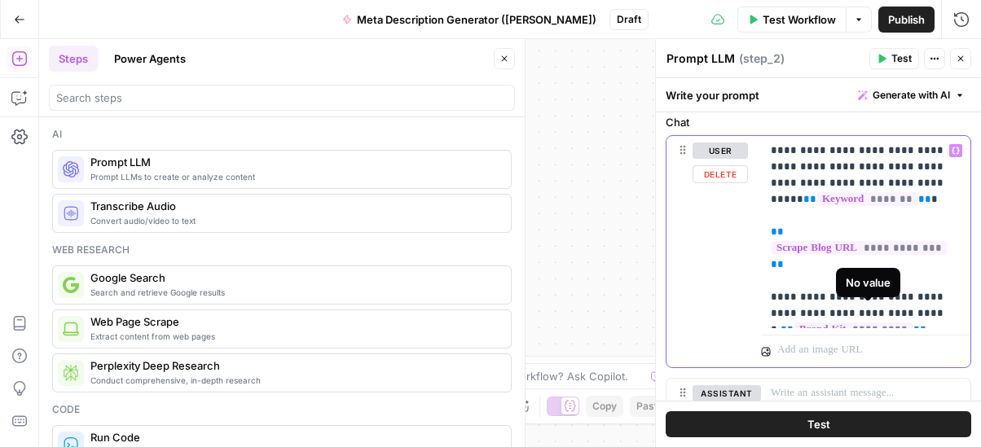
drag, startPoint x: 935, startPoint y: 314, endPoint x: 817, endPoint y: 310, distance: 117.4
click at [817, 310] on p "**********" at bounding box center [860, 232] width 178 height 179
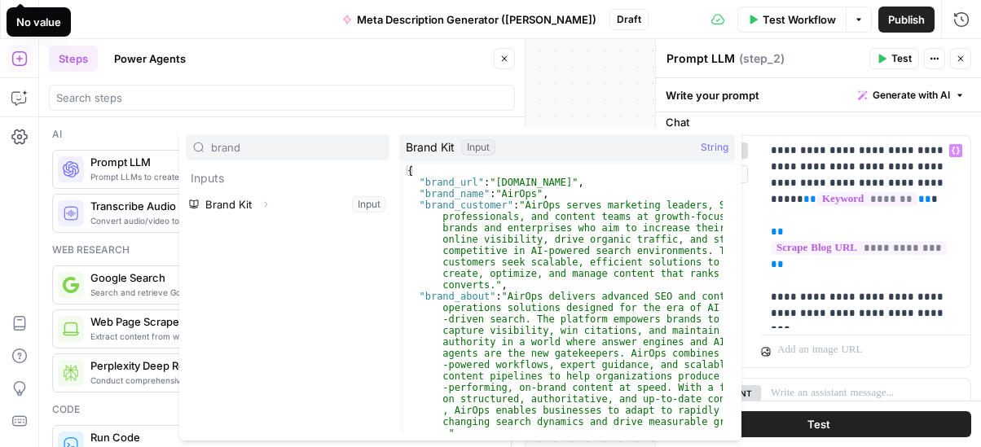
type input "brand"
click at [816, 310] on p "**********" at bounding box center [860, 232] width 178 height 179
type input "bran"
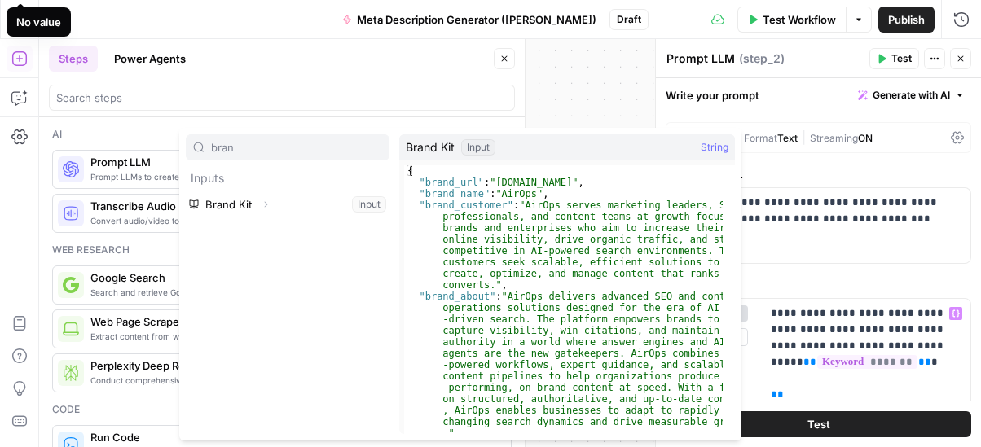
scroll to position [163, 0]
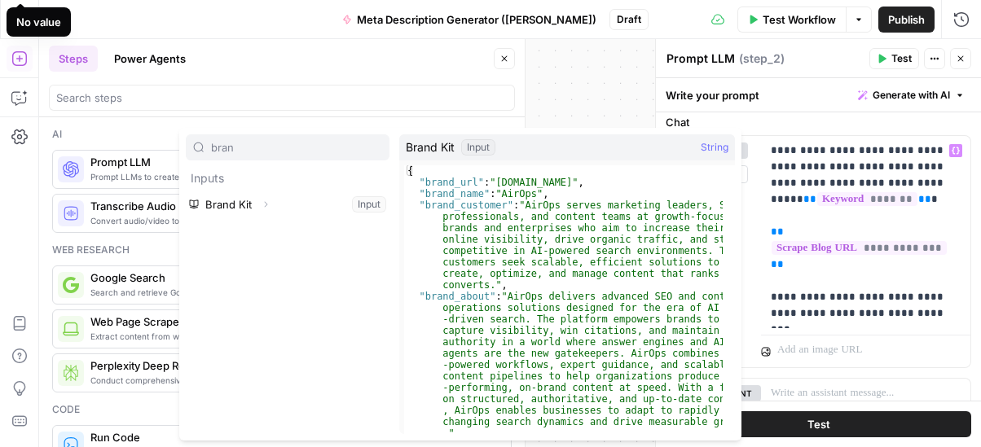
type input "bran"
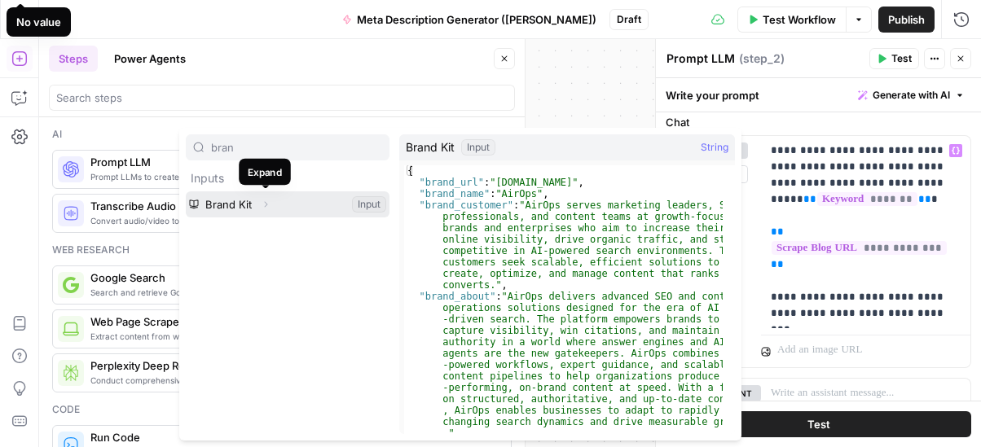
click at [268, 205] on icon "button" at bounding box center [266, 205] width 10 height 10
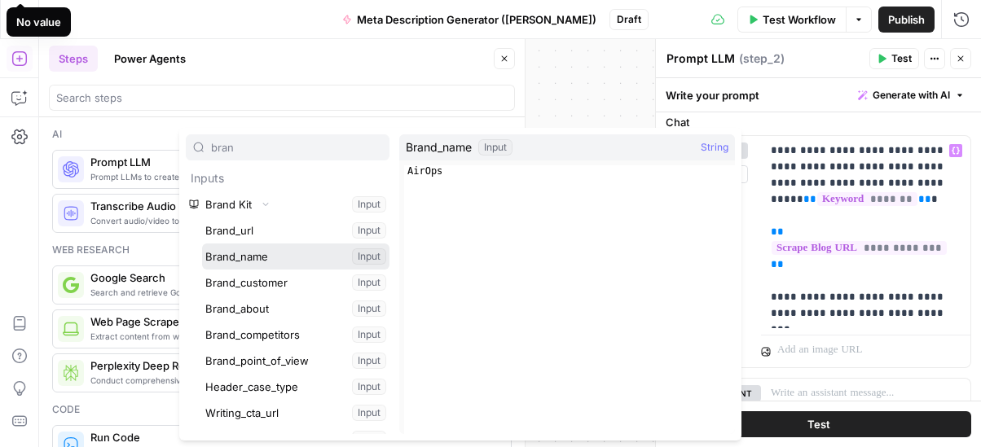
click at [267, 257] on button "Select variable Brand_name" at bounding box center [295, 257] width 187 height 26
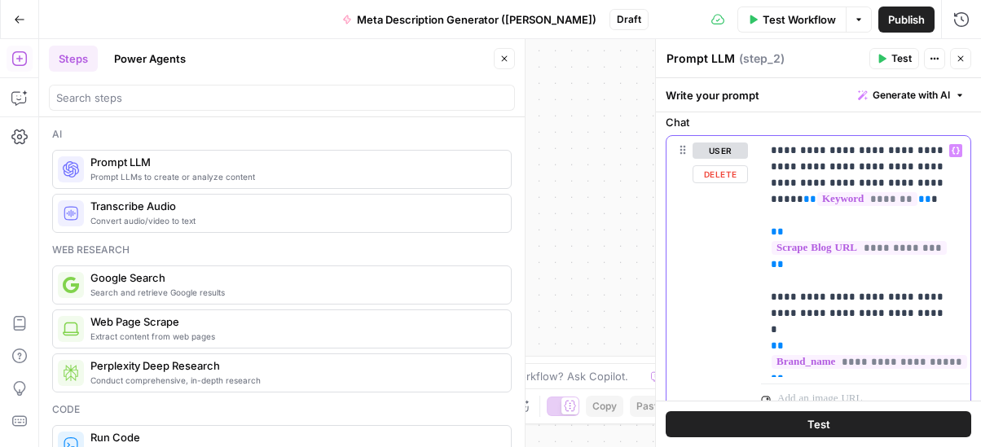
click at [805, 369] on p "**********" at bounding box center [860, 257] width 178 height 228
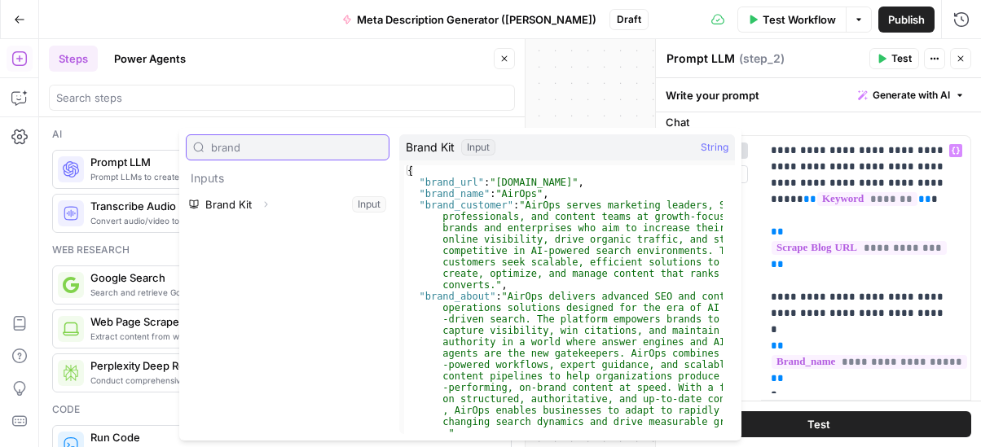
type input "brand"
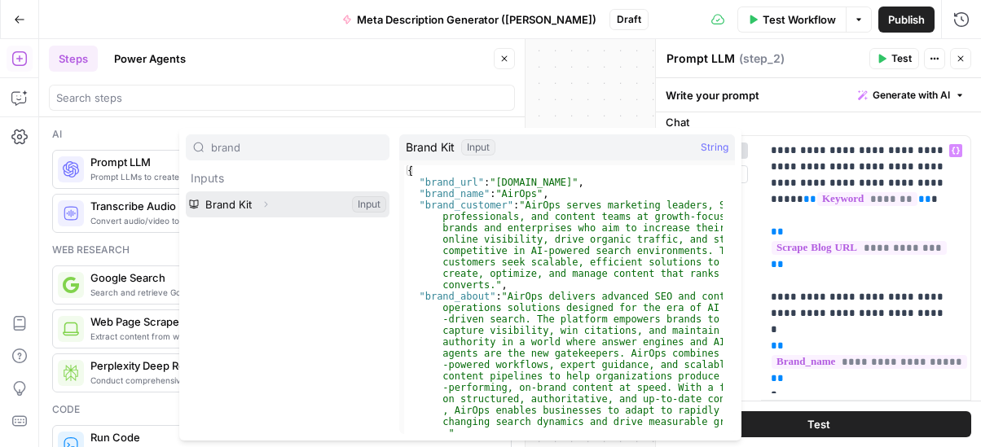
click at [262, 200] on icon "button" at bounding box center [266, 205] width 10 height 10
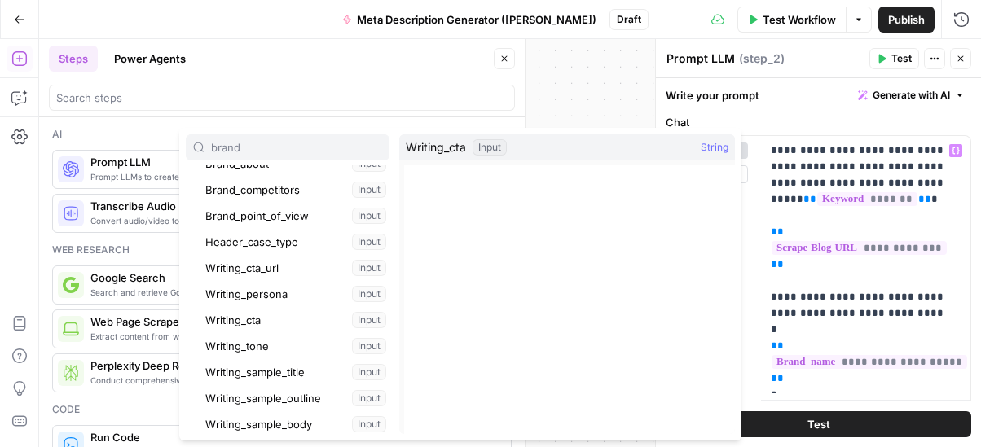
scroll to position [64, 0]
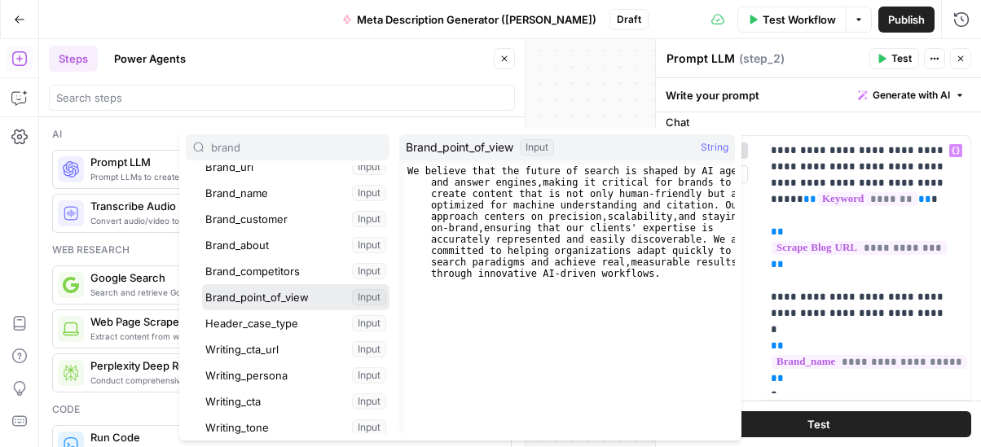
click at [269, 297] on button "Select variable Brand_point_of_view" at bounding box center [295, 297] width 187 height 26
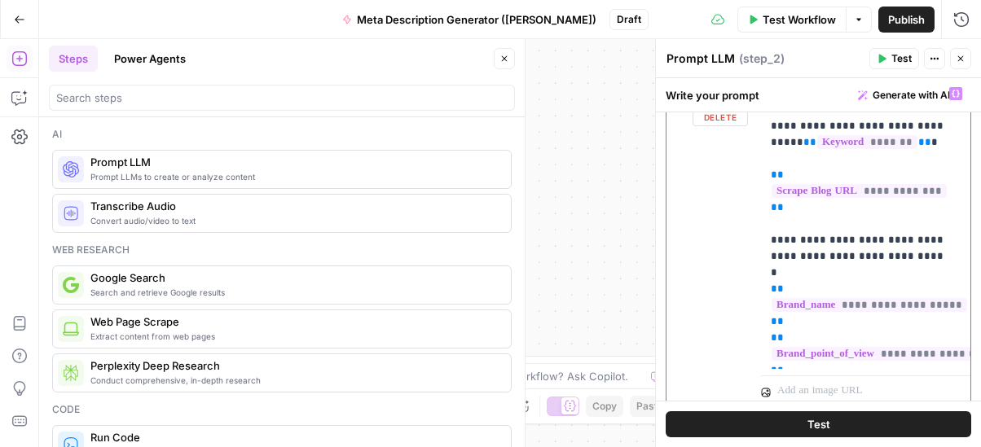
scroll to position [244, 0]
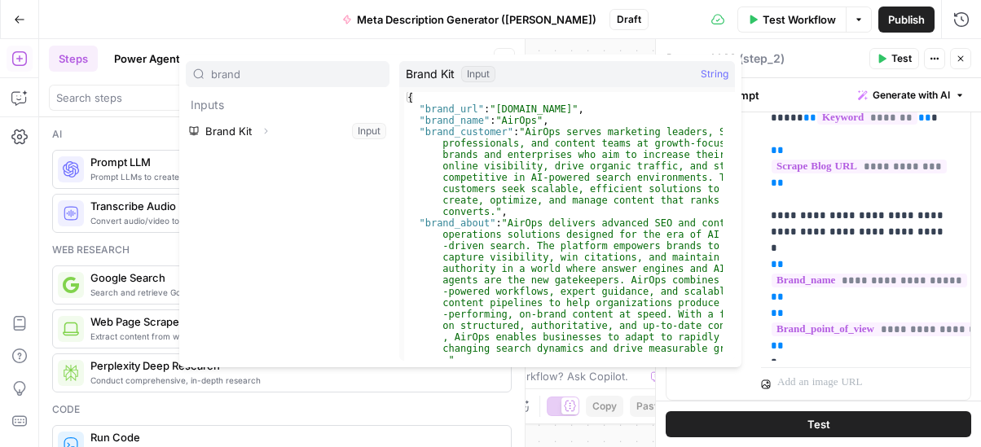
type input "brand"
click at [798, 360] on div "**********" at bounding box center [865, 208] width 209 height 306
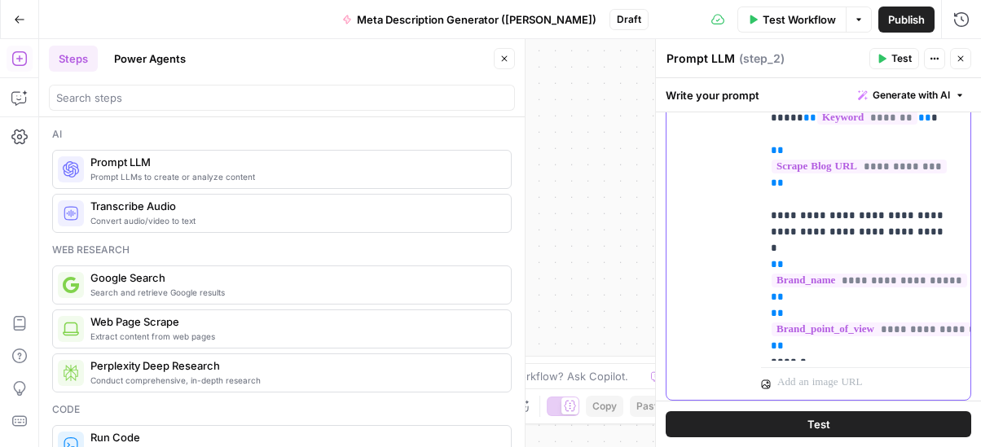
drag, startPoint x: 809, startPoint y: 340, endPoint x: 821, endPoint y: 347, distance: 14.3
click at [810, 340] on p "**********" at bounding box center [860, 207] width 178 height 293
drag, startPoint x: 821, startPoint y: 347, endPoint x: 764, endPoint y: 345, distance: 57.1
click at [764, 345] on div "**********" at bounding box center [865, 208] width 209 height 306
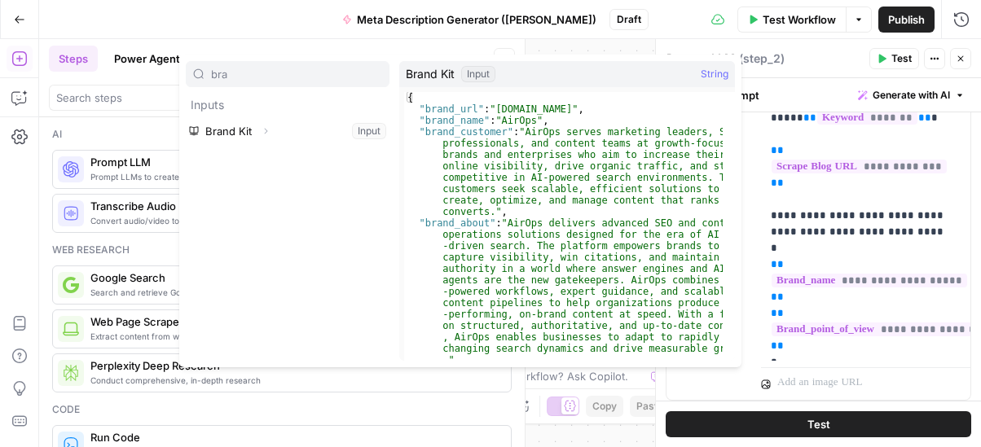
type input "bra"
click at [270, 140] on button "Expand" at bounding box center [265, 131] width 21 height 21
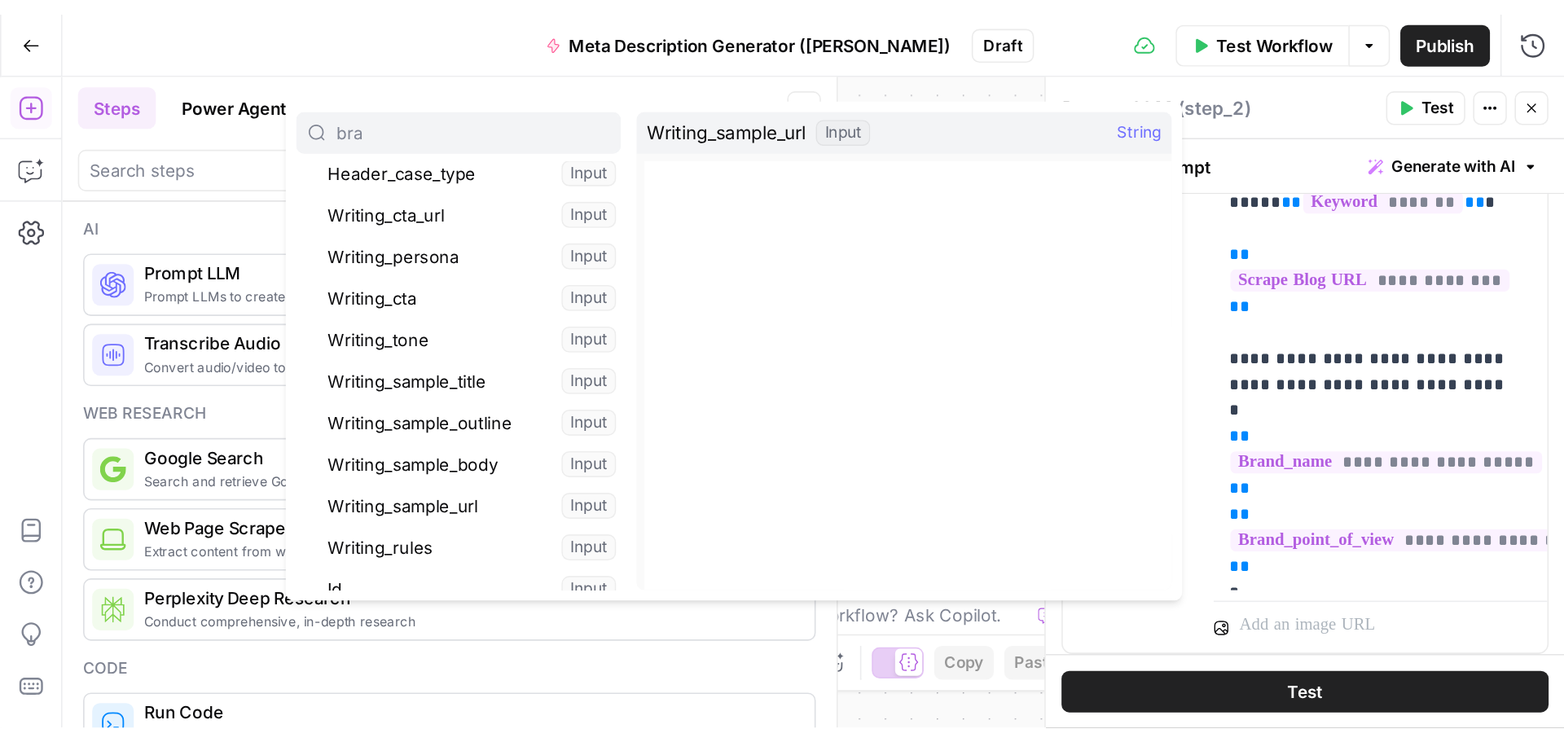
scroll to position [227, 0]
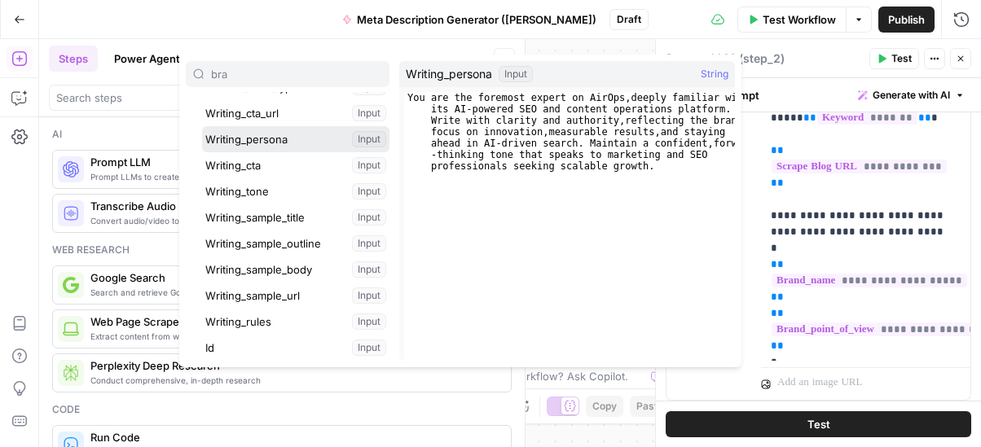
click at [264, 143] on button "Select variable Writing_persona" at bounding box center [295, 139] width 187 height 26
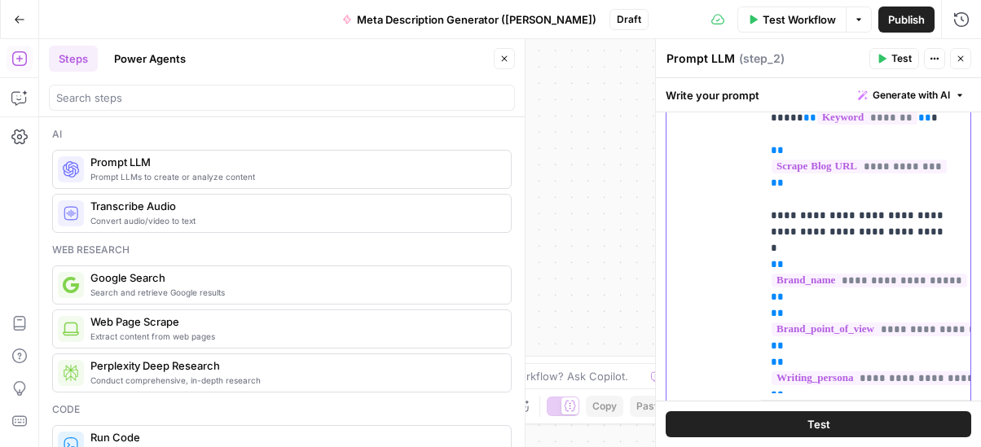
click at [769, 299] on div "**********" at bounding box center [865, 224] width 209 height 339
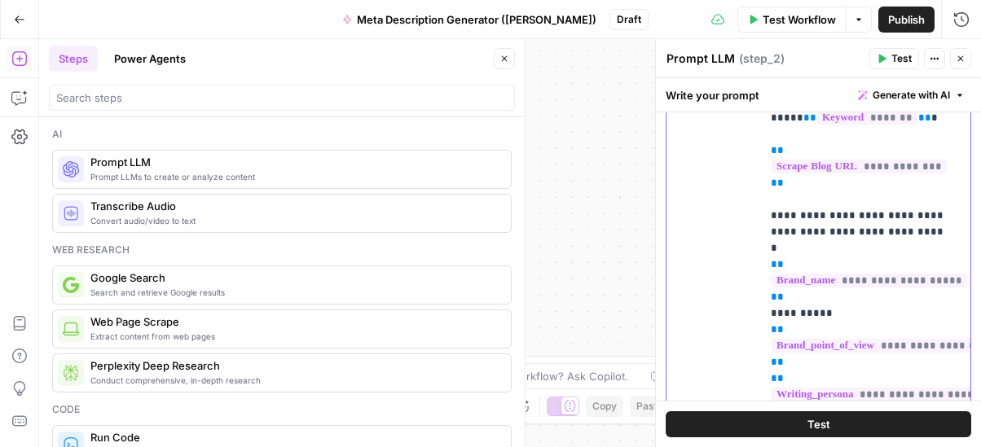
click at [765, 362] on div "**********" at bounding box center [865, 232] width 209 height 355
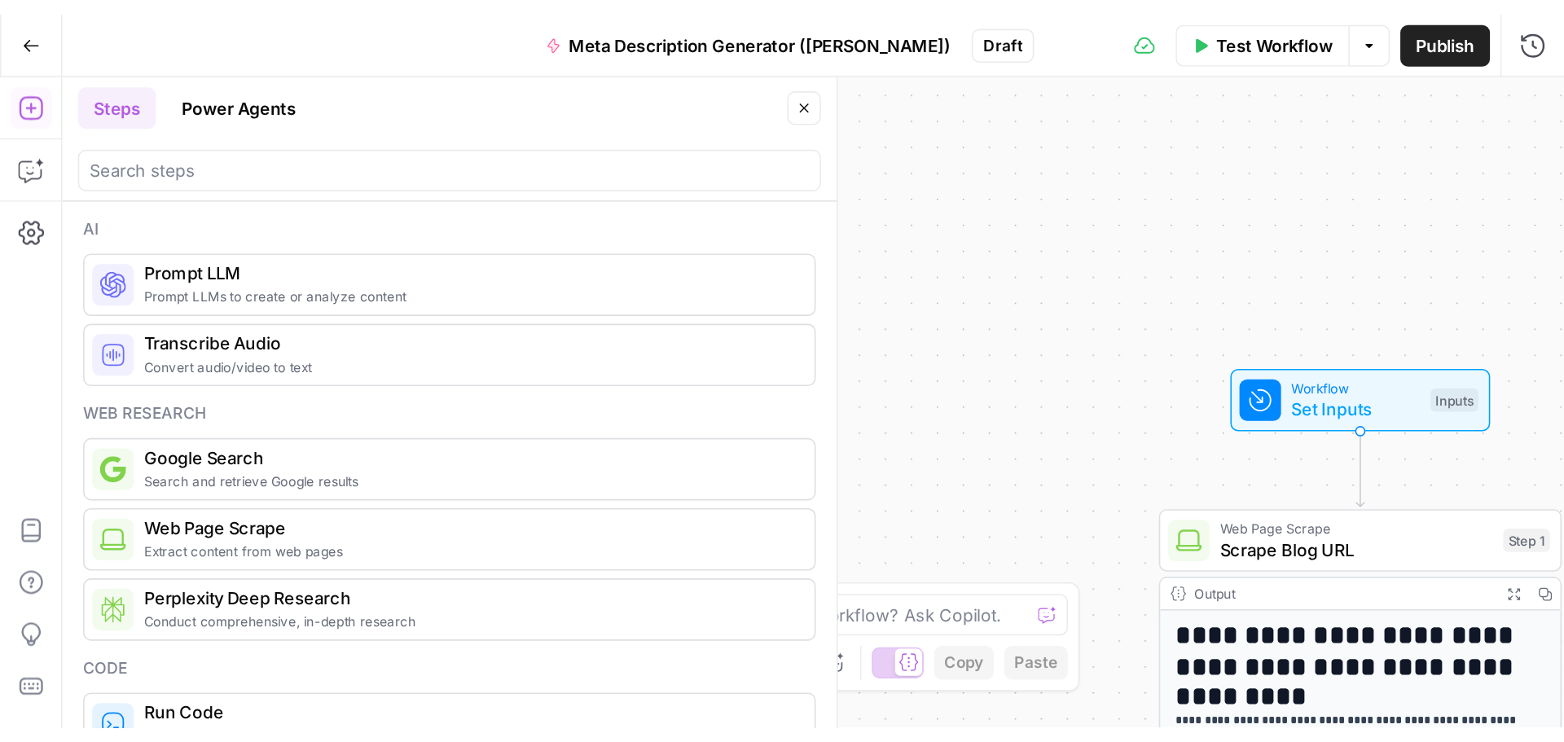
scroll to position [200, 0]
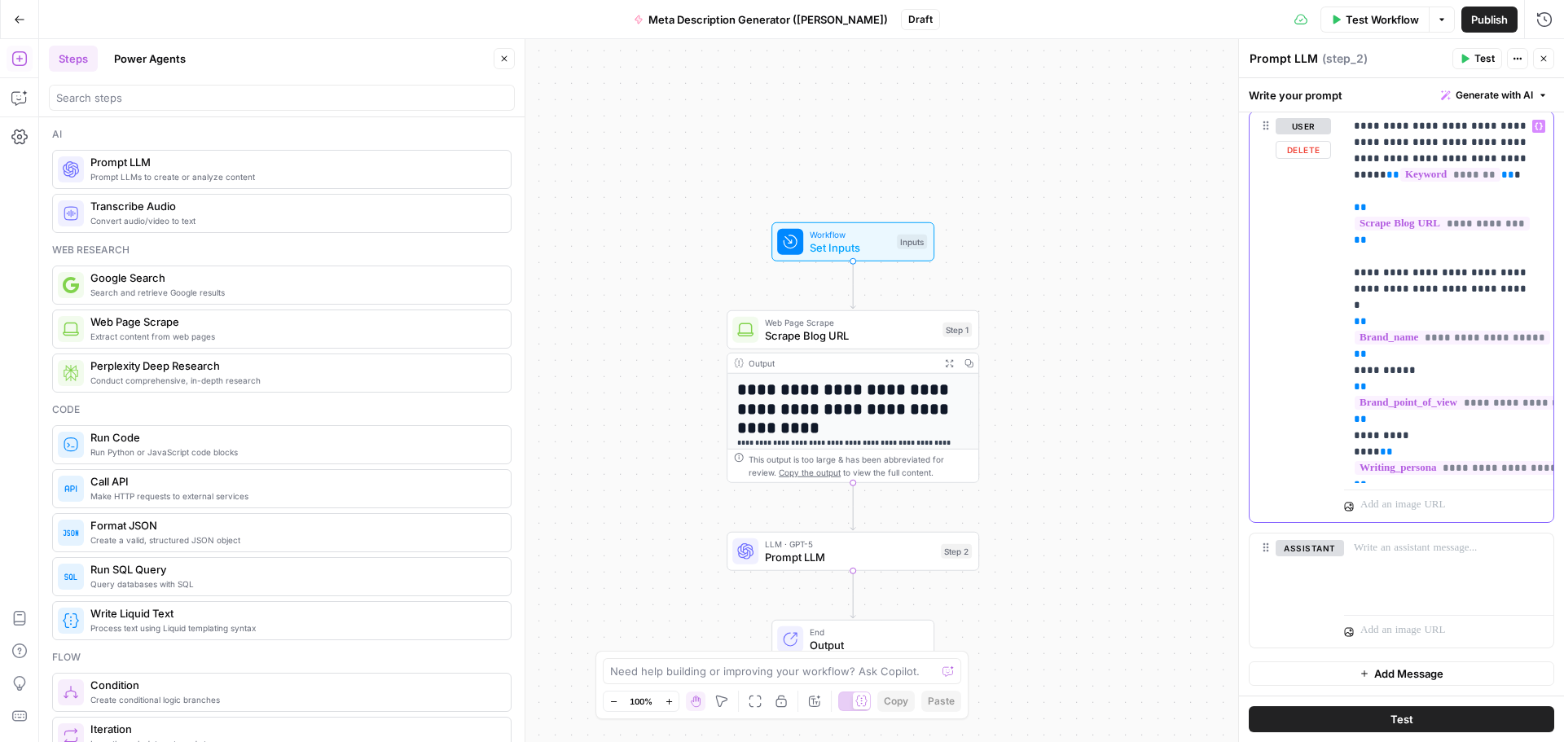
drag, startPoint x: 1428, startPoint y: 402, endPoint x: 1388, endPoint y: 403, distance: 39.9
click at [980, 403] on p "**********" at bounding box center [1443, 297] width 178 height 358
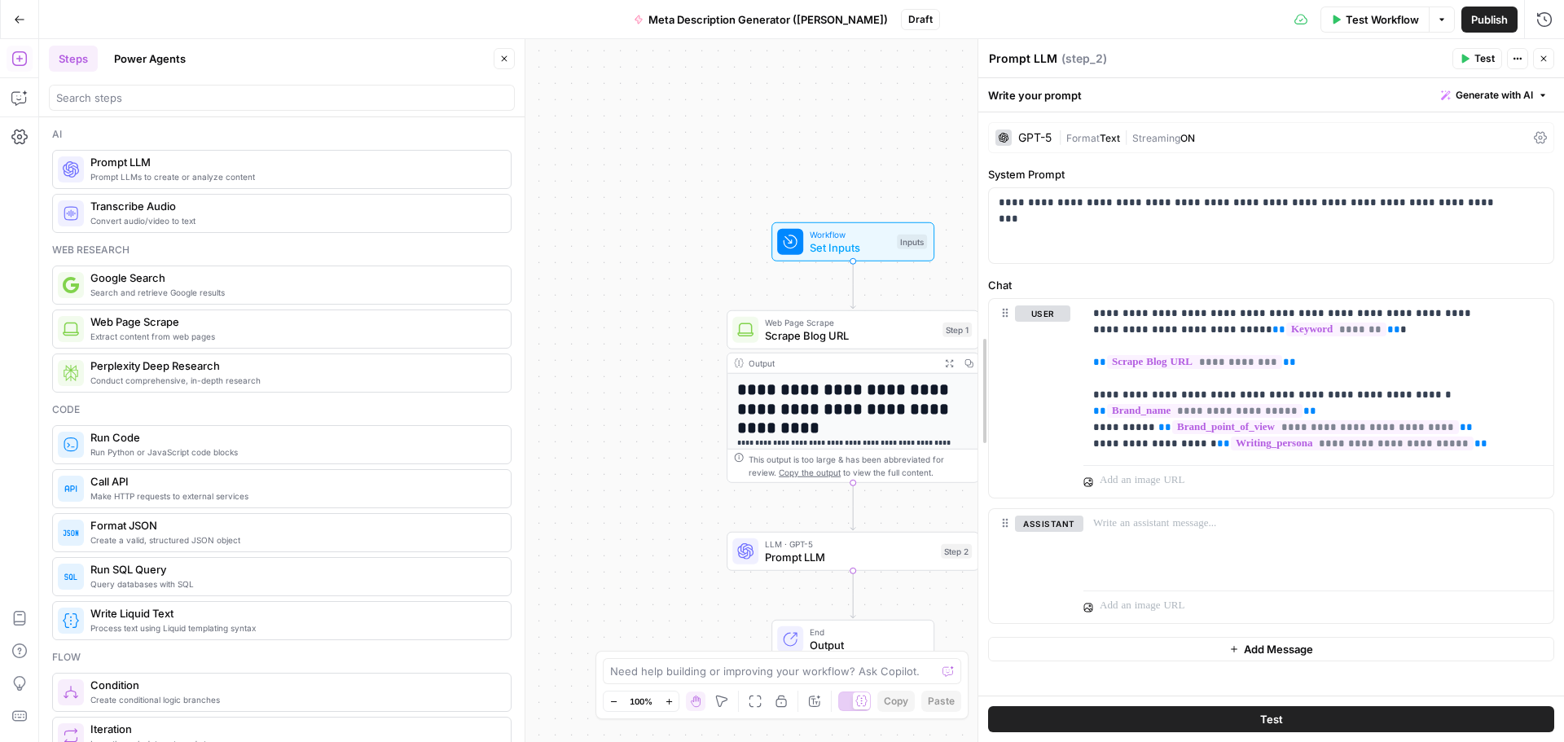
scroll to position [0, 0]
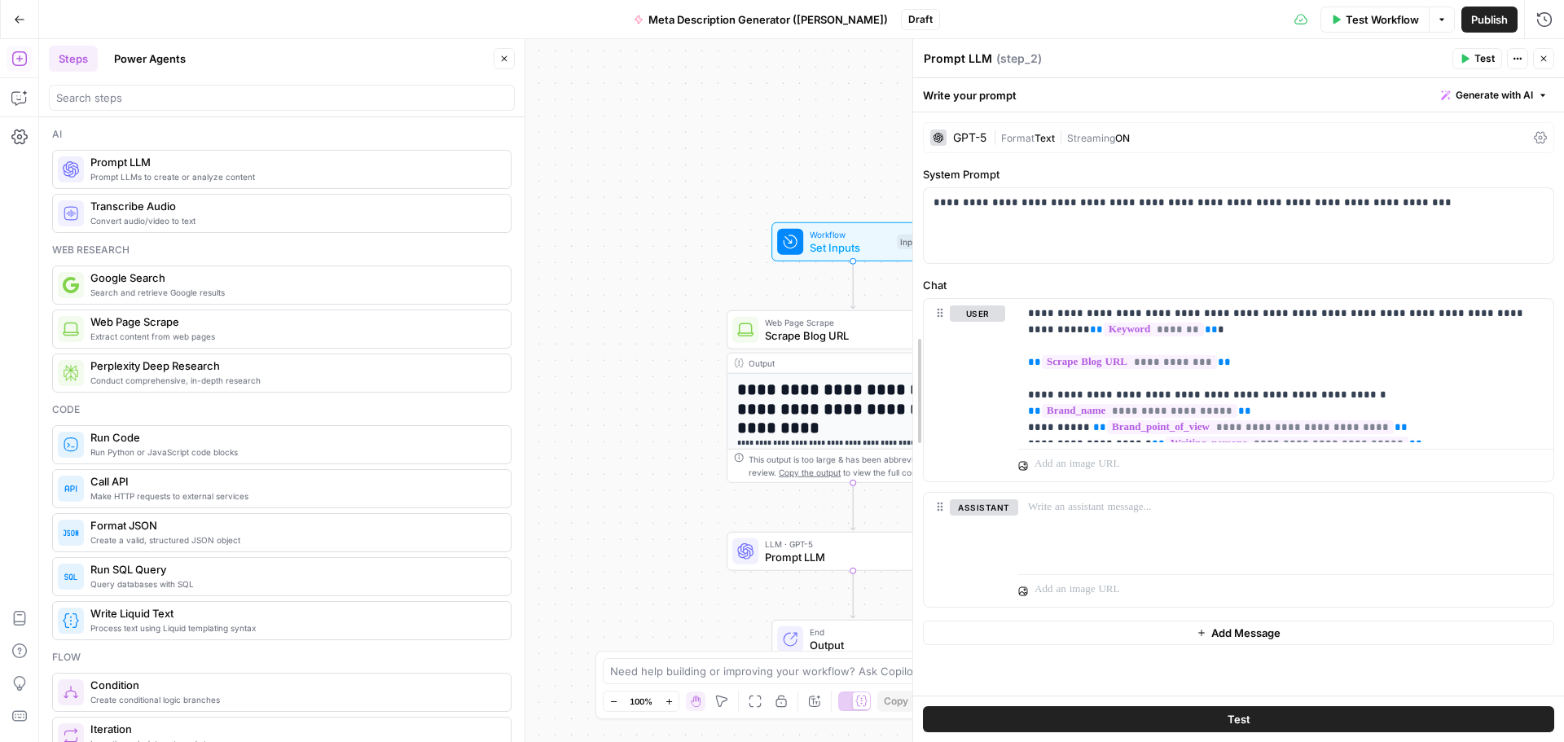
drag, startPoint x: 1241, startPoint y: 216, endPoint x: 873, endPoint y: 218, distance: 367.5
click at [873, 218] on body "**********" at bounding box center [782, 371] width 1564 height 742
click at [980, 59] on span "Test" at bounding box center [1485, 58] width 20 height 15
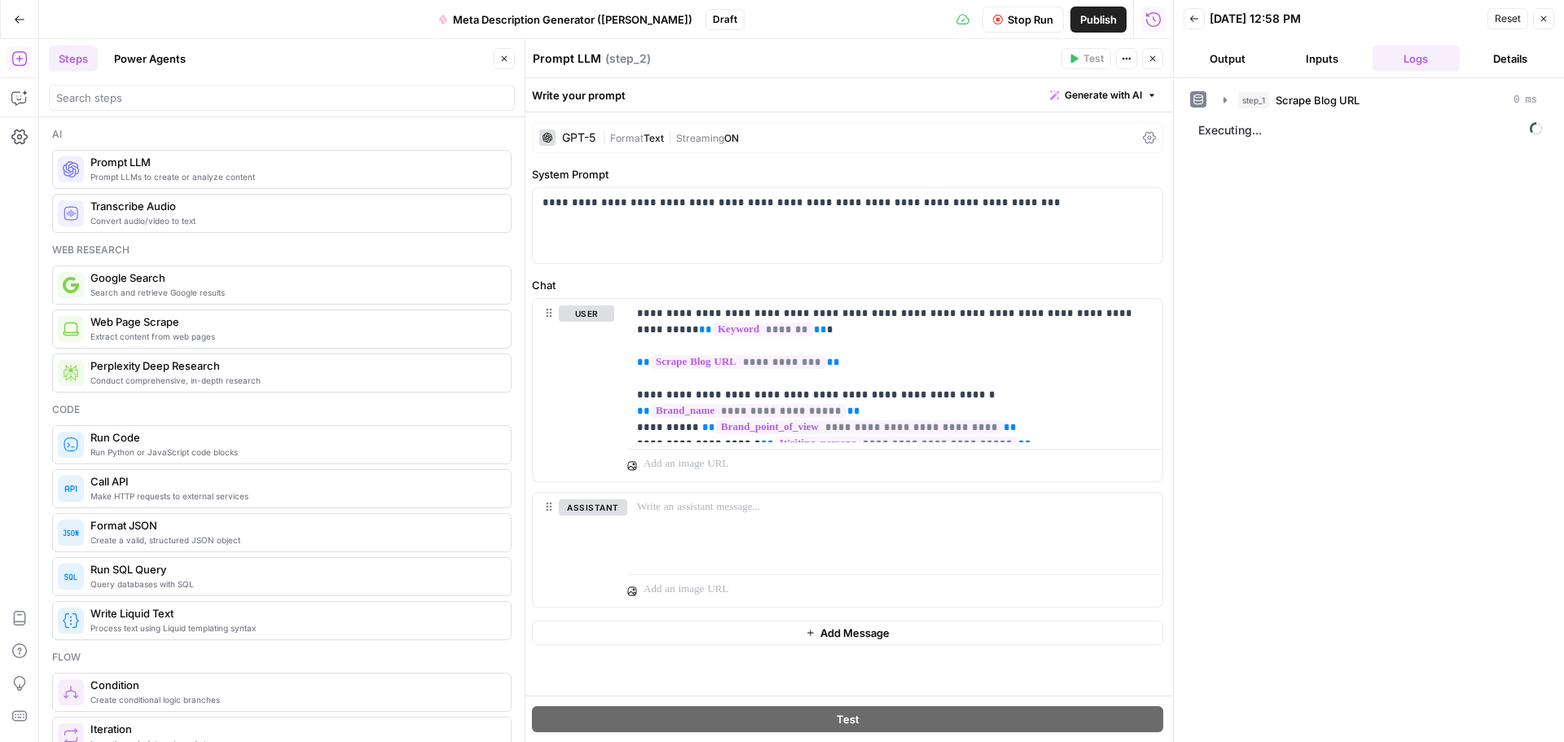
click at [498, 64] on button "Close" at bounding box center [504, 58] width 21 height 21
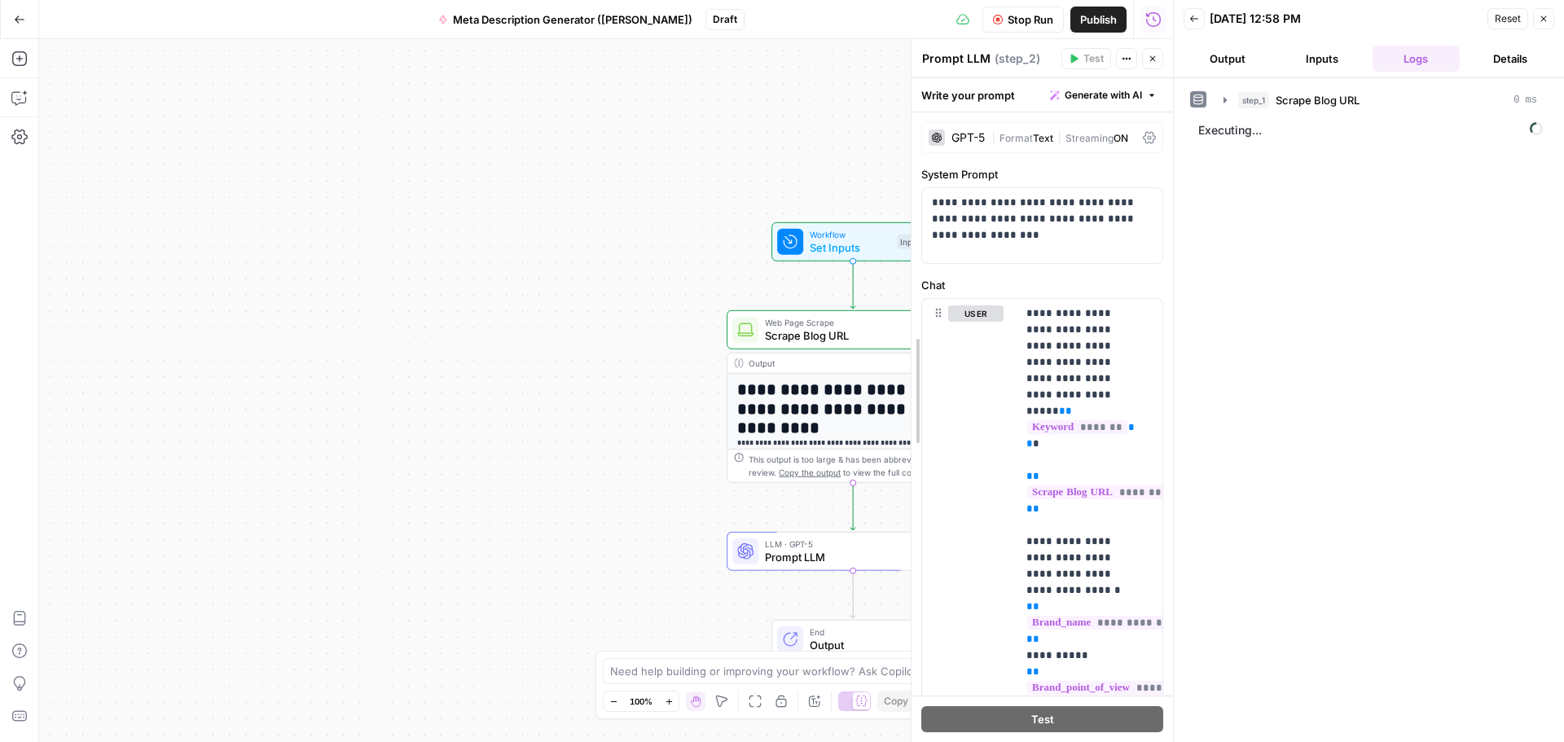
drag, startPoint x: 524, startPoint y: 208, endPoint x: 913, endPoint y: 223, distance: 389.8
click at [980, 59] on icon "button" at bounding box center [1153, 59] width 10 height 10
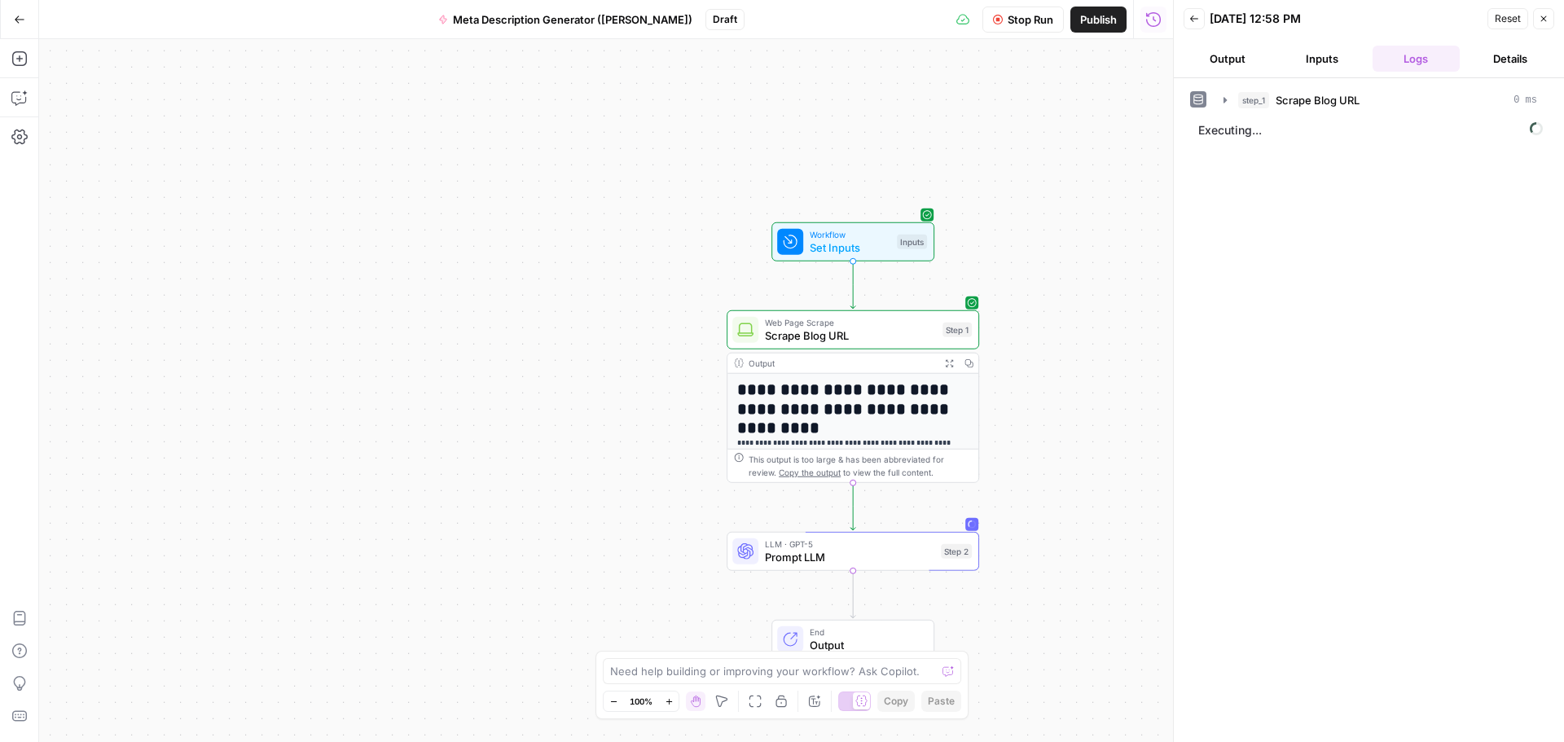
click at [820, 446] on span "Prompt LLM" at bounding box center [849, 557] width 169 height 16
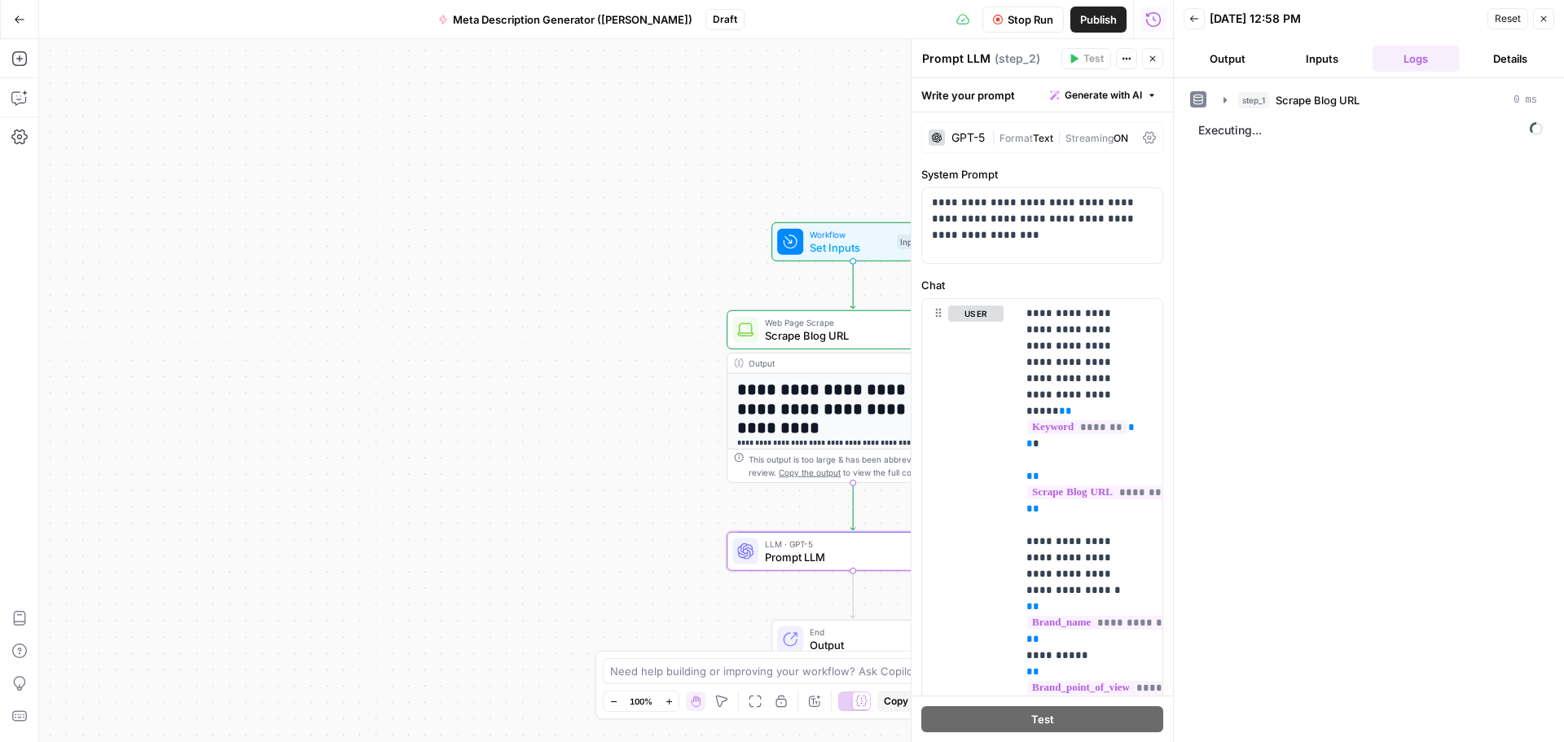
click at [960, 55] on textarea "Prompt LLM" at bounding box center [956, 59] width 68 height 16
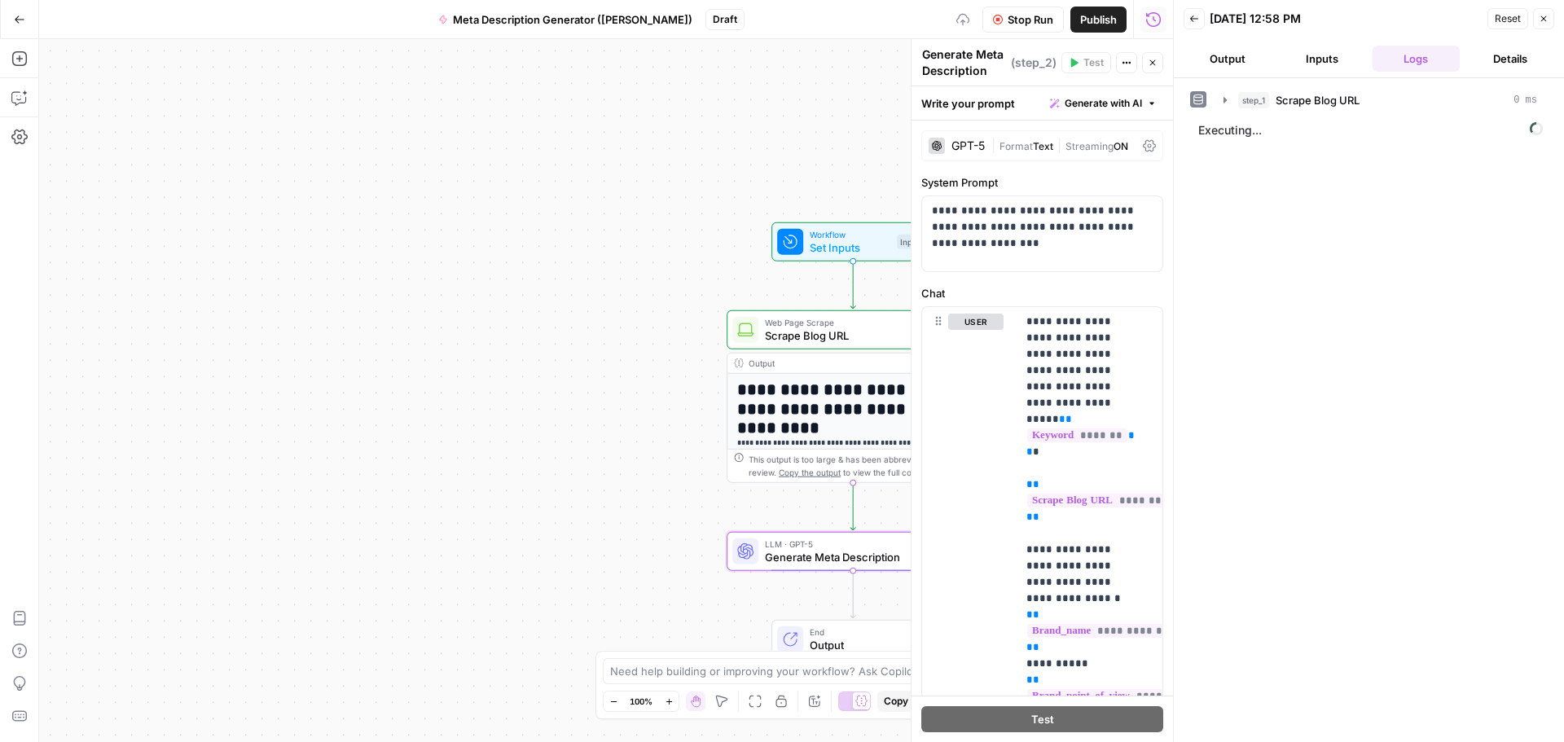
type textarea "Generate Meta Description"
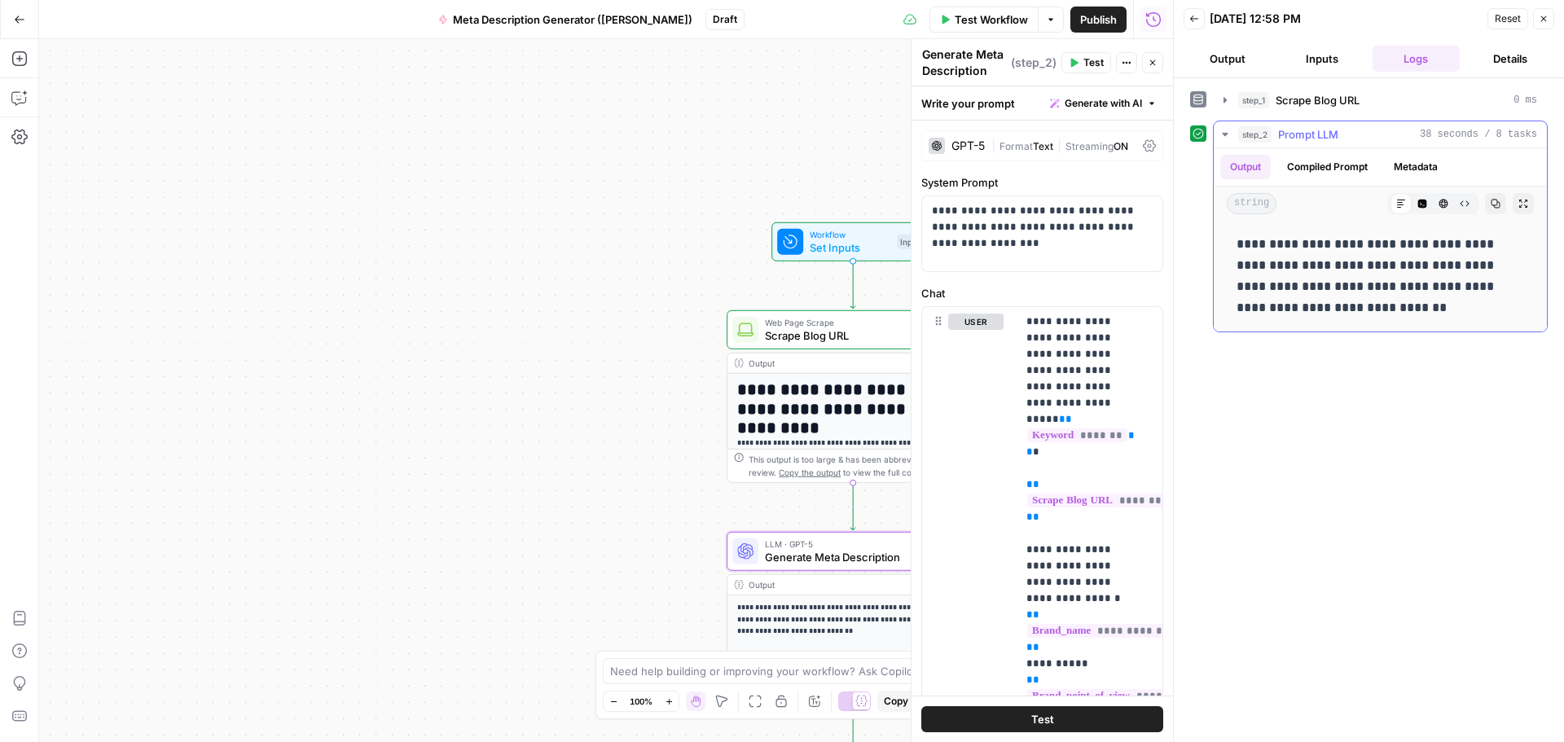
click at [980, 167] on button "Compiled Prompt" at bounding box center [1328, 167] width 100 height 24
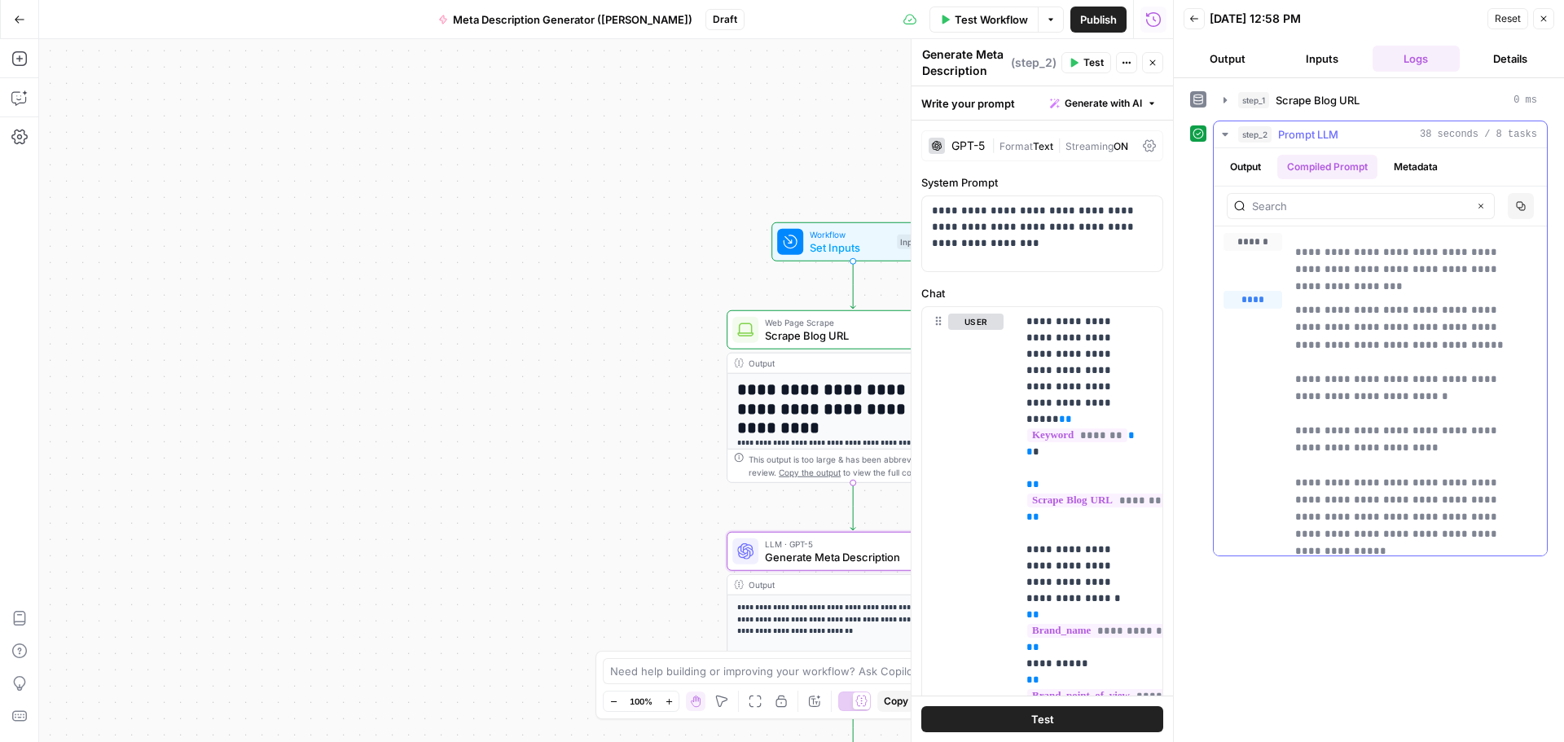
click at [980, 173] on button "Metadata" at bounding box center [1416, 167] width 64 height 24
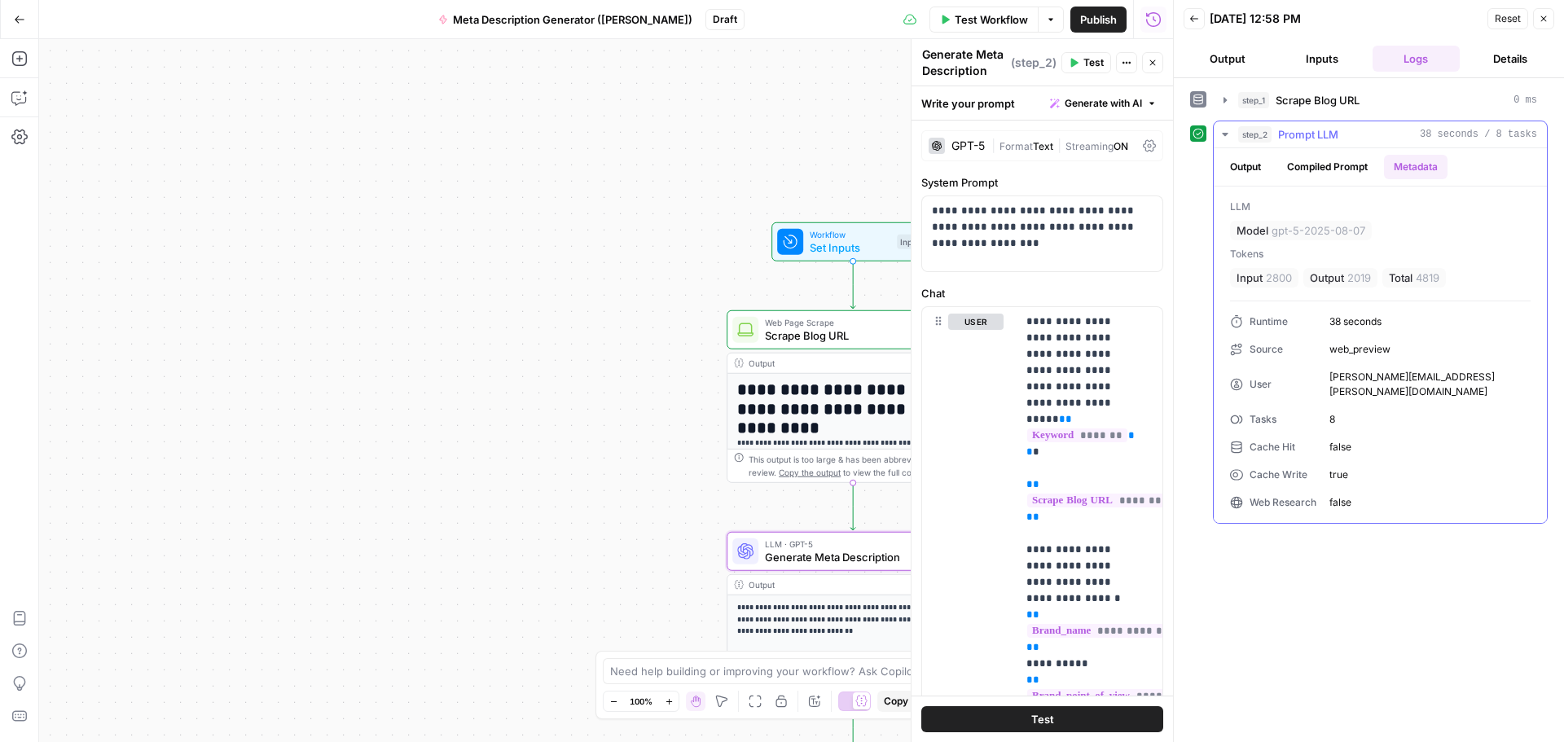
click at [980, 164] on button "Output" at bounding box center [1246, 167] width 51 height 24
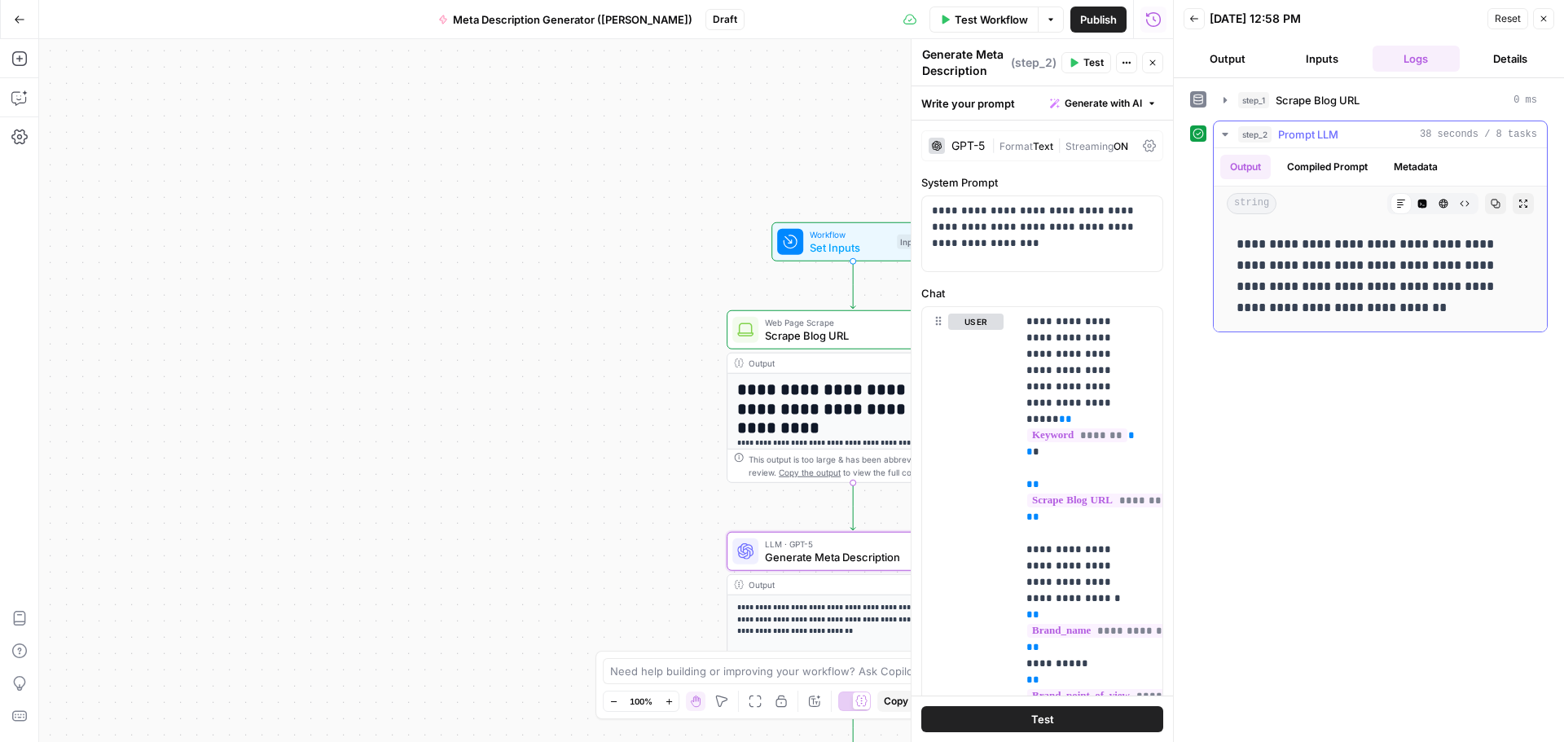
click at [980, 168] on button "Compiled Prompt" at bounding box center [1328, 167] width 100 height 24
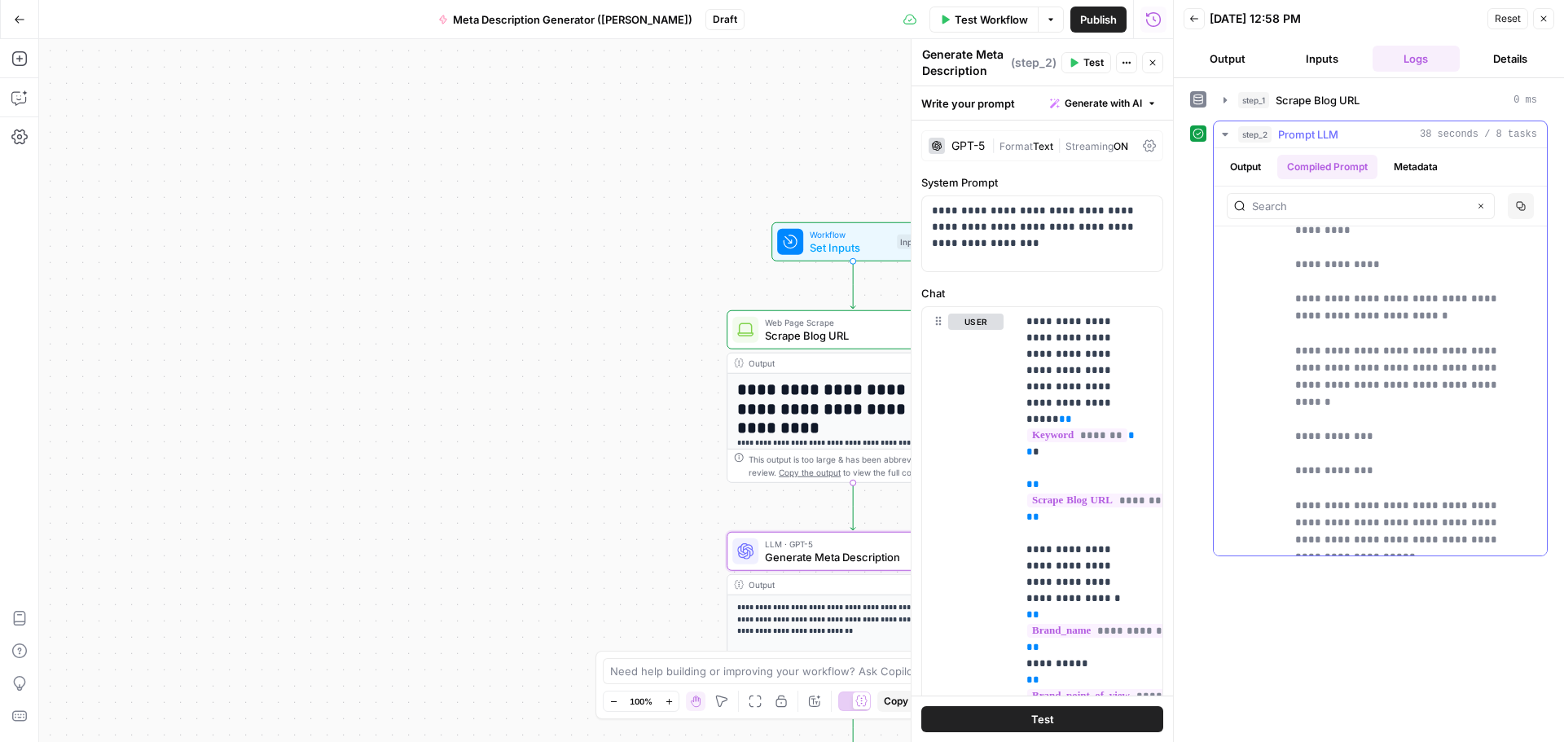
scroll to position [326, 0]
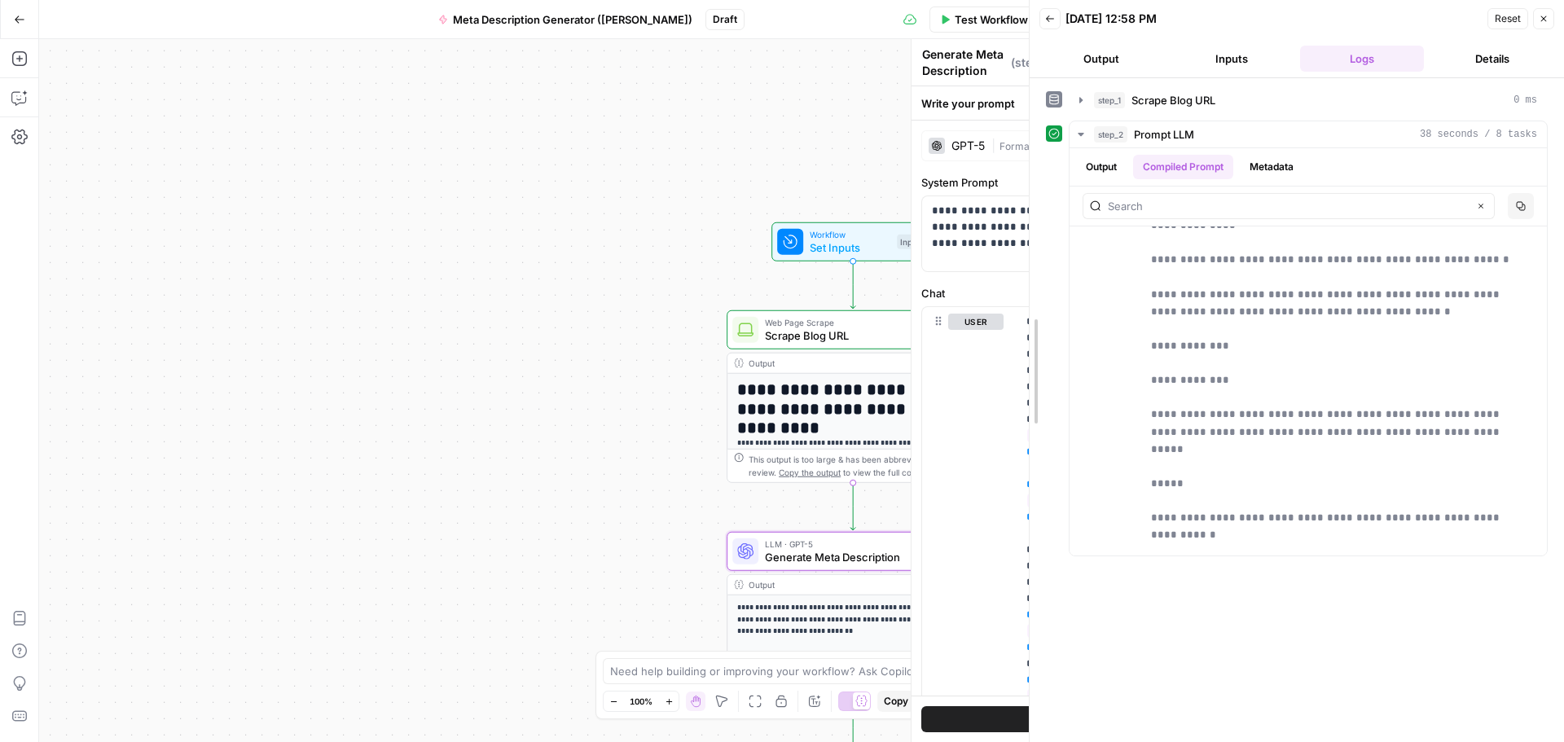
drag, startPoint x: 1170, startPoint y: 333, endPoint x: 1026, endPoint y: 339, distance: 144.3
click at [980, 339] on div at bounding box center [1030, 371] width 16 height 742
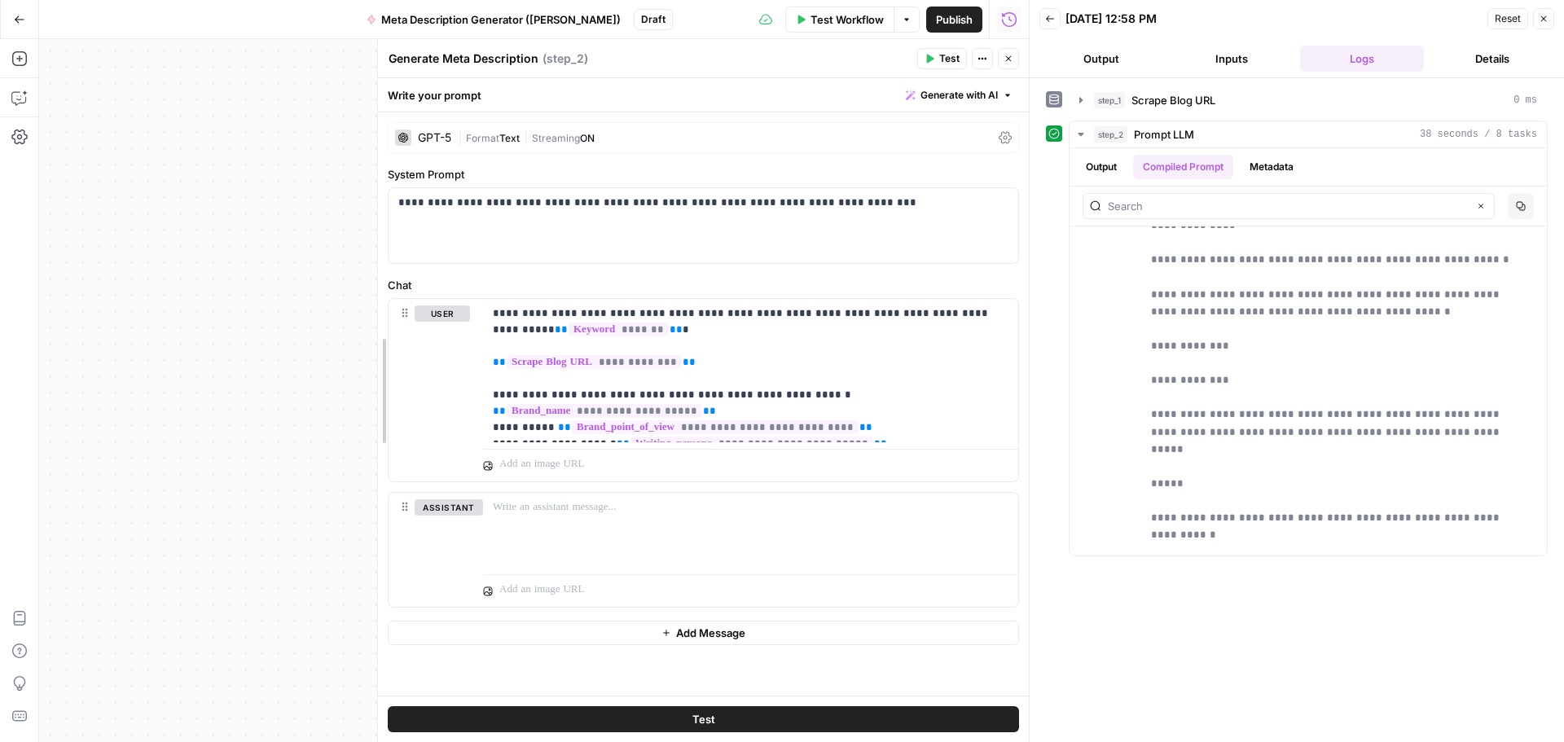
drag, startPoint x: 774, startPoint y: 332, endPoint x: 367, endPoint y: 354, distance: 407.2
click at [367, 351] on body "**********" at bounding box center [782, 371] width 1564 height 742
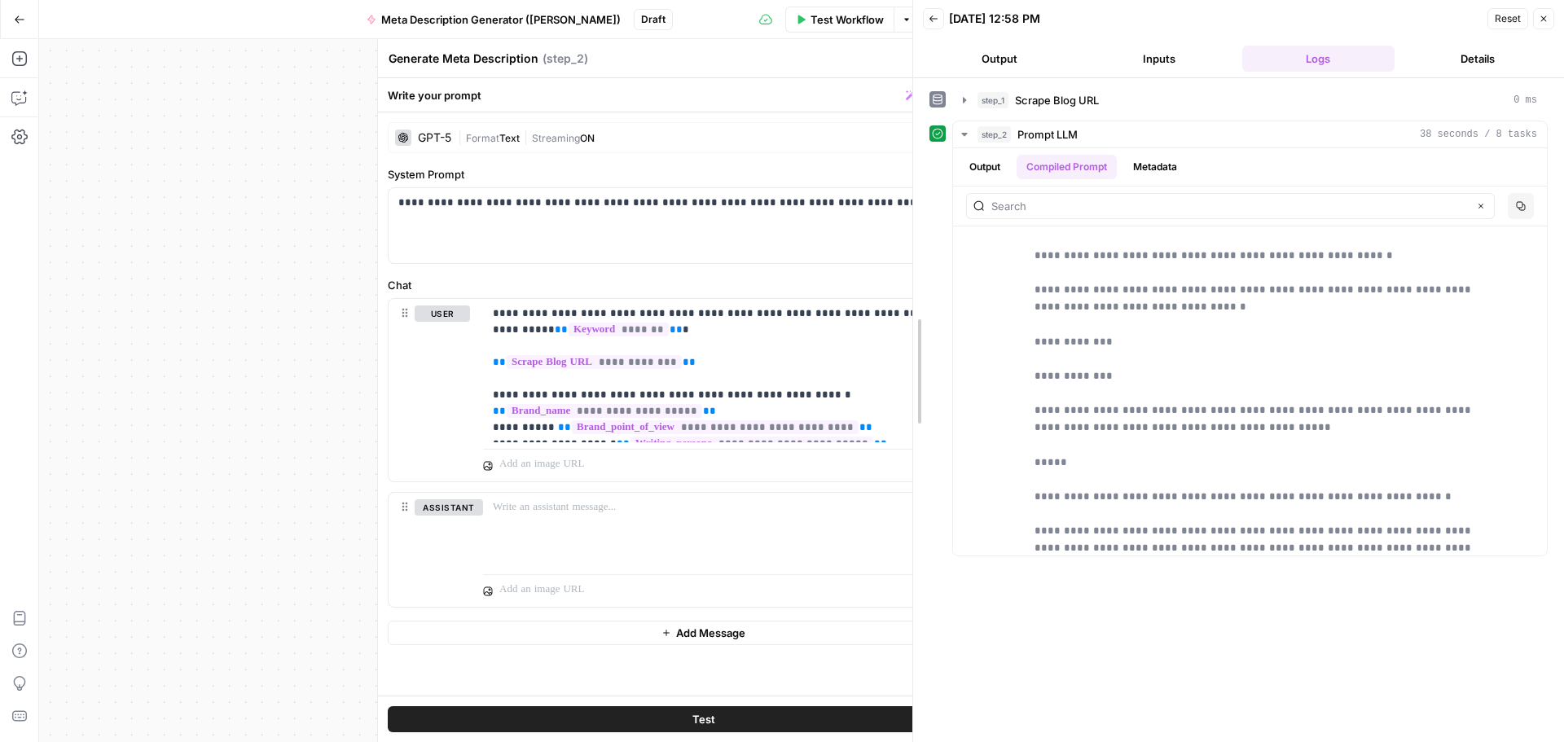
scroll to position [322, 0]
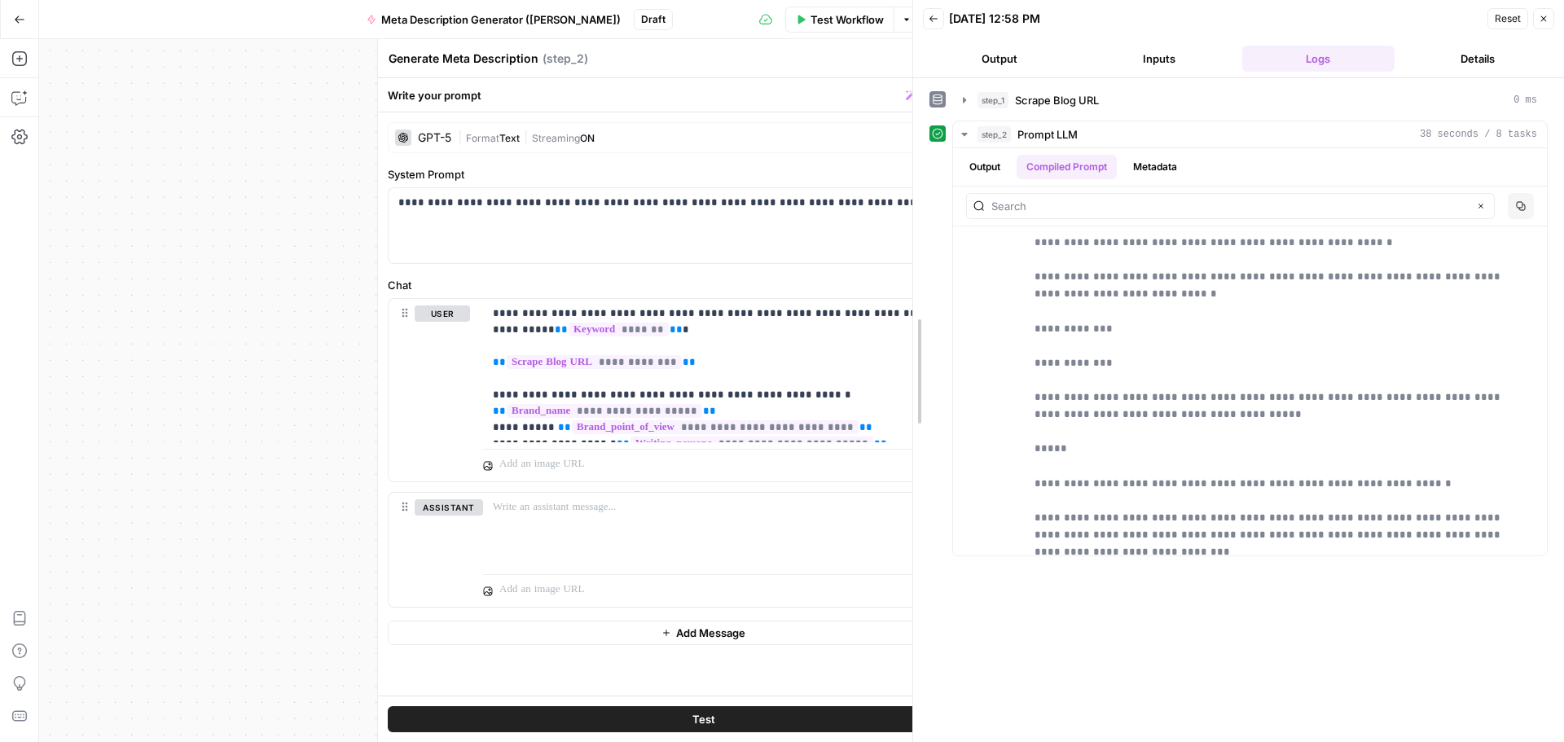
drag, startPoint x: 1035, startPoint y: 345, endPoint x: 795, endPoint y: 348, distance: 239.6
click at [795, 347] on body "**********" at bounding box center [782, 371] width 1564 height 742
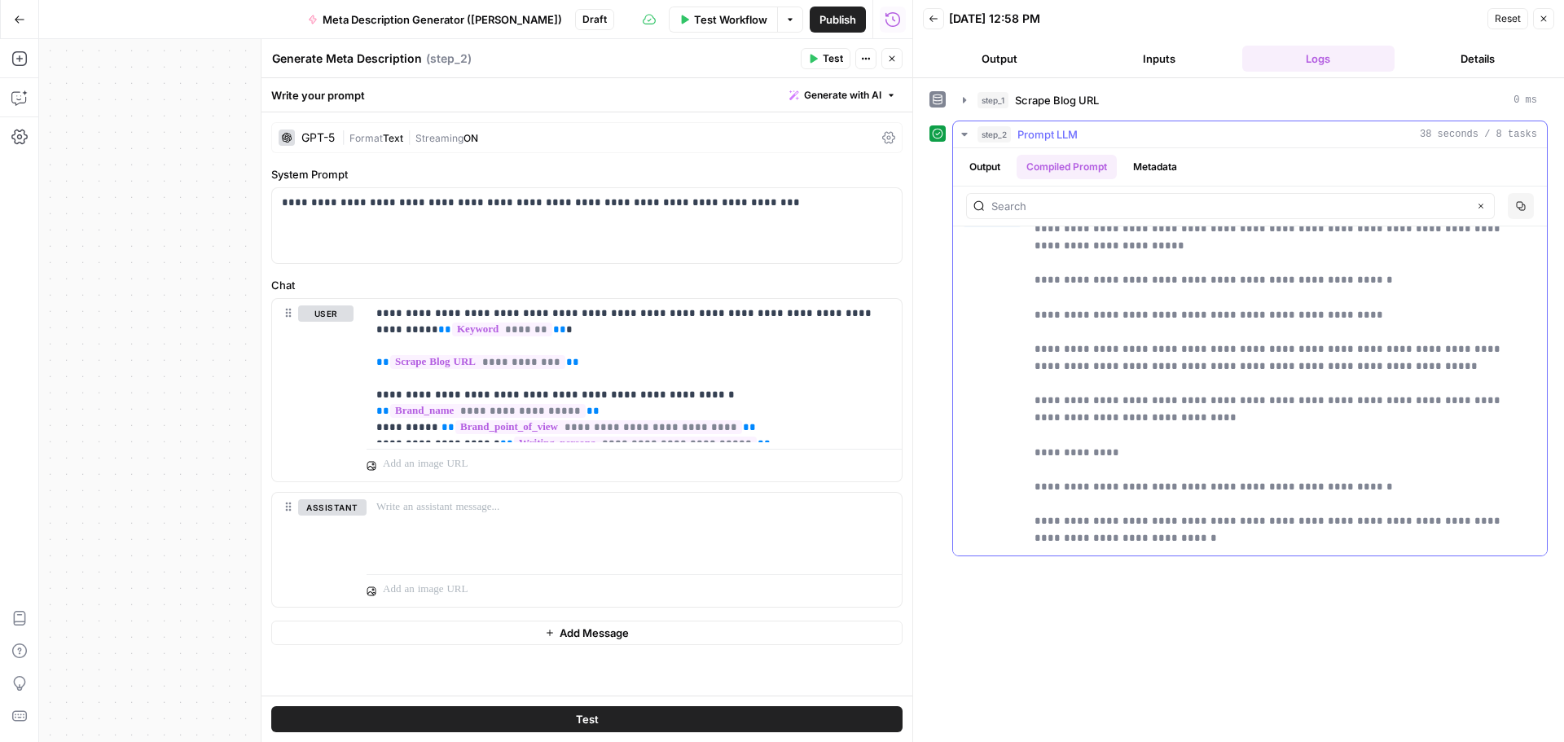
scroll to position [0, 0]
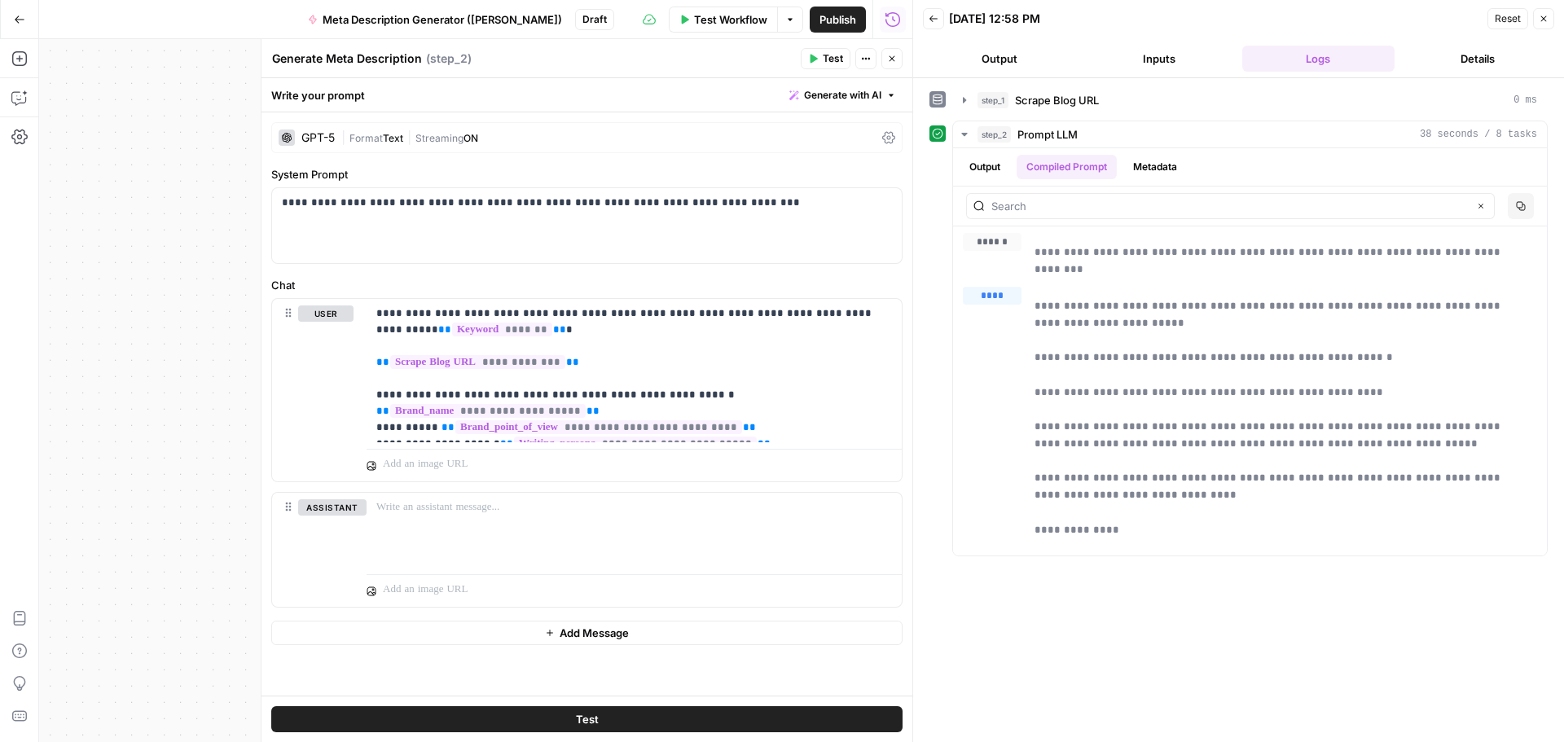
click at [980, 21] on icon "button" at bounding box center [1544, 19] width 10 height 10
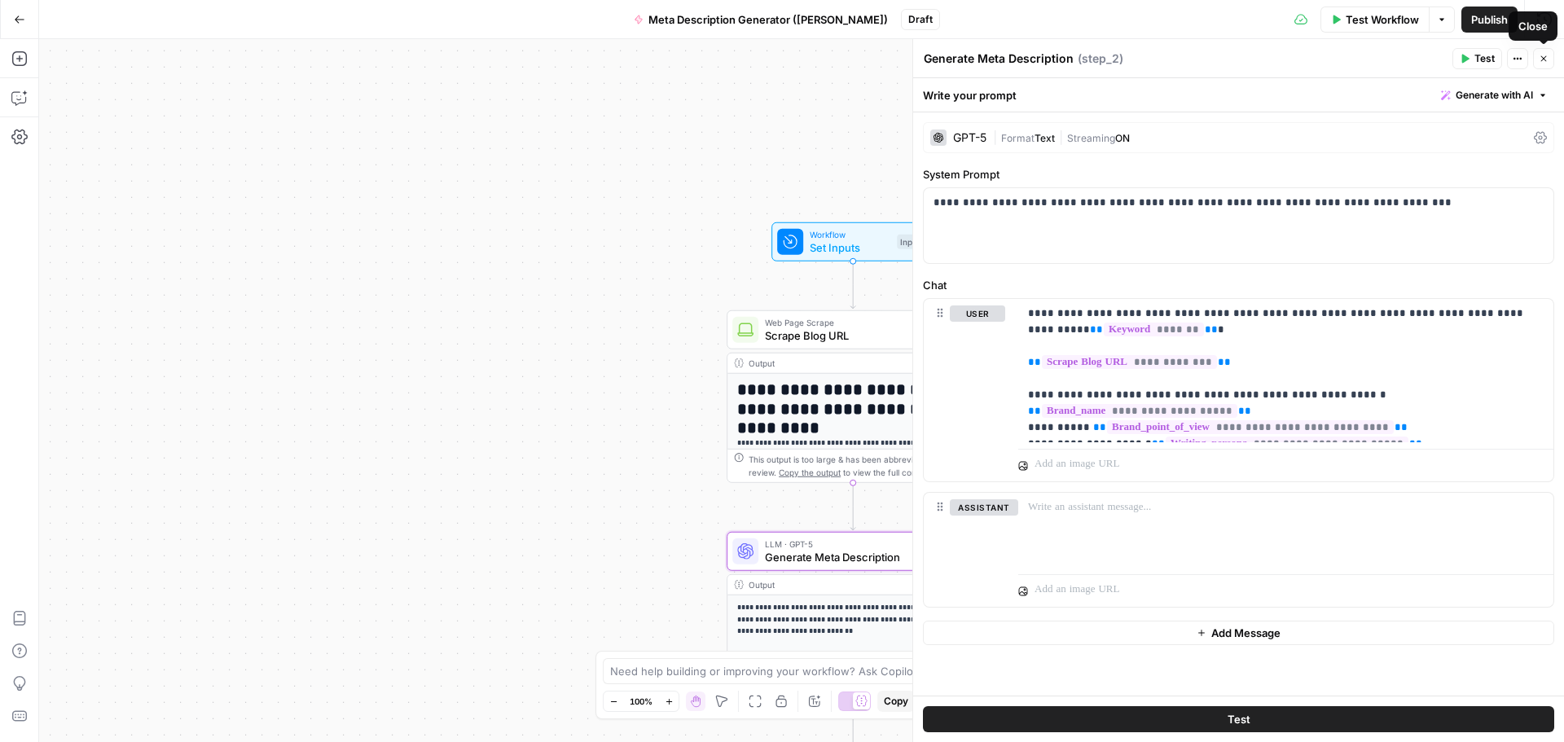
click at [980, 65] on button "Close" at bounding box center [1543, 58] width 21 height 21
